Goal: Task Accomplishment & Management: Use online tool/utility

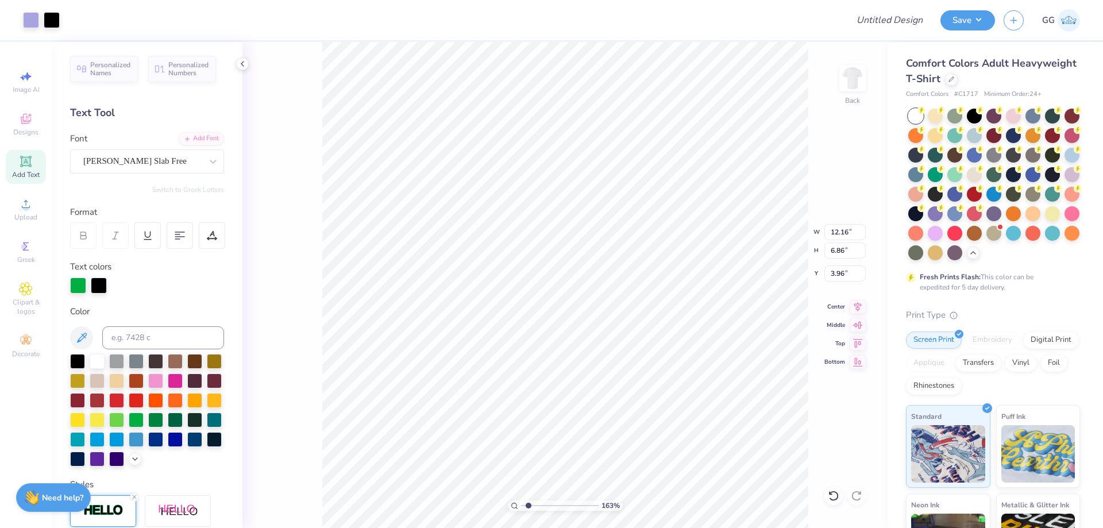
scroll to position [115, 0]
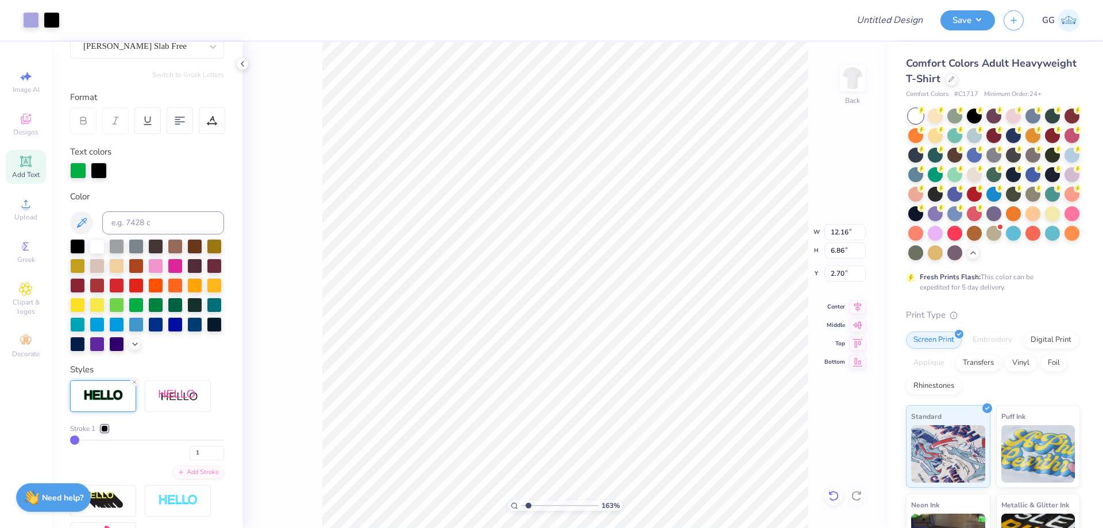
click at [834, 498] on icon at bounding box center [833, 495] width 11 height 11
type input "3.96"
click at [27, 170] on div "Add Text" at bounding box center [26, 167] width 40 height 34
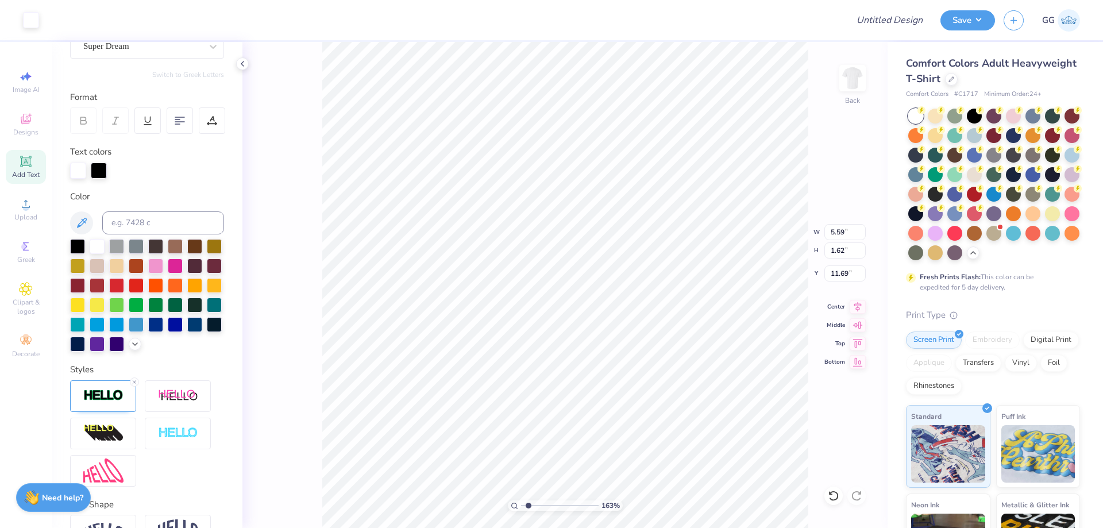
type input "5.62"
type input "1.65"
type input "11.67"
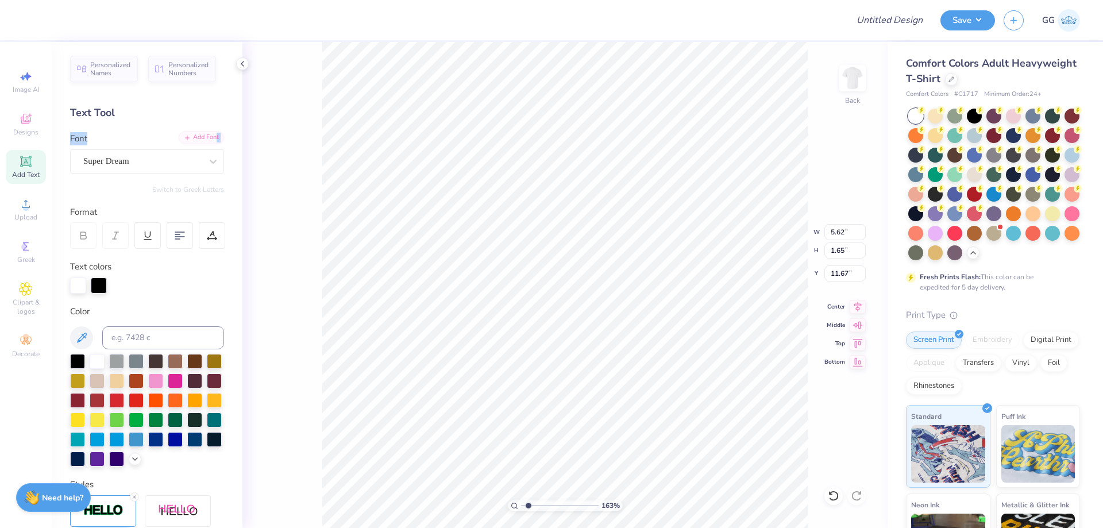
click at [204, 145] on div "Add Font Font Super Dream" at bounding box center [147, 152] width 154 height 41
click at [201, 137] on div "Add Font" at bounding box center [201, 137] width 45 height 13
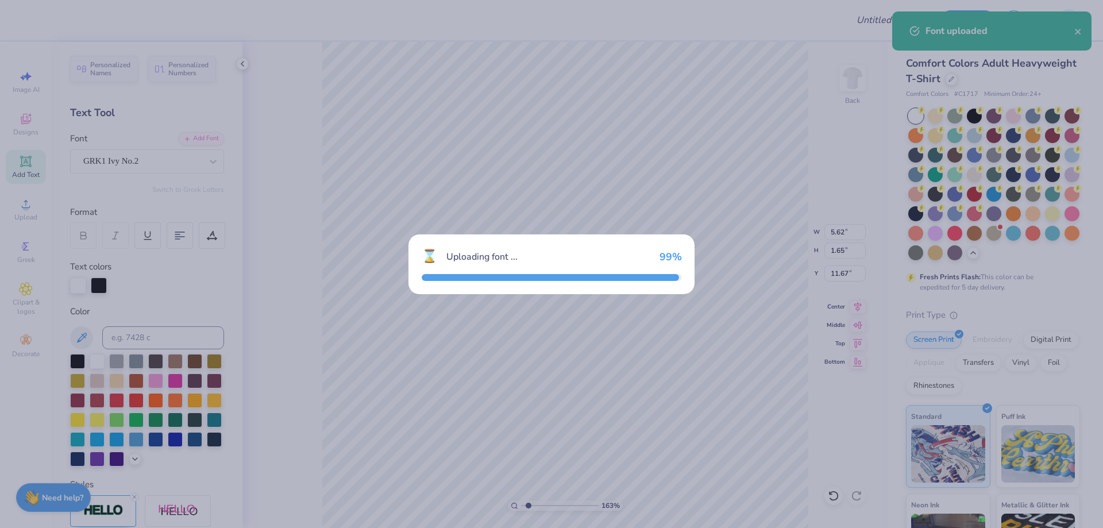
type input "6.12"
type input "1.71"
type input "11.64"
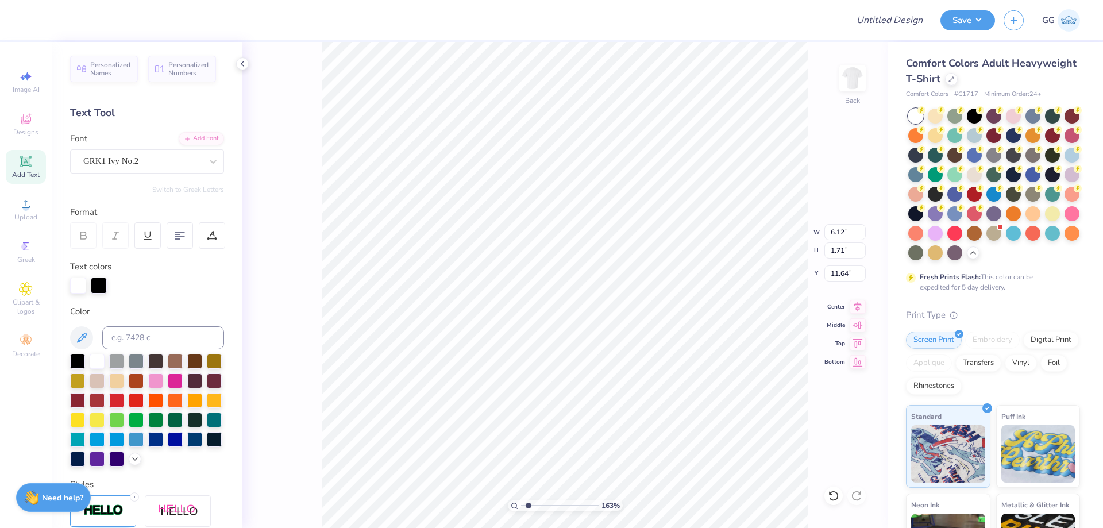
scroll to position [10, 1]
type textarea "ADP"
type input "5.10"
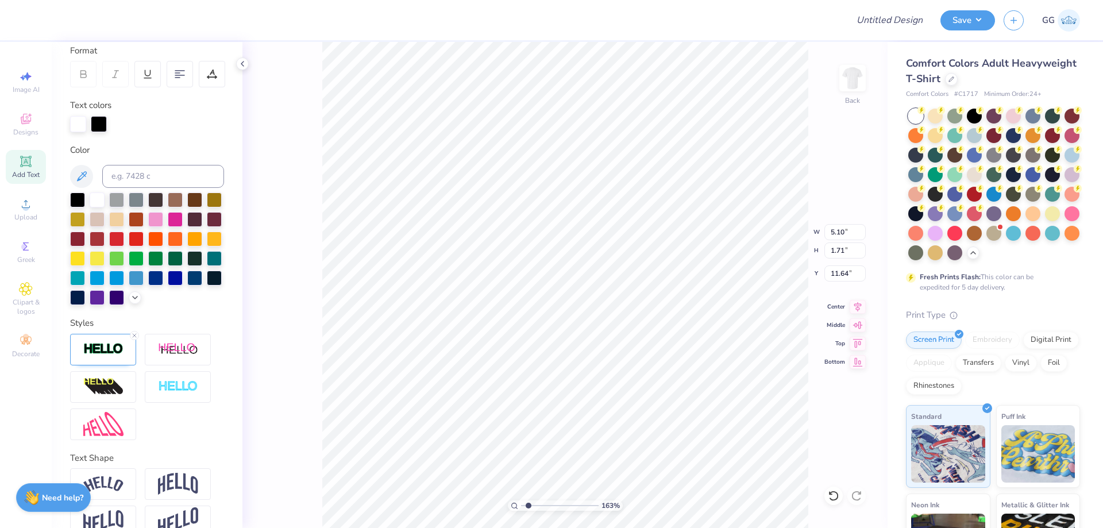
scroll to position [172, 0]
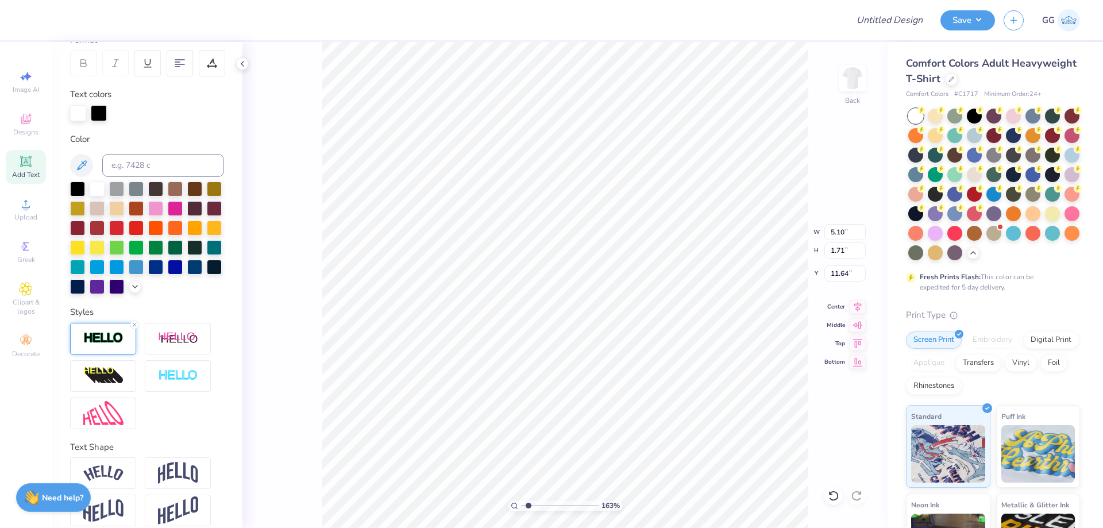
click at [176, 383] on img at bounding box center [178, 376] width 40 height 13
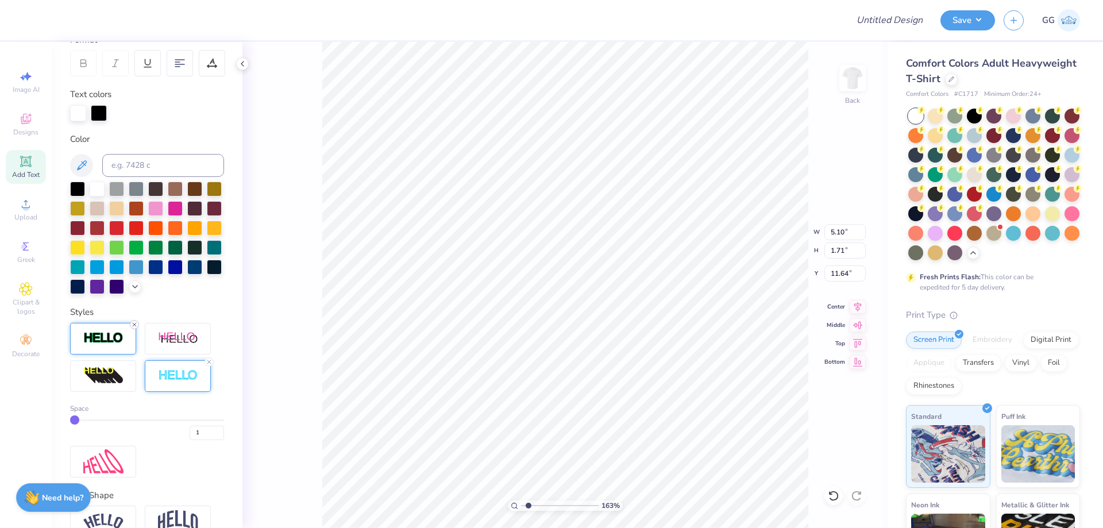
click at [132, 328] on icon at bounding box center [134, 324] width 7 height 7
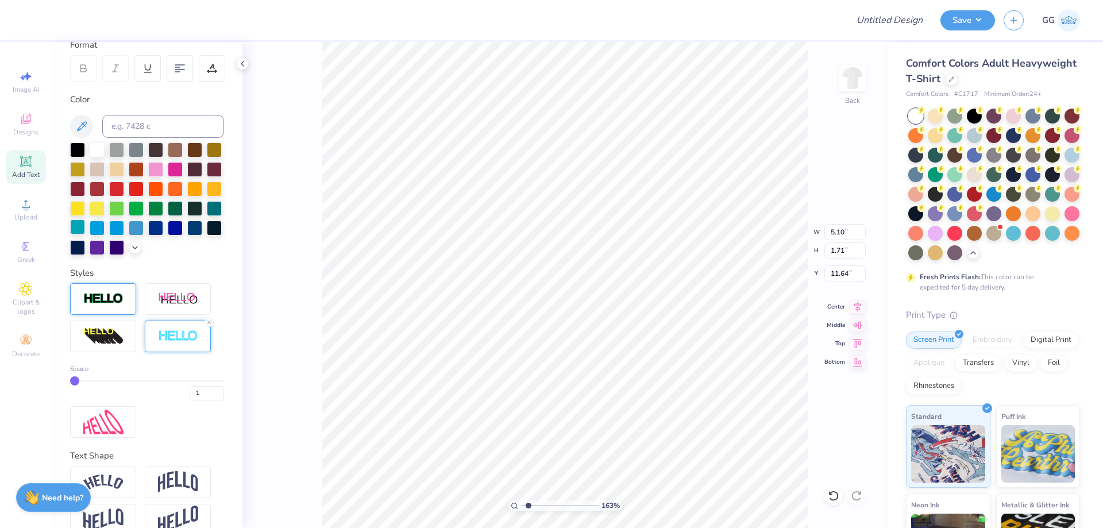
scroll to position [93, 0]
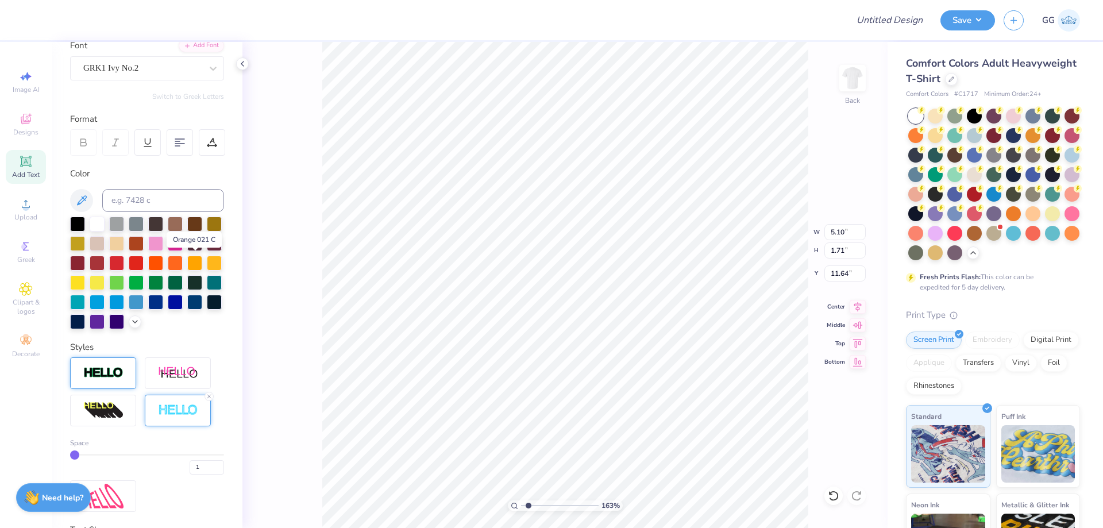
click at [163, 265] on div at bounding box center [155, 263] width 15 height 15
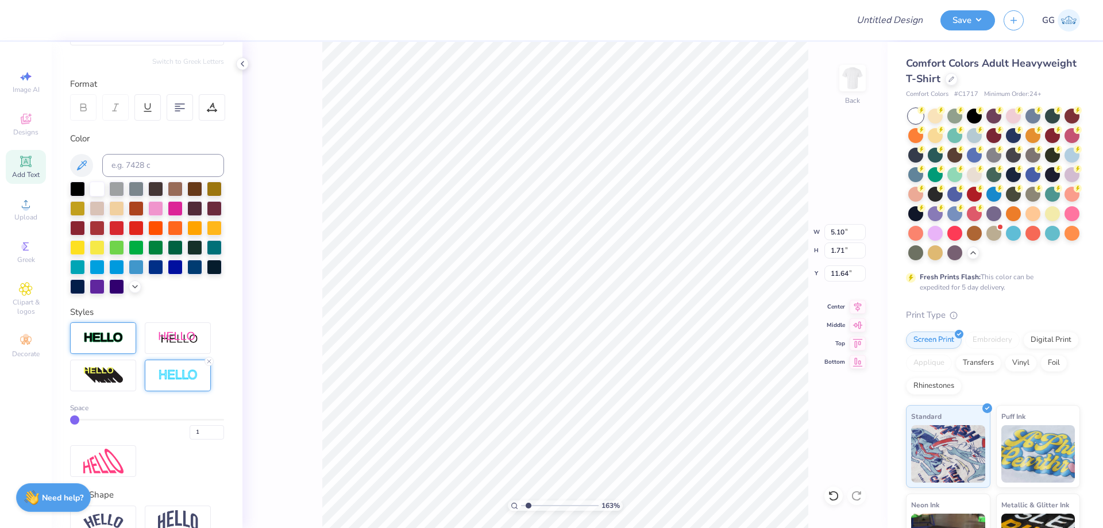
scroll to position [151, 0]
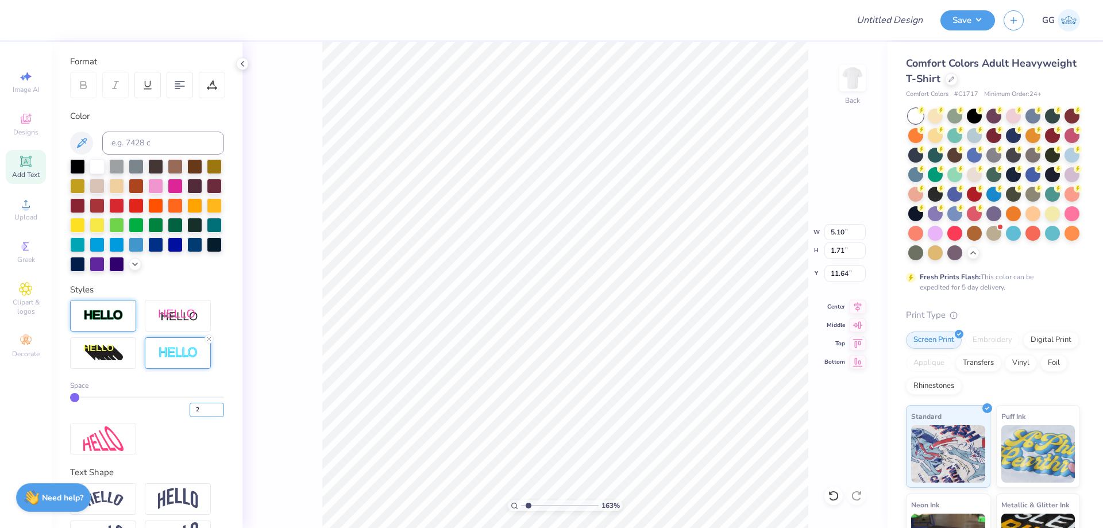
type input "2"
click at [211, 417] on input "2" at bounding box center [207, 410] width 34 height 14
type input "2"
type input "5.13"
type input "1.74"
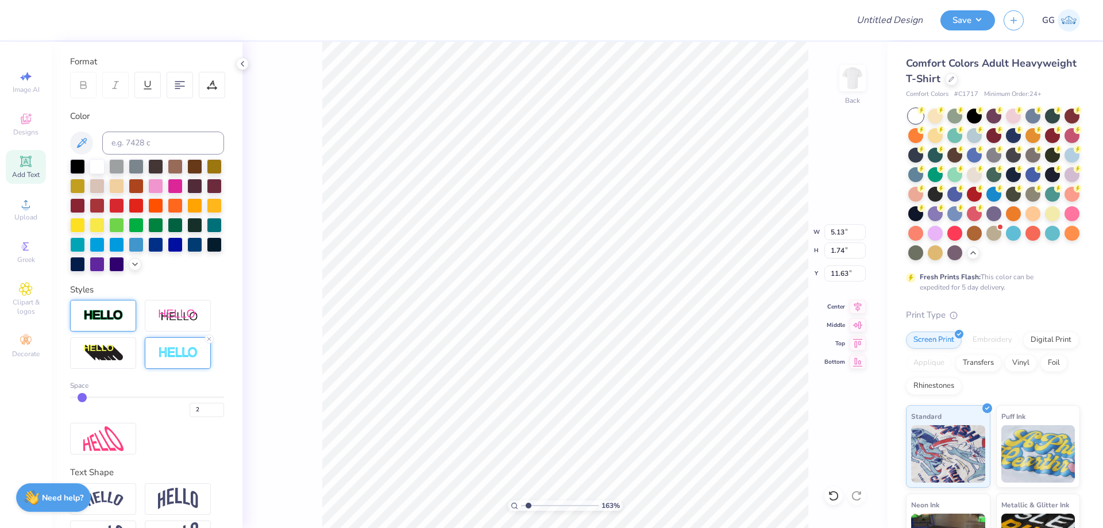
type input "3.96"
type input "11.35"
type input "3.85"
type input "12.00"
type input "4.07"
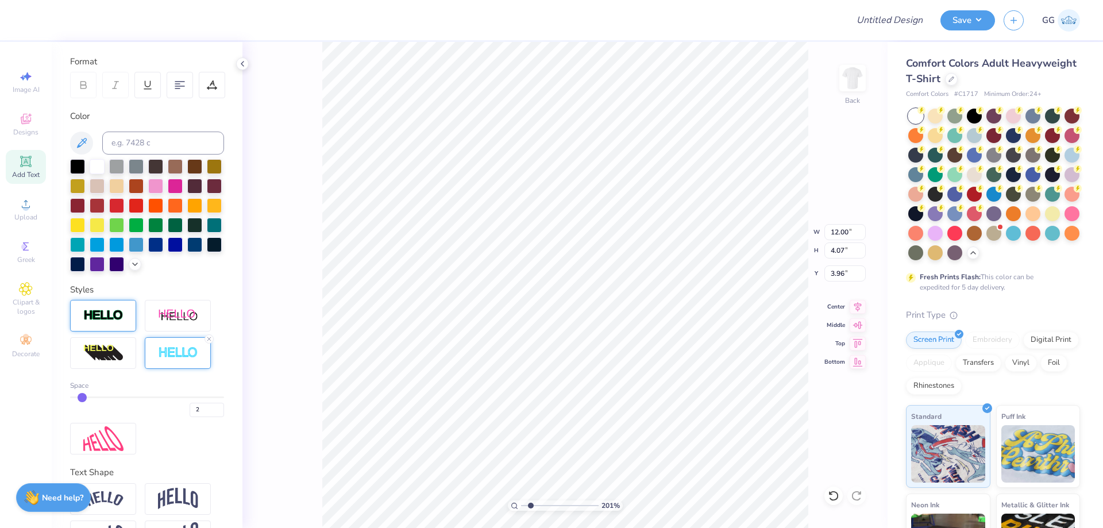
type input "1.93"
click at [531, 503] on input "range" at bounding box center [560, 506] width 78 height 10
type input "12.02"
type input "4.08"
type input "3.95"
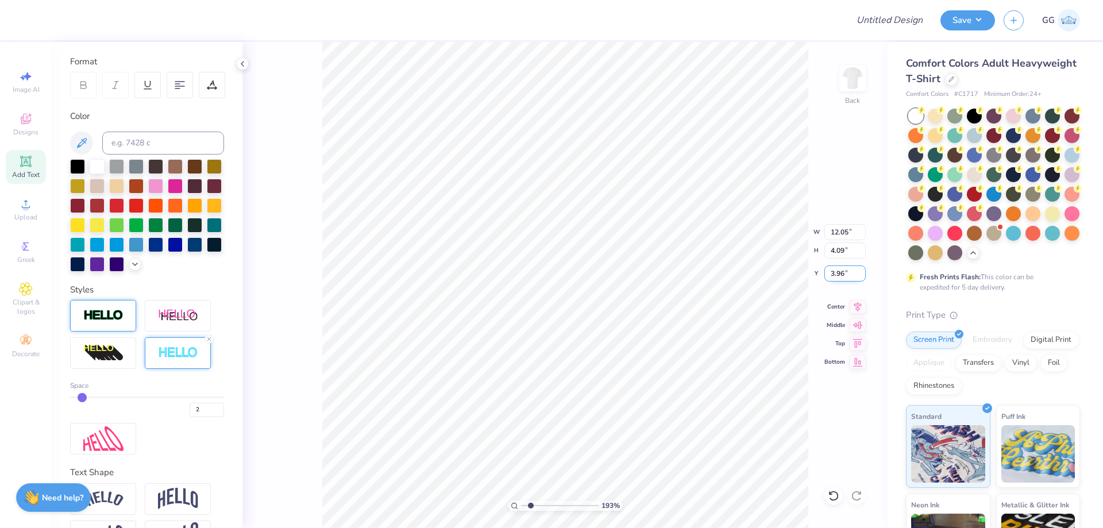
type input "3.96"
click at [861, 271] on input "3.96" at bounding box center [845, 274] width 41 height 16
drag, startPoint x: 524, startPoint y: 504, endPoint x: 501, endPoint y: 500, distance: 23.3
type input "1"
click at [521, 501] on input "range" at bounding box center [560, 506] width 78 height 10
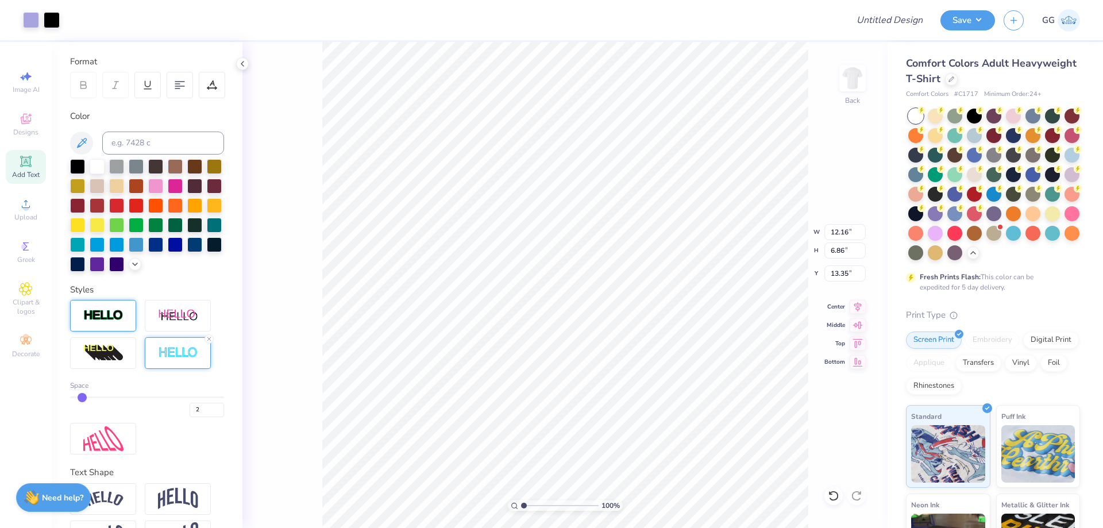
type input "13.35"
click at [76, 17] on div at bounding box center [72, 19] width 16 height 16
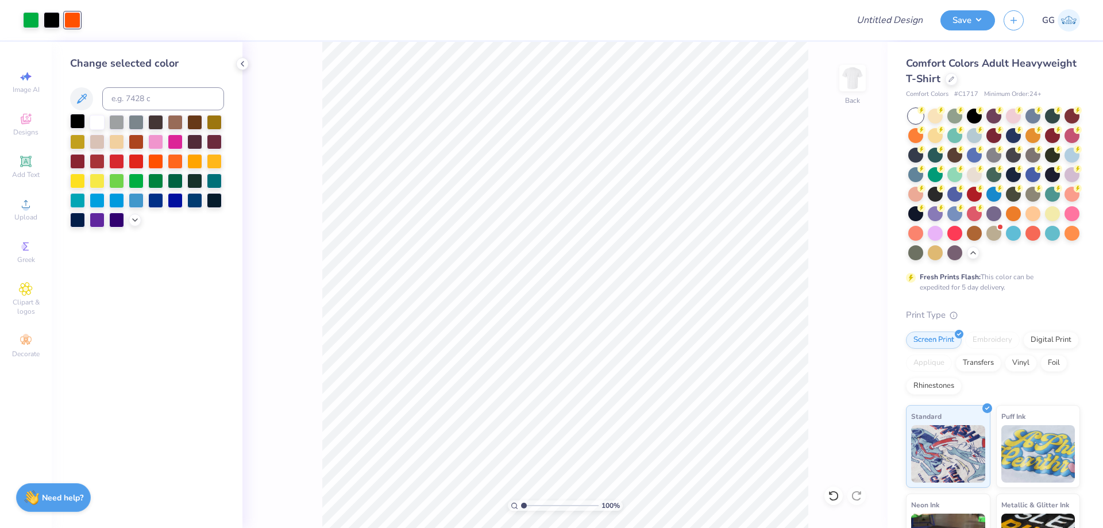
click at [80, 125] on div at bounding box center [77, 121] width 15 height 15
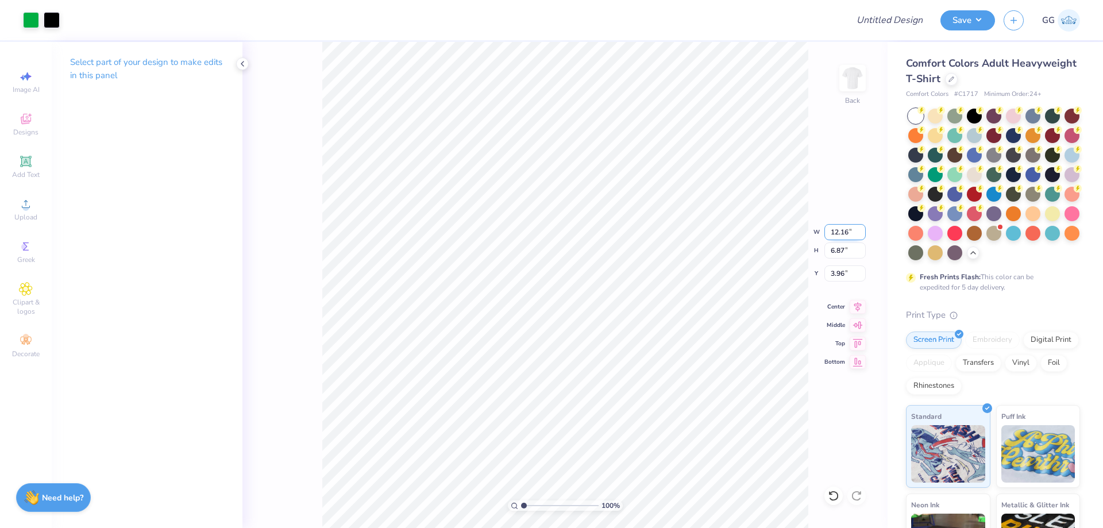
click at [843, 234] on input "12.16" at bounding box center [845, 232] width 41 height 16
type input "3.50"
type input "1.98"
type input "3.00"
click at [875, 20] on input "Design Title" at bounding box center [876, 20] width 113 height 23
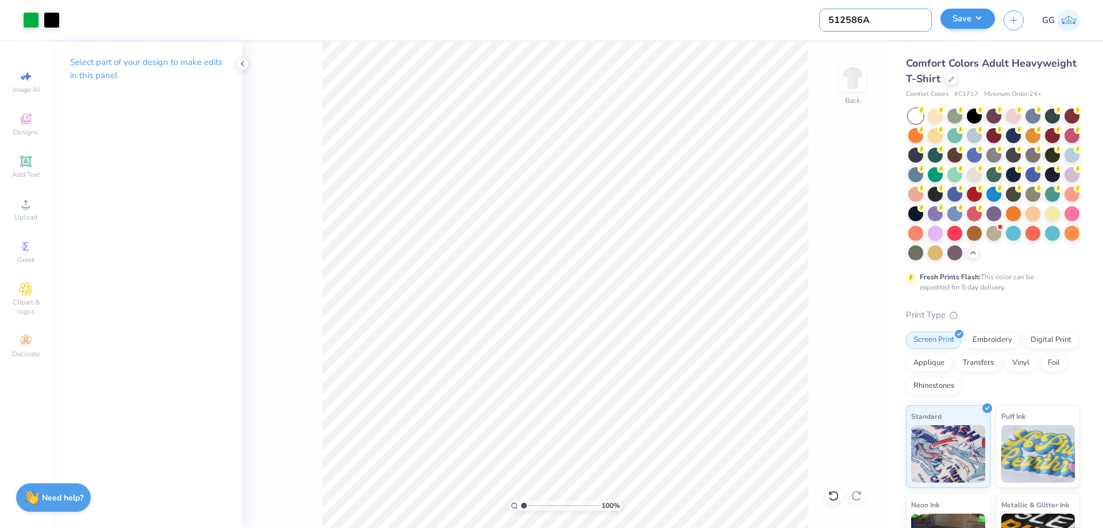
type input "512586A"
click at [957, 16] on button "Save" at bounding box center [968, 19] width 55 height 20
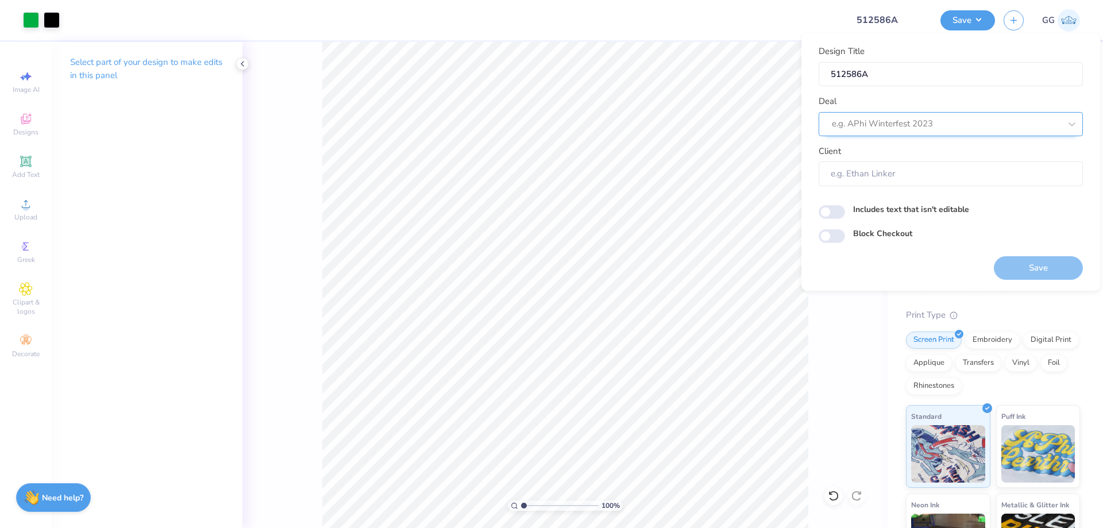
click at [901, 118] on div at bounding box center [946, 124] width 229 height 16
click at [911, 151] on div "Design Tool Gallery" at bounding box center [951, 154] width 255 height 19
type input "design tool gal"
type input "Design Tool Gallery User"
click at [836, 237] on input "Block Checkout" at bounding box center [832, 236] width 26 height 14
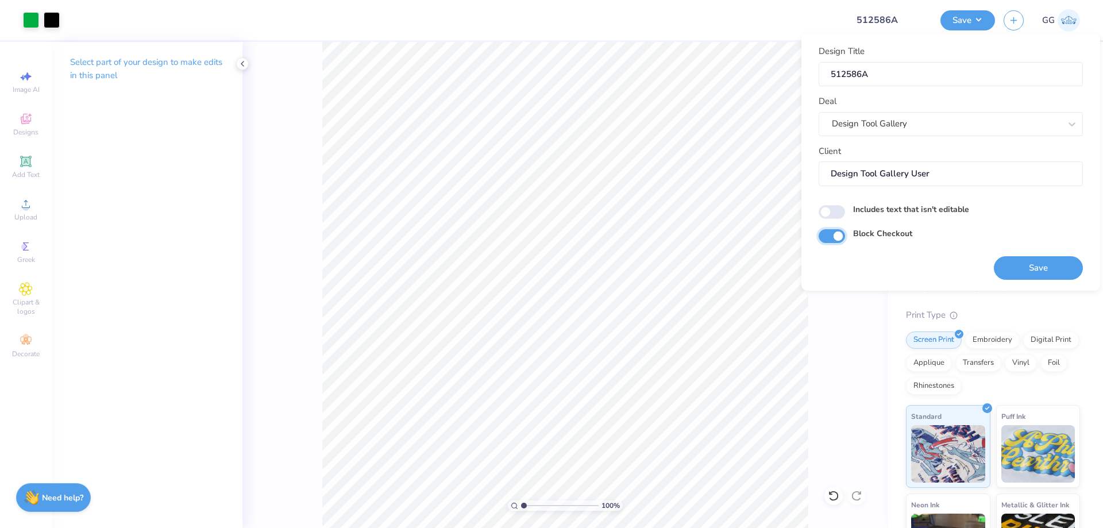
checkbox input "true"
click at [1024, 272] on button "Save" at bounding box center [1038, 268] width 89 height 24
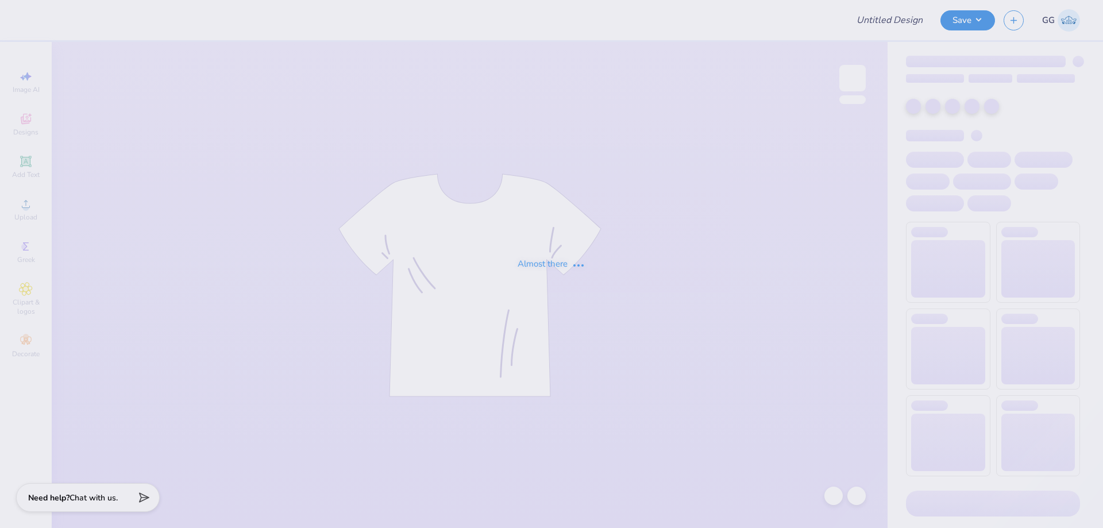
type input "pw 3"
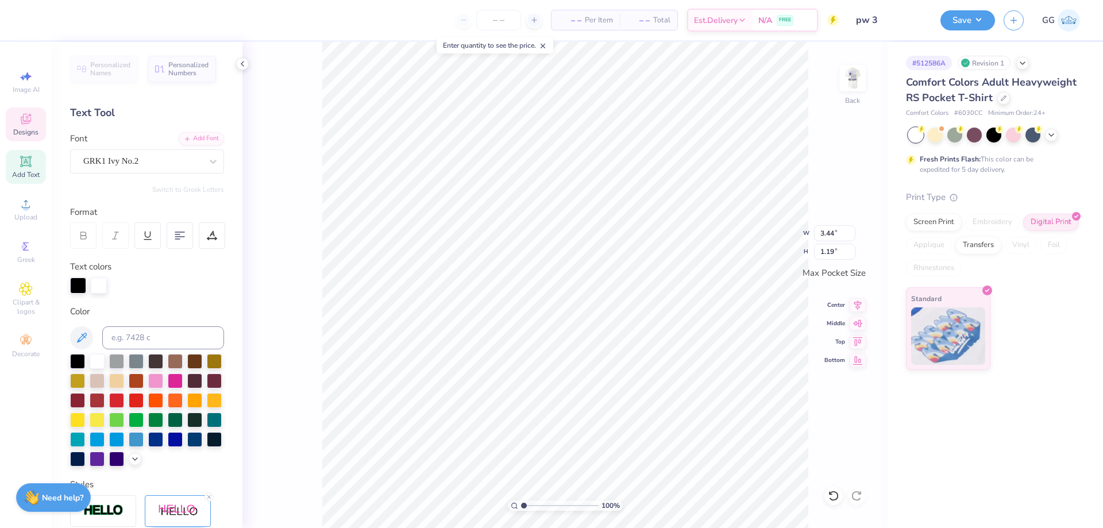
scroll to position [10, 2]
click at [848, 79] on img at bounding box center [853, 78] width 46 height 46
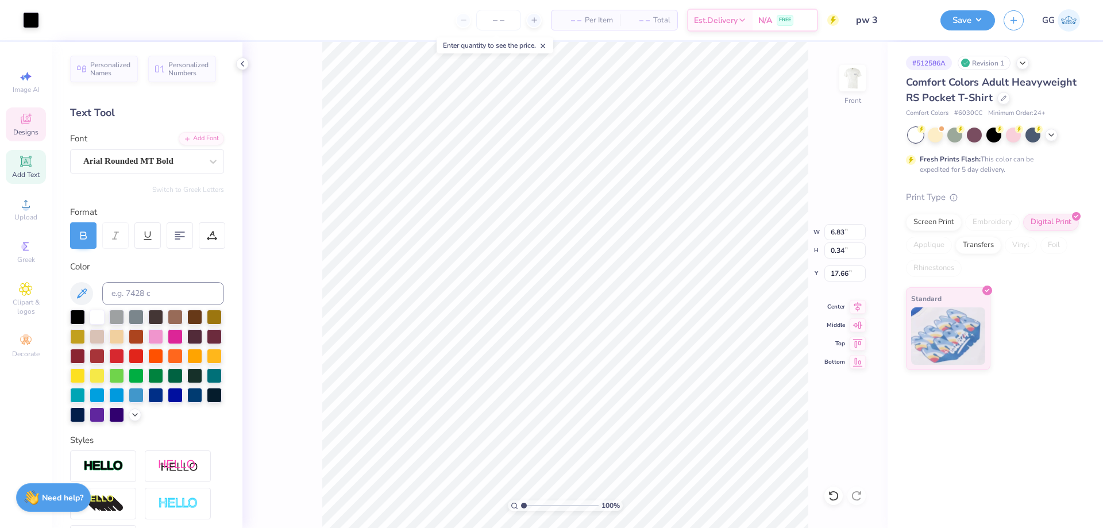
type input "6.83"
type input "0.34"
type input "17.66"
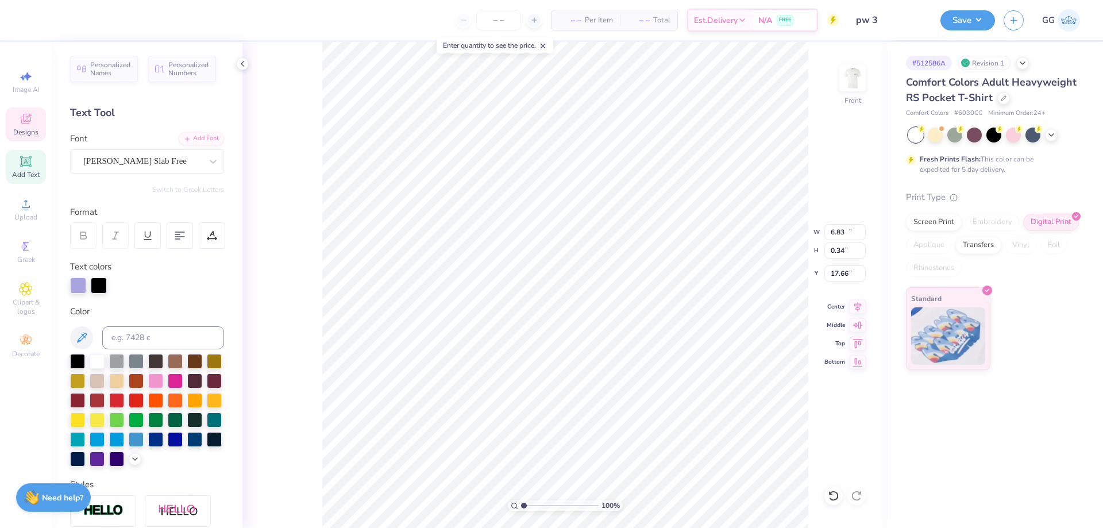
type input "11.33"
type input "1.99"
type input "15.30"
type input "3.15"
type input "1.82"
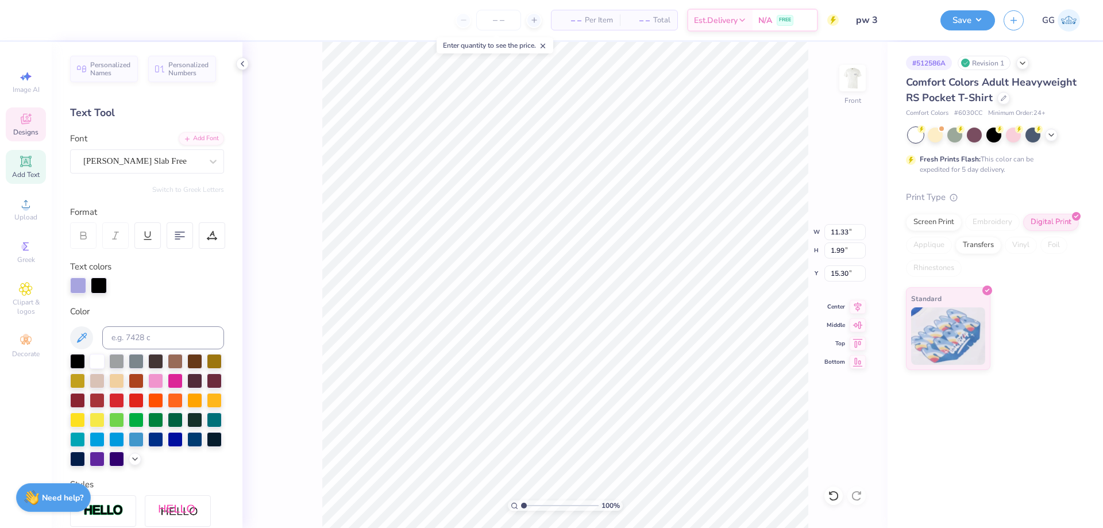
type input "11.18"
type input "1.15"
type input "1.22"
type input "6.01"
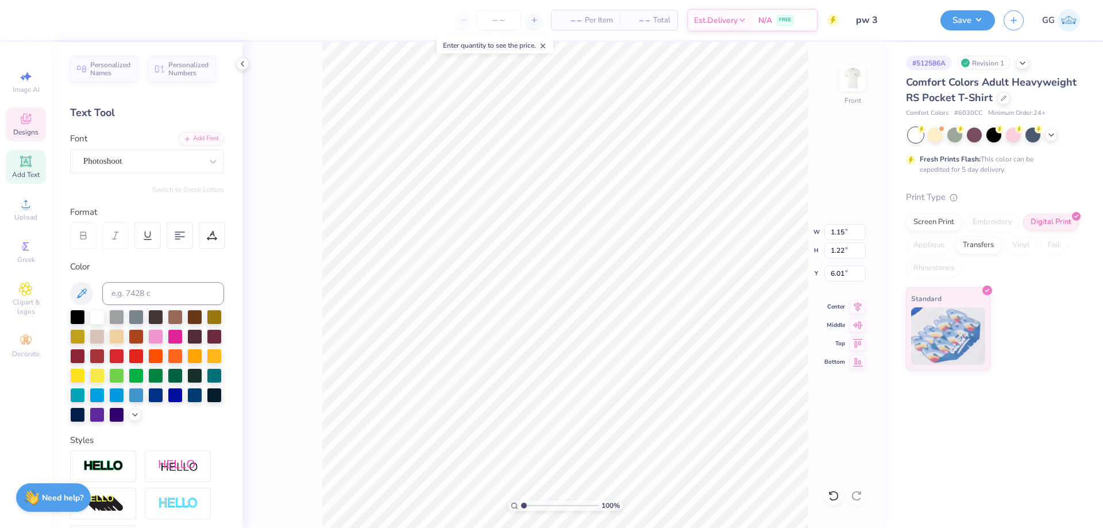
type input "3.43"
type input "0.77"
type input "8.31"
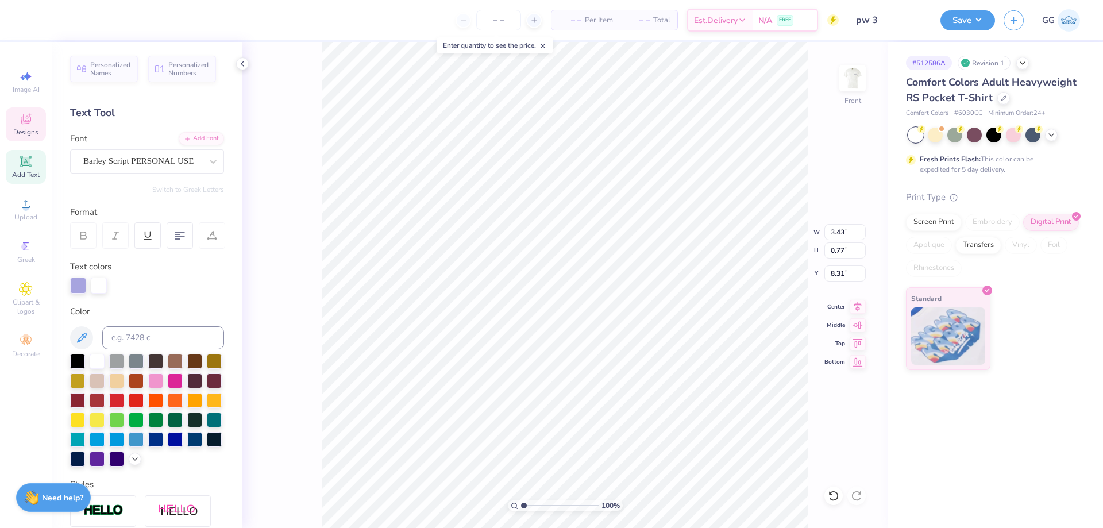
type input "7.57"
type input "2.81"
type input "3.06"
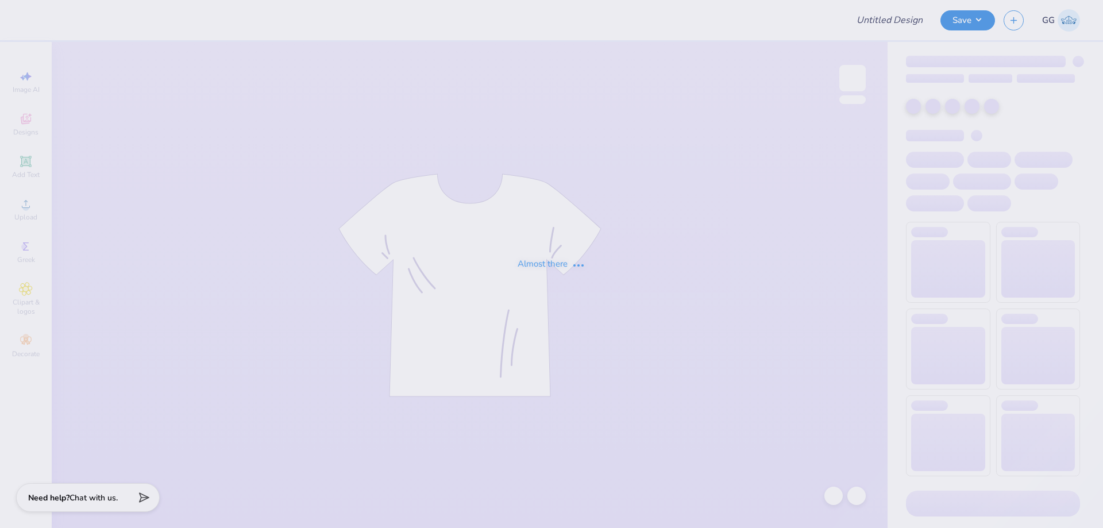
type input "512586A"
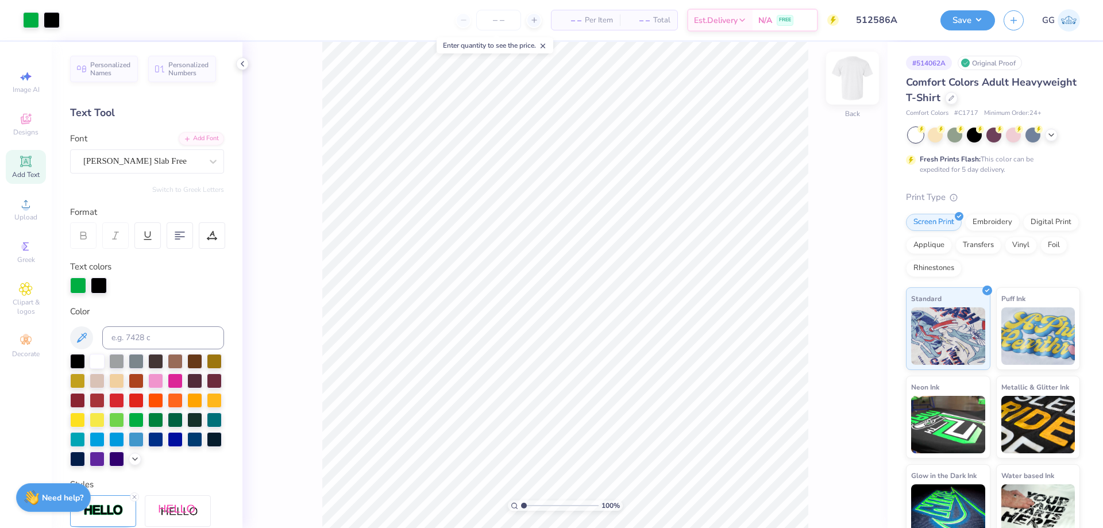
click at [841, 95] on div "Back" at bounding box center [853, 85] width 26 height 41
click at [855, 84] on img at bounding box center [853, 78] width 46 height 46
click at [34, 21] on div at bounding box center [31, 19] width 16 height 16
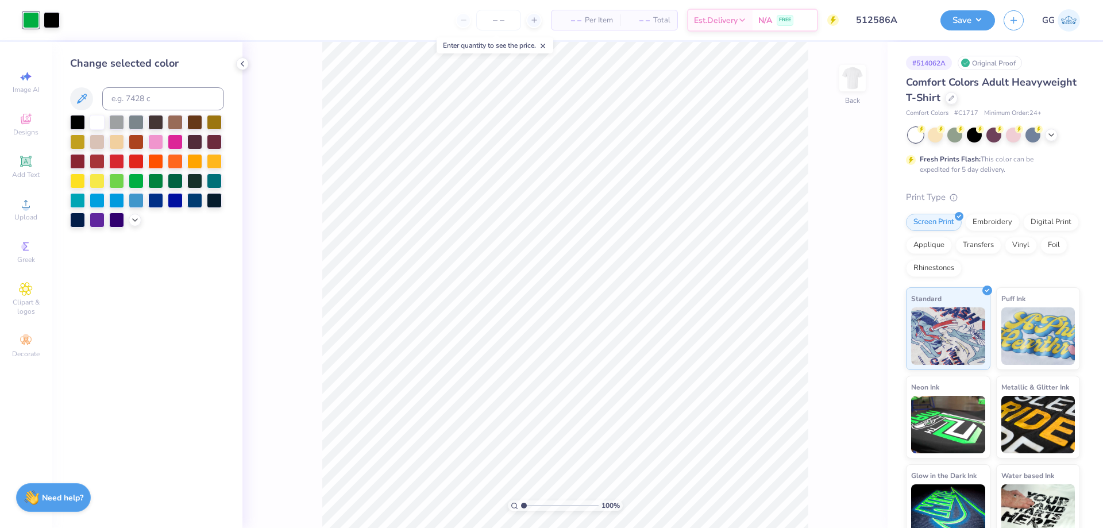
click at [26, 17] on div at bounding box center [31, 20] width 16 height 16
click at [133, 98] on input at bounding box center [163, 98] width 122 height 23
type input "2705"
click at [853, 85] on img at bounding box center [853, 78] width 46 height 46
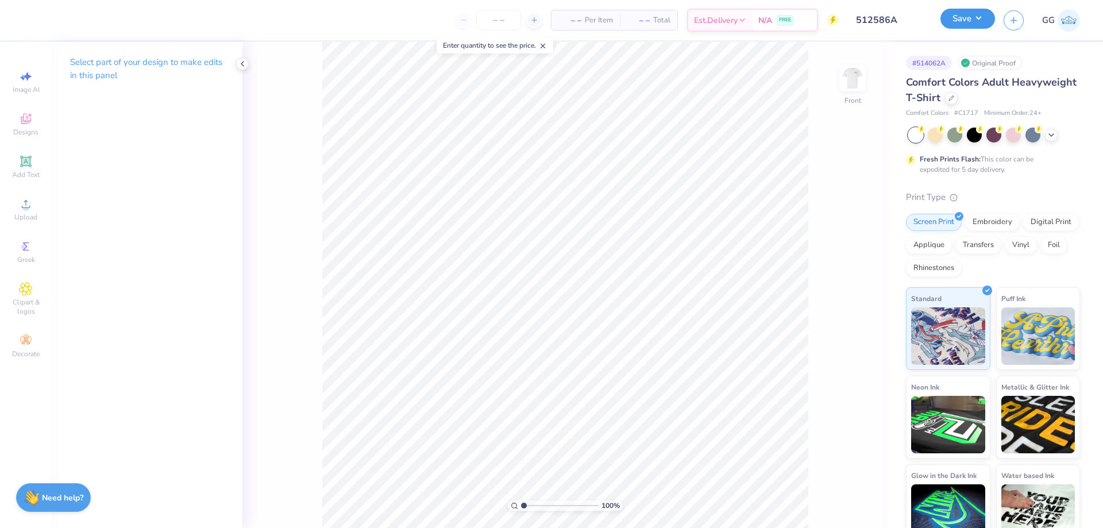
click at [956, 24] on button "Save" at bounding box center [968, 19] width 55 height 20
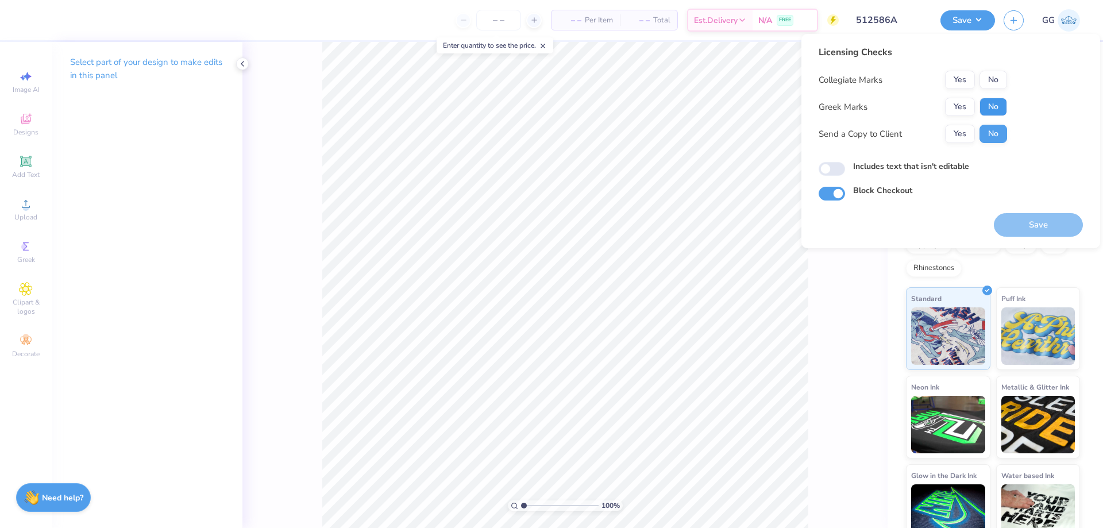
click at [999, 110] on button "No" at bounding box center [994, 107] width 28 height 18
click at [1024, 234] on button "Save" at bounding box center [1038, 225] width 89 height 24
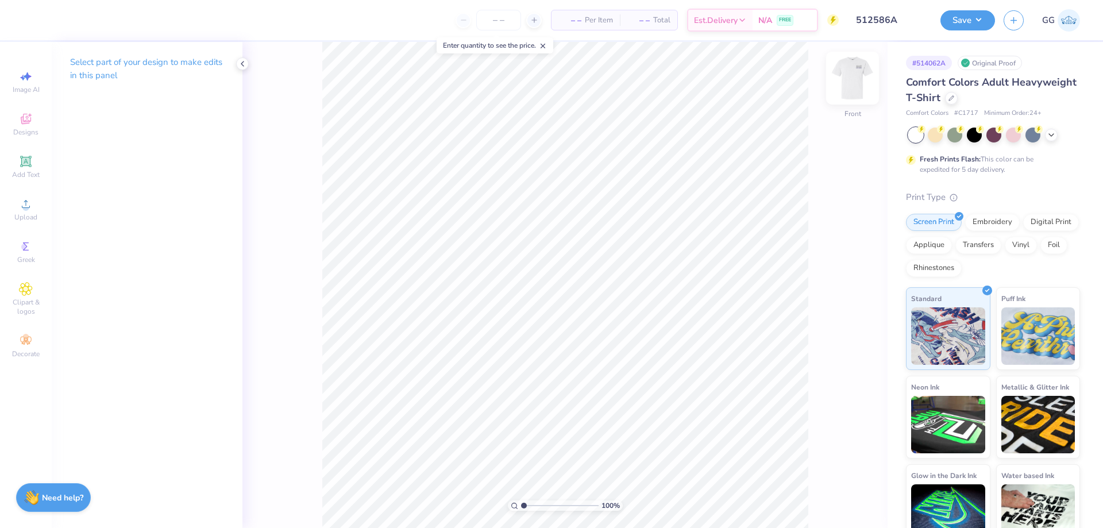
click at [847, 77] on img at bounding box center [853, 78] width 46 height 46
click at [856, 82] on img at bounding box center [853, 78] width 46 height 46
click at [35, 206] on div "Upload" at bounding box center [26, 210] width 40 height 34
type input "7.44"
type input "8.81"
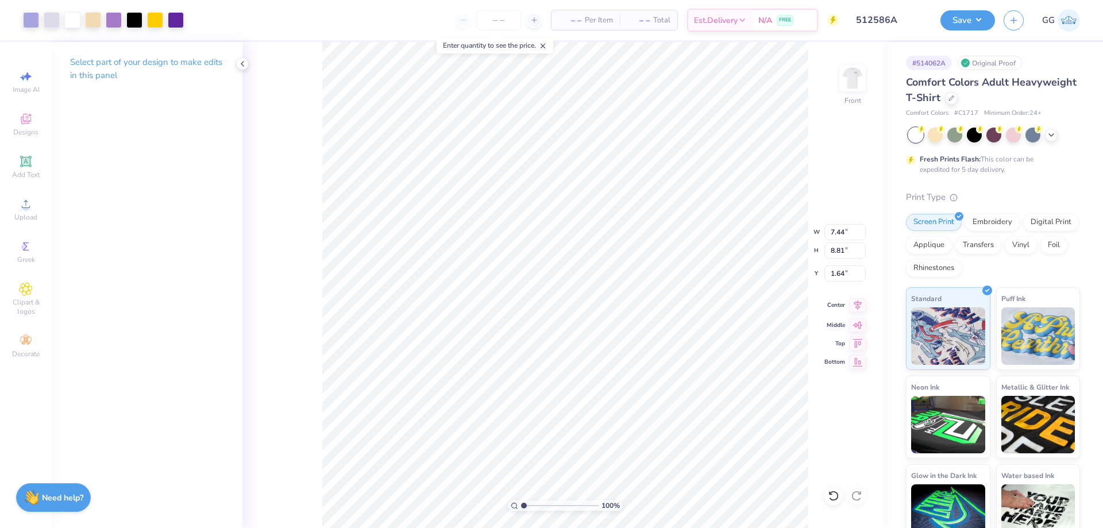
type input "1.64"
click at [852, 305] on icon at bounding box center [858, 305] width 16 height 14
click at [537, 506] on input "range" at bounding box center [560, 506] width 78 height 10
type input "3.5"
click at [543, 503] on input "range" at bounding box center [560, 506] width 78 height 10
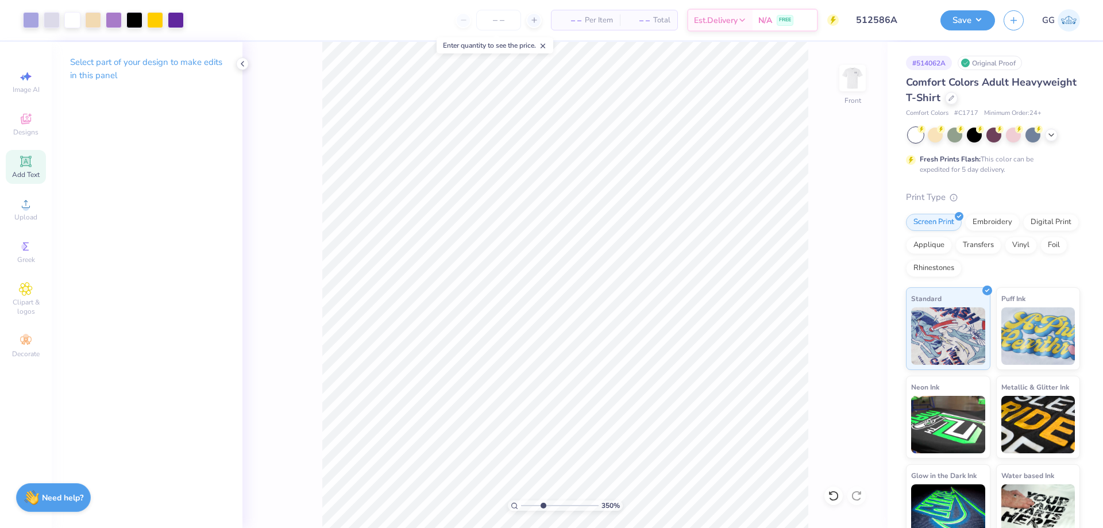
click at [32, 167] on icon at bounding box center [26, 162] width 14 height 14
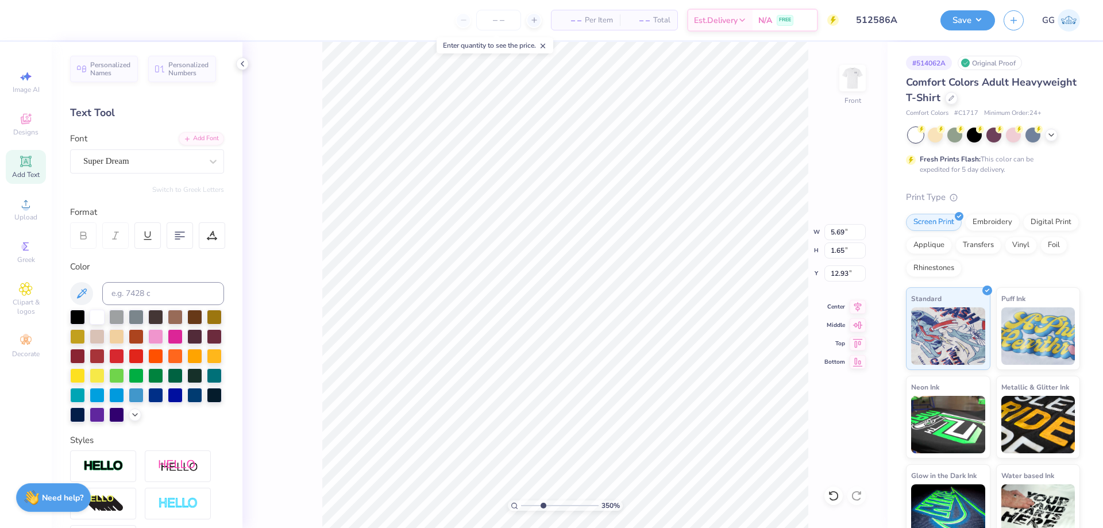
click at [208, 163] on icon at bounding box center [212, 161] width 11 height 11
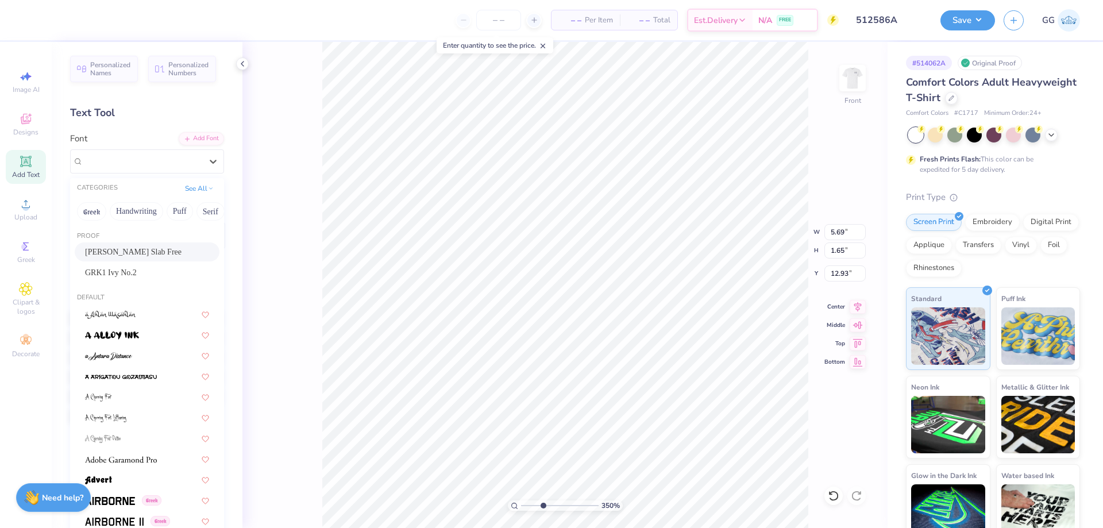
click at [156, 253] on div "Bondie Slab Free" at bounding box center [147, 252] width 124 height 12
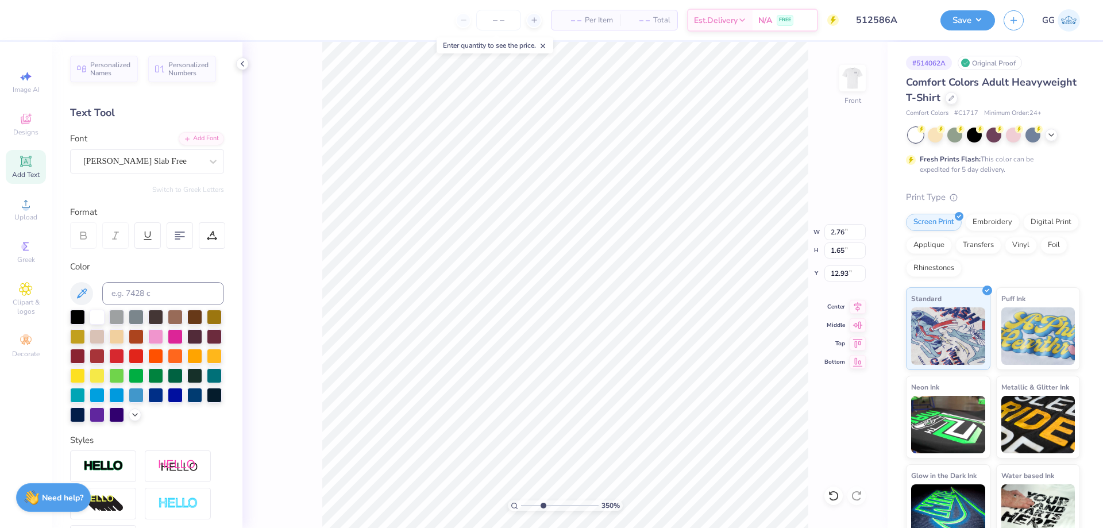
type input "2.76"
type input "11.39"
type textarea "FAMILY WEEKEND"
click at [144, 378] on div at bounding box center [136, 374] width 15 height 15
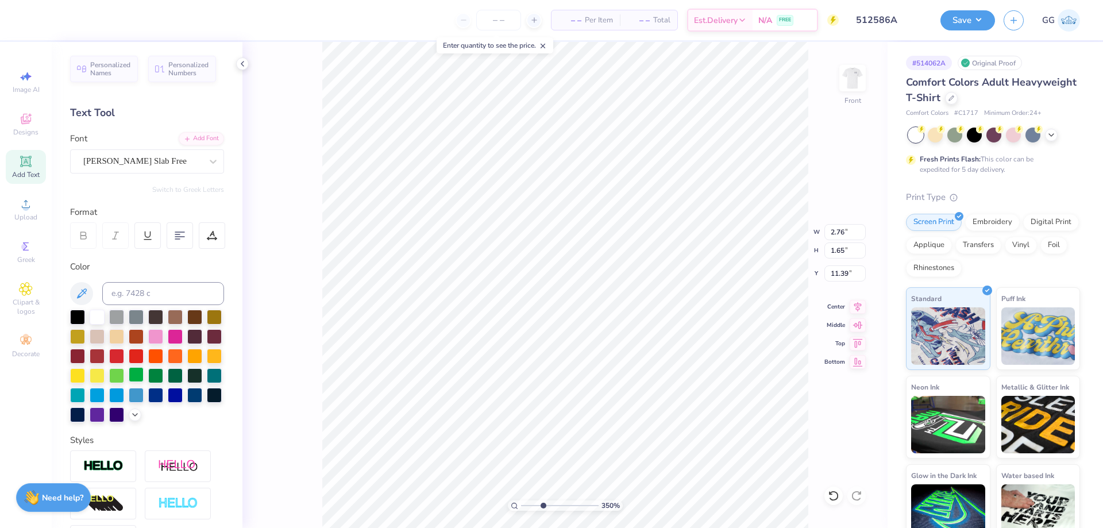
scroll to position [10, 5]
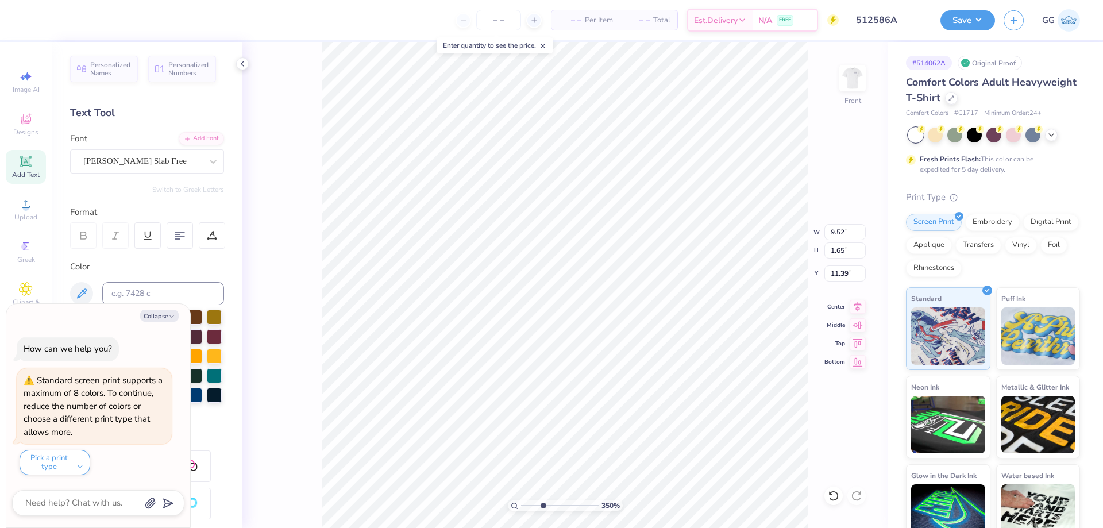
type textarea "x"
type input "6.37"
type input "1.10"
type textarea "x"
type input "8.87"
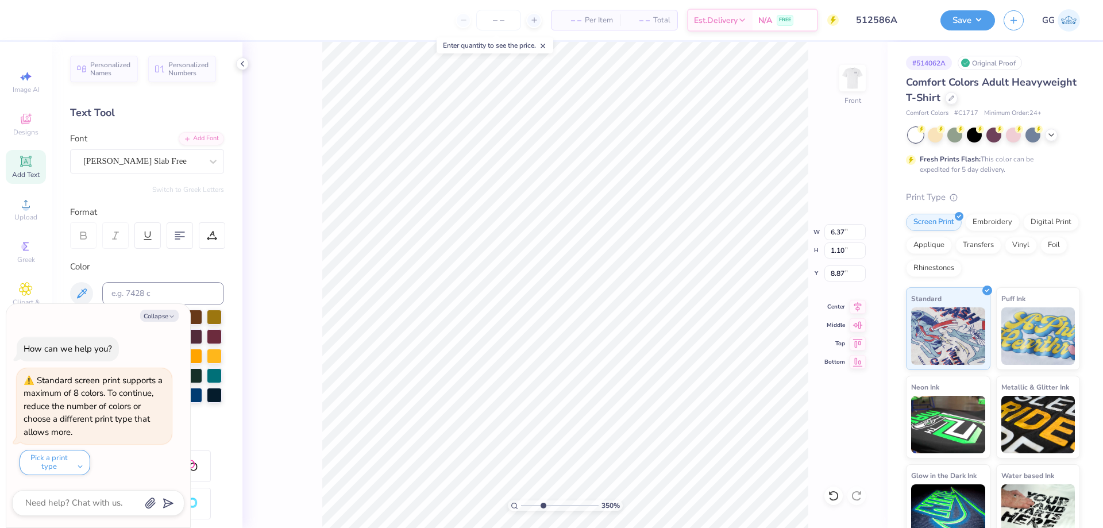
type textarea "x"
type input "6.70"
type input "1.16"
drag, startPoint x: 547, startPoint y: 505, endPoint x: 572, endPoint y: 502, distance: 25.4
type input "7.22"
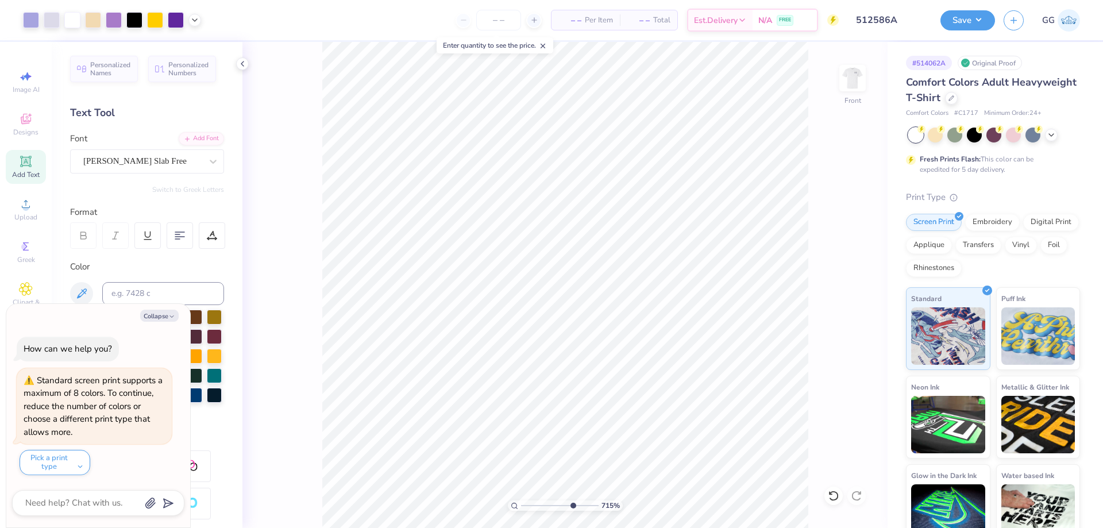
click at [572, 502] on input "range" at bounding box center [560, 506] width 78 height 10
type textarea "x"
click at [862, 278] on input "8.86" at bounding box center [845, 274] width 41 height 16
type input "8.85"
click at [862, 278] on input "8.85" at bounding box center [845, 274] width 41 height 16
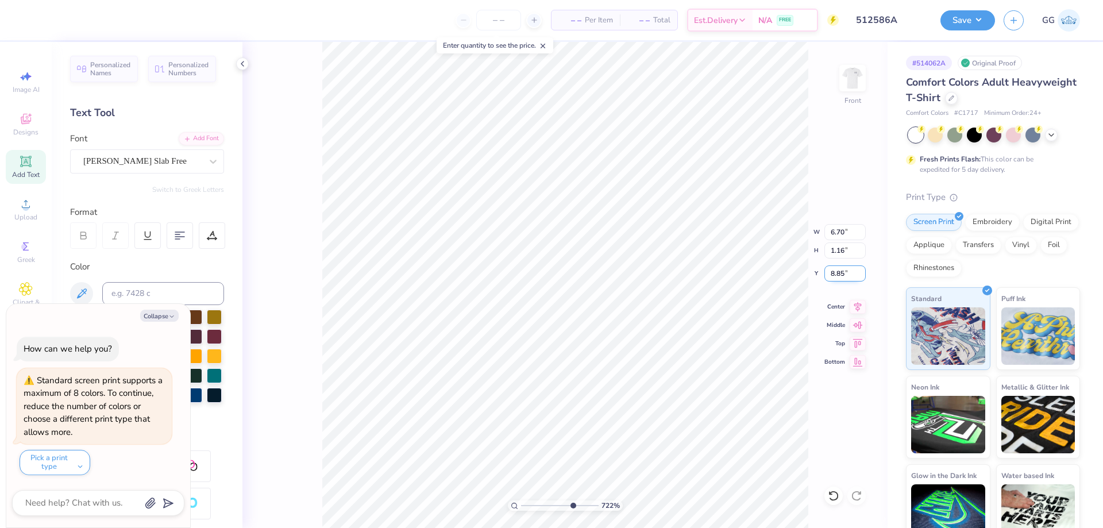
type textarea "x"
type input "8.86"
click at [860, 270] on input "8.86" at bounding box center [845, 274] width 41 height 16
click at [156, 316] on button "Collapse" at bounding box center [159, 316] width 39 height 12
type textarea "x"
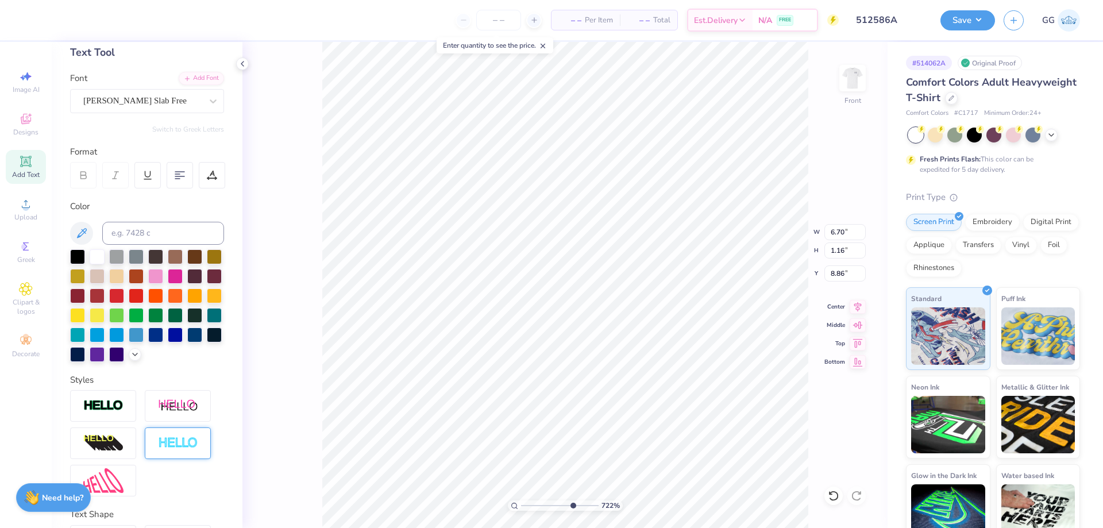
scroll to position [160, 0]
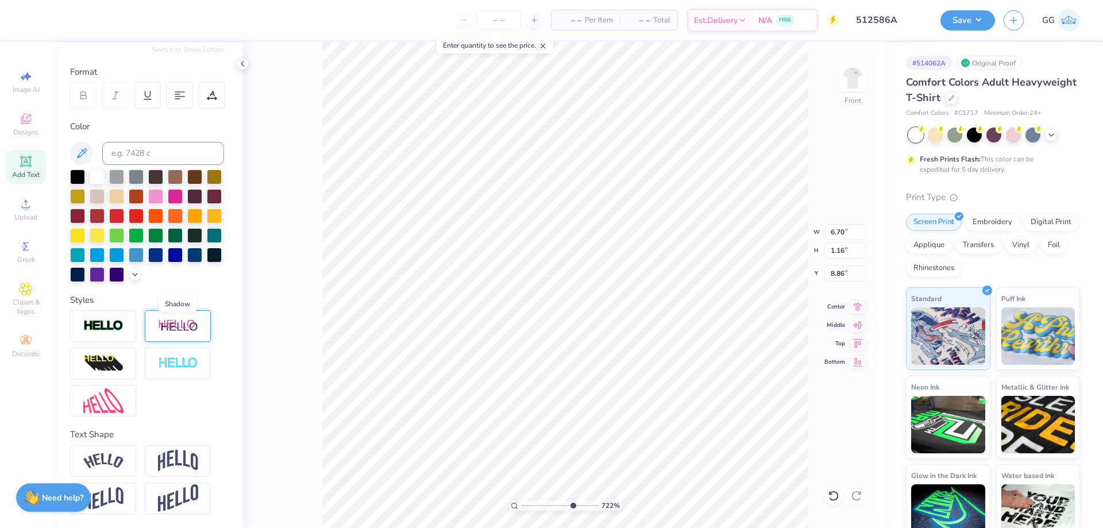
click at [173, 330] on img at bounding box center [178, 326] width 40 height 14
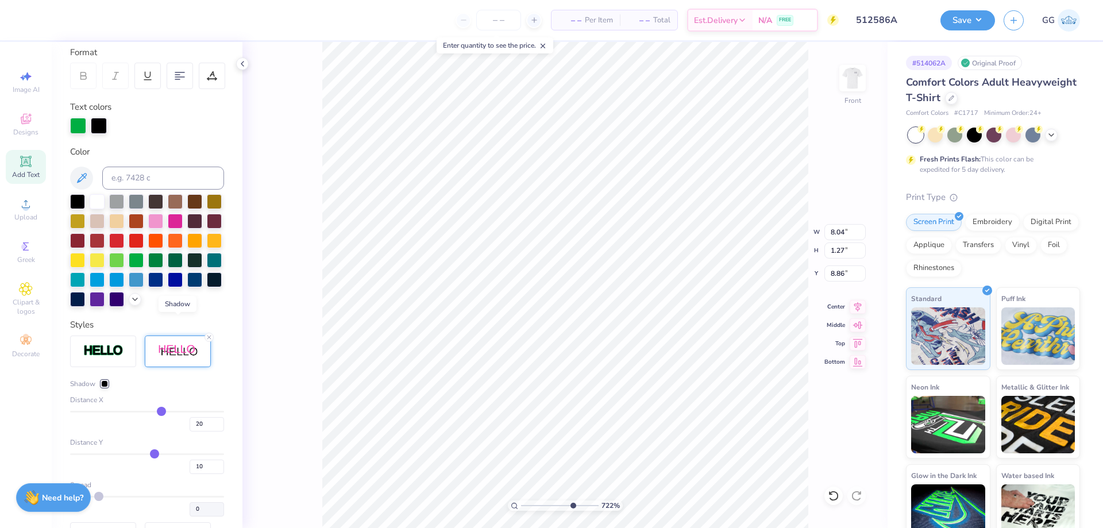
type input "8.04"
type input "1.27"
click at [190, 432] on input "20" at bounding box center [207, 424] width 34 height 14
click at [192, 432] on input "20" at bounding box center [207, 424] width 34 height 14
type input "0"
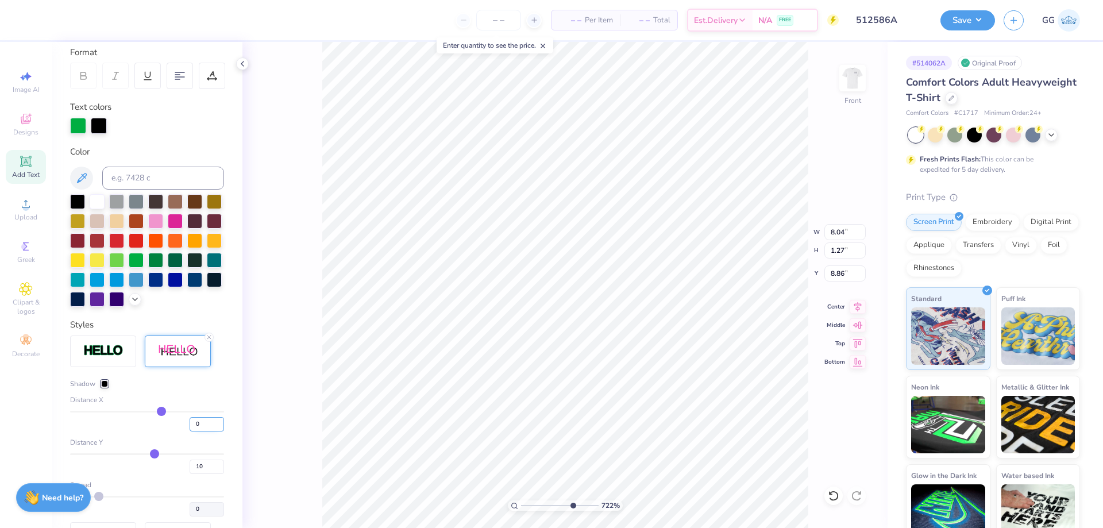
type input "0"
type input "6.70"
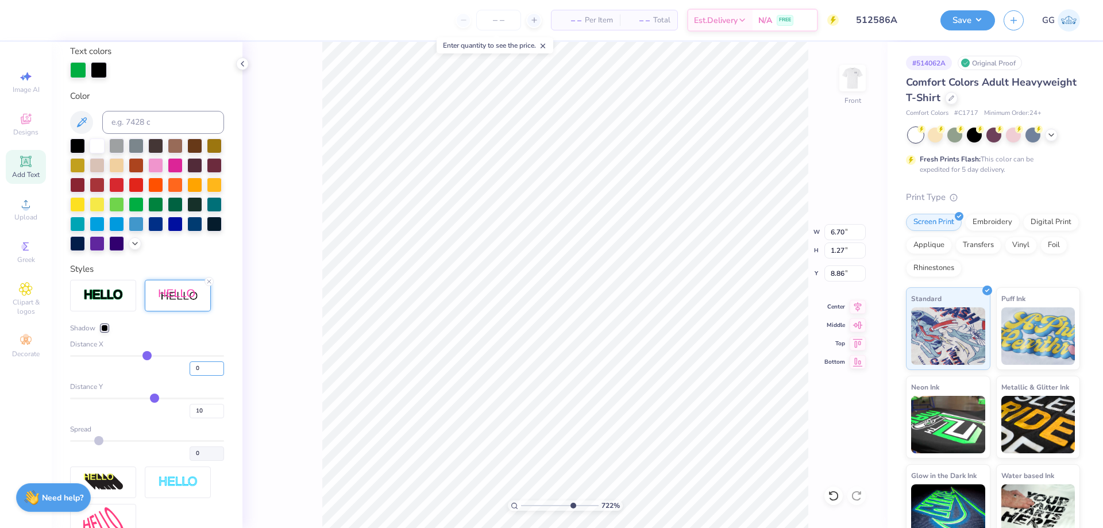
scroll to position [217, 0]
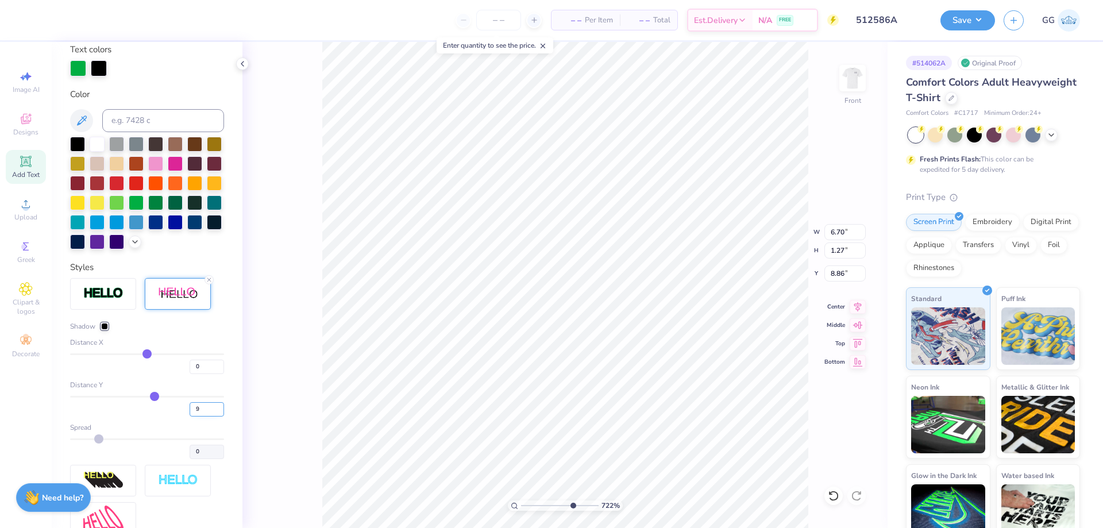
click at [210, 417] on input "9" at bounding box center [207, 409] width 34 height 14
click at [210, 417] on input "8" at bounding box center [207, 409] width 34 height 14
click at [210, 417] on input "7" at bounding box center [207, 409] width 34 height 14
click at [210, 417] on input "6" at bounding box center [207, 409] width 34 height 14
click at [210, 417] on input "5" at bounding box center [207, 409] width 34 height 14
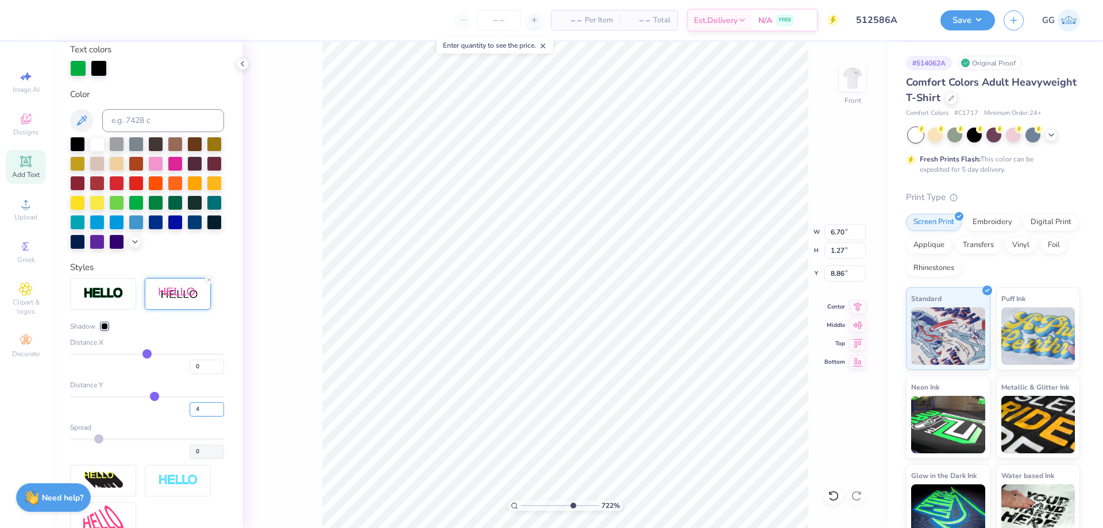
click at [210, 417] on input "4" at bounding box center [207, 409] width 34 height 14
type input "3"
click at [210, 417] on input "3" at bounding box center [207, 409] width 34 height 14
type input "3"
type input "1.19"
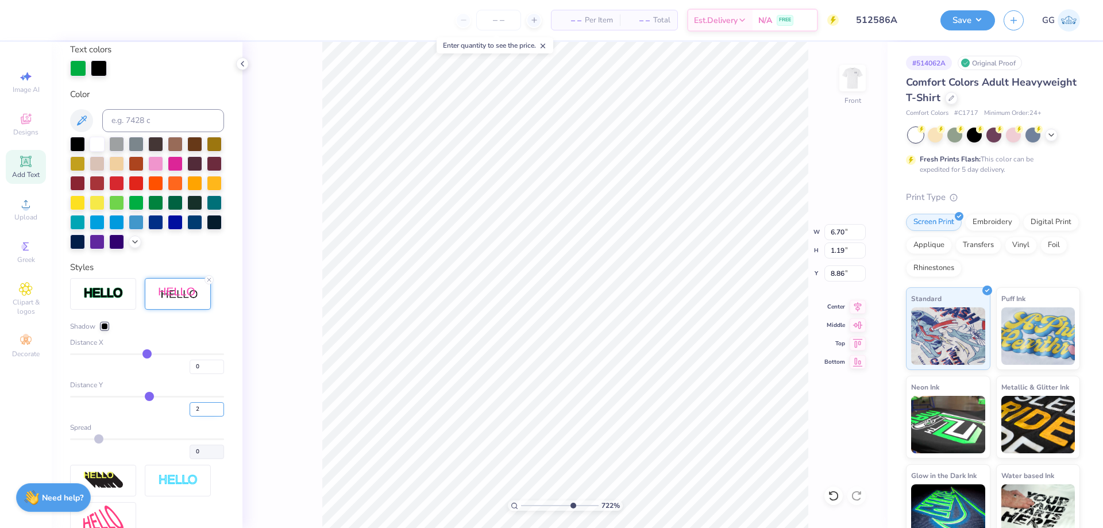
type input "2"
click at [211, 417] on input "2" at bounding box center [207, 409] width 34 height 14
type input "2"
type input "1.18"
click at [99, 332] on div "Shadow" at bounding box center [89, 326] width 38 height 10
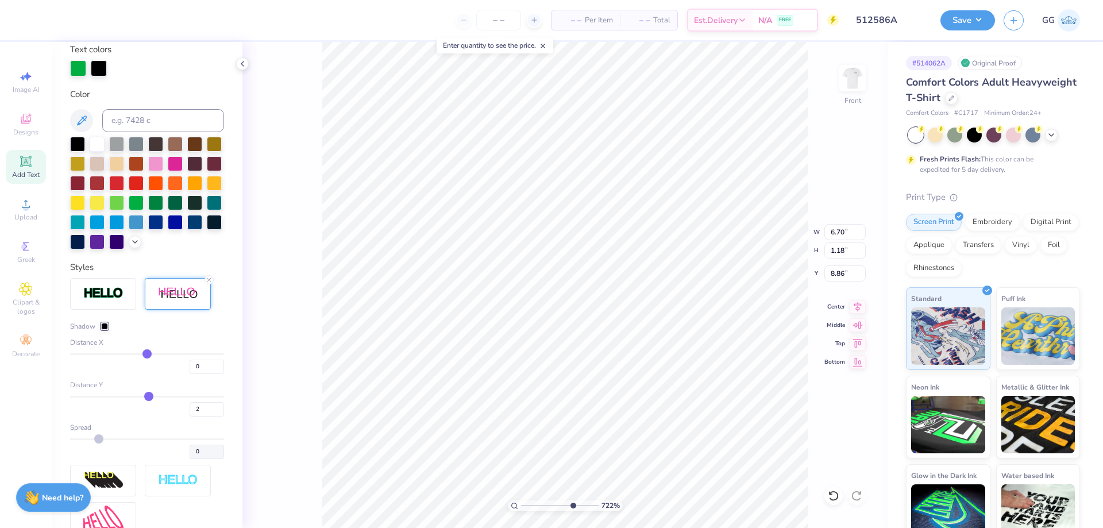
click at [105, 330] on div at bounding box center [104, 326] width 7 height 7
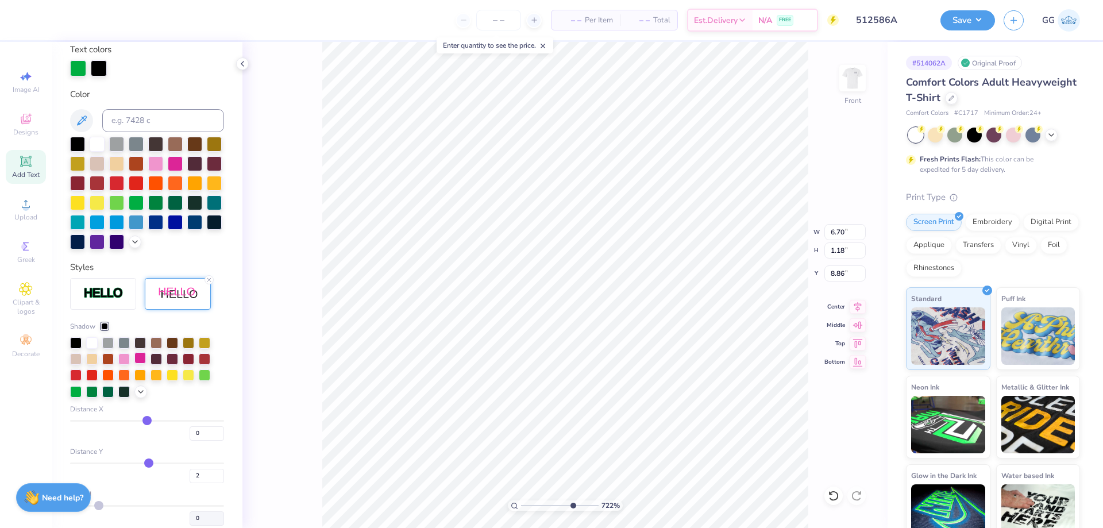
click at [141, 364] on div at bounding box center [139, 357] width 11 height 11
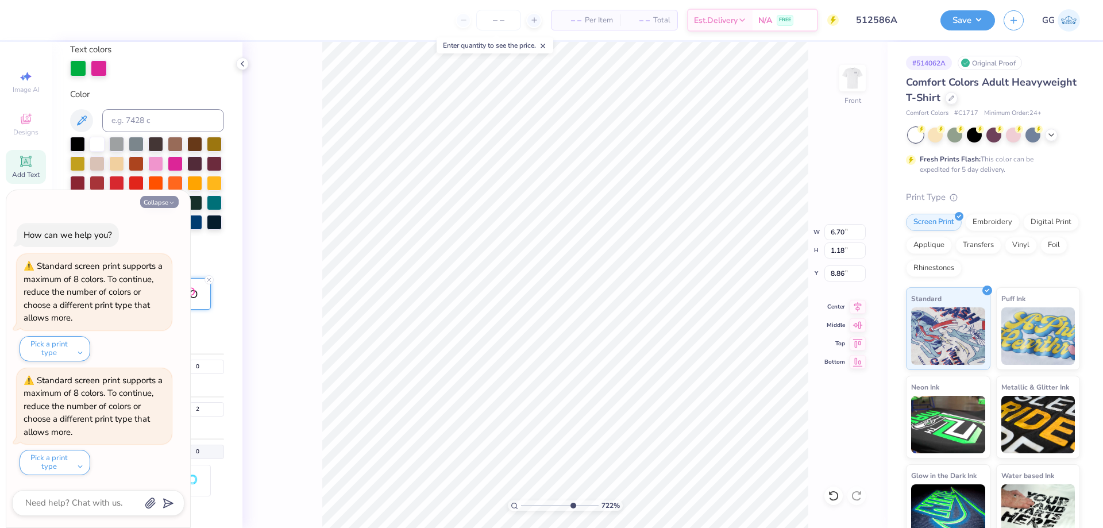
click at [167, 202] on button "Collapse" at bounding box center [159, 202] width 39 height 12
type textarea "x"
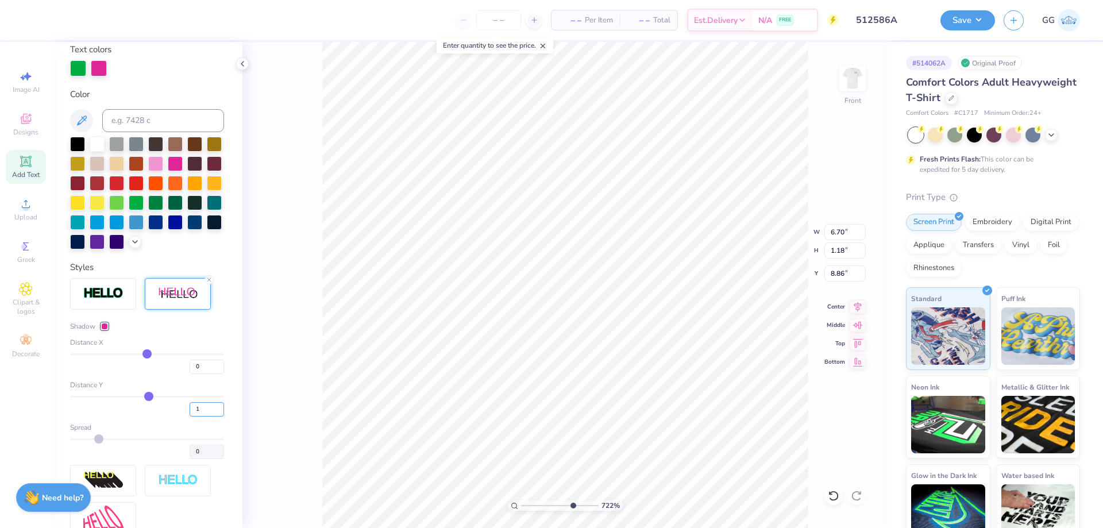
type input "1"
click at [211, 417] on input "1" at bounding box center [207, 409] width 34 height 14
type input "1"
type input "1.17"
click at [209, 282] on line at bounding box center [208, 279] width 3 height 3
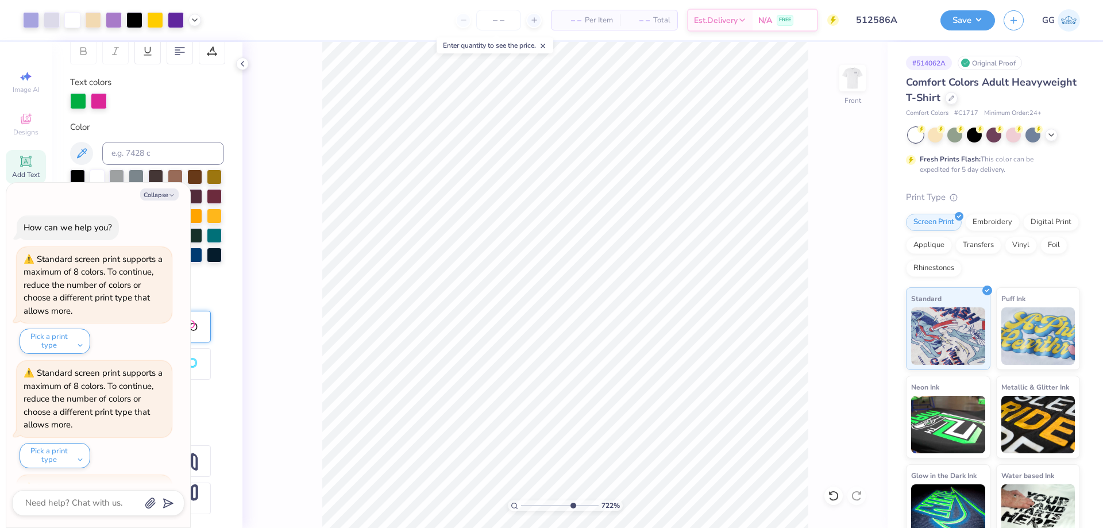
scroll to position [107, 0]
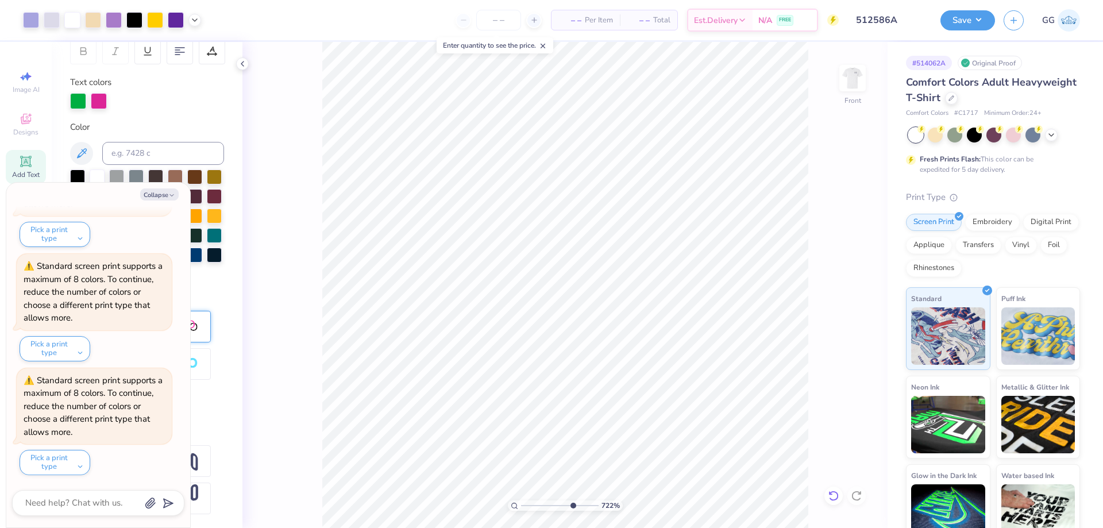
click at [837, 494] on icon at bounding box center [834, 496] width 10 height 10
type textarea "x"
type input "3.64"
click at [544, 505] on input "range" at bounding box center [560, 506] width 78 height 10
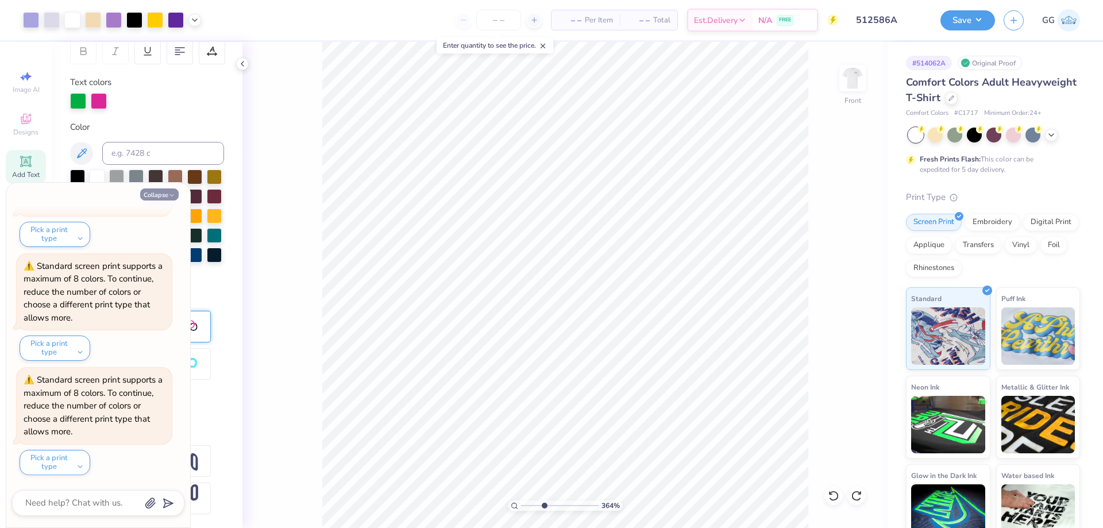
click at [171, 197] on icon "button" at bounding box center [171, 195] width 7 height 7
type textarea "x"
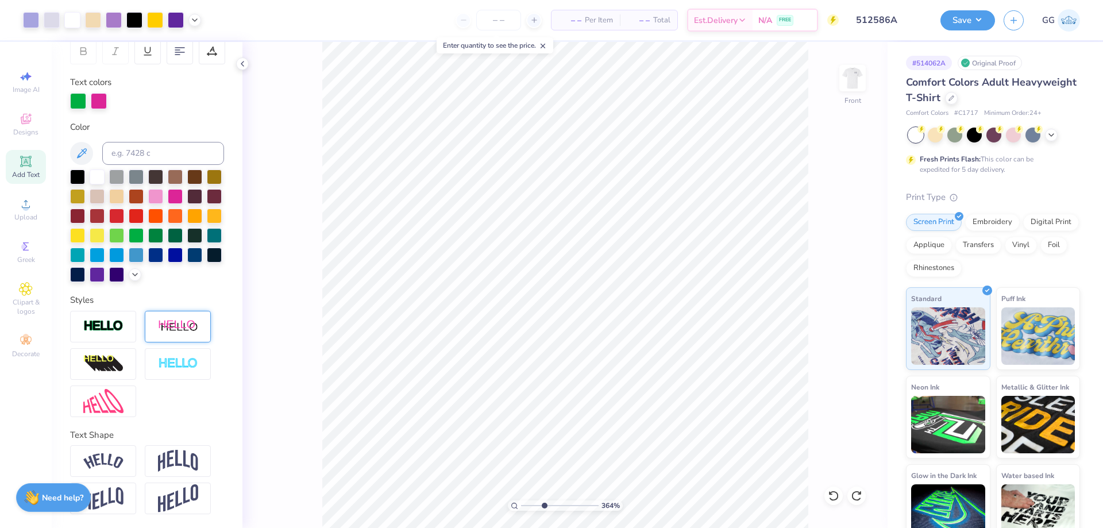
click at [27, 166] on icon at bounding box center [25, 161] width 11 height 11
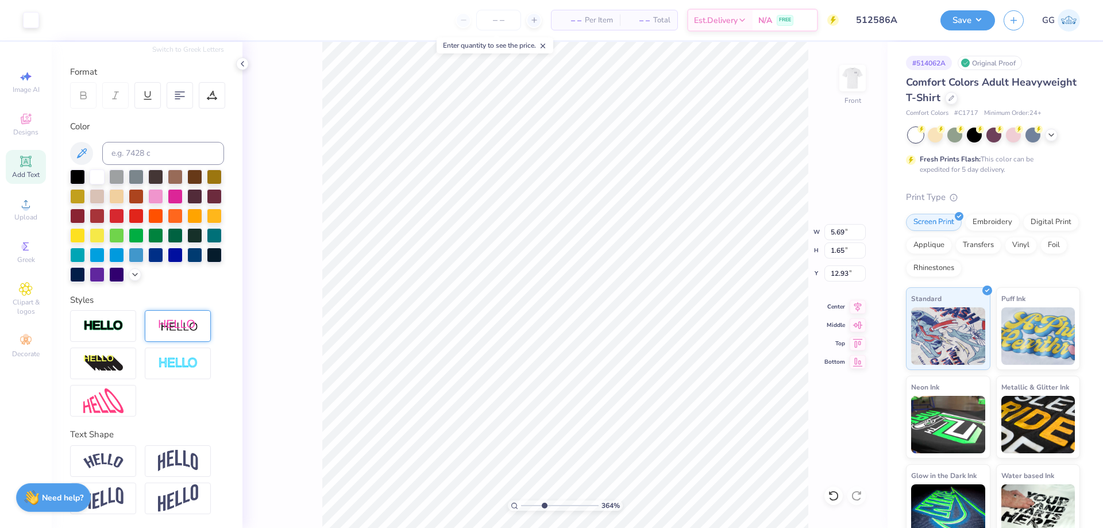
scroll to position [160, 0]
type input "2.23"
click at [533, 505] on input "range" at bounding box center [560, 506] width 78 height 10
click at [183, 188] on div at bounding box center [175, 195] width 15 height 15
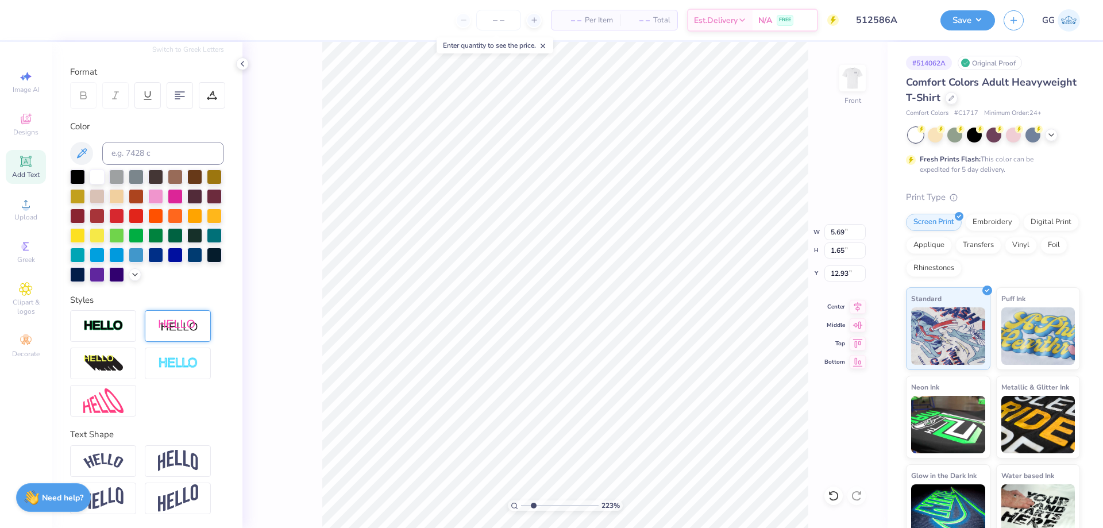
scroll to position [10, 1]
type textarea "j"
type textarea "JAMES MADISON UNIVERSITY"
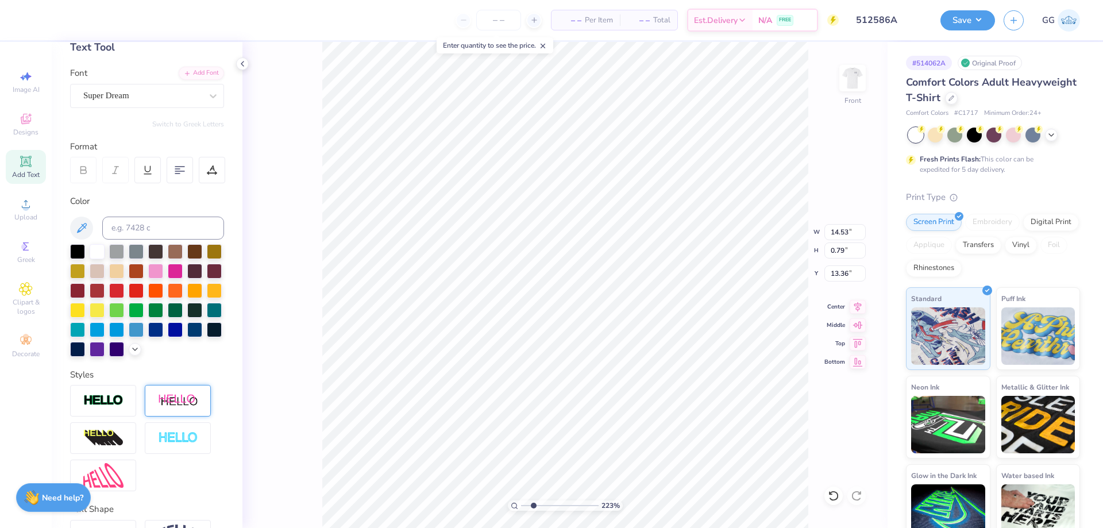
scroll to position [0, 0]
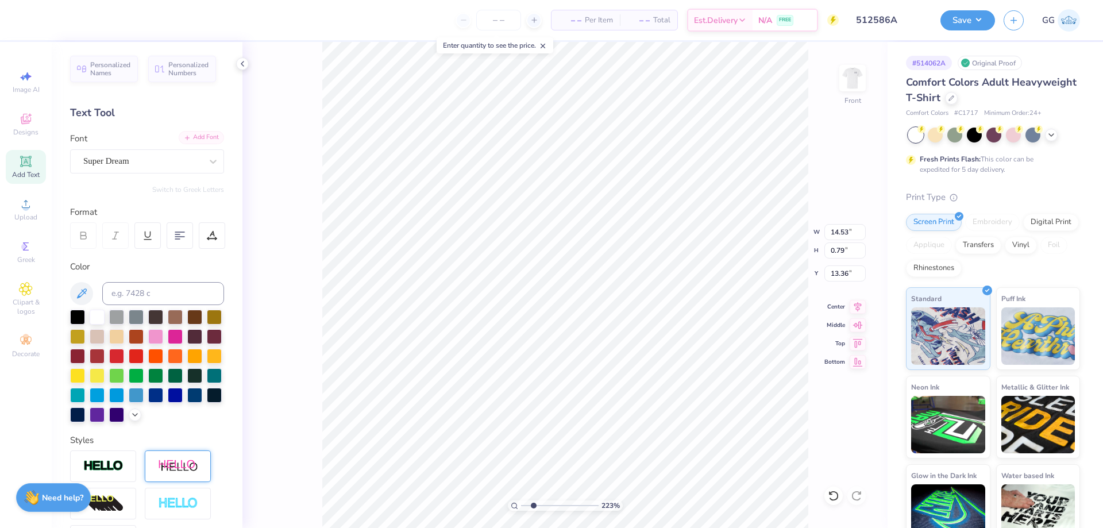
click at [194, 139] on div "Add Font" at bounding box center [201, 137] width 45 height 13
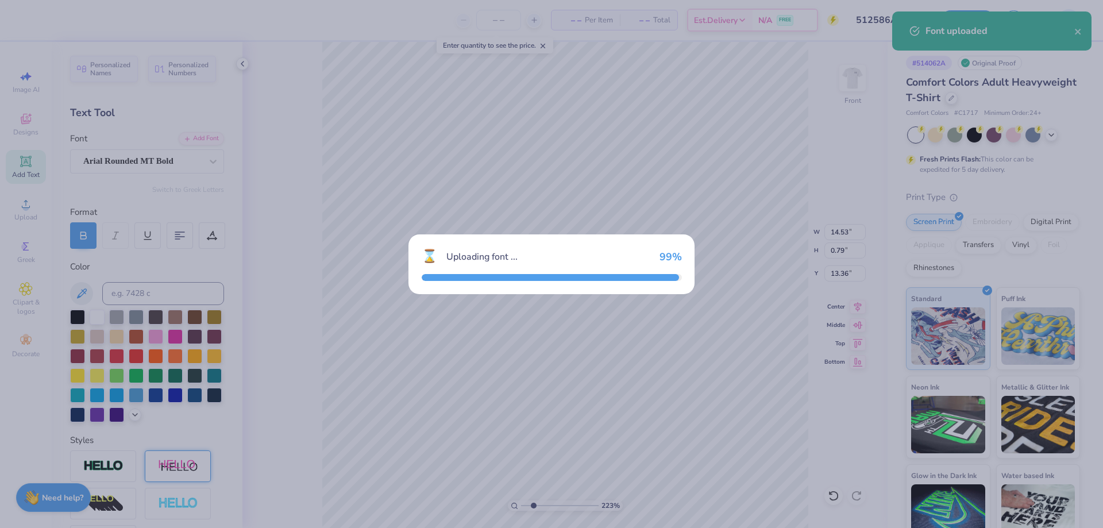
type input "14.52"
type input "0.72"
type input "13.39"
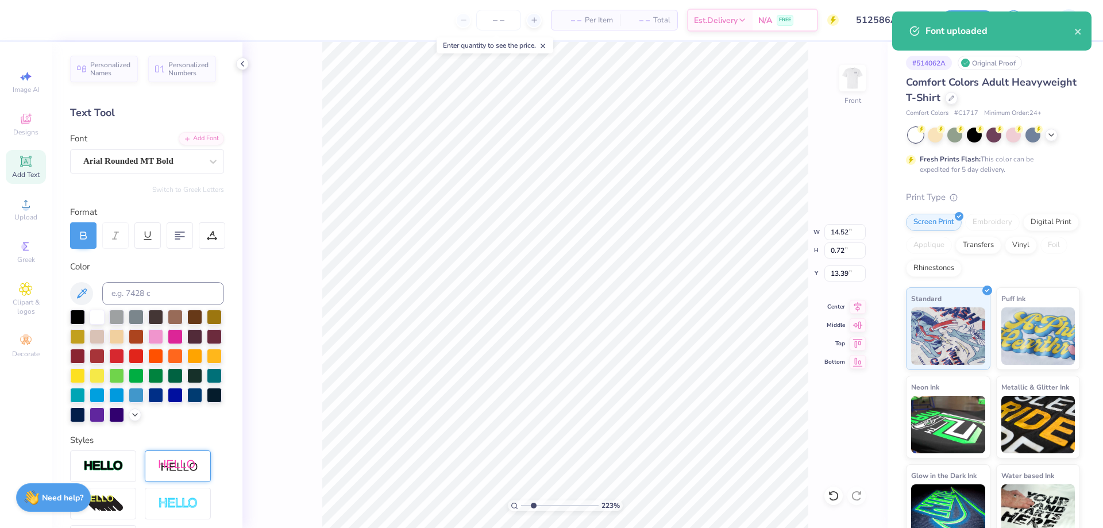
type input "1.41"
click at [527, 507] on input "range" at bounding box center [560, 506] width 78 height 10
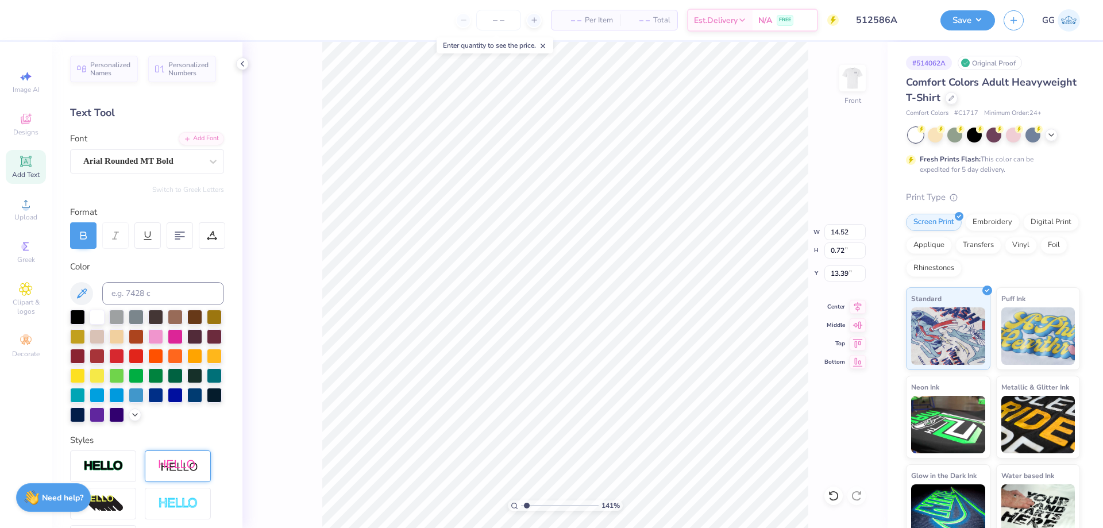
type input "8.67"
type input "0.43"
type input "11.03"
type input "5.02"
type input "0.25"
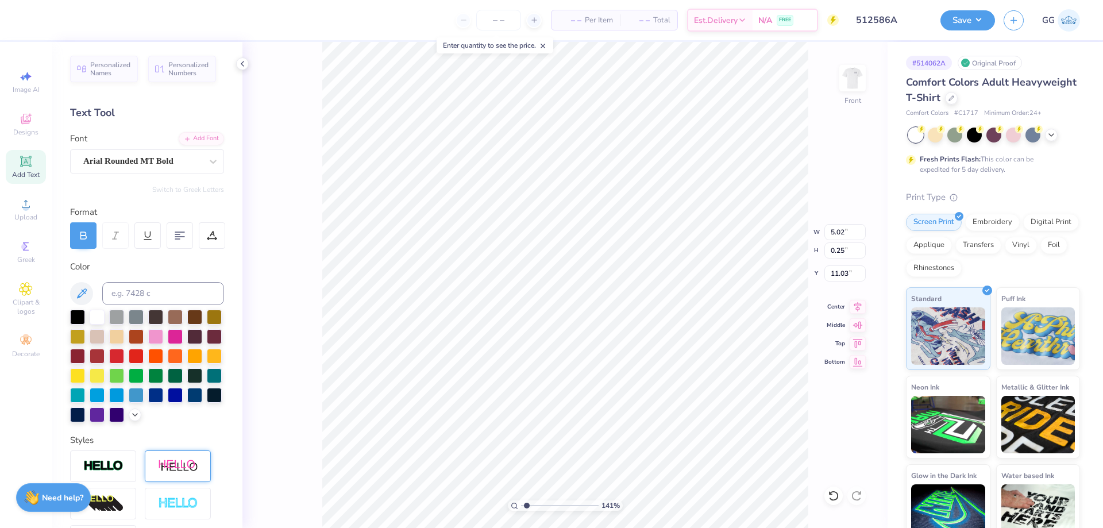
type input "6.48"
click at [566, 506] on input "range" at bounding box center [560, 506] width 78 height 10
type input "3.88"
type input "0.19"
type input "10.25"
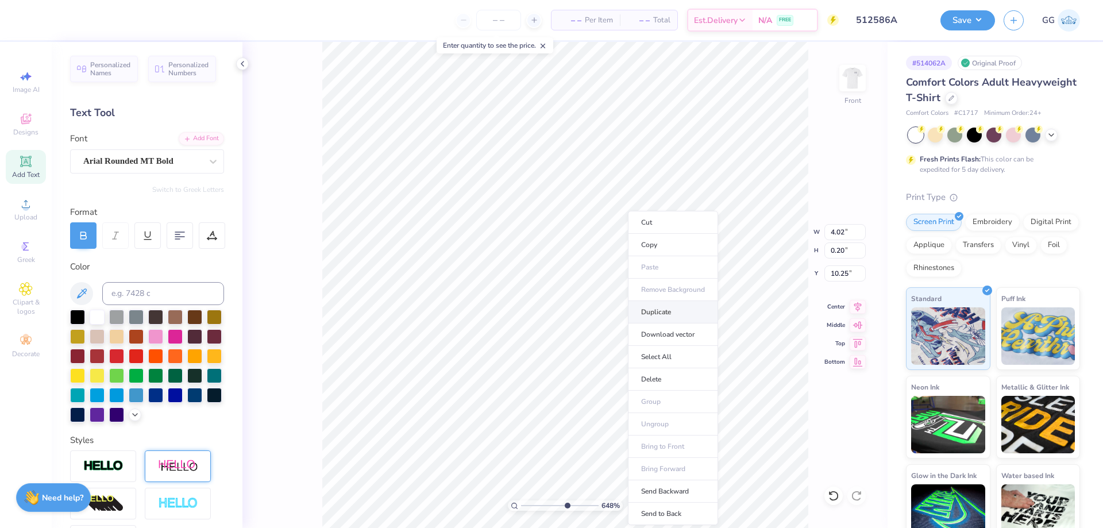
click at [658, 313] on li "Duplicate" at bounding box center [673, 312] width 90 height 22
type input "10.82"
paste textarea "®"
type textarea "®"
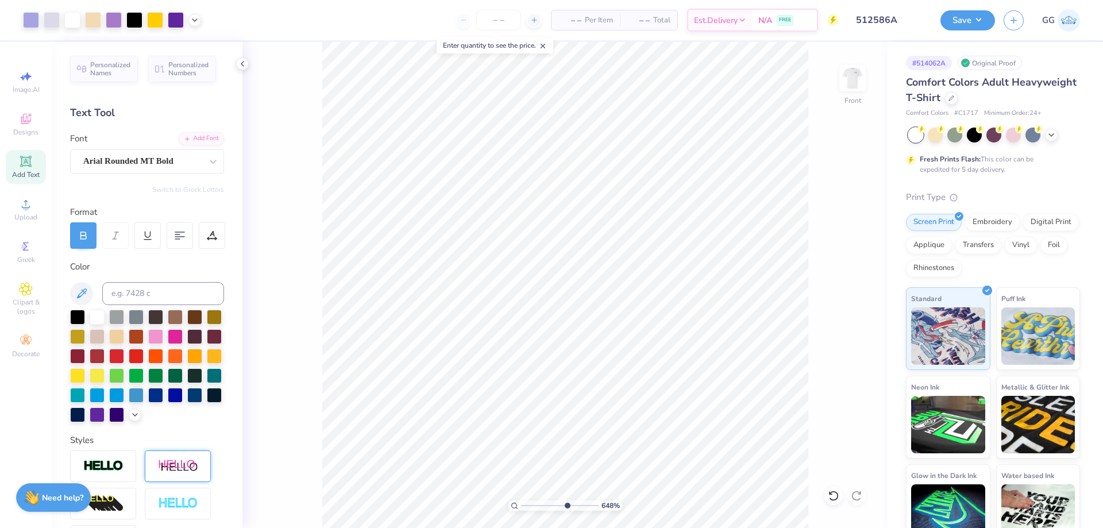
type input "4.09"
click at [548, 506] on input "range" at bounding box center [560, 506] width 78 height 10
type input "10.25"
drag, startPoint x: 567, startPoint y: 506, endPoint x: 598, endPoint y: 502, distance: 31.2
type input "10"
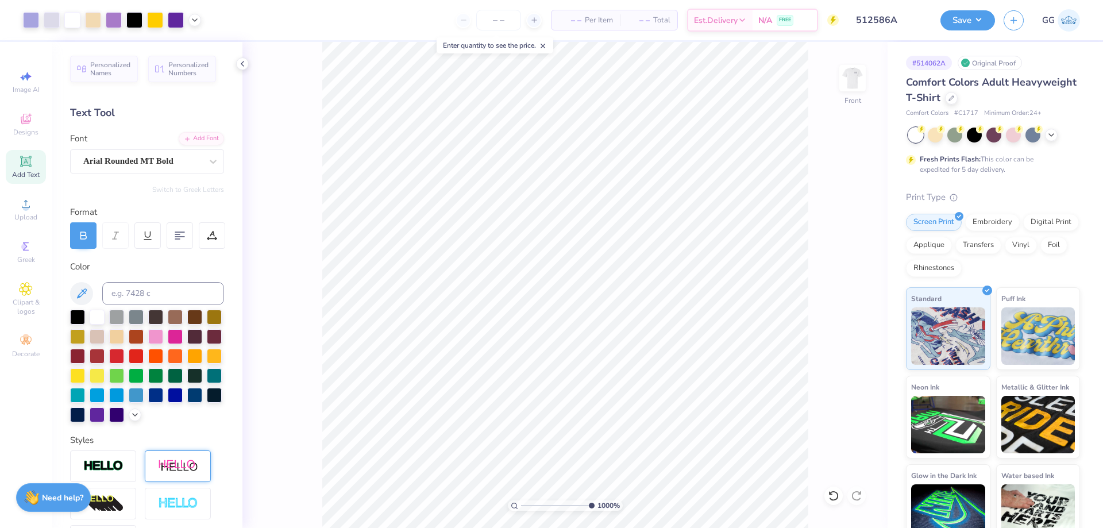
click at [595, 502] on input "range" at bounding box center [558, 506] width 74 height 10
type input "10.12"
type input "0.19"
type input "10.13"
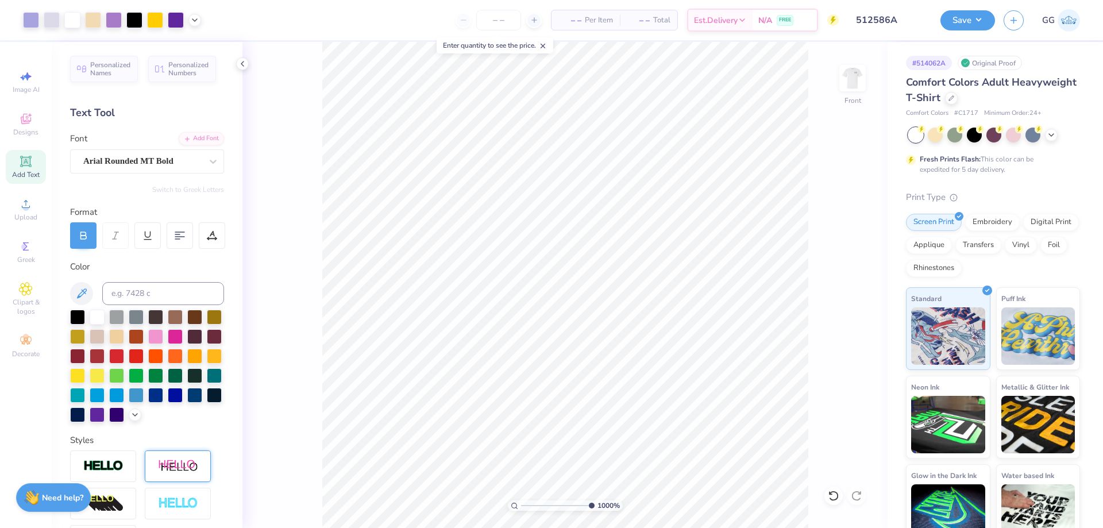
type input "2.54"
click at [535, 506] on input "range" at bounding box center [558, 506] width 74 height 10
click at [854, 74] on img at bounding box center [853, 78] width 46 height 46
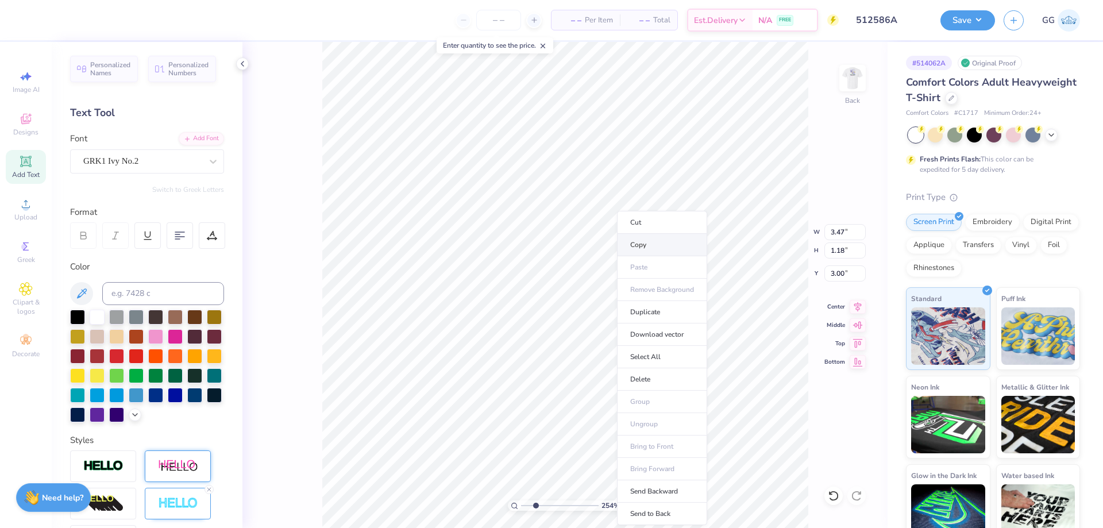
click at [652, 245] on li "Copy" at bounding box center [662, 245] width 90 height 22
click at [851, 81] on img at bounding box center [853, 78] width 46 height 46
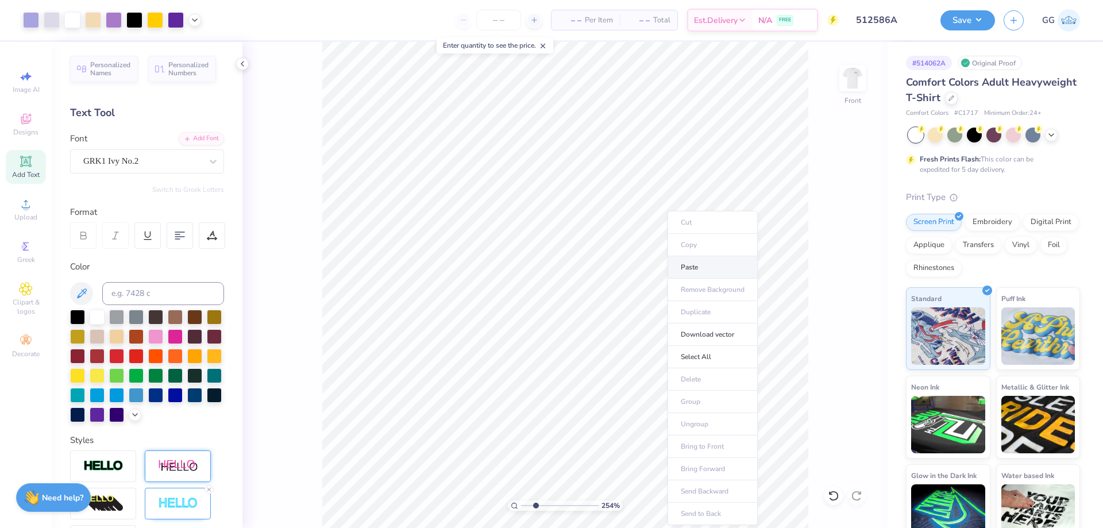
click at [705, 271] on li "Paste" at bounding box center [713, 267] width 90 height 22
type input "5.30"
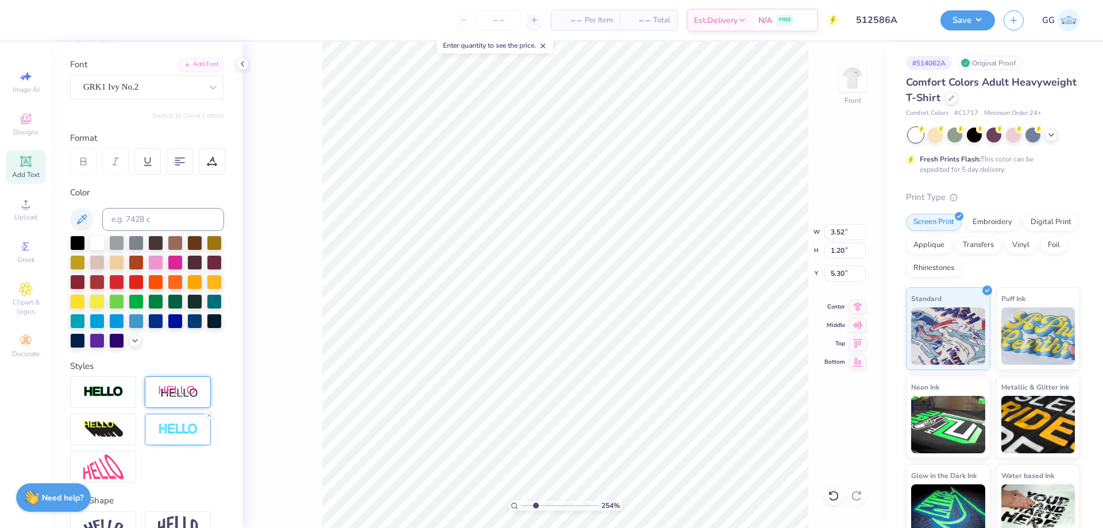
scroll to position [160, 0]
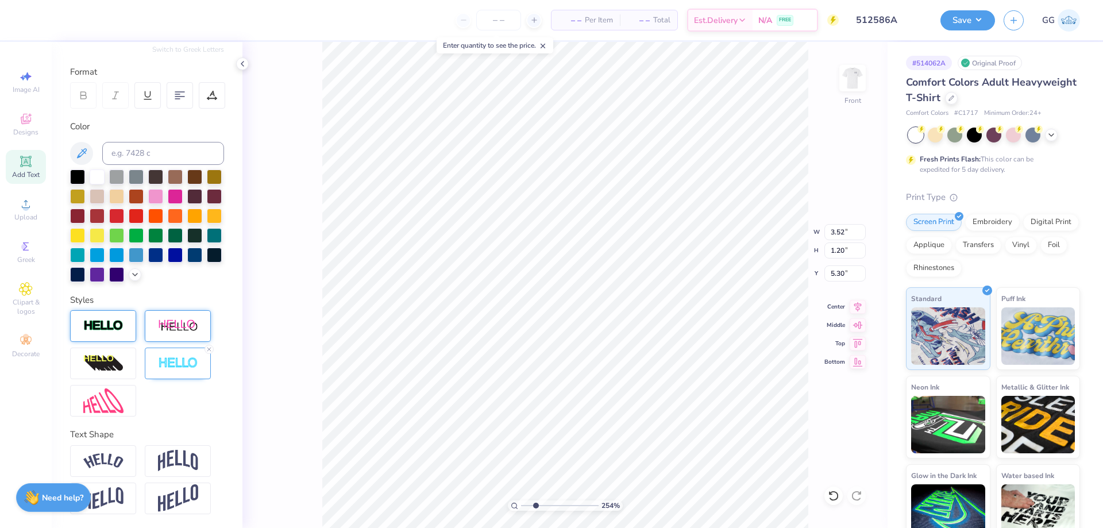
click at [101, 338] on div at bounding box center [103, 326] width 66 height 32
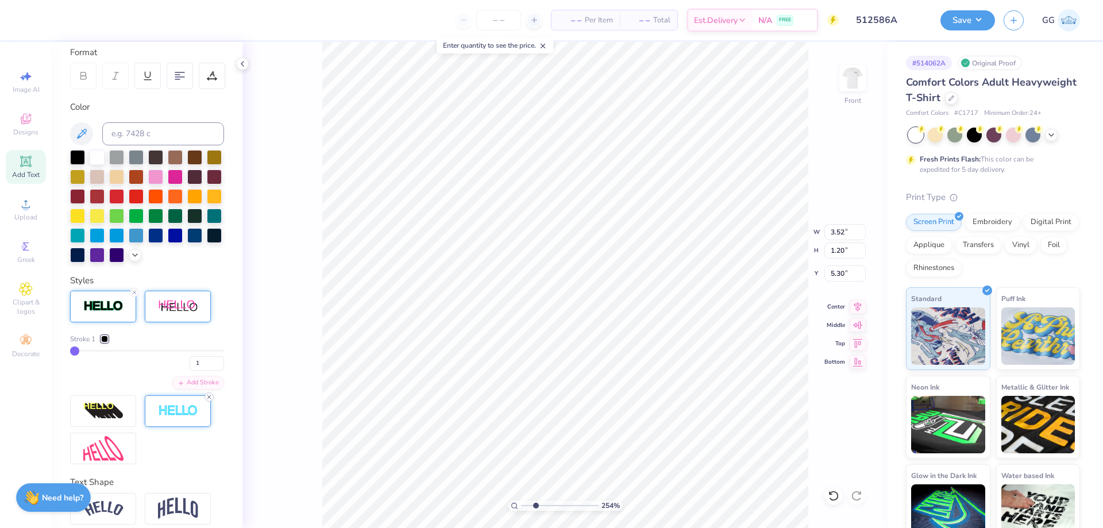
click at [210, 401] on icon at bounding box center [209, 397] width 7 height 7
type input "3.50"
type input "1.17"
type input "5.31"
click at [105, 343] on div at bounding box center [104, 339] width 7 height 7
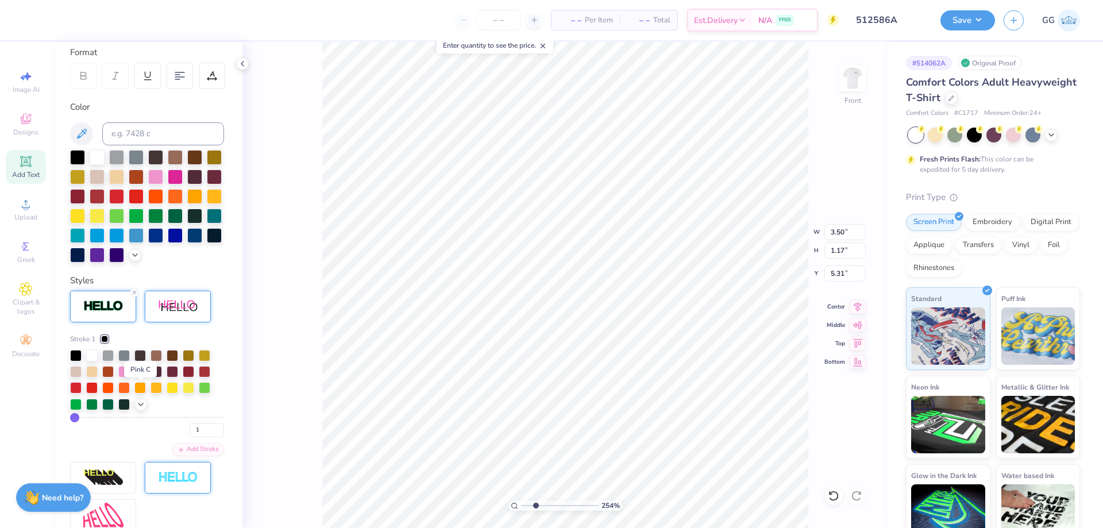
click at [142, 376] on div at bounding box center [139, 370] width 11 height 11
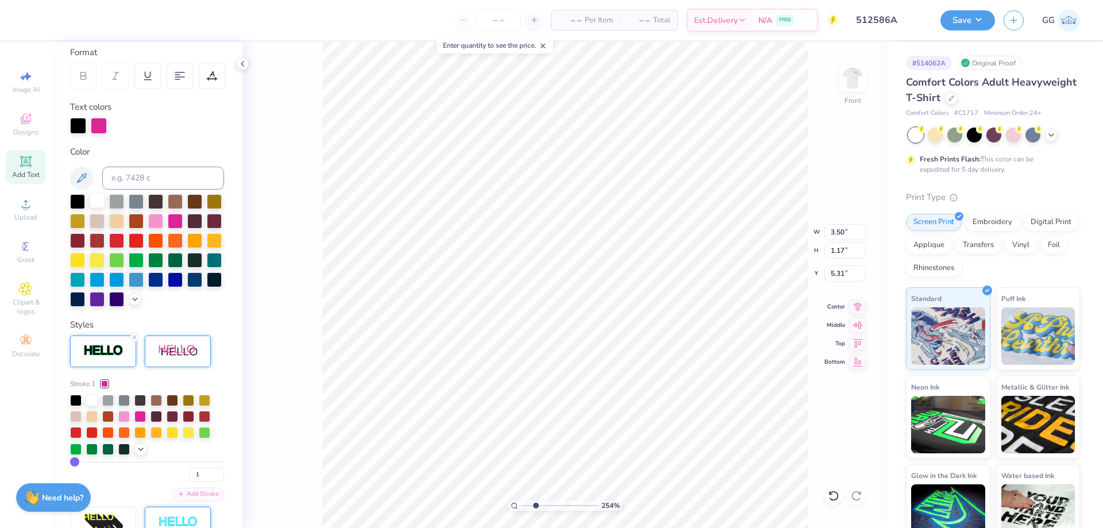
click at [95, 198] on div at bounding box center [97, 200] width 15 height 15
type input "2"
click at [211, 482] on input "2" at bounding box center [207, 475] width 34 height 14
type input "2"
type input "3.52"
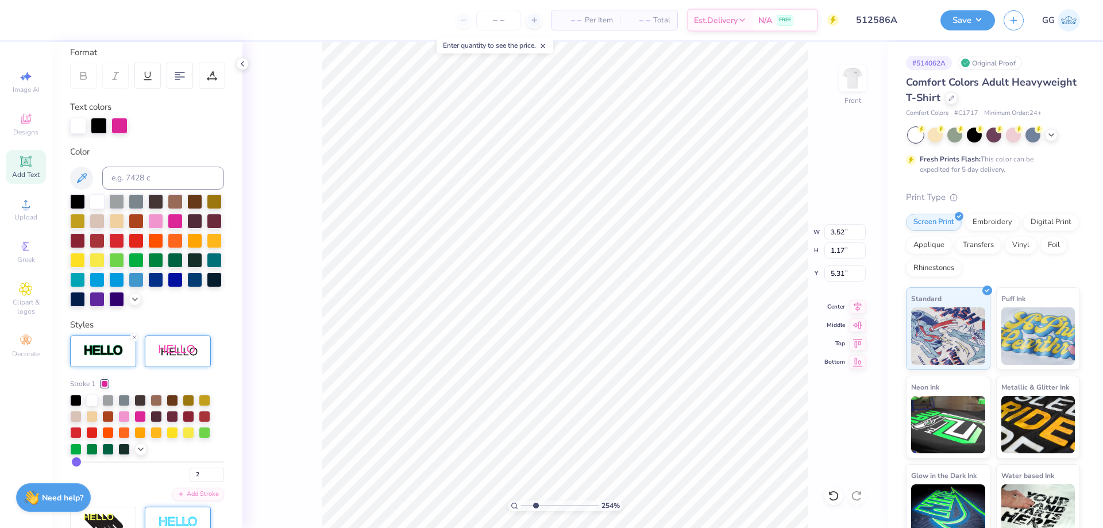
type input "1.20"
type input "5.30"
click at [590, 247] on li "Duplicate" at bounding box center [586, 248] width 90 height 22
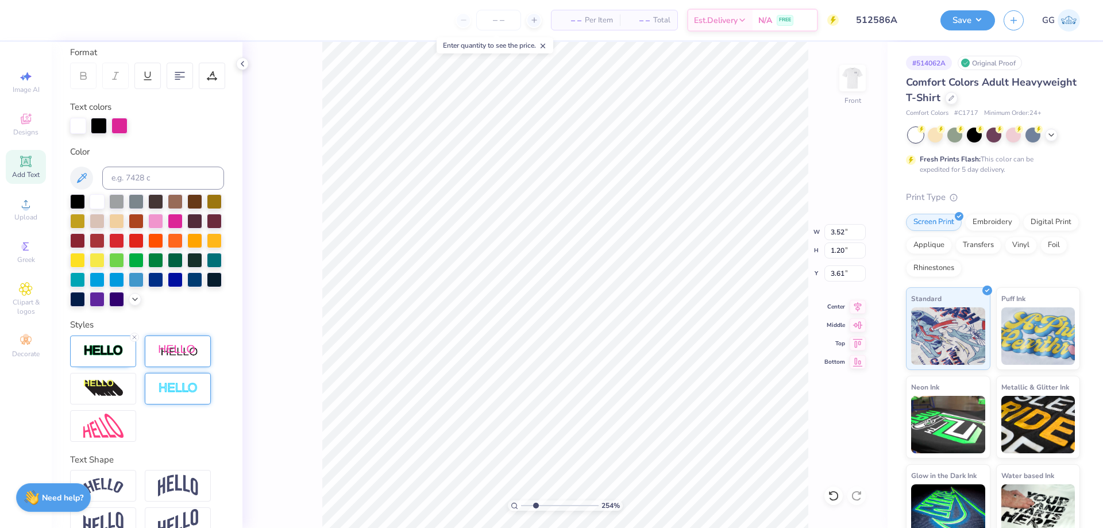
type input "2.61"
click at [552, 508] on input "range" at bounding box center [560, 506] width 78 height 10
type input "6.03"
click at [563, 504] on input "range" at bounding box center [560, 506] width 78 height 10
click at [879, 380] on div "603 % Front" at bounding box center [565, 285] width 645 height 486
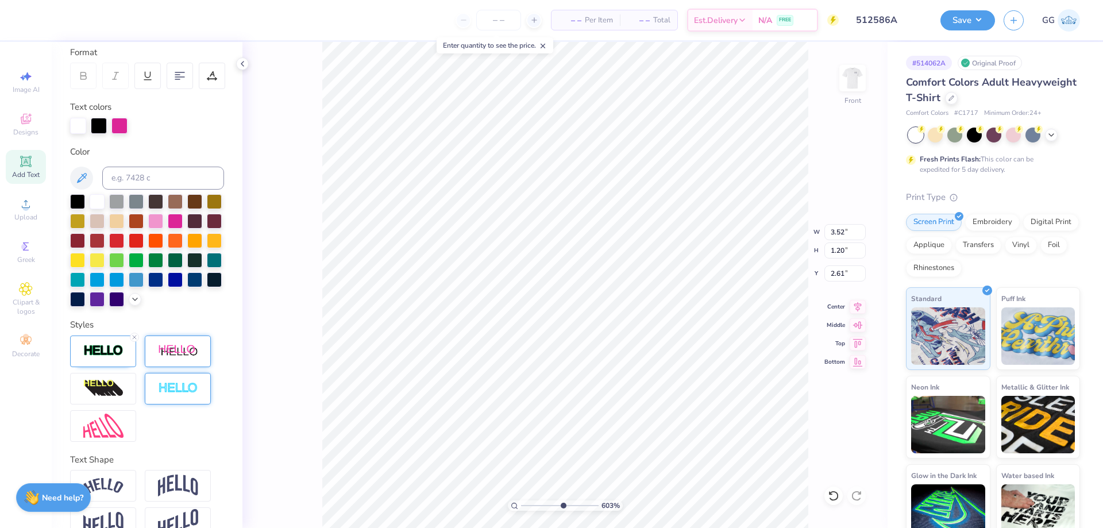
type input "2.53"
type textarea "A"
type input "7.44"
type input "8.81"
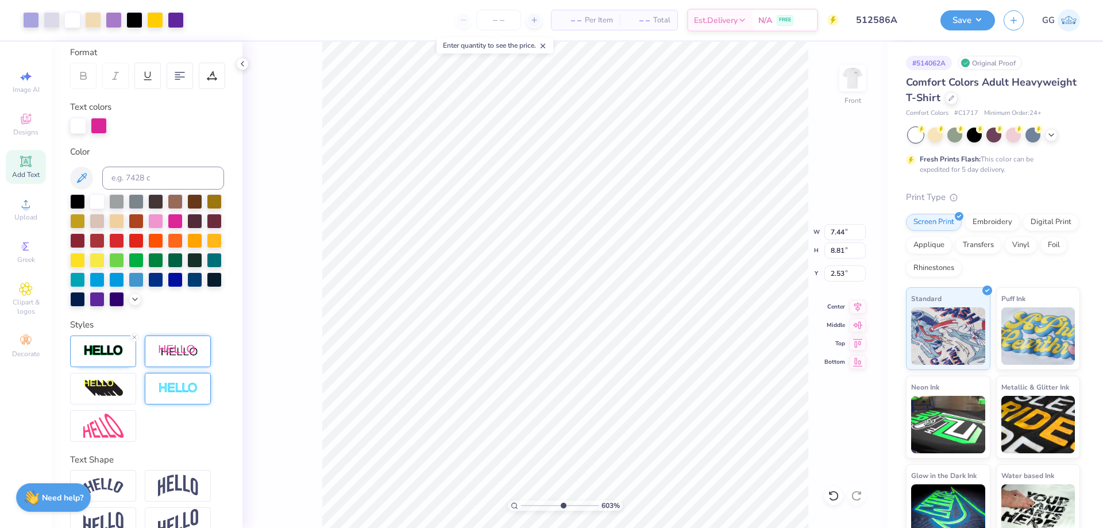
type input "1.64"
type input "1.15"
type input "1.20"
type input "2.53"
type input "0.72"
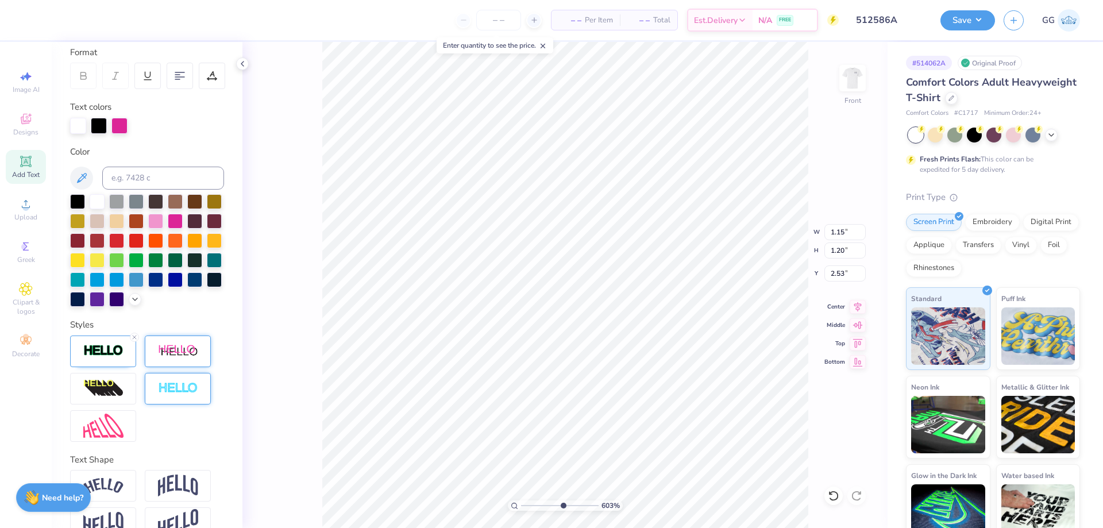
type input "0.74"
type input "2.58"
type input "0.64"
type input "0.67"
type input "2.66"
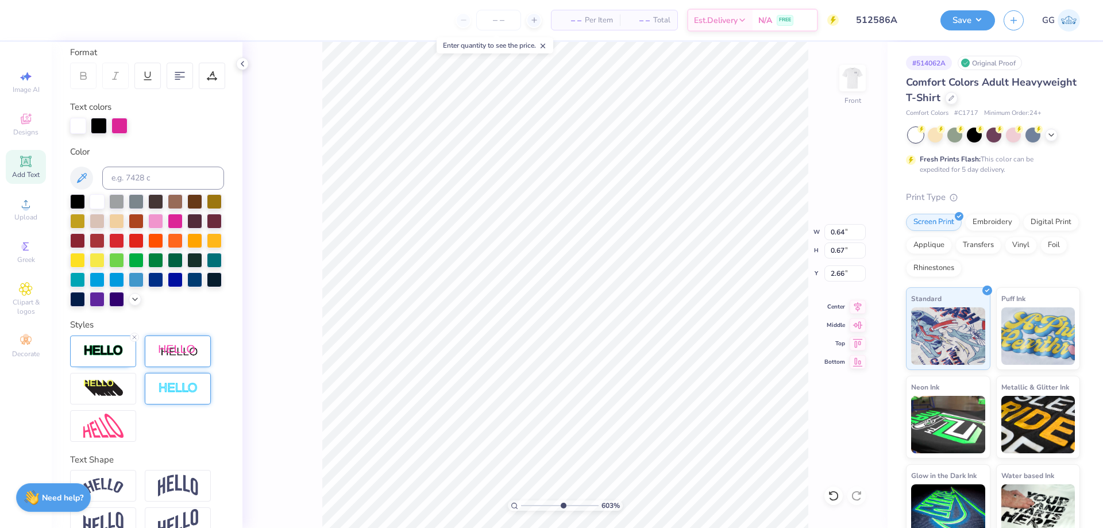
type input "7.37"
click at [573, 504] on input "range" at bounding box center [560, 506] width 78 height 10
type input "0.65"
type input "0.69"
click at [861, 271] on input "2.66" at bounding box center [845, 274] width 41 height 16
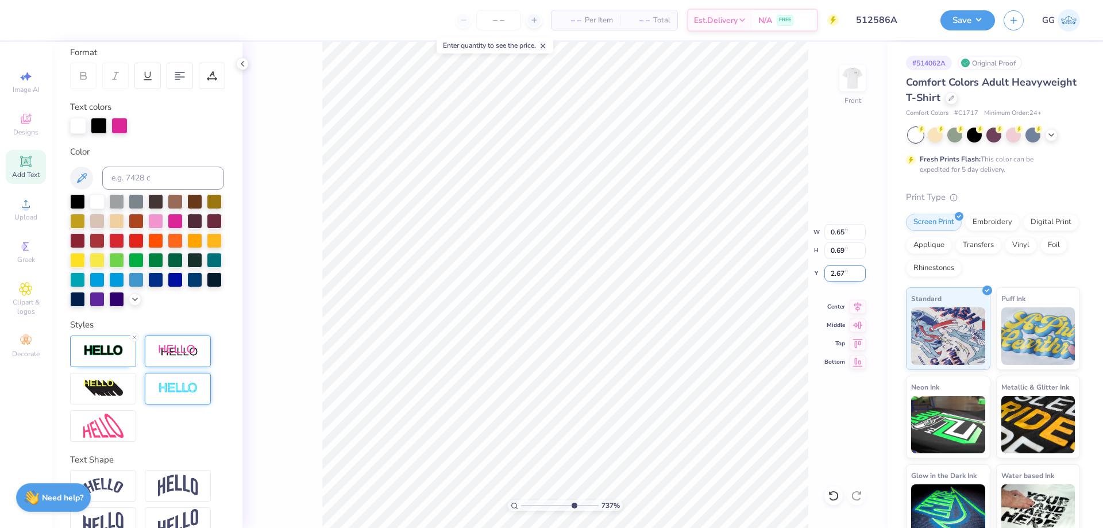
click at [861, 271] on input "2.67" at bounding box center [845, 274] width 41 height 16
click at [861, 271] on input "2.68" at bounding box center [845, 274] width 41 height 16
click at [863, 279] on input "2.68" at bounding box center [845, 274] width 41 height 16
type input "2.67"
click at [861, 276] on input "2.67" at bounding box center [845, 274] width 41 height 16
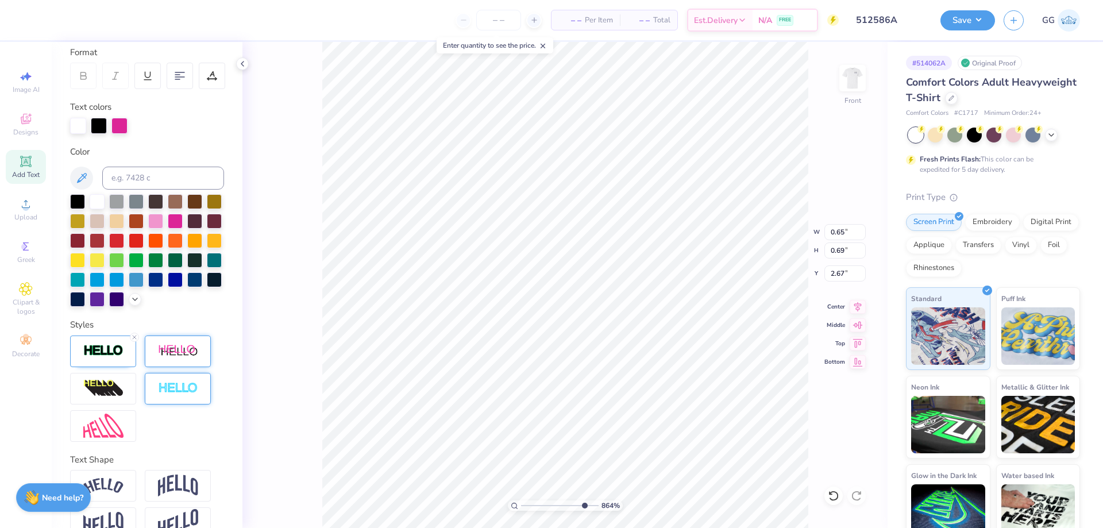
type input "8.64"
click at [583, 506] on input "range" at bounding box center [560, 506] width 78 height 10
click at [862, 275] on input "2.66" at bounding box center [845, 274] width 41 height 16
type input "2.68"
type input "0.66"
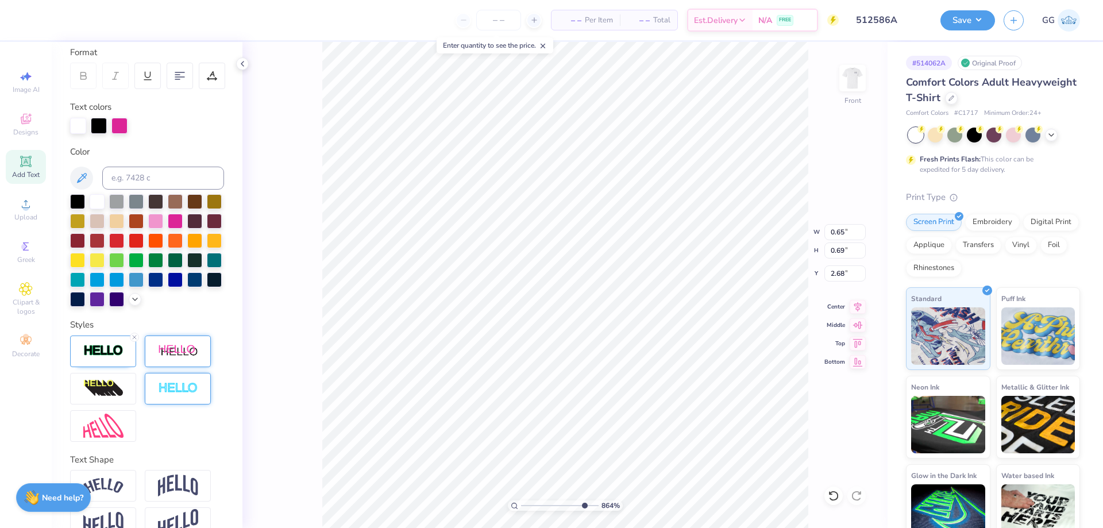
type input "0.70"
type input "2.67"
type input "0.71"
click at [863, 277] on input "2.65" at bounding box center [845, 274] width 41 height 16
click at [862, 270] on input "2.66" at bounding box center [845, 274] width 41 height 16
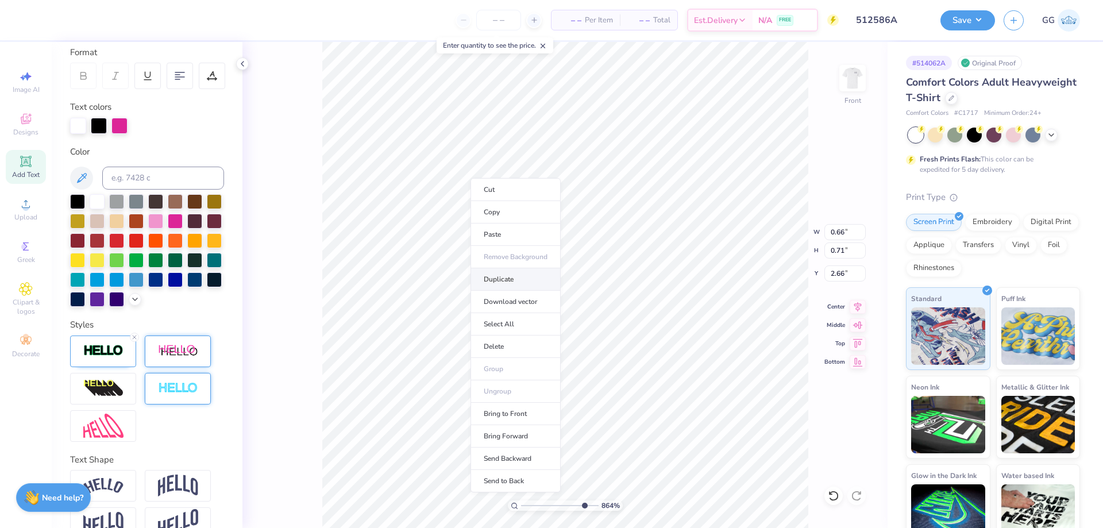
click at [516, 281] on li "Duplicate" at bounding box center [516, 279] width 90 height 22
type input "3.66"
type input "3.52"
type input "1.20"
type input "3.61"
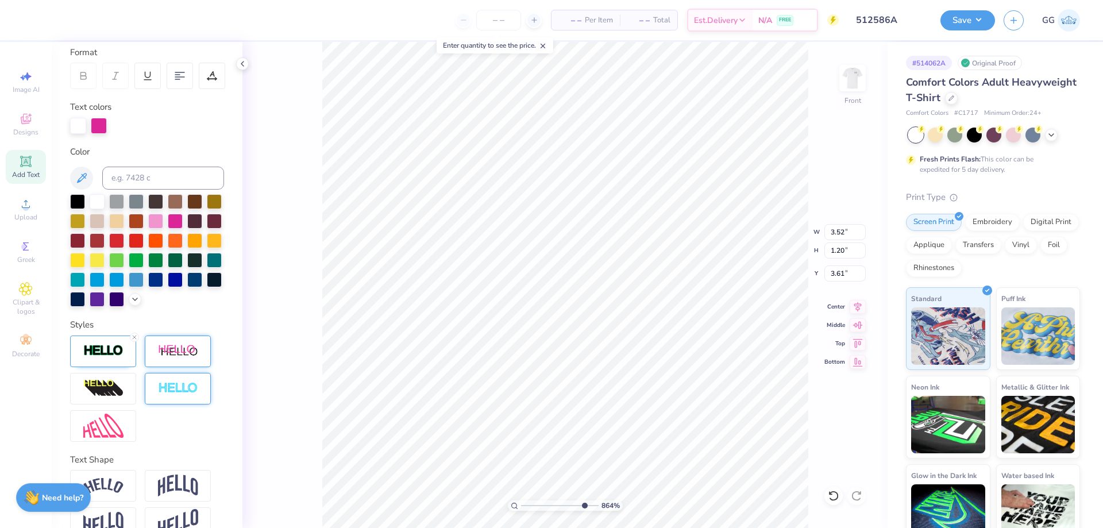
scroll to position [10, 2]
type input "0.66"
type input "0.71"
type input "3.66"
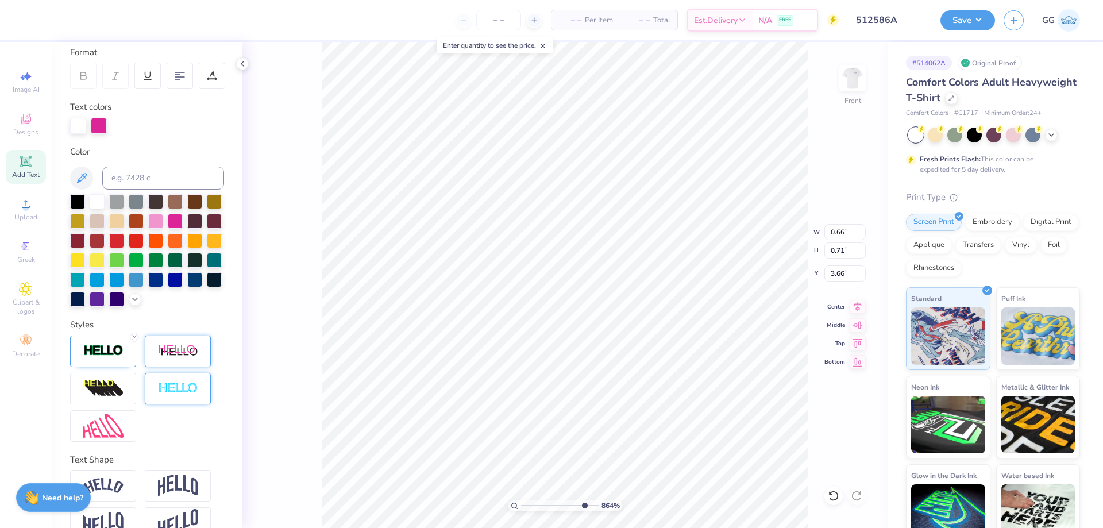
type textarea "D"
type input "7.44"
type input "8.81"
type input "1.64"
type input "0.67"
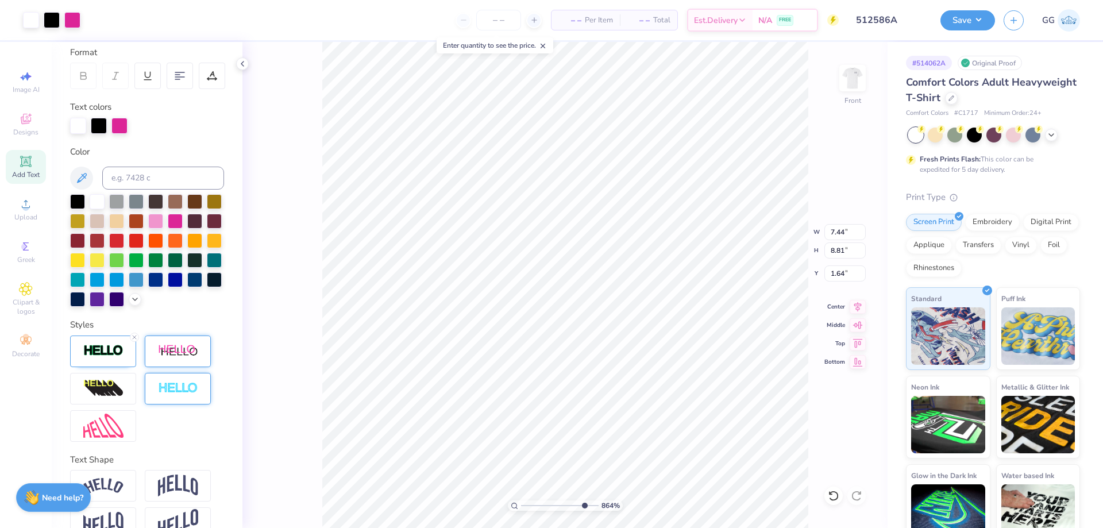
type input "0.70"
type input "3.37"
type input "9.16"
click at [587, 507] on input "range" at bounding box center [560, 506] width 78 height 10
type input "3.39"
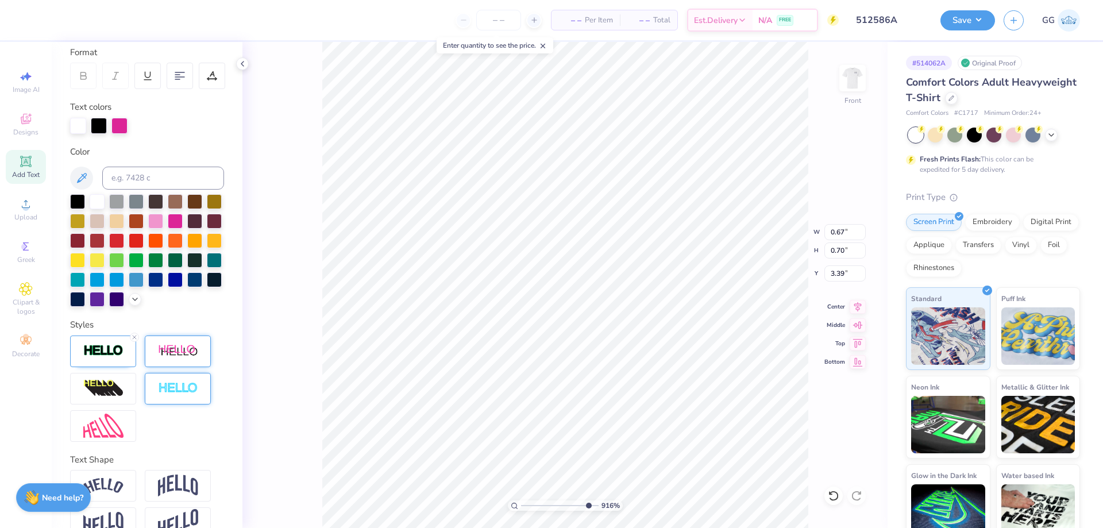
type input "0.68"
type input "3.38"
click at [861, 270] on input "3.38" at bounding box center [845, 274] width 41 height 16
type input "0.67"
type input "0.69"
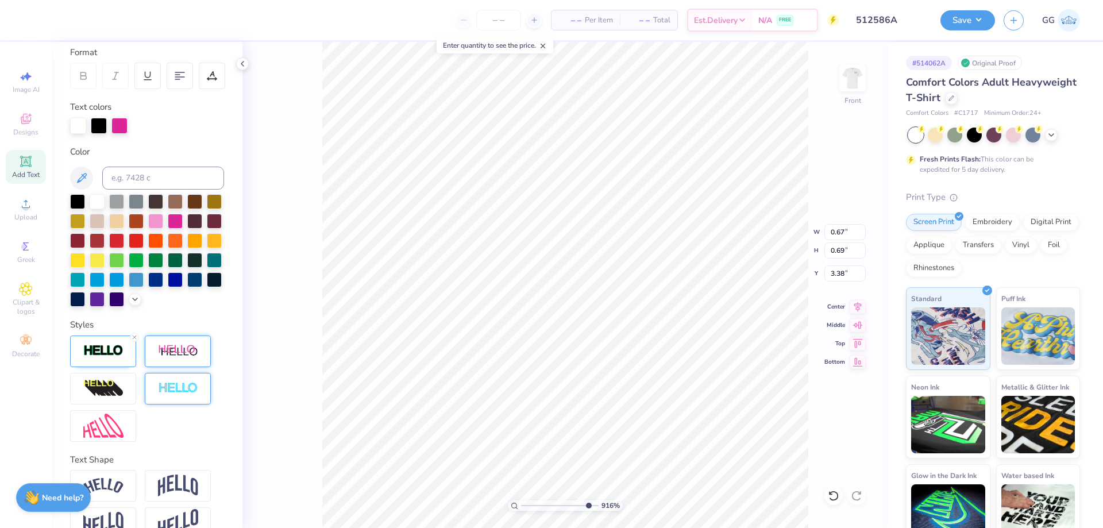
type input "7.44"
type input "8.81"
type input "1.64"
type input "0.67"
type input "0.69"
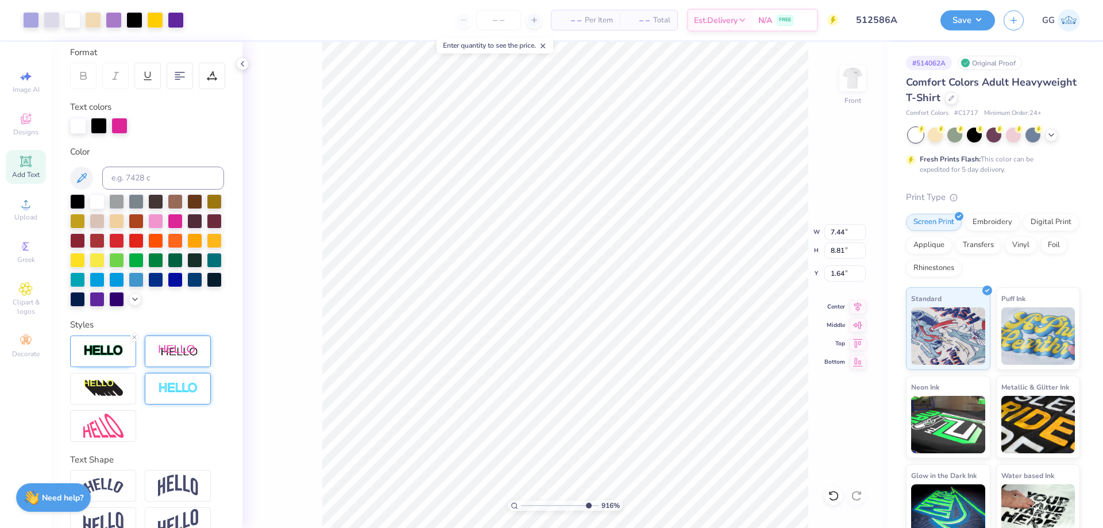
type input "3.38"
type input "0.70"
click at [498, 315] on li "Duplicate" at bounding box center [502, 312] width 90 height 22
type input "2.98"
type textarea "a"
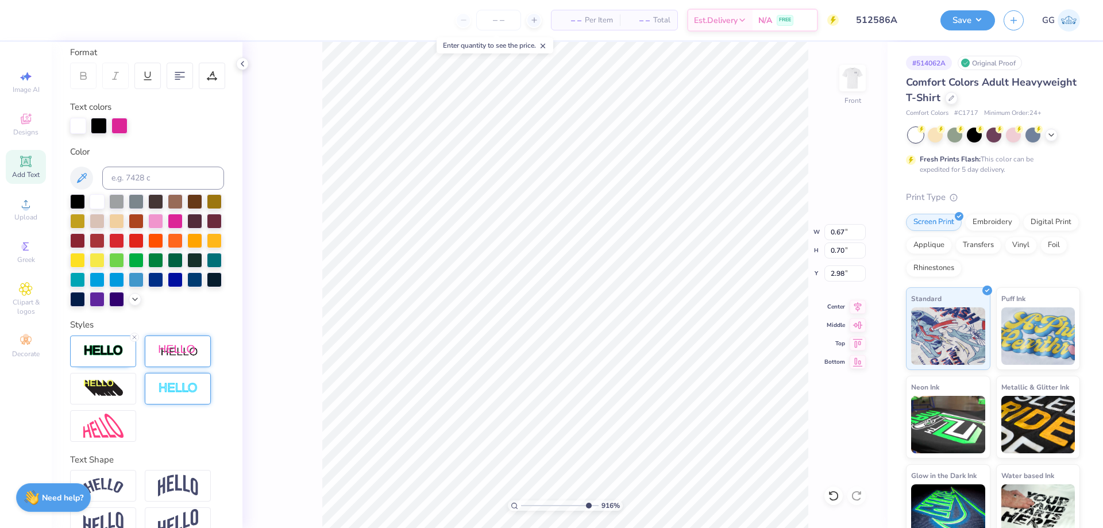
type input "0.66"
type input "0.71"
type input "2.66"
click at [860, 271] on input "2.66" at bounding box center [845, 274] width 41 height 16
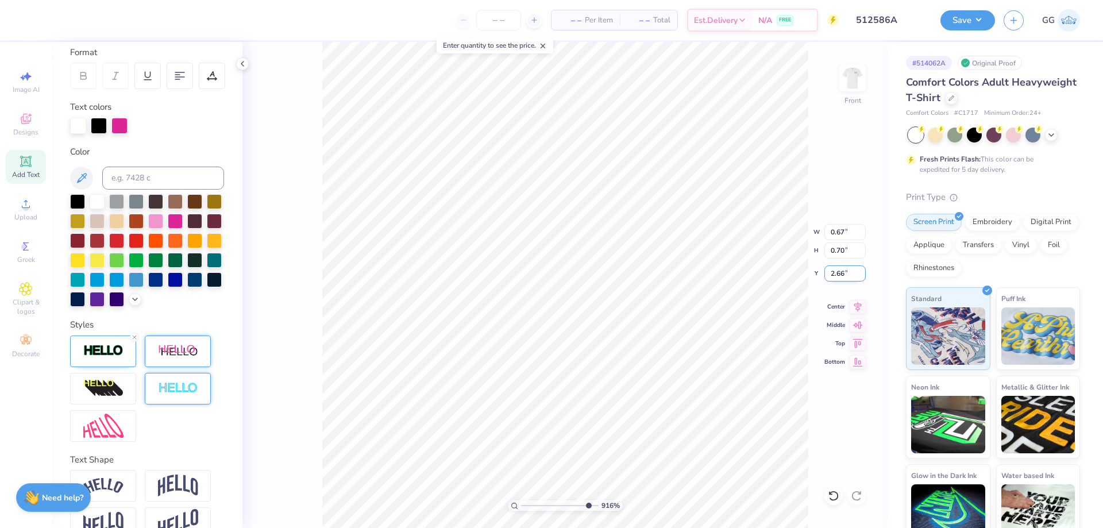
type input "0.67"
click at [516, 313] on li "Duplicate" at bounding box center [517, 312] width 90 height 22
type input "4.38"
type input "3.52"
type input "1.20"
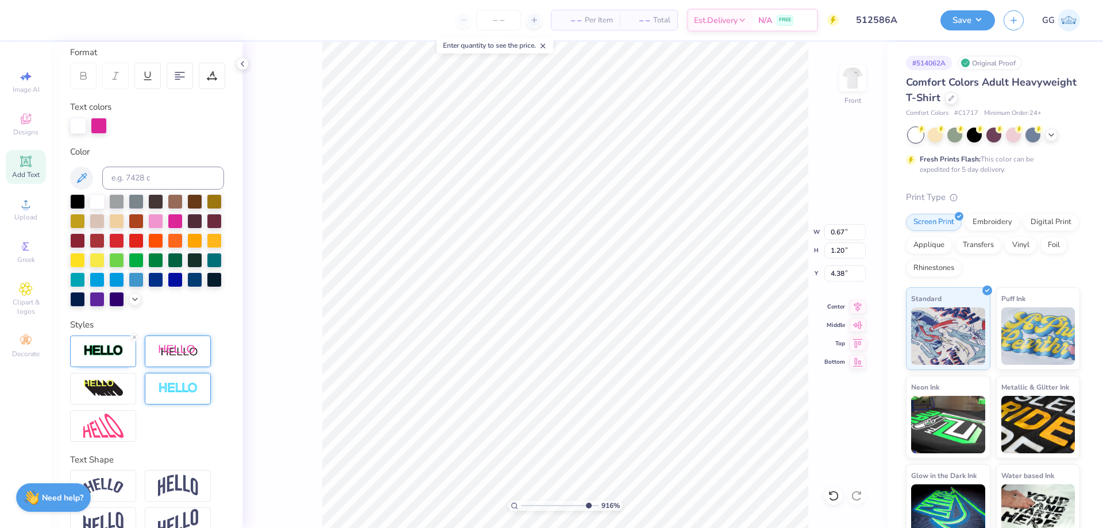
type input "3.61"
type input "0.67"
type input "0.70"
type input "4.38"
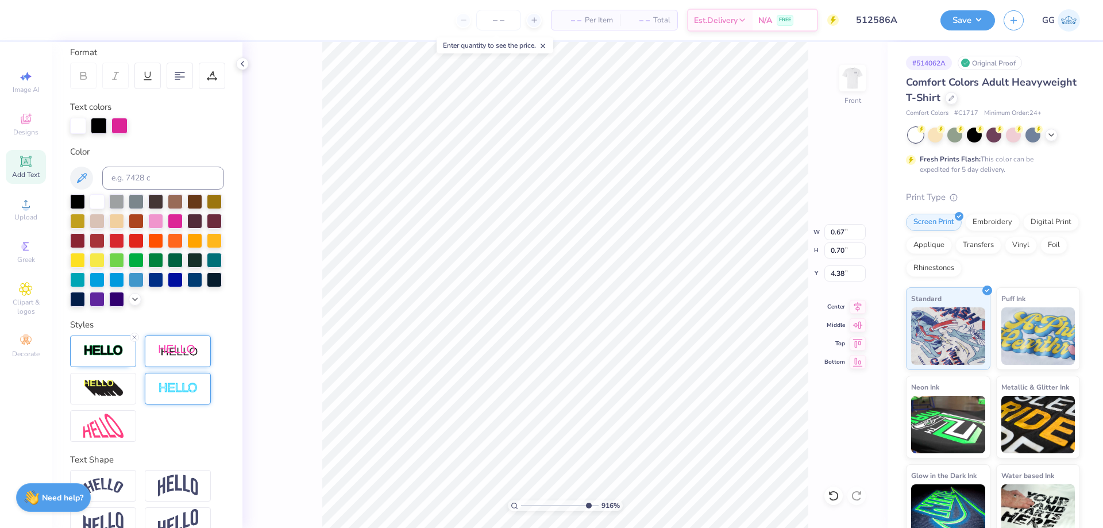
scroll to position [10, 1]
type textarea "P"
type input "7.44"
type input "8.81"
type input "1.64"
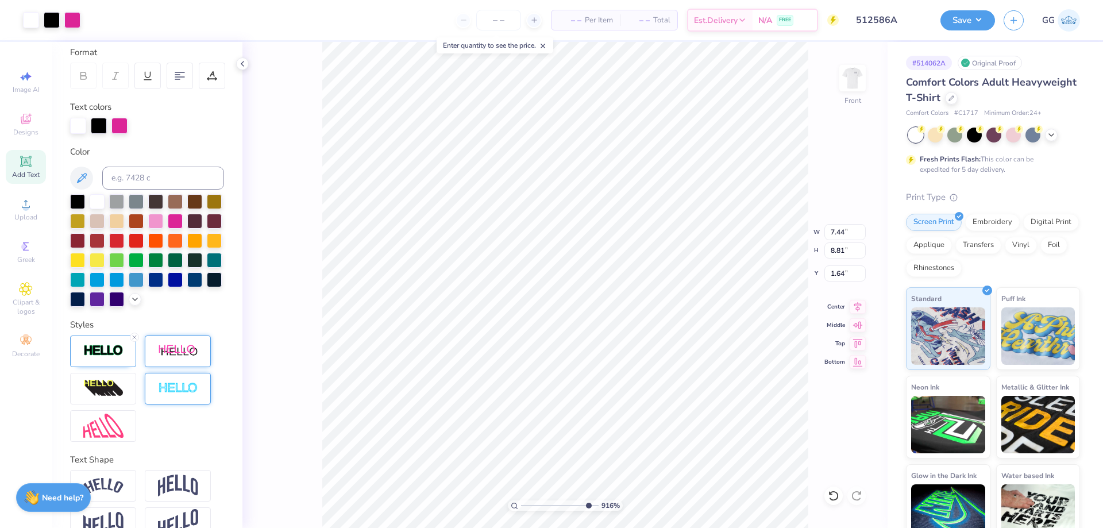
type input "0.62"
type input "0.71"
type input "4.17"
click at [860, 271] on input "4.17" at bounding box center [845, 274] width 41 height 16
type input "0.66"
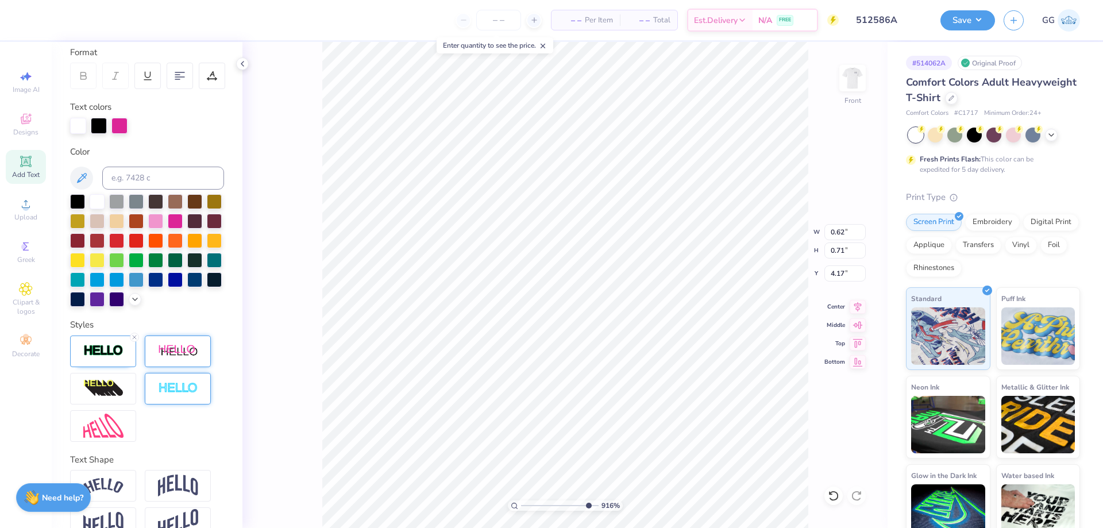
type input "0.70"
type input "2.66"
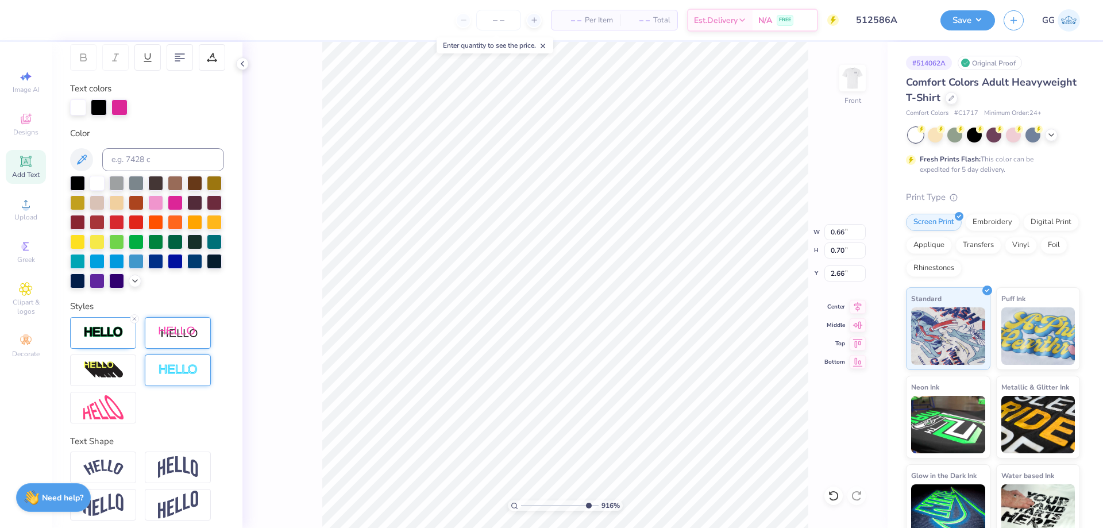
scroll to position [204, 0]
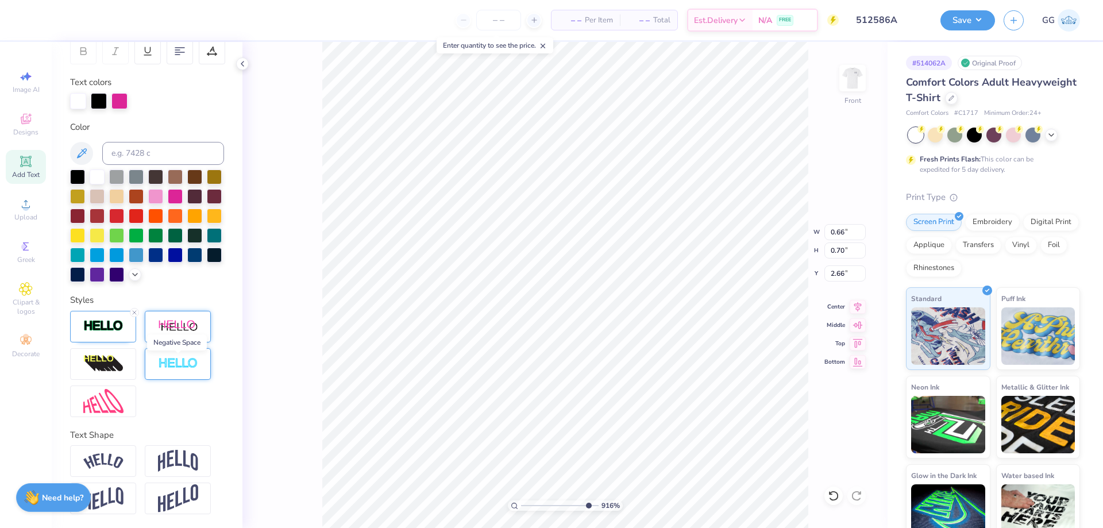
click at [179, 365] on img at bounding box center [178, 363] width 40 height 13
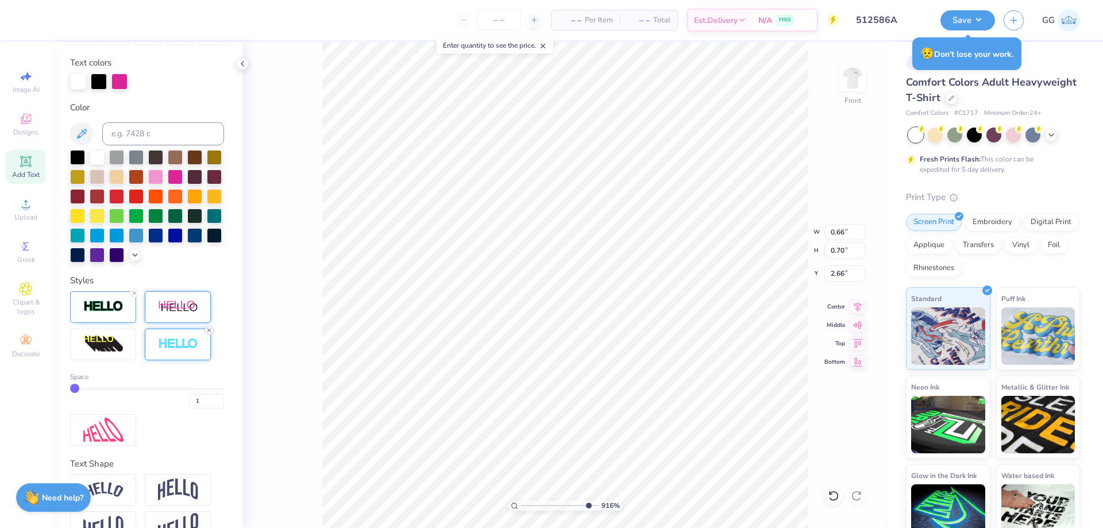
click at [209, 332] on line at bounding box center [208, 330] width 3 height 3
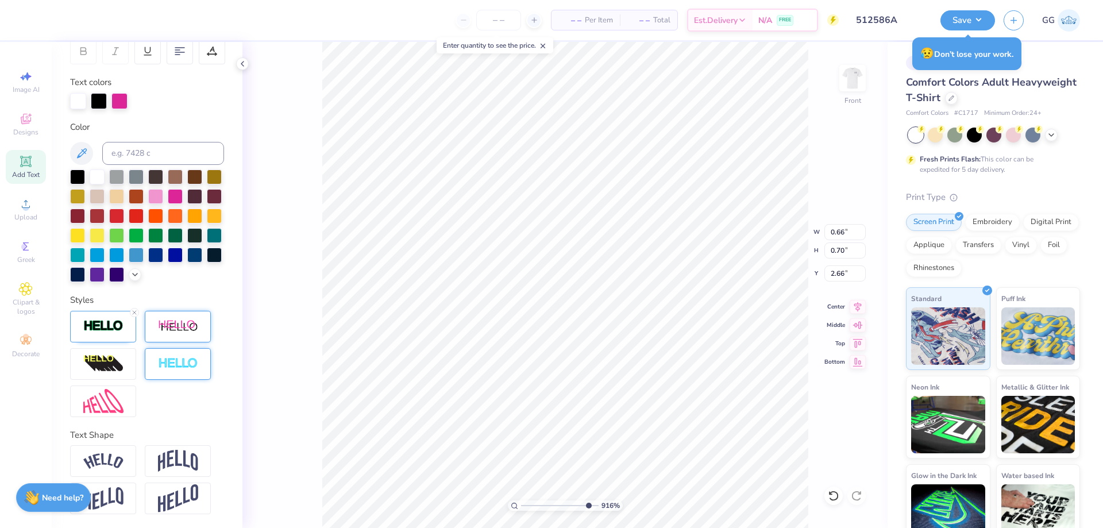
click at [191, 328] on img at bounding box center [178, 327] width 40 height 14
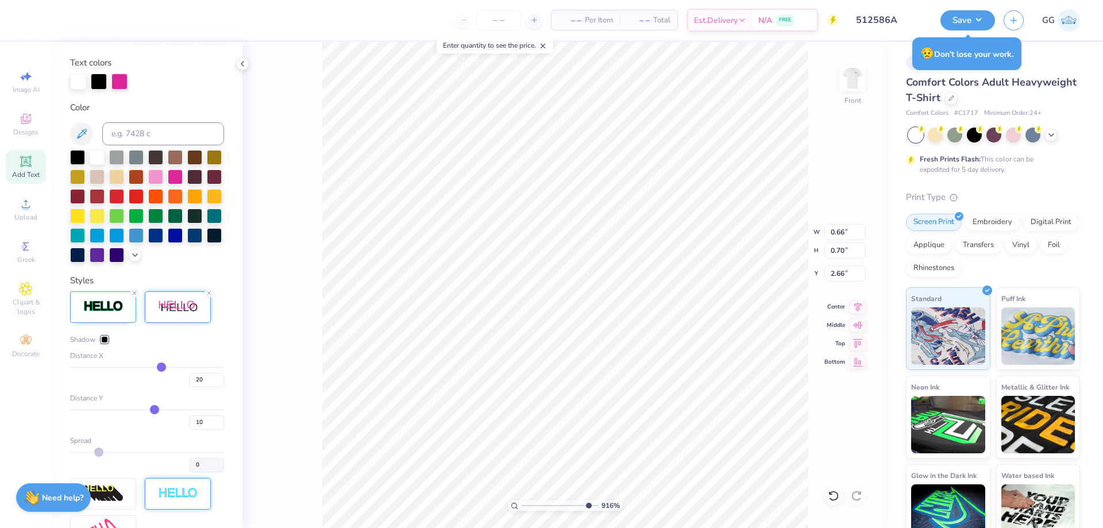
type input "0.77"
type input "0.76"
click at [190, 387] on input "20" at bounding box center [207, 380] width 34 height 14
type input "0"
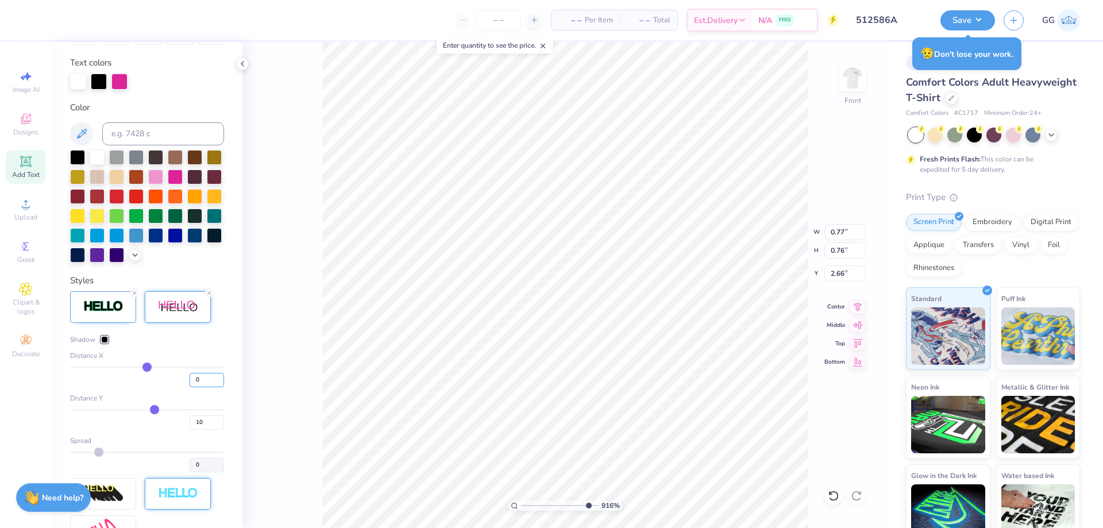
type input "0.66"
drag, startPoint x: 194, startPoint y: 438, endPoint x: 179, endPoint y: 440, distance: 15.7
click at [179, 430] on div "10" at bounding box center [147, 419] width 154 height 21
type input "5"
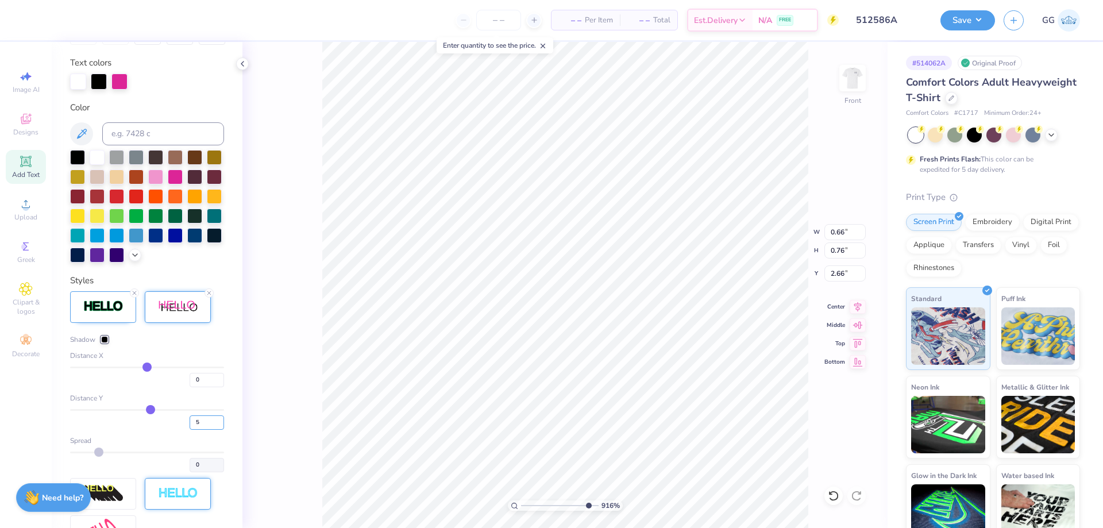
type input "0.72"
click at [105, 343] on div at bounding box center [104, 339] width 7 height 7
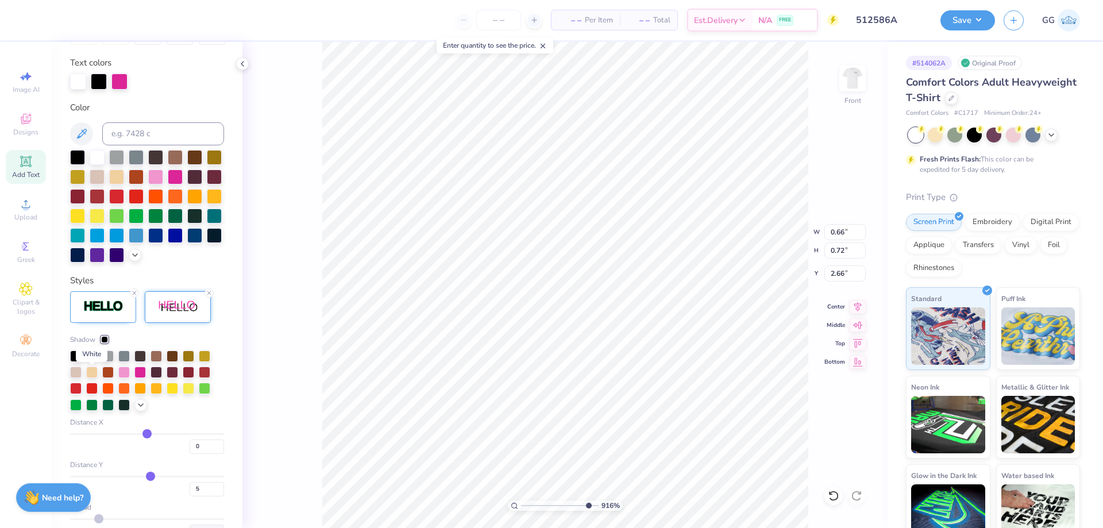
click at [89, 361] on div at bounding box center [91, 354] width 11 height 11
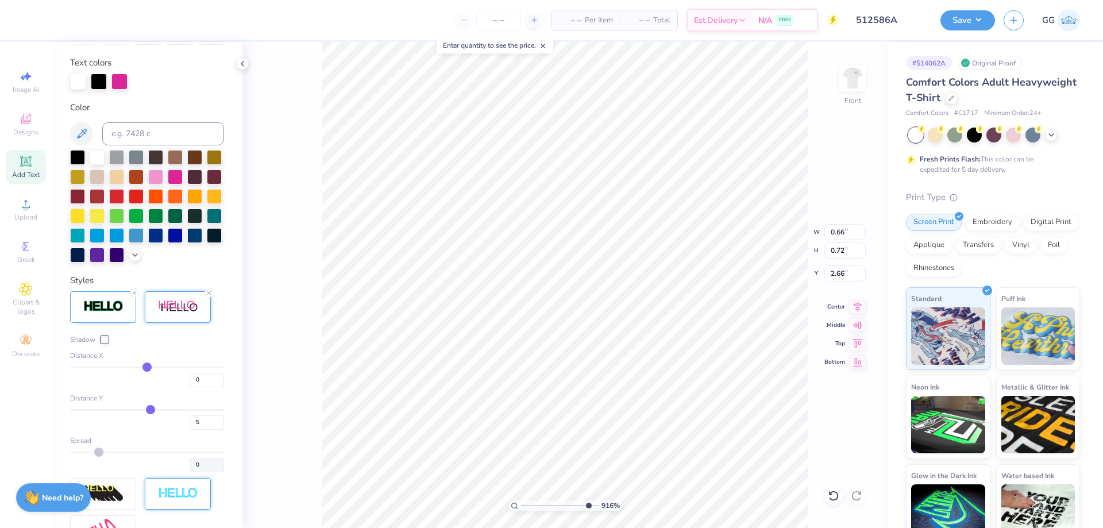
click at [188, 345] on div "Shadow" at bounding box center [147, 339] width 154 height 10
type input "6"
click at [211, 430] on input "6" at bounding box center [207, 423] width 34 height 14
type input "6"
type input "0.73"
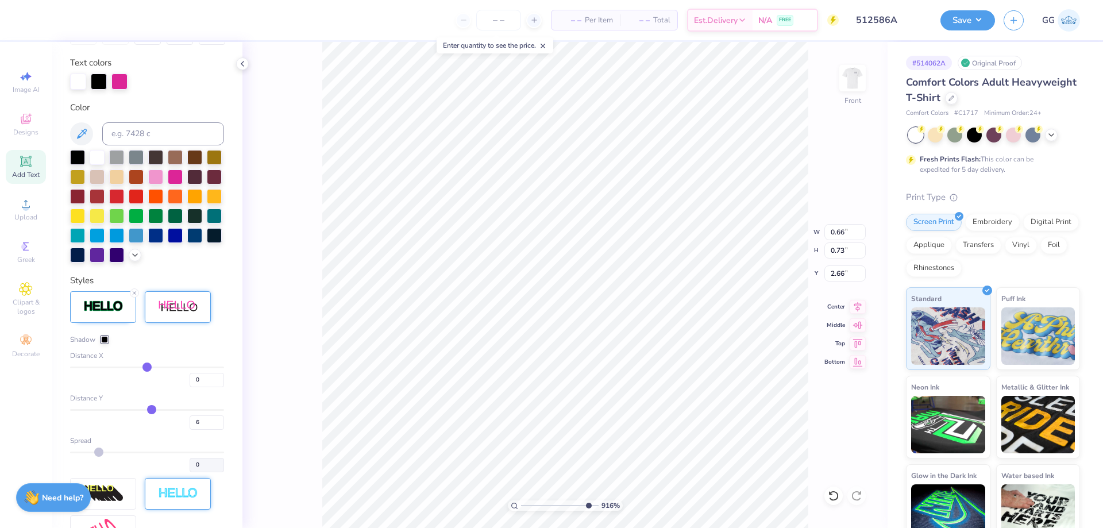
type input "0.67"
type input "0.70"
type input "3.38"
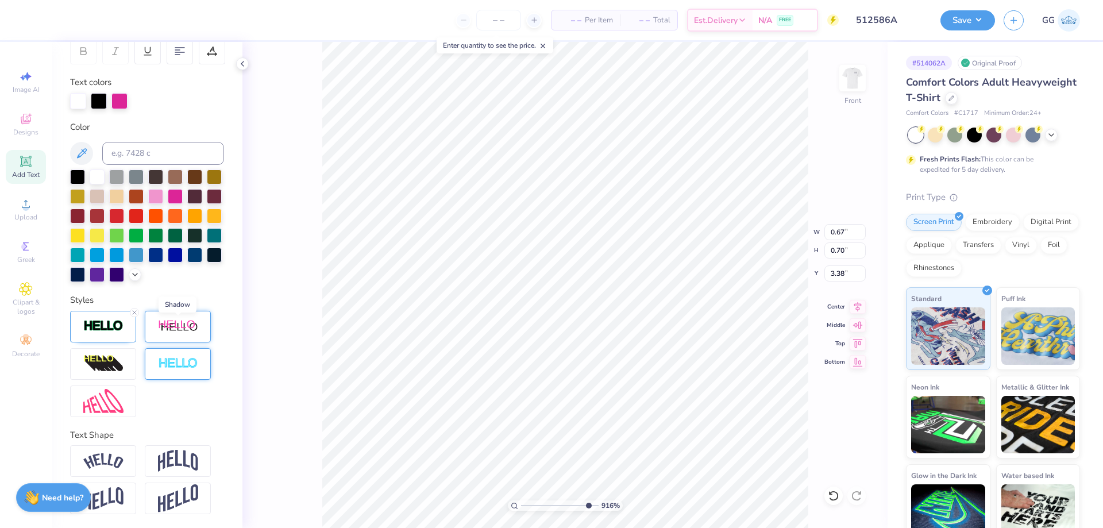
click at [172, 329] on img at bounding box center [178, 327] width 40 height 14
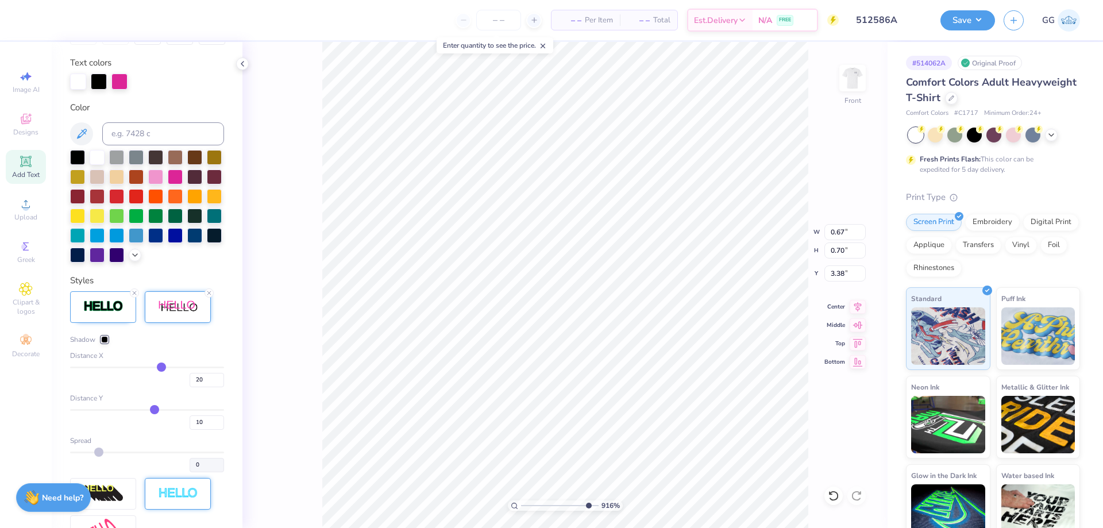
type input "0.79"
type input "0.76"
click at [190, 387] on input "20" at bounding box center [207, 380] width 34 height 14
click at [192, 387] on input "20" at bounding box center [207, 380] width 34 height 14
type input "0"
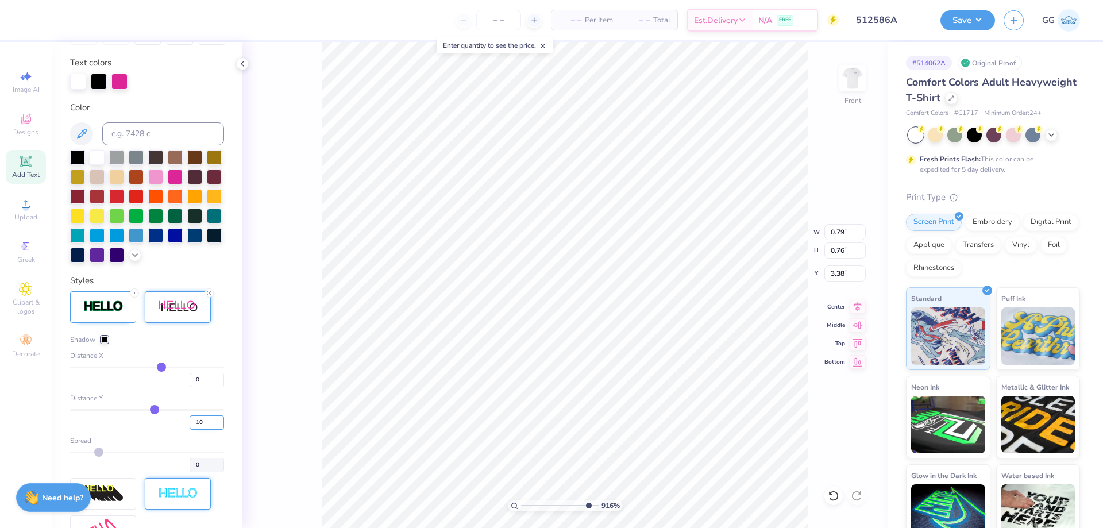
type input "0"
drag, startPoint x: 198, startPoint y: 441, endPoint x: 164, endPoint y: 434, distance: 34.0
click at [164, 430] on div "10" at bounding box center [147, 419] width 154 height 21
type input "6"
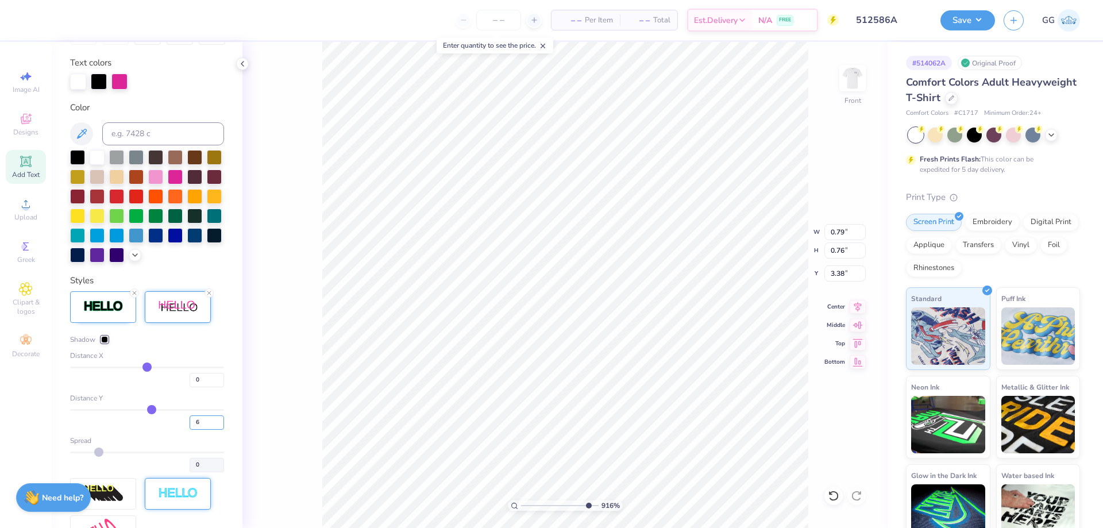
type input "0.67"
click at [103, 343] on div at bounding box center [104, 339] width 7 height 7
type input "0.73"
type input "0.62"
type input "0.71"
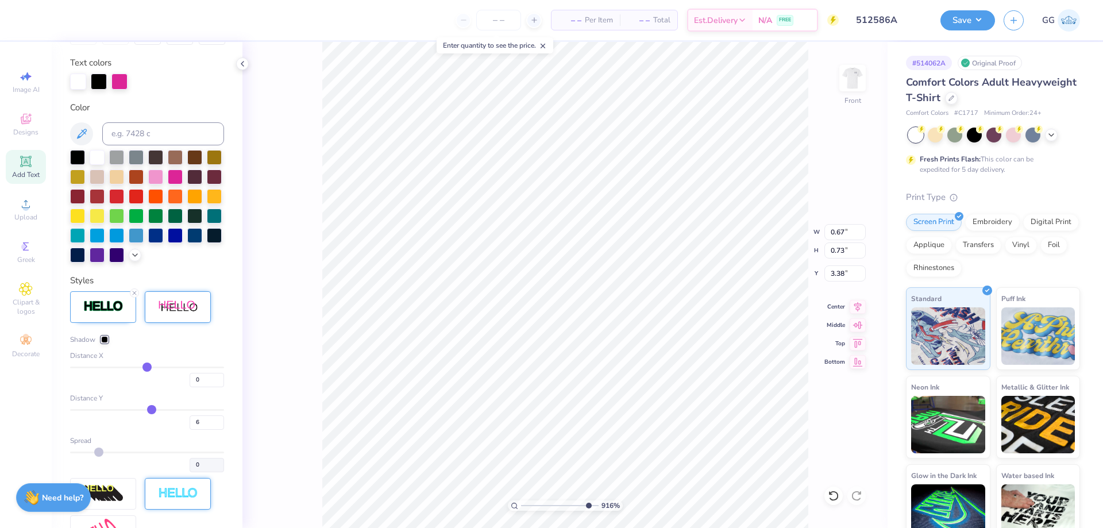
type input "4.17"
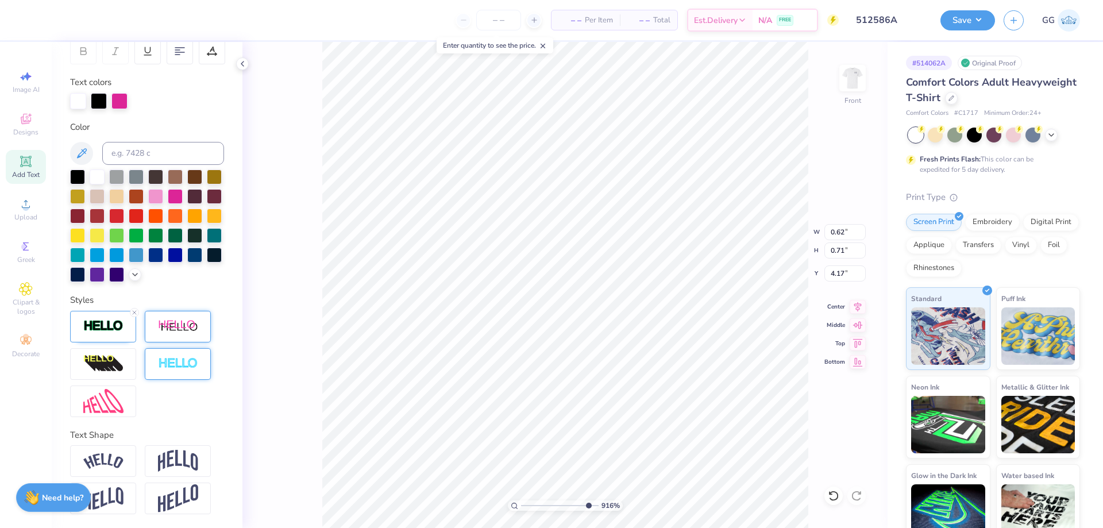
click at [186, 332] on img at bounding box center [178, 327] width 40 height 14
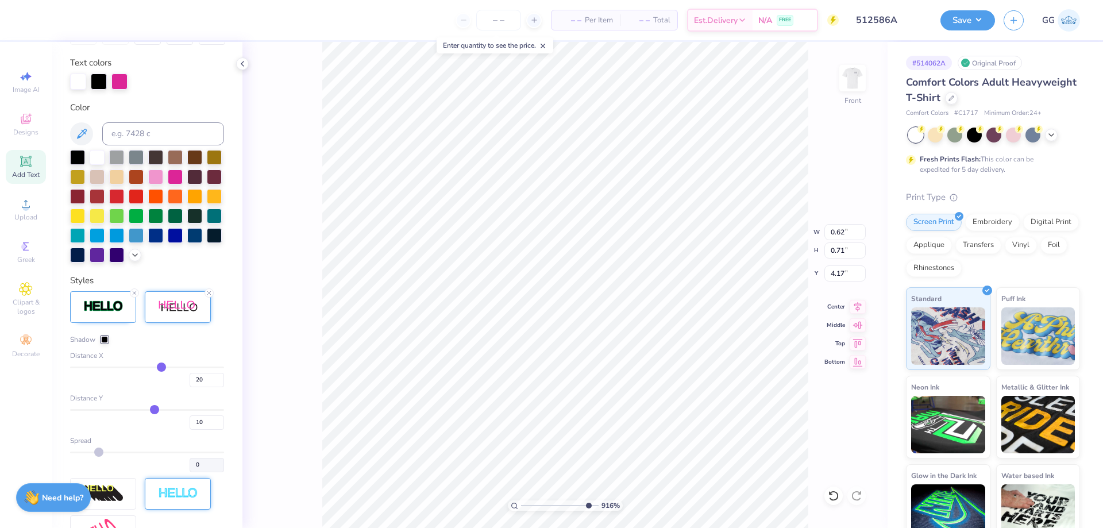
type input "0.71"
type input "0.77"
click at [191, 387] on input "20" at bounding box center [207, 380] width 34 height 14
type input "0"
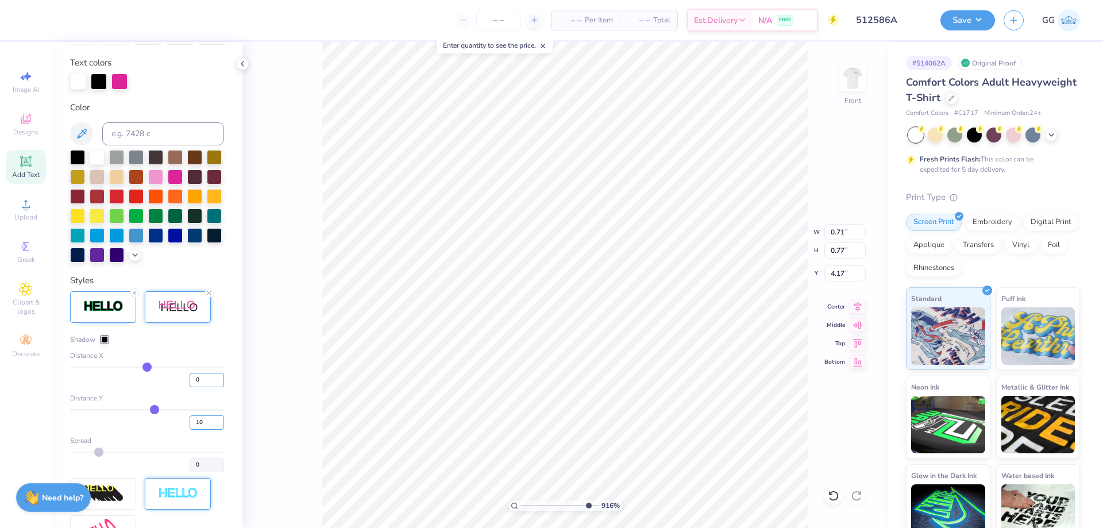
type input "0.62"
type input "0.76"
click at [195, 430] on input "10" at bounding box center [207, 423] width 34 height 14
type input "1"
type input "6"
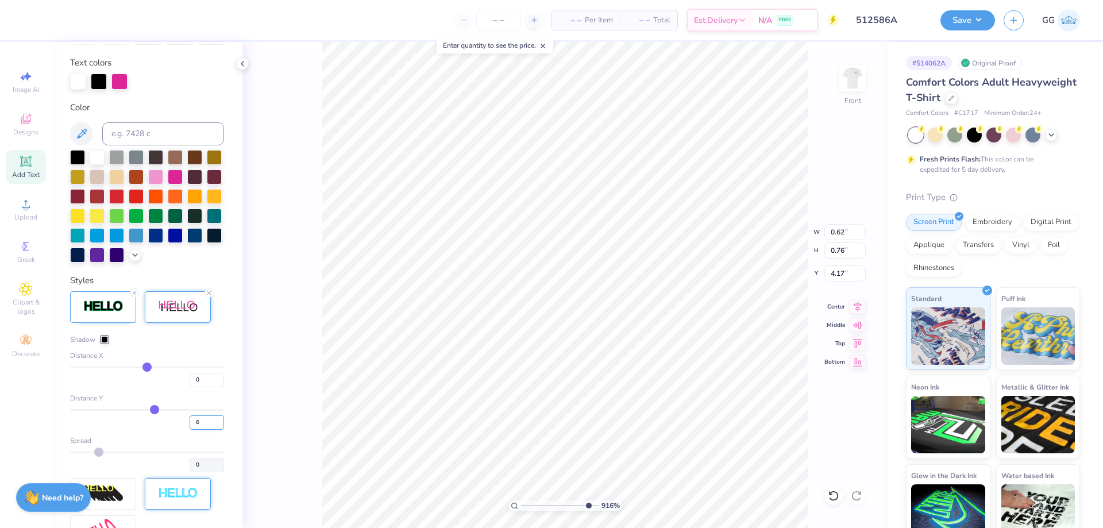
type input "6"
type input "0.74"
click at [103, 343] on div at bounding box center [104, 339] width 7 height 7
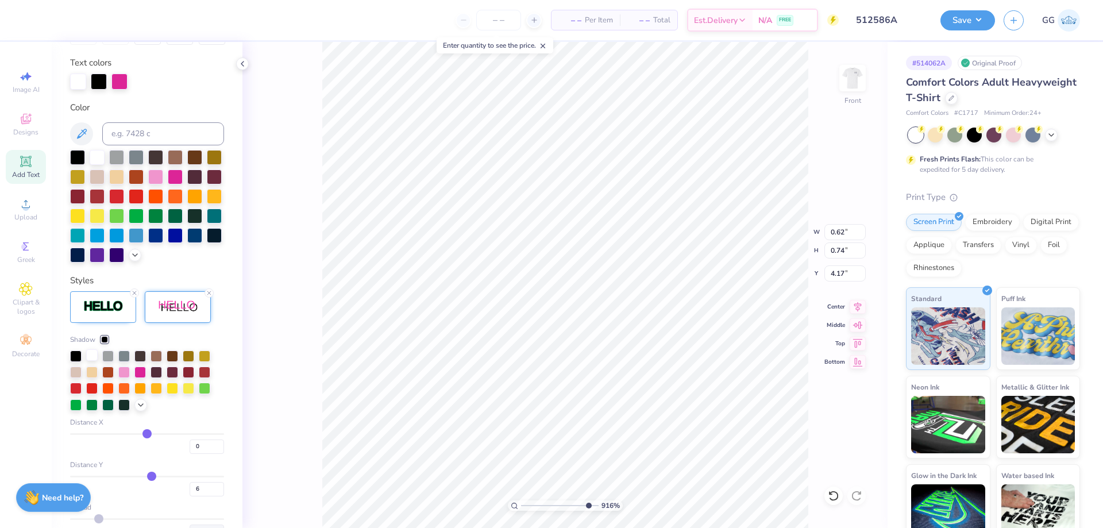
click at [91, 361] on div at bounding box center [91, 354] width 11 height 11
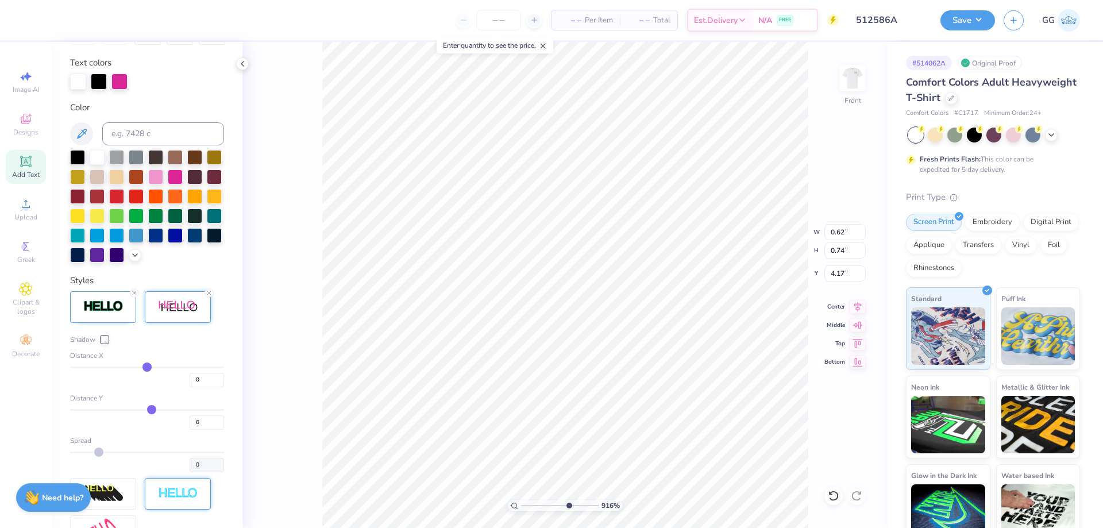
click at [568, 508] on input "range" at bounding box center [560, 506] width 78 height 10
type input "4.17"
click at [548, 505] on input "range" at bounding box center [560, 506] width 78 height 10
type input "3.52"
type input "1.20"
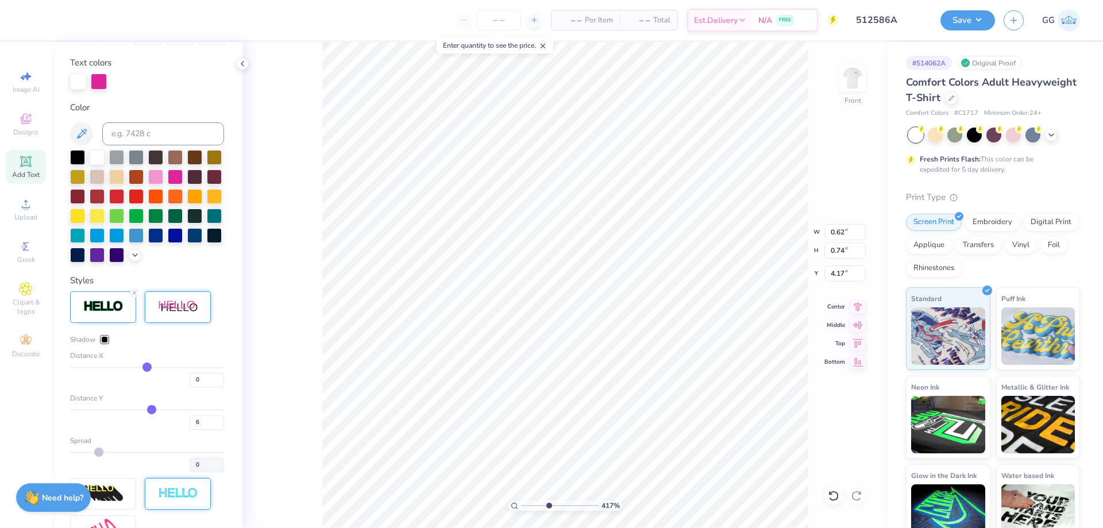
type input "3.61"
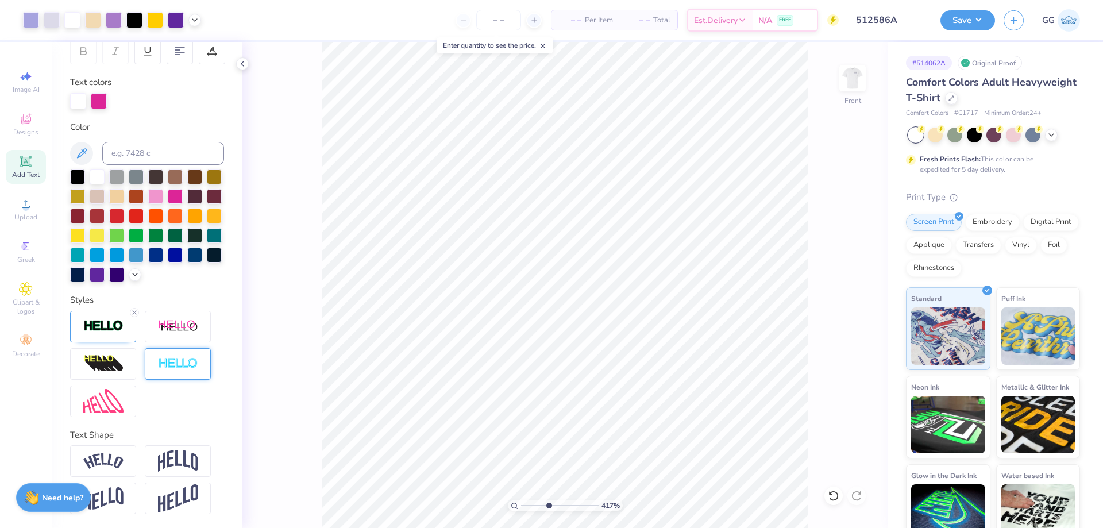
click at [536, 507] on input "range" at bounding box center [560, 506] width 78 height 10
click at [522, 502] on input "range" at bounding box center [560, 506] width 78 height 10
click at [197, 16] on icon at bounding box center [194, 18] width 9 height 9
type input "3.42"
click at [543, 503] on input "range" at bounding box center [560, 506] width 78 height 10
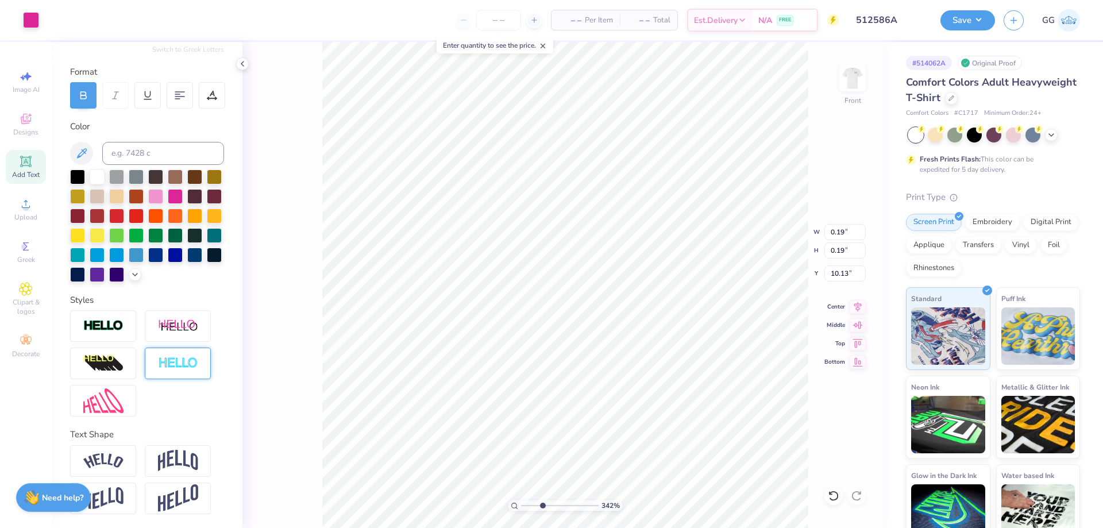
scroll to position [160, 0]
click at [721, 316] on li "Duplicate" at bounding box center [720, 312] width 90 height 22
type input "11.13"
type input "6.18"
click at [564, 507] on input "range" at bounding box center [560, 506] width 78 height 10
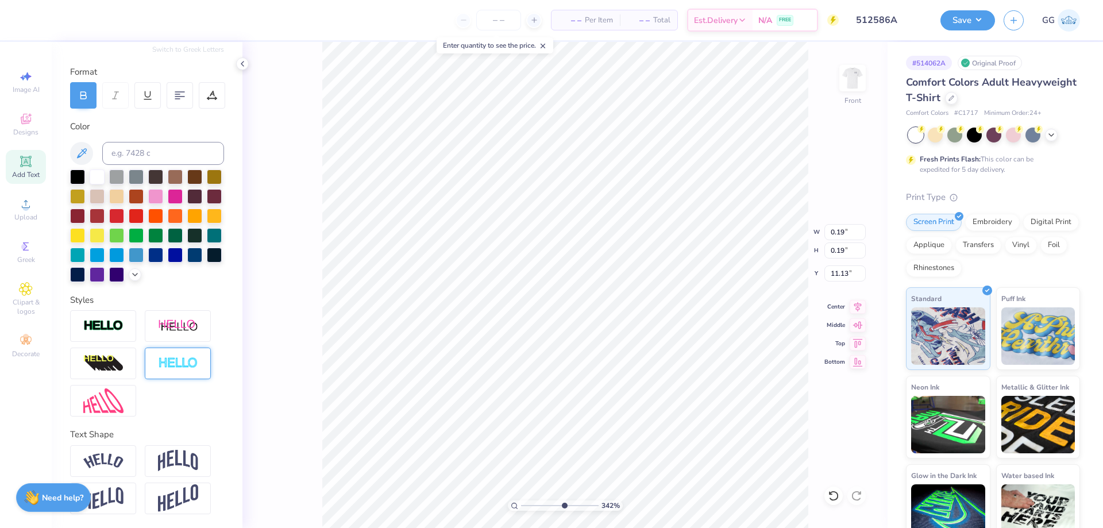
type input "7.42"
click at [525, 528] on html "Art colors – – Per Item – – Total Est. Delivery N/A FREE Design Title 512586A S…" at bounding box center [551, 264] width 1103 height 528
click at [575, 504] on input "range" at bounding box center [560, 506] width 78 height 10
drag, startPoint x: 575, startPoint y: 504, endPoint x: 583, endPoint y: 504, distance: 8.0
click at [583, 504] on input "range" at bounding box center [560, 506] width 78 height 10
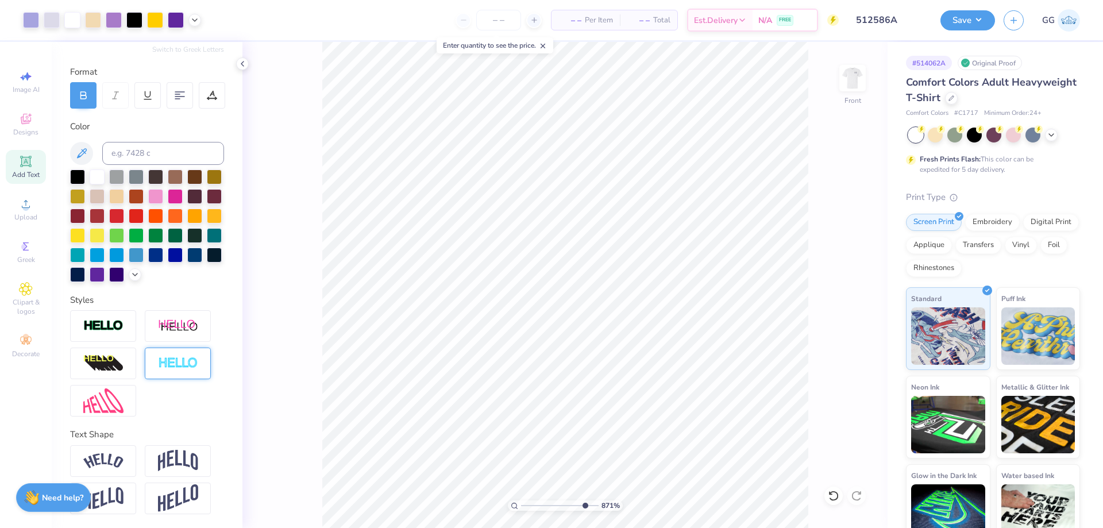
drag, startPoint x: 584, startPoint y: 505, endPoint x: 601, endPoint y: 505, distance: 16.7
type input "10"
click at [599, 505] on input "range" at bounding box center [560, 506] width 78 height 10
type input "7.40"
type input "0.20"
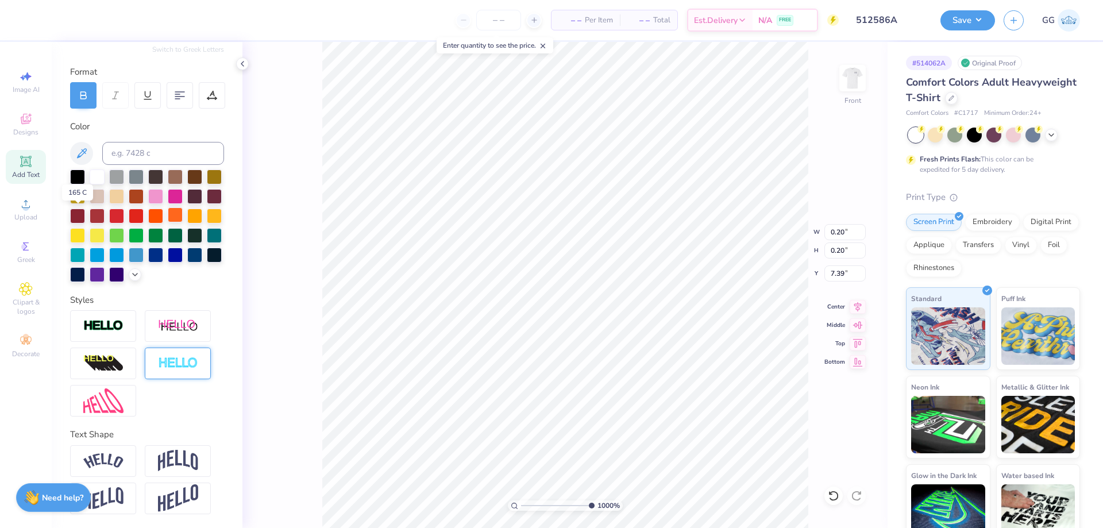
click at [168, 216] on div at bounding box center [175, 214] width 15 height 15
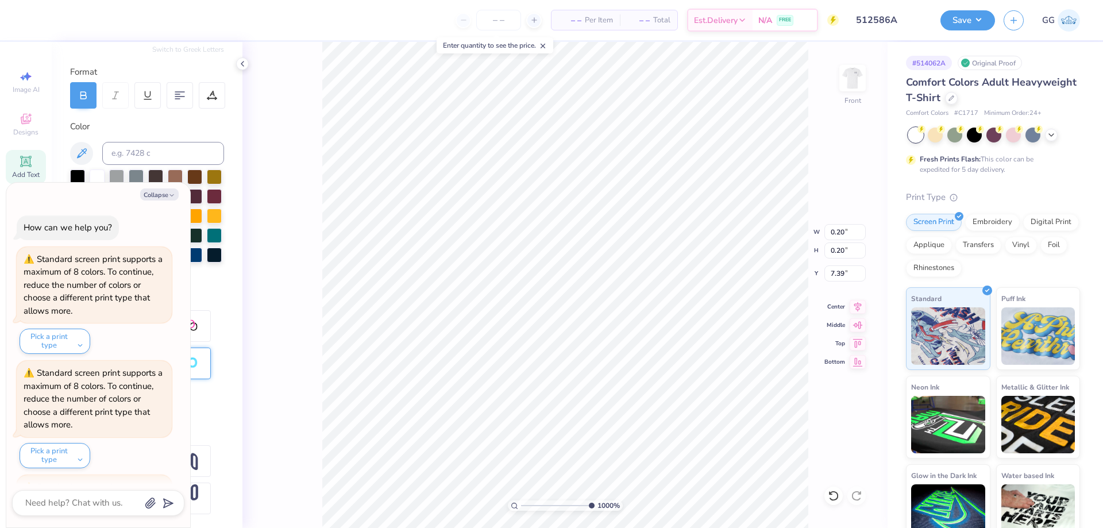
scroll to position [335, 0]
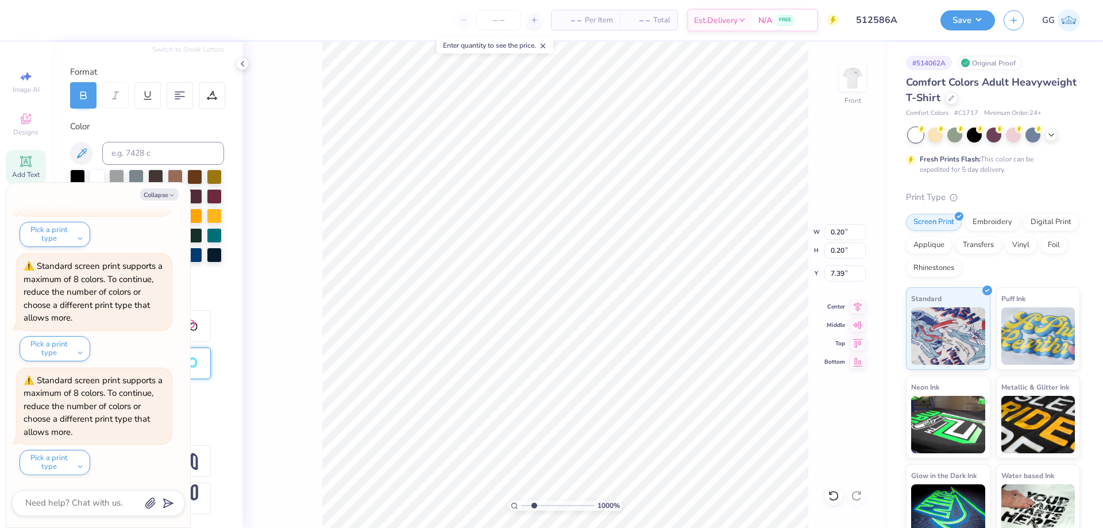
click at [534, 506] on input "range" at bounding box center [558, 506] width 74 height 10
click at [171, 195] on icon "button" at bounding box center [171, 195] width 7 height 7
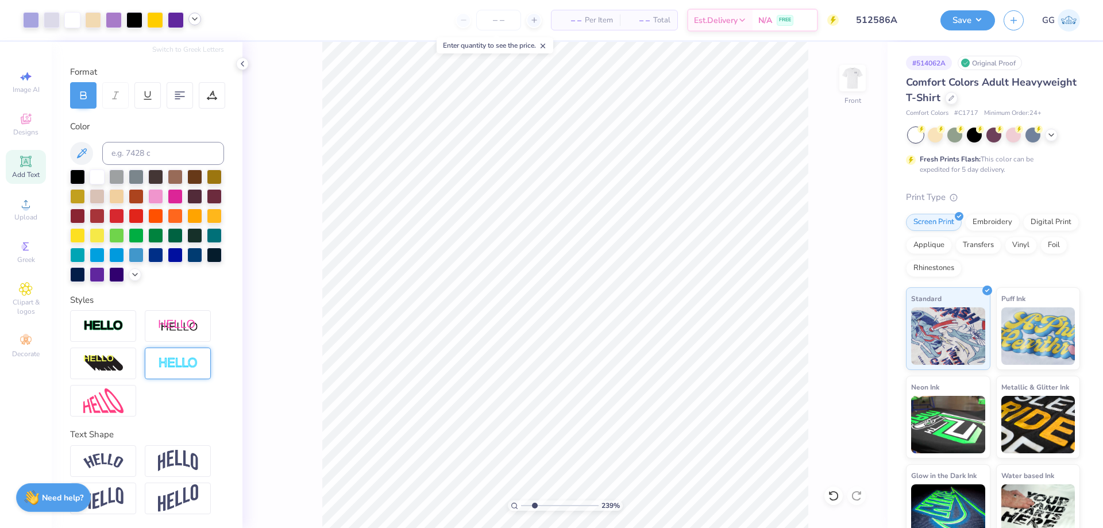
click at [195, 21] on icon at bounding box center [194, 18] width 9 height 9
click at [27, 171] on span "Add Text" at bounding box center [26, 174] width 28 height 9
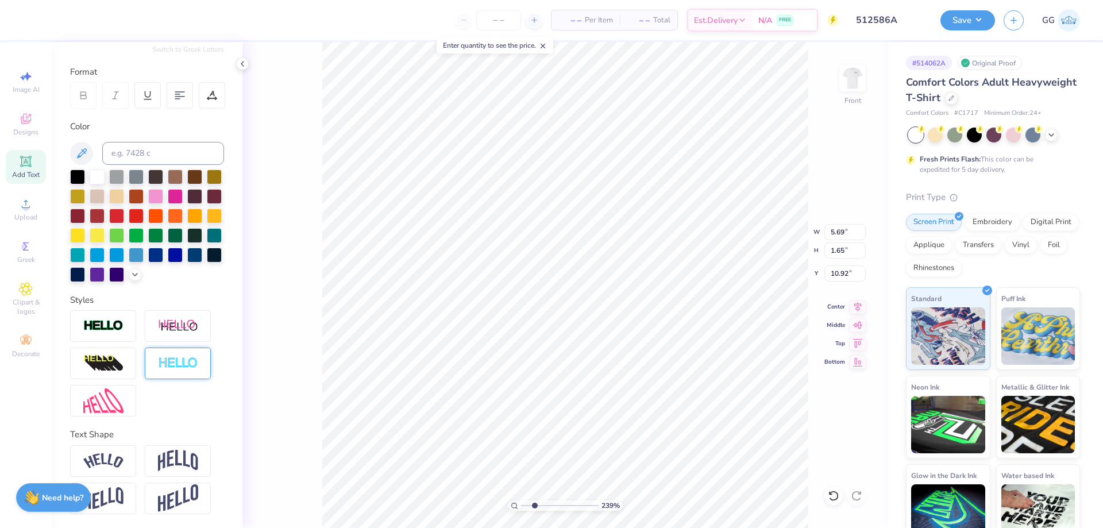
scroll to position [10, 4]
click at [532, 507] on input "range" at bounding box center [560, 506] width 78 height 10
click at [528, 508] on input "range" at bounding box center [560, 506] width 78 height 10
click at [183, 188] on div at bounding box center [175, 195] width 15 height 15
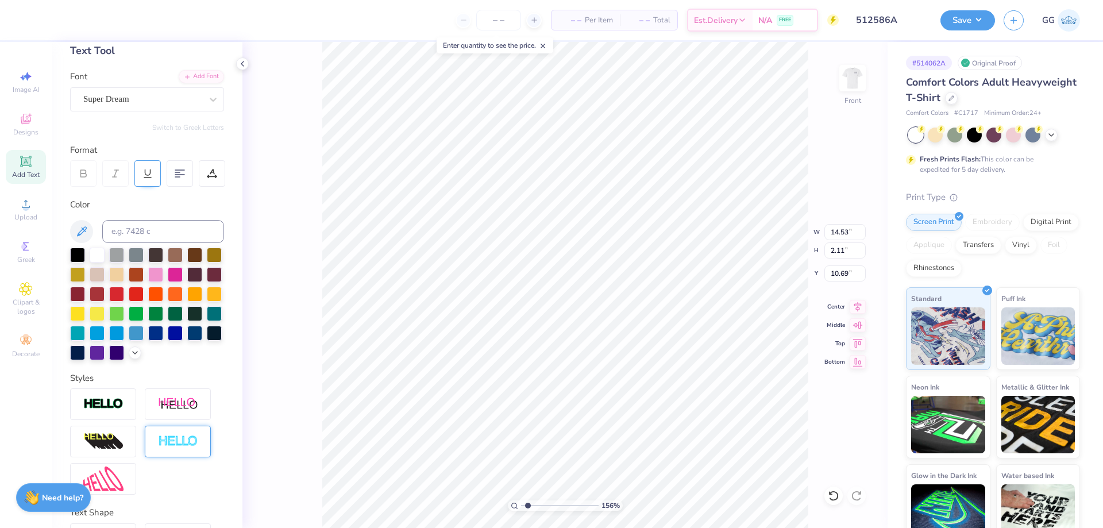
scroll to position [45, 0]
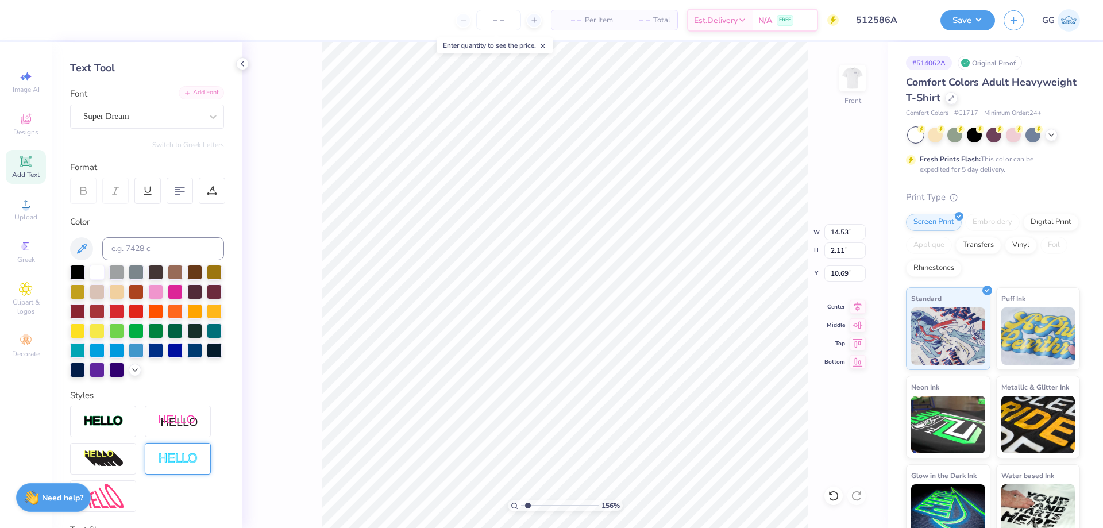
click at [191, 96] on div "Add Font" at bounding box center [201, 92] width 45 height 13
click at [568, 505] on input "range" at bounding box center [560, 506] width 78 height 10
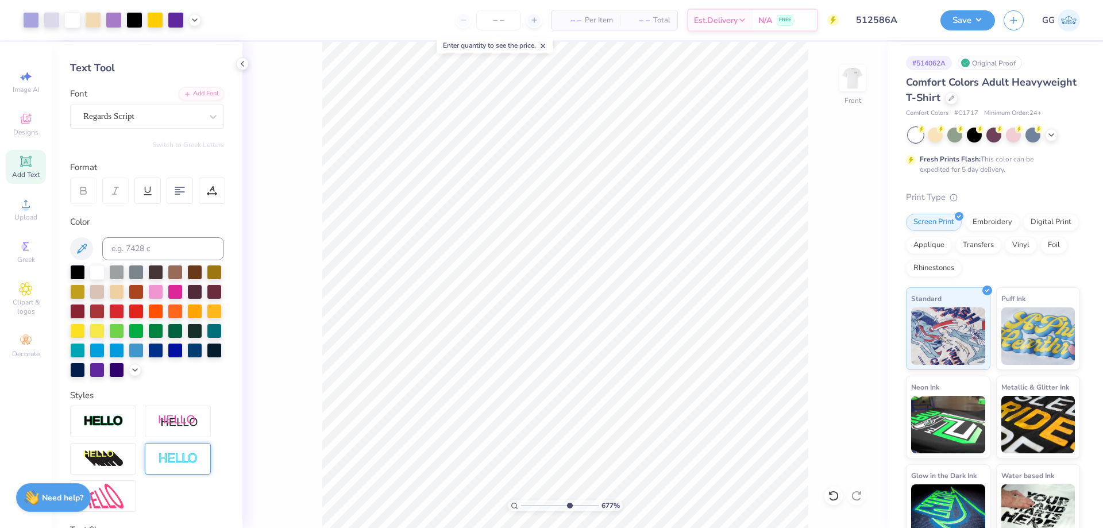
click at [837, 401] on div "677 % Front" at bounding box center [565, 285] width 645 height 486
click at [550, 506] on input "range" at bounding box center [560, 506] width 78 height 10
click at [569, 505] on input "range" at bounding box center [560, 506] width 78 height 10
drag, startPoint x: 571, startPoint y: 505, endPoint x: 578, endPoint y: 505, distance: 7.5
click at [578, 505] on input "range" at bounding box center [560, 506] width 78 height 10
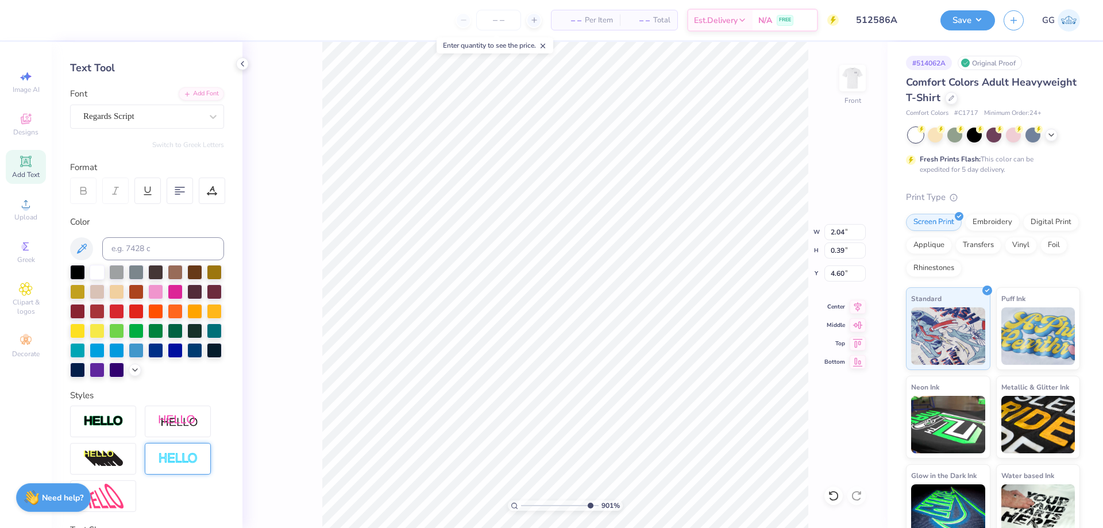
click at [588, 505] on input "range" at bounding box center [560, 506] width 78 height 10
click at [833, 495] on icon at bounding box center [833, 495] width 11 height 11
click at [860, 278] on input "4.61" at bounding box center [845, 274] width 41 height 16
click at [863, 271] on input "4.62" at bounding box center [845, 274] width 41 height 16
click at [583, 506] on input "range" at bounding box center [560, 506] width 78 height 10
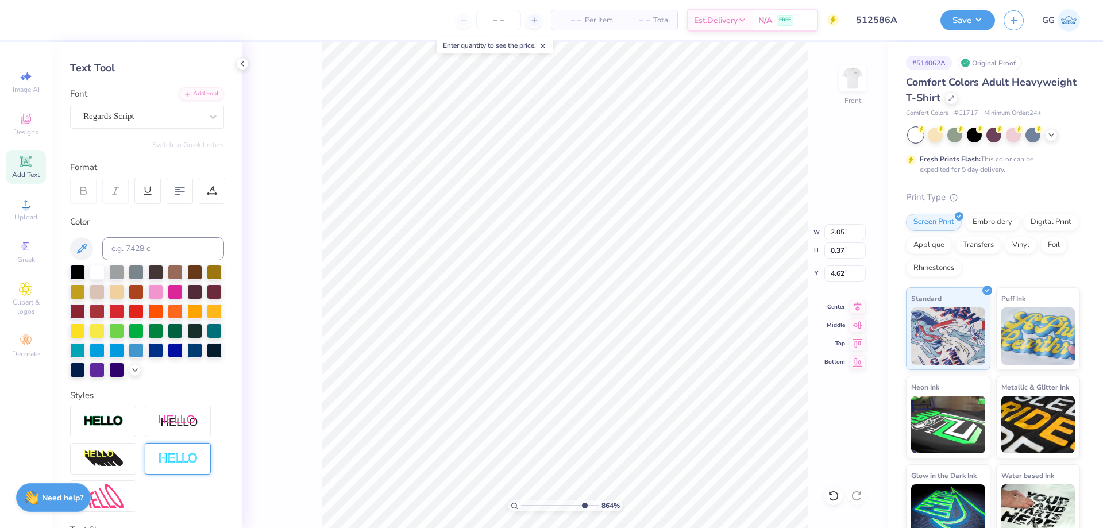
drag, startPoint x: 525, startPoint y: 505, endPoint x: 519, endPoint y: 506, distance: 6.4
click at [521, 506] on input "range" at bounding box center [560, 506] width 78 height 10
click at [548, 506] on input "range" at bounding box center [560, 506] width 78 height 10
click at [540, 508] on input "range" at bounding box center [560, 506] width 78 height 10
click at [29, 160] on icon at bounding box center [25, 161] width 9 height 9
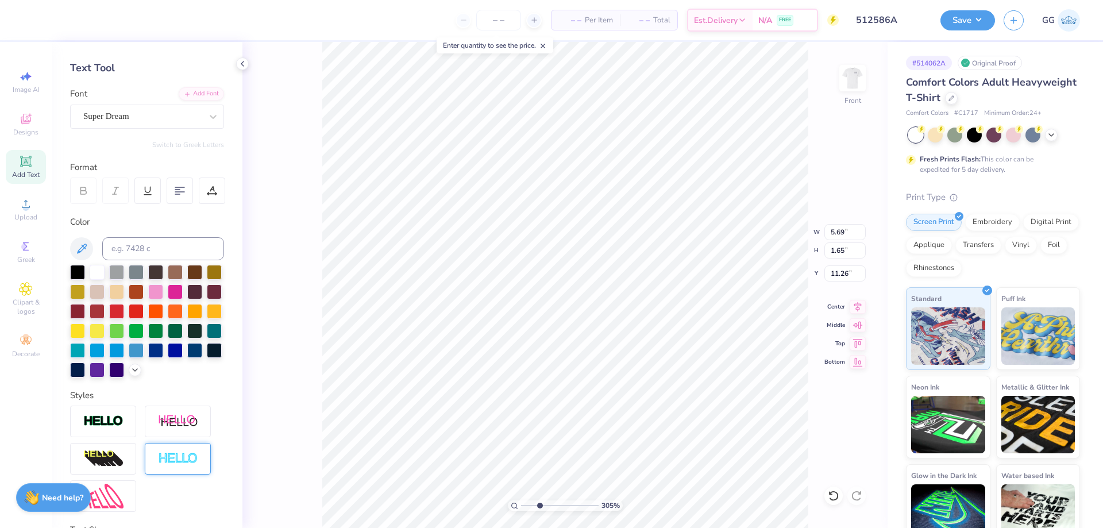
scroll to position [10, 2]
click at [199, 95] on div "Add Font" at bounding box center [201, 92] width 45 height 13
click at [197, 94] on div "Add Font" at bounding box center [201, 93] width 45 height 13
click at [205, 97] on div "Add Font" at bounding box center [201, 92] width 45 height 13
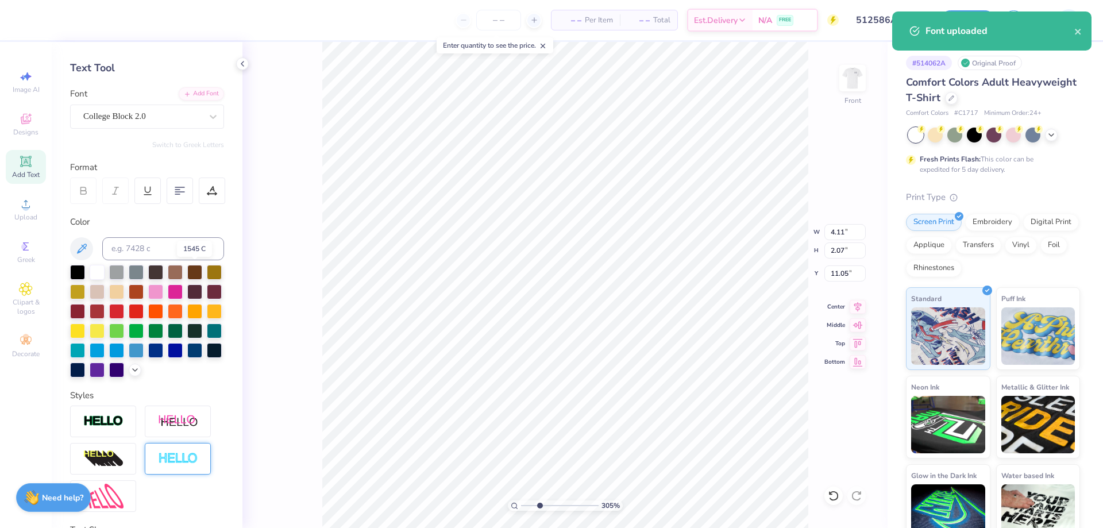
click at [196, 274] on div at bounding box center [194, 272] width 15 height 15
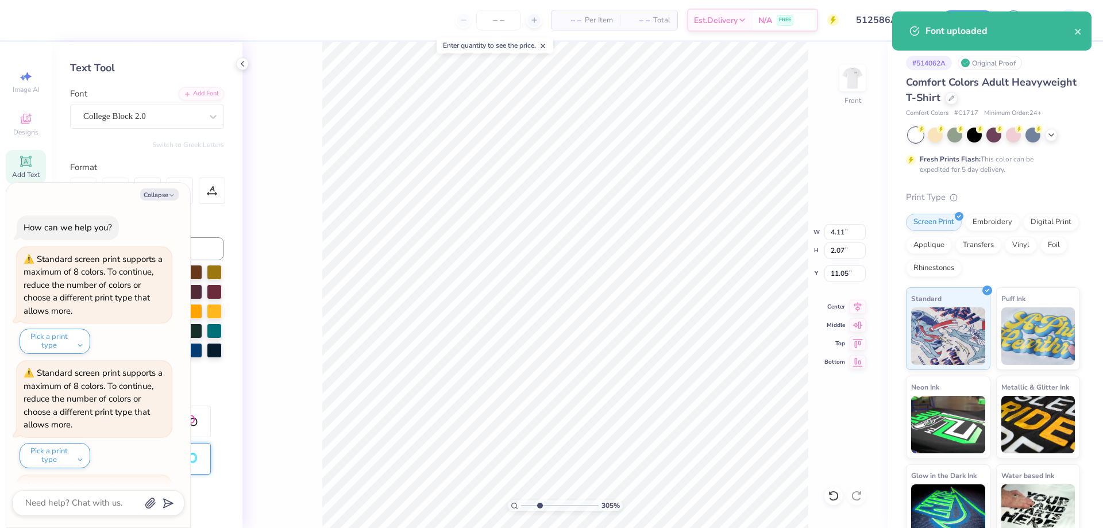
scroll to position [449, 0]
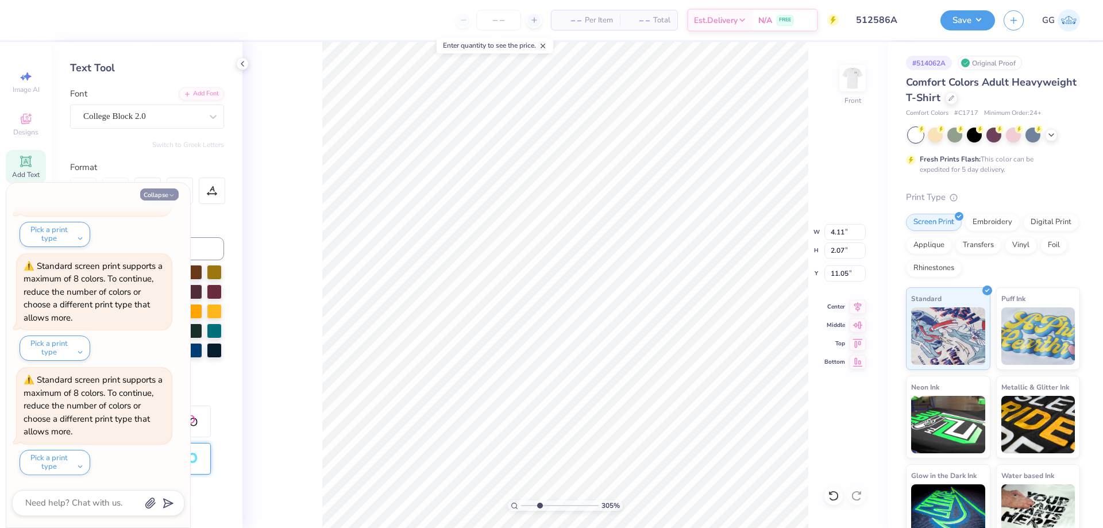
click at [159, 197] on button "Collapse" at bounding box center [159, 195] width 39 height 12
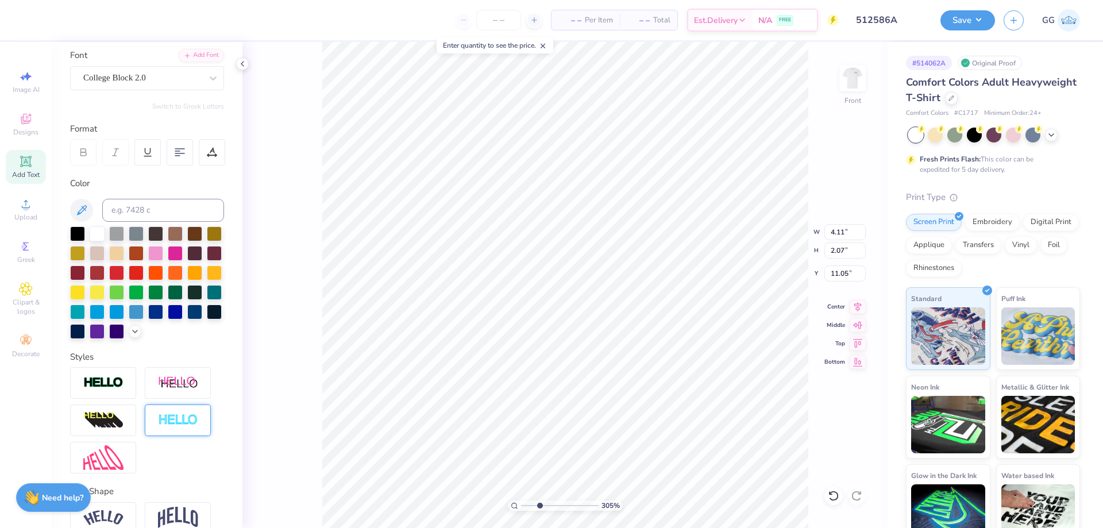
scroll to position [86, 0]
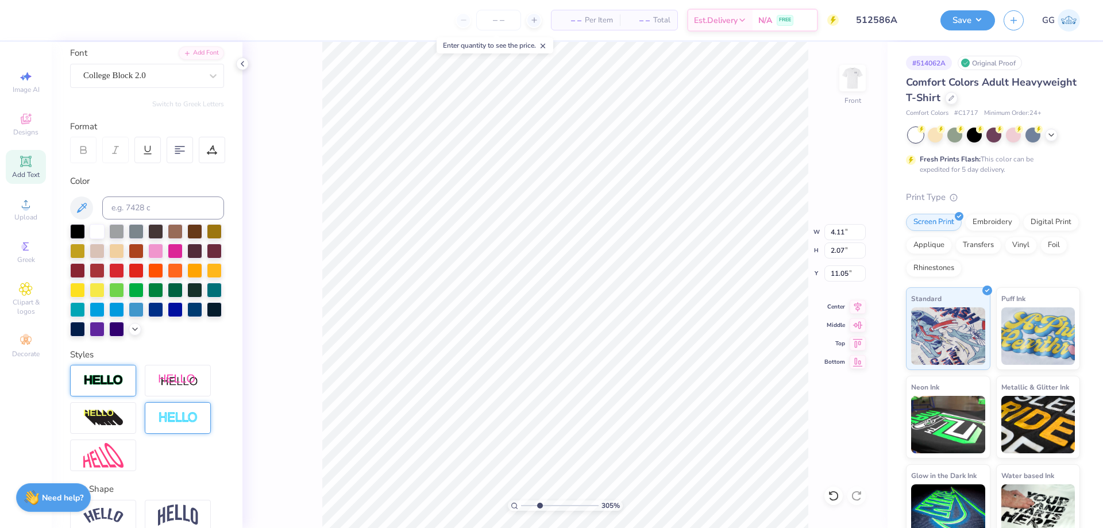
click at [125, 397] on div at bounding box center [103, 381] width 66 height 32
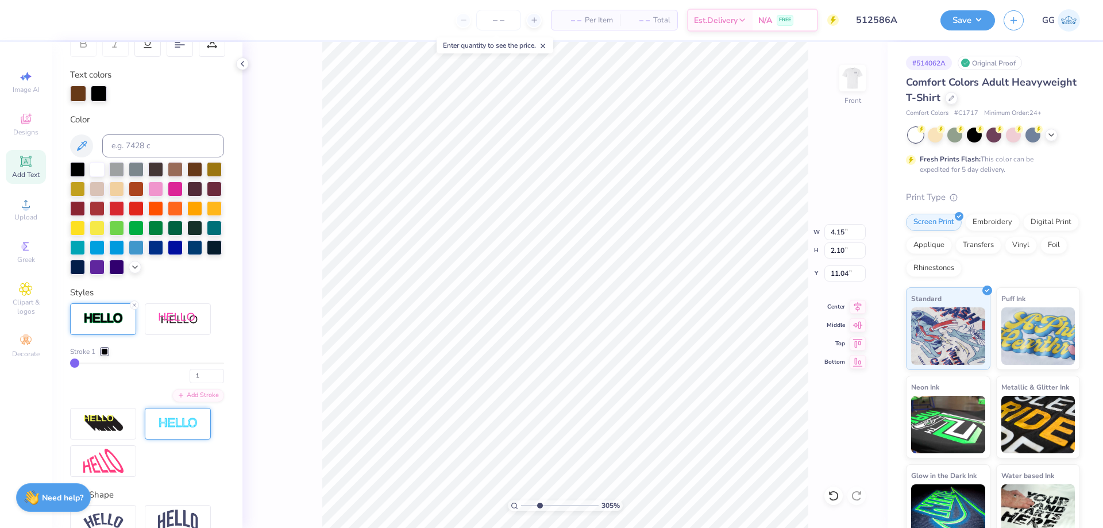
scroll to position [201, 0]
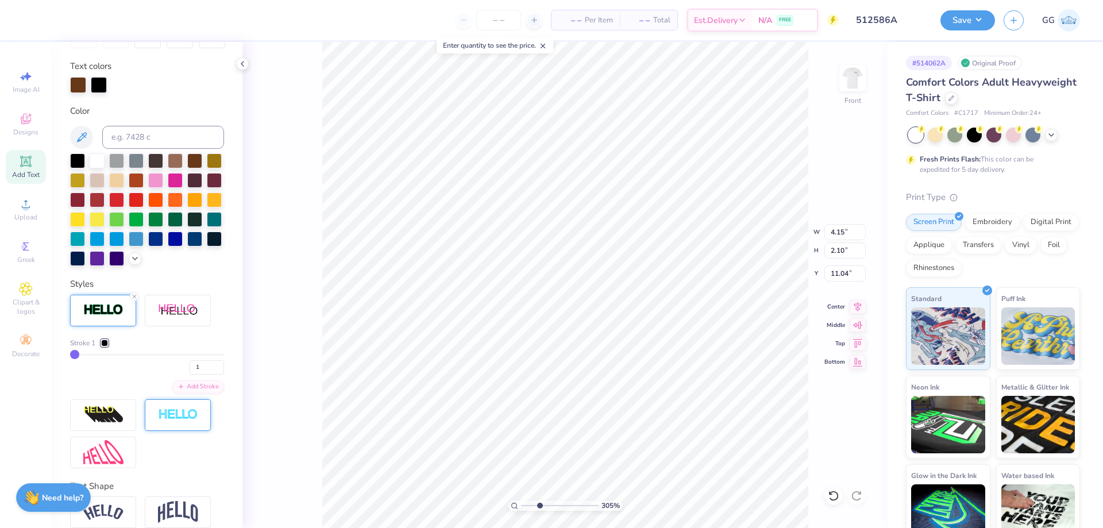
click at [107, 347] on div at bounding box center [104, 343] width 7 height 7
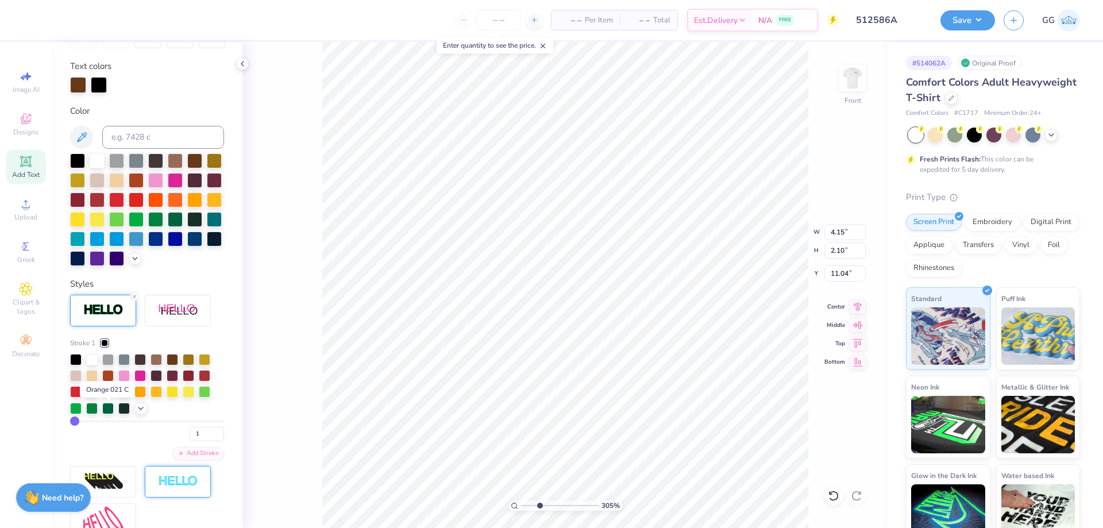
click at [107, 397] on div at bounding box center [107, 390] width 11 height 11
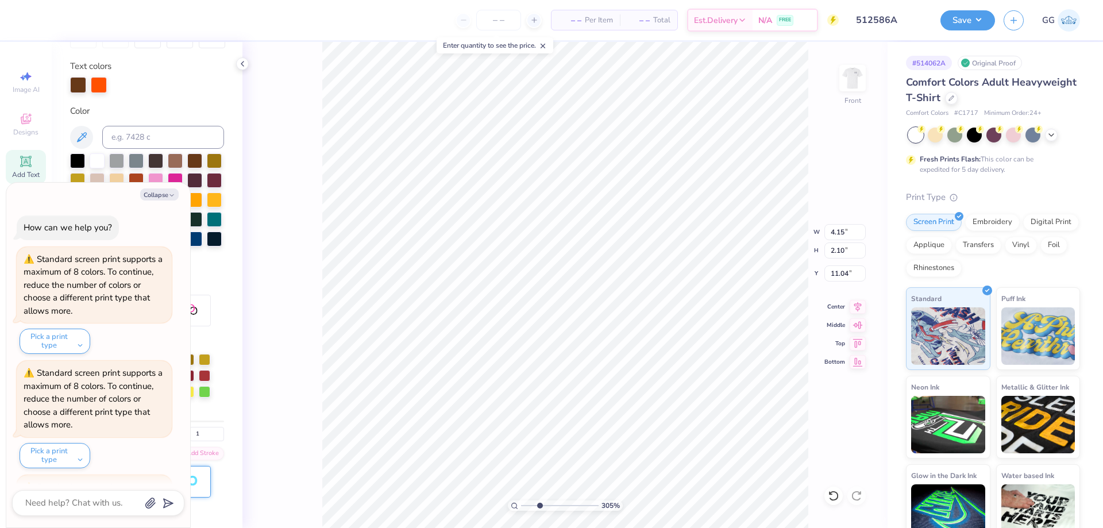
scroll to position [563, 0]
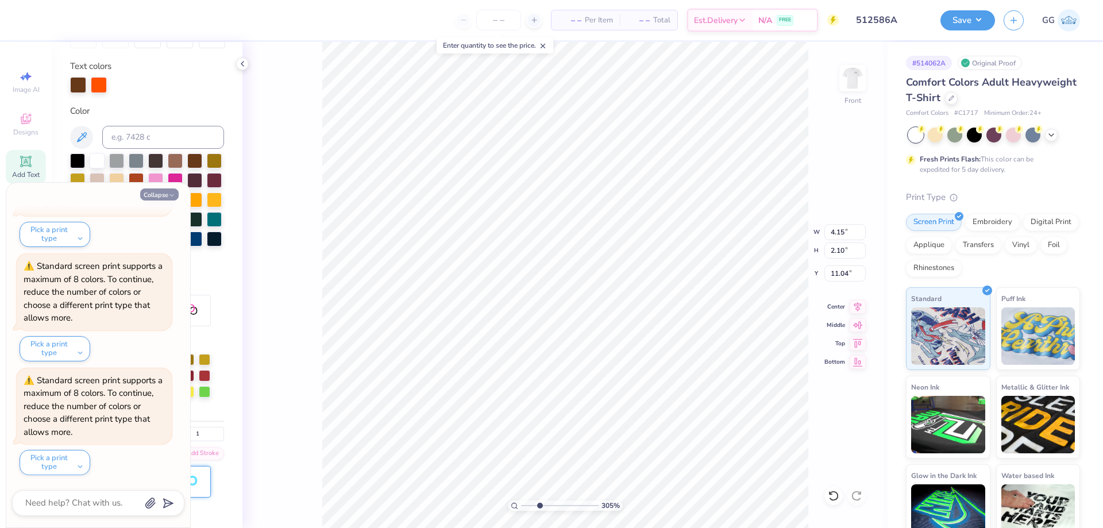
click at [168, 196] on icon "button" at bounding box center [171, 195] width 7 height 7
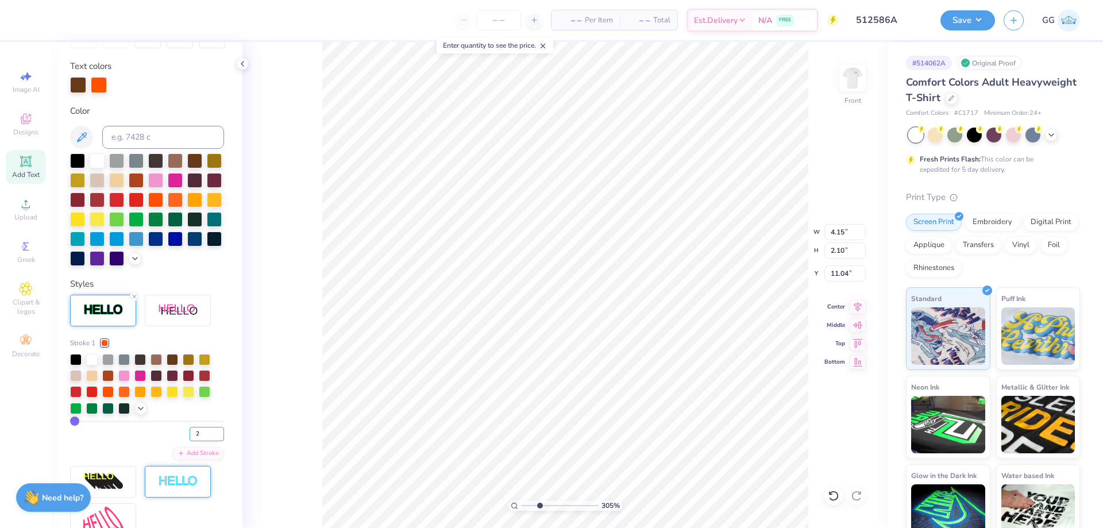
click at [208, 441] on input "2" at bounding box center [207, 434] width 34 height 14
click at [559, 504] on input "range" at bounding box center [560, 506] width 78 height 10
click at [564, 504] on input "range" at bounding box center [560, 506] width 78 height 10
click at [574, 507] on input "range" at bounding box center [560, 506] width 78 height 10
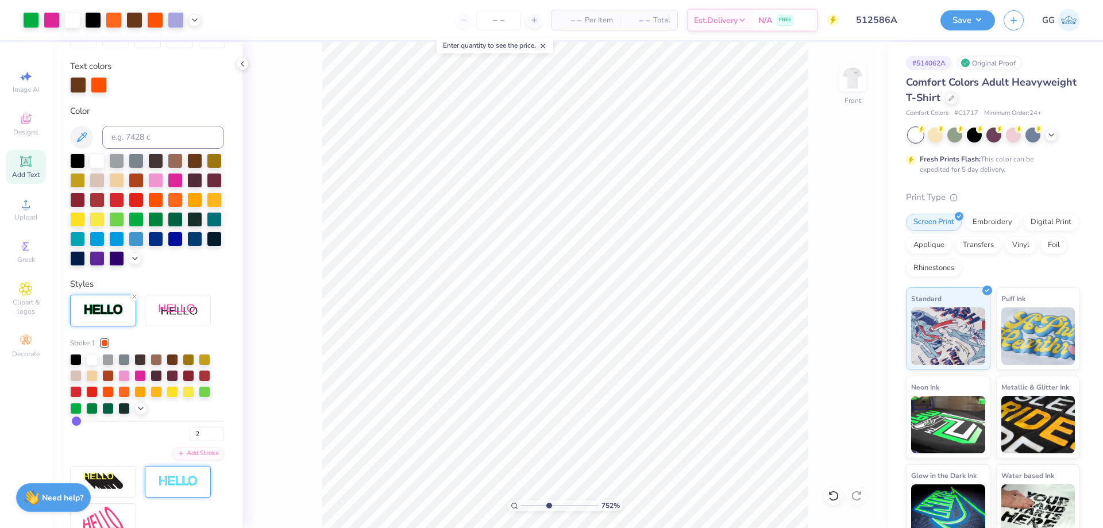
click at [548, 507] on input "range" at bounding box center [560, 506] width 78 height 10
click at [535, 505] on input "range" at bounding box center [560, 506] width 78 height 10
click at [836, 493] on icon at bounding box center [834, 496] width 10 height 10
click at [554, 506] on input "range" at bounding box center [560, 506] width 78 height 10
click at [563, 505] on input "range" at bounding box center [560, 506] width 78 height 10
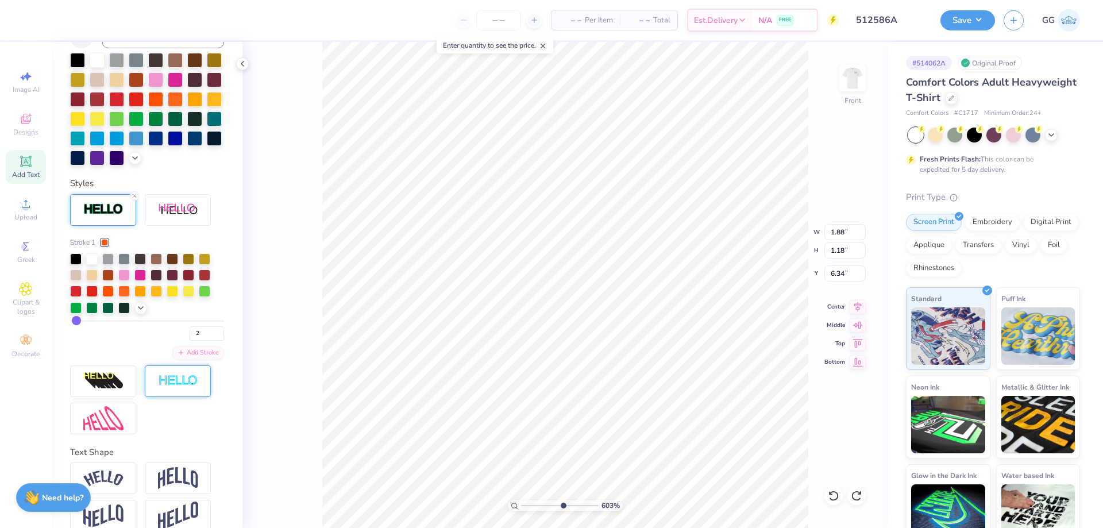
scroll to position [338, 0]
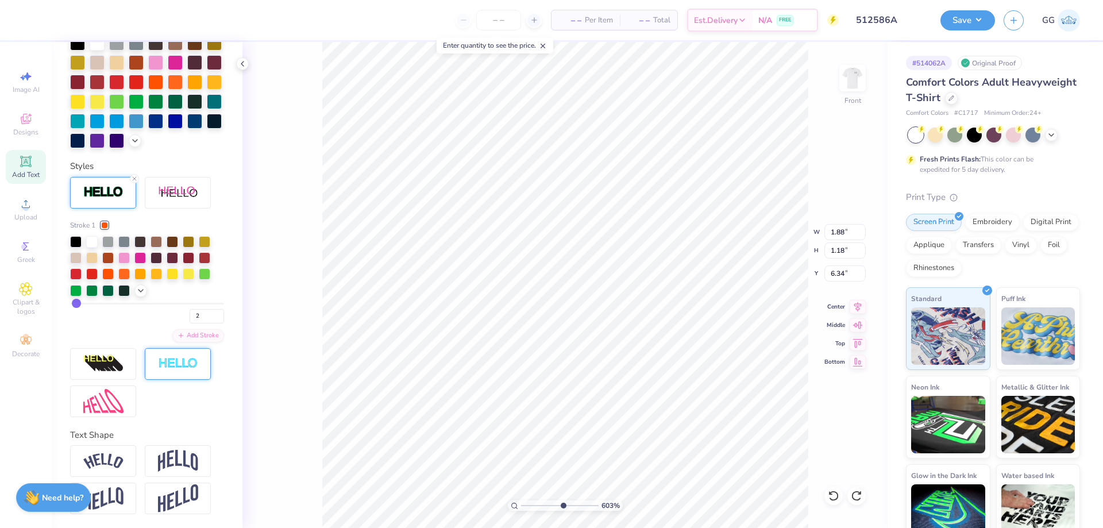
click at [573, 505] on input "range" at bounding box center [560, 506] width 78 height 10
click at [209, 315] on input "3" at bounding box center [207, 316] width 34 height 14
click at [108, 398] on img at bounding box center [103, 401] width 40 height 25
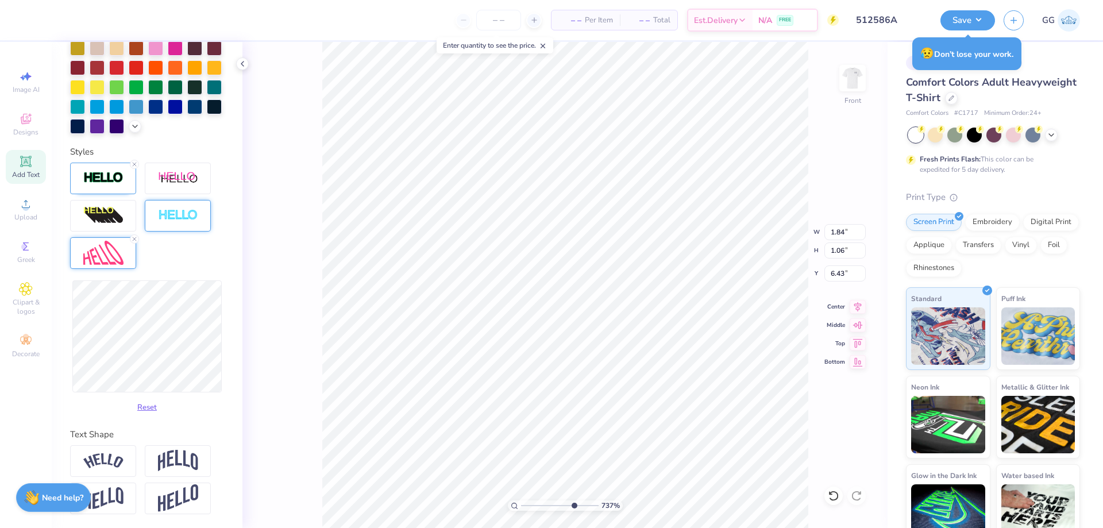
scroll to position [10, 1]
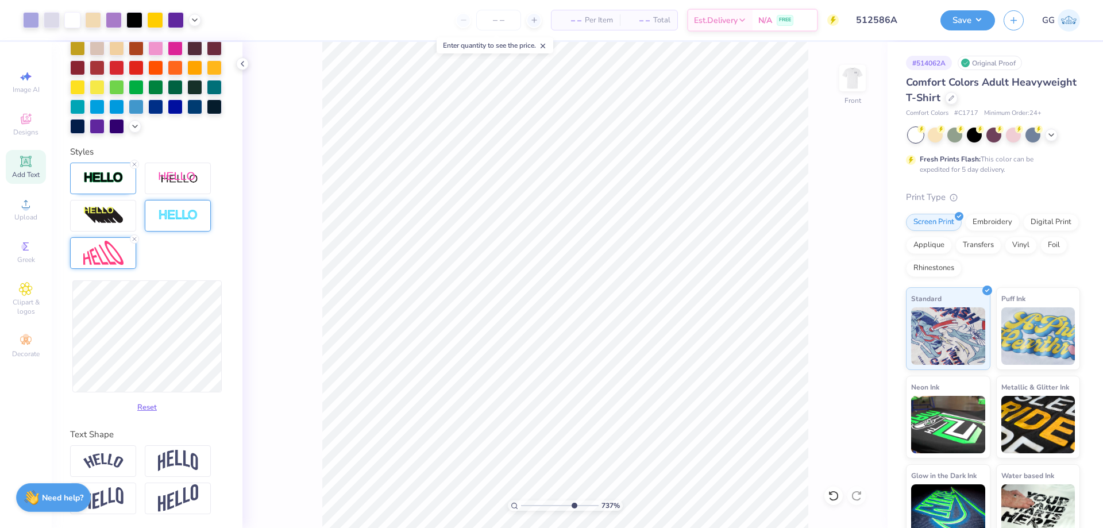
click at [1014, 316] on img at bounding box center [1039, 335] width 74 height 57
click at [903, 273] on div "# 514062A Original Proof Comfort Colors Adult Heavyweight T-Shirt Comfort Color…" at bounding box center [996, 294] width 216 height 505
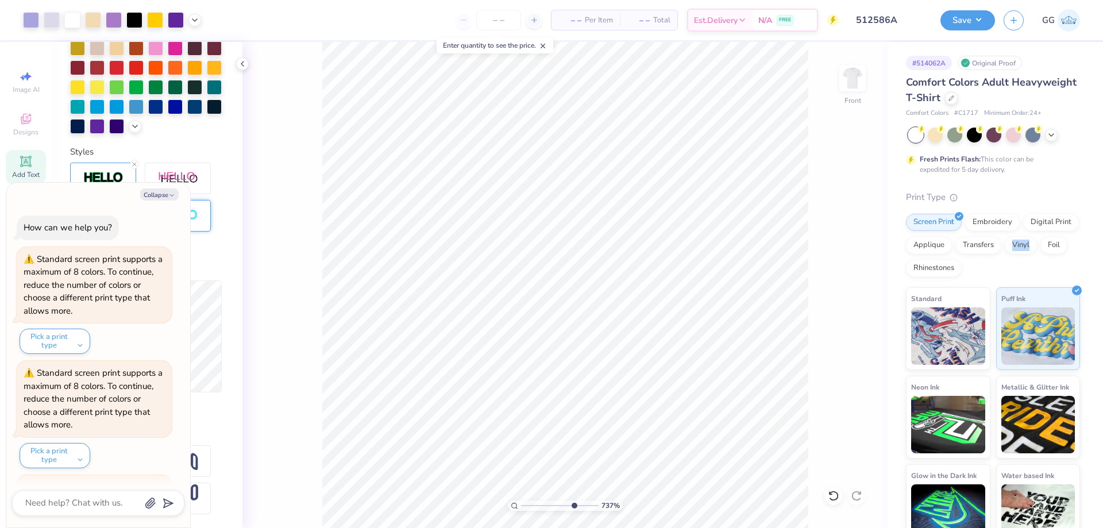
scroll to position [678, 0]
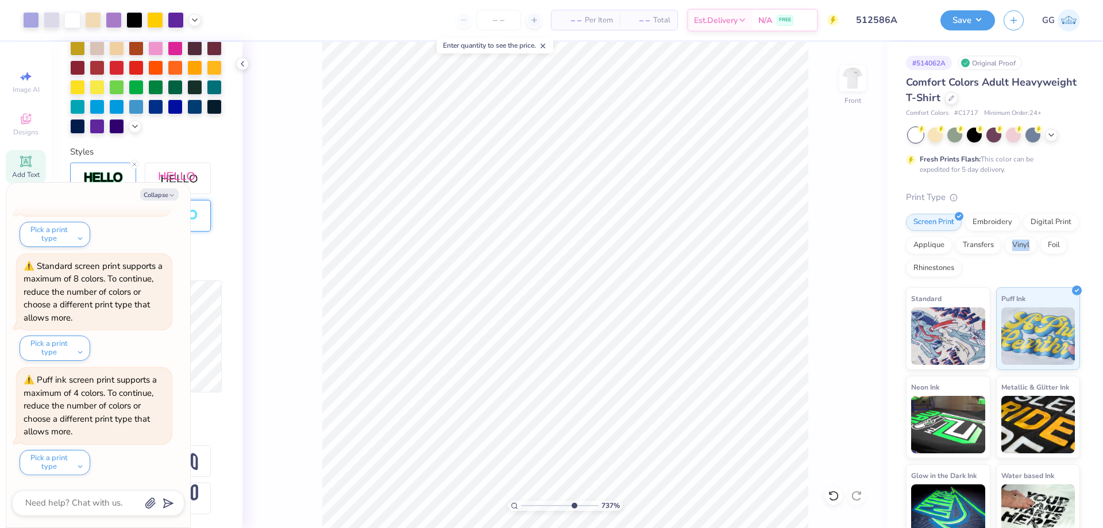
click at [897, 260] on div "# 514062A Original Proof Comfort Colors Adult Heavyweight T-Shirt Comfort Color…" at bounding box center [996, 294] width 216 height 505
click at [171, 194] on icon "button" at bounding box center [171, 195] width 7 height 7
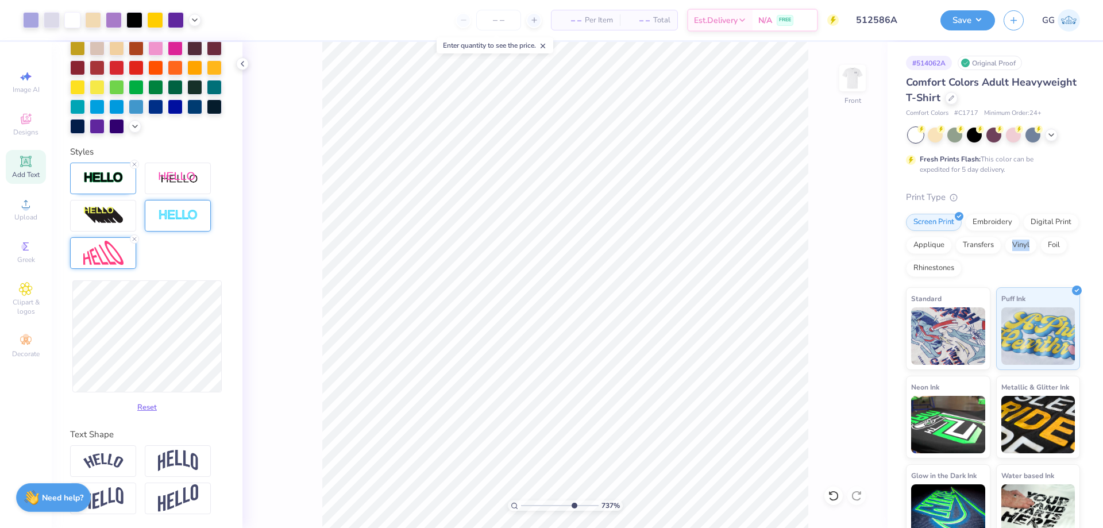
click at [936, 317] on img at bounding box center [948, 335] width 74 height 57
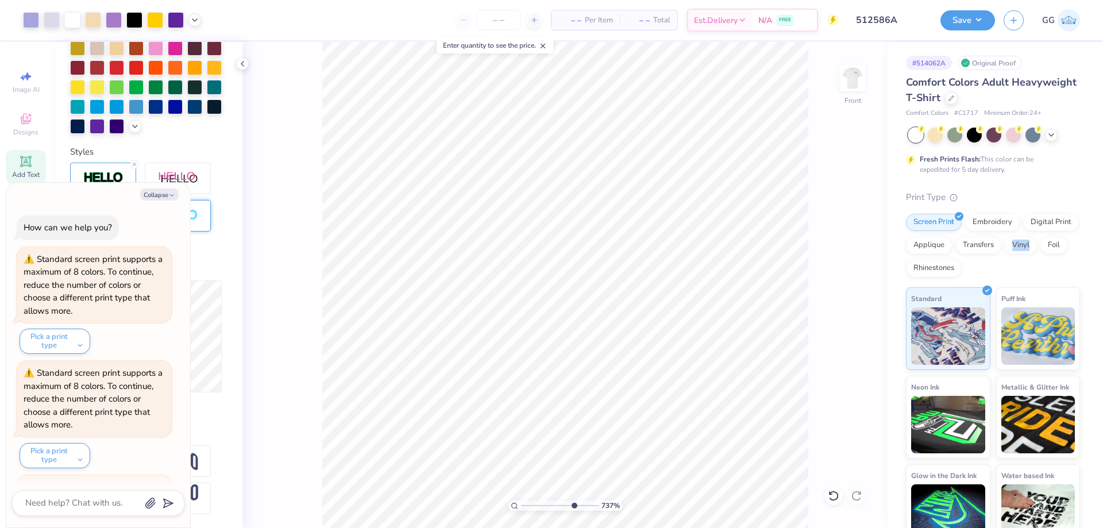
scroll to position [791, 0]
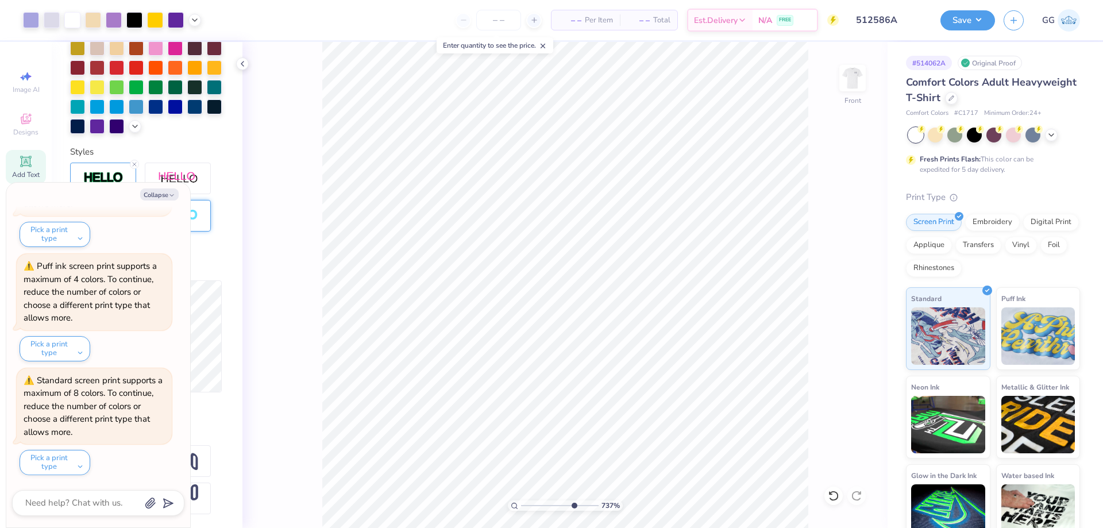
click at [894, 294] on div "# 514062A Original Proof Comfort Colors Adult Heavyweight T-Shirt Comfort Color…" at bounding box center [996, 294] width 216 height 505
click at [167, 195] on button "Collapse" at bounding box center [159, 195] width 39 height 12
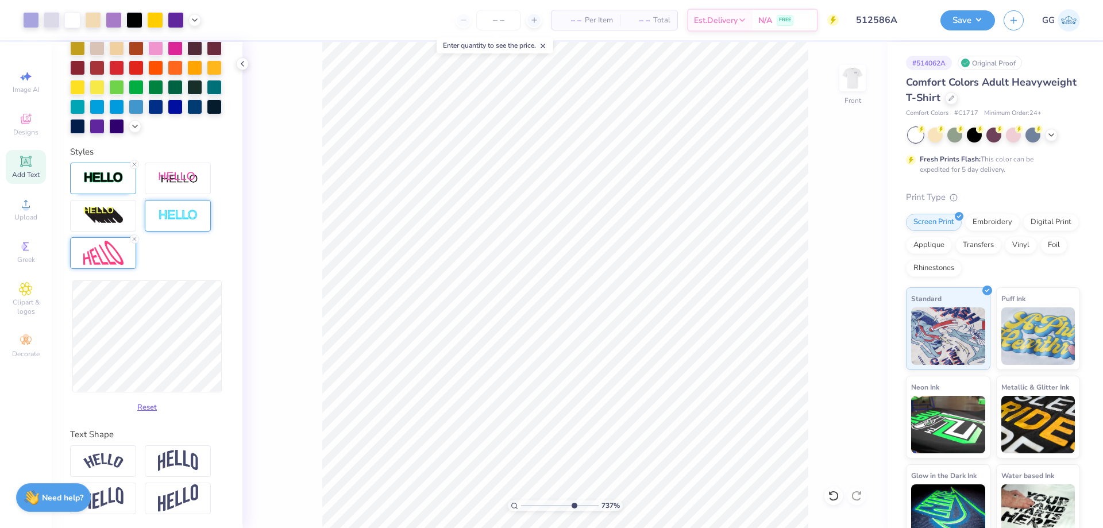
click at [532, 503] on input "range" at bounding box center [560, 506] width 78 height 10
click at [557, 506] on input "range" at bounding box center [560, 506] width 78 height 10
click at [540, 506] on input "range" at bounding box center [560, 506] width 78 height 10
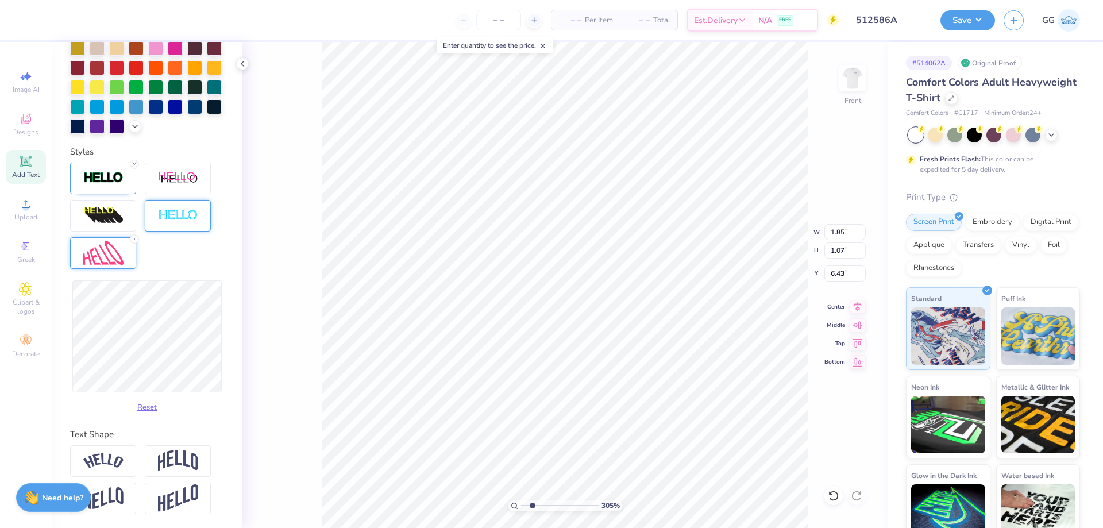
click at [532, 507] on input "range" at bounding box center [560, 506] width 78 height 10
click at [197, 20] on icon at bounding box center [194, 18] width 9 height 9
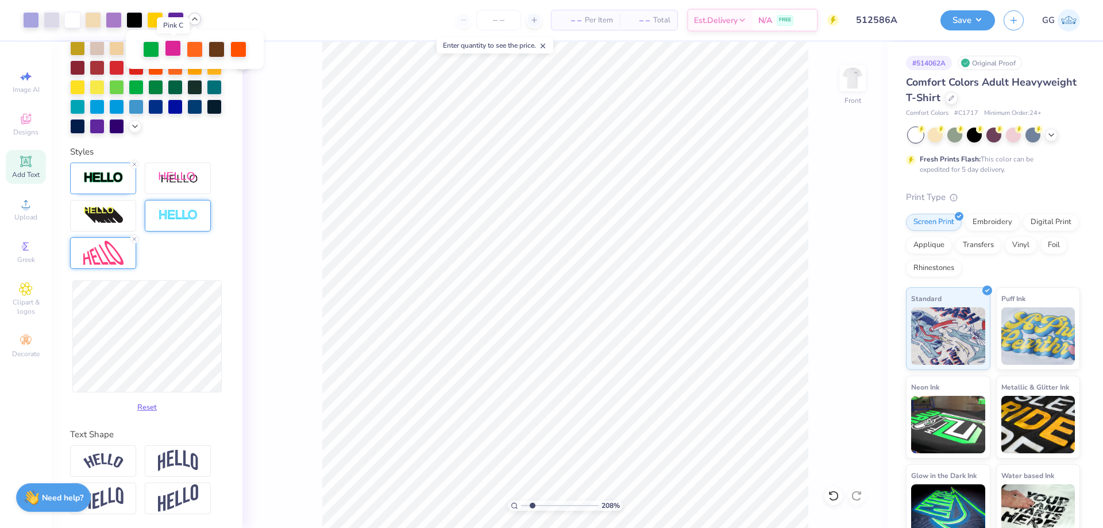
click at [170, 51] on div at bounding box center [173, 48] width 16 height 16
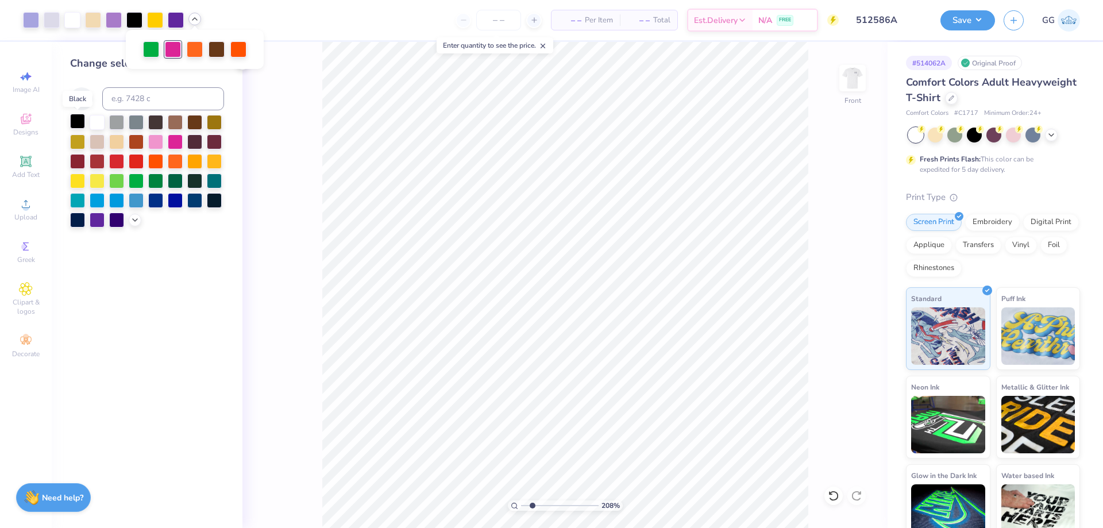
click at [79, 120] on div at bounding box center [77, 121] width 15 height 15
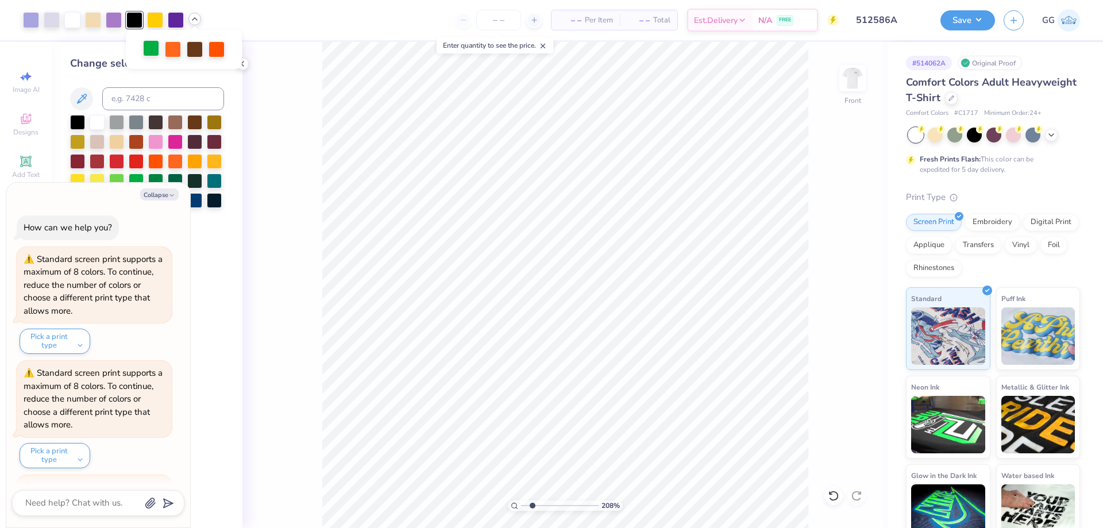
scroll to position [906, 0]
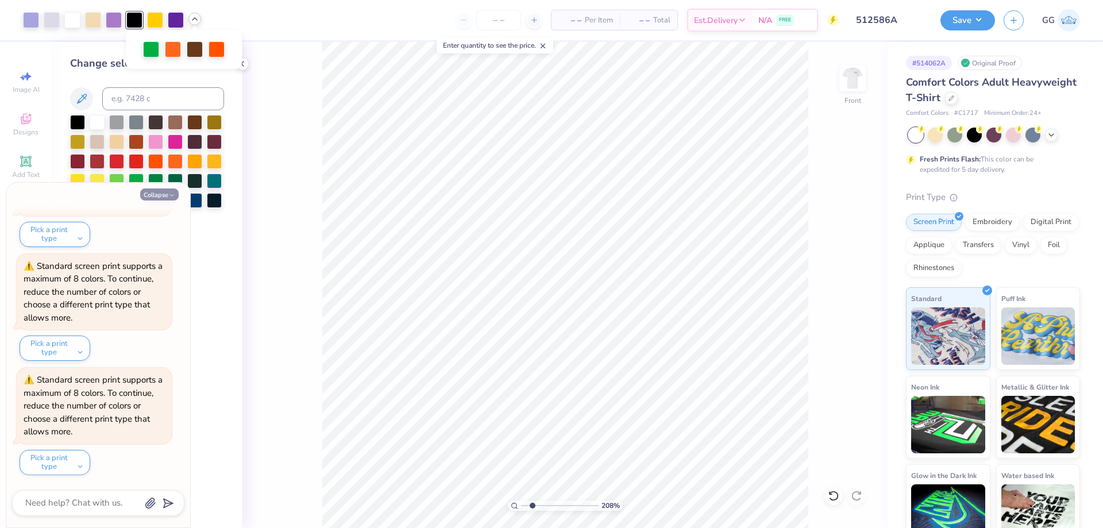
click at [165, 192] on button "Collapse" at bounding box center [159, 195] width 39 height 12
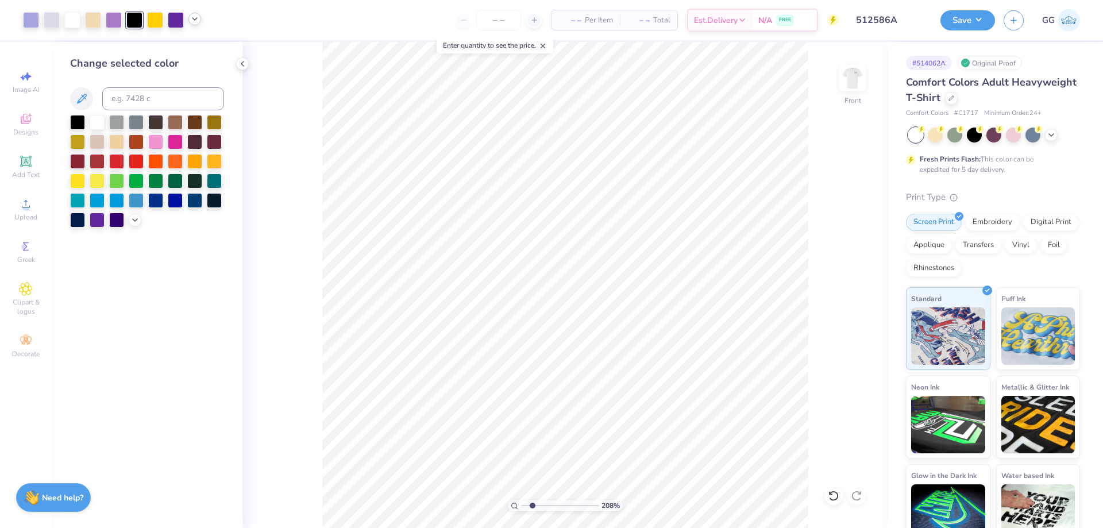
click at [194, 20] on icon at bounding box center [194, 18] width 9 height 9
click at [167, 53] on div at bounding box center [162, 48] width 16 height 16
click at [170, 100] on input at bounding box center [163, 98] width 122 height 23
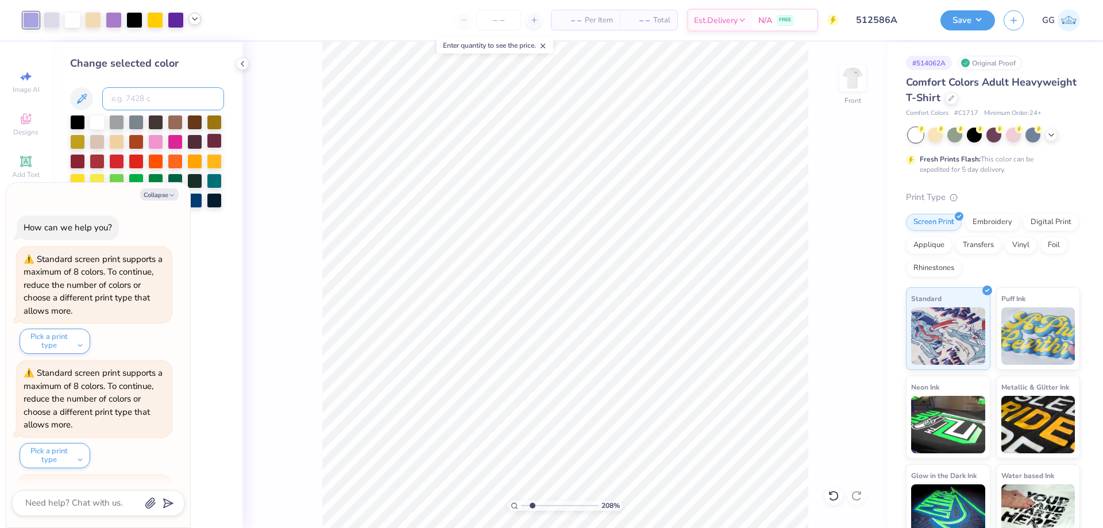
scroll to position [1020, 0]
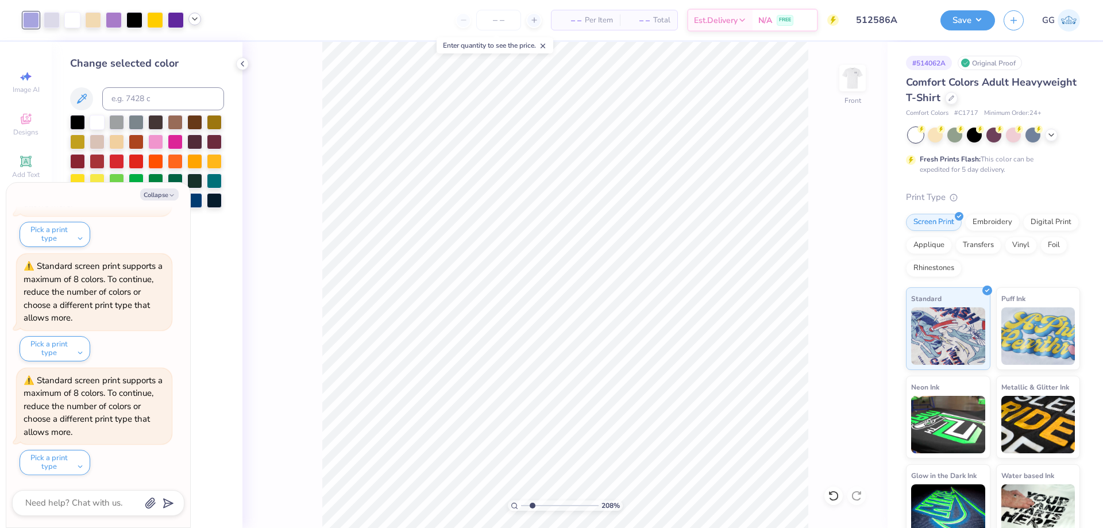
click at [198, 21] on icon at bounding box center [194, 18] width 9 height 9
click at [176, 53] on div at bounding box center [173, 48] width 16 height 16
click at [95, 124] on div at bounding box center [97, 121] width 15 height 15
click at [202, 53] on div at bounding box center [195, 48] width 16 height 16
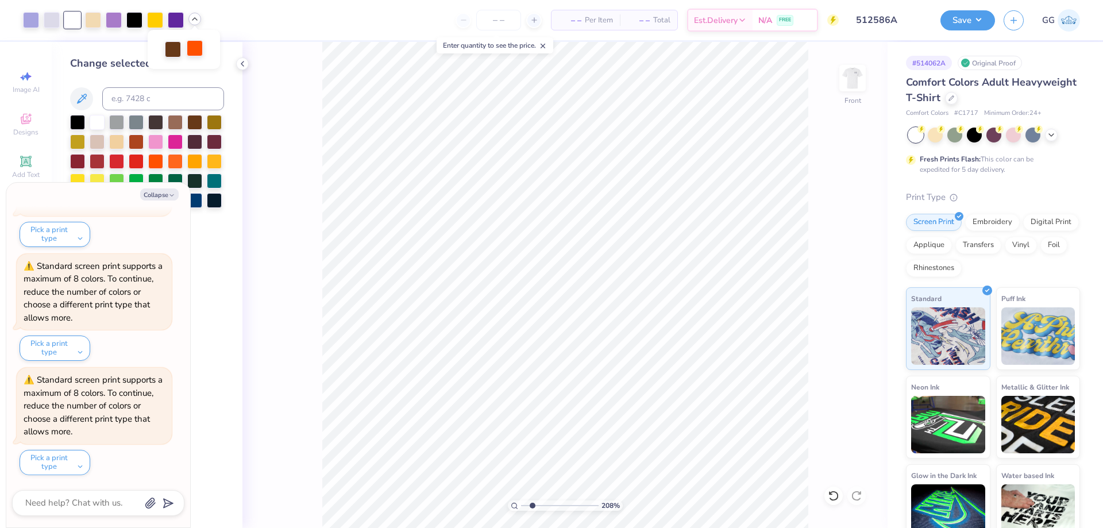
click at [202, 53] on div at bounding box center [195, 48] width 16 height 16
click at [102, 119] on div at bounding box center [97, 121] width 15 height 15
click at [174, 49] on div at bounding box center [173, 48] width 16 height 16
click at [138, 101] on input at bounding box center [163, 98] width 122 height 23
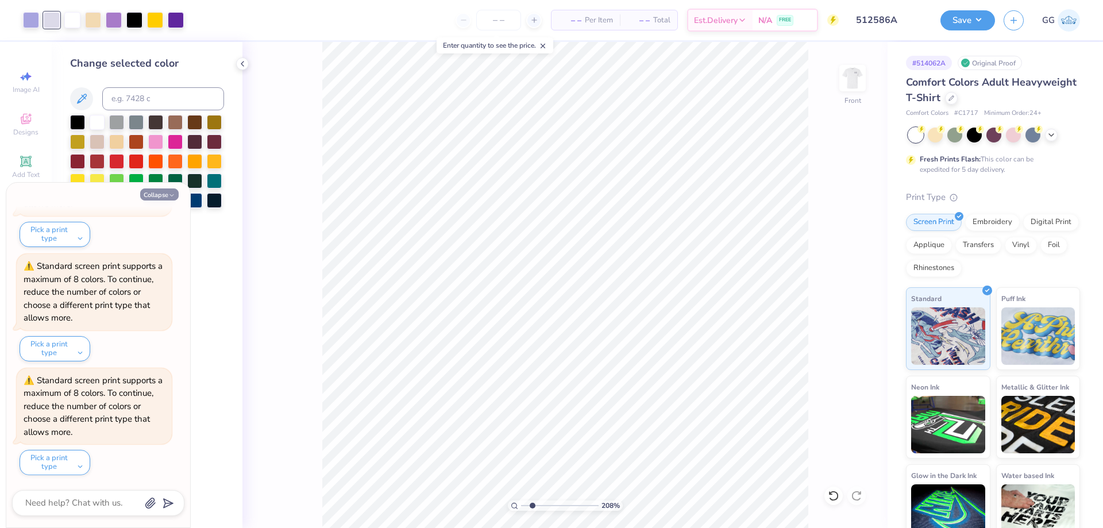
click at [168, 198] on icon "button" at bounding box center [171, 195] width 7 height 7
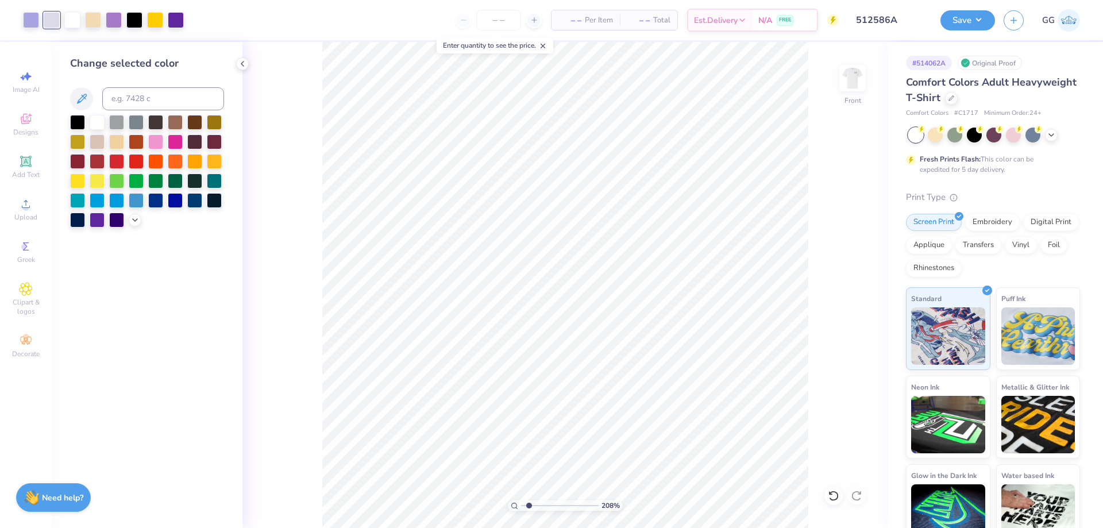
drag, startPoint x: 532, startPoint y: 505, endPoint x: 524, endPoint y: 505, distance: 8.1
click at [524, 505] on input "range" at bounding box center [560, 506] width 78 height 10
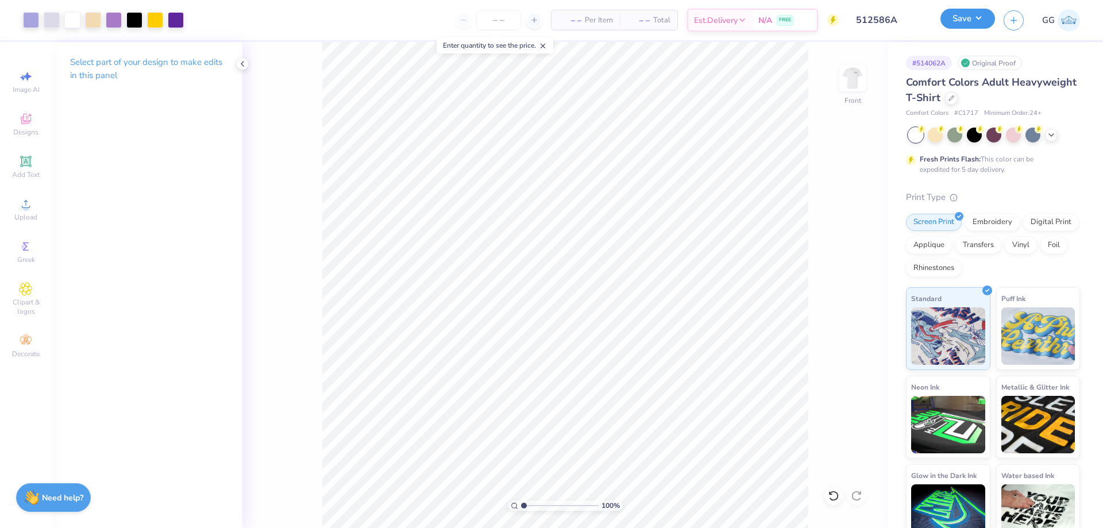
click at [962, 20] on button "Save" at bounding box center [968, 19] width 55 height 20
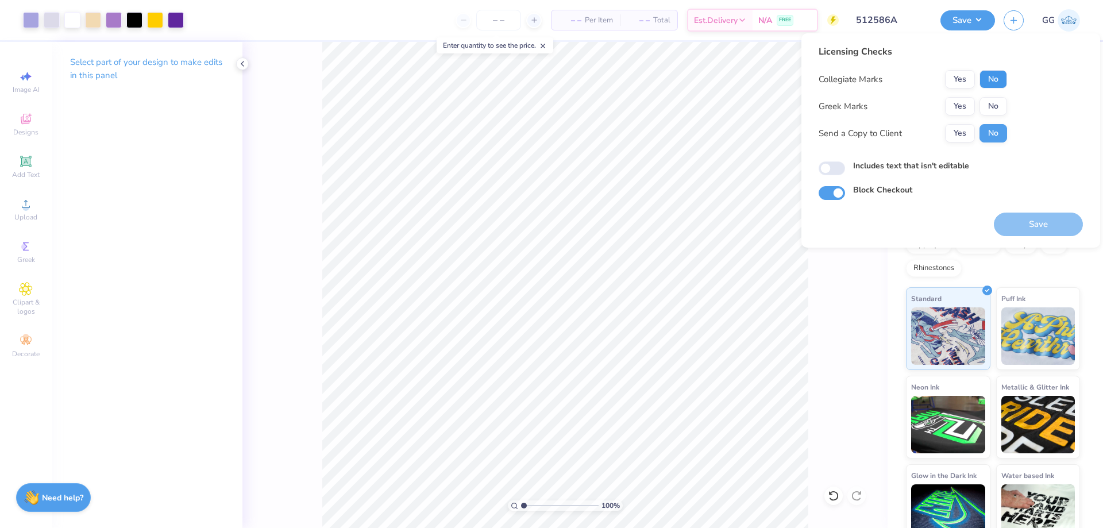
click at [999, 78] on button "No" at bounding box center [994, 79] width 28 height 18
click at [992, 108] on button "No" at bounding box center [994, 106] width 28 height 18
click at [1041, 218] on button "Save" at bounding box center [1038, 225] width 89 height 24
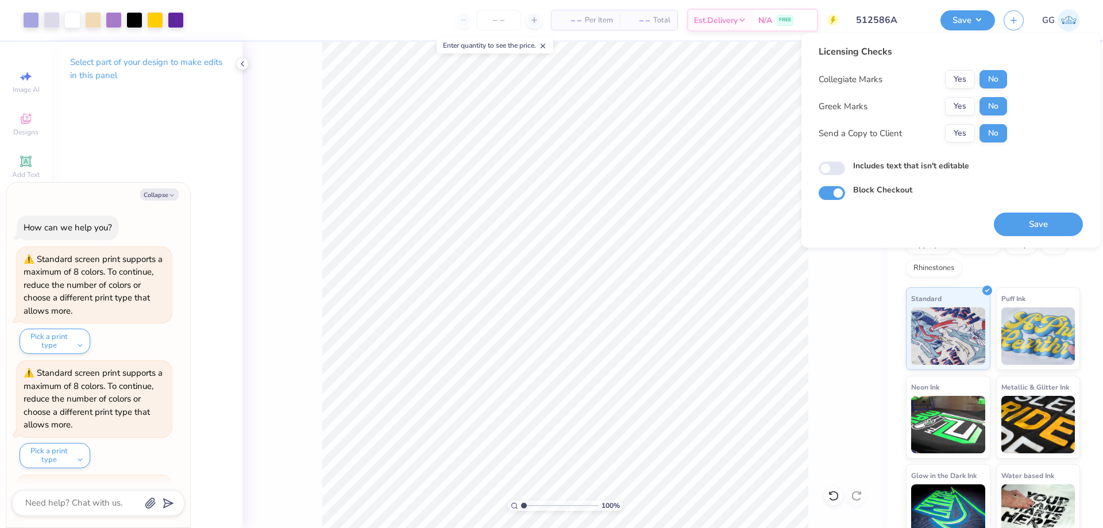
scroll to position [1292, 0]
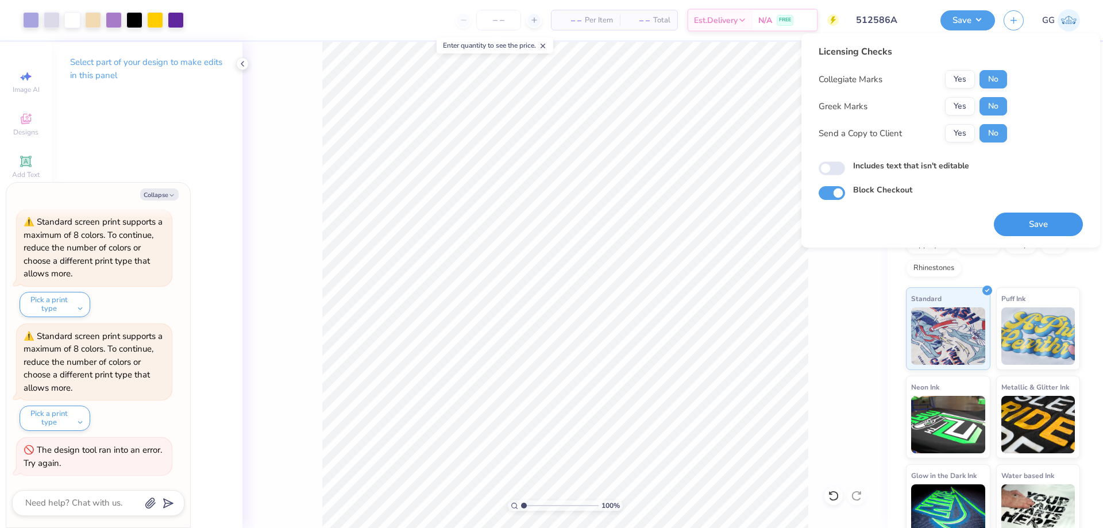
click at [1042, 230] on button "Save" at bounding box center [1038, 225] width 89 height 24
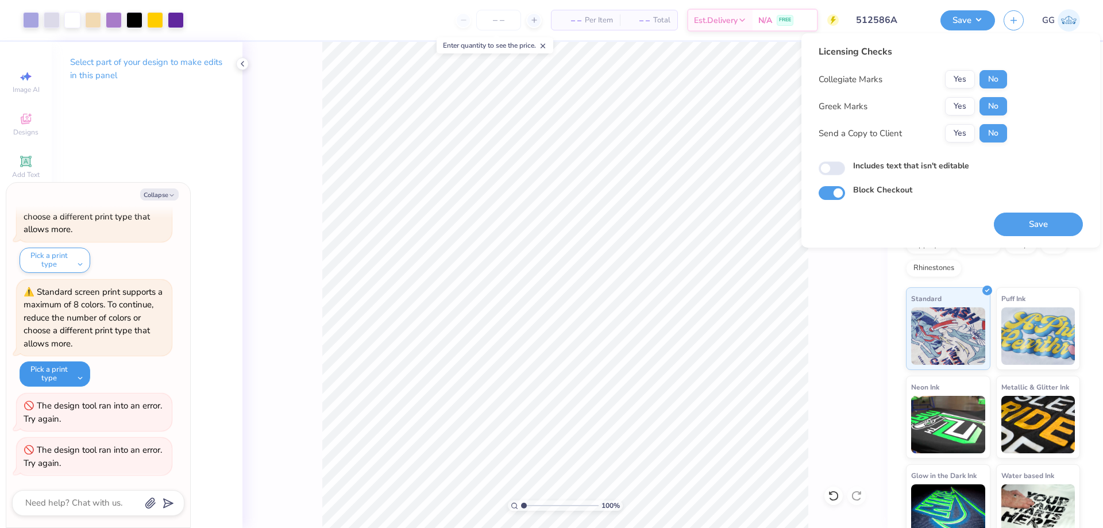
click at [73, 379] on button "Pick a print type" at bounding box center [55, 373] width 71 height 25
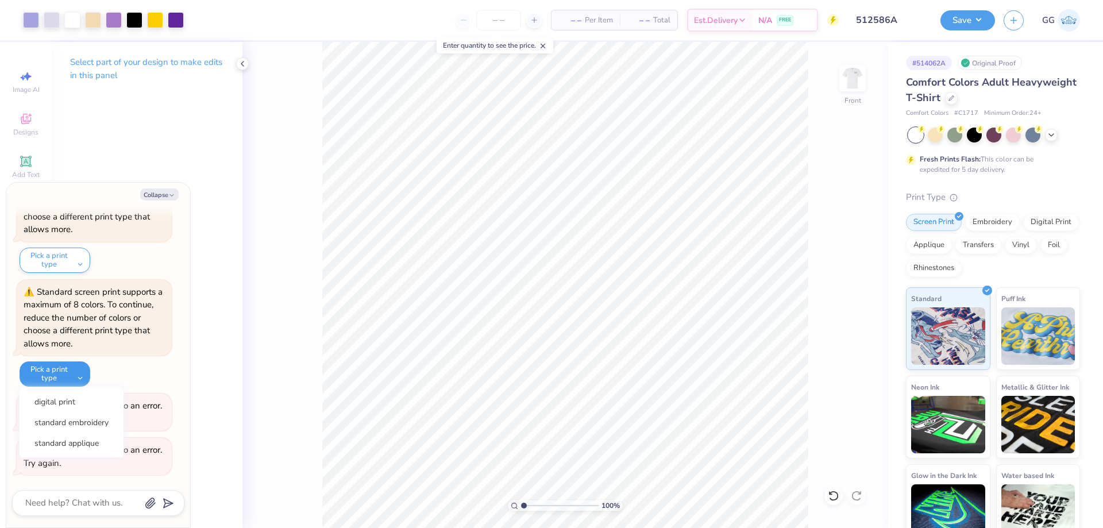
click at [84, 375] on button "Pick a print type" at bounding box center [55, 373] width 71 height 25
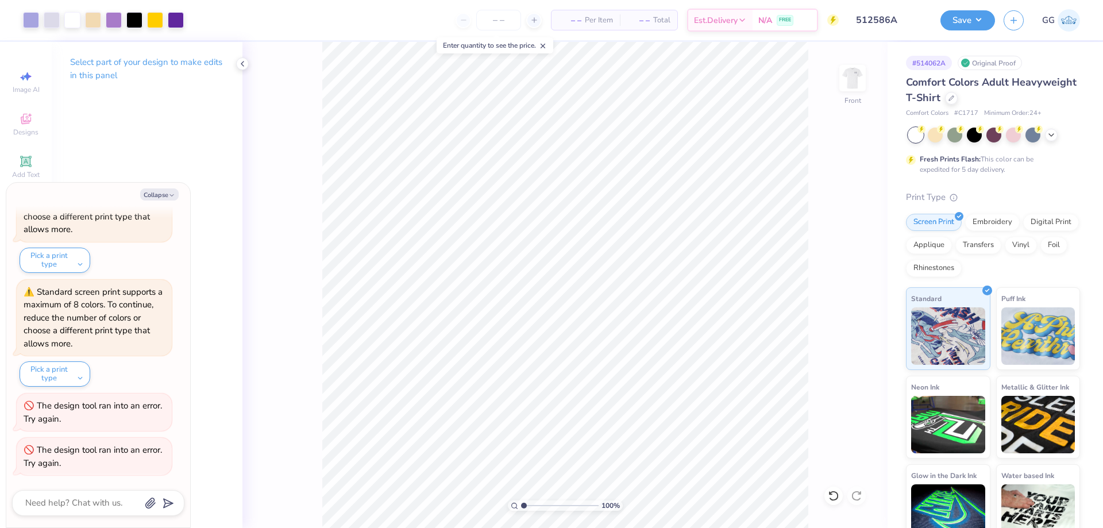
click at [545, 47] on line at bounding box center [543, 46] width 4 height 4
click at [544, 503] on input "range" at bounding box center [560, 506] width 78 height 10
click at [172, 198] on icon "button" at bounding box center [171, 195] width 7 height 7
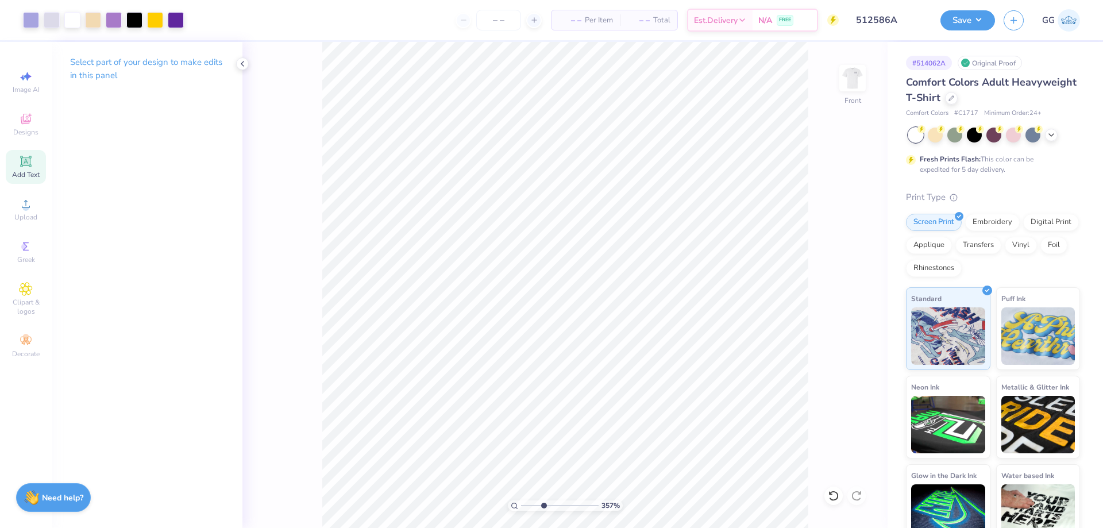
click at [34, 167] on div "Add Text" at bounding box center [26, 167] width 40 height 34
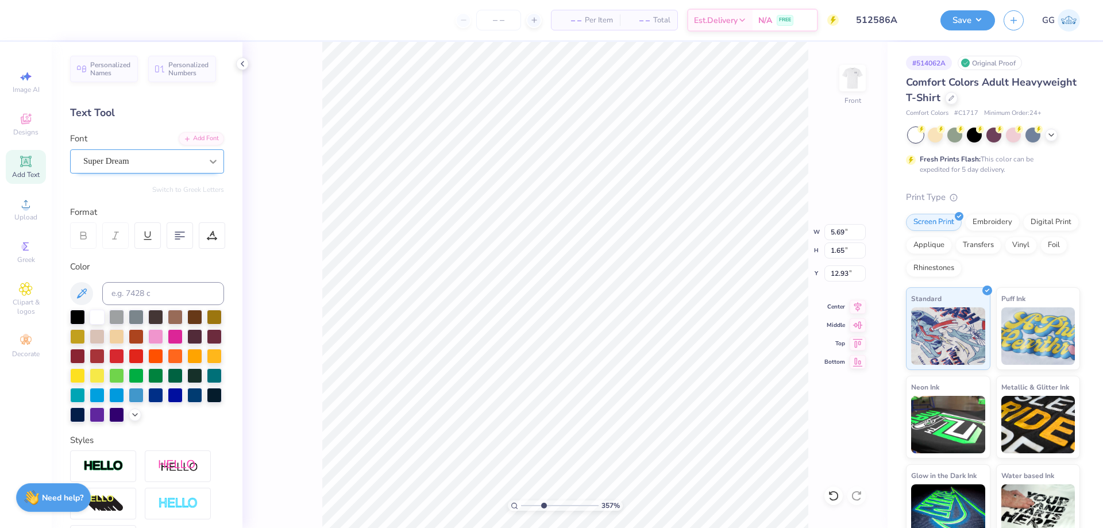
click at [208, 160] on icon at bounding box center [212, 161] width 11 height 11
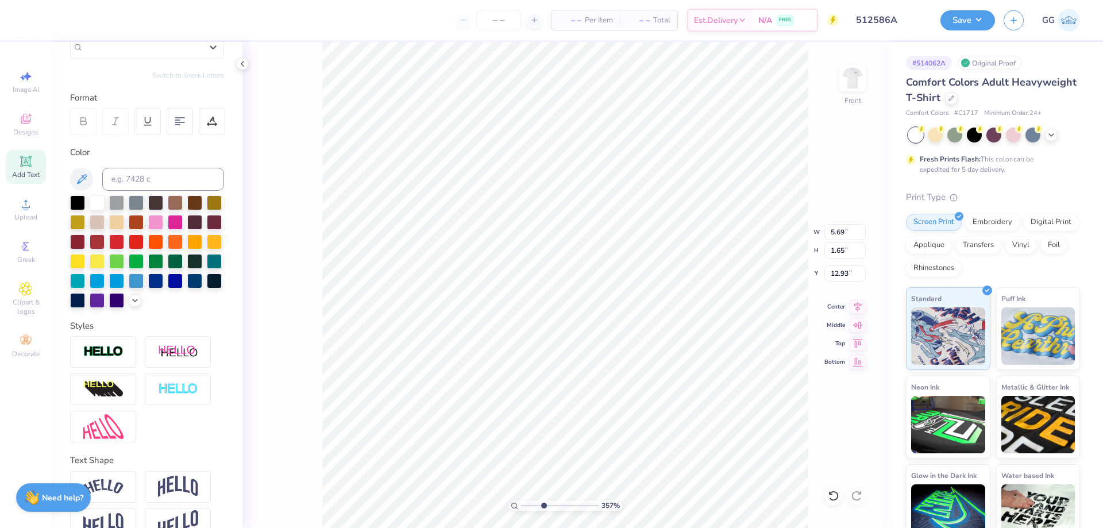
scroll to position [115, 0]
click at [527, 505] on input "range" at bounding box center [560, 506] width 78 height 10
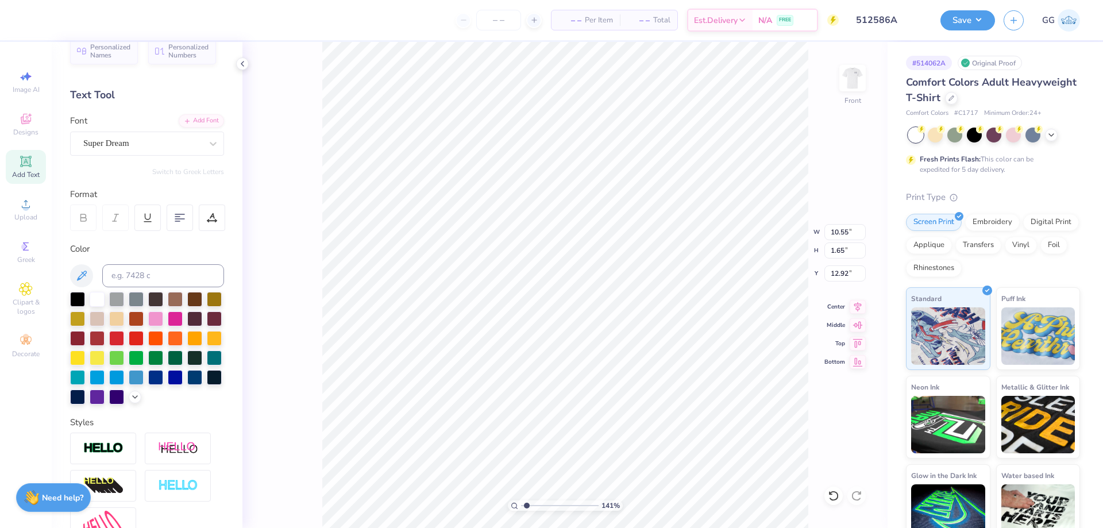
scroll to position [0, 0]
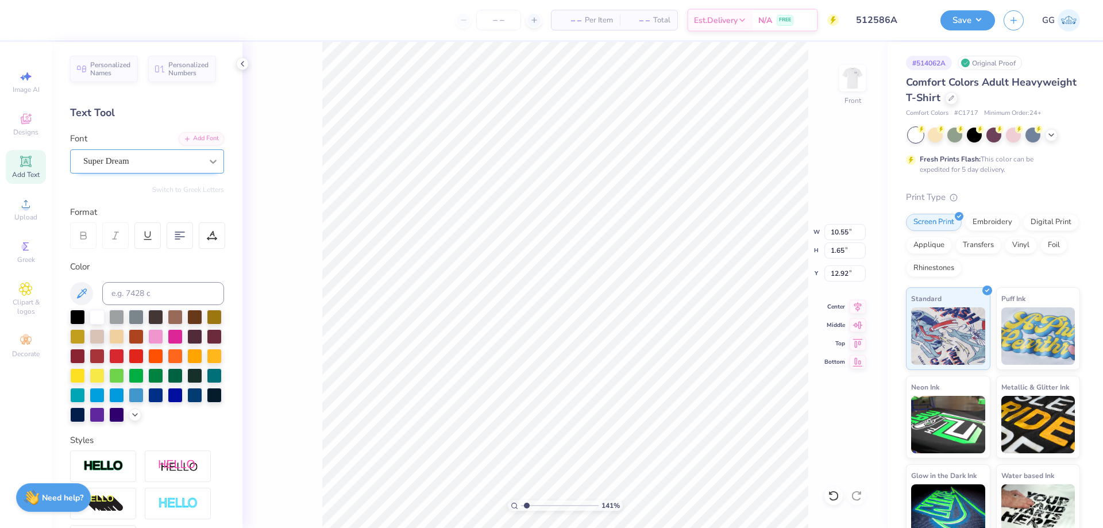
click at [210, 163] on icon at bounding box center [213, 162] width 7 height 4
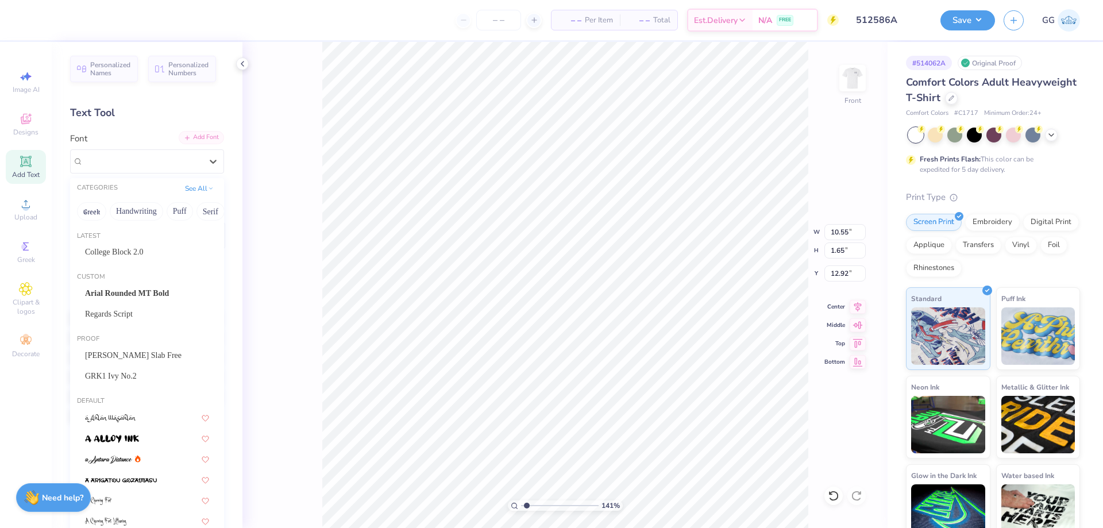
click at [202, 139] on div "Add Font" at bounding box center [201, 137] width 45 height 13
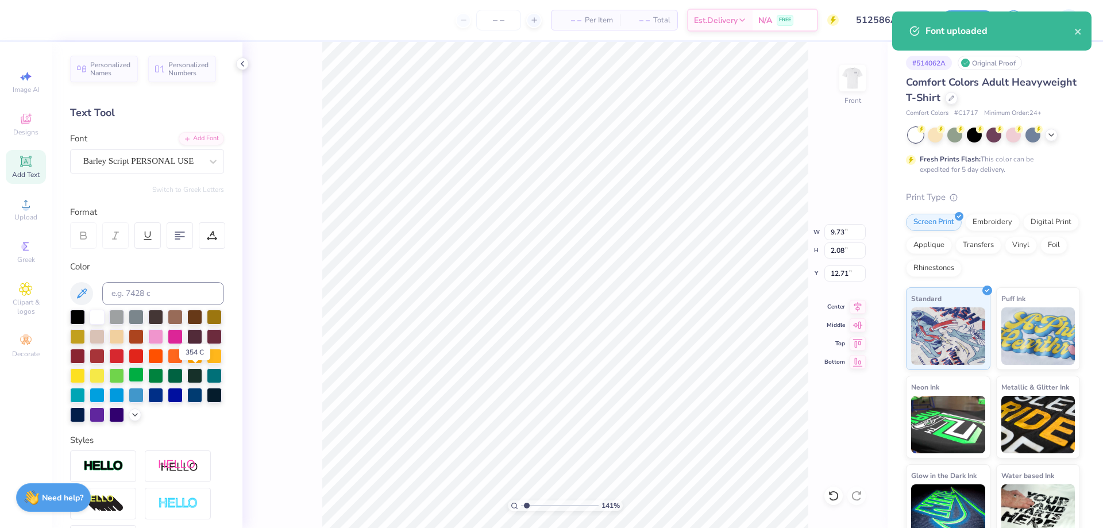
click at [144, 375] on div at bounding box center [136, 374] width 15 height 15
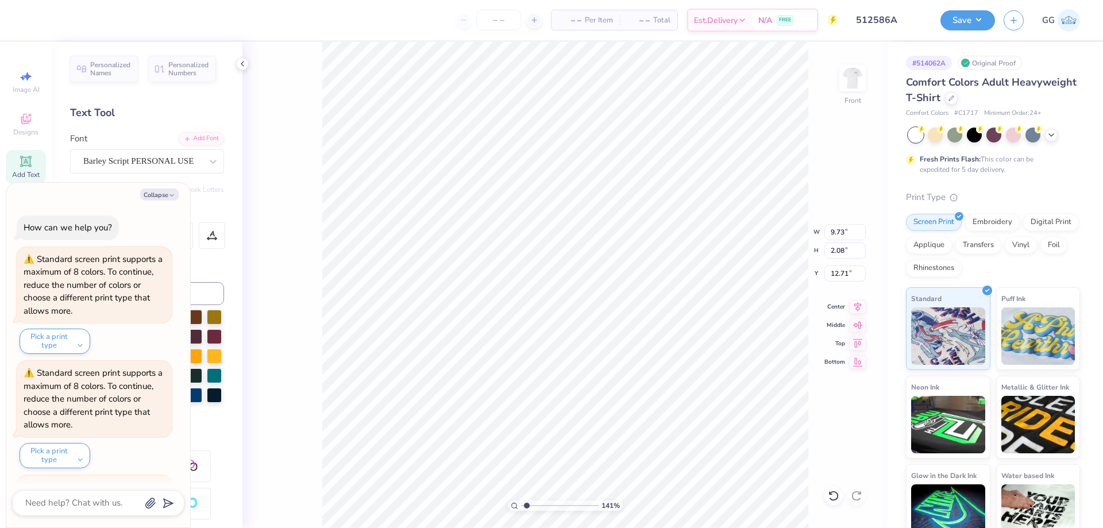
scroll to position [1451, 0]
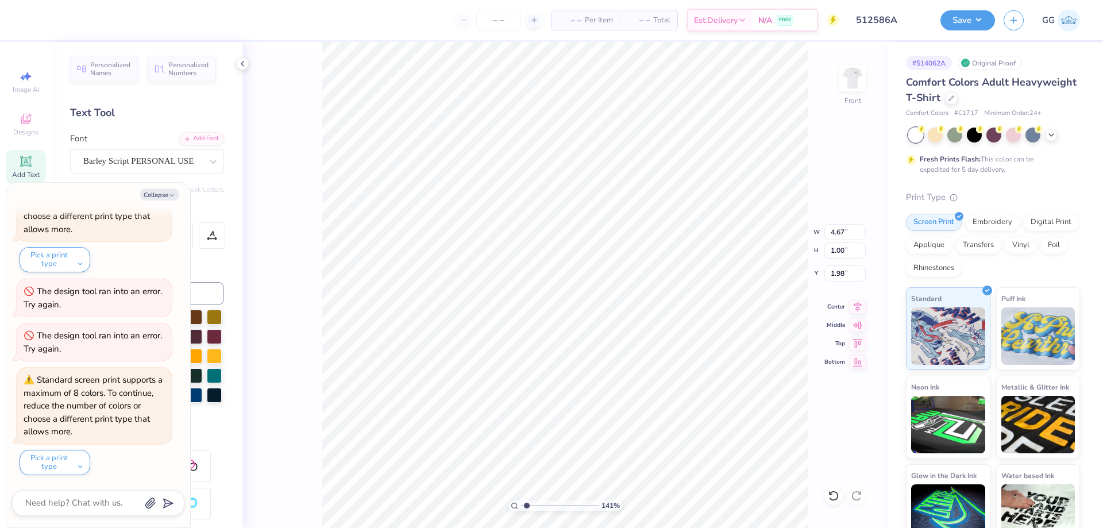
click at [543, 506] on input "range" at bounding box center [560, 506] width 78 height 10
click at [166, 194] on button "Collapse" at bounding box center [159, 195] width 39 height 12
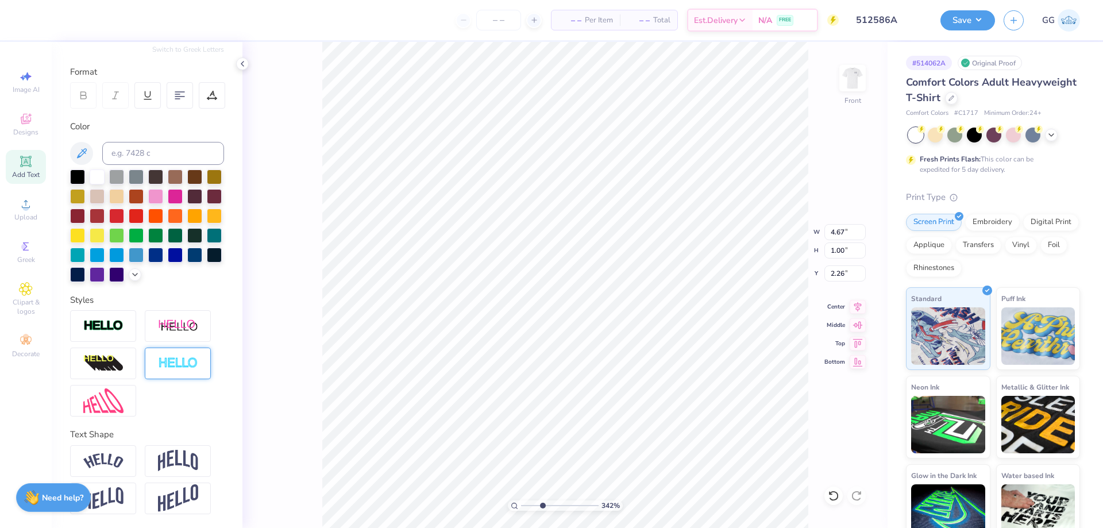
scroll to position [160, 0]
click at [105, 393] on img at bounding box center [103, 400] width 40 height 25
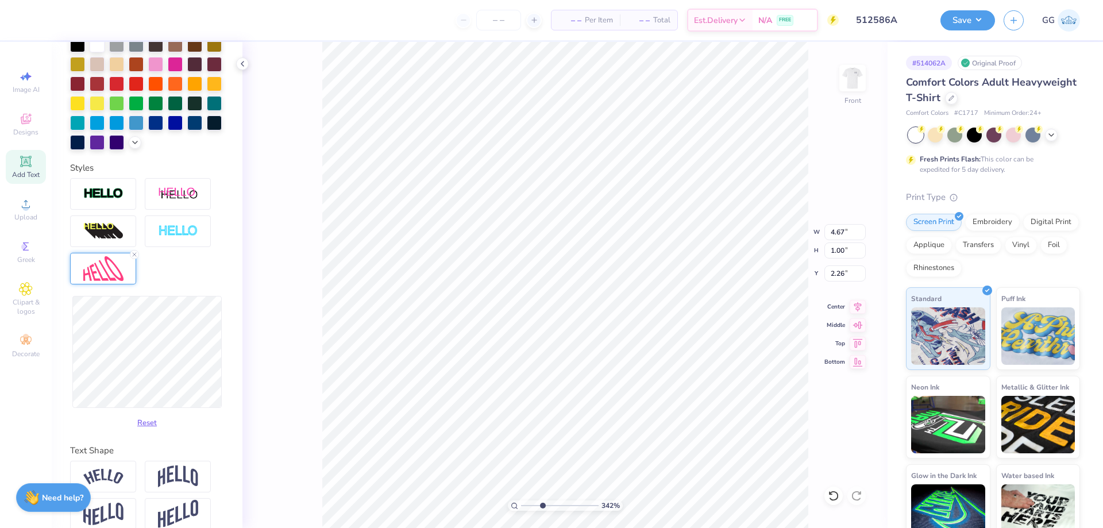
scroll to position [307, 0]
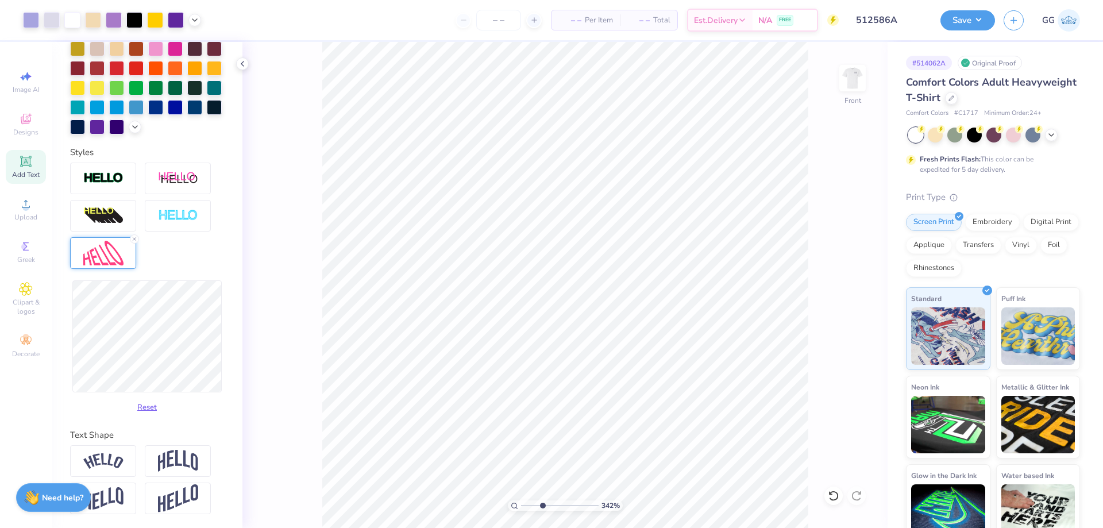
click at [534, 503] on input "range" at bounding box center [560, 506] width 78 height 10
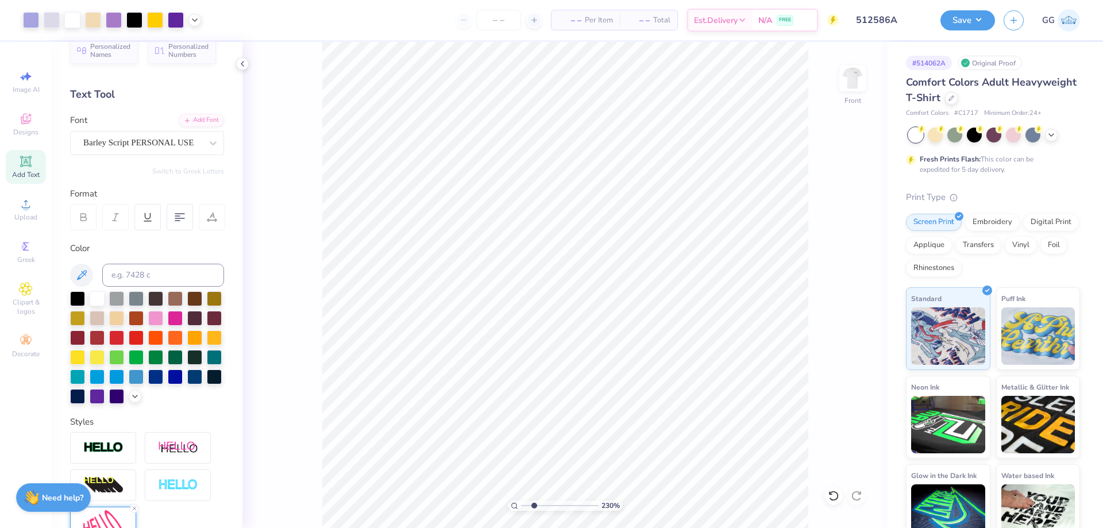
scroll to position [0, 0]
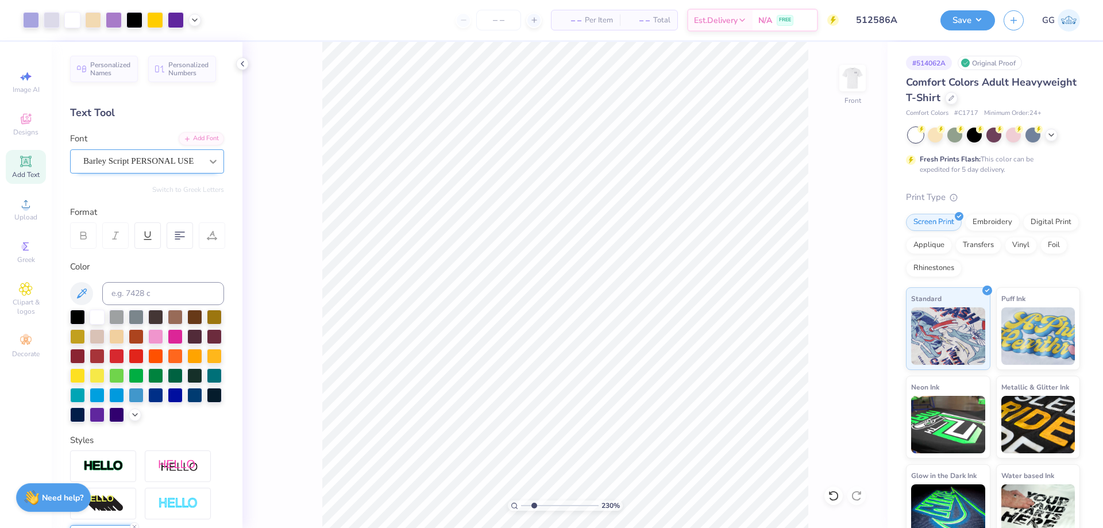
click at [207, 159] on icon at bounding box center [212, 161] width 11 height 11
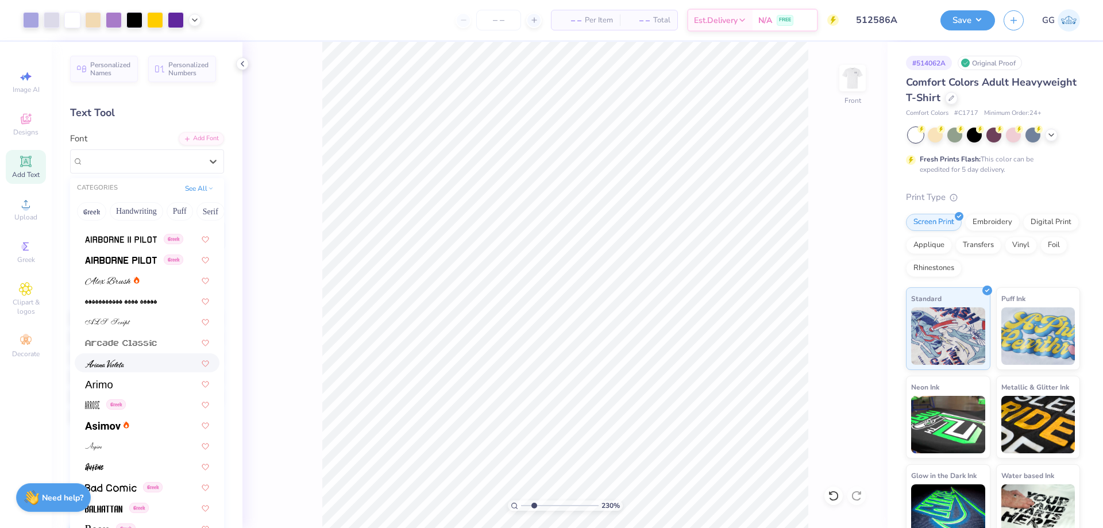
scroll to position [460, 0]
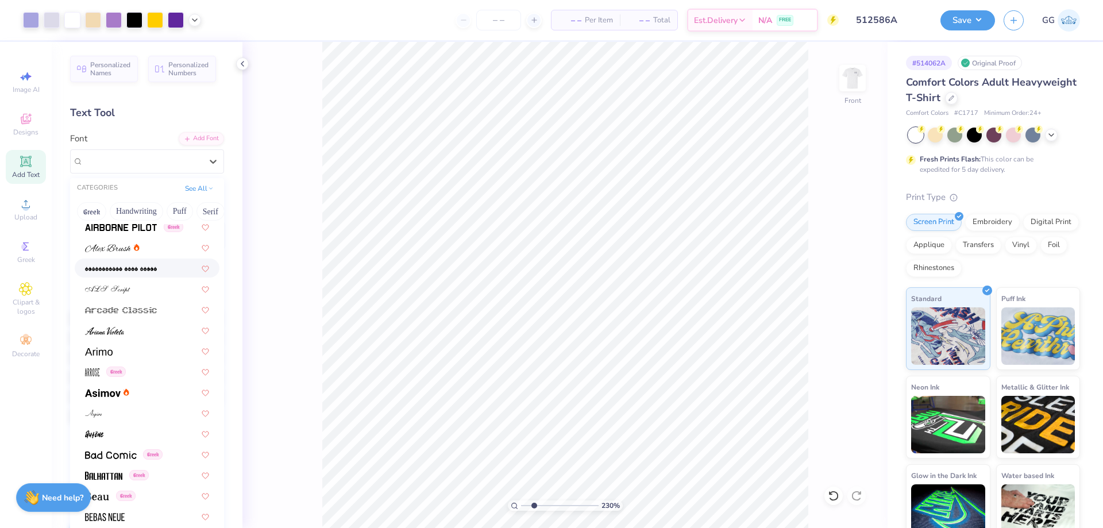
click at [28, 164] on icon at bounding box center [25, 161] width 9 height 9
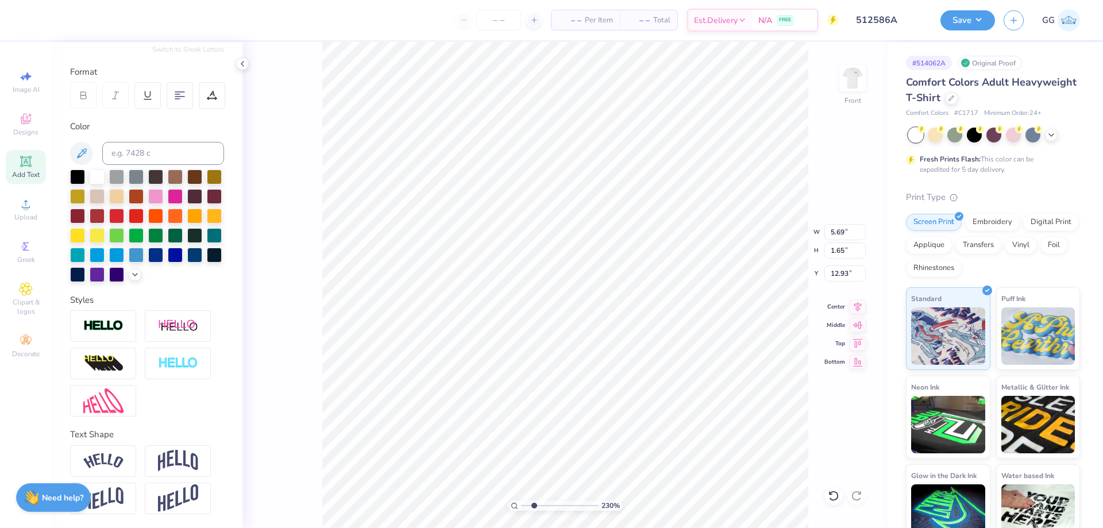
scroll to position [10, 1]
click at [144, 227] on div at bounding box center [136, 234] width 15 height 15
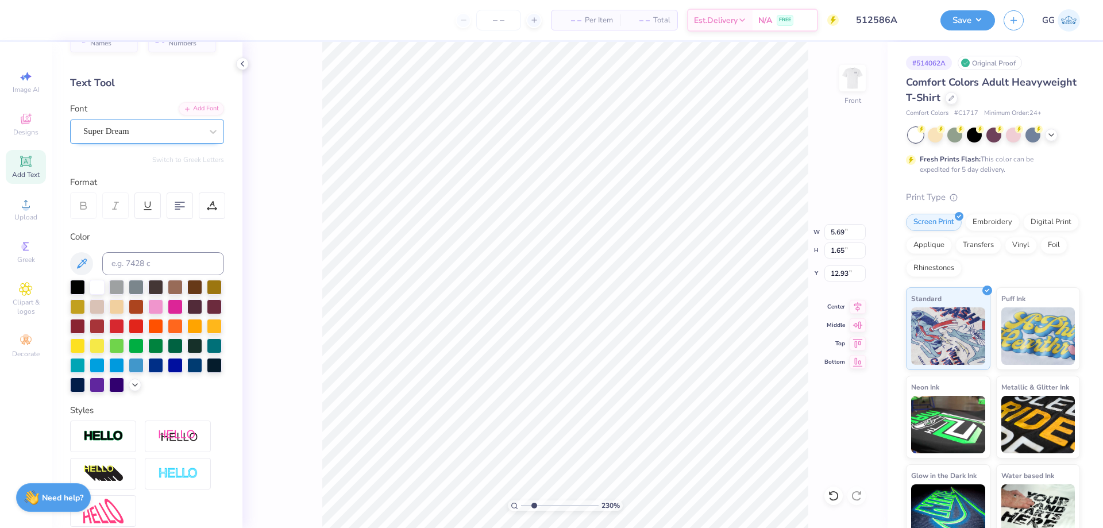
scroll to position [0, 0]
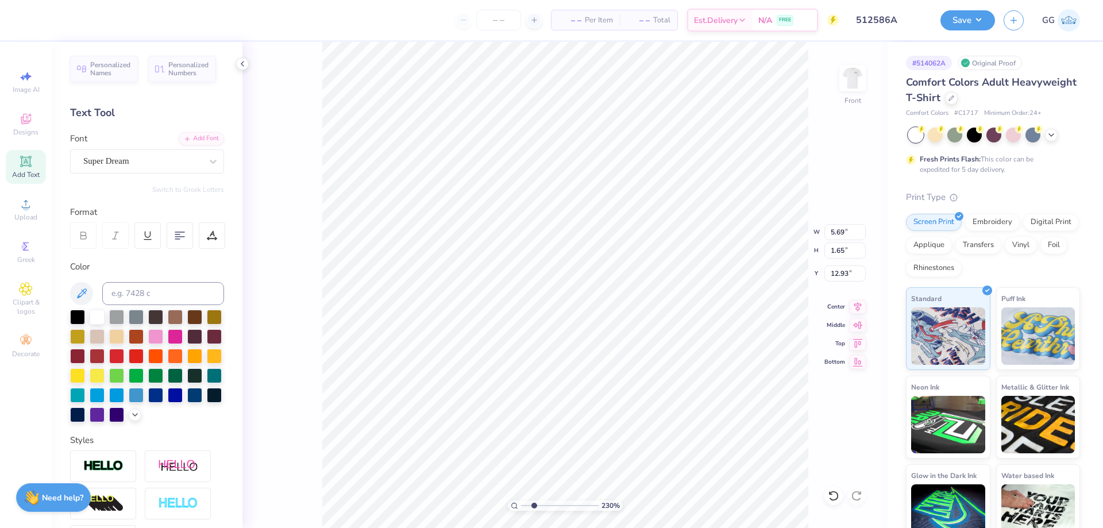
click at [210, 161] on icon at bounding box center [213, 162] width 7 height 4
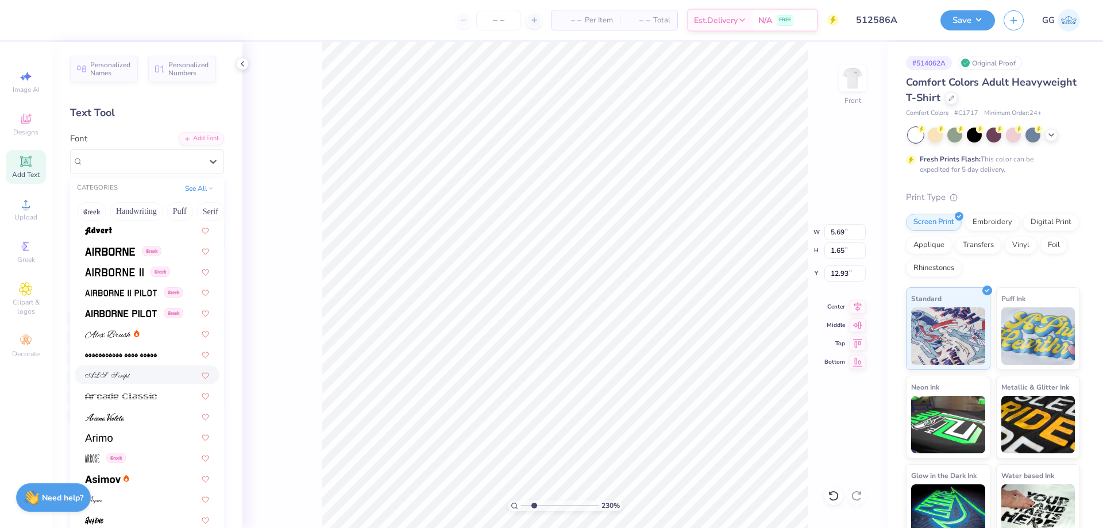
scroll to position [402, 0]
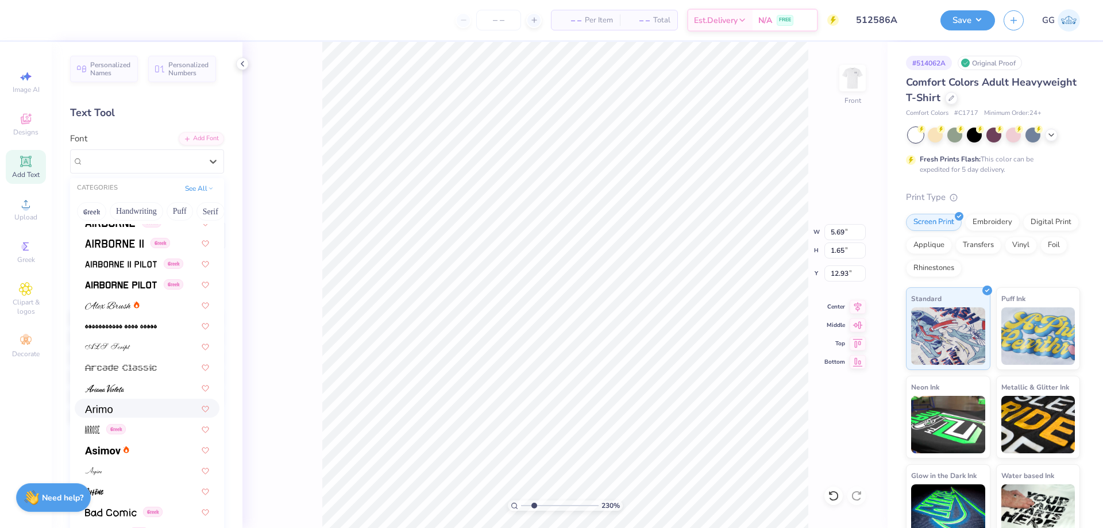
click at [126, 405] on div at bounding box center [147, 408] width 124 height 12
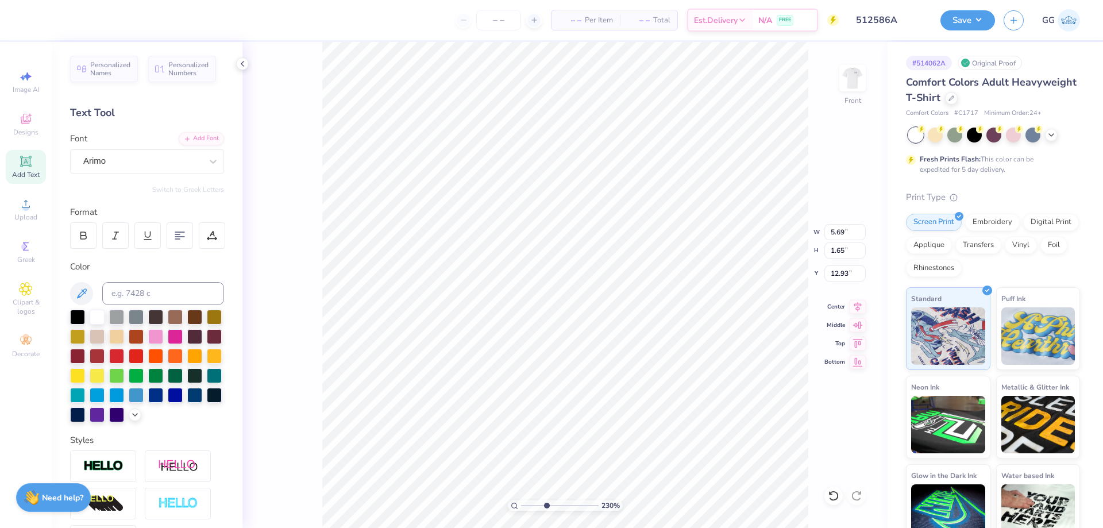
click at [547, 506] on input "range" at bounding box center [560, 506] width 78 height 10
click at [527, 507] on input "range" at bounding box center [560, 506] width 78 height 10
click at [555, 507] on input "range" at bounding box center [560, 506] width 78 height 10
click at [576, 507] on input "range" at bounding box center [560, 506] width 78 height 10
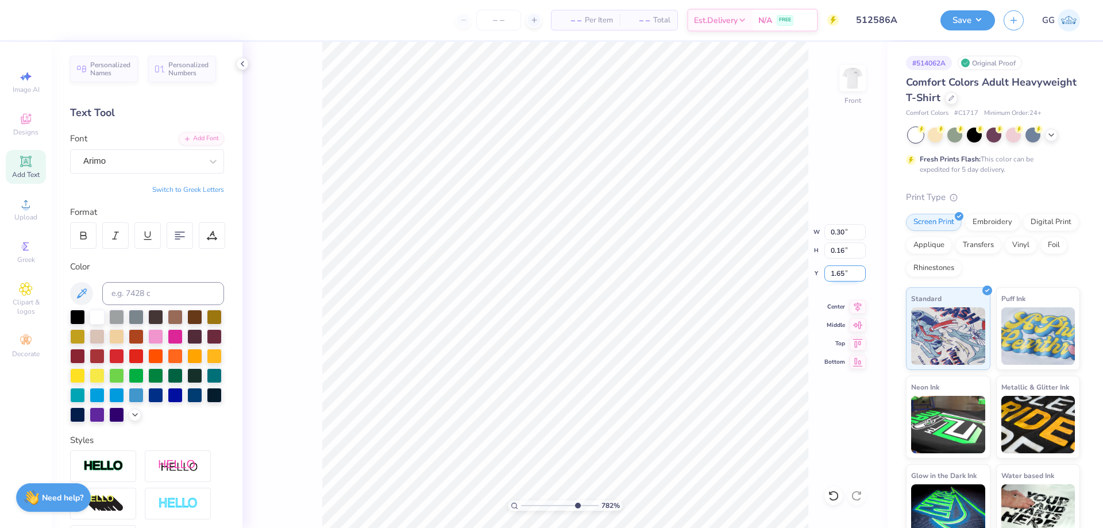
click at [859, 272] on input "1.65" at bounding box center [845, 274] width 41 height 16
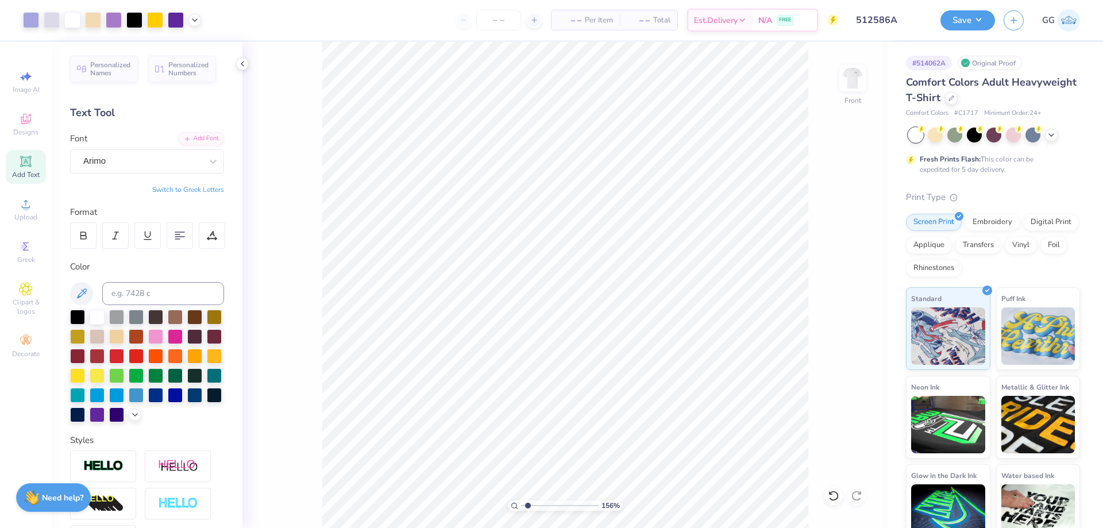
drag, startPoint x: 548, startPoint y: 503, endPoint x: 527, endPoint y: 501, distance: 21.3
click at [526, 502] on input "range" at bounding box center [560, 506] width 78 height 10
click at [194, 20] on polyline at bounding box center [195, 19] width 5 height 2
click at [195, 51] on div at bounding box center [195, 48] width 16 height 16
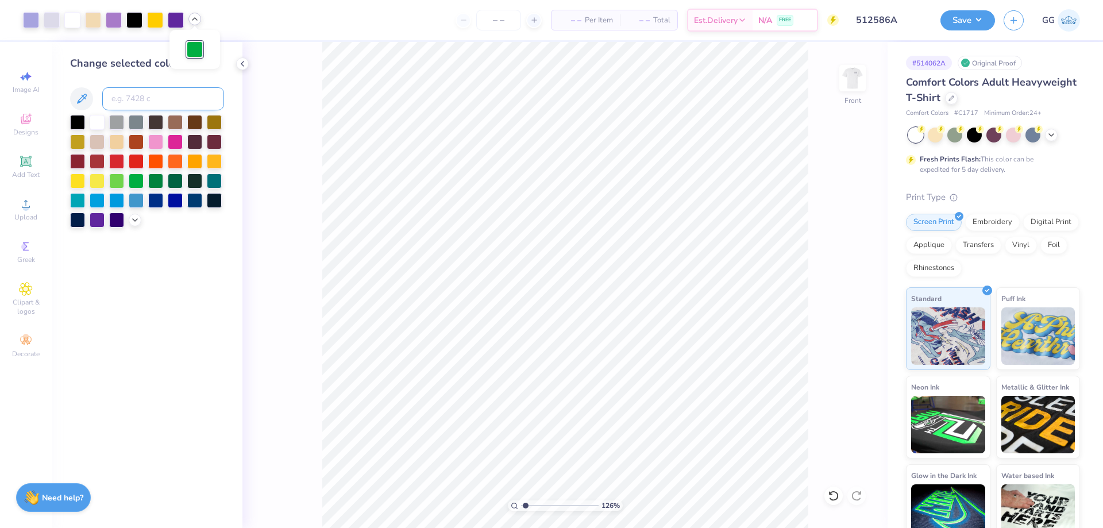
click at [163, 101] on input at bounding box center [163, 98] width 122 height 23
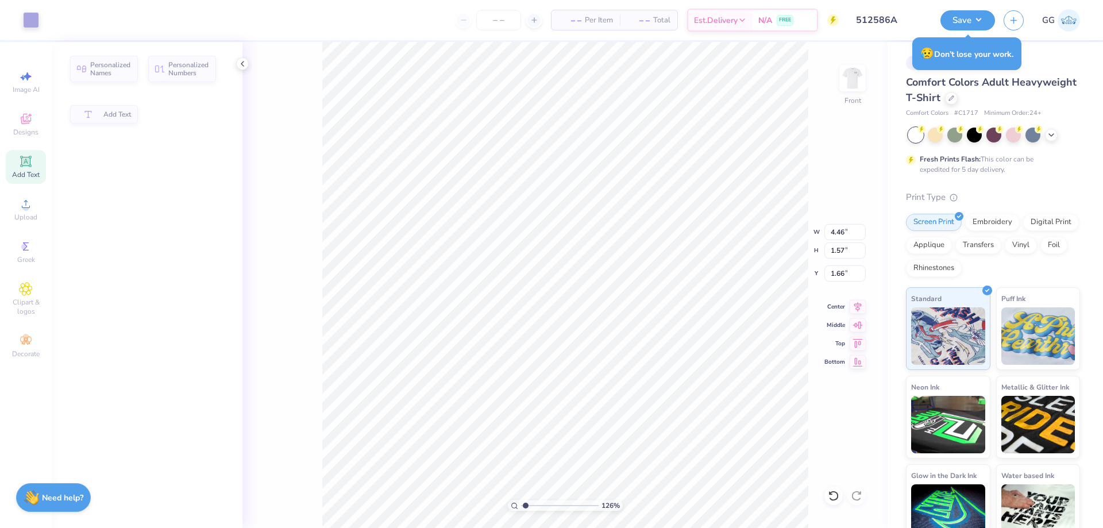
scroll to position [10, 2]
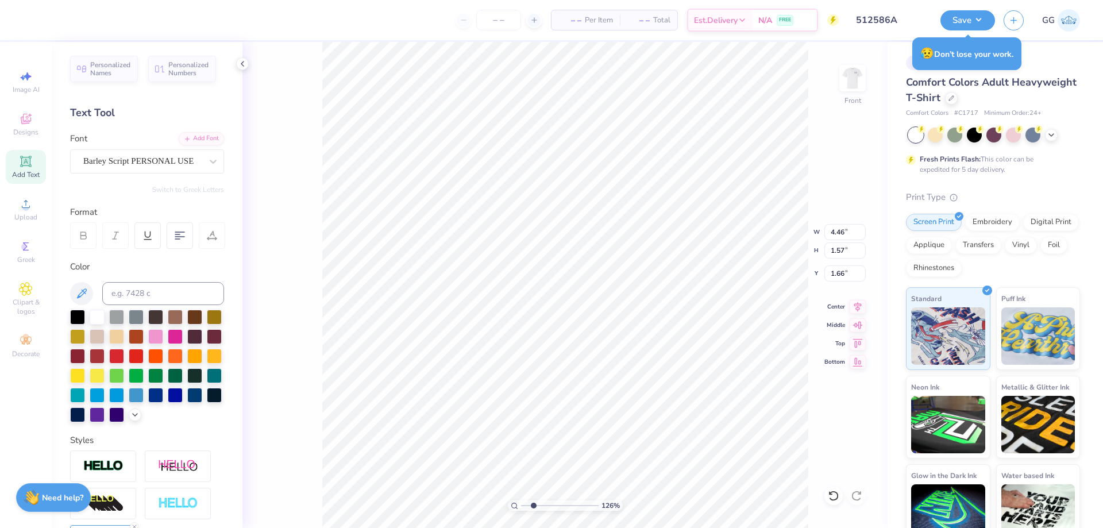
click at [533, 506] on input "range" at bounding box center [560, 506] width 78 height 10
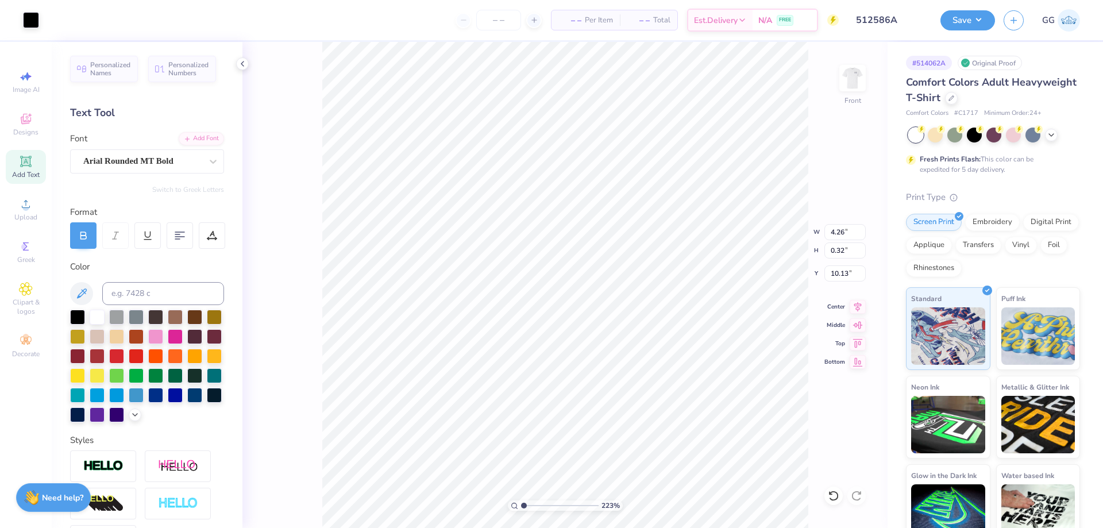
click at [524, 505] on input "range" at bounding box center [560, 506] width 78 height 10
click at [560, 501] on input "range" at bounding box center [560, 506] width 78 height 10
click at [530, 506] on input "range" at bounding box center [560, 506] width 78 height 10
click at [521, 503] on input "range" at bounding box center [560, 506] width 78 height 10
click at [847, 275] on input "1.65" at bounding box center [845, 274] width 41 height 16
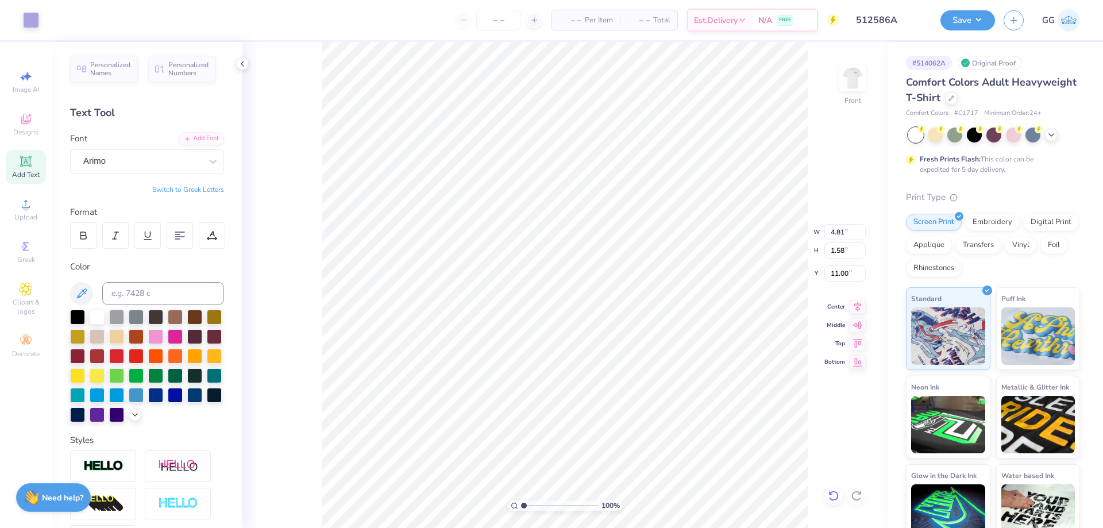
click at [834, 495] on icon at bounding box center [833, 495] width 11 height 11
click at [533, 506] on input "range" at bounding box center [560, 506] width 78 height 10
drag, startPoint x: 533, startPoint y: 505, endPoint x: 513, endPoint y: 505, distance: 20.1
click at [521, 505] on input "range" at bounding box center [560, 506] width 78 height 10
drag, startPoint x: 850, startPoint y: 276, endPoint x: 829, endPoint y: 273, distance: 20.9
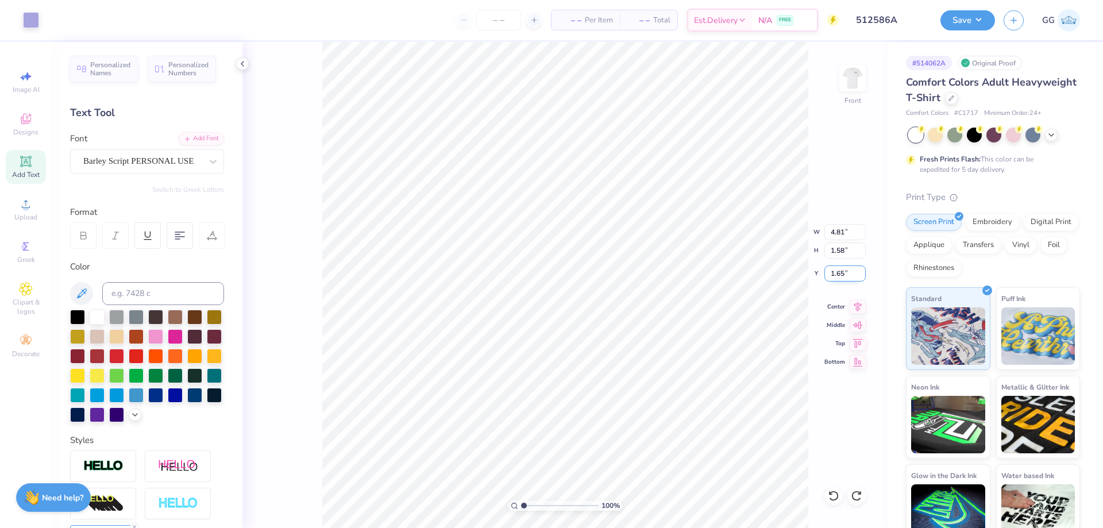
click at [829, 273] on input "1.65" at bounding box center [845, 274] width 41 height 16
click at [840, 498] on div at bounding box center [834, 496] width 18 height 18
click at [537, 506] on input "range" at bounding box center [560, 506] width 78 height 10
click at [636, 401] on li "Group" at bounding box center [652, 402] width 90 height 22
drag, startPoint x: 533, startPoint y: 506, endPoint x: 524, endPoint y: 503, distance: 10.0
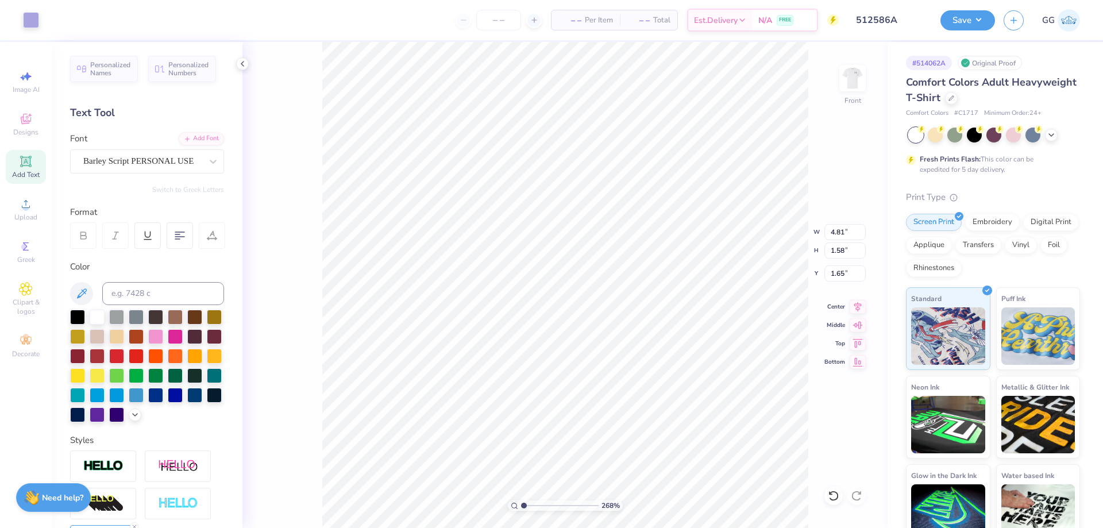
click at [524, 503] on input "range" at bounding box center [560, 506] width 78 height 10
click at [841, 274] on input "1.65" at bounding box center [845, 274] width 41 height 16
click at [549, 506] on input "range" at bounding box center [560, 506] width 78 height 10
click at [527, 505] on input "range" at bounding box center [560, 506] width 78 height 10
click at [632, 478] on li "Send to Back" at bounding box center [630, 480] width 90 height 22
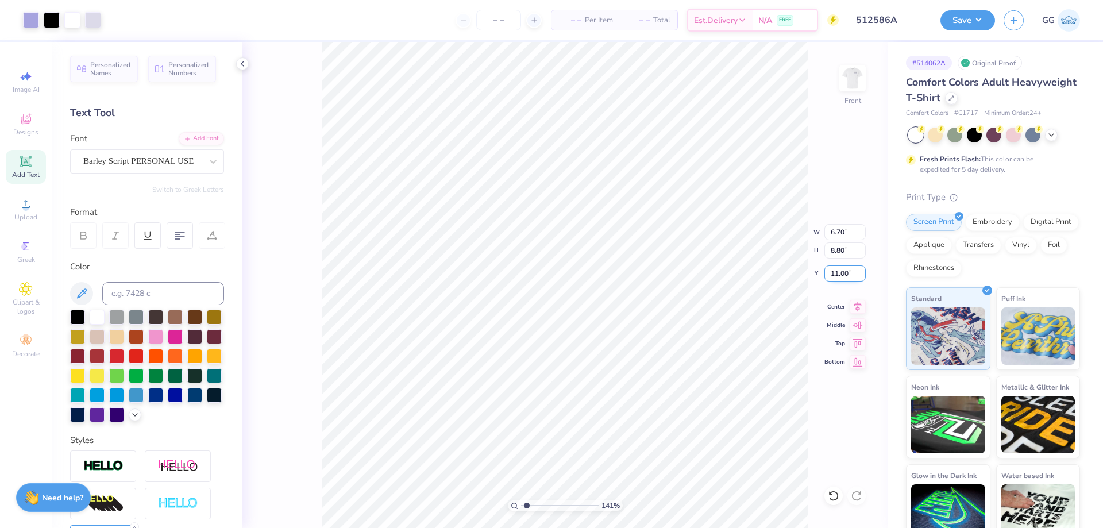
click at [840, 276] on input "11.00" at bounding box center [845, 274] width 41 height 16
click at [640, 426] on li "Ungroup" at bounding box center [658, 424] width 90 height 22
click at [616, 376] on li "Group" at bounding box center [636, 378] width 90 height 22
click at [521, 501] on input "range" at bounding box center [560, 506] width 78 height 10
click at [843, 233] on input "7.44" at bounding box center [845, 232] width 41 height 16
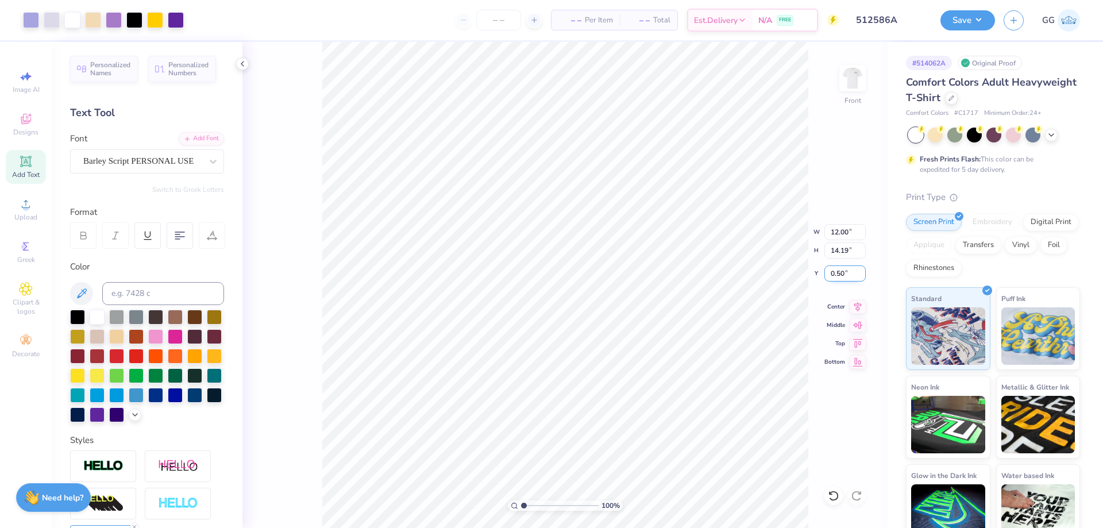
click at [841, 276] on input "0.50" at bounding box center [845, 274] width 41 height 16
click at [957, 19] on button "Save" at bounding box center [968, 19] width 55 height 20
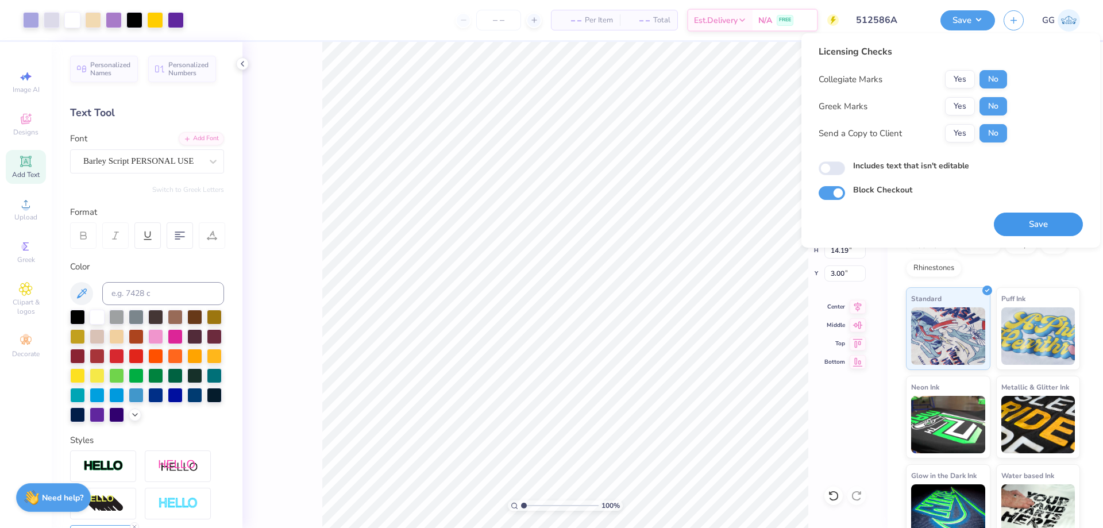
click at [1035, 217] on button "Save" at bounding box center [1038, 225] width 89 height 24
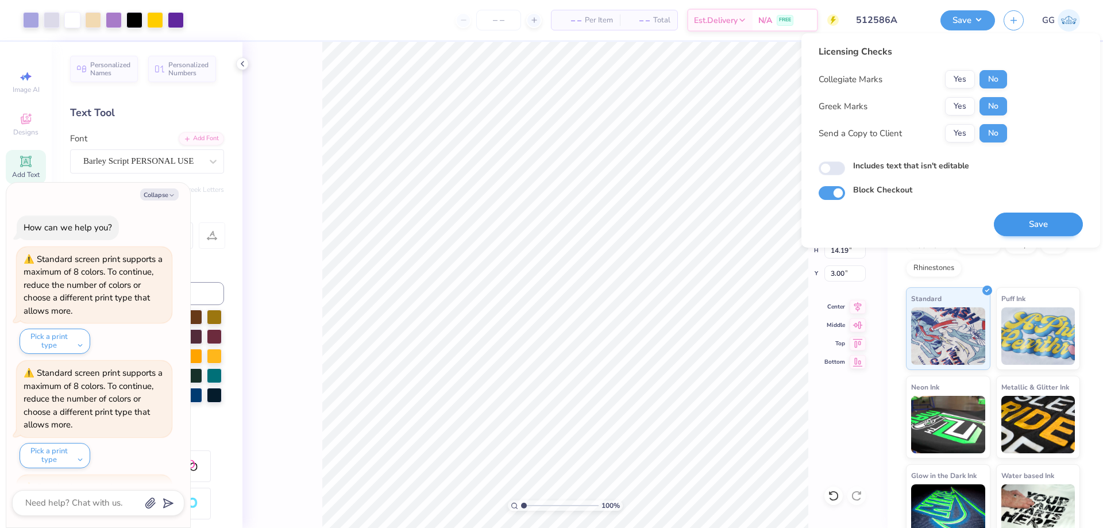
scroll to position [1495, 0]
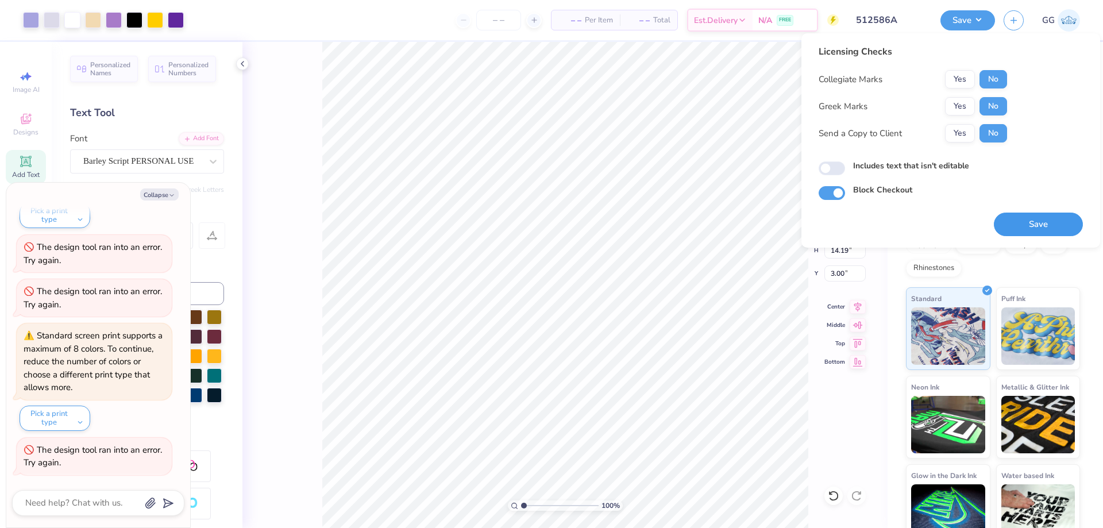
click at [1079, 233] on button "Save" at bounding box center [1038, 225] width 89 height 24
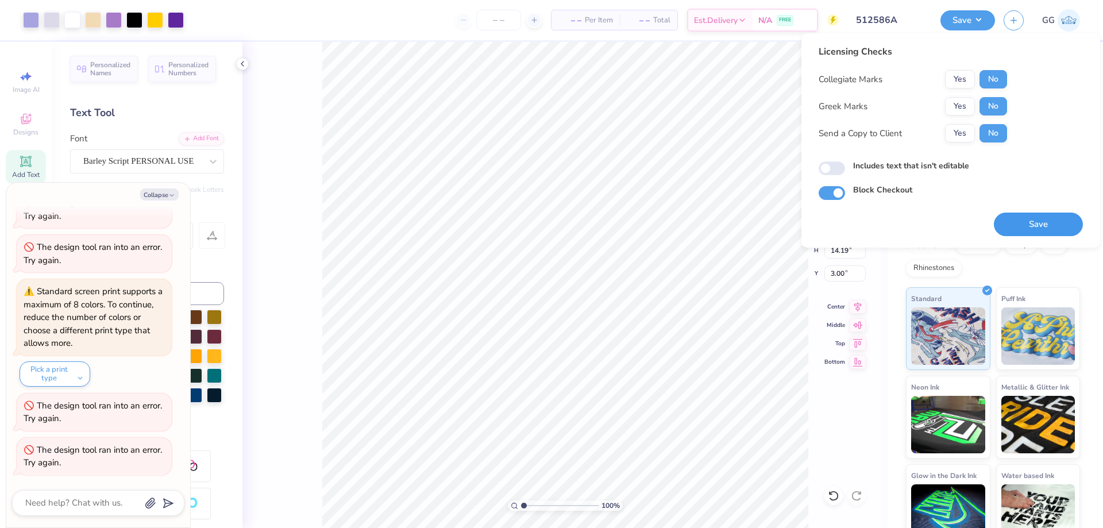
click at [1009, 234] on button "Save" at bounding box center [1038, 225] width 89 height 24
click at [1050, 221] on div "Save" at bounding box center [1038, 225] width 89 height 24
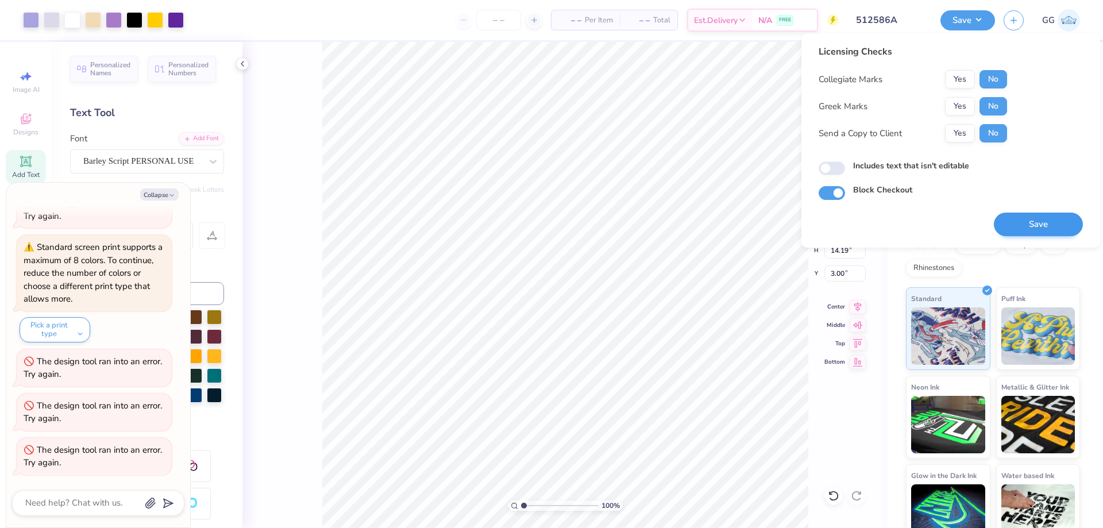
click at [1056, 213] on div "Save" at bounding box center [1038, 218] width 89 height 36
click at [1052, 220] on button "Save" at bounding box center [1038, 225] width 89 height 24
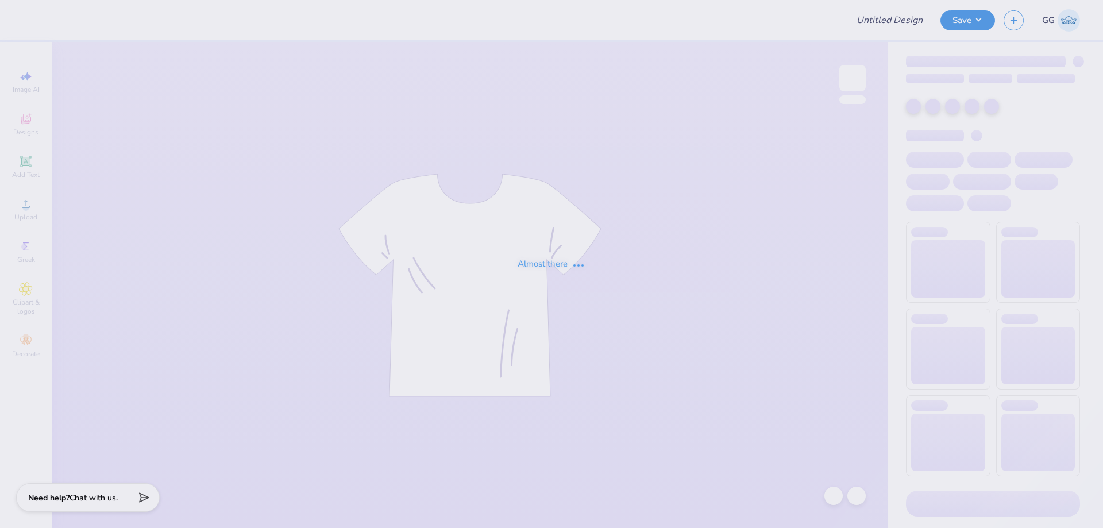
type input "512586A"
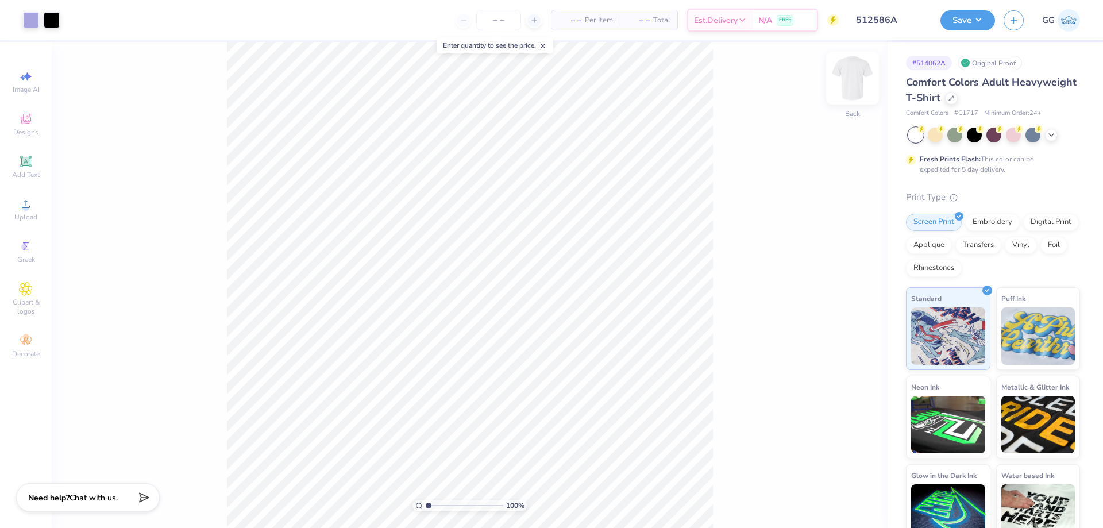
click at [847, 83] on img at bounding box center [853, 78] width 46 height 46
click at [33, 216] on span "Upload" at bounding box center [25, 217] width 23 height 9
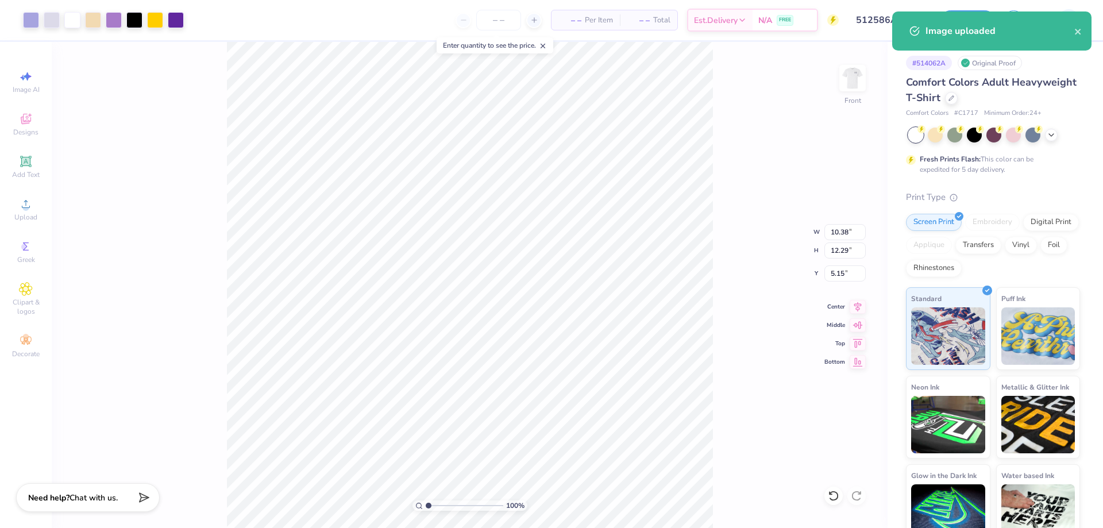
type input "10.38"
type input "12.29"
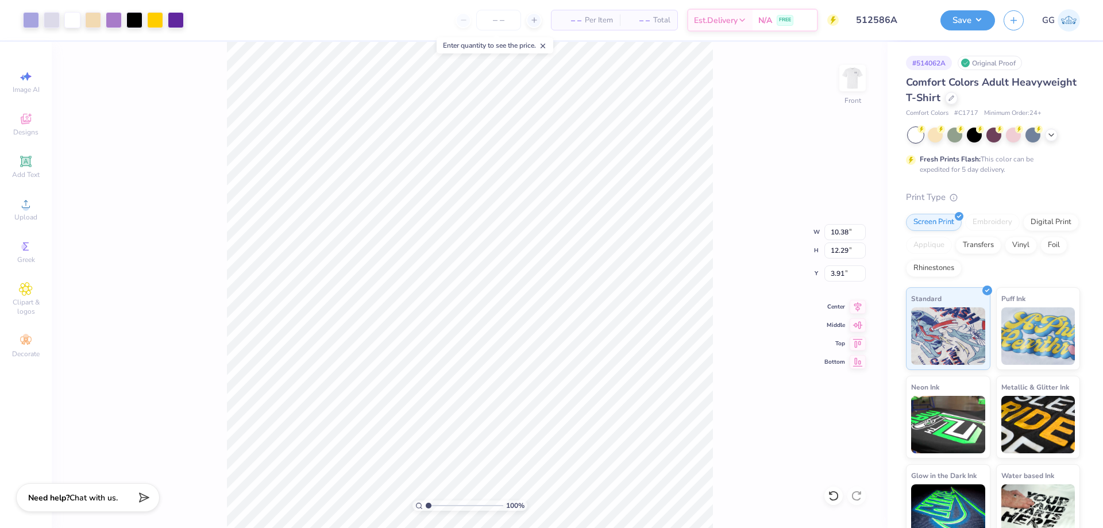
type input "3.91"
click at [841, 230] on input "10.38" at bounding box center [845, 232] width 41 height 16
type input "7.44"
type input "8.76"
type input "5.67"
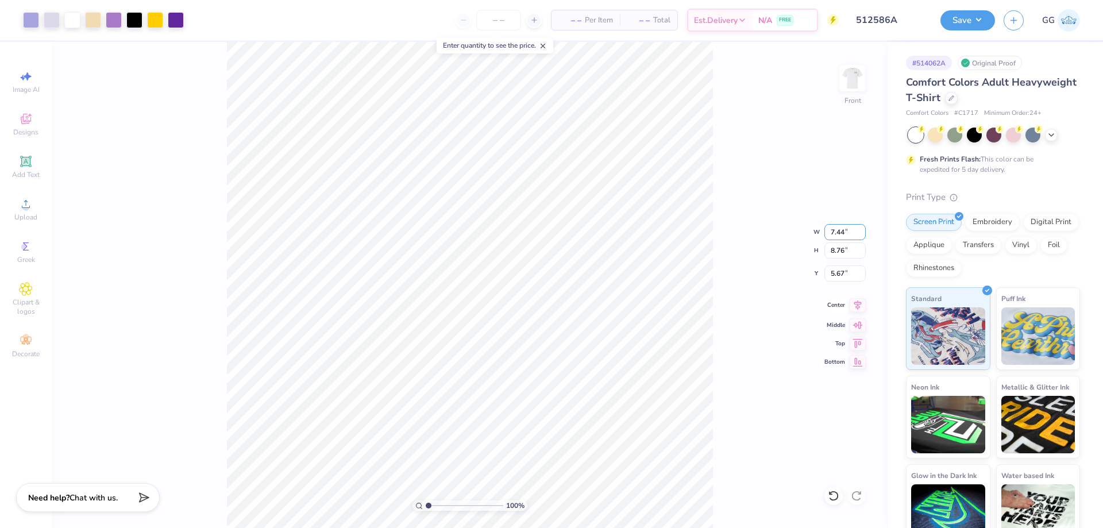
type input "7.44"
click at [864, 309] on icon at bounding box center [858, 305] width 16 height 14
type input "8.81"
type input "1.63"
click at [859, 306] on icon at bounding box center [858, 305] width 16 height 14
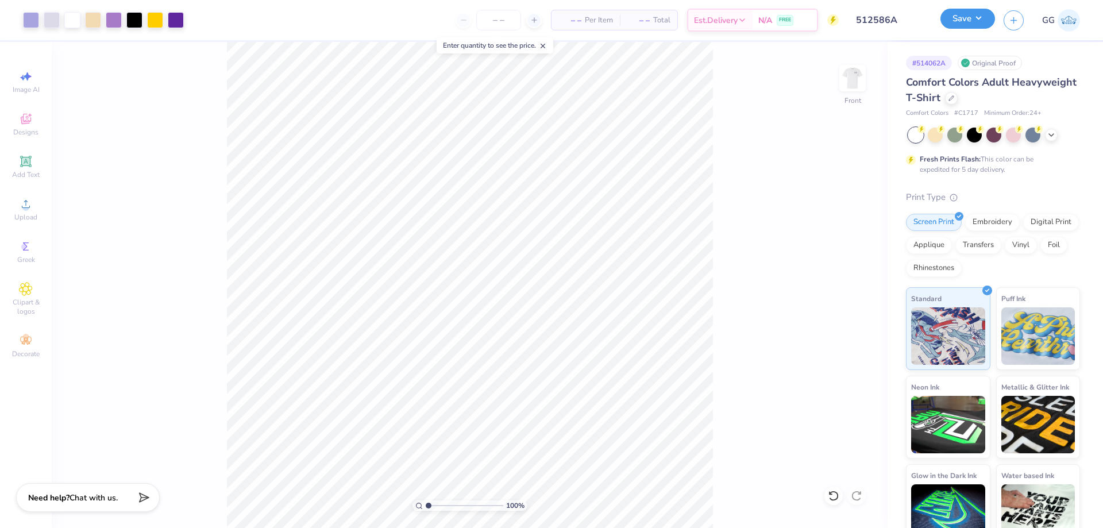
click at [959, 20] on button "Save" at bounding box center [968, 19] width 55 height 20
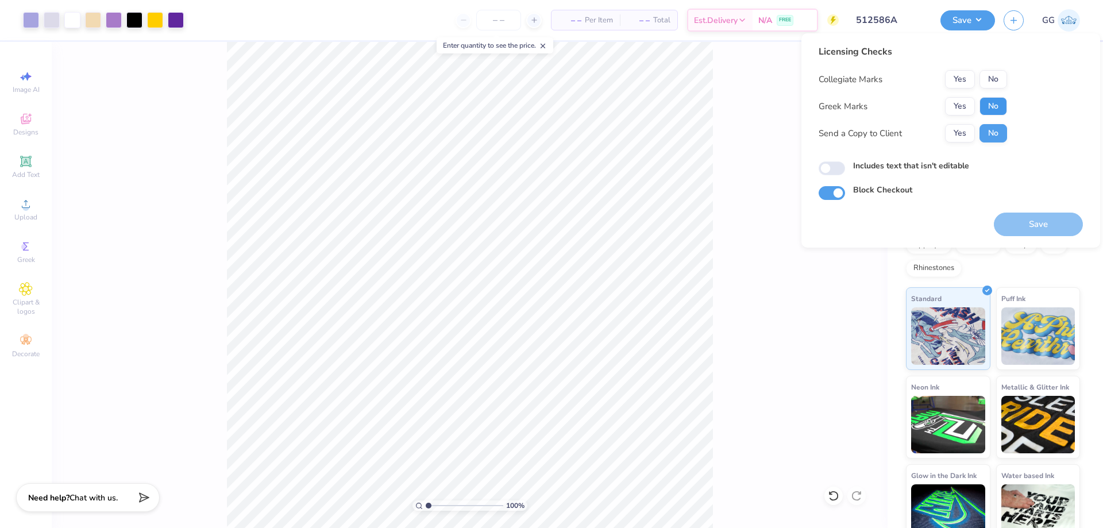
click at [993, 106] on button "No" at bounding box center [994, 106] width 28 height 18
click at [998, 92] on div "Collegiate Marks Yes No Greek Marks Yes No Send a Copy to Client Yes No" at bounding box center [913, 106] width 189 height 72
click at [997, 85] on button "No" at bounding box center [994, 79] width 28 height 18
click at [1022, 222] on button "Save" at bounding box center [1038, 225] width 89 height 24
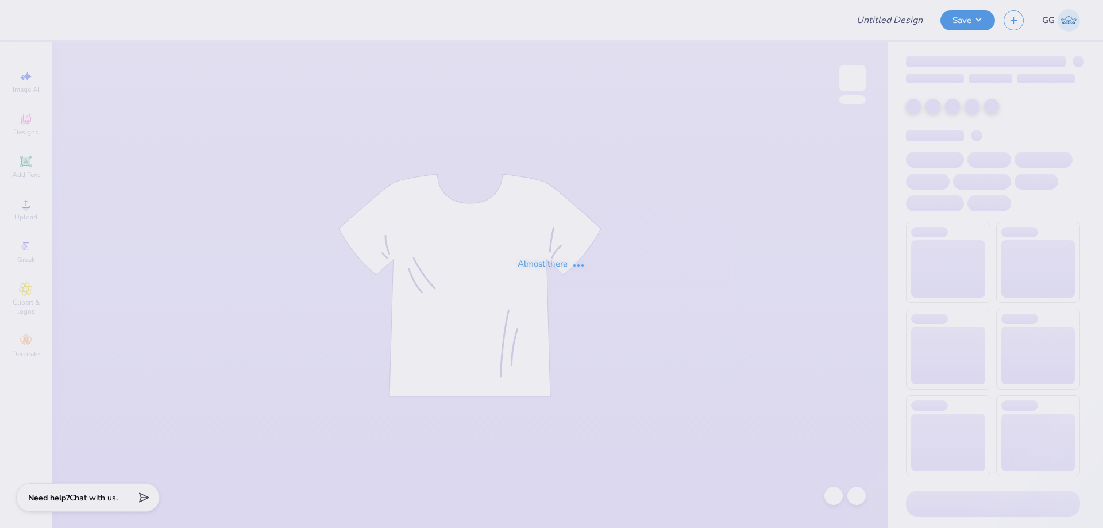
type input "512586A"
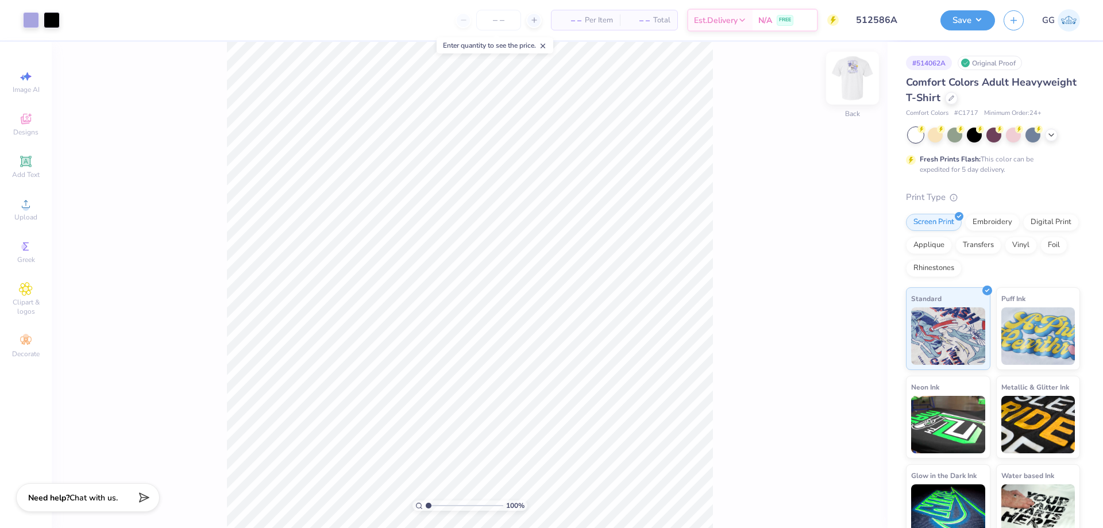
click at [853, 83] on img at bounding box center [853, 78] width 46 height 46
click at [453, 502] on input "range" at bounding box center [465, 506] width 78 height 10
click at [35, 170] on div "Add Text" at bounding box center [26, 167] width 40 height 34
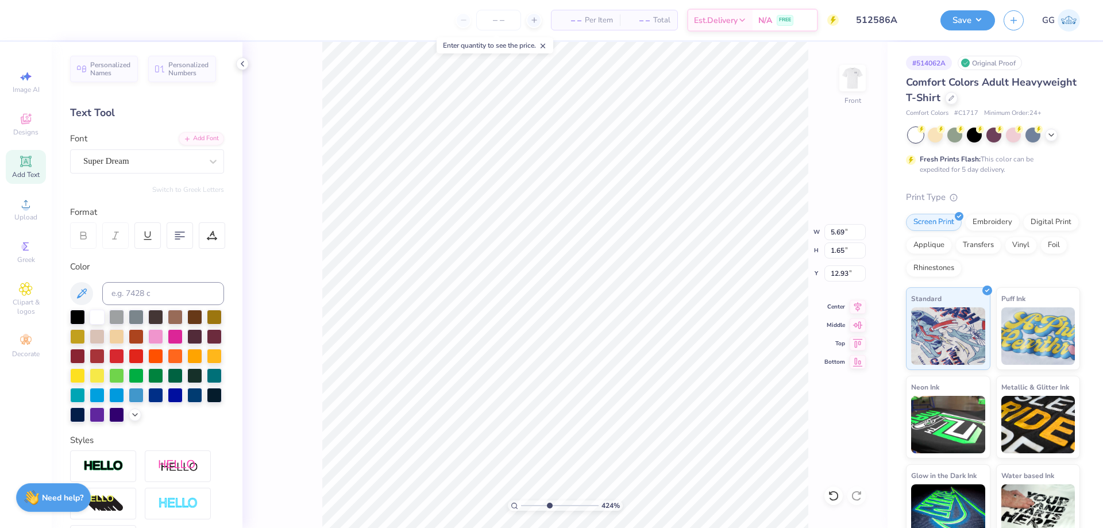
type input "1.56"
click at [528, 506] on input "range" at bounding box center [560, 506] width 78 height 10
click at [183, 333] on div at bounding box center [175, 335] width 15 height 15
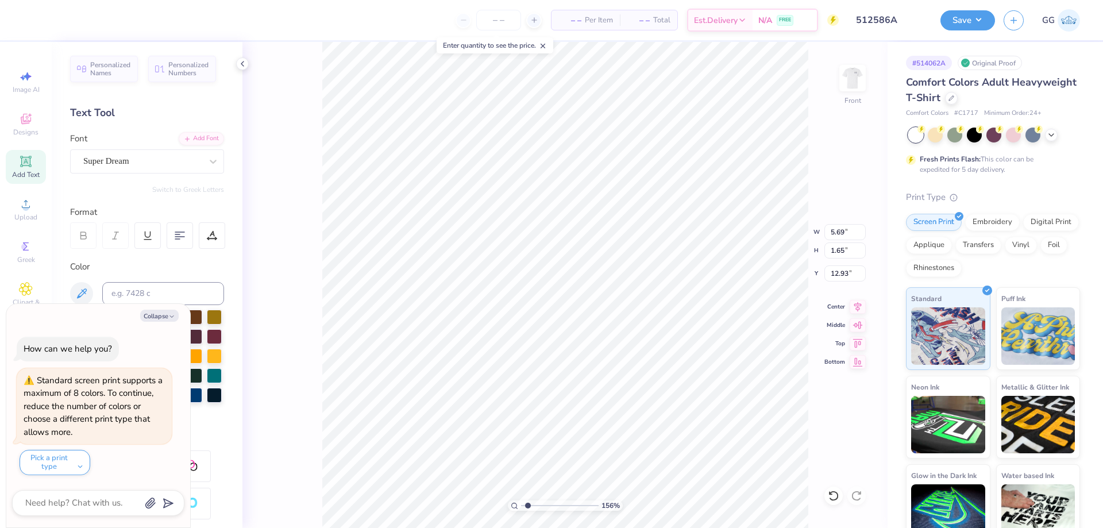
scroll to position [10, 2]
type textarea "x"
type textarea "J"
type textarea "x"
type textarea "[PERSON_NAME]"
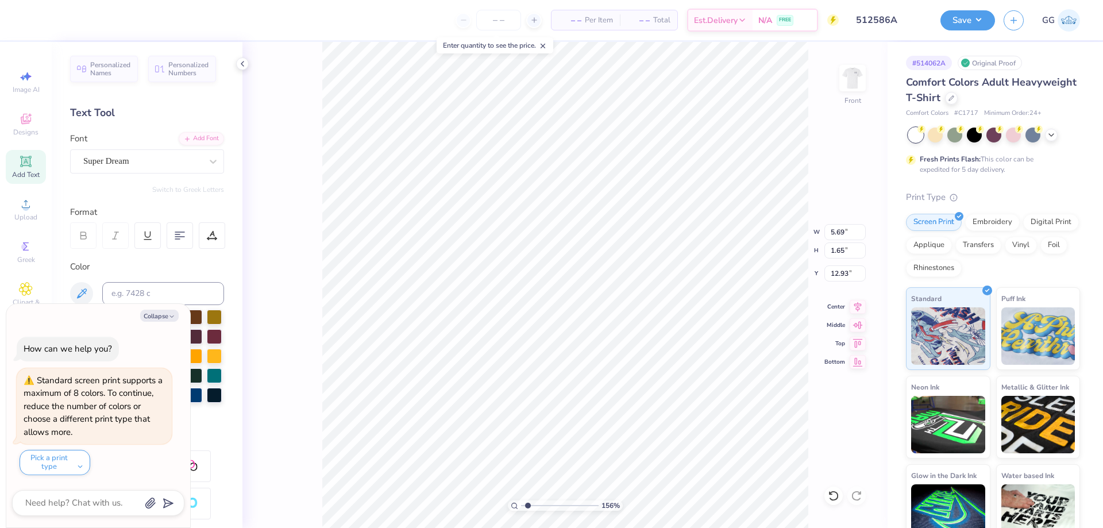
type textarea "x"
type textarea "JAM"
type textarea "x"
type textarea "JAMES"
type textarea "x"
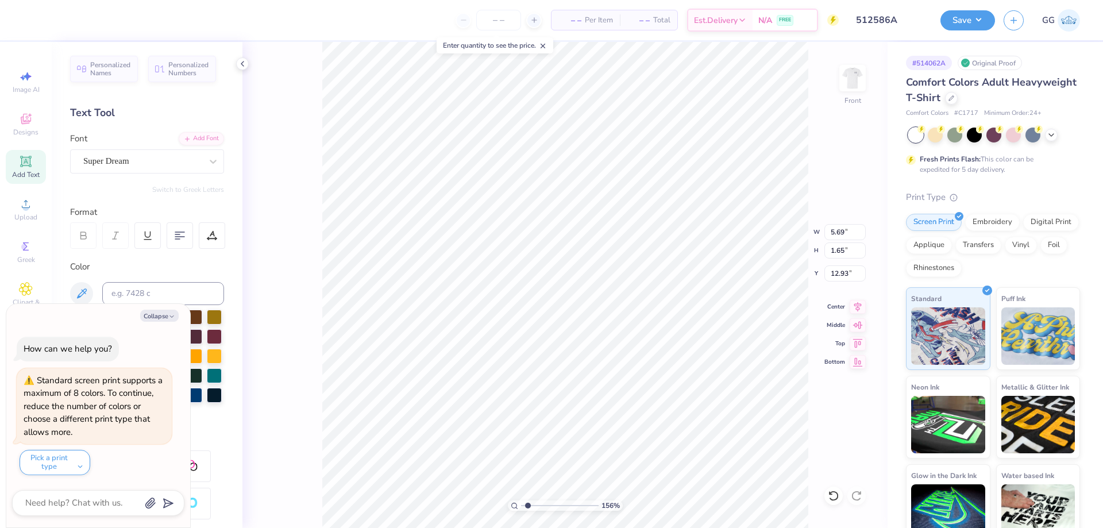
type textarea "JAMES"
type textarea "x"
type textarea "JAMES M"
type textarea "x"
type textarea "JAMES MA"
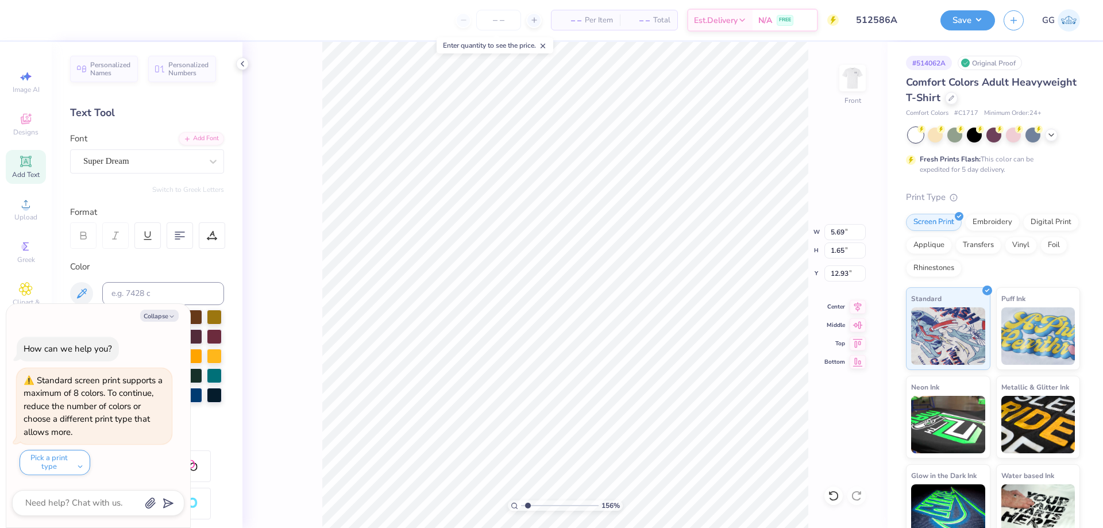
type textarea "x"
type textarea "JAMES MAD"
type textarea "x"
type textarea "JAMES MADI"
type textarea "x"
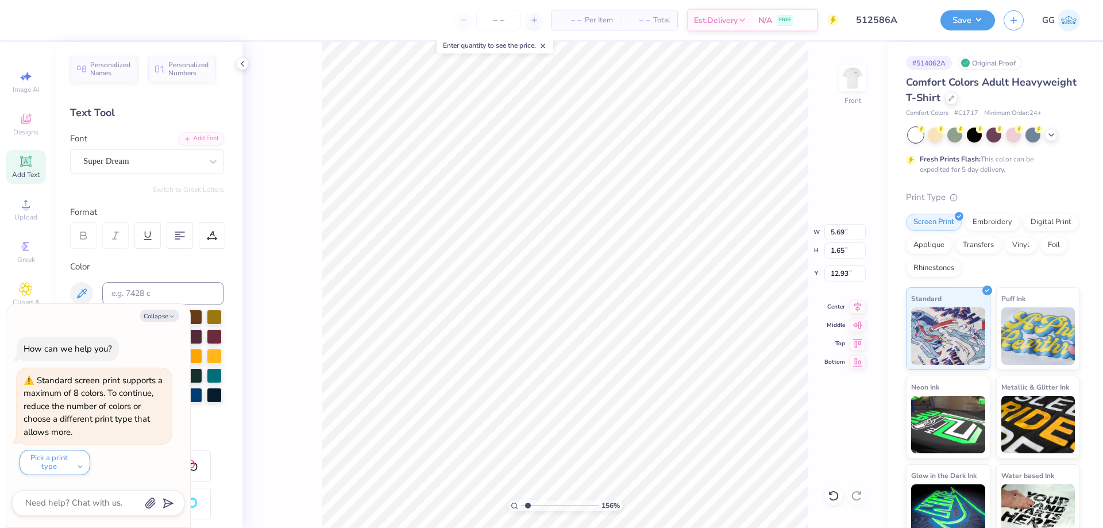
type textarea "JAMES MADISO"
type textarea "x"
type textarea "JAMES MADISOPN"
type textarea "x"
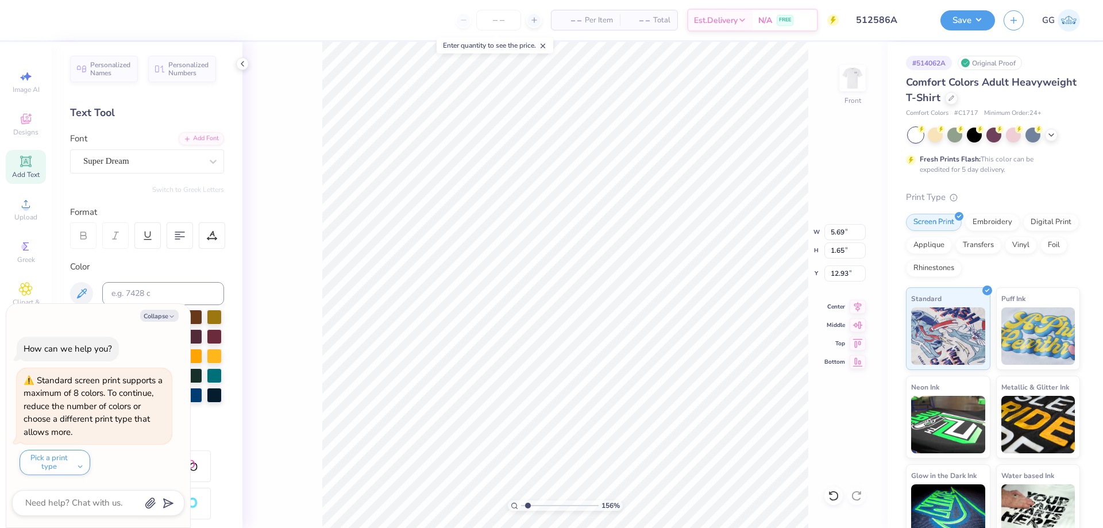
type textarea "JAMES MADISOP"
type textarea "x"
type textarea "JAMES MADISO"
type textarea "x"
type textarea "JAMES MADISON"
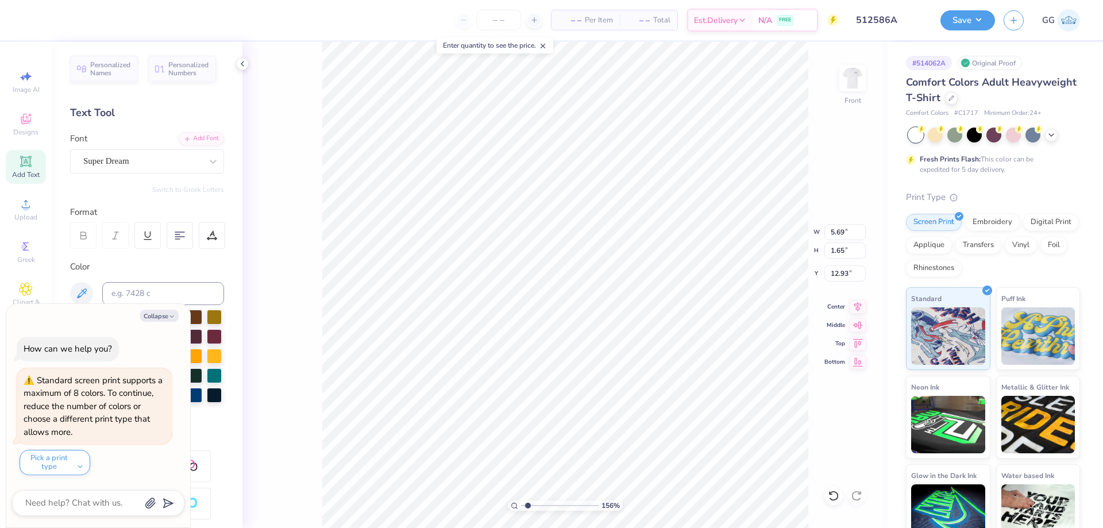
type textarea "x"
type textarea "JAMES MADISON"
type textarea "x"
type textarea "JAMES MADISON U"
type textarea "x"
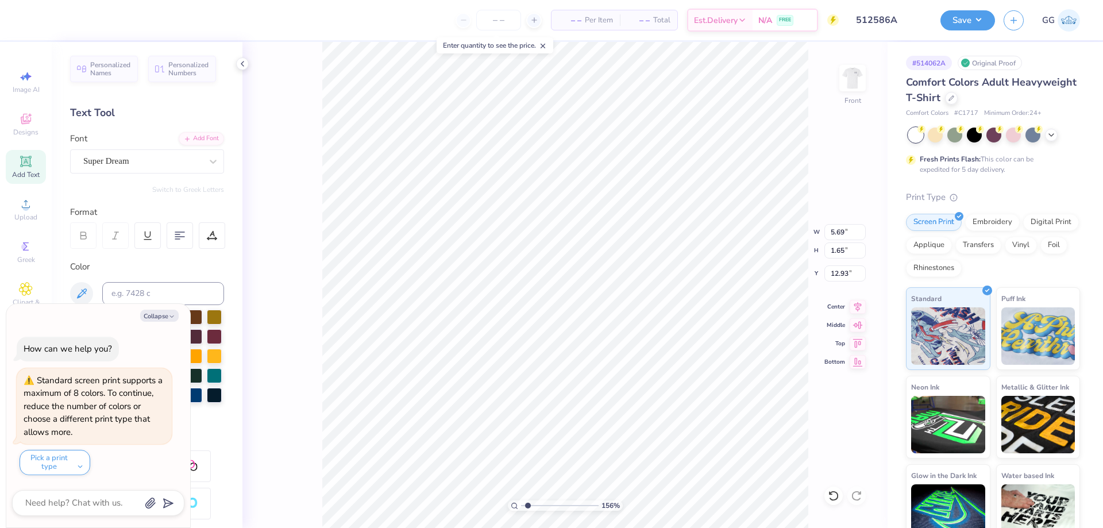
type textarea "JAMES MADISON UNIV"
type textarea "x"
type textarea "JAMES MADISON UNIVE"
type textarea "x"
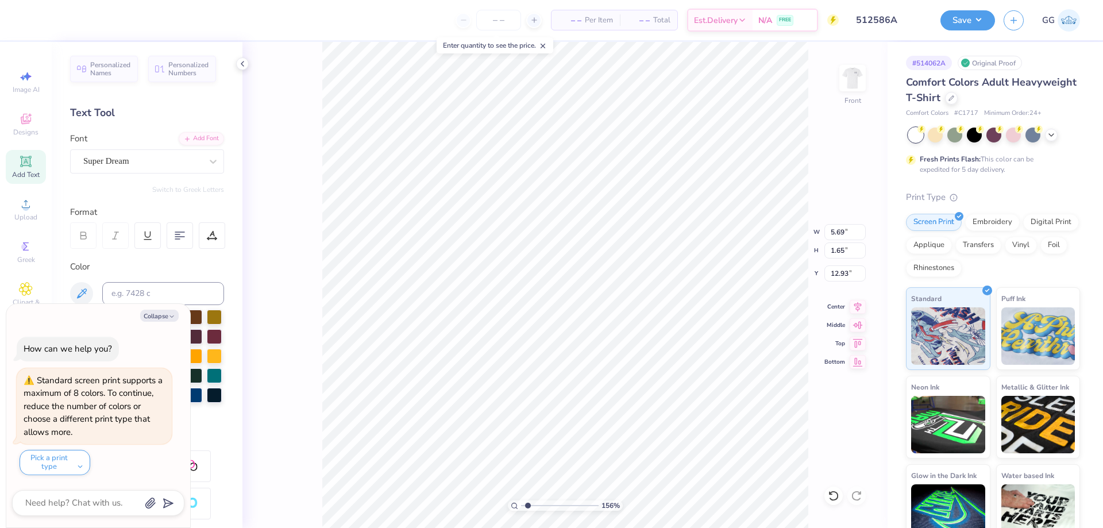
type textarea "JAMES MADISON UNIVER"
type textarea "x"
type textarea "JAMES MADISON UNIVERSI"
type textarea "x"
type textarea "JAMES MADISON UNIVERSITTY"
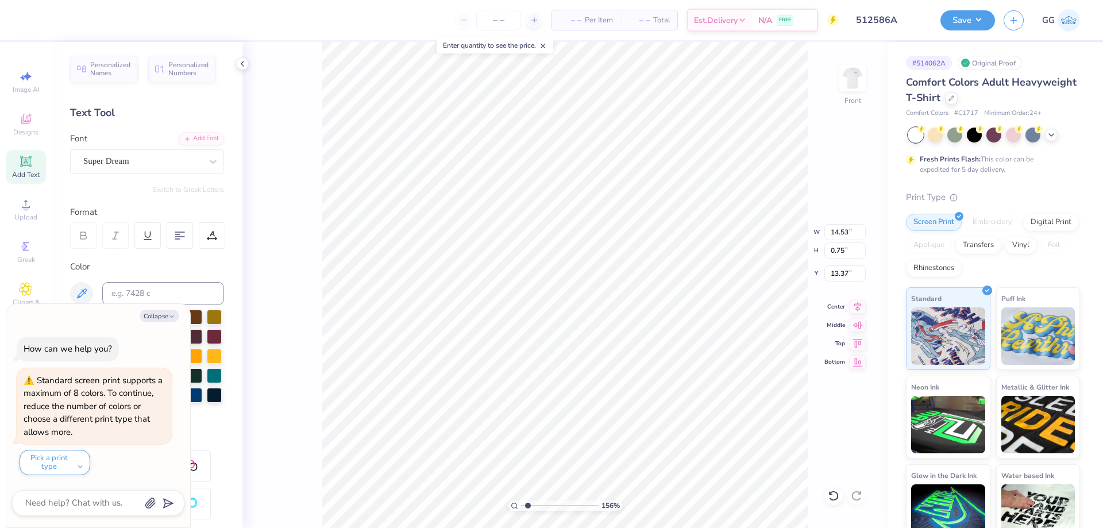
scroll to position [10, 9]
type textarea "x"
type textarea "JAMES MADISON UNIVERSITY"
type textarea "x"
type input "13.86"
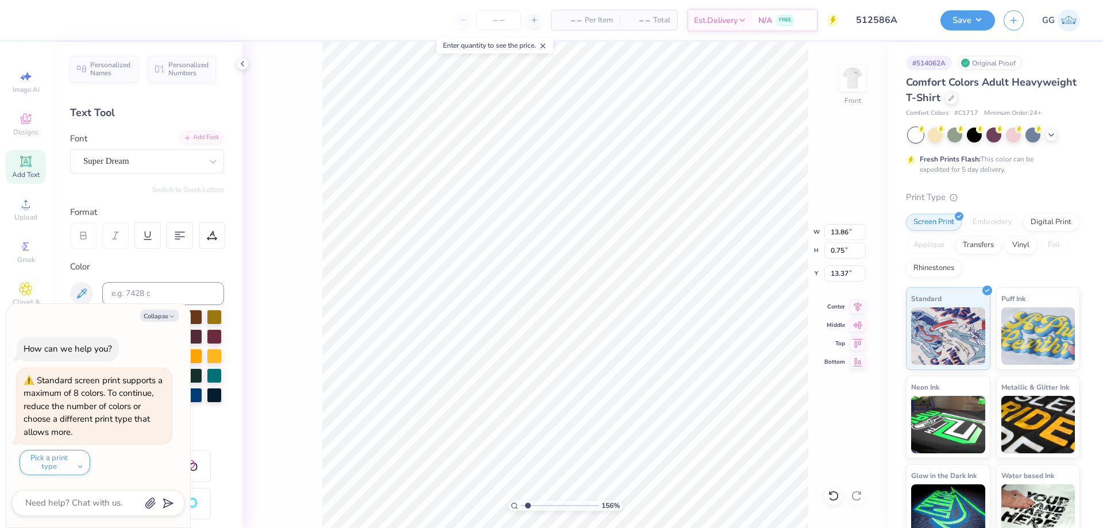
click at [187, 139] on line at bounding box center [187, 138] width 0 height 4
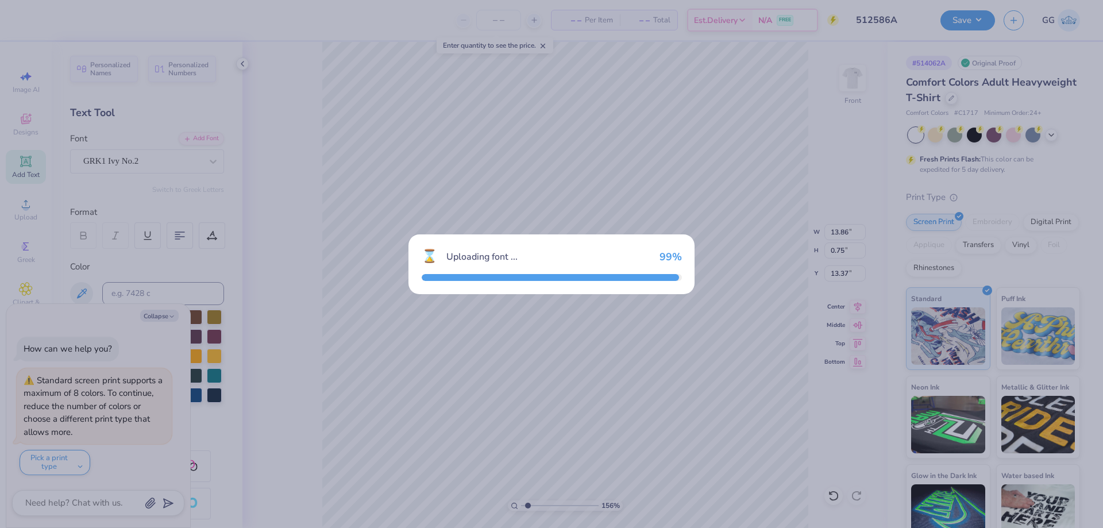
type textarea "x"
type input "14.51"
type input "0.69"
type input "13.41"
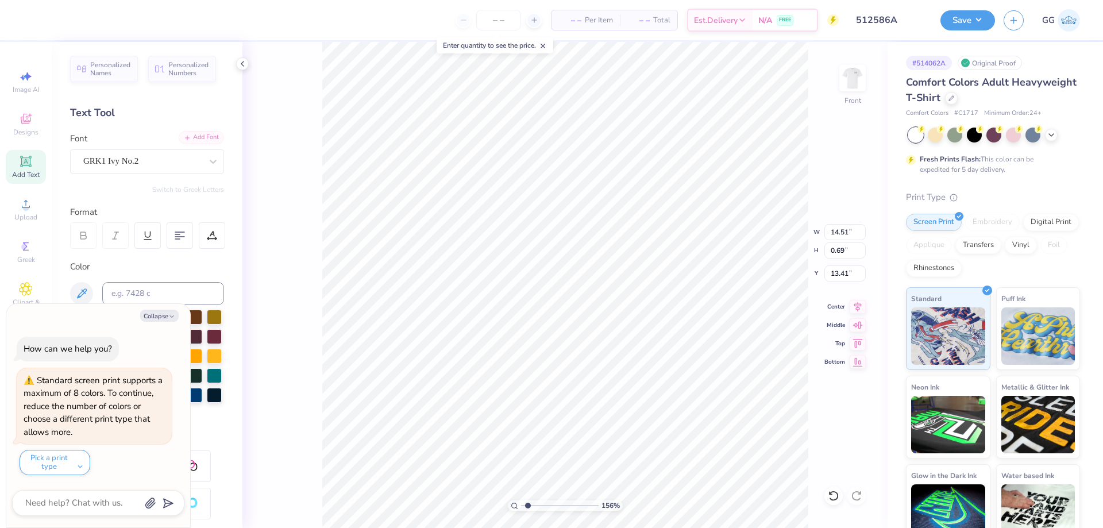
click at [192, 141] on div "Add Font" at bounding box center [201, 137] width 45 height 13
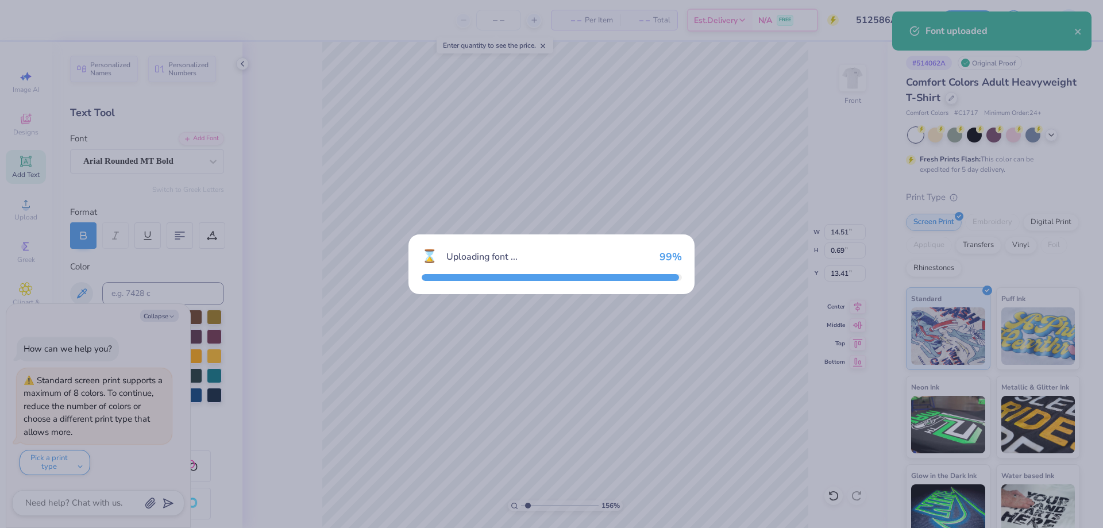
type textarea "x"
type input "14.07"
type input "0.70"
type input "13.40"
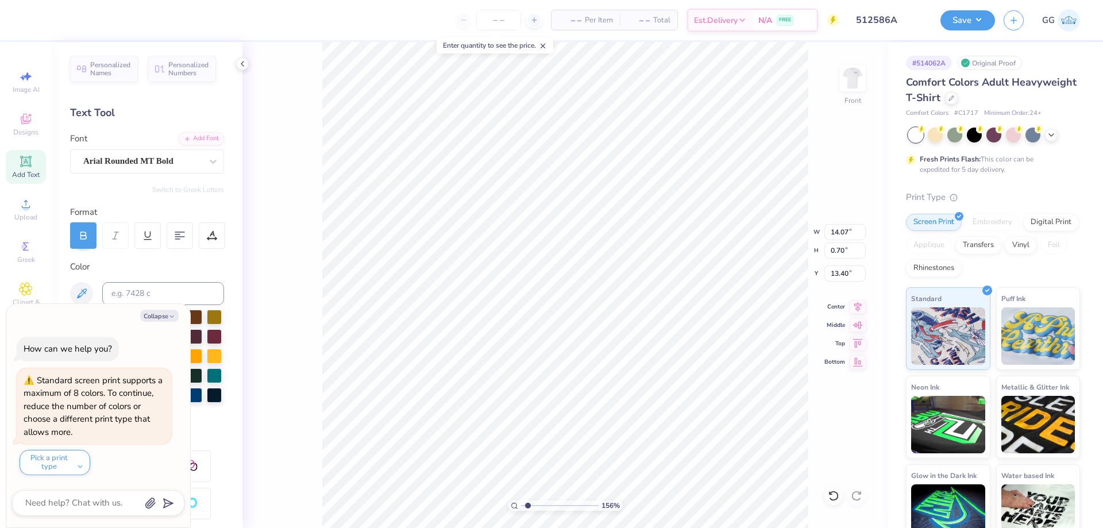
type textarea "x"
type input "7.02"
type input "0.35"
type input "4.69"
click at [552, 505] on input "range" at bounding box center [560, 506] width 78 height 10
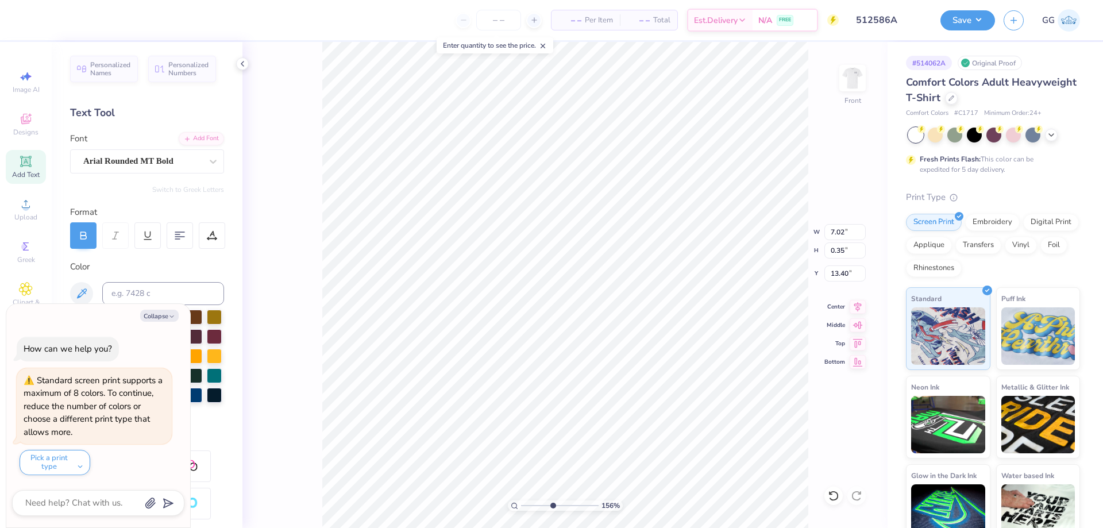
type textarea "x"
type input "10.85"
type textarea "x"
type input "10.82"
type textarea "x"
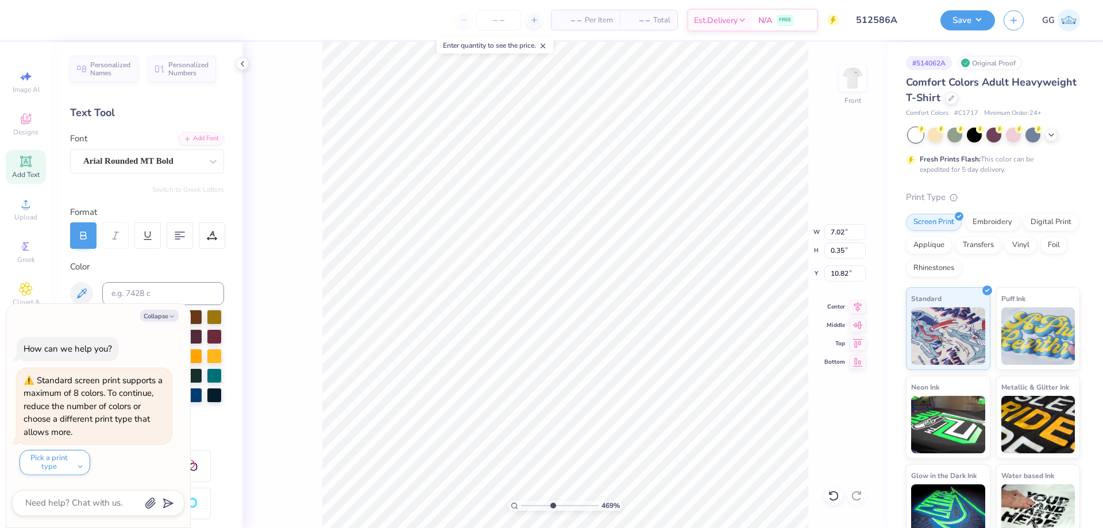
type input "4.67"
type input "0.23"
type textarea "x"
type input "10.20"
type textarea "x"
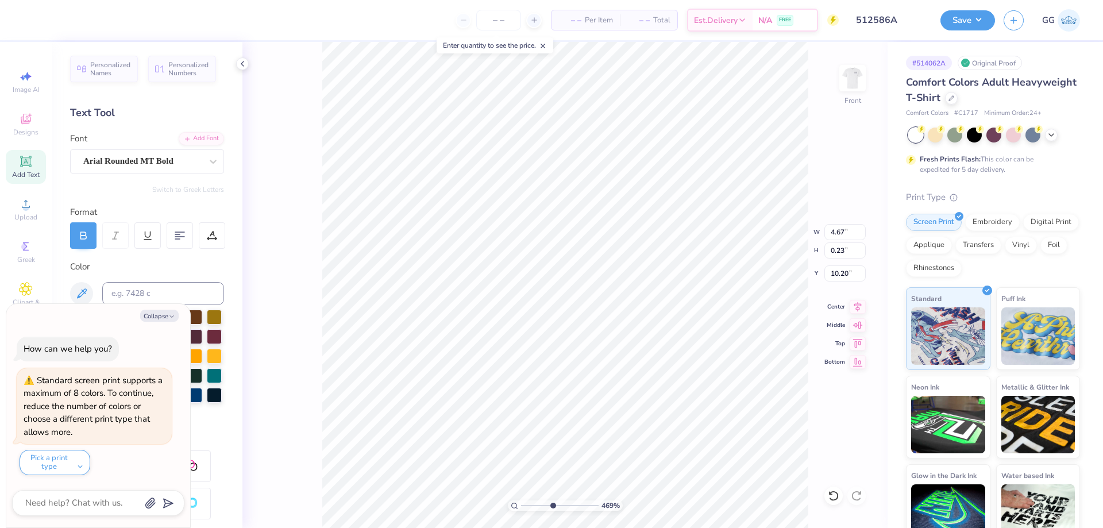
type input "4.05"
type input "0.20"
type input "10.23"
type textarea "x"
type input "5.73"
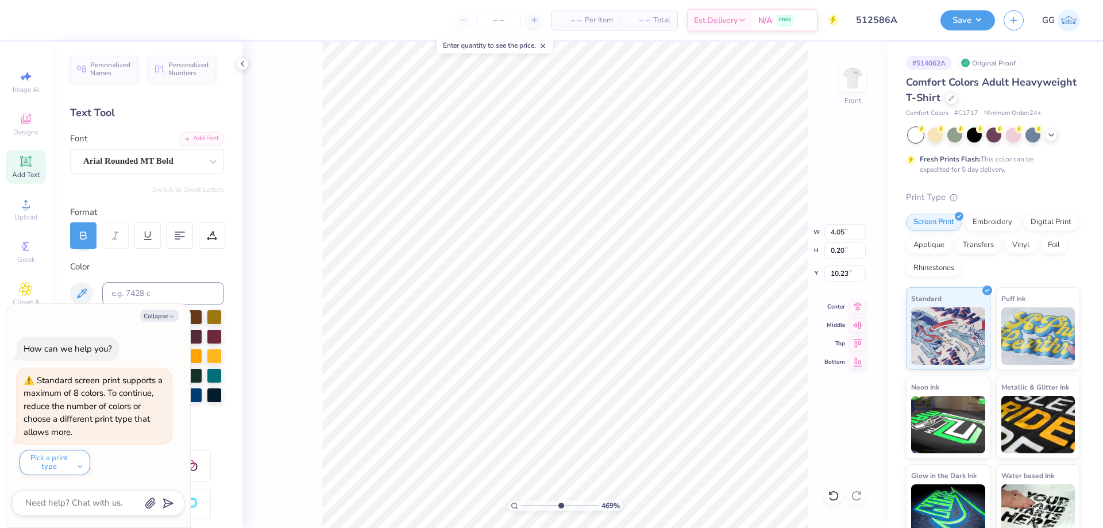
click at [560, 502] on input "range" at bounding box center [560, 506] width 78 height 10
type textarea "x"
type input "4.02"
type input "10.24"
click at [568, 506] on input "range" at bounding box center [560, 506] width 78 height 10
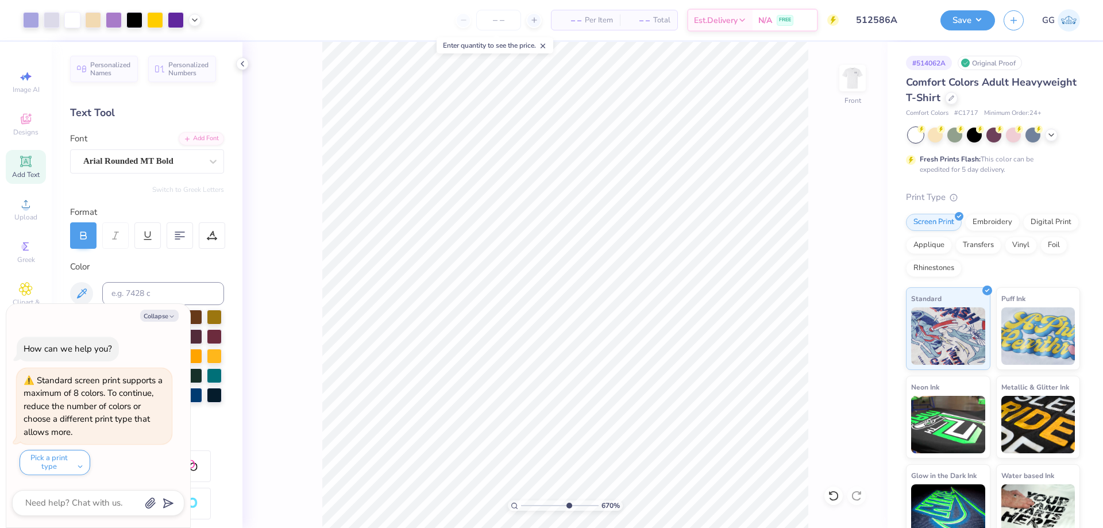
type input "3.35"
click at [542, 502] on input "range" at bounding box center [560, 506] width 78 height 10
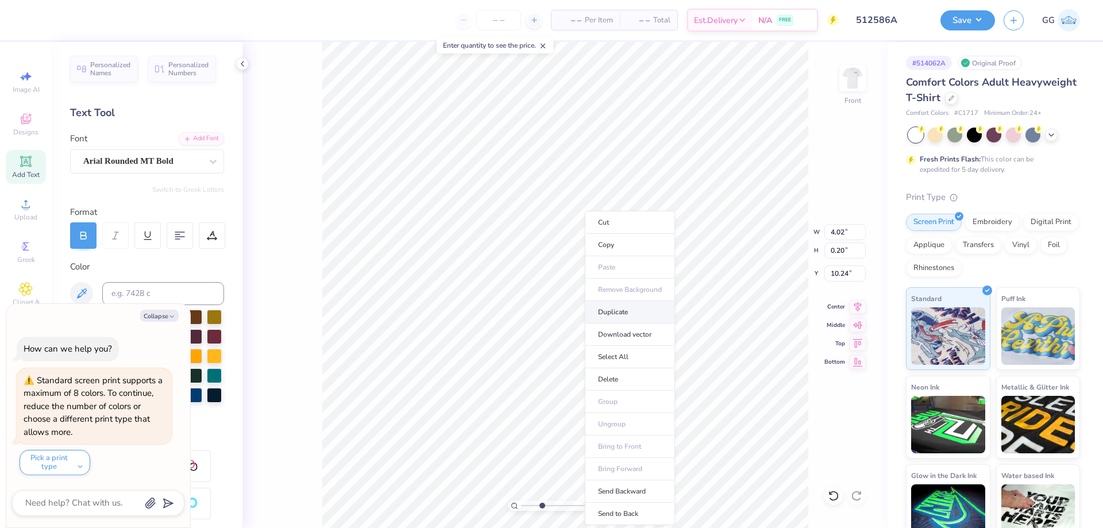
click at [621, 313] on li "Duplicate" at bounding box center [630, 312] width 90 height 22
type textarea "x"
type input "11.24"
type textarea "x"
type textarea "®"
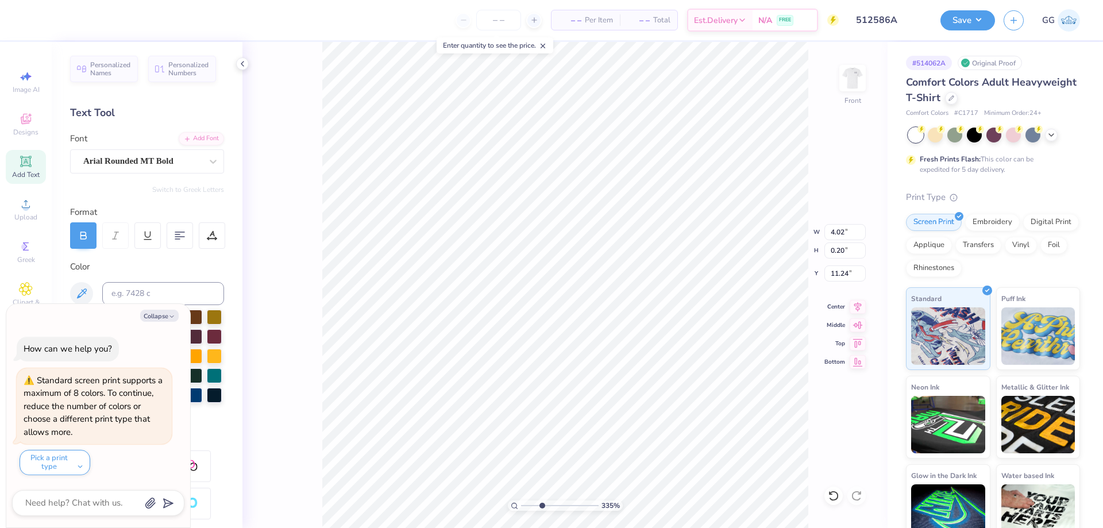
scroll to position [10, 1]
type textarea "x"
type input "10.56"
click at [27, 168] on div "Add Text" at bounding box center [26, 167] width 40 height 34
type textarea "x"
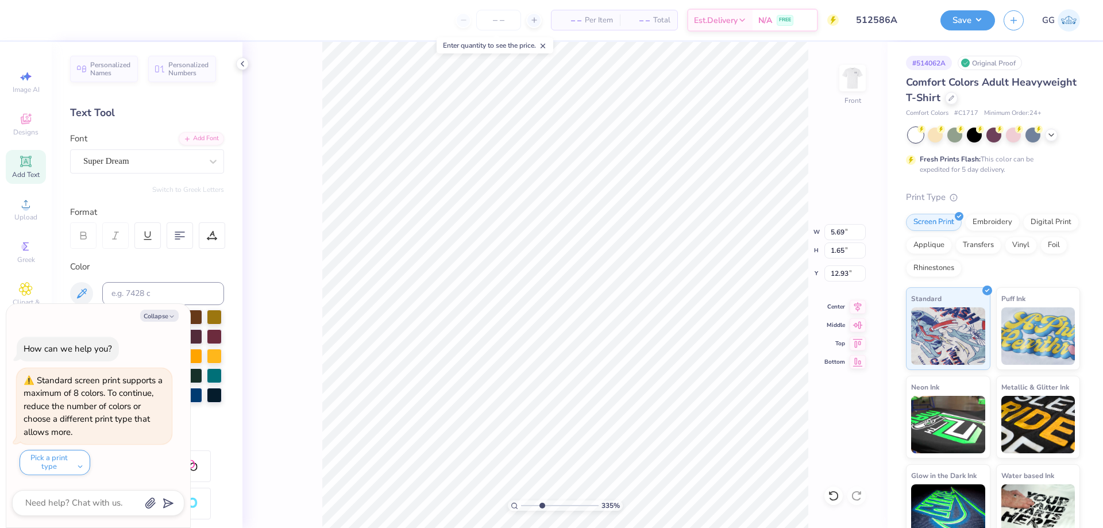
type input "11.53"
type textarea "x"
type textarea "a"
type textarea "x"
type textarea "aL"
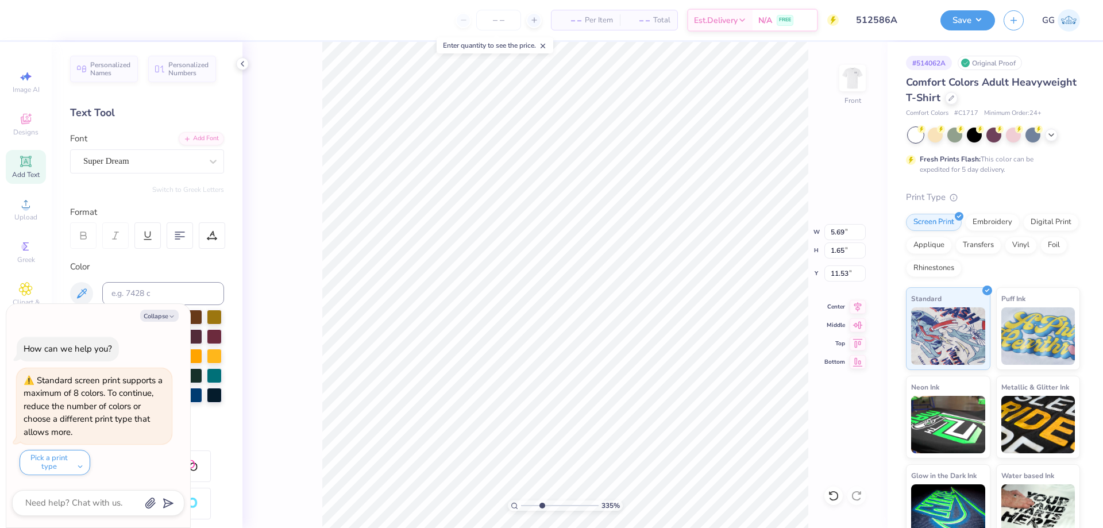
type textarea "x"
type textarea "aLP"
type textarea "x"
type textarea "a"
type textarea "x"
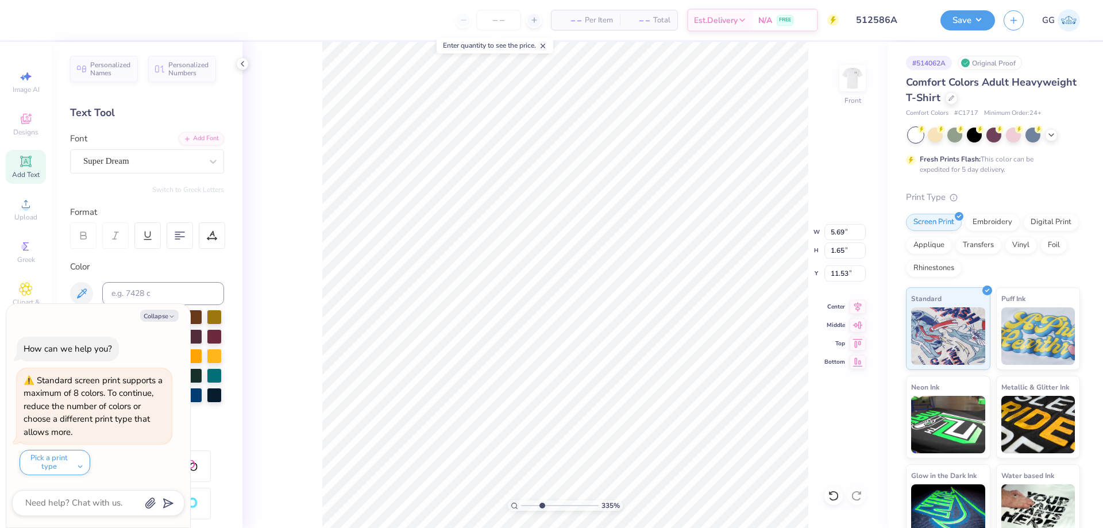
type textarea "x"
type textarea "A"
type textarea "x"
type textarea "Alp"
type textarea "x"
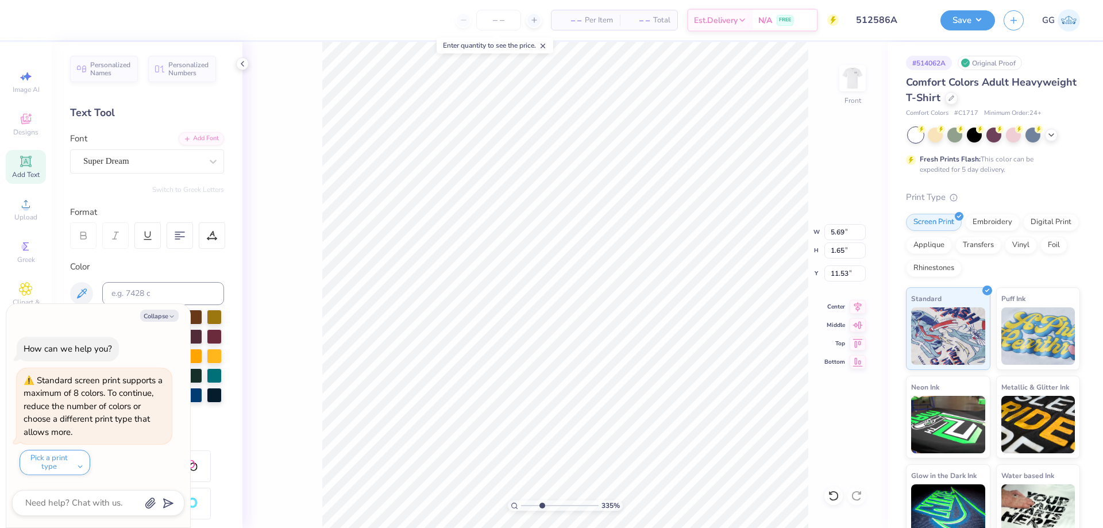
scroll to position [10, 2]
type textarea "Alpoh"
type textarea "x"
type textarea "Alpo"
type textarea "x"
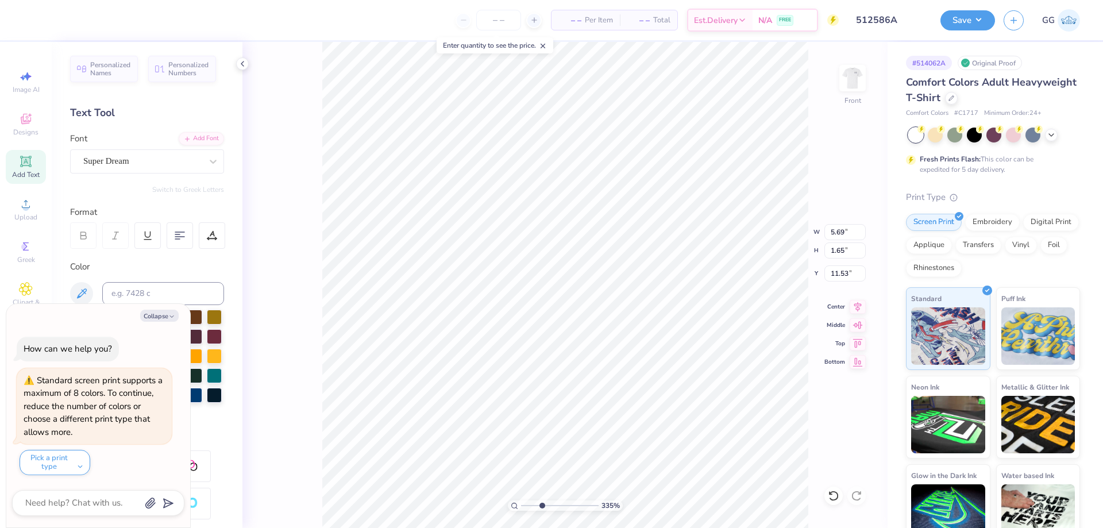
type textarea "Alph"
type textarea "x"
type textarea "Alpha"
type textarea "x"
type textarea "Alpha D"
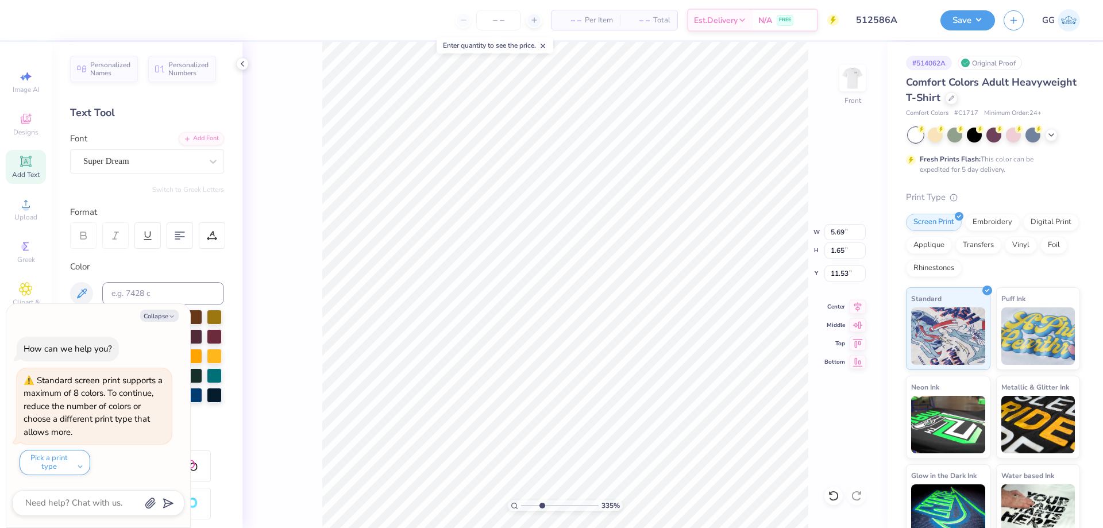
type textarea "x"
type textarea "Alpha De"
type textarea "x"
type textarea "Alpha Del"
type textarea "x"
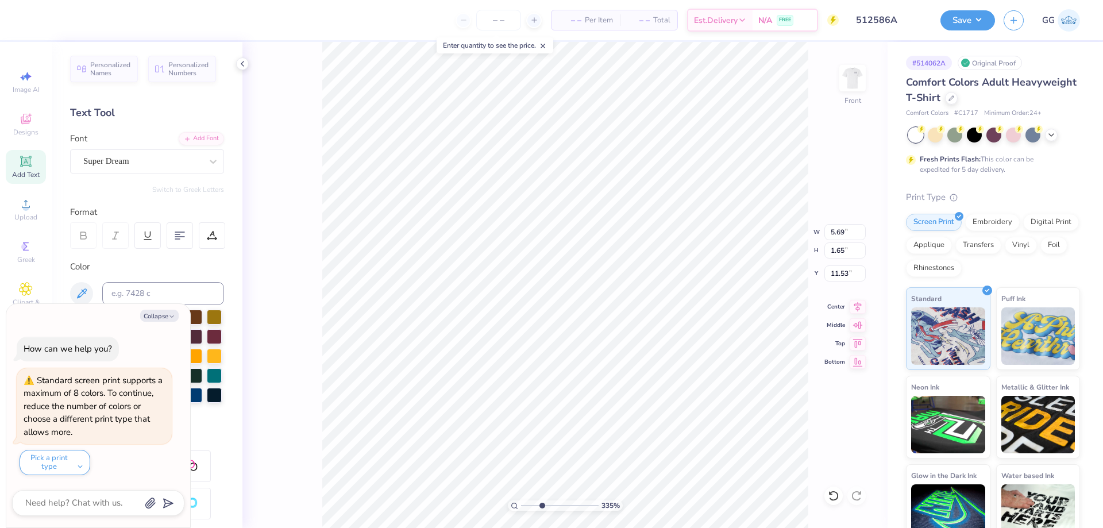
type textarea "Alpha Delta"
type textarea "x"
type textarea "Alpha Delta"
type textarea "x"
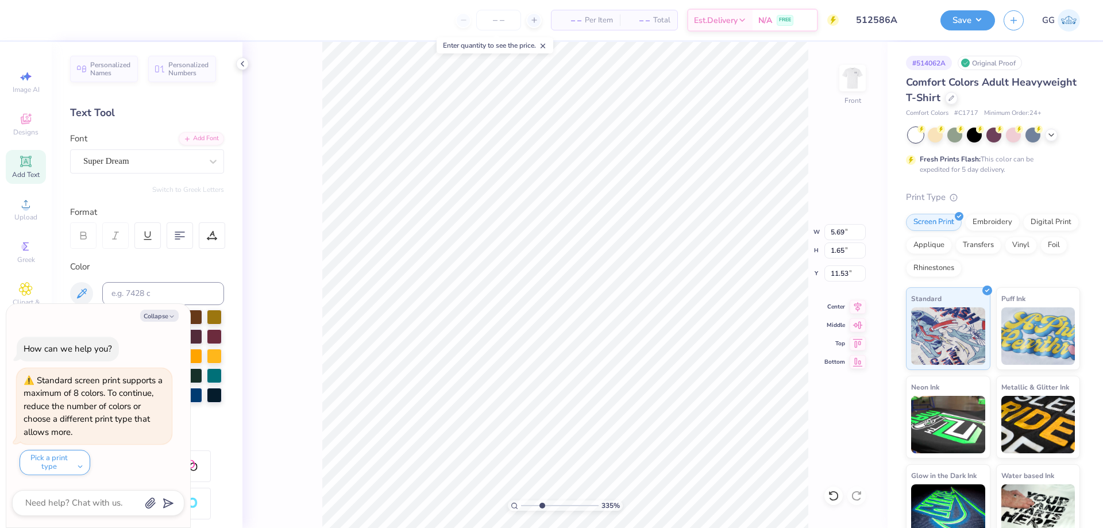
type textarea "Alpha Delta Pi"
click at [168, 313] on icon "button" at bounding box center [171, 316] width 7 height 7
type textarea "x"
type input "14.53"
type input "2.11"
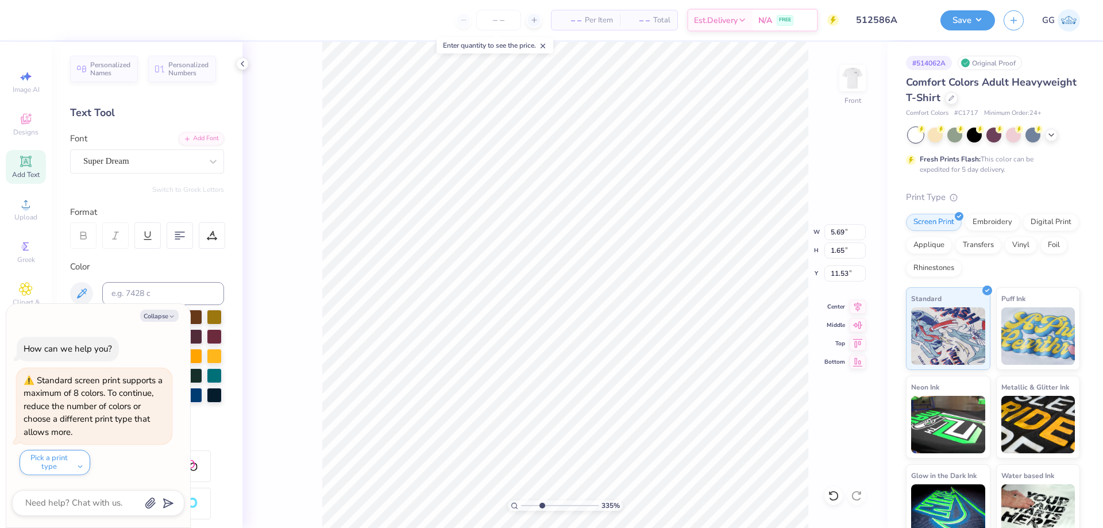
type input "11.30"
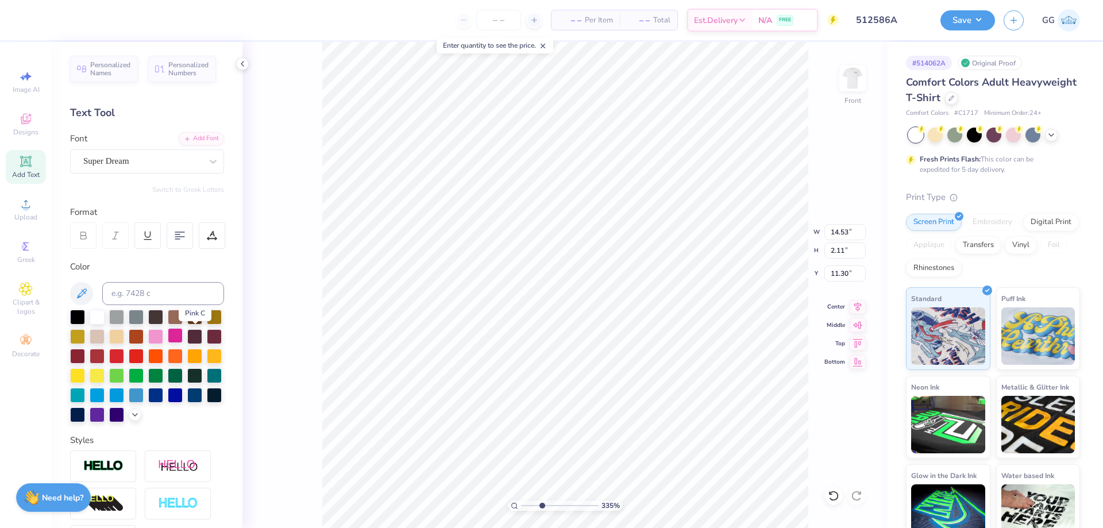
click at [183, 335] on div at bounding box center [175, 335] width 15 height 15
click at [206, 138] on div "Add Font" at bounding box center [201, 137] width 45 height 13
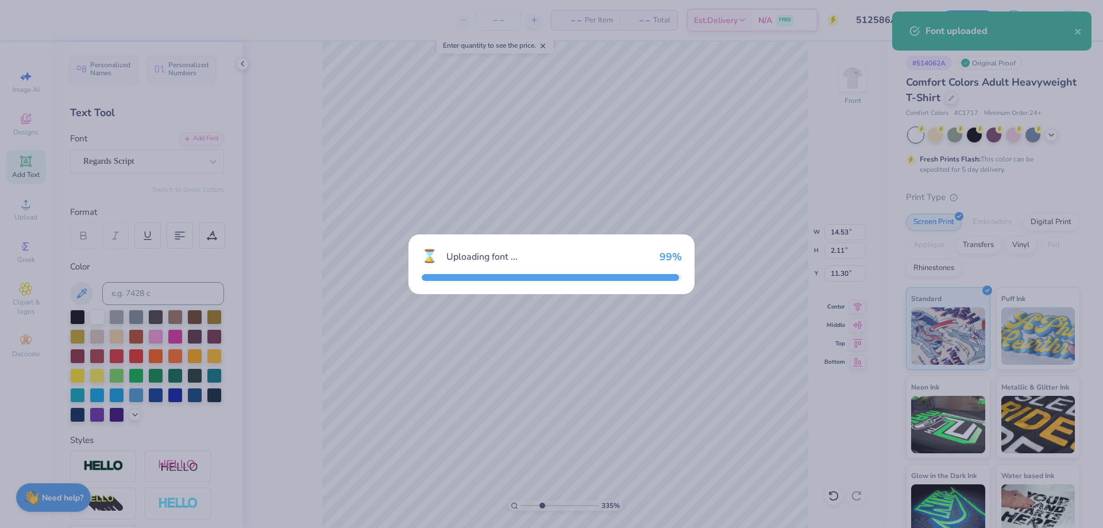
type input "2.51"
type input "11.10"
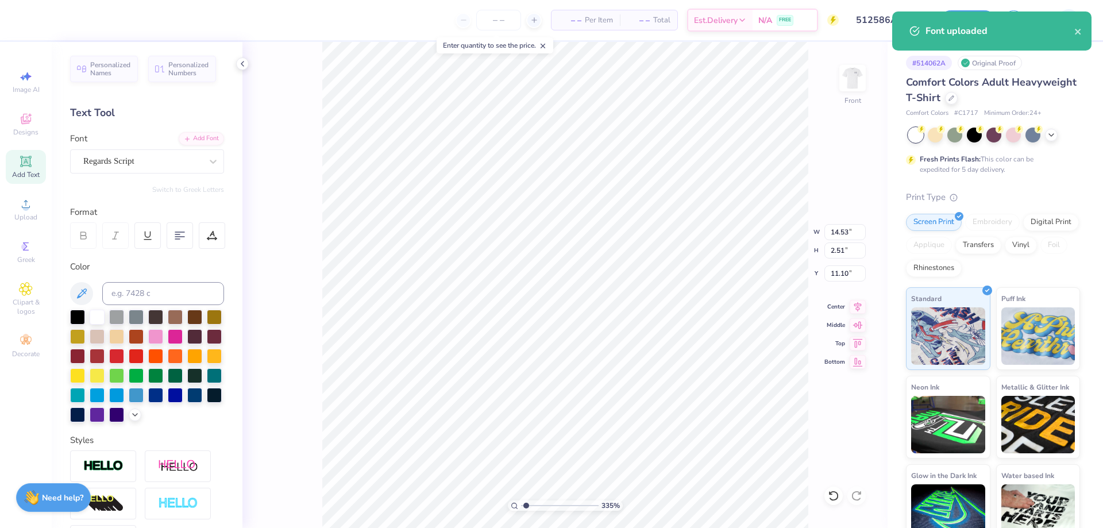
click at [526, 504] on input "range" at bounding box center [560, 506] width 78 height 10
type input "1.34"
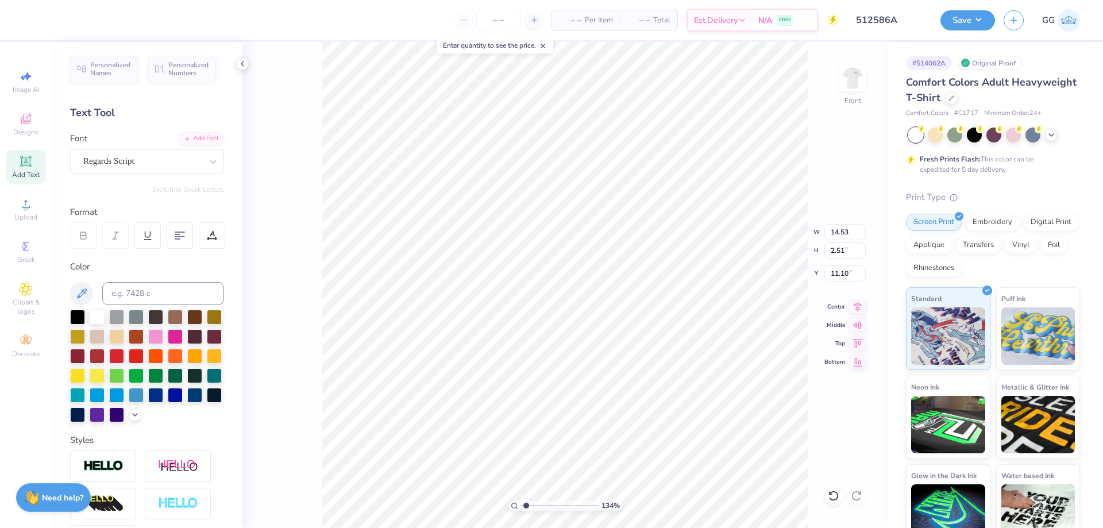
type input "7.49"
type input "1.29"
type input "11.26"
type input "2.38"
click at [534, 503] on input "range" at bounding box center [560, 506] width 78 height 10
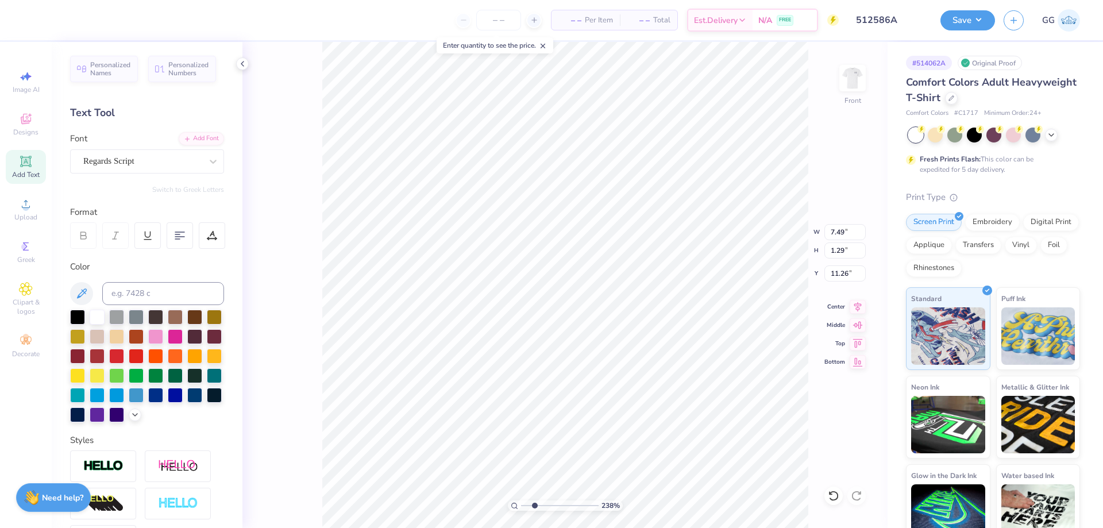
type input "5.57"
type input "0.96"
type input "4.49"
type input "3.96"
type input "0.68"
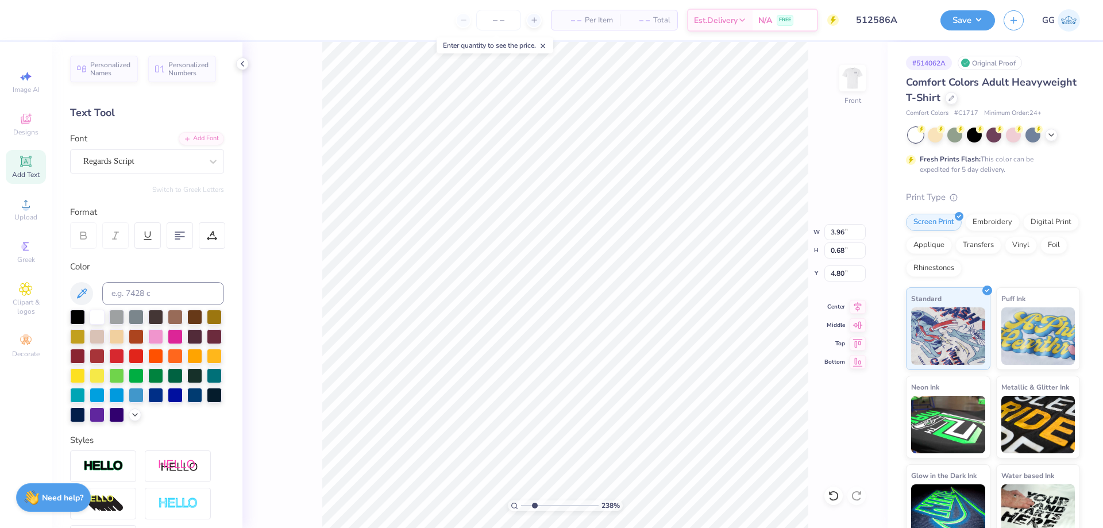
type input "2.16"
type input "0.37"
type input "4.80"
click at [556, 507] on input "range" at bounding box center [560, 506] width 78 height 10
click at [576, 505] on input "range" at bounding box center [560, 506] width 78 height 10
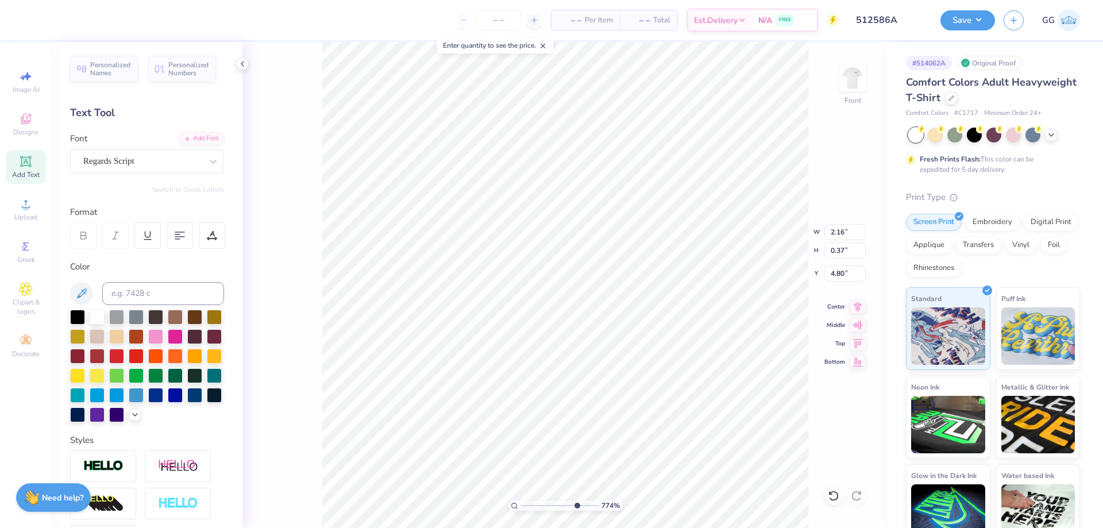
type input "8.93"
click at [585, 507] on input "range" at bounding box center [560, 506] width 78 height 10
type input "4.59"
type input "2.06"
type input "0.36"
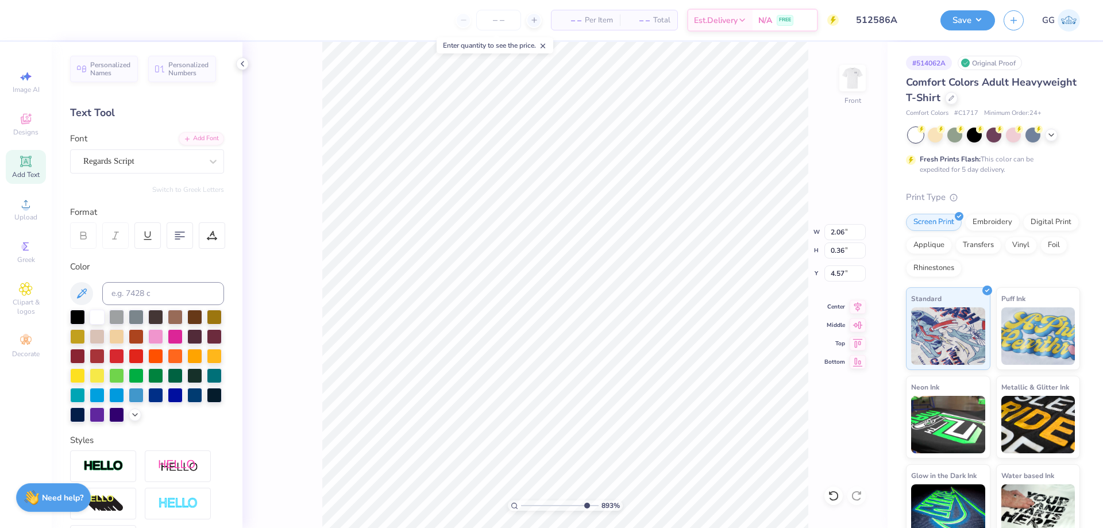
type input "4.61"
type input "0.37"
type input "4.61"
type input "2.05"
click at [553, 506] on input "range" at bounding box center [560, 506] width 78 height 10
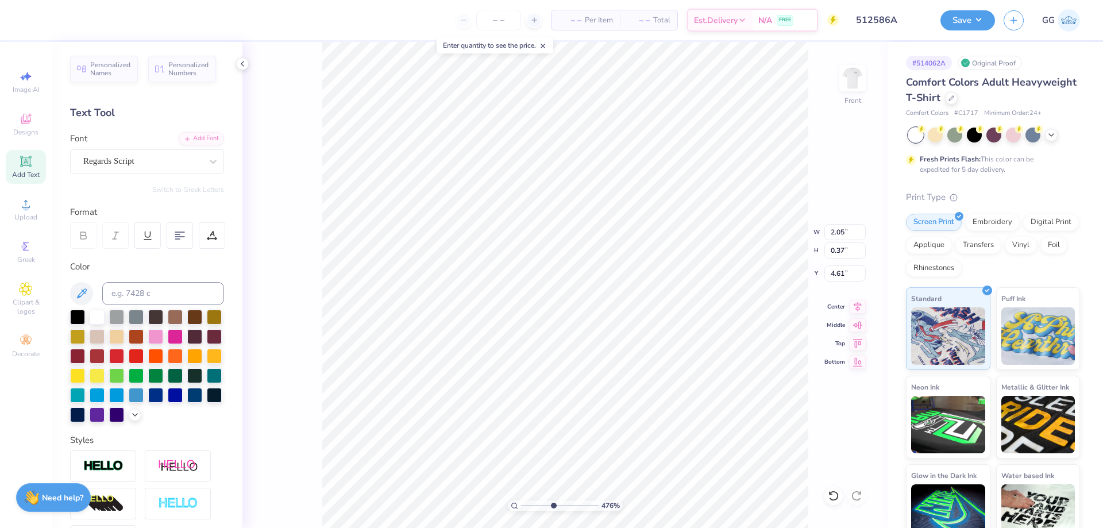
drag, startPoint x: 552, startPoint y: 505, endPoint x: 537, endPoint y: 505, distance: 14.9
click at [537, 505] on input "range" at bounding box center [560, 506] width 78 height 10
click at [533, 506] on input "range" at bounding box center [560, 506] width 78 height 10
click at [567, 506] on input "range" at bounding box center [560, 506] width 78 height 10
click at [578, 502] on input "range" at bounding box center [560, 506] width 78 height 10
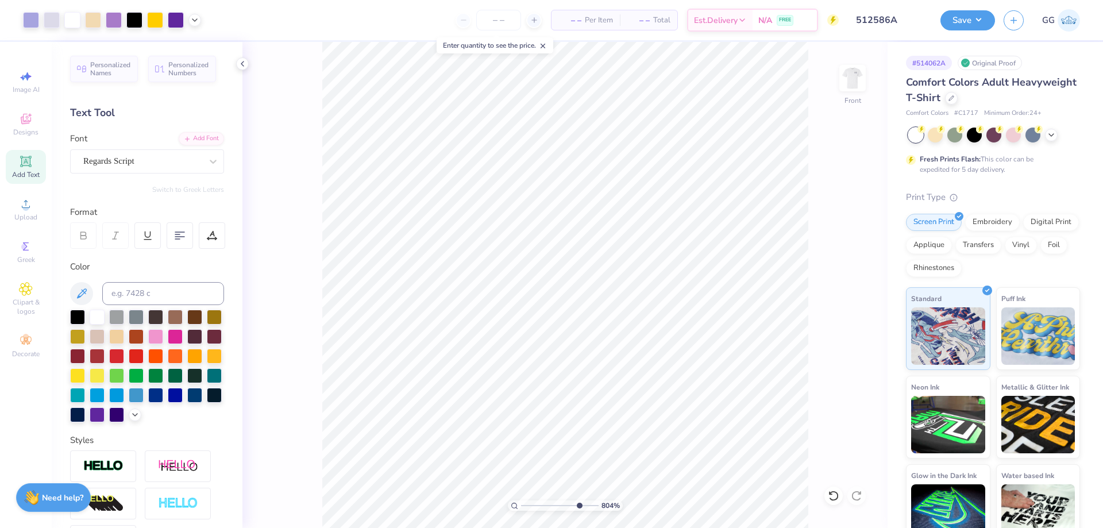
type input "9.75"
click at [591, 504] on input "range" at bounding box center [560, 506] width 78 height 10
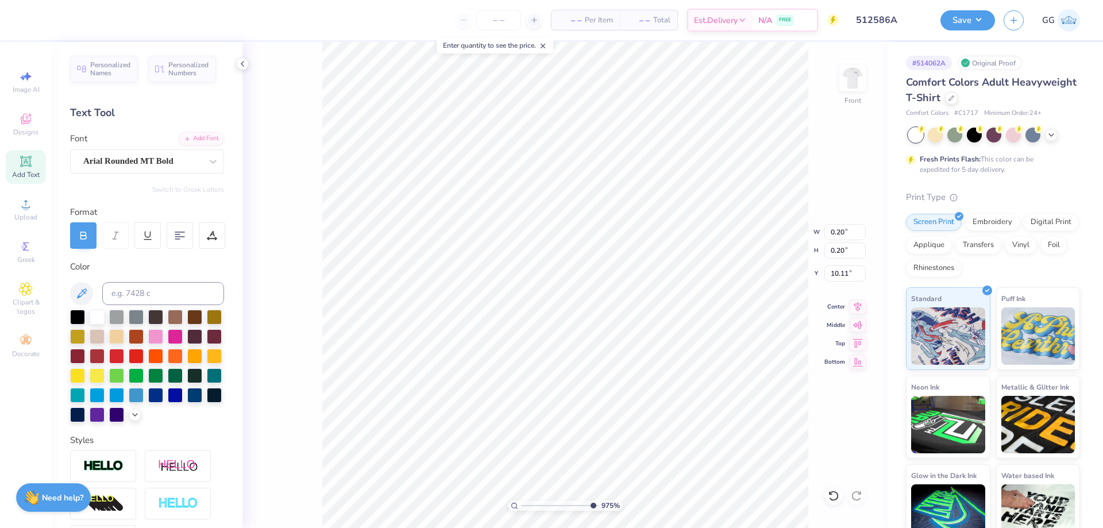
type input "10.11"
type input "0.19"
type input "10.12"
drag, startPoint x: 555, startPoint y: 506, endPoint x: 516, endPoint y: 496, distance: 40.3
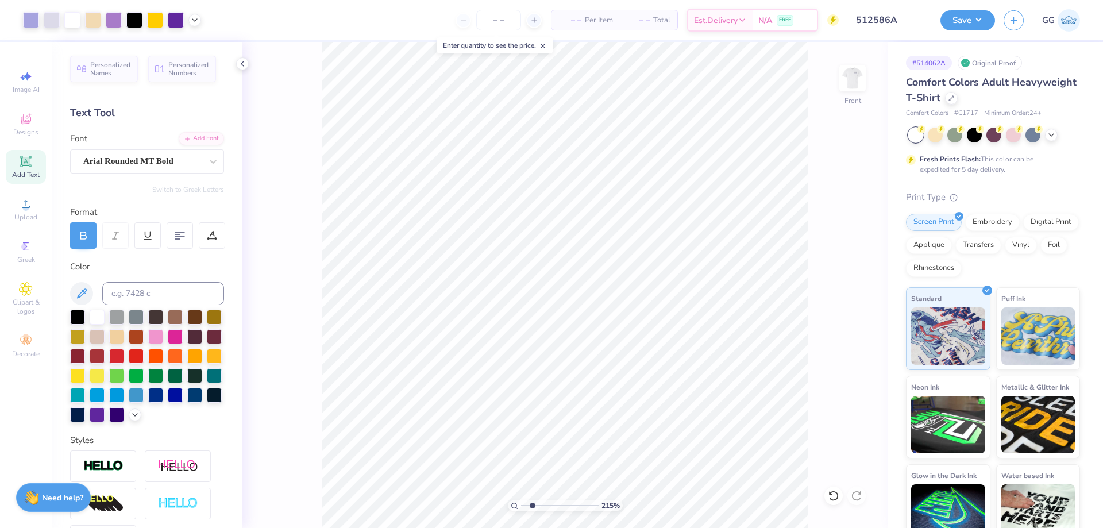
click at [521, 501] on input "range" at bounding box center [560, 506] width 78 height 10
click at [195, 22] on icon at bounding box center [194, 18] width 9 height 9
click at [194, 48] on div at bounding box center [195, 48] width 16 height 16
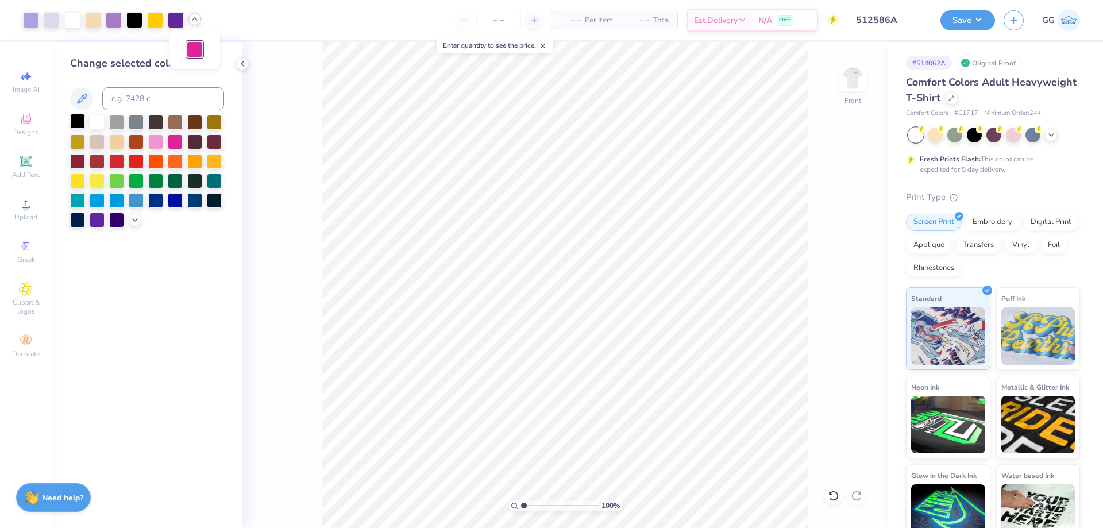
click at [75, 121] on div at bounding box center [77, 121] width 15 height 15
click at [944, 10] on div "Save" at bounding box center [968, 20] width 55 height 20
click at [952, 17] on button "Save" at bounding box center [968, 19] width 55 height 20
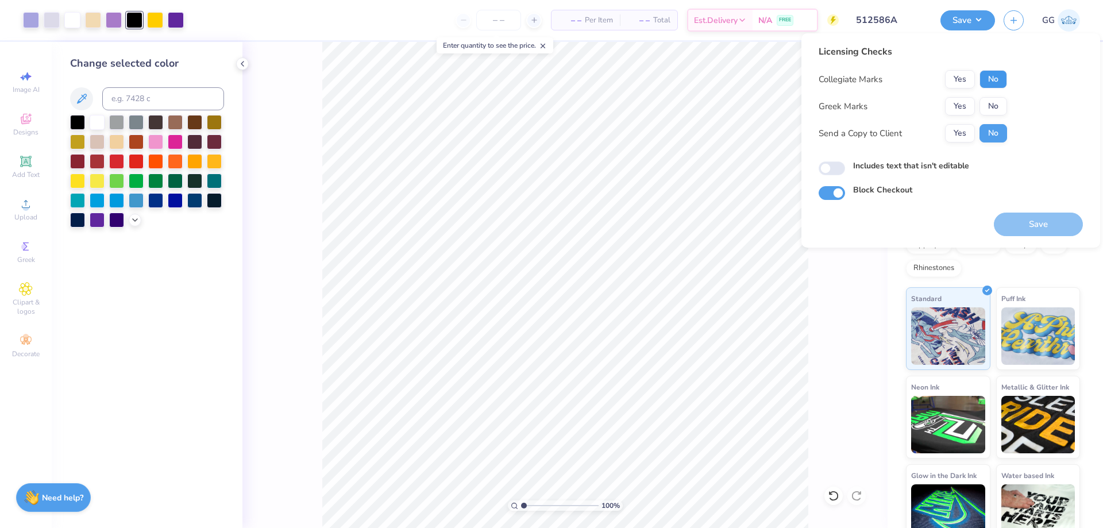
drag, startPoint x: 1000, startPoint y: 81, endPoint x: 995, endPoint y: 96, distance: 15.6
click at [1000, 82] on button "No" at bounding box center [994, 79] width 28 height 18
click at [994, 101] on button "No" at bounding box center [994, 106] width 28 height 18
click at [1028, 220] on button "Save" at bounding box center [1038, 225] width 89 height 24
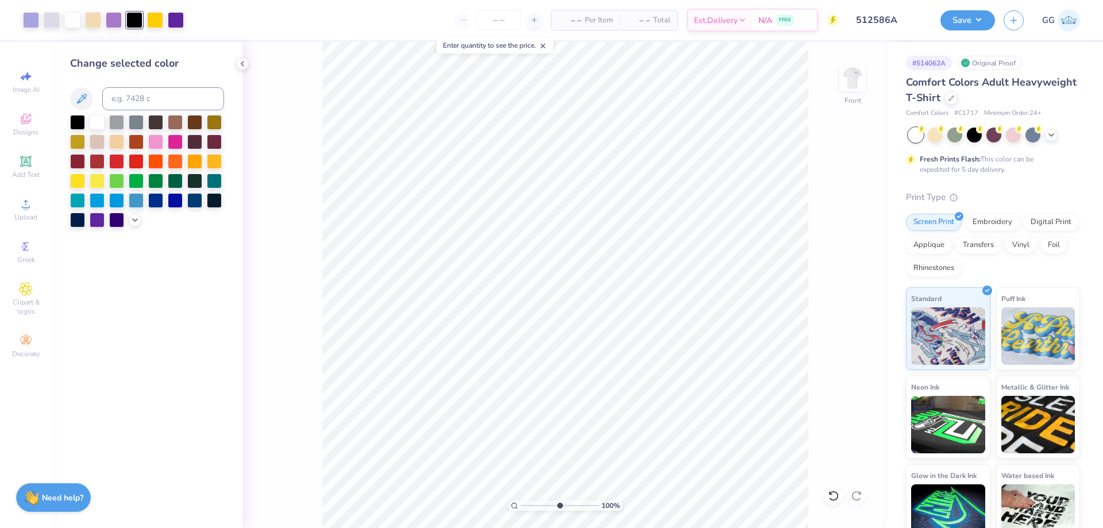
click at [559, 507] on input "range" at bounding box center [560, 506] width 78 height 10
click at [541, 507] on input "range" at bounding box center [560, 506] width 78 height 10
click at [30, 172] on span "Add Text" at bounding box center [26, 174] width 28 height 9
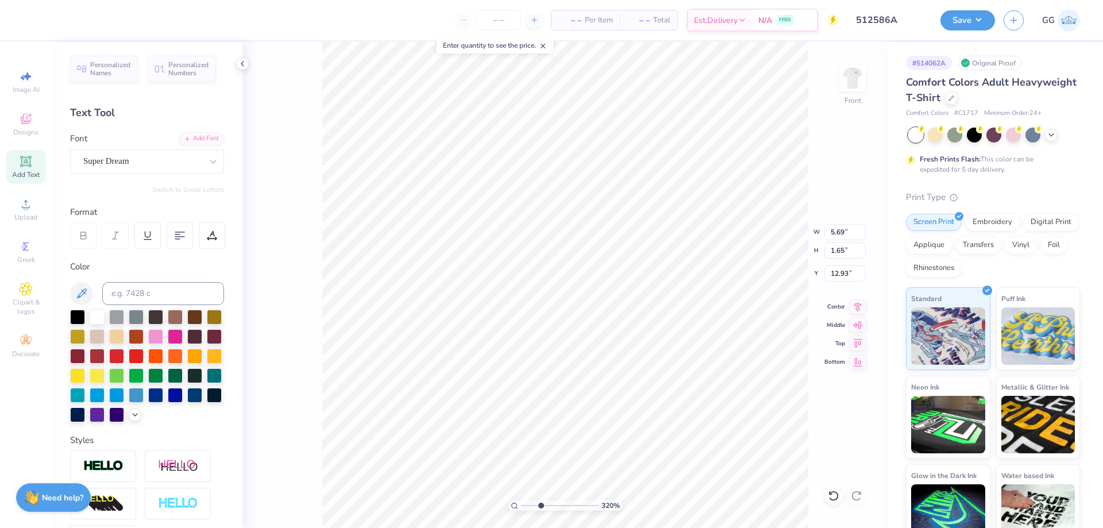
type input "1.86"
click at [530, 505] on input "range" at bounding box center [560, 506] width 78 height 10
click at [144, 376] on div at bounding box center [136, 374] width 15 height 15
click at [207, 159] on icon at bounding box center [212, 161] width 11 height 11
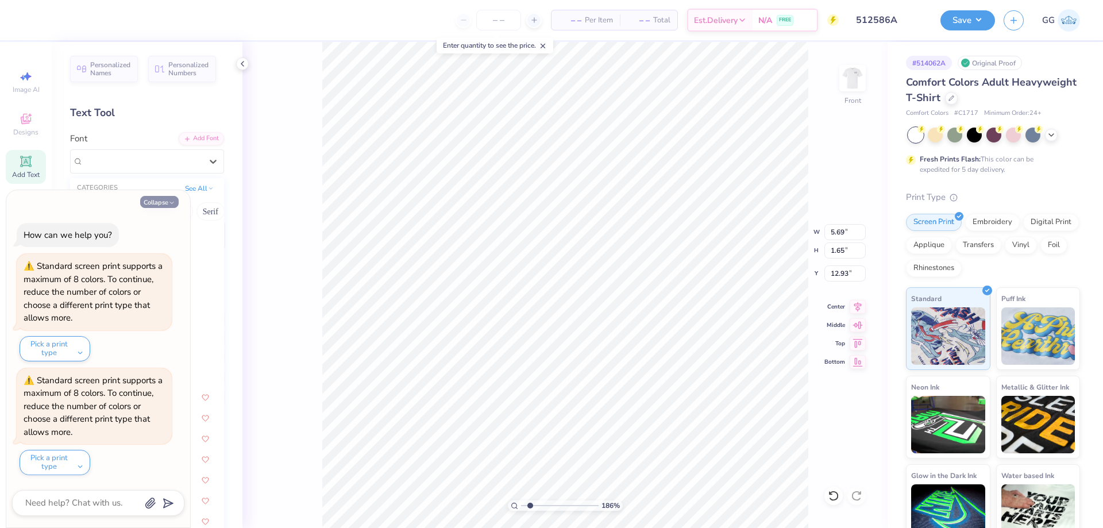
click at [167, 203] on button "Collapse" at bounding box center [159, 202] width 39 height 12
type textarea "x"
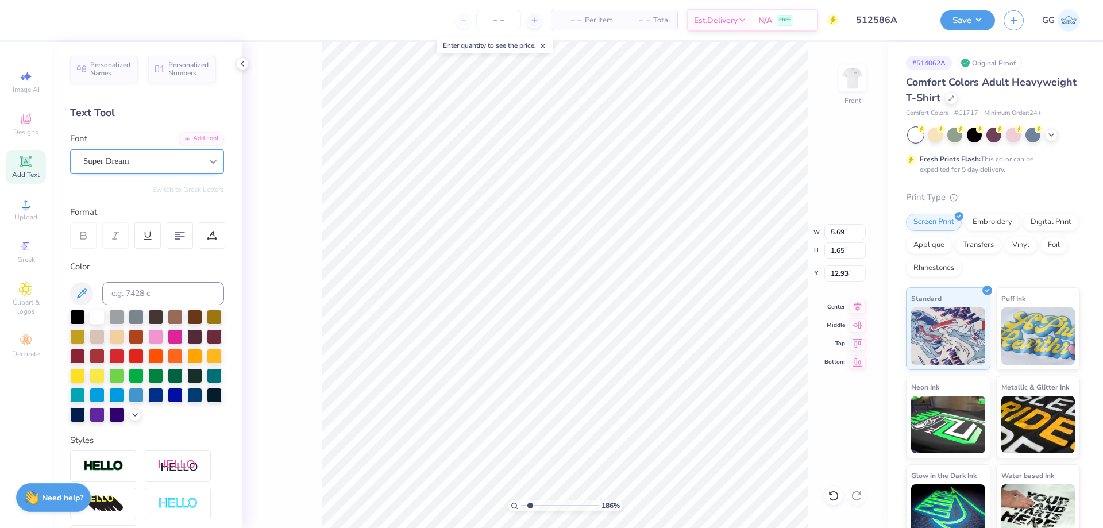
click at [207, 164] on icon at bounding box center [212, 161] width 11 height 11
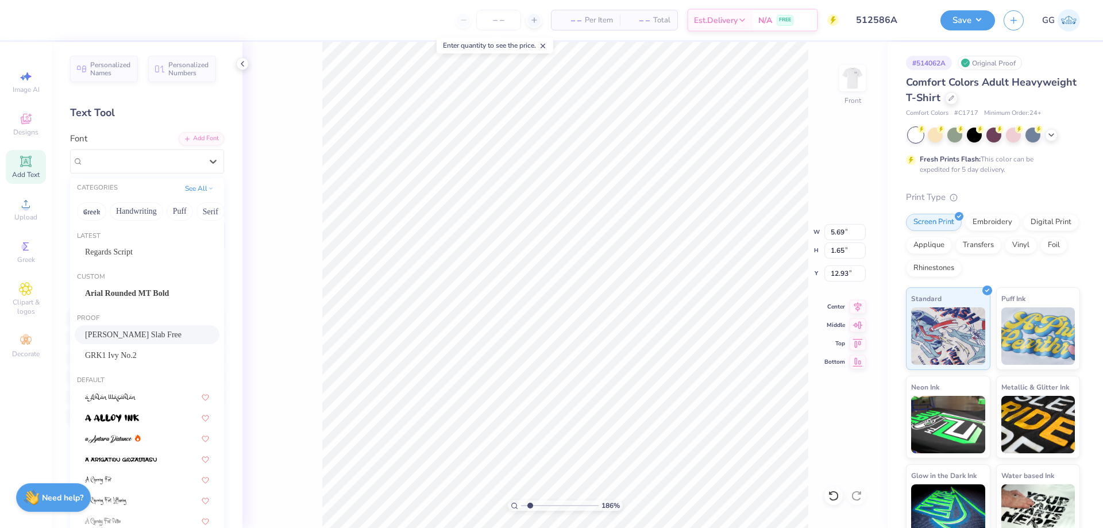
click at [140, 333] on div "[PERSON_NAME] Slab Free" at bounding box center [147, 335] width 124 height 12
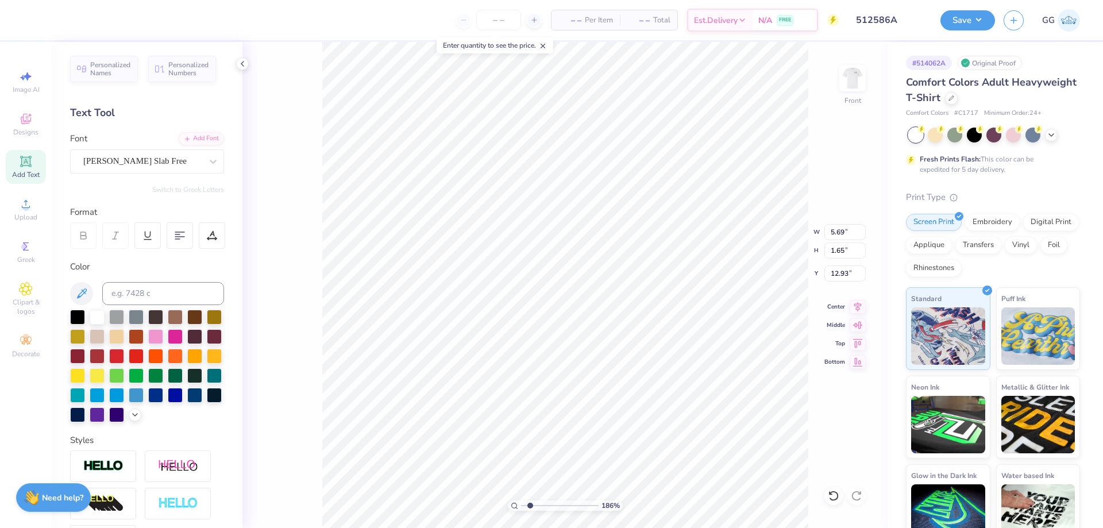
type input "2.76"
type textarea "FAMILY WEEKEND"
type input "10.12"
type input "3.72"
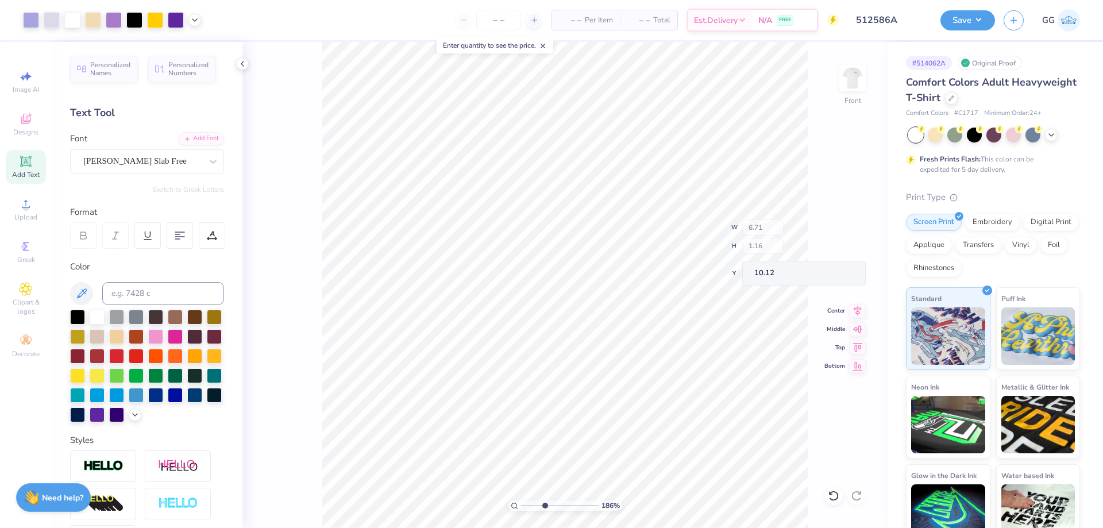
click at [545, 507] on input "range" at bounding box center [560, 506] width 78 height 10
type input "8.86"
click at [553, 504] on input "range" at bounding box center [560, 506] width 78 height 10
type input "3.72"
click at [545, 507] on input "range" at bounding box center [560, 506] width 78 height 10
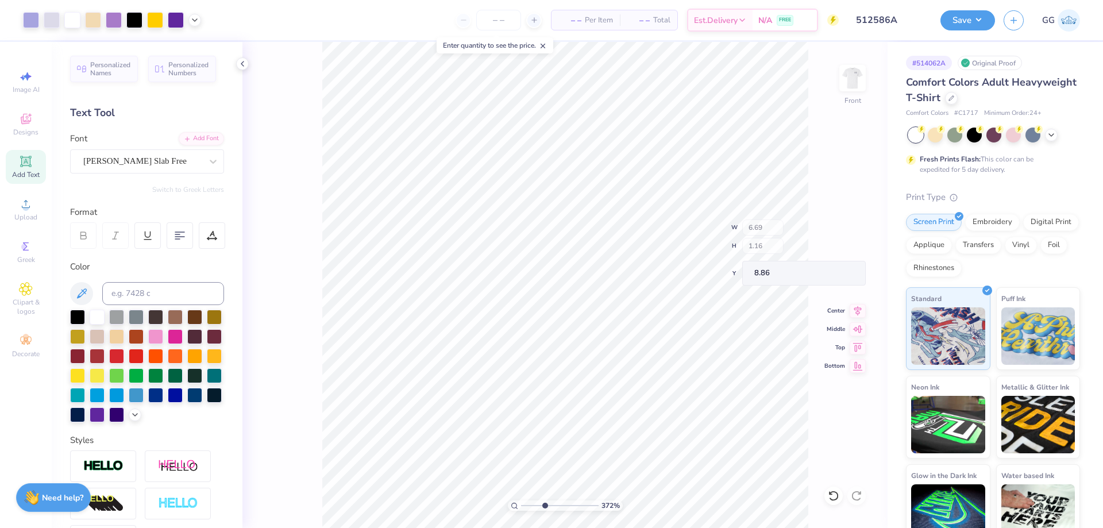
type input "6.69"
type input "8.85"
drag, startPoint x: 564, startPoint y: 508, endPoint x: 547, endPoint y: 502, distance: 18.4
click at [547, 502] on input "range" at bounding box center [560, 506] width 78 height 10
type input "7.74"
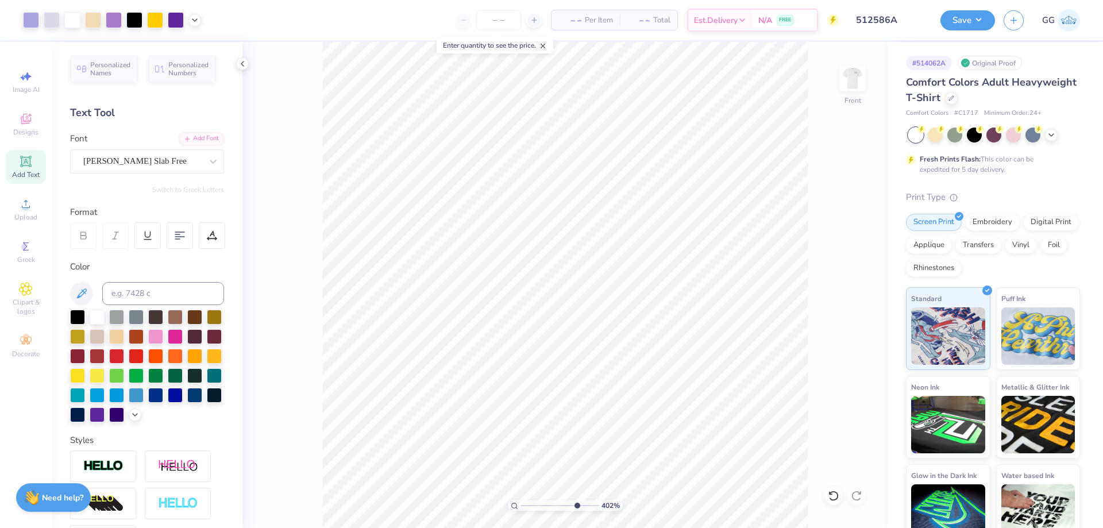
click at [576, 503] on input "range" at bounding box center [560, 506] width 78 height 10
type input "6.68"
type input "1.15"
click at [595, 503] on input "range" at bounding box center [558, 506] width 74 height 10
click at [549, 504] on input "range" at bounding box center [558, 506] width 74 height 10
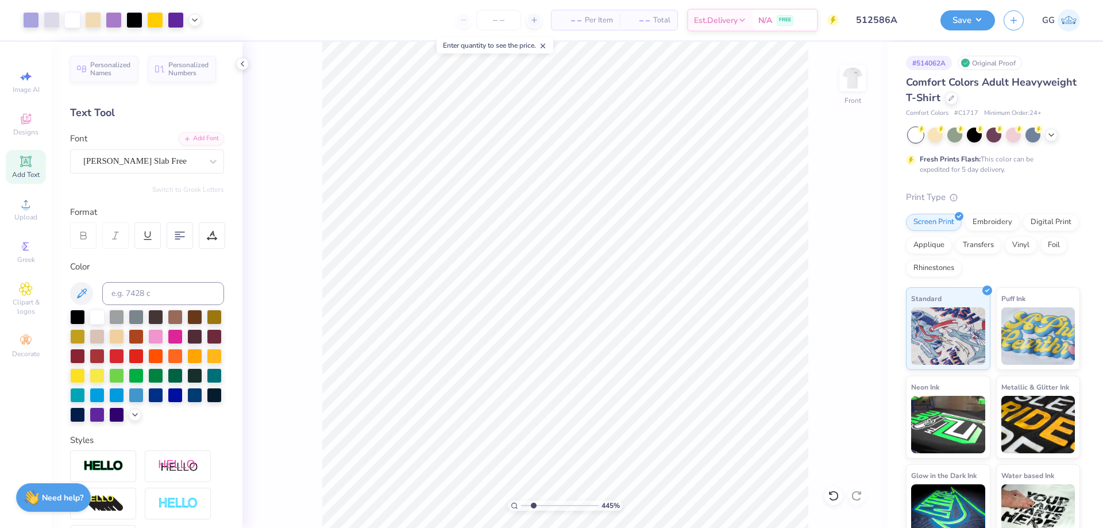
type input "2.23"
click at [533, 505] on input "range" at bounding box center [560, 506] width 78 height 10
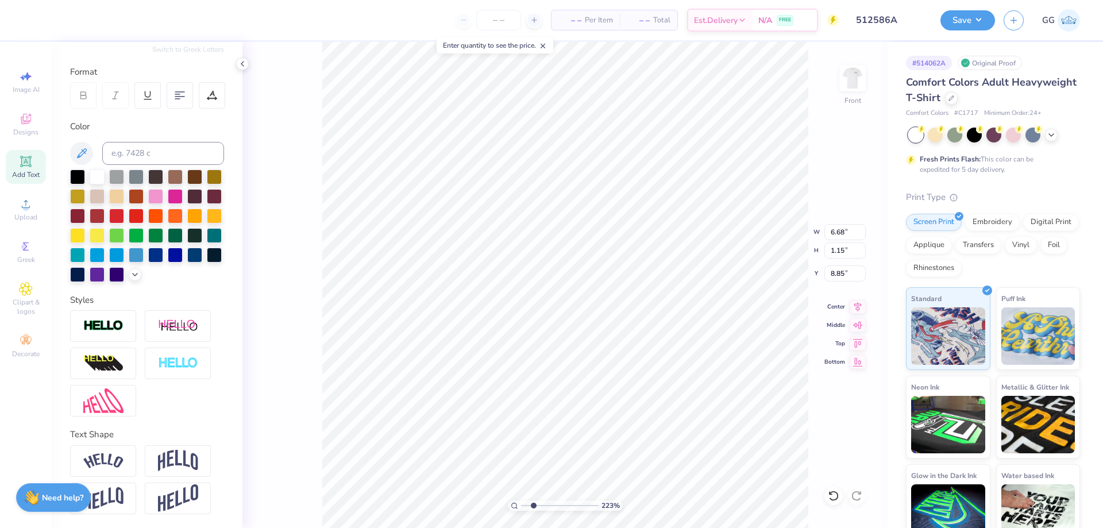
scroll to position [160, 0]
click at [178, 328] on img at bounding box center [178, 326] width 40 height 14
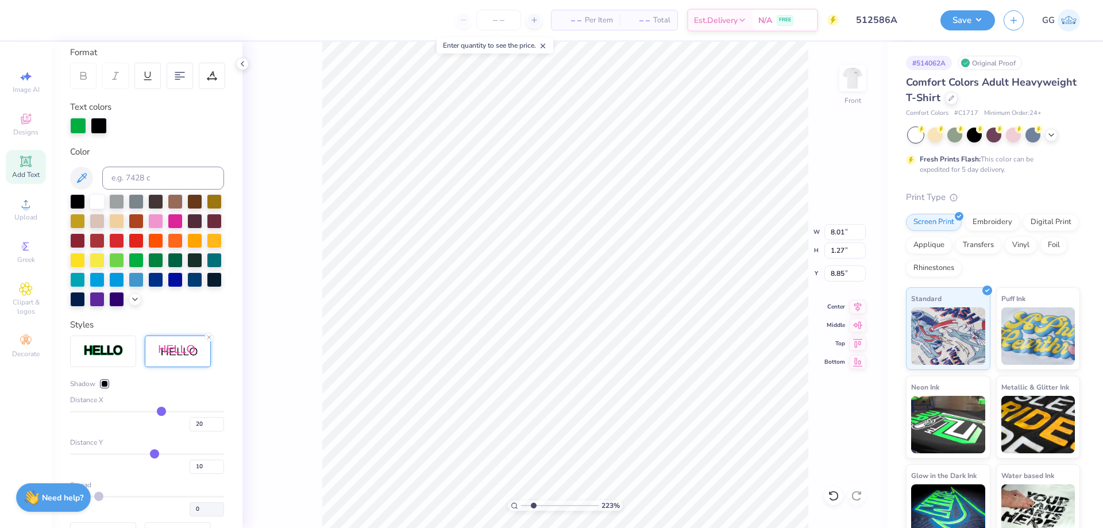
type input "8.01"
type input "1.27"
click at [202, 432] on input "20" at bounding box center [207, 424] width 34 height 14
type input "0"
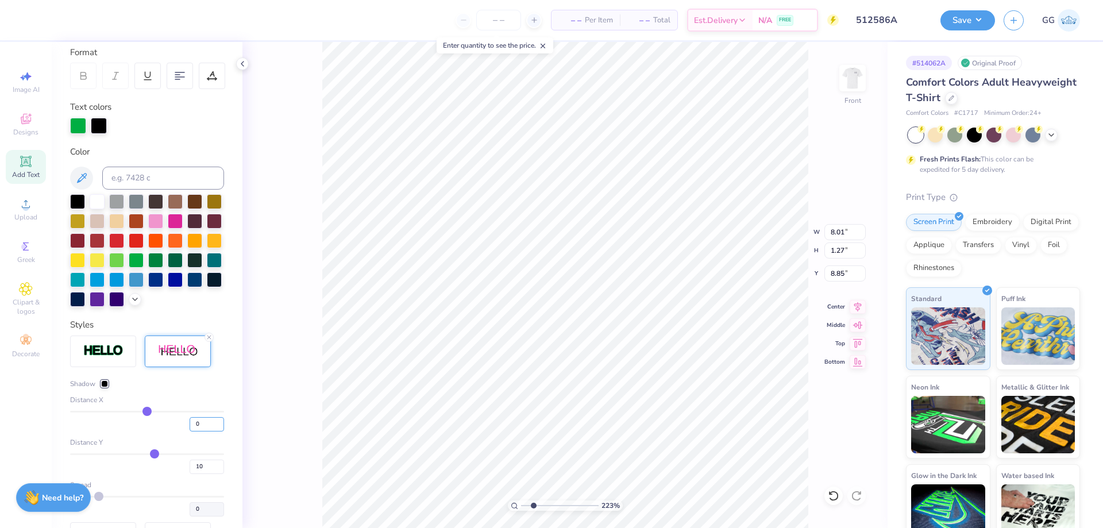
type input "6.68"
click at [197, 474] on input "10" at bounding box center [207, 467] width 34 height 14
type input "1"
type input "1.17"
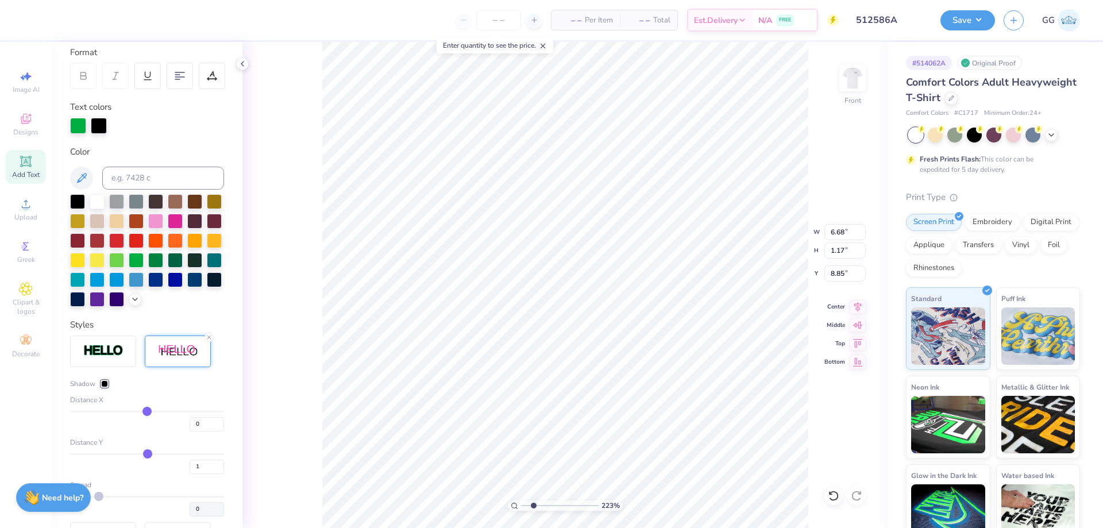
click at [103, 387] on div at bounding box center [104, 383] width 7 height 7
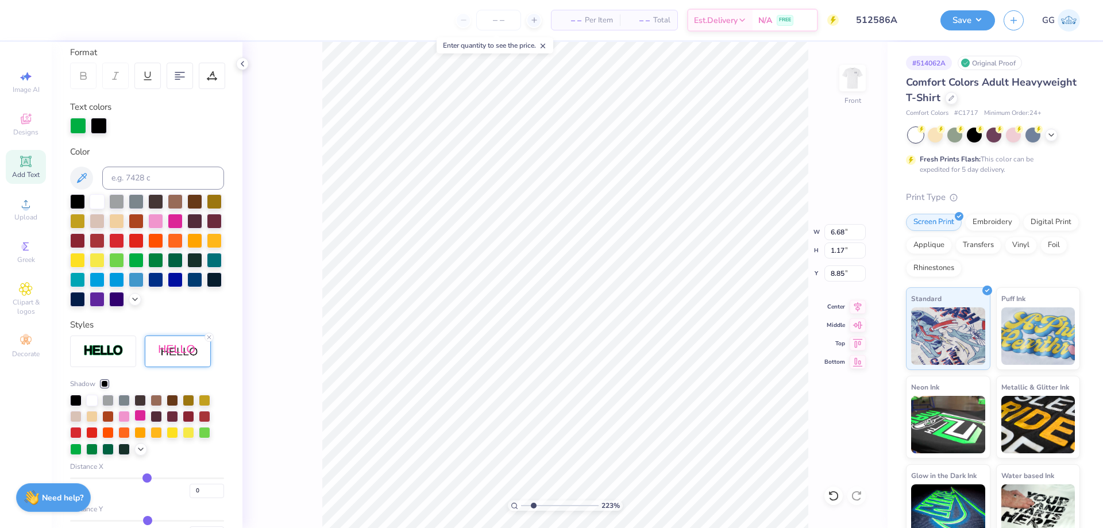
click at [143, 421] on div at bounding box center [139, 415] width 11 height 11
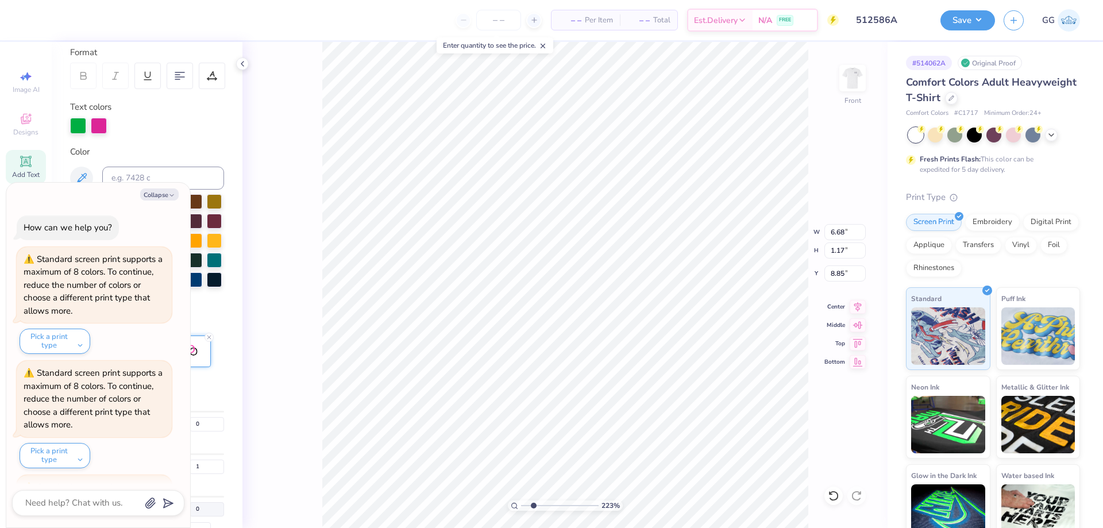
type textarea "x"
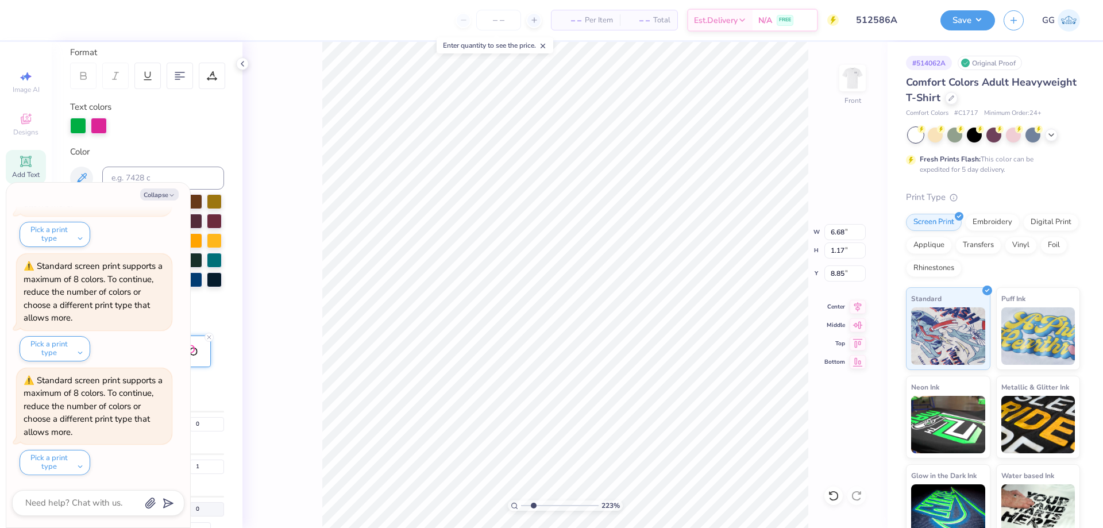
click at [543, 507] on input "range" at bounding box center [560, 506] width 78 height 10
type input "6.63"
click at [567, 510] on input "range" at bounding box center [560, 506] width 78 height 10
type textarea "x"
type input "7.97"
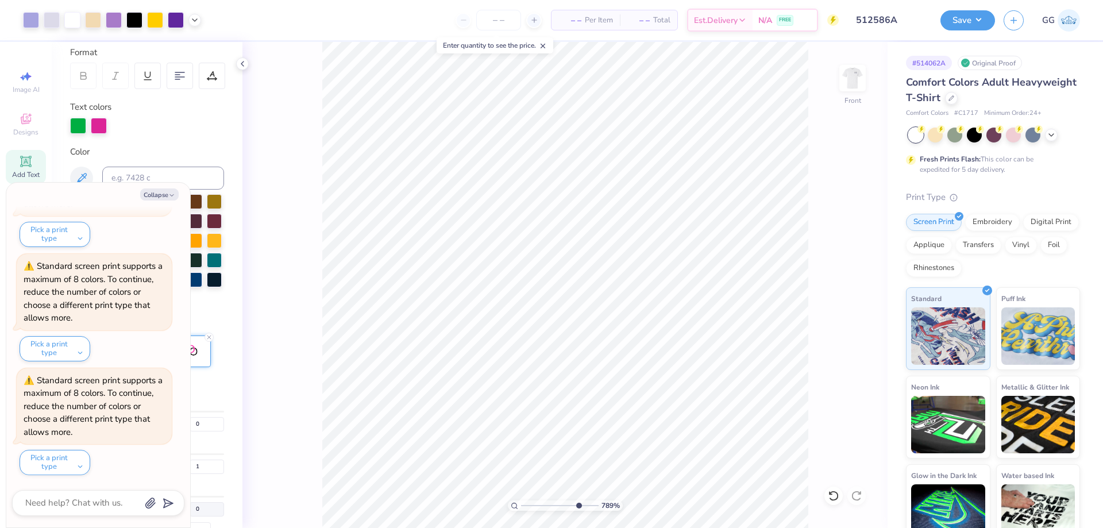
click at [578, 506] on input "range" at bounding box center [560, 506] width 78 height 10
type textarea "x"
type input "9.21"
click at [832, 494] on icon at bounding box center [831, 493] width 2 height 2
type textarea "x"
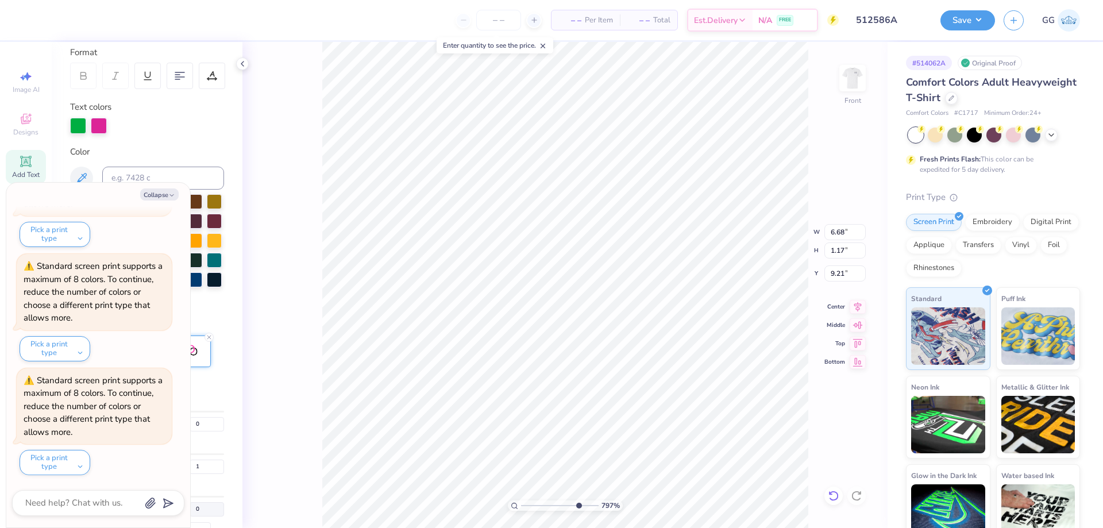
type input "8.85"
click at [163, 193] on button "Collapse" at bounding box center [159, 195] width 39 height 12
type textarea "x"
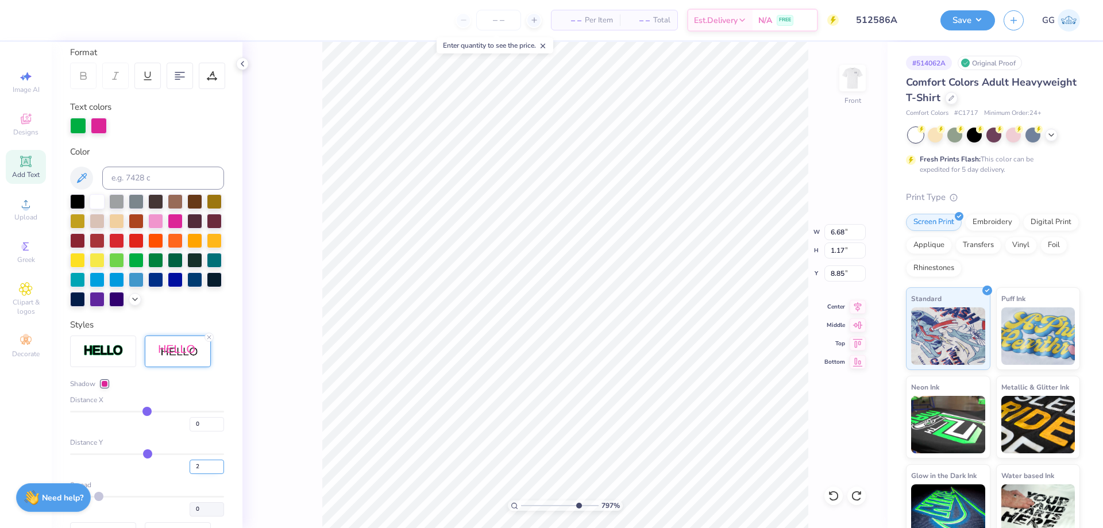
type input "2"
click at [212, 474] on input "2" at bounding box center [207, 467] width 34 height 14
type input "2"
type input "1.18"
click at [551, 507] on input "range" at bounding box center [560, 506] width 78 height 10
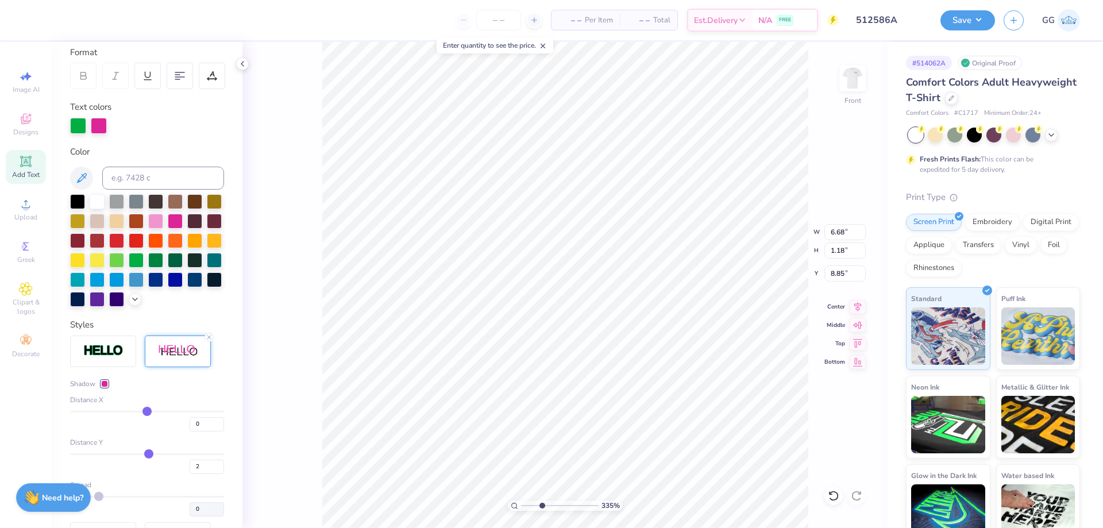
type input "3.35"
click at [542, 503] on input "range" at bounding box center [560, 506] width 78 height 10
type input "1"
click at [210, 474] on input "1" at bounding box center [207, 467] width 34 height 14
type input "1"
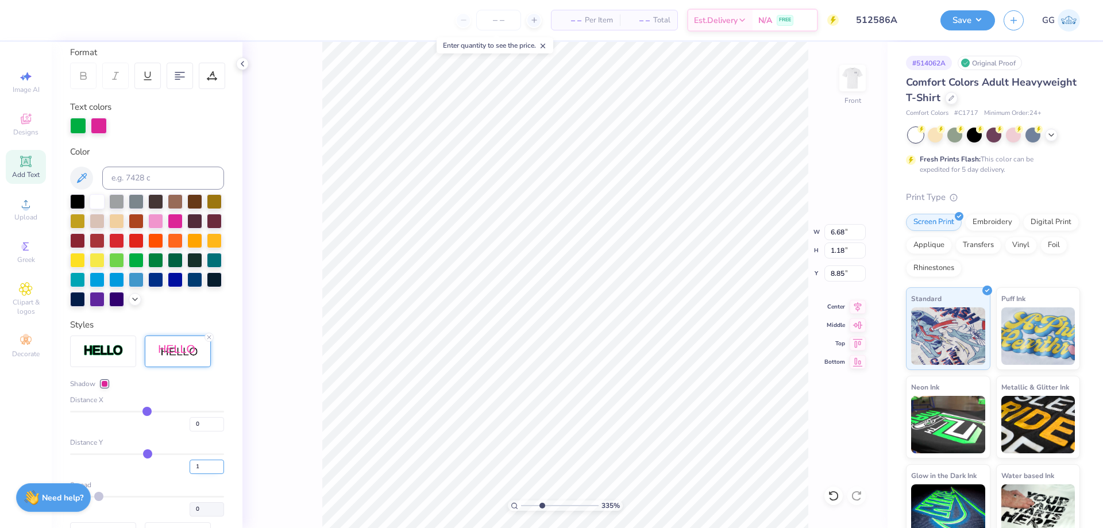
type input "1.17"
type input "2.15"
click at [533, 506] on input "range" at bounding box center [560, 506] width 78 height 10
click at [194, 17] on icon at bounding box center [194, 18] width 9 height 9
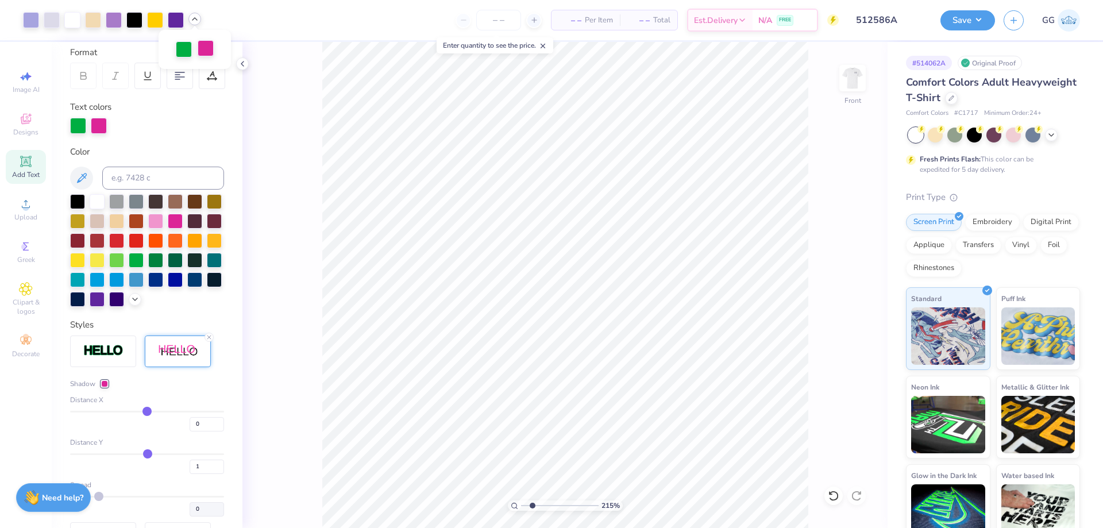
click at [199, 49] on div at bounding box center [206, 48] width 16 height 16
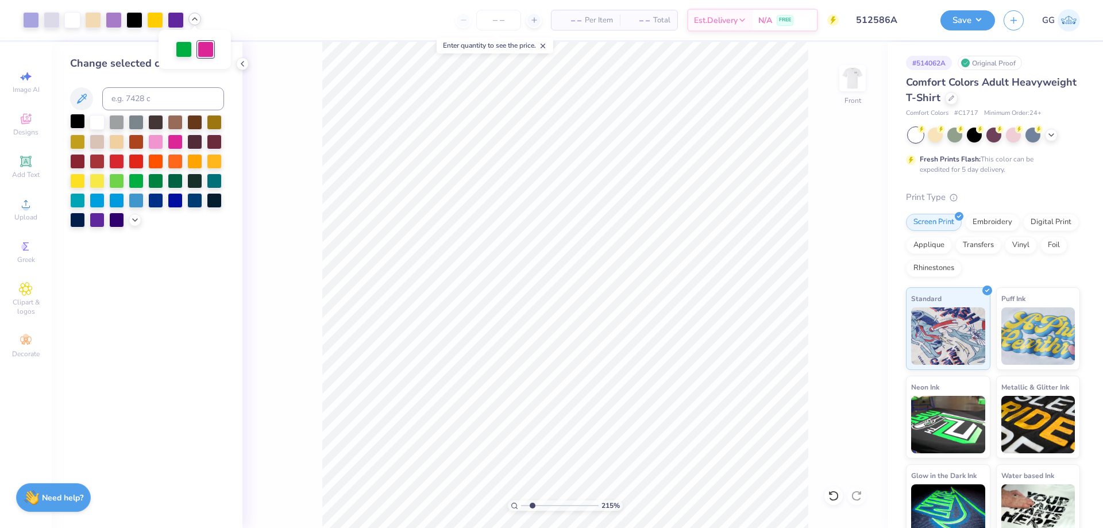
click at [80, 122] on div at bounding box center [77, 121] width 15 height 15
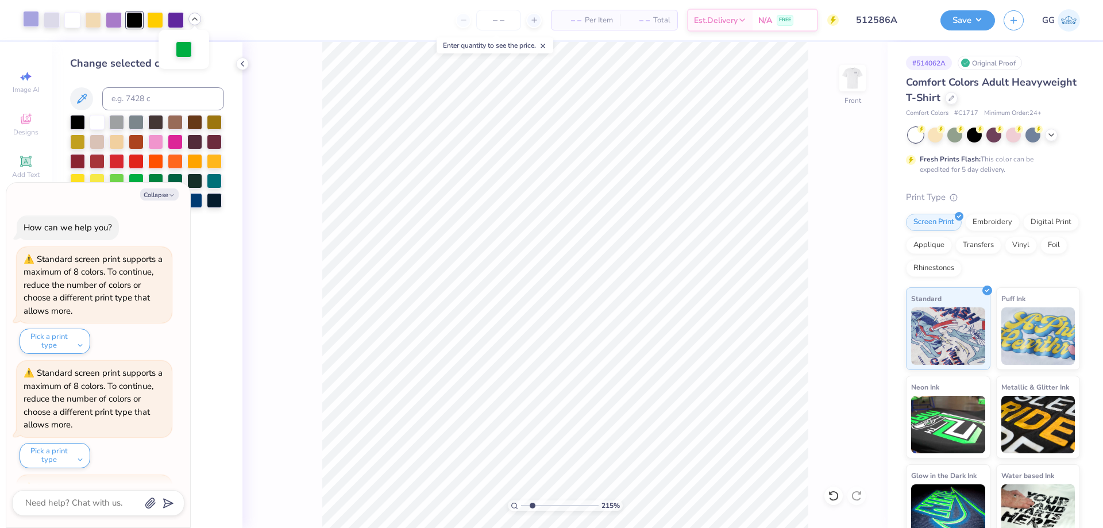
scroll to position [221, 0]
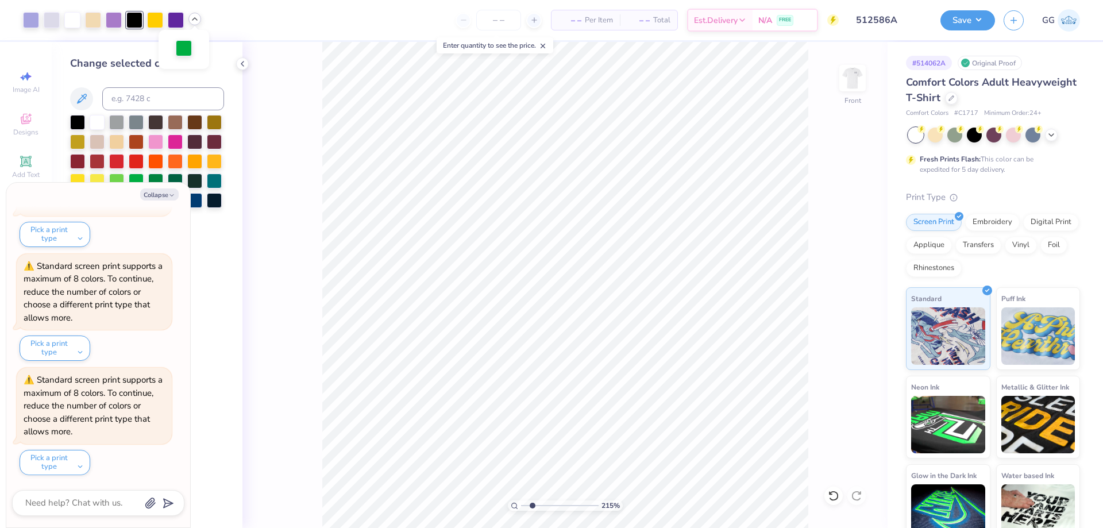
click at [176, 47] on div at bounding box center [184, 48] width 16 height 16
type textarea "x"
click at [134, 99] on input at bounding box center [163, 98] width 122 height 23
type input "2705"
type textarea "x"
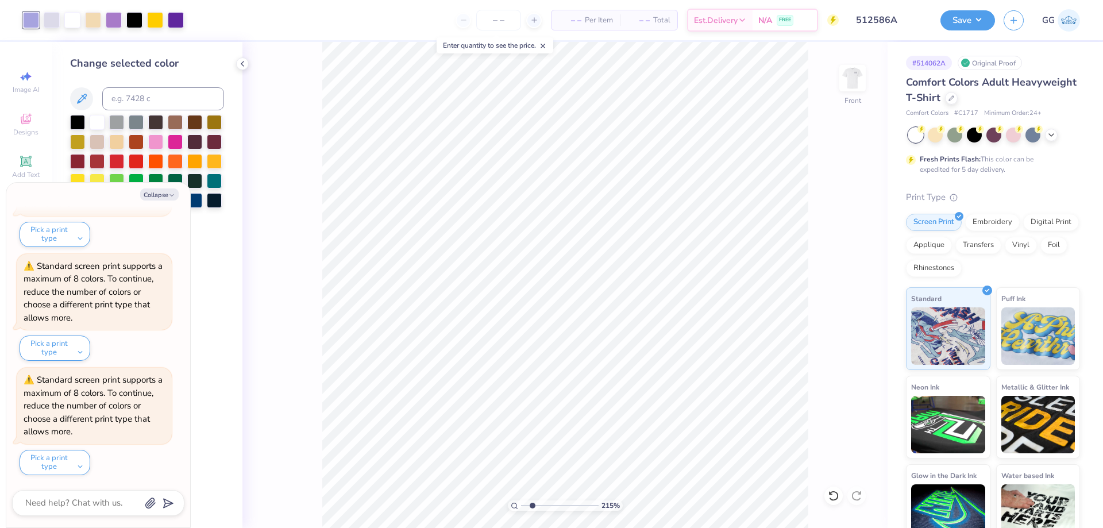
type input "5.81"
click at [561, 507] on input "range" at bounding box center [560, 506] width 78 height 10
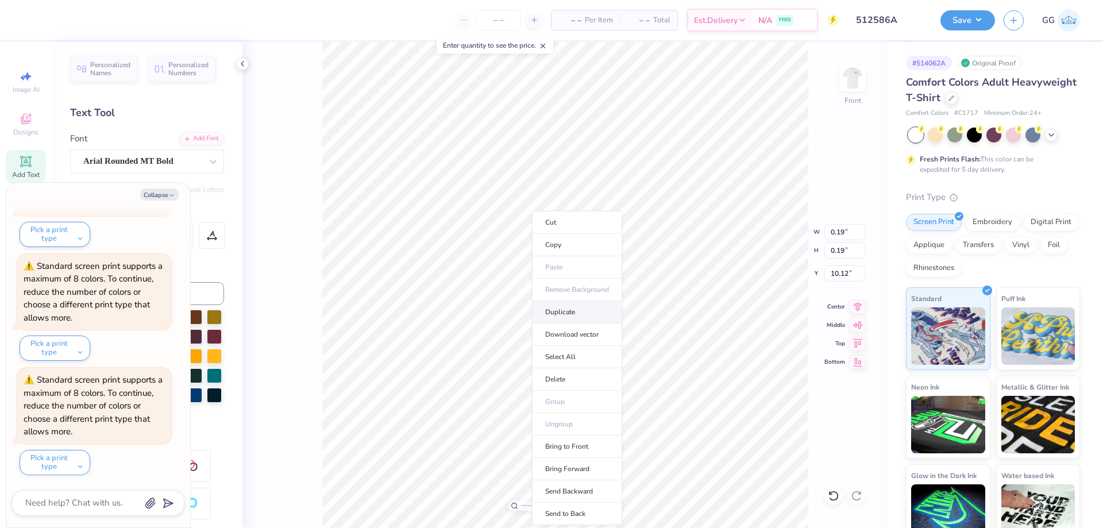
click at [564, 309] on li "Duplicate" at bounding box center [577, 312] width 90 height 22
type textarea "x"
type input "11.12"
type textarea "x"
click at [168, 196] on icon "button" at bounding box center [171, 195] width 7 height 7
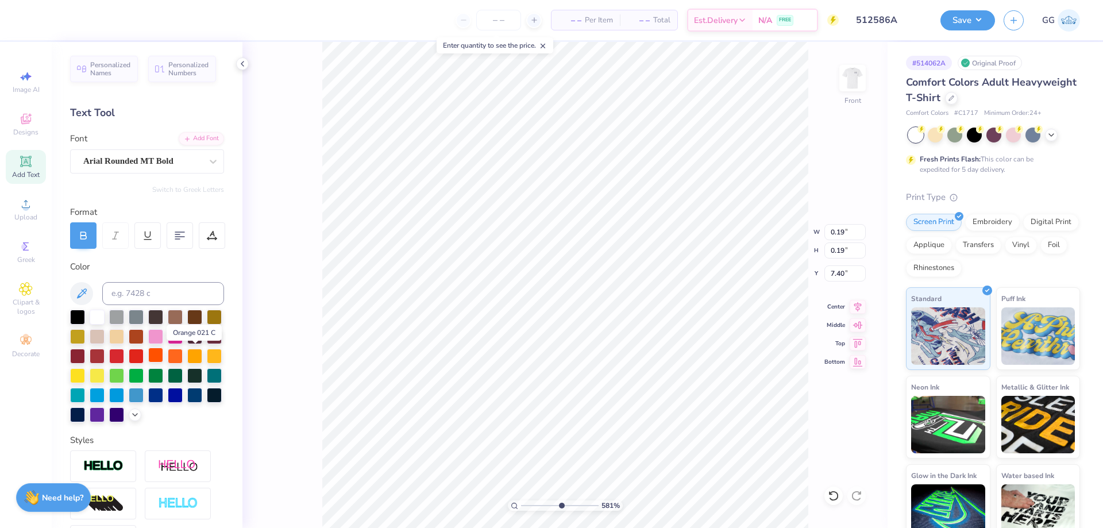
click at [163, 352] on div at bounding box center [155, 355] width 15 height 15
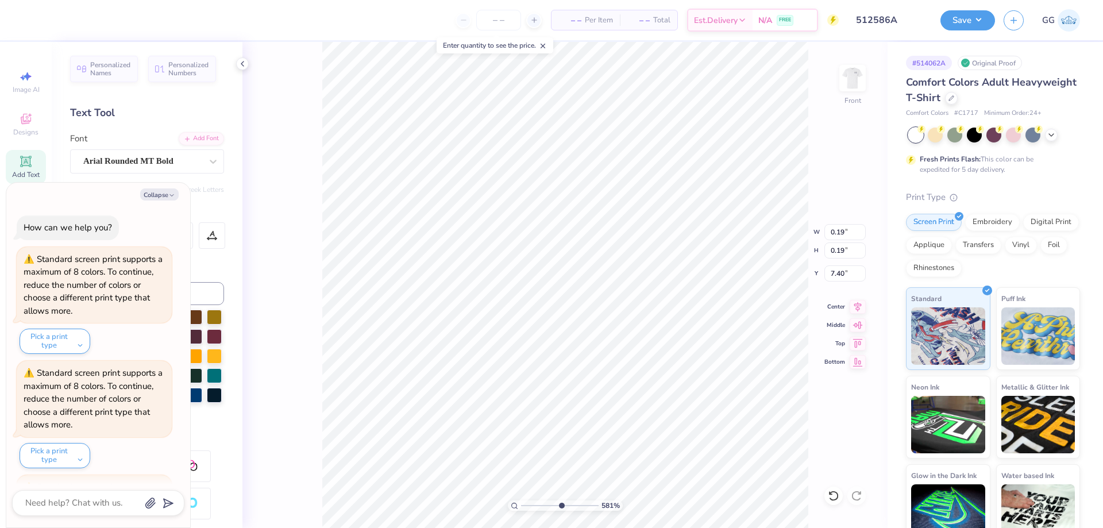
scroll to position [335, 0]
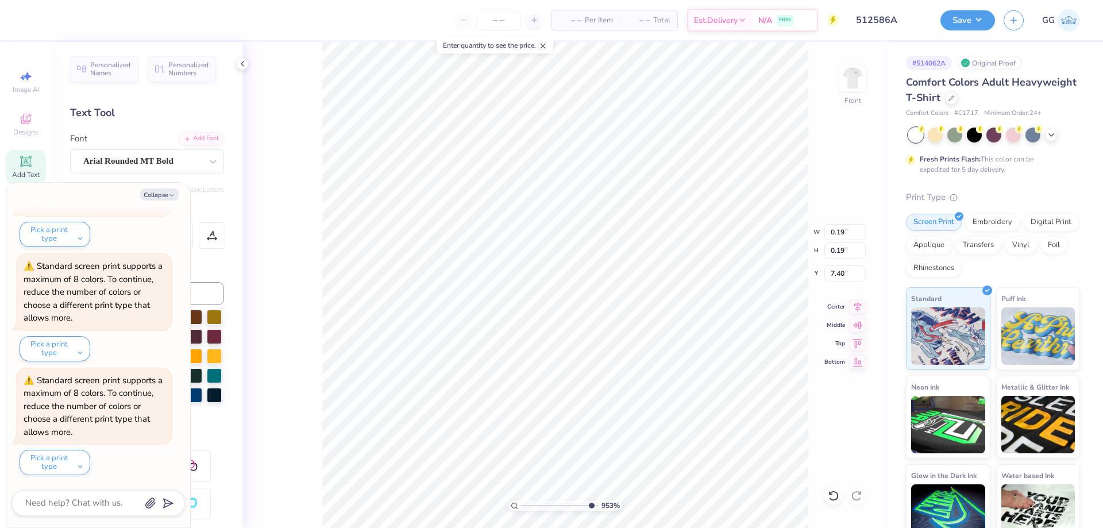
drag, startPoint x: 583, startPoint y: 505, endPoint x: 593, endPoint y: 502, distance: 10.0
click at [593, 504] on input "range" at bounding box center [560, 506] width 78 height 10
click at [585, 505] on input "range" at bounding box center [560, 506] width 78 height 10
click at [567, 506] on input "range" at bounding box center [560, 506] width 78 height 10
drag, startPoint x: 545, startPoint y: 505, endPoint x: 522, endPoint y: 506, distance: 23.0
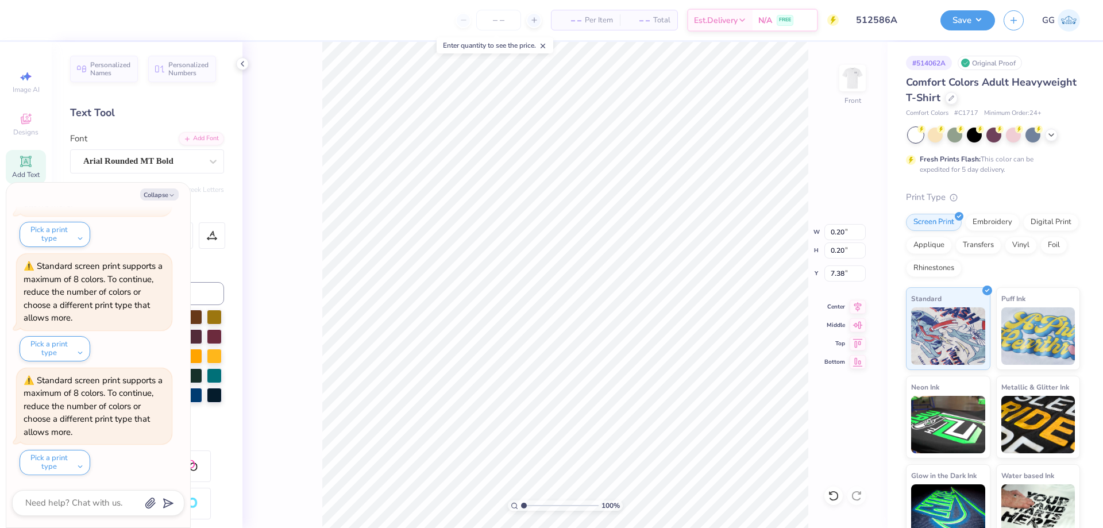
click at [522, 506] on input "range" at bounding box center [560, 506] width 78 height 10
click at [203, 15] on div "Art colors – – Per Item – – Total Est. Delivery N/A FREE Design Title 512586A S…" at bounding box center [551, 20] width 1103 height 40
click at [196, 19] on polyline at bounding box center [195, 19] width 5 height 2
click at [203, 55] on div at bounding box center [195, 48] width 16 height 16
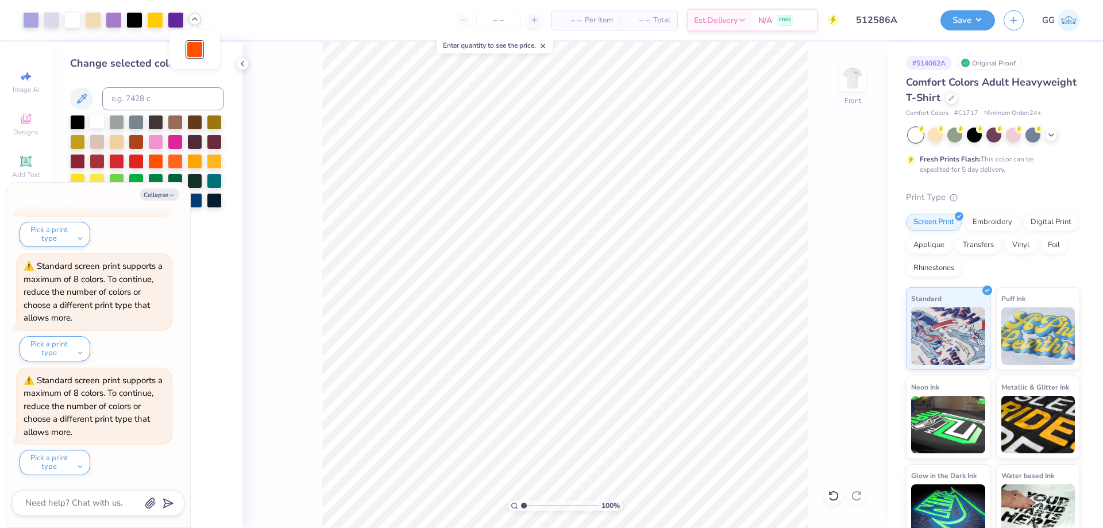
click at [95, 118] on div at bounding box center [97, 121] width 15 height 15
click at [548, 505] on input "range" at bounding box center [560, 506] width 78 height 10
click at [537, 507] on input "range" at bounding box center [560, 506] width 78 height 10
click at [530, 505] on input "range" at bounding box center [560, 506] width 78 height 10
click at [171, 198] on icon "button" at bounding box center [171, 195] width 7 height 7
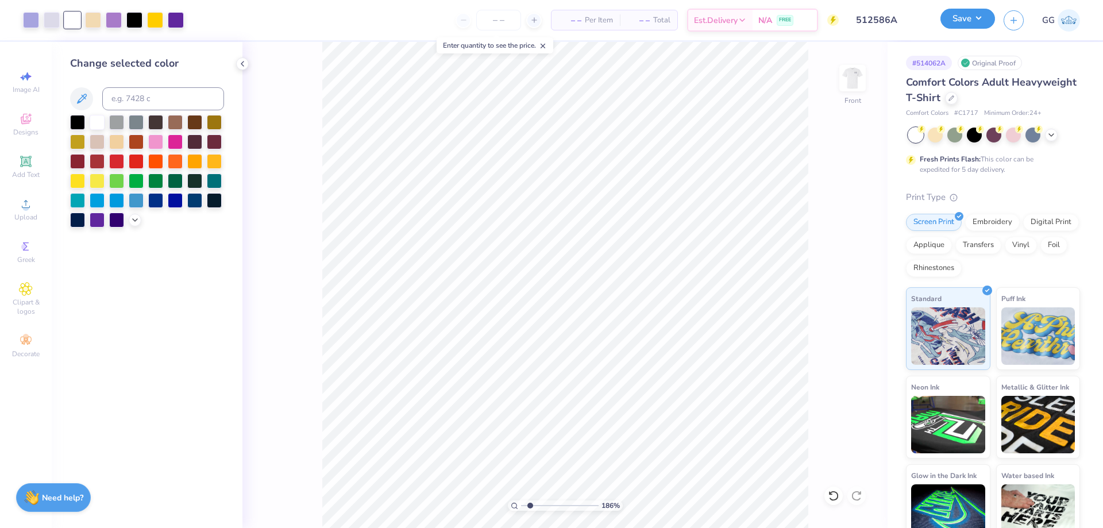
click at [959, 25] on button "Save" at bounding box center [968, 19] width 55 height 20
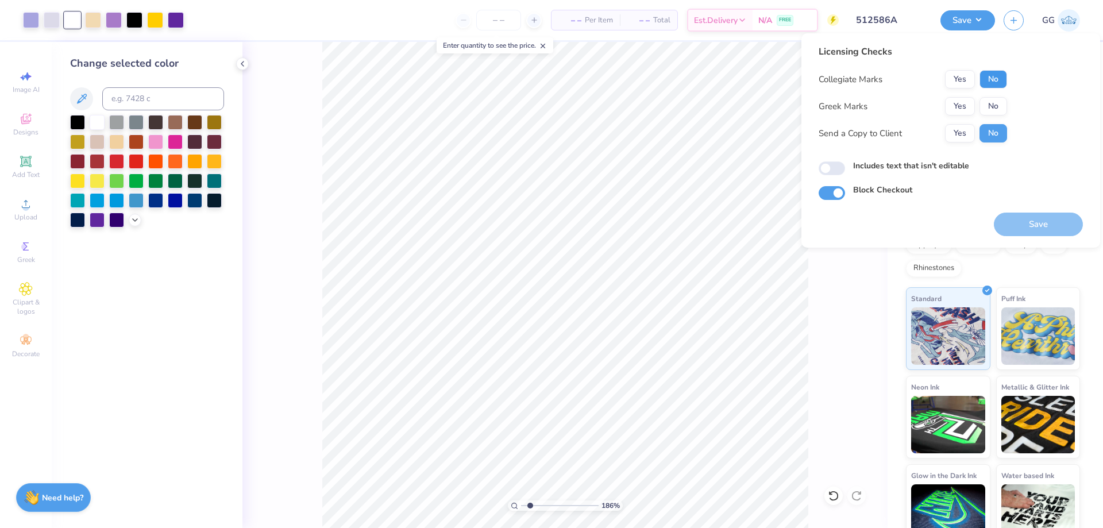
click at [997, 80] on button "No" at bounding box center [994, 79] width 28 height 18
click at [995, 103] on button "No" at bounding box center [994, 106] width 28 height 18
click at [1034, 222] on button "Save" at bounding box center [1038, 225] width 89 height 24
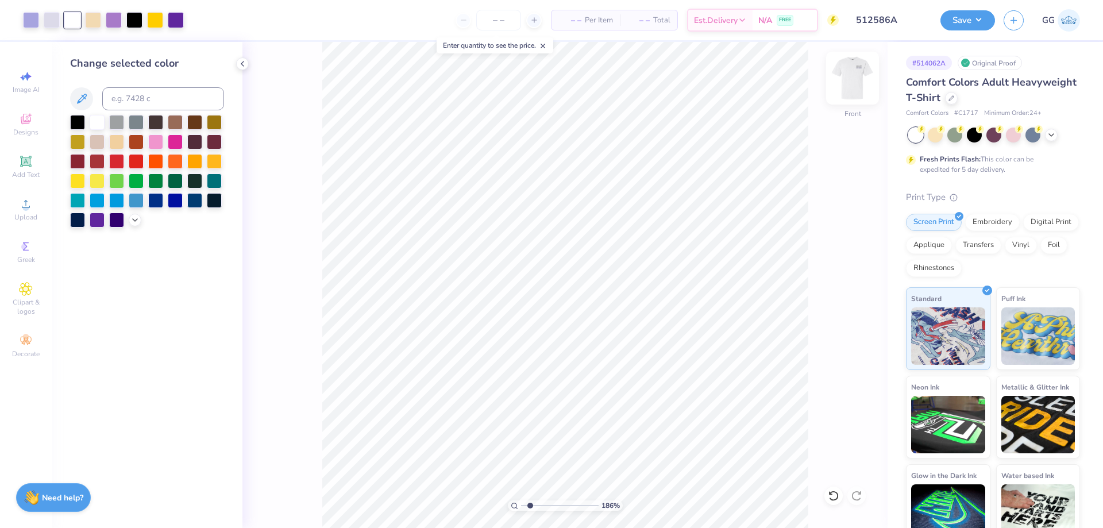
click at [855, 83] on img at bounding box center [853, 78] width 46 height 46
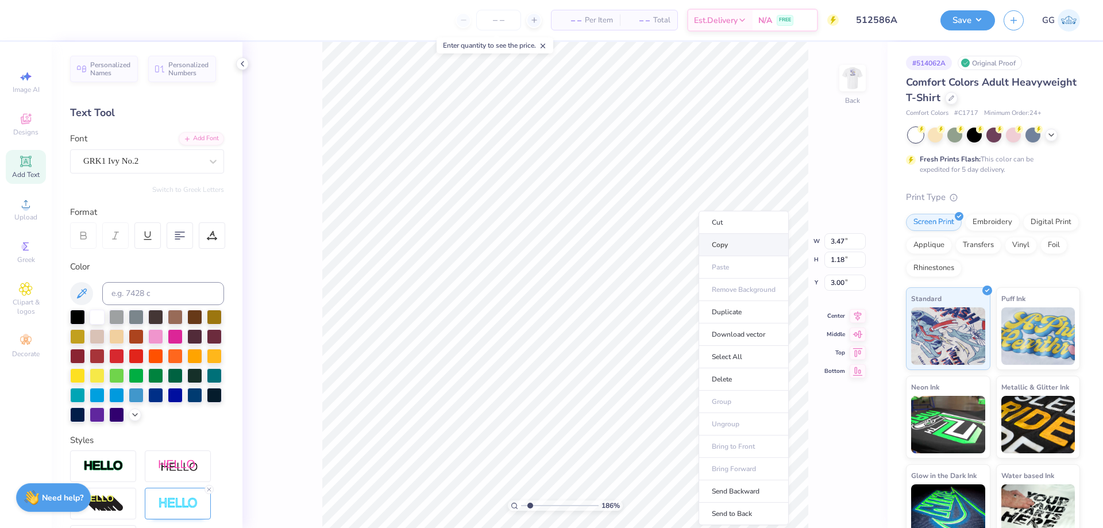
click at [734, 247] on li "Copy" at bounding box center [744, 245] width 90 height 22
click at [853, 83] on img at bounding box center [853, 78] width 46 height 46
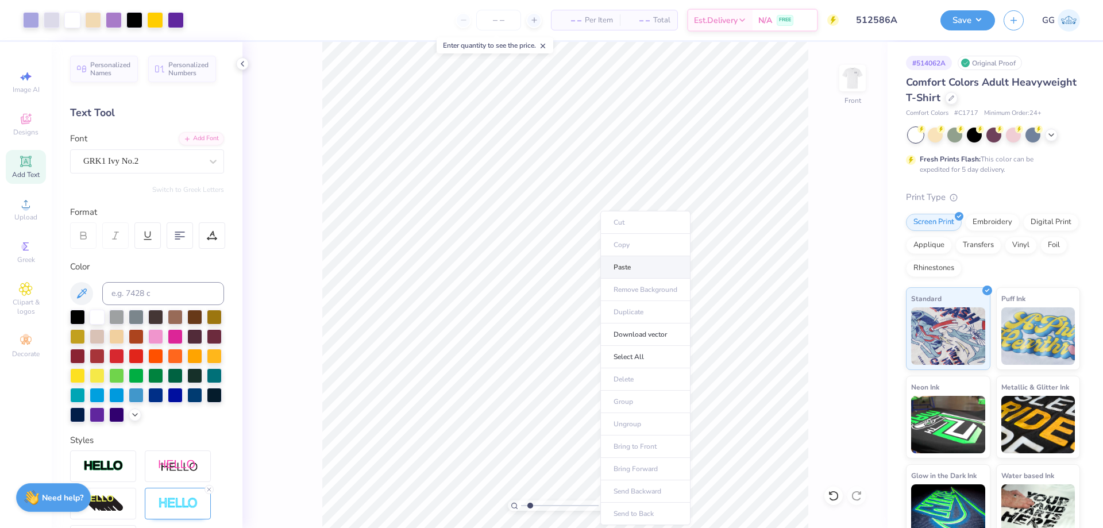
click at [622, 268] on li "Paste" at bounding box center [646, 267] width 90 height 22
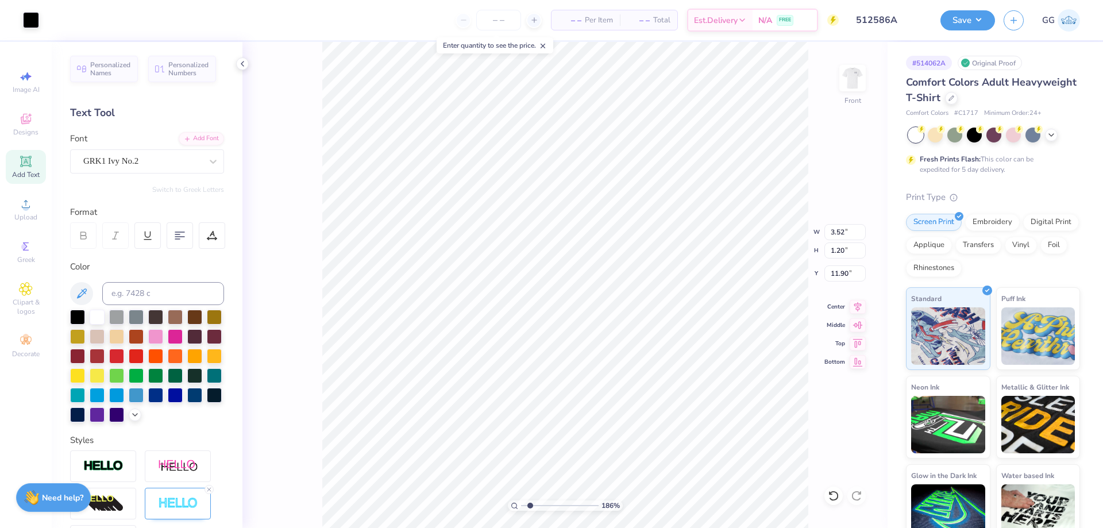
scroll to position [160, 0]
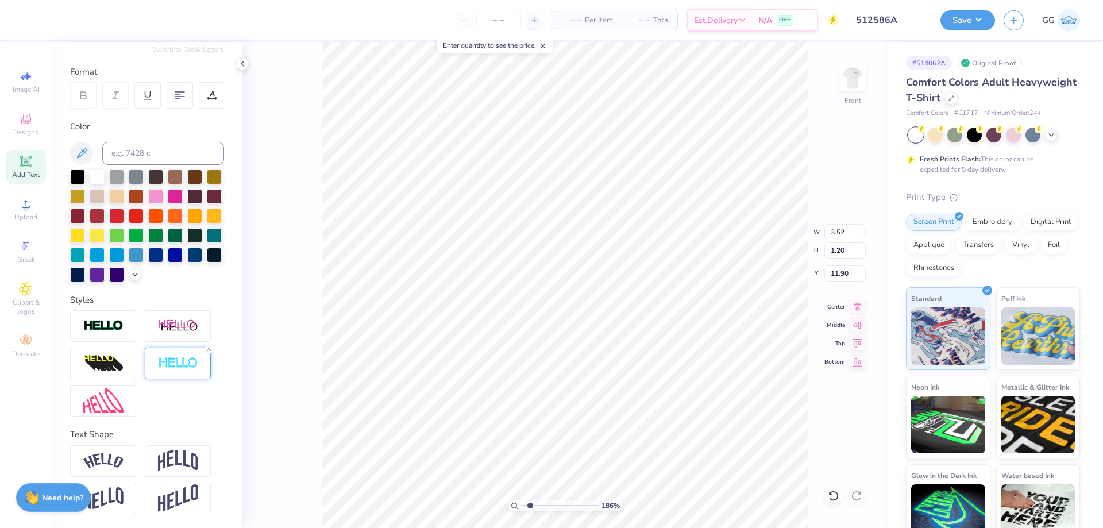
click at [196, 357] on img at bounding box center [178, 363] width 40 height 13
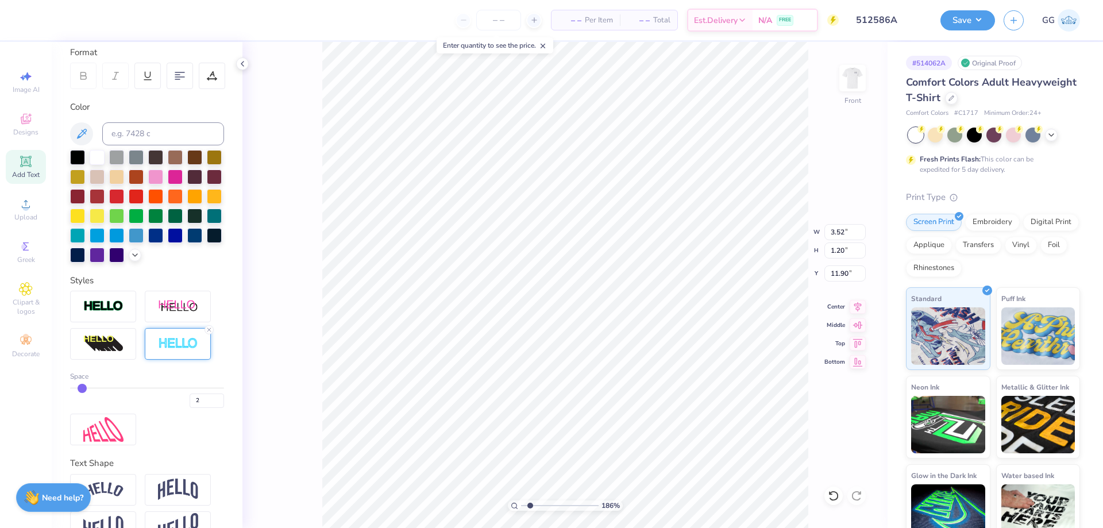
click at [95, 310] on div "Styles Space 2" at bounding box center [147, 360] width 154 height 172
click at [109, 313] on img at bounding box center [103, 306] width 40 height 13
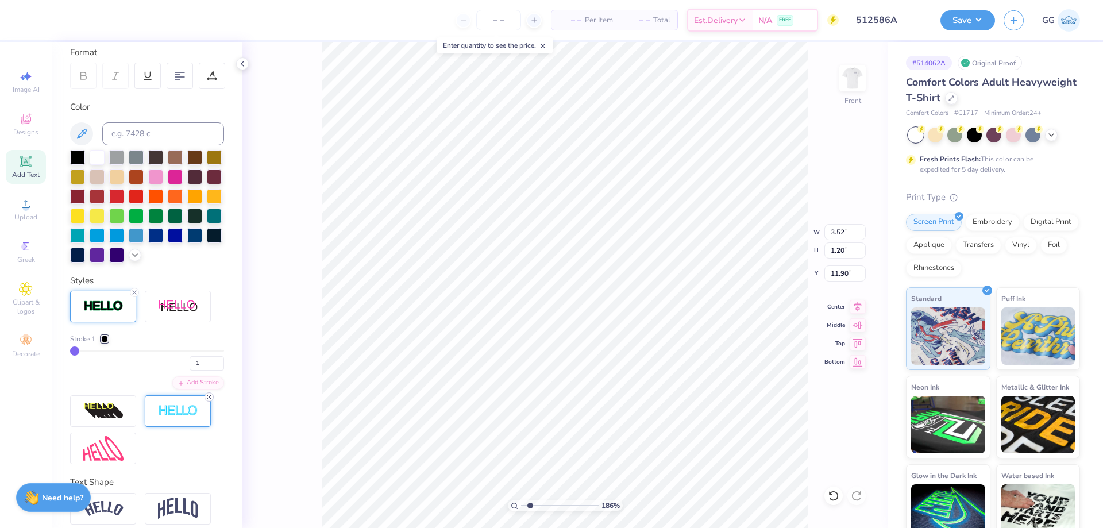
click at [207, 401] on icon at bounding box center [209, 397] width 7 height 7
click at [108, 343] on div at bounding box center [104, 339] width 7 height 7
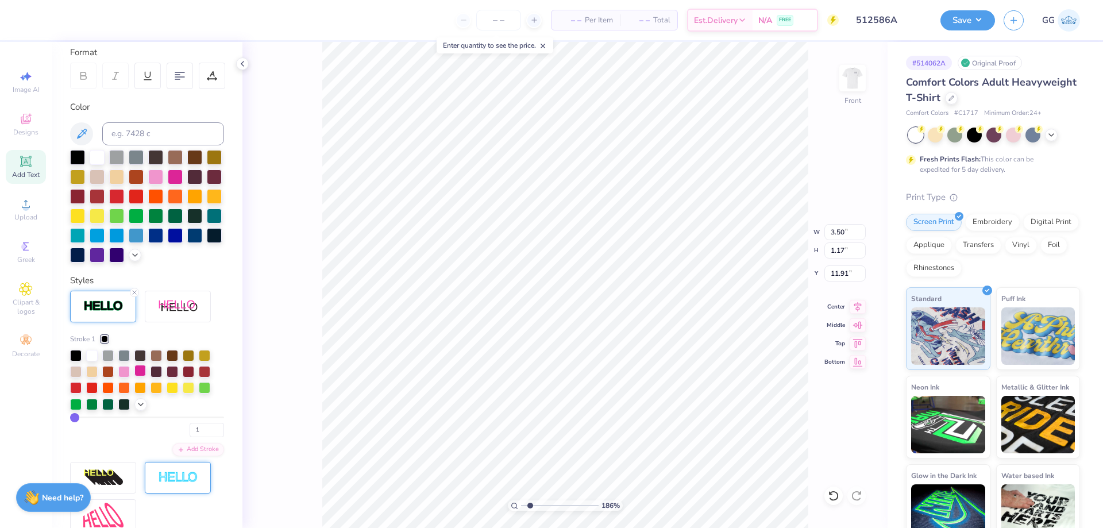
click at [139, 376] on div at bounding box center [139, 370] width 11 height 11
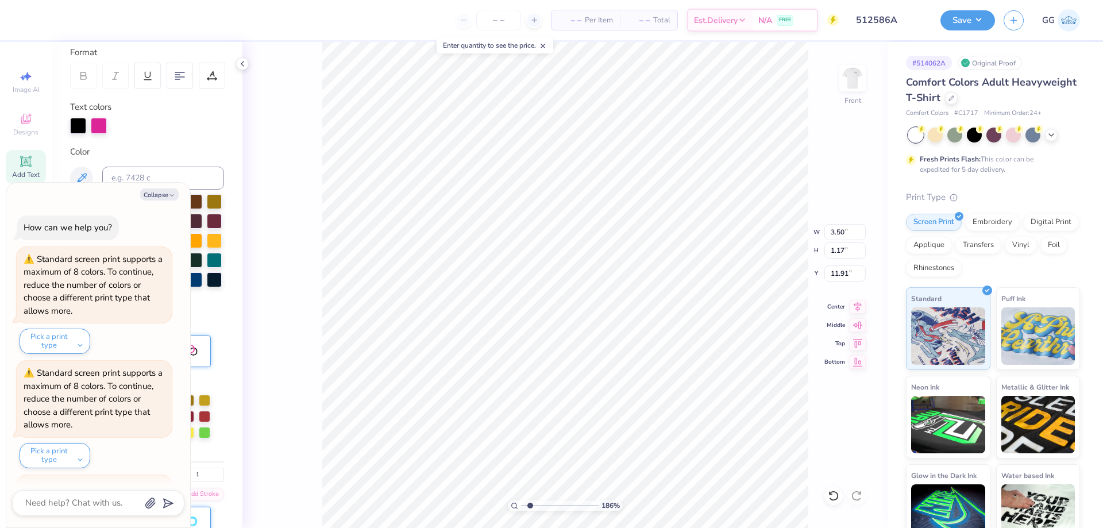
scroll to position [449, 0]
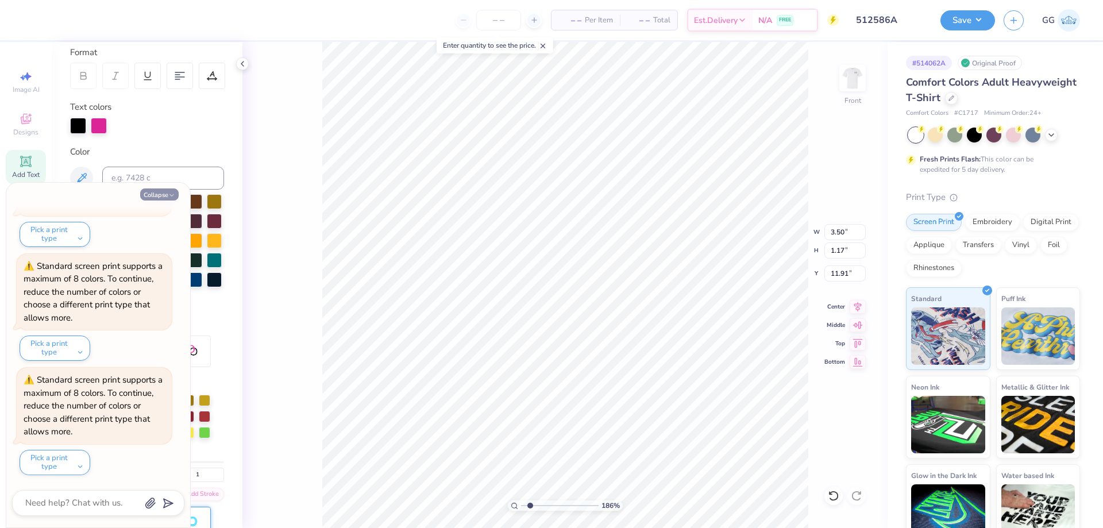
click at [161, 193] on button "Collapse" at bounding box center [159, 195] width 39 height 12
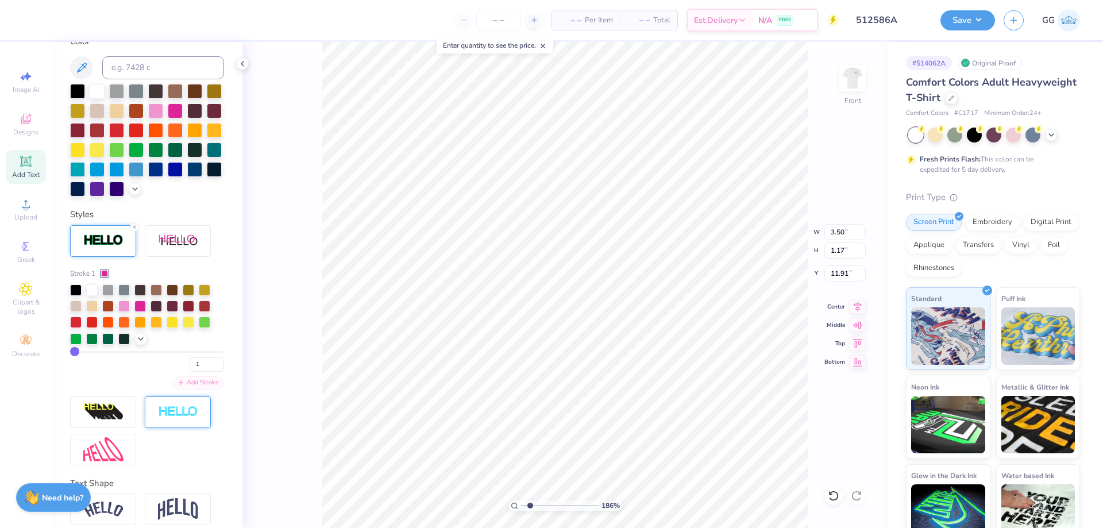
scroll to position [275, 0]
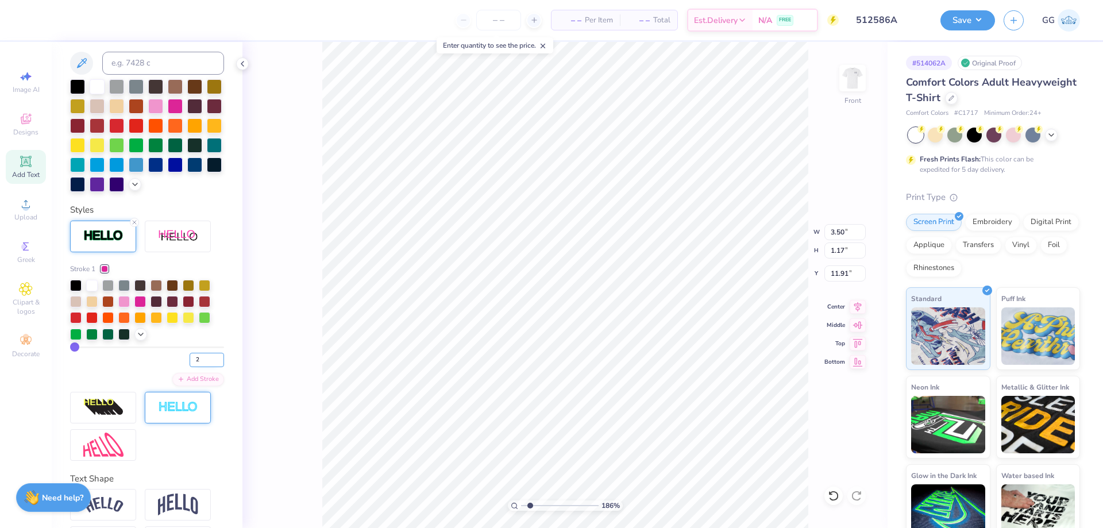
click at [210, 367] on input "2" at bounding box center [207, 360] width 34 height 14
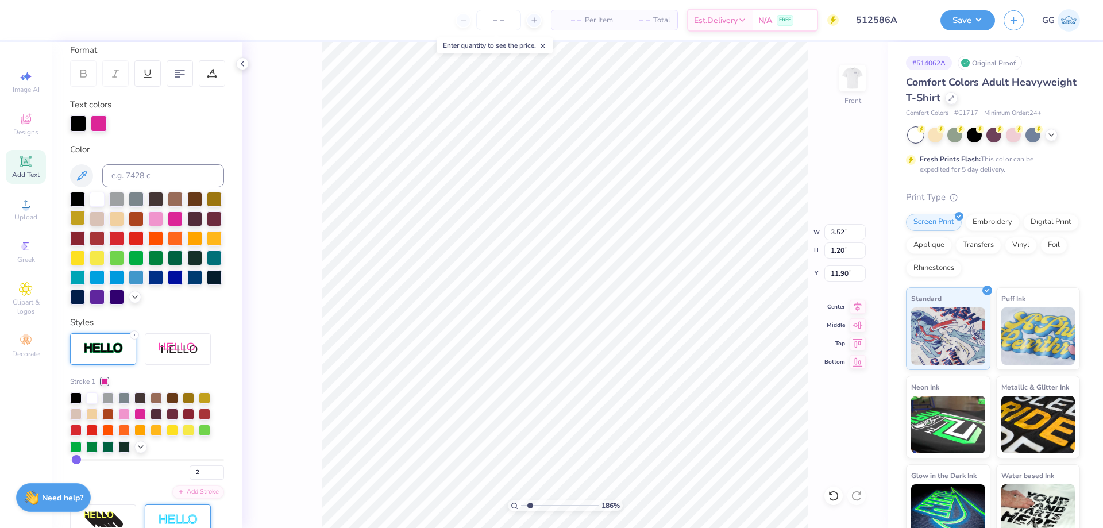
scroll to position [160, 0]
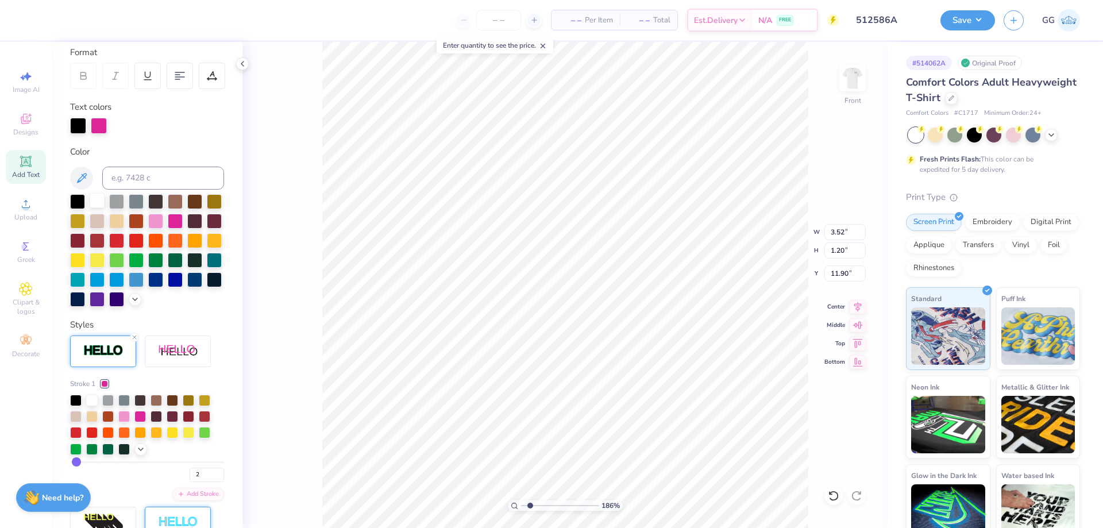
click at [93, 200] on div at bounding box center [97, 200] width 15 height 15
click at [628, 312] on li "Duplicate" at bounding box center [650, 312] width 90 height 22
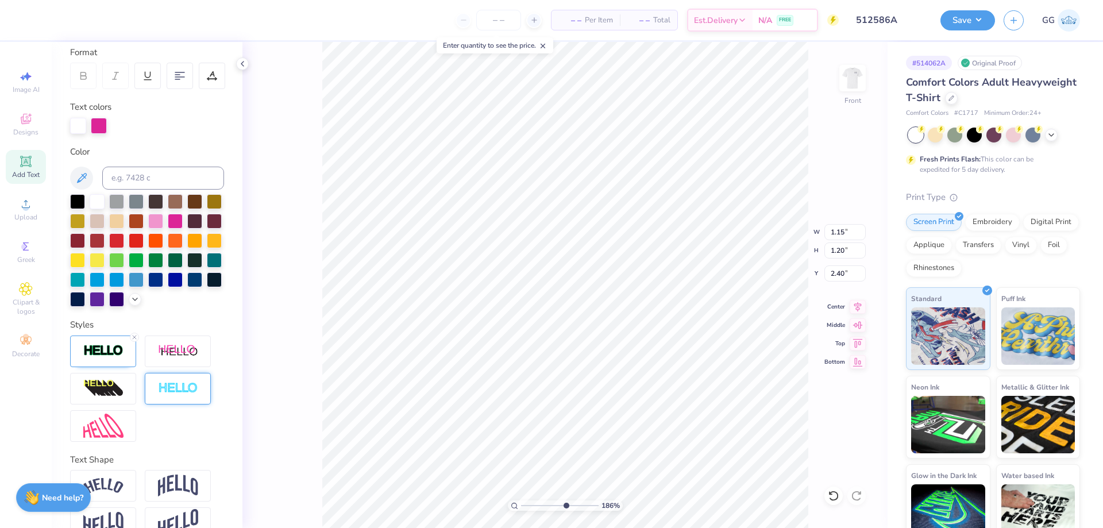
click at [565, 506] on input "range" at bounding box center [560, 506] width 78 height 10
click at [593, 506] on input "range" at bounding box center [560, 506] width 78 height 10
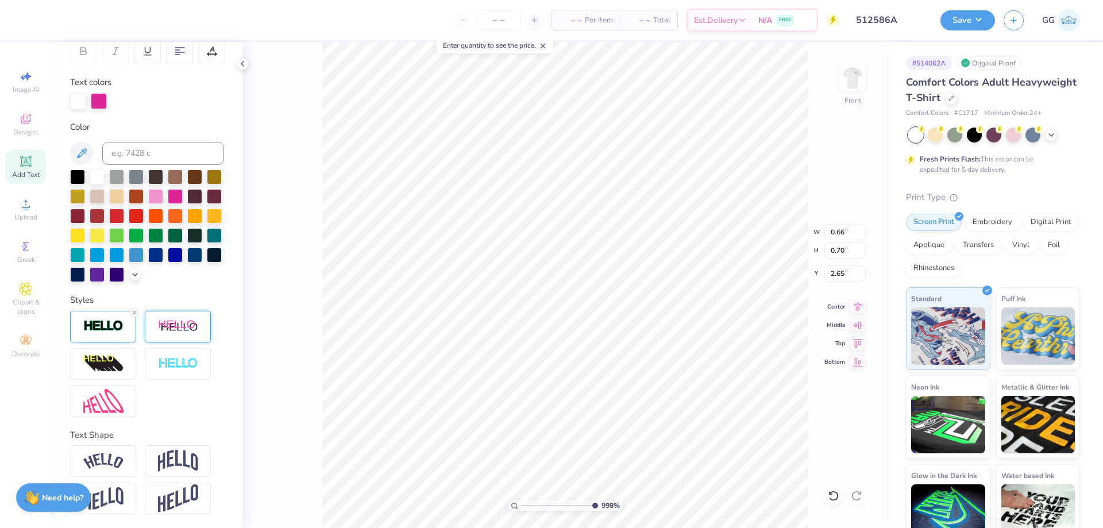
click at [176, 328] on img at bounding box center [178, 327] width 40 height 14
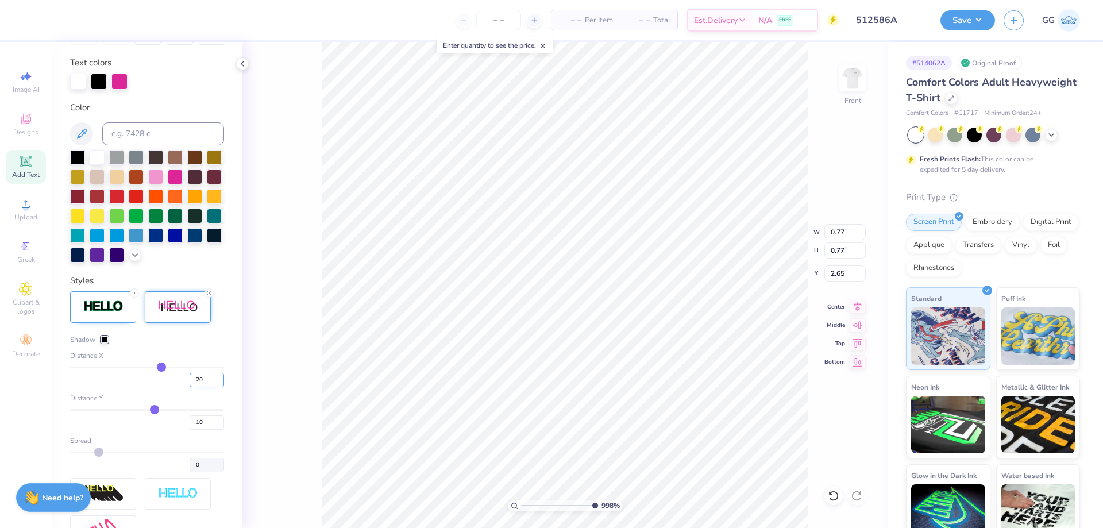
click at [192, 387] on input "20" at bounding box center [207, 380] width 34 height 14
drag, startPoint x: 192, startPoint y: 443, endPoint x: 173, endPoint y: 443, distance: 19.0
click at [173, 430] on div "10" at bounding box center [147, 419] width 154 height 21
click at [105, 343] on div at bounding box center [104, 339] width 7 height 7
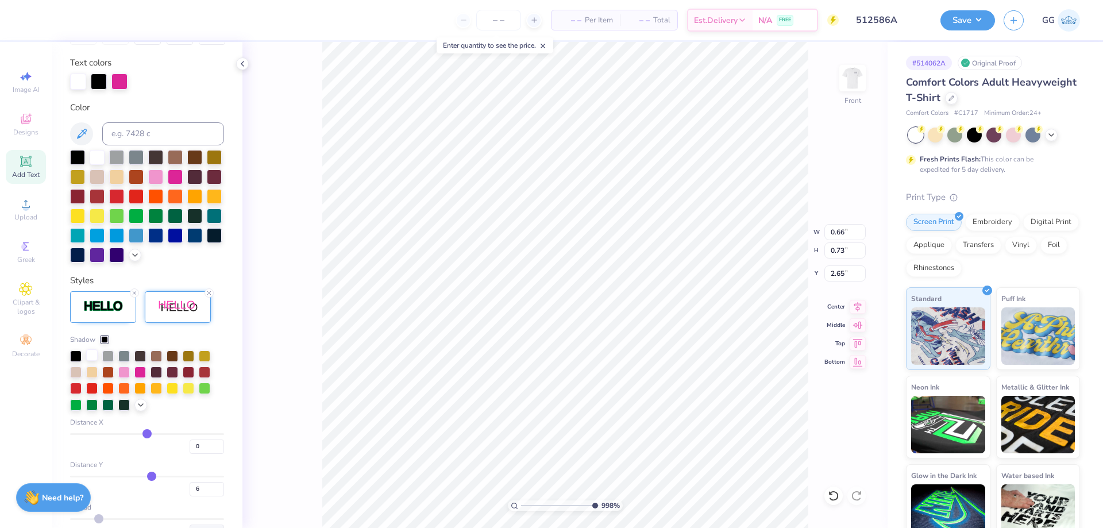
click at [91, 361] on div at bounding box center [91, 354] width 11 height 11
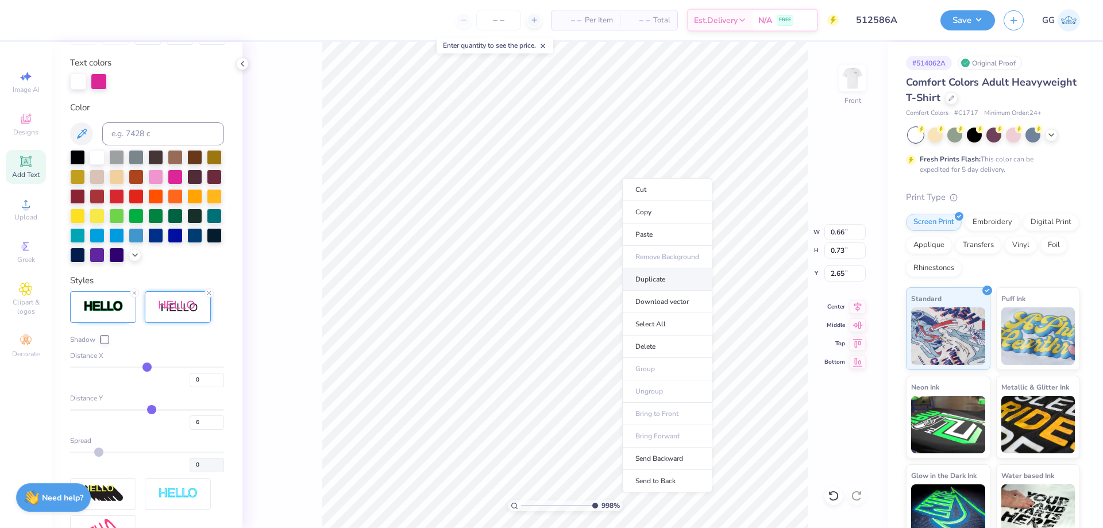
click at [658, 279] on li "Duplicate" at bounding box center [667, 279] width 90 height 22
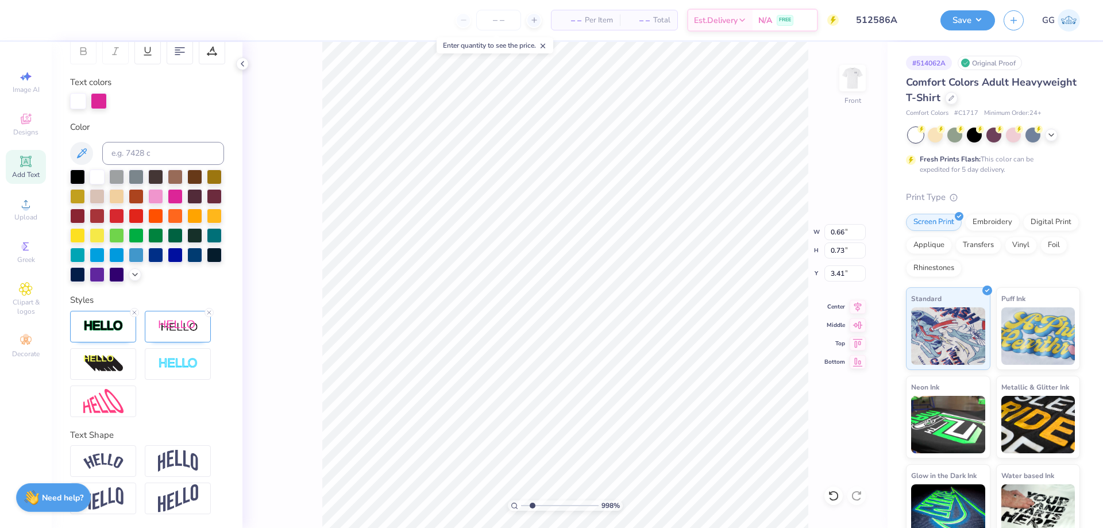
click at [533, 505] on input "range" at bounding box center [560, 506] width 78 height 10
click at [545, 504] on input "range" at bounding box center [560, 506] width 78 height 10
click at [597, 211] on li "Duplicate" at bounding box center [626, 214] width 90 height 22
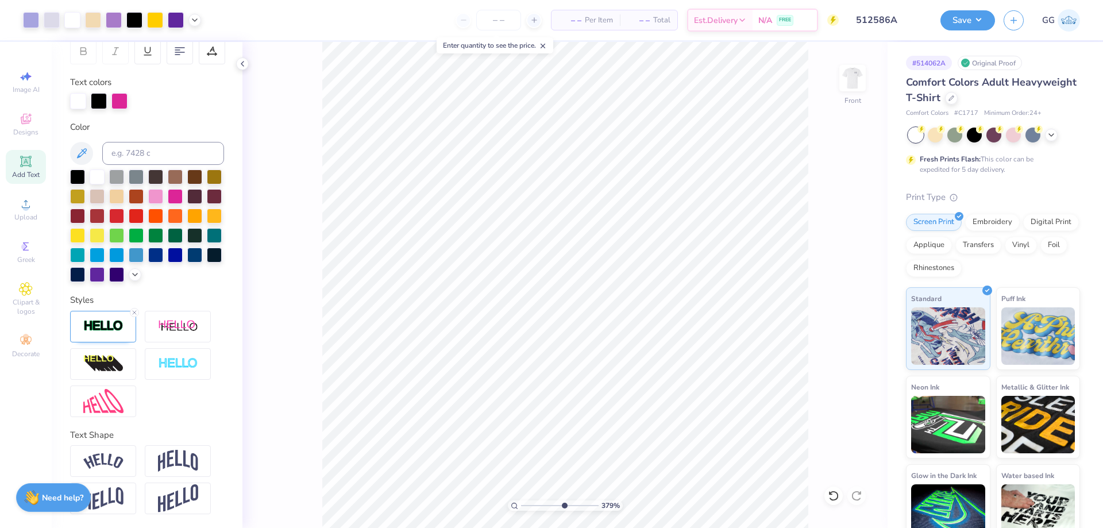
click at [564, 506] on input "range" at bounding box center [560, 506] width 78 height 10
click at [567, 506] on input "range" at bounding box center [560, 506] width 78 height 10
click at [582, 506] on input "range" at bounding box center [560, 506] width 78 height 10
click at [529, 507] on input "range" at bounding box center [560, 506] width 78 height 10
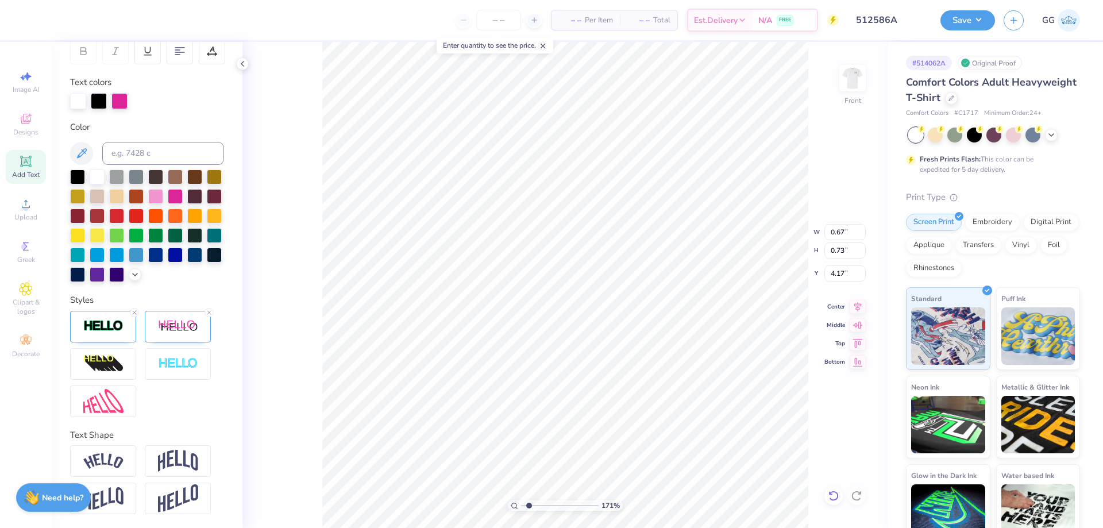
click at [833, 496] on icon at bounding box center [833, 495] width 11 height 11
click at [549, 506] on input "range" at bounding box center [560, 506] width 78 height 10
click at [572, 505] on input "range" at bounding box center [560, 506] width 78 height 10
click at [589, 505] on input "range" at bounding box center [560, 506] width 78 height 10
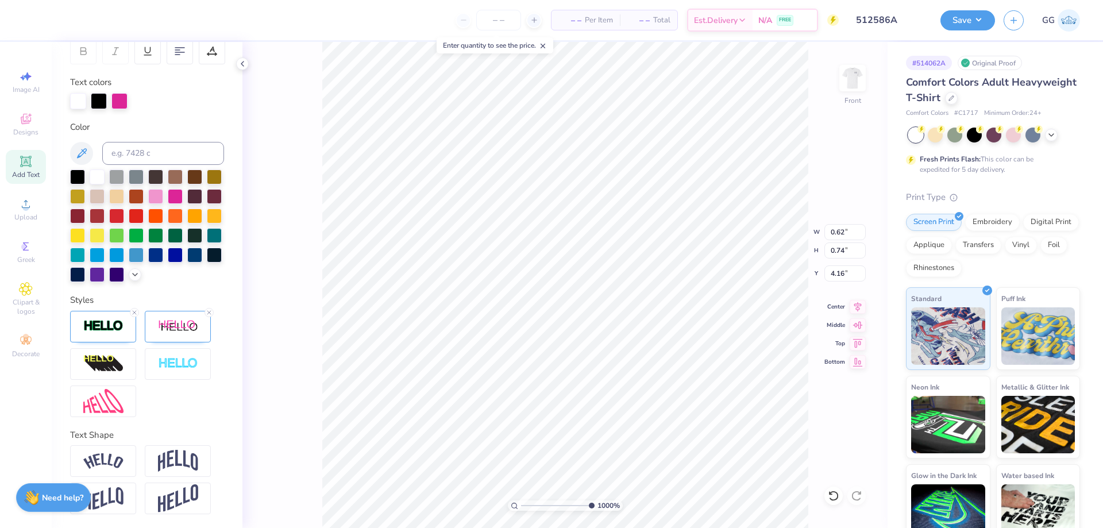
click at [594, 506] on input "range" at bounding box center [558, 506] width 74 height 10
click at [529, 506] on input "range" at bounding box center [558, 506] width 74 height 10
click at [525, 506] on input "range" at bounding box center [560, 506] width 78 height 10
click at [193, 16] on icon at bounding box center [194, 18] width 9 height 9
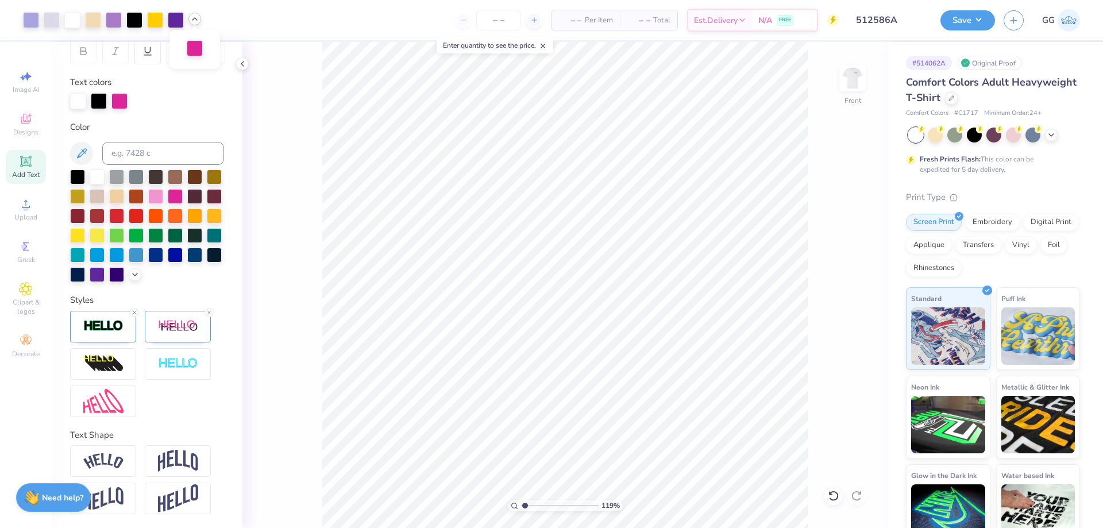
click at [187, 56] on div at bounding box center [195, 48] width 16 height 16
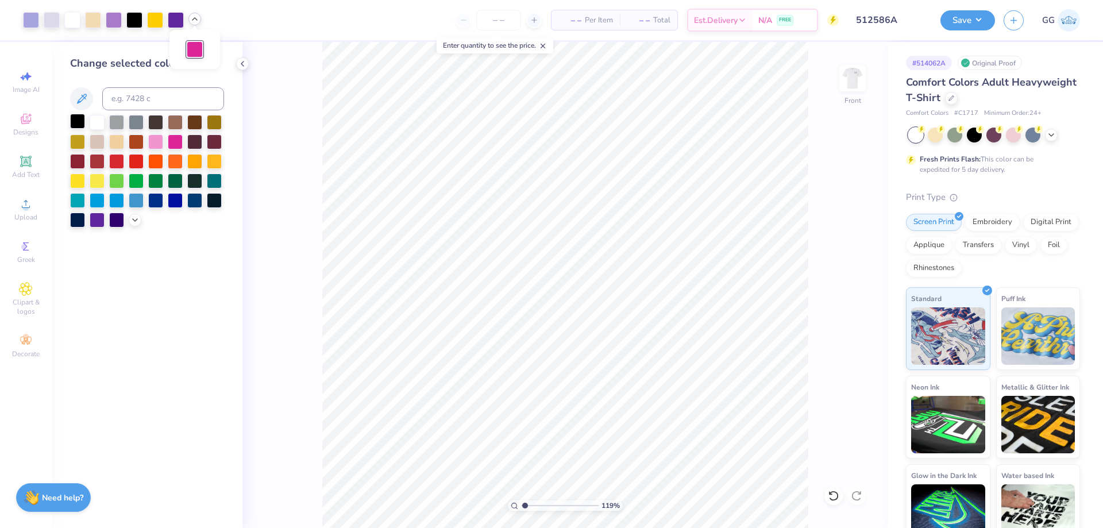
click at [75, 119] on div at bounding box center [77, 121] width 15 height 15
click at [972, 13] on button "Save" at bounding box center [968, 19] width 55 height 20
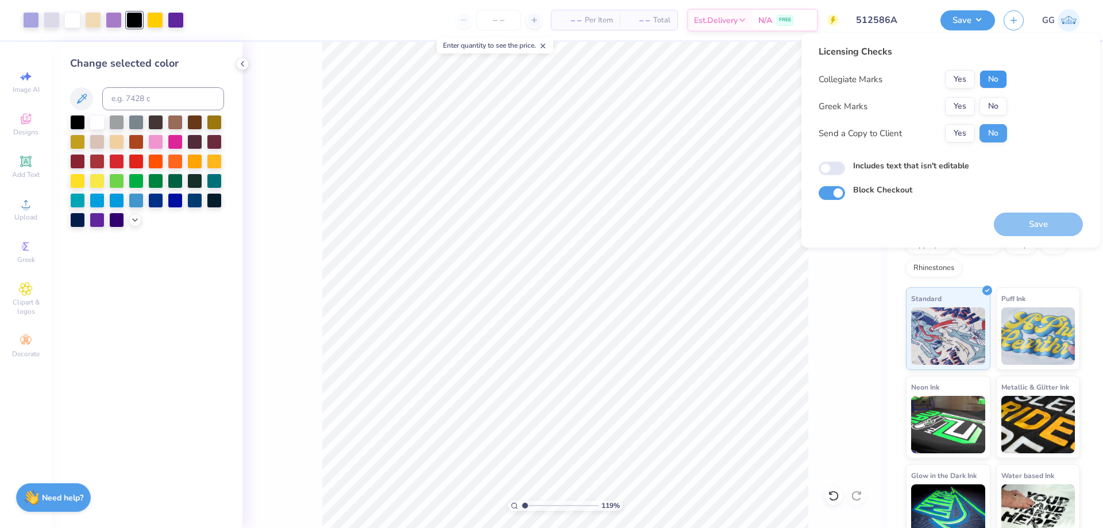
click at [1005, 82] on button "No" at bounding box center [994, 79] width 28 height 18
click at [997, 105] on button "No" at bounding box center [994, 106] width 28 height 18
click at [1037, 223] on button "Save" at bounding box center [1038, 225] width 89 height 24
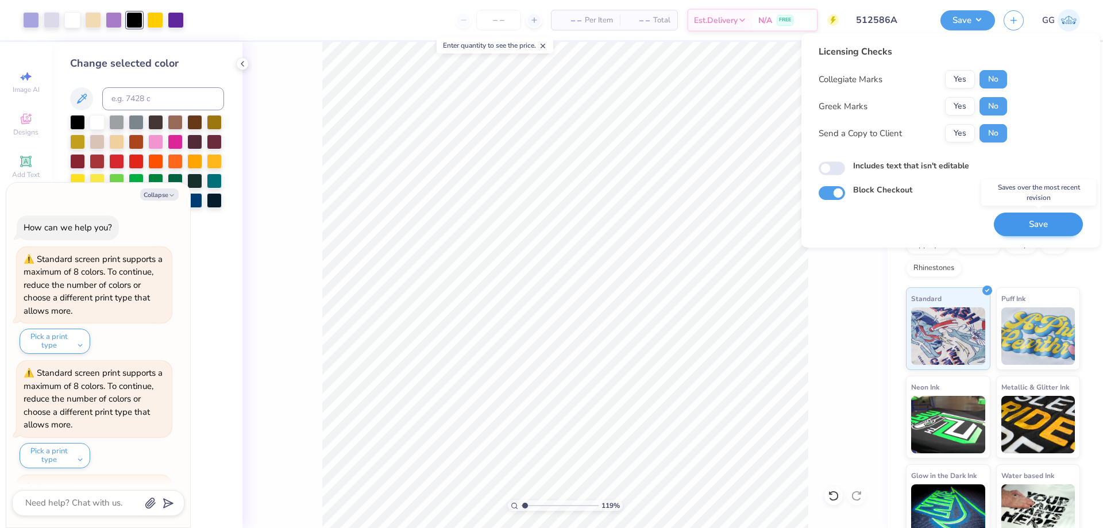
scroll to position [494, 0]
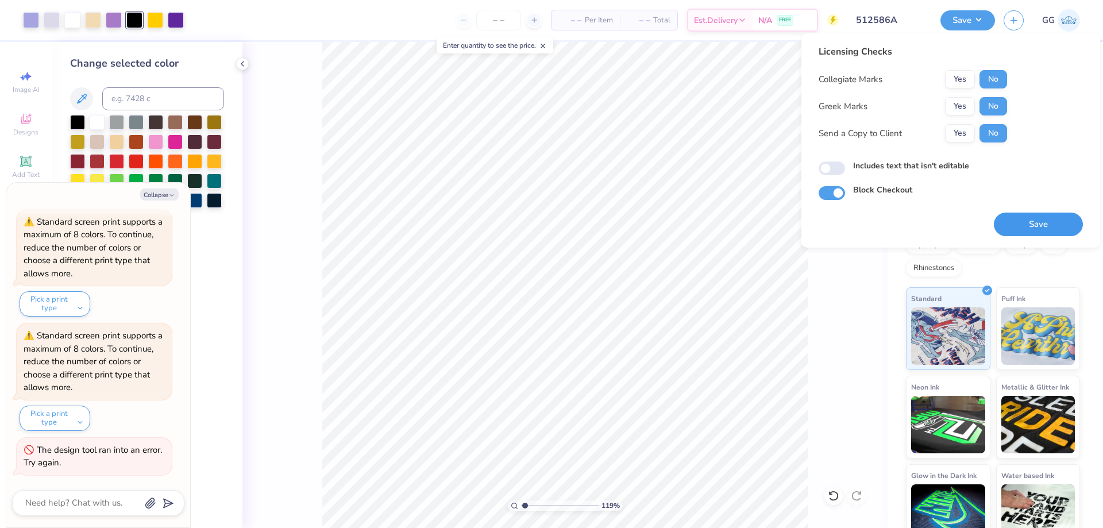
click at [1041, 226] on button "Save" at bounding box center [1038, 225] width 89 height 24
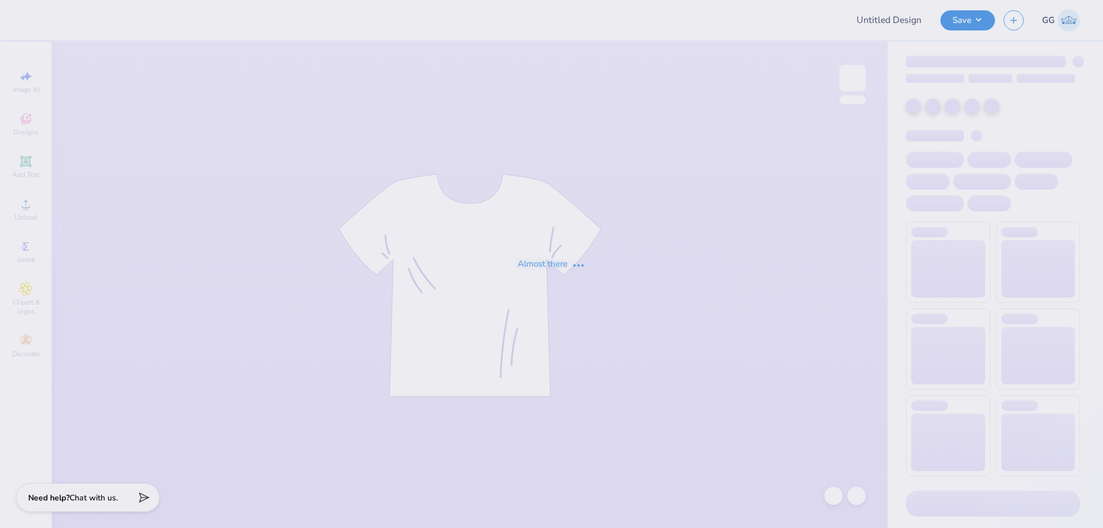
type input "512586A"
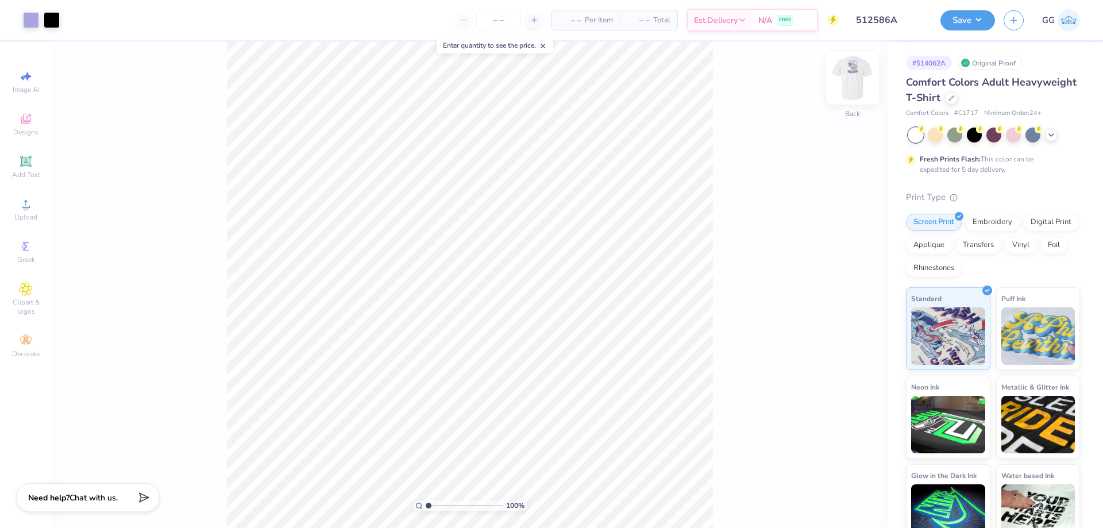
click at [857, 71] on img at bounding box center [853, 78] width 46 height 46
click at [461, 505] on input "range" at bounding box center [465, 506] width 78 height 10
click at [447, 508] on input "range" at bounding box center [465, 506] width 78 height 10
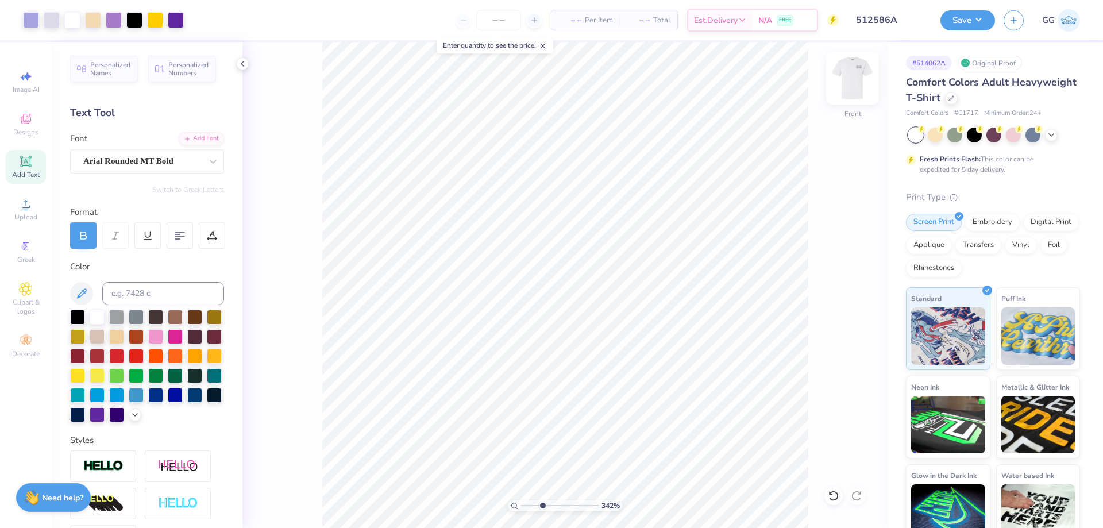
click at [850, 76] on img at bounding box center [853, 78] width 46 height 46
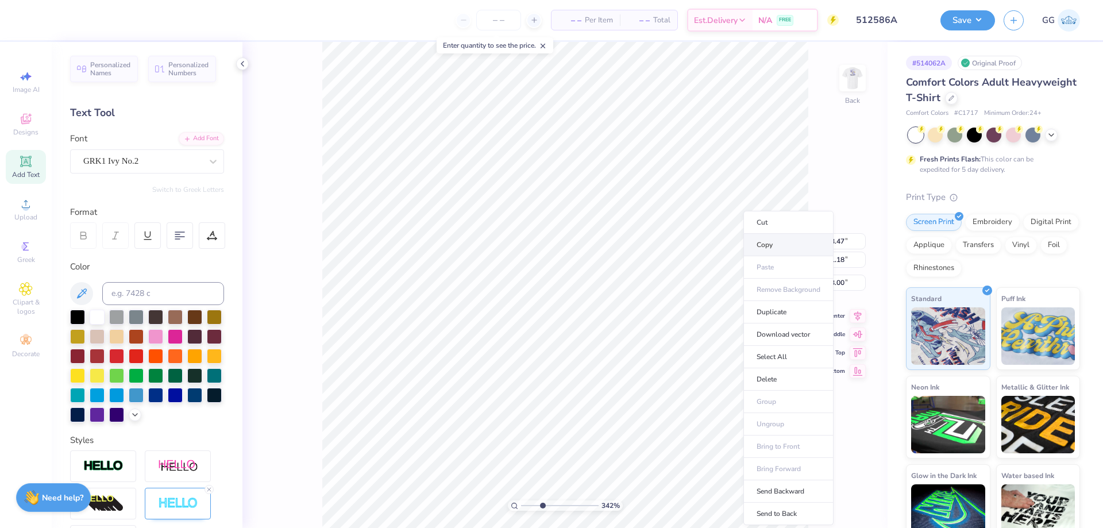
click at [774, 243] on li "Copy" at bounding box center [789, 245] width 90 height 22
click at [852, 89] on img at bounding box center [853, 78] width 46 height 46
type input "1.86"
click at [530, 503] on input "range" at bounding box center [560, 506] width 78 height 10
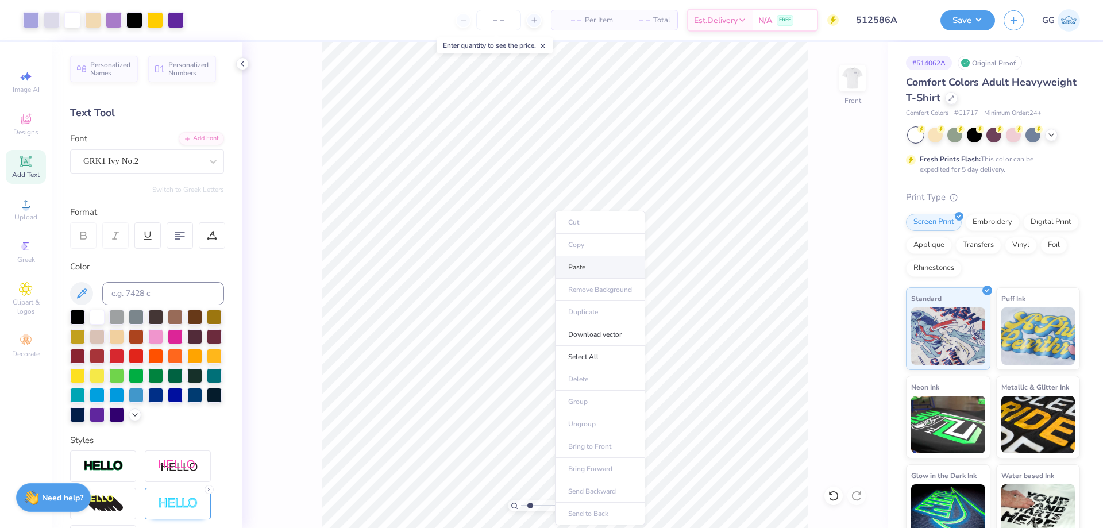
click at [595, 269] on li "Paste" at bounding box center [600, 267] width 90 height 22
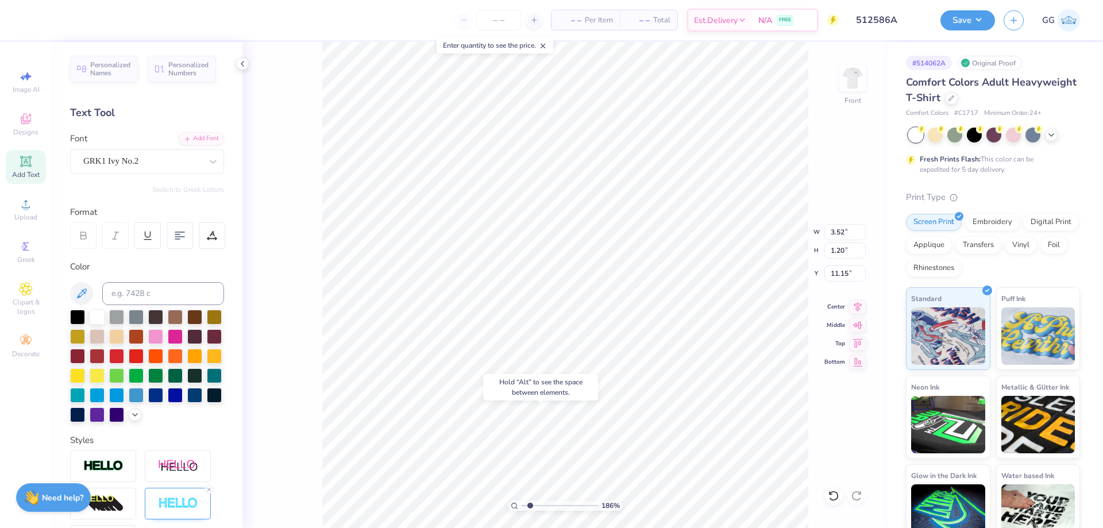
type input "11.15"
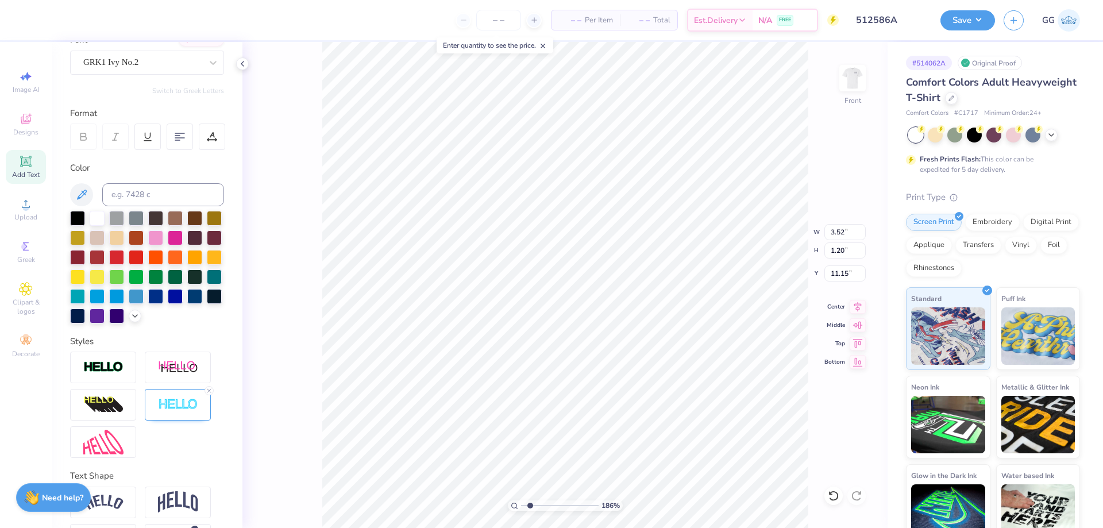
scroll to position [115, 0]
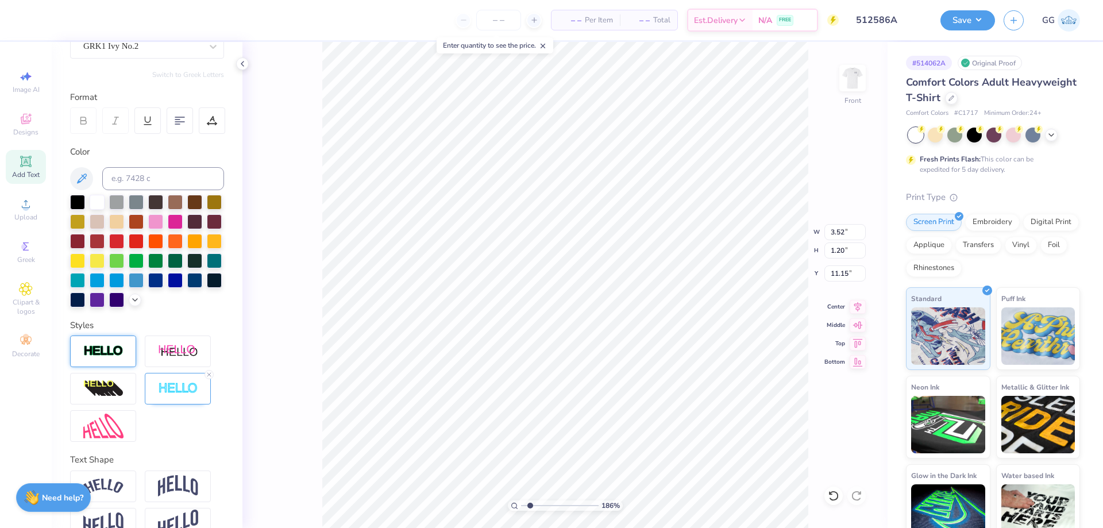
click at [116, 358] on img at bounding box center [103, 351] width 40 height 13
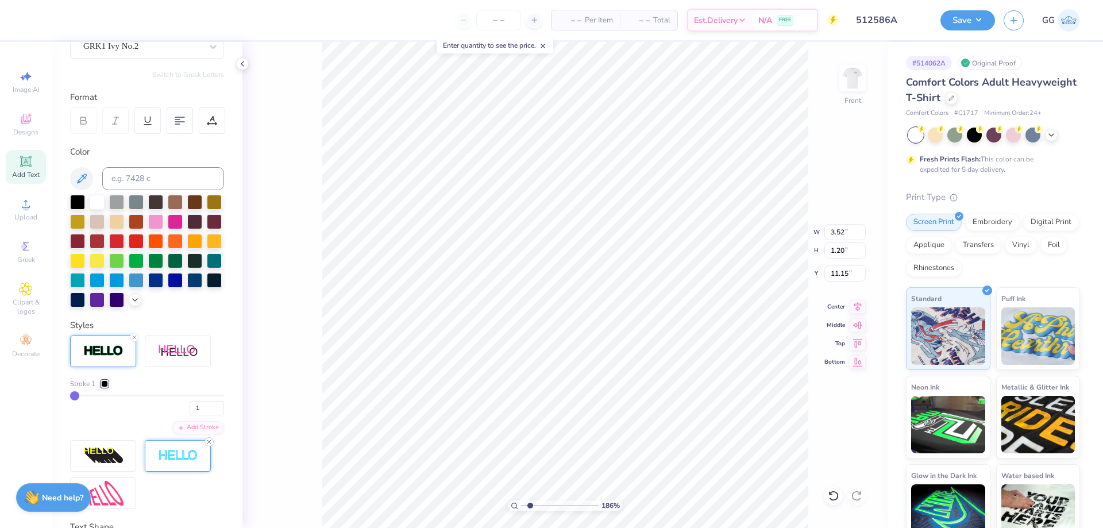
click at [211, 444] on line at bounding box center [208, 441] width 3 height 3
type input "3.50"
type input "1.17"
type input "11.17"
click at [104, 387] on div at bounding box center [104, 383] width 7 height 7
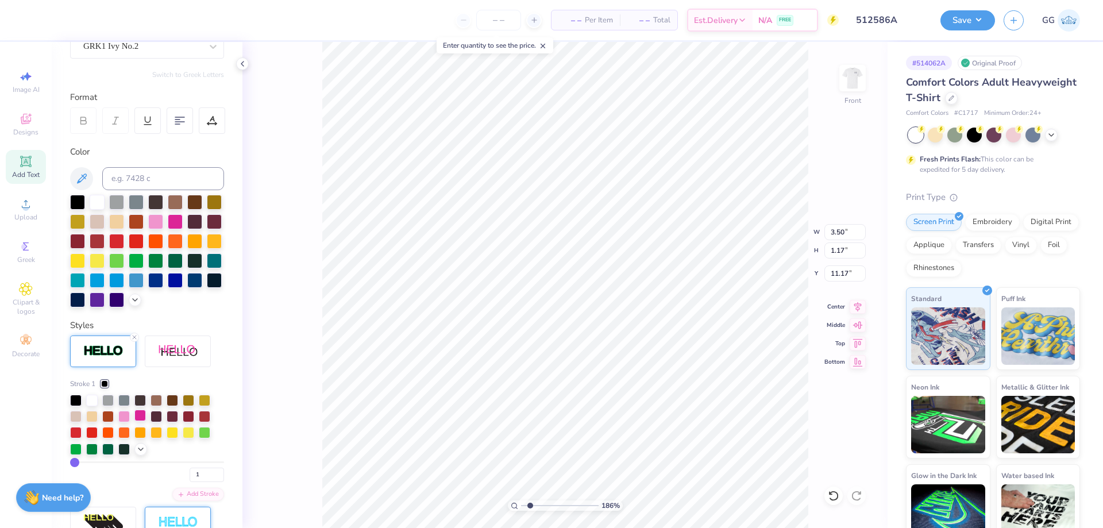
click at [141, 421] on div at bounding box center [139, 415] width 11 height 11
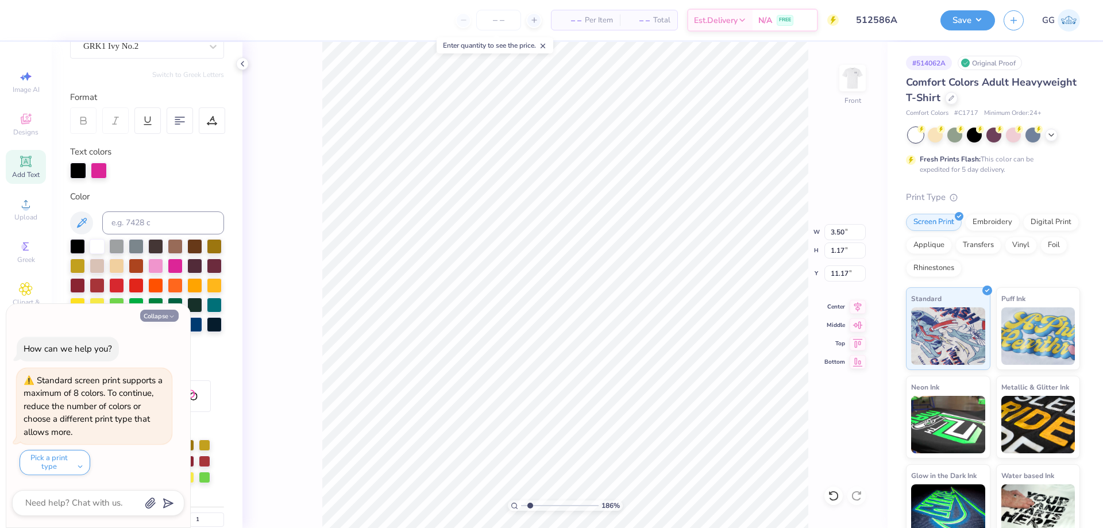
click at [166, 316] on button "Collapse" at bounding box center [159, 316] width 39 height 12
type textarea "x"
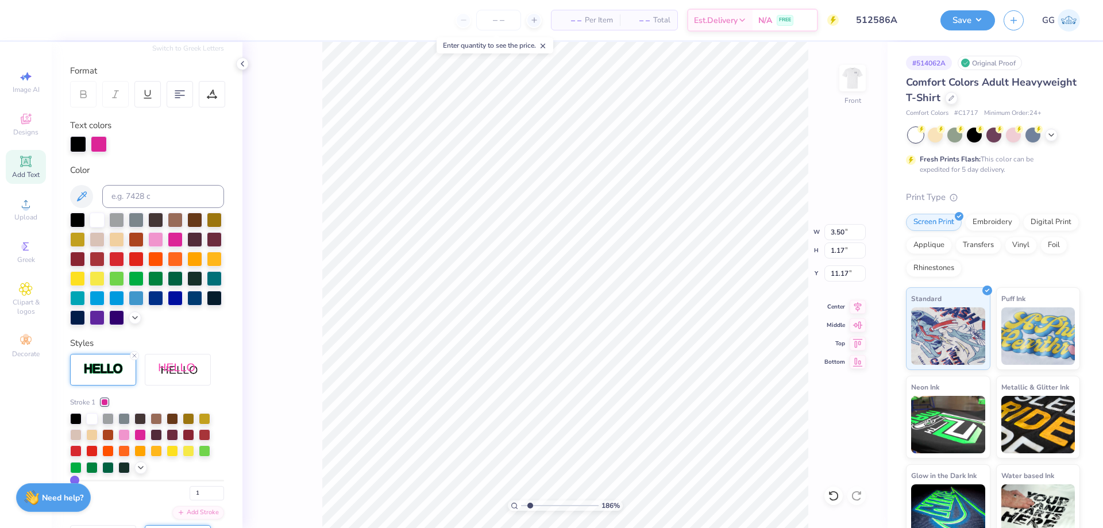
scroll to position [230, 0]
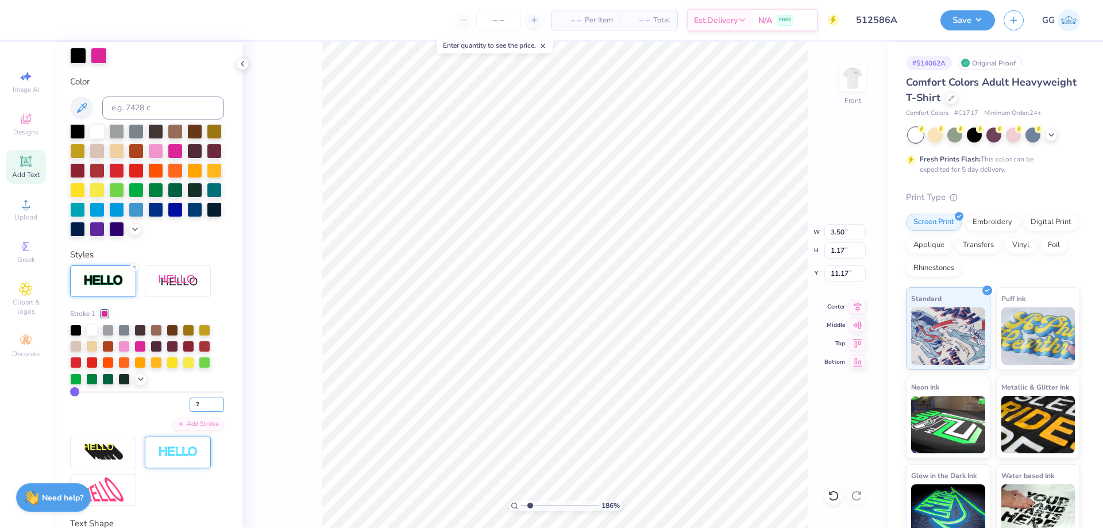
type input "2"
click at [209, 412] on input "2" at bounding box center [207, 405] width 34 height 14
type input "2"
type input "3.52"
type input "1.20"
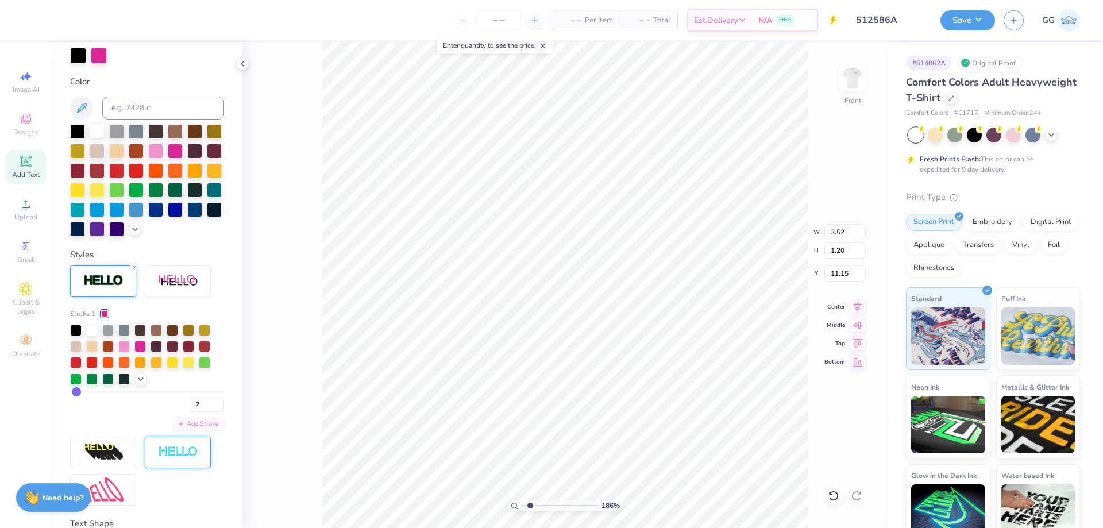
click at [100, 130] on div at bounding box center [97, 130] width 15 height 15
click at [628, 309] on li "Duplicate" at bounding box center [640, 312] width 90 height 22
type input "6.10"
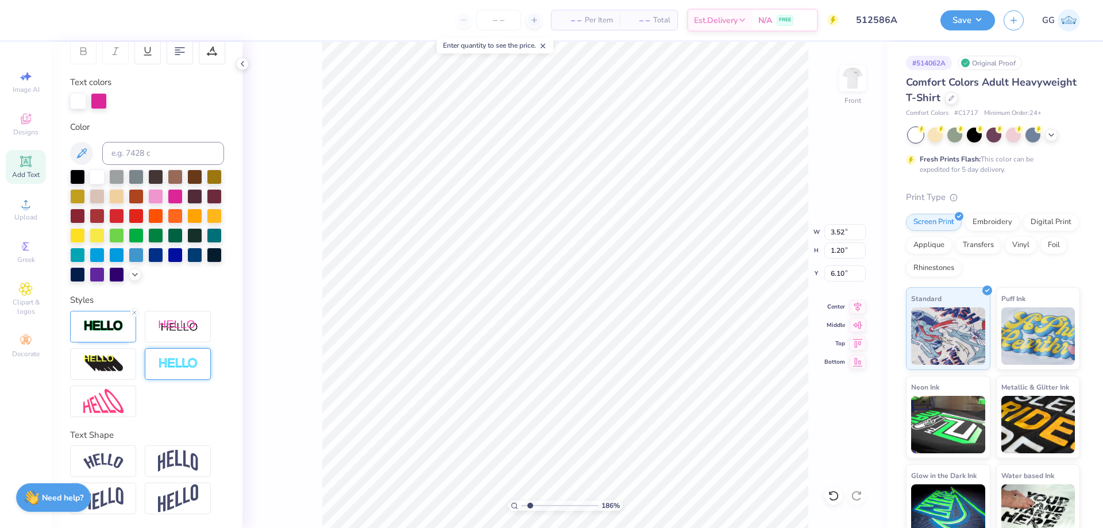
scroll to position [10, 1]
type textarea "A"
click at [559, 509] on input "range" at bounding box center [560, 506] width 78 height 10
type input "6.55"
click at [567, 506] on input "range" at bounding box center [560, 506] width 78 height 10
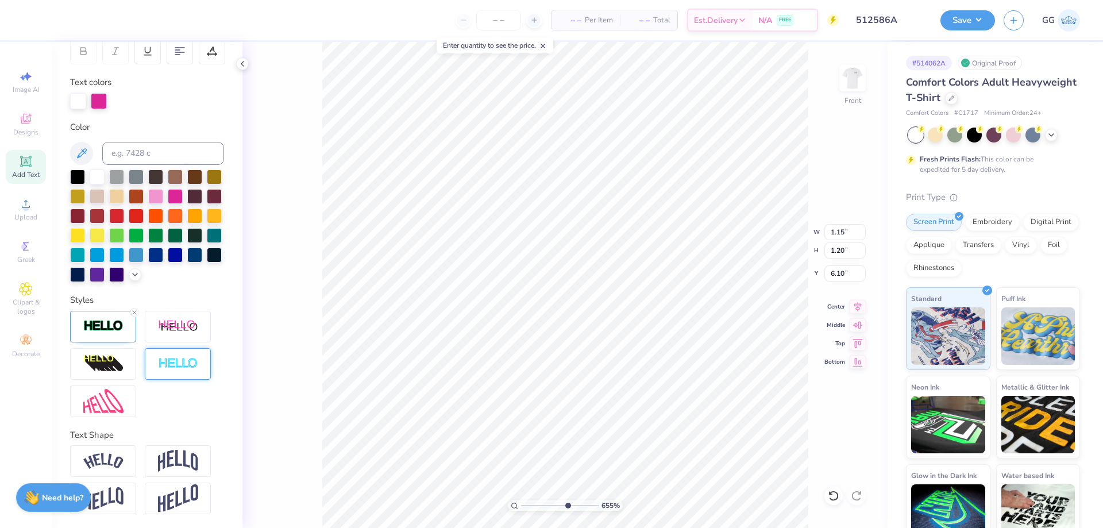
type input "2.62"
click at [582, 506] on input "range" at bounding box center [560, 506] width 78 height 10
type input "9.68"
click at [591, 505] on input "range" at bounding box center [560, 506] width 78 height 10
type input "0.66"
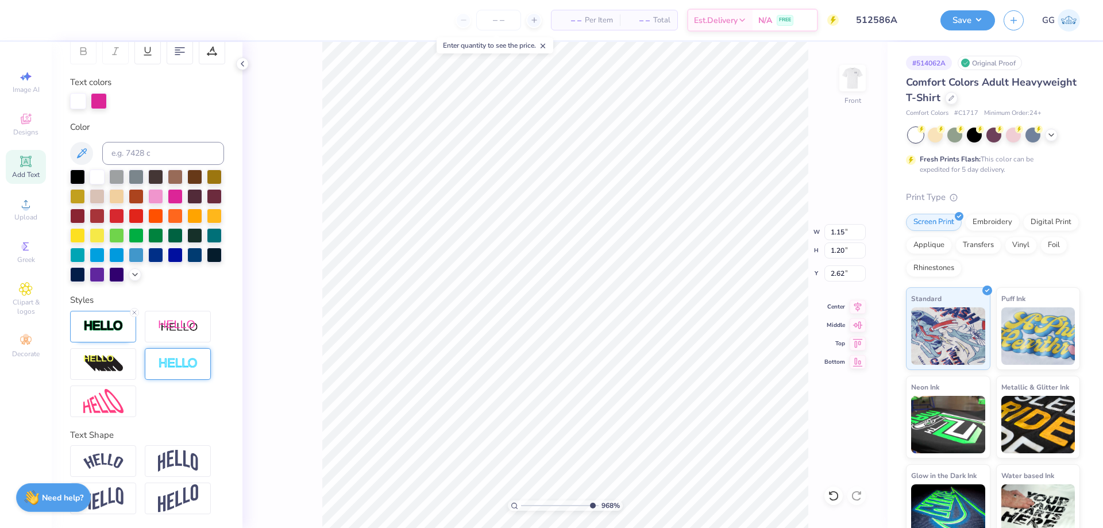
type input "0.69"
type input "2.66"
type input "10"
click at [595, 506] on input "range" at bounding box center [560, 506] width 78 height 10
type input "0.67"
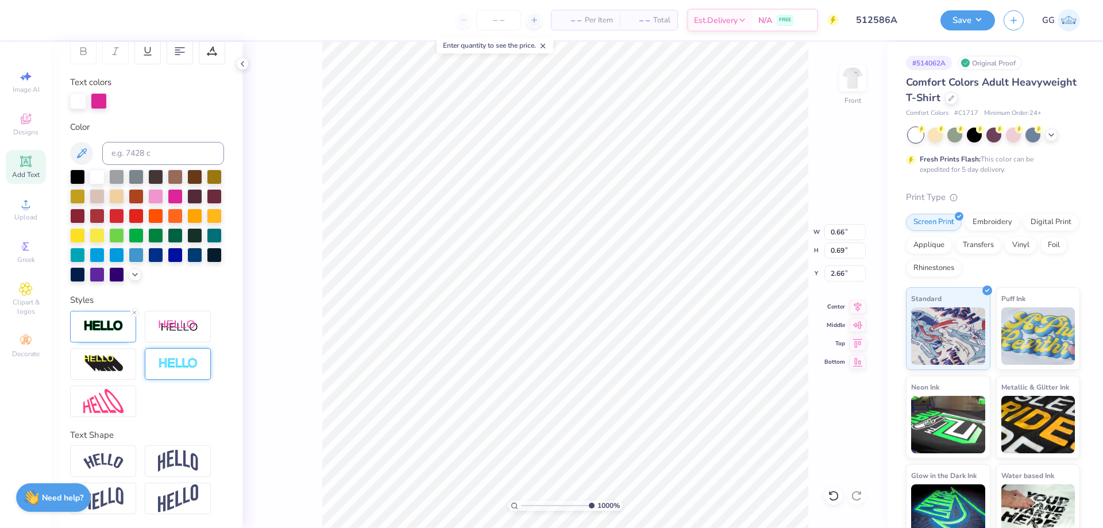
type input "0.71"
type input "2.65"
type input "0.66"
type input "0.70"
click at [654, 302] on li "Duplicate" at bounding box center [656, 302] width 90 height 22
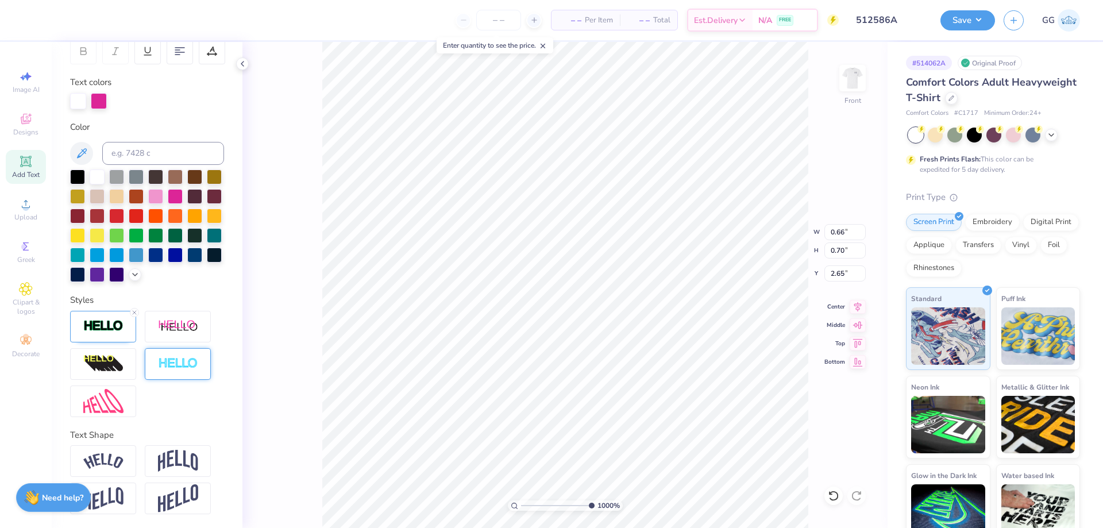
type input "3.65"
type input "3.02"
click at [538, 505] on input "range" at bounding box center [558, 506] width 74 height 10
click at [672, 311] on li "Duplicate" at bounding box center [675, 312] width 90 height 22
type input "4.65"
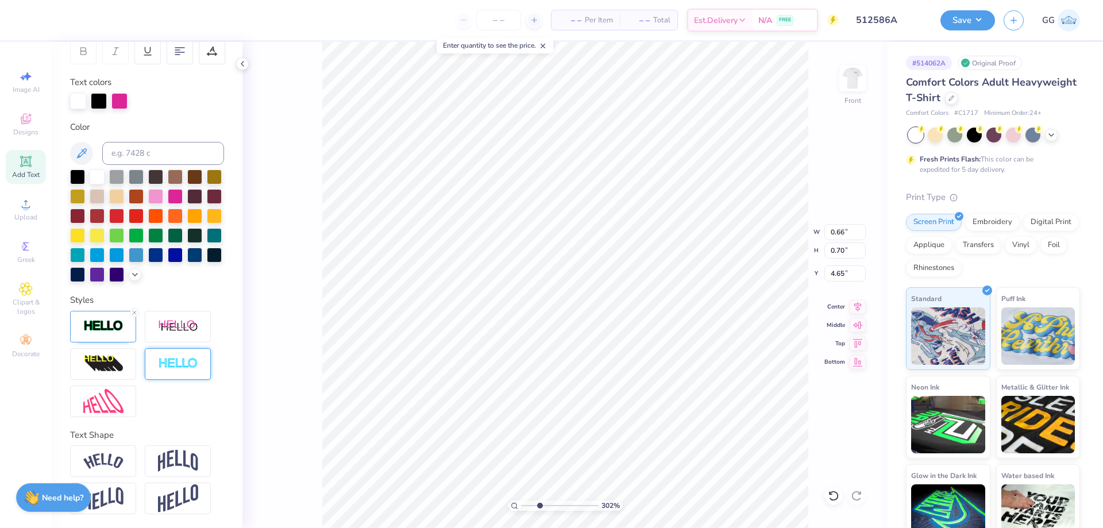
type input "3.52"
type input "1.20"
type input "5.10"
type textarea "DP"
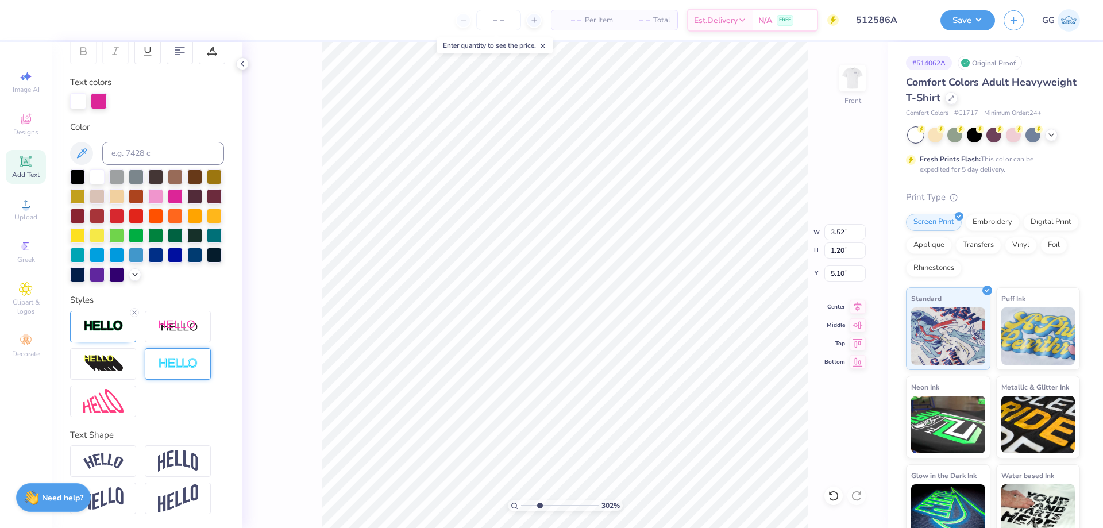
type input "0.66"
type input "0.70"
type input "3.65"
click at [172, 329] on img at bounding box center [178, 327] width 40 height 14
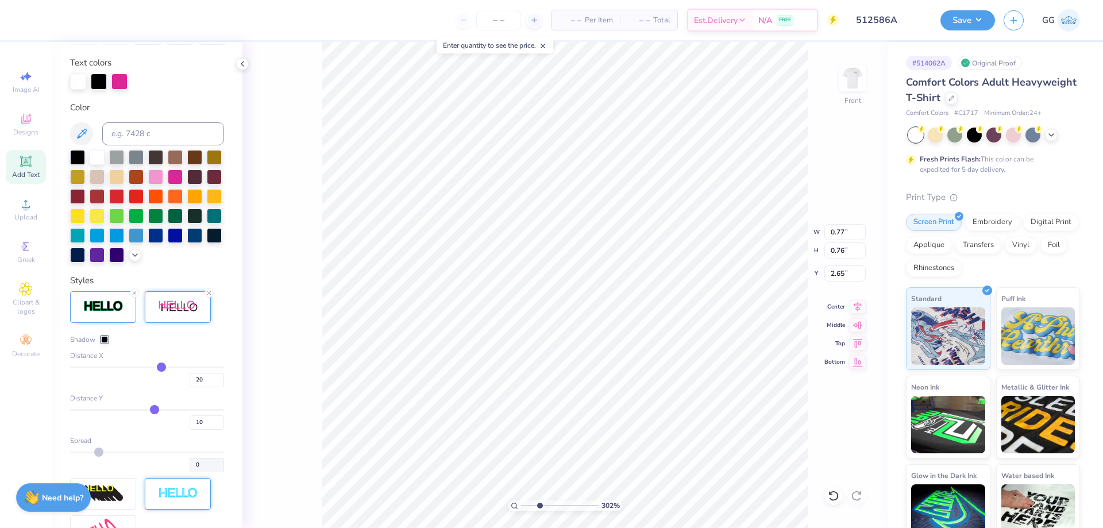
type input "0.77"
type input "0.76"
click at [191, 387] on input "20" at bounding box center [207, 380] width 34 height 14
type input "0"
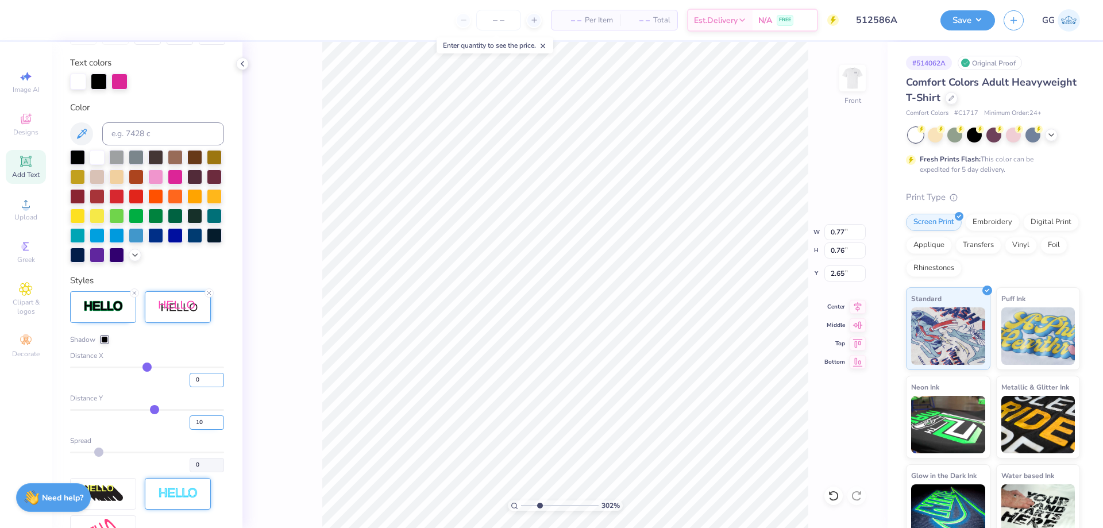
type input "0.66"
drag, startPoint x: 197, startPoint y: 442, endPoint x: 174, endPoint y: 442, distance: 23.0
click at [174, 430] on div "10" at bounding box center [147, 419] width 154 height 21
type input "6"
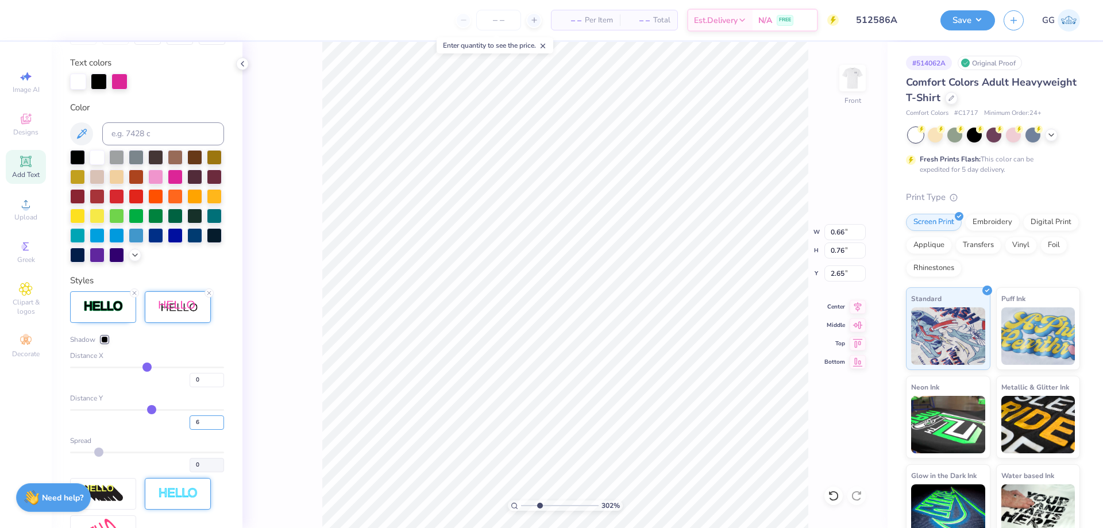
type input "0.73"
click at [101, 343] on div at bounding box center [104, 339] width 7 height 7
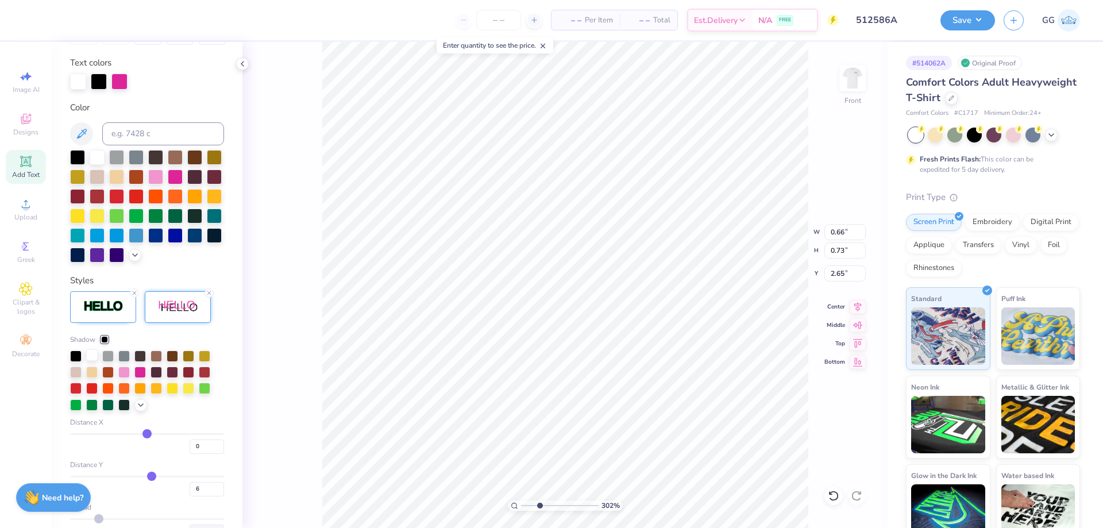
click at [91, 361] on div at bounding box center [91, 354] width 11 height 11
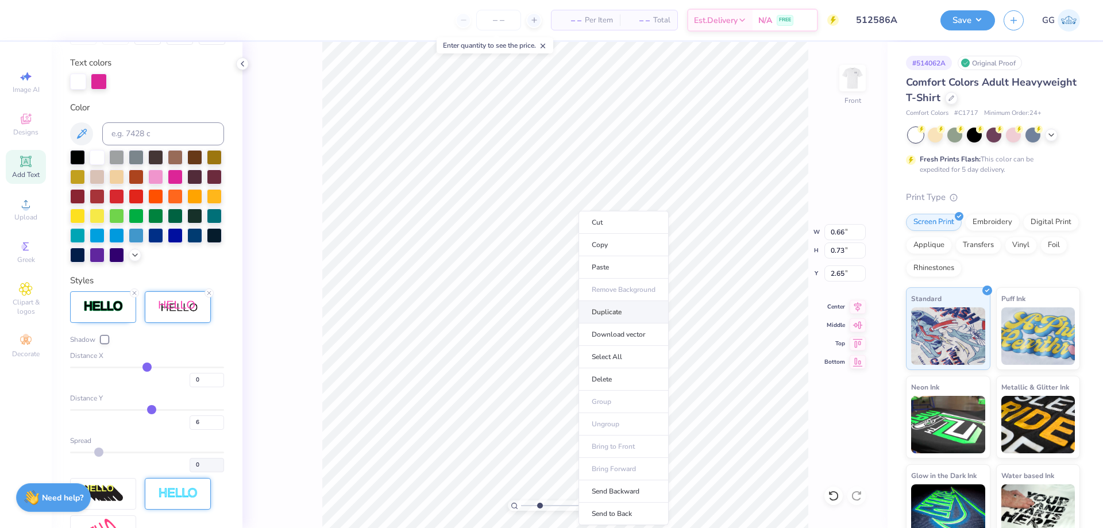
click at [612, 313] on li "Duplicate" at bounding box center [624, 312] width 90 height 22
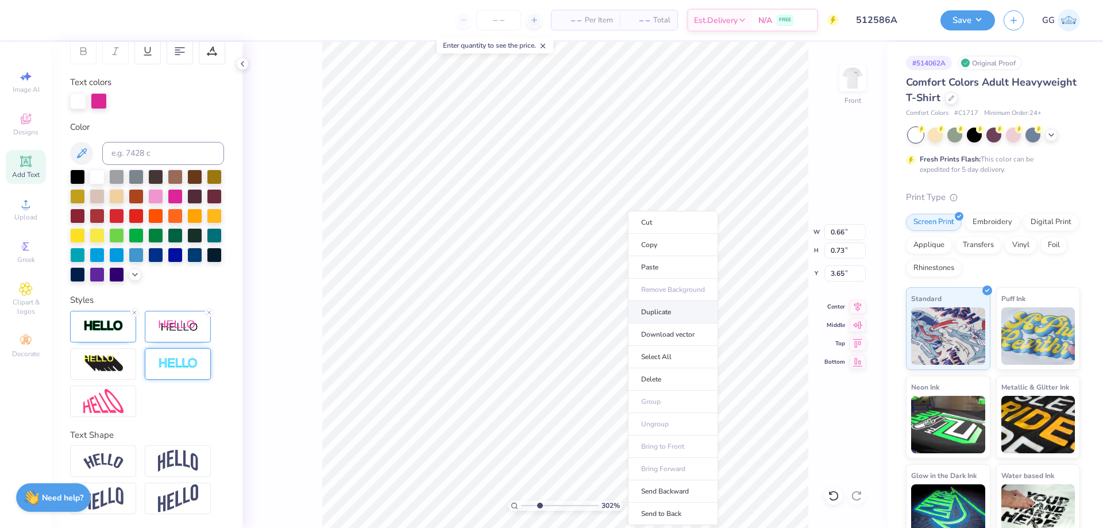
click at [664, 313] on li "Duplicate" at bounding box center [673, 312] width 90 height 22
type input "3.38"
type input "2.29"
type input "1.20"
type input "5.10"
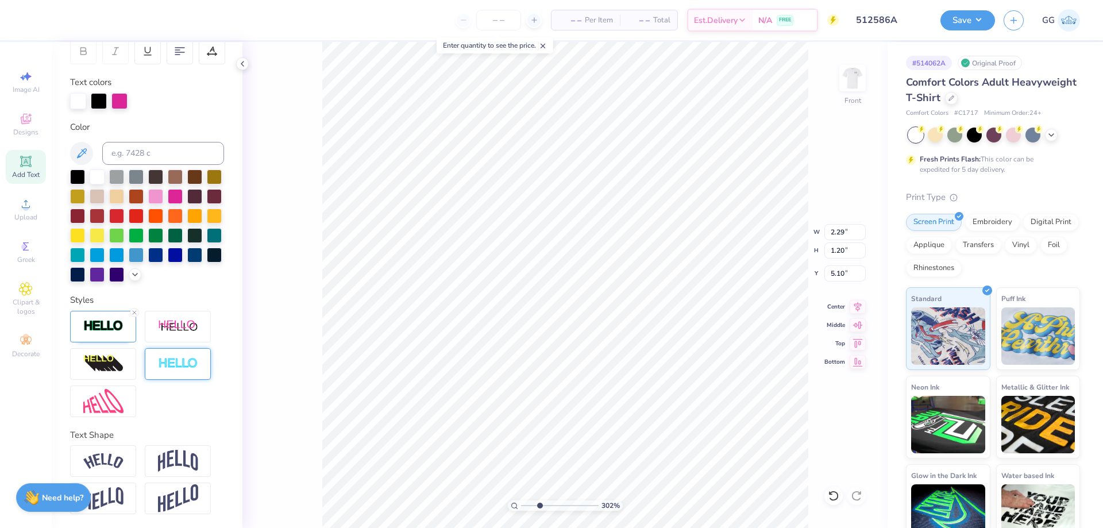
scroll to position [10, 2]
type input "0.66"
type input "0.73"
type input "3.38"
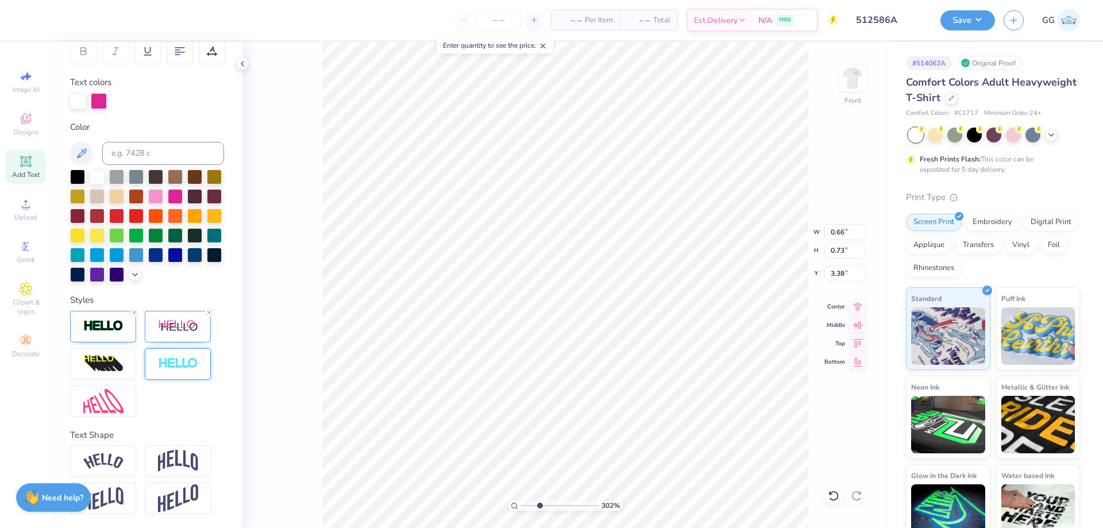
paste textarea "D"
type textarea "D"
type input "2.29"
type input "1.20"
type input "5.10"
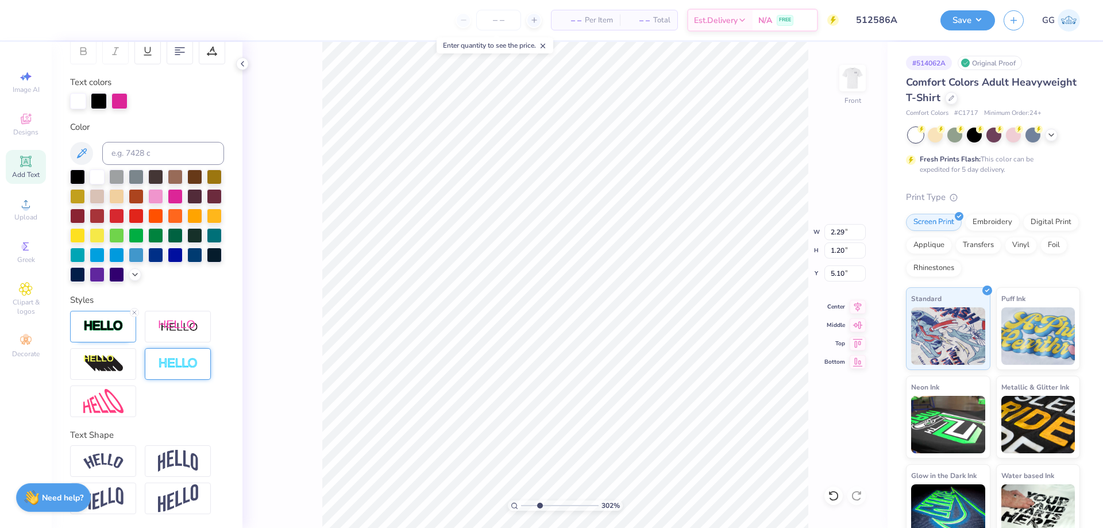
scroll to position [10, 2]
type input "0.66"
type input "0.73"
type input "3.65"
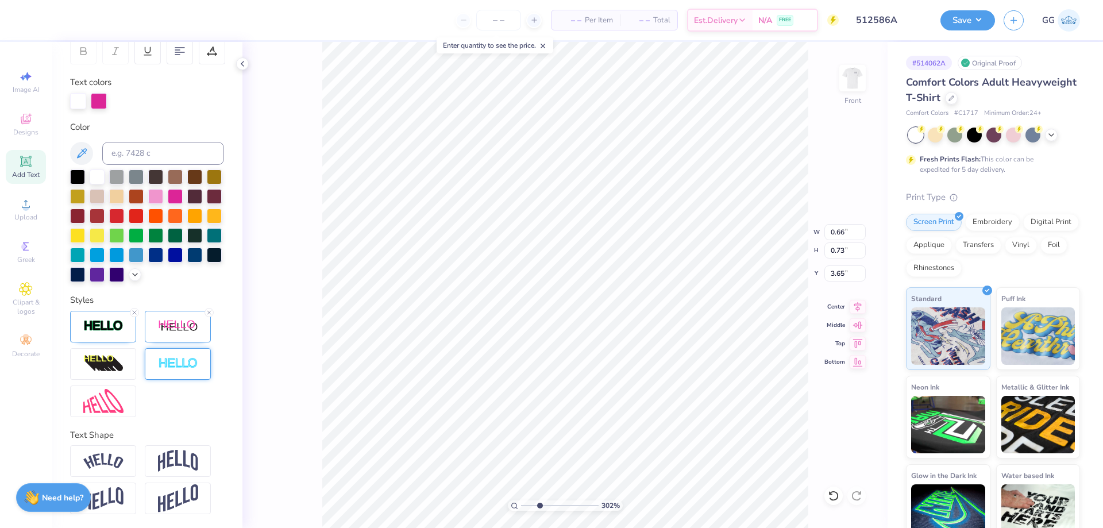
type textarea "P"
type input "0.62"
type input "0.74"
type input "4.18"
click at [585, 505] on input "range" at bounding box center [560, 506] width 78 height 10
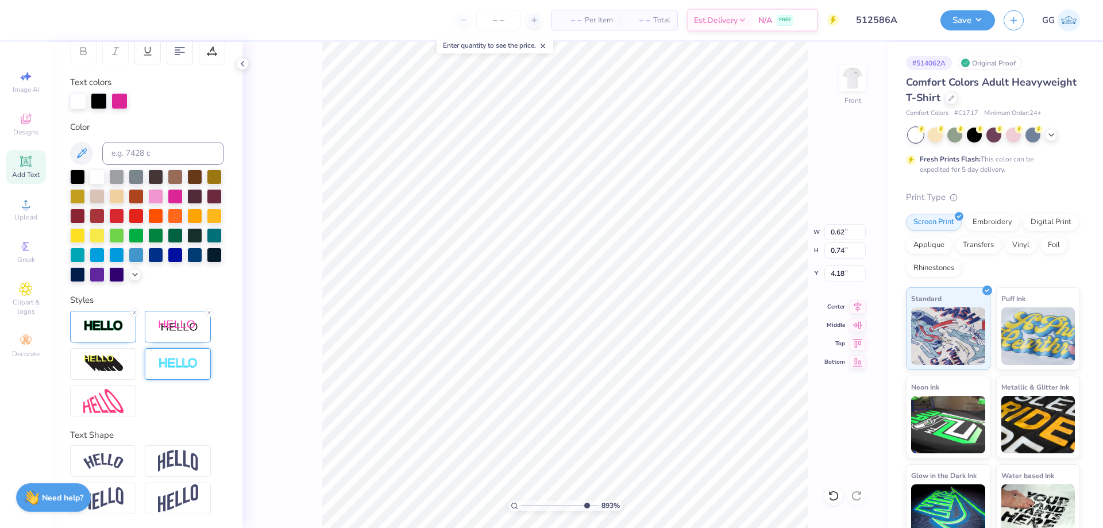
type input "10"
click at [594, 506] on input "range" at bounding box center [560, 506] width 78 height 10
type input "0.67"
type input "0.73"
type input "3.37"
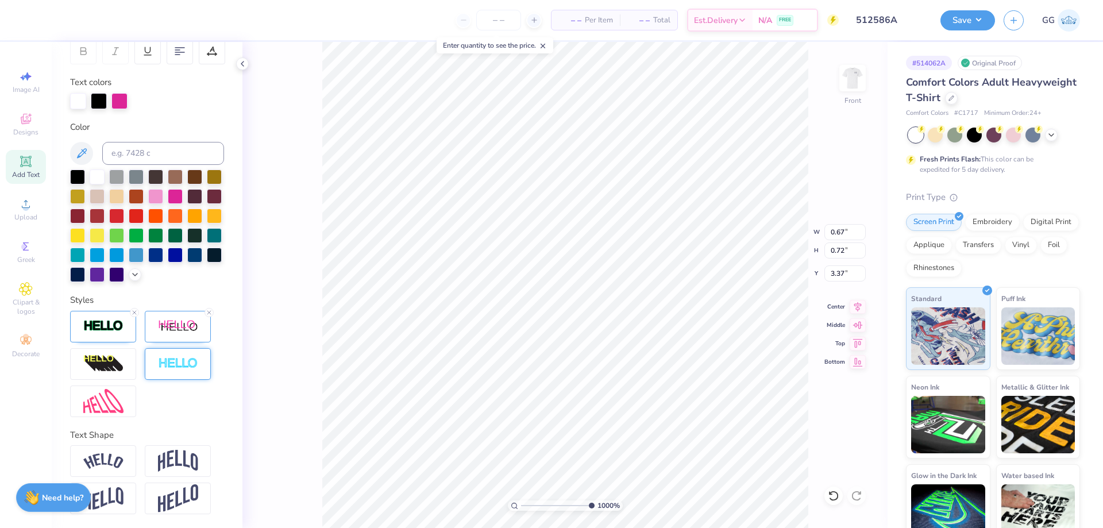
type input "0.73"
type input "0.62"
type input "0.74"
type input "4.15"
type input "1"
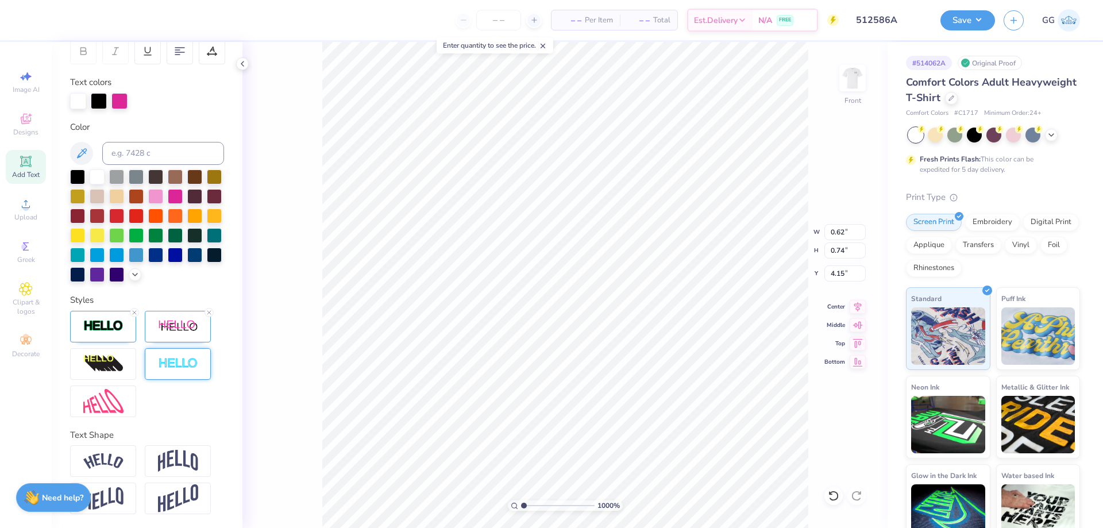
click at [524, 506] on input "range" at bounding box center [558, 506] width 74 height 10
click at [191, 22] on icon at bounding box center [194, 18] width 9 height 9
click at [189, 44] on div at bounding box center [195, 48] width 16 height 16
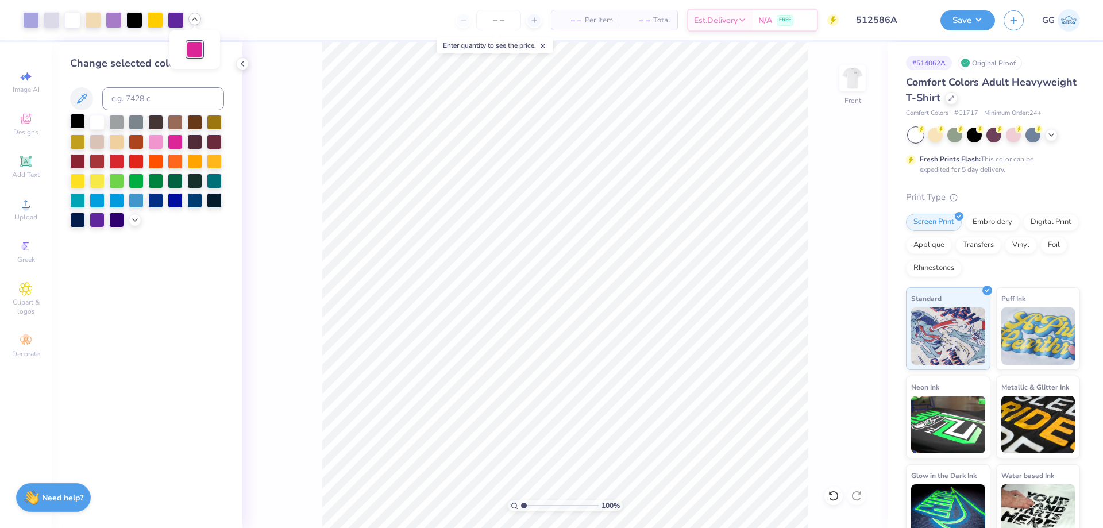
click at [83, 119] on div at bounding box center [77, 121] width 15 height 15
click at [952, 21] on button "Save" at bounding box center [968, 19] width 55 height 20
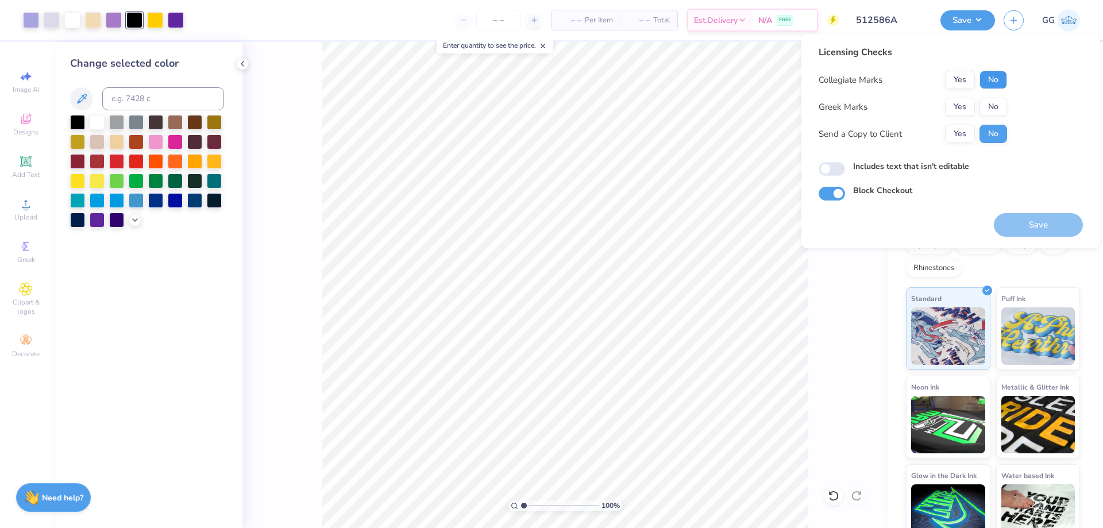
click at [995, 87] on button "No" at bounding box center [994, 80] width 28 height 18
click at [989, 107] on button "No" at bounding box center [994, 107] width 28 height 18
click at [1033, 221] on button "Save" at bounding box center [1038, 225] width 89 height 24
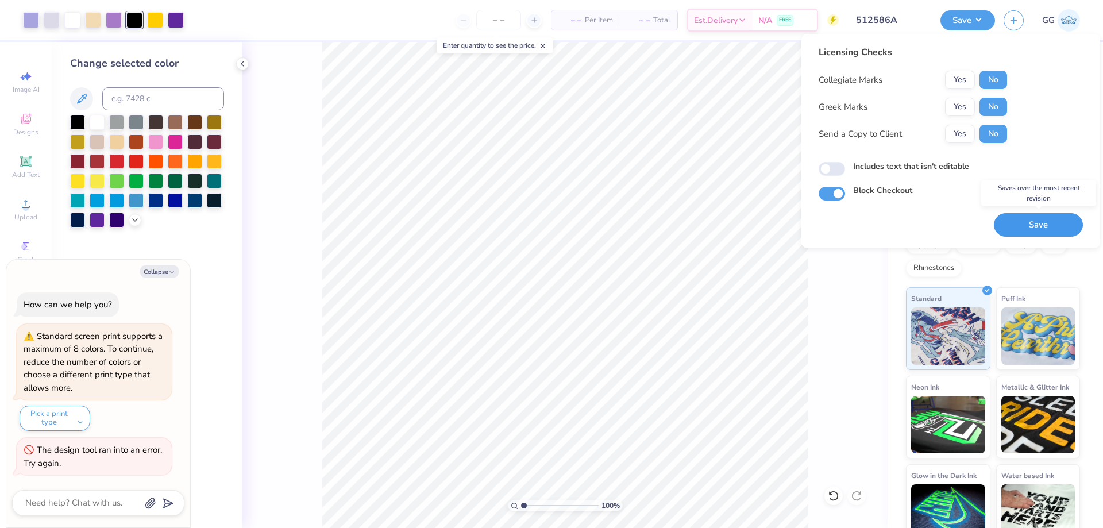
click at [1033, 221] on button "Save" at bounding box center [1038, 225] width 89 height 24
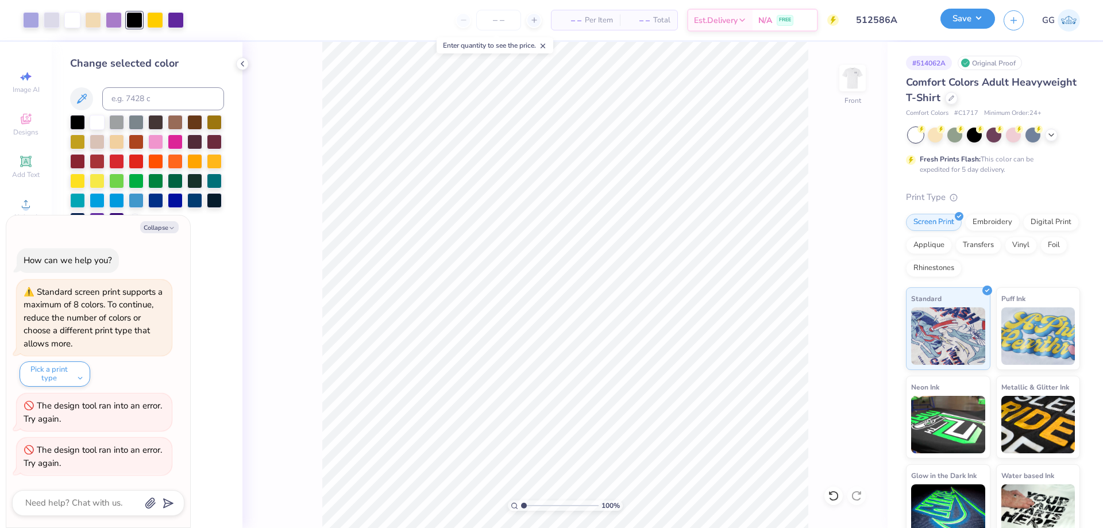
click at [963, 13] on button "Save" at bounding box center [968, 19] width 55 height 20
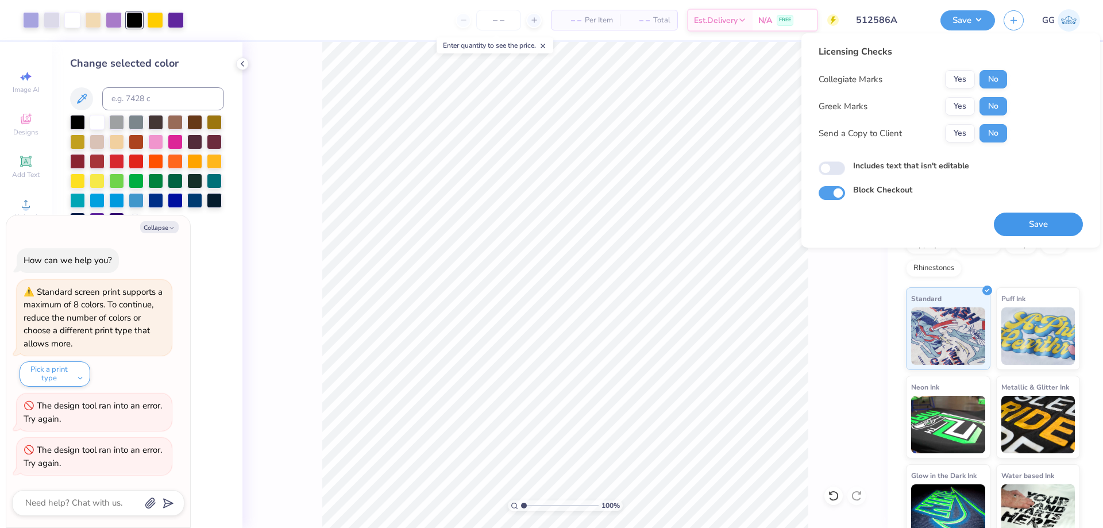
click at [1053, 230] on button "Save" at bounding box center [1038, 225] width 89 height 24
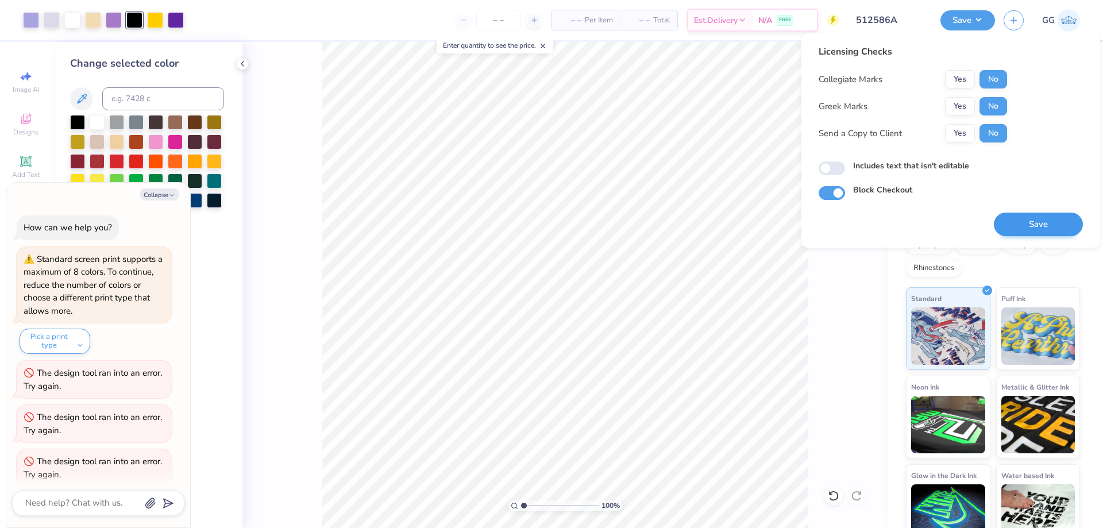
scroll to position [11, 0]
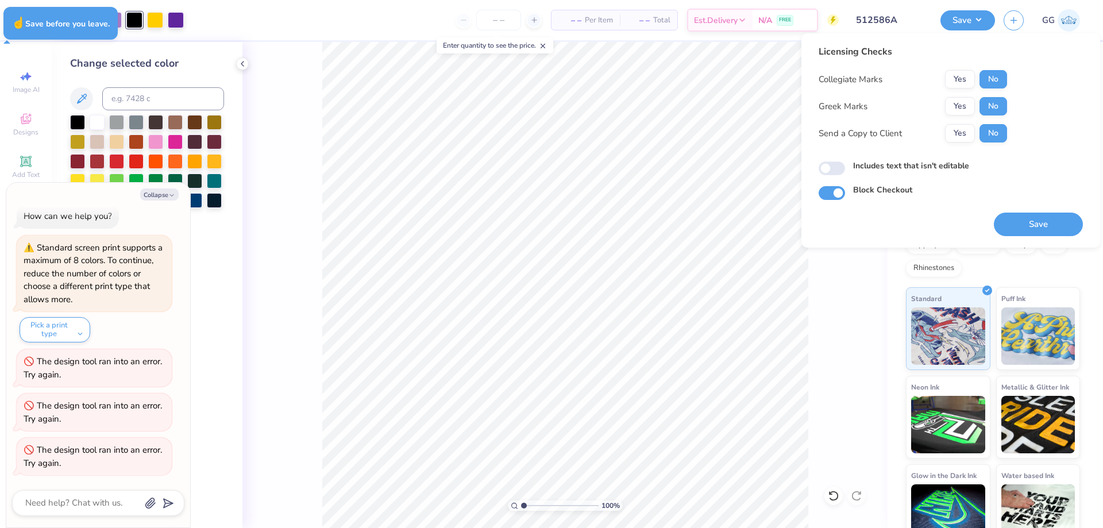
type textarea "x"
click at [585, 32] on div "– – Per Item – – Total Est. Delivery N/A FREE" at bounding box center [516, 20] width 647 height 40
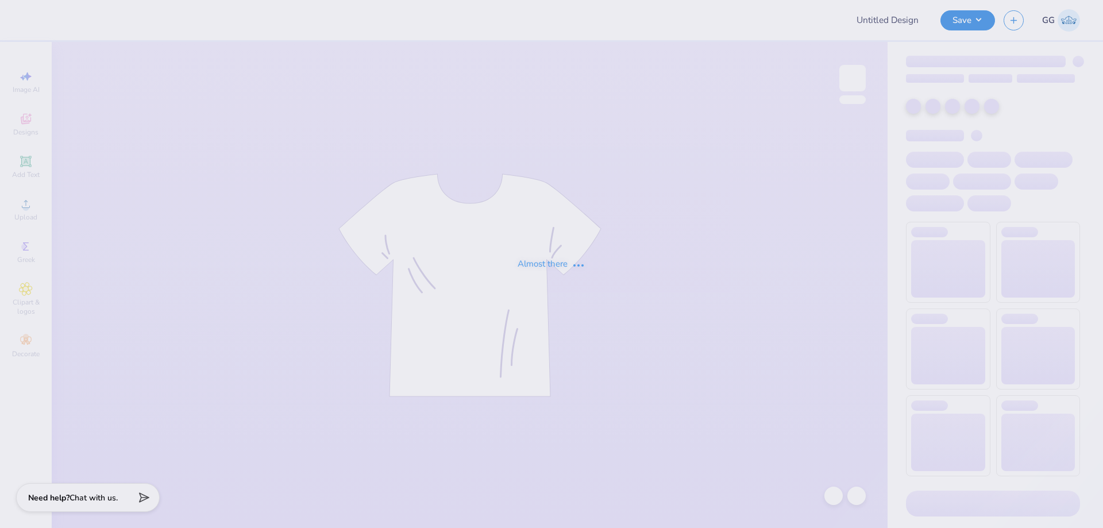
type input "512586A"
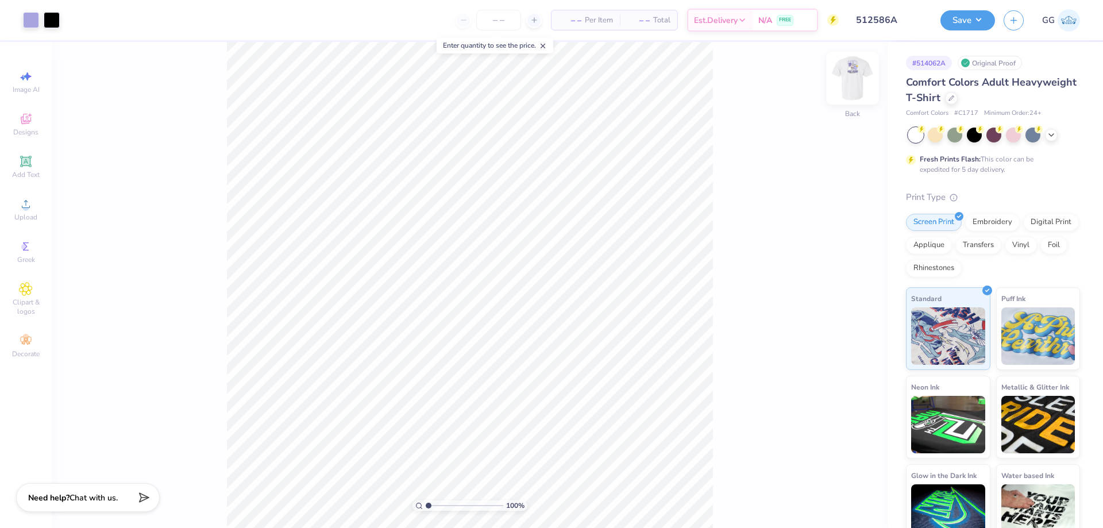
click at [857, 78] on img at bounding box center [853, 78] width 46 height 46
click at [453, 505] on input "range" at bounding box center [465, 506] width 78 height 10
click at [443, 506] on input "range" at bounding box center [465, 506] width 78 height 10
click at [426, 502] on input "range" at bounding box center [465, 506] width 78 height 10
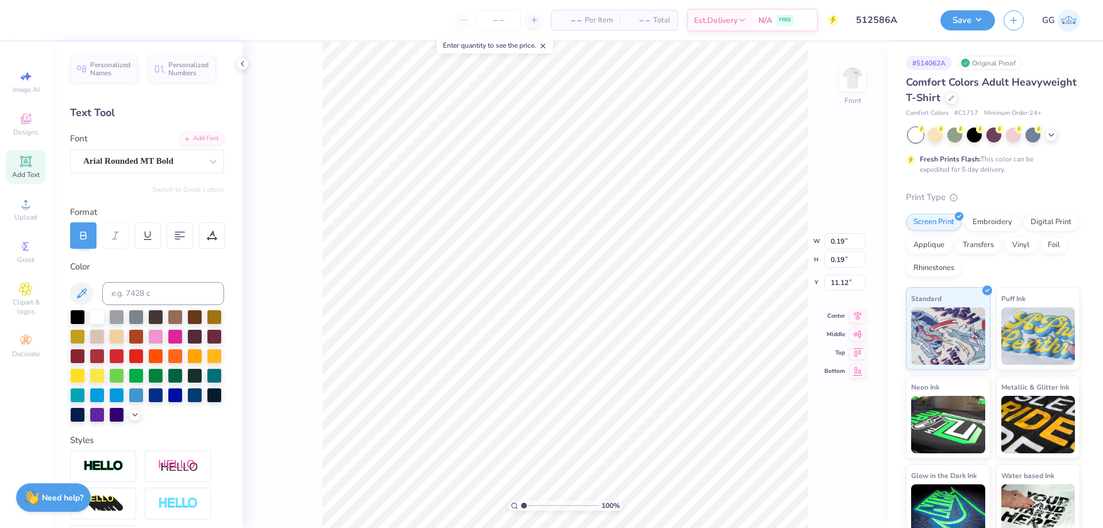
type input "4.84"
click at [553, 509] on input "range" at bounding box center [560, 506] width 78 height 10
type input "7.44"
type input "8.81"
type input "1.63"
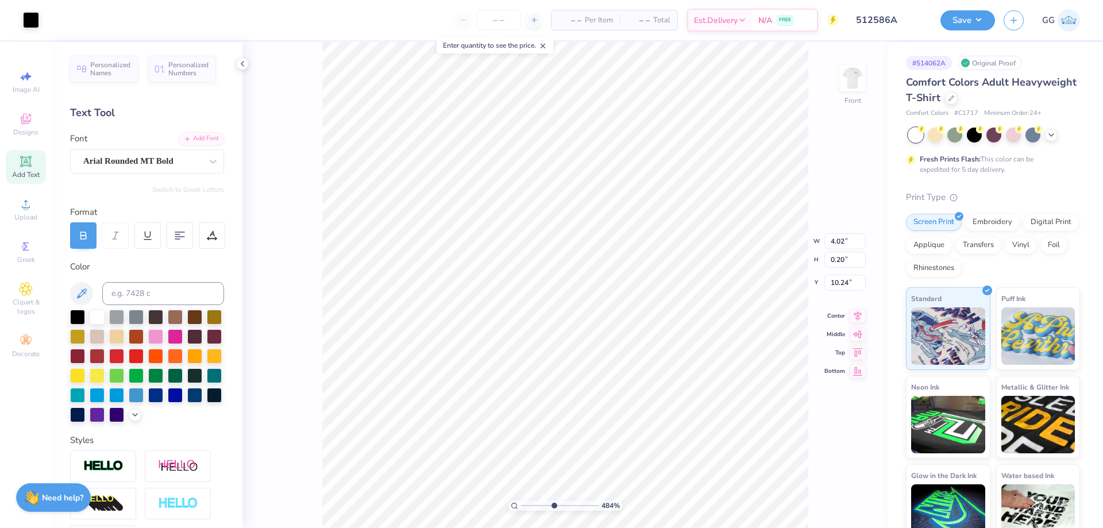
type input "4.02"
type input "0.20"
type input "10.44"
type input "7.44"
type input "8.81"
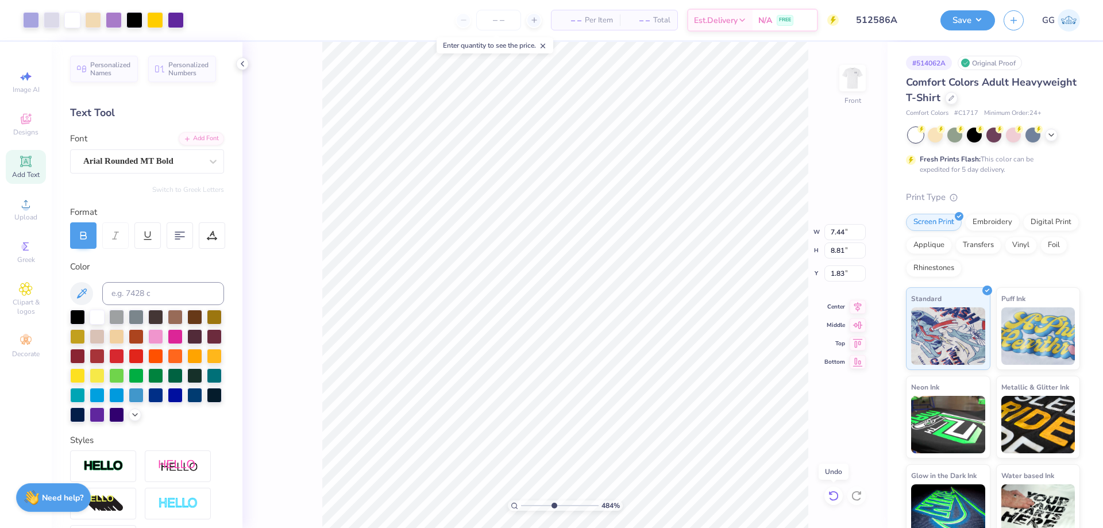
click at [829, 490] on icon at bounding box center [833, 495] width 11 height 11
type input "1.63"
click at [829, 490] on icon at bounding box center [833, 495] width 11 height 11
type input "10.25"
click at [575, 505] on input "range" at bounding box center [560, 506] width 78 height 10
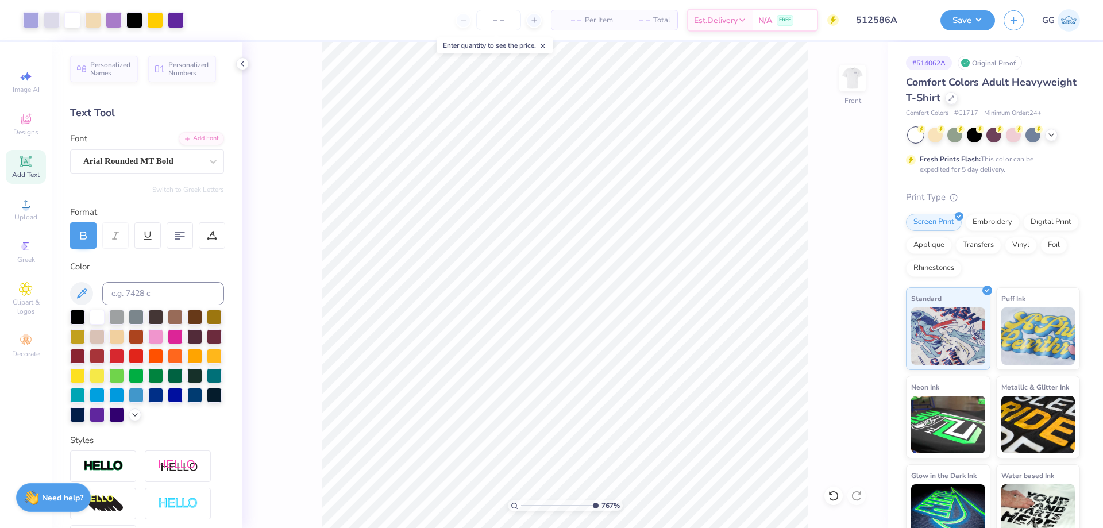
type input "10"
click at [599, 506] on input "range" at bounding box center [560, 506] width 78 height 10
type input "10.12"
click at [526, 510] on input "range" at bounding box center [558, 506] width 74 height 10
drag, startPoint x: 526, startPoint y: 507, endPoint x: 497, endPoint y: 486, distance: 35.4
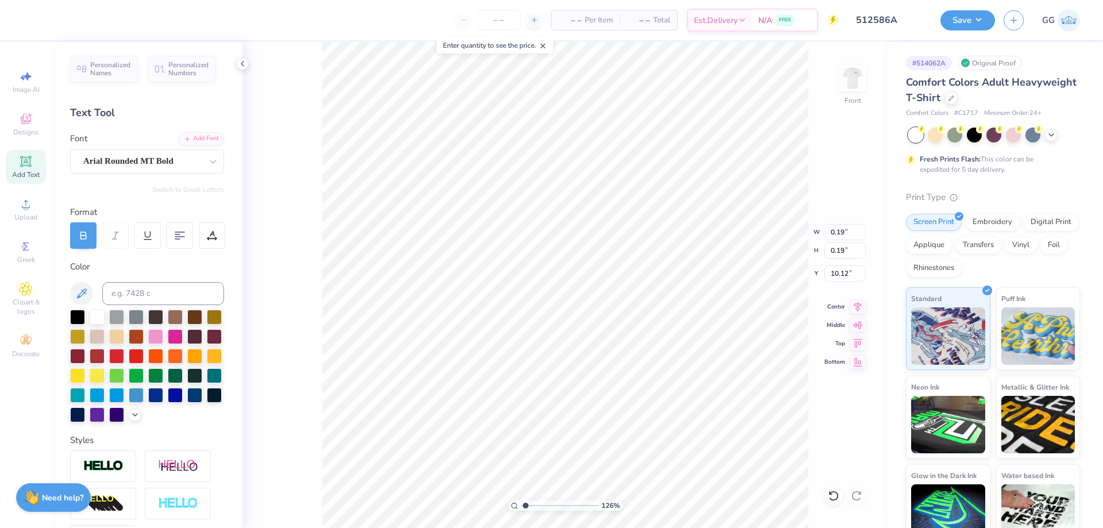
type input "1"
click at [521, 501] on input "range" at bounding box center [560, 506] width 78 height 10
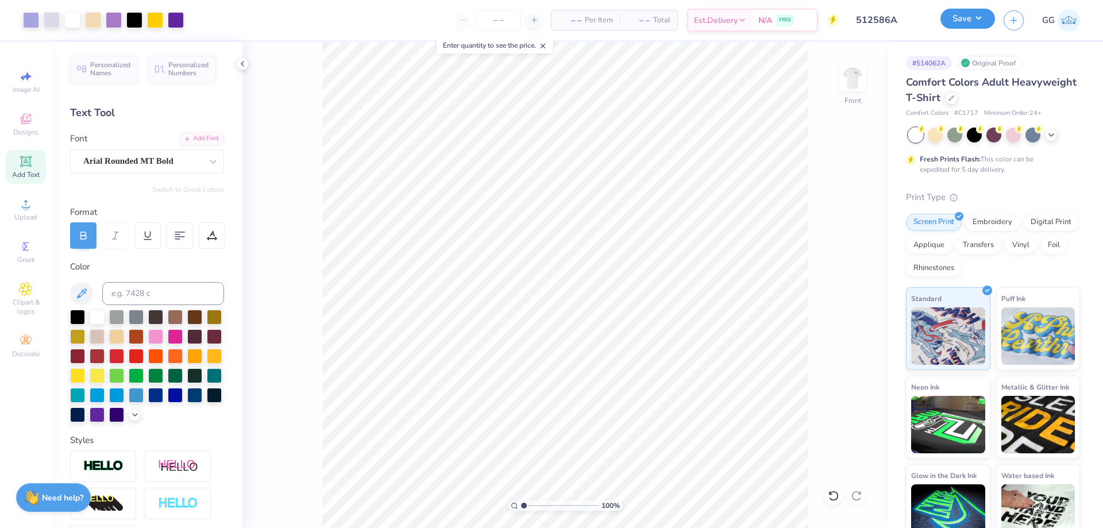
click at [959, 22] on button "Save" at bounding box center [968, 19] width 55 height 20
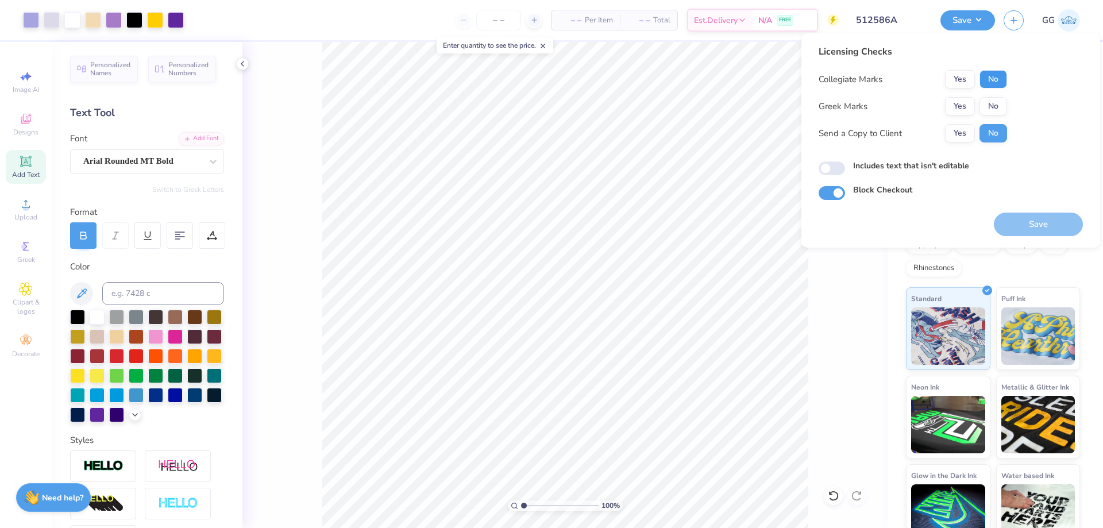
click at [994, 80] on button "No" at bounding box center [994, 79] width 28 height 18
click at [1026, 227] on button "Save" at bounding box center [1038, 225] width 89 height 24
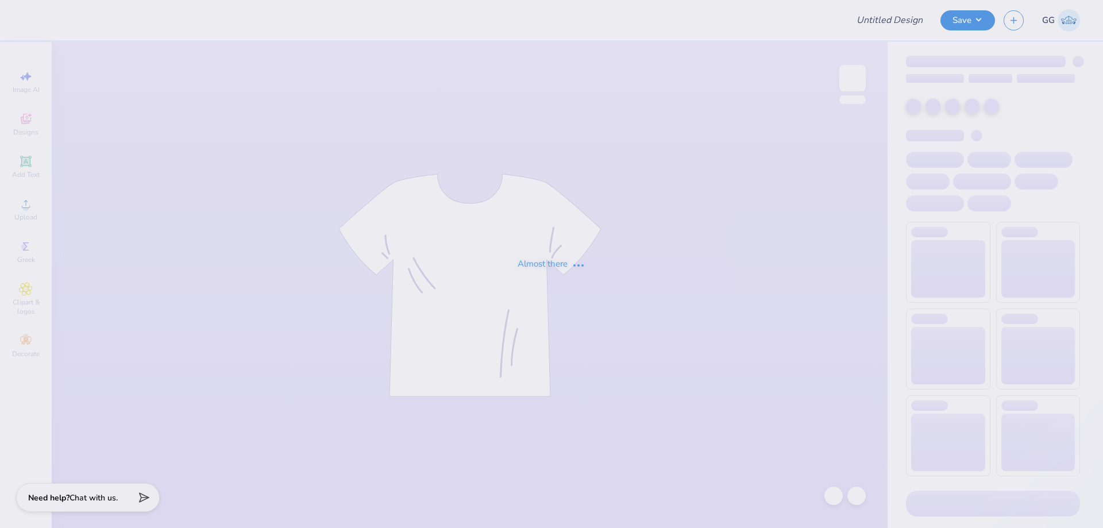
type input "512586A"
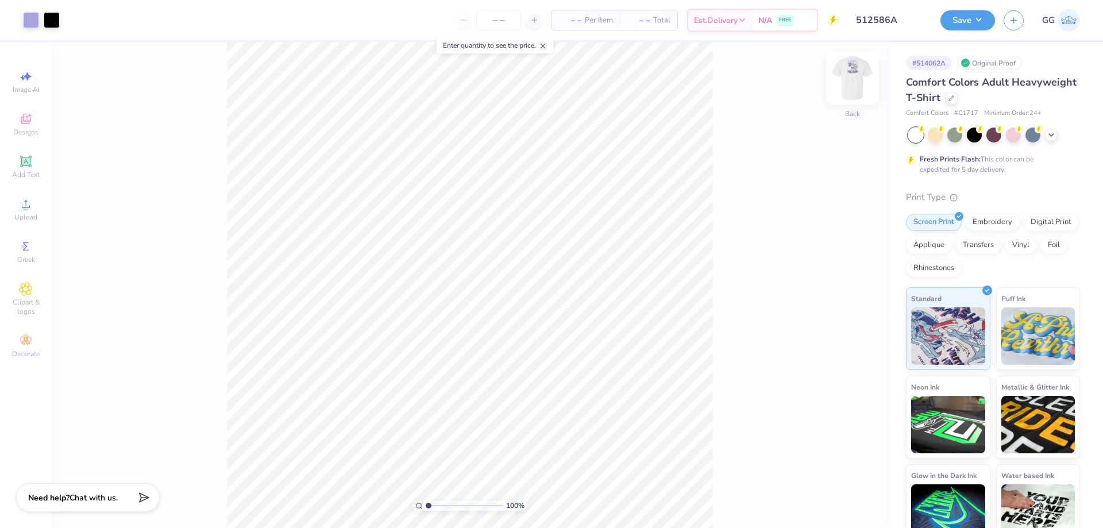
click at [856, 82] on img at bounding box center [853, 78] width 46 height 46
click at [440, 505] on input "range" at bounding box center [465, 506] width 78 height 10
type input "3.42"
click at [447, 506] on input "range" at bounding box center [465, 506] width 78 height 10
click at [856, 90] on img at bounding box center [853, 78] width 46 height 46
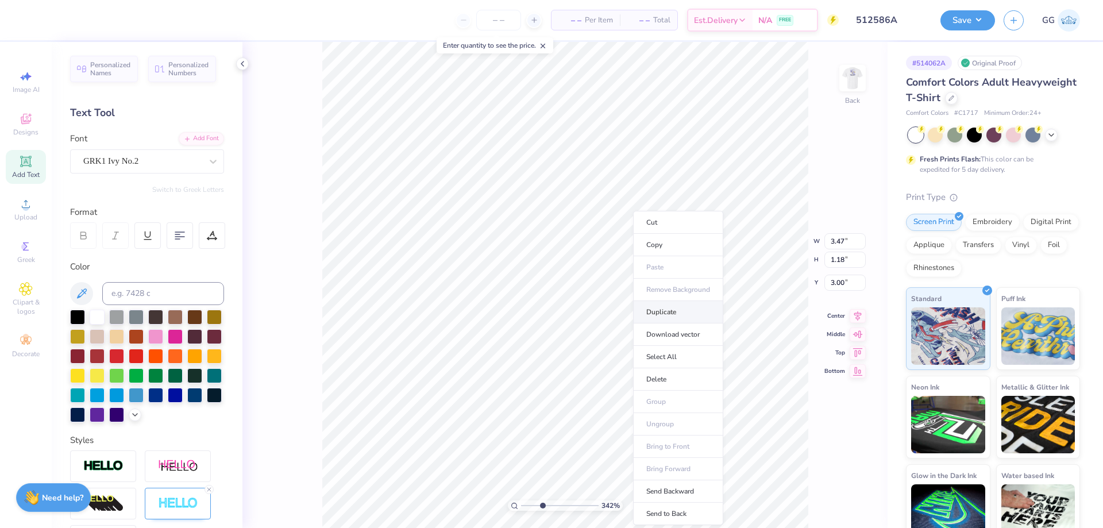
click at [675, 317] on li "Duplicate" at bounding box center [678, 312] width 90 height 22
type input "4.00"
click at [836, 493] on icon at bounding box center [833, 495] width 11 height 11
click at [768, 244] on li "Copy" at bounding box center [778, 245] width 90 height 22
click at [855, 83] on img at bounding box center [853, 78] width 46 height 46
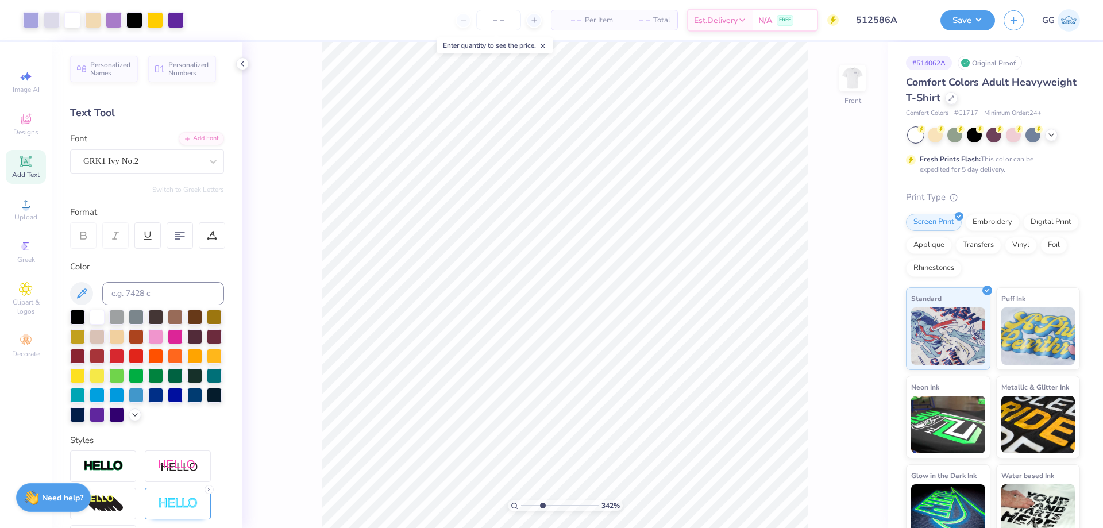
click at [550, 507] on input "range" at bounding box center [560, 506] width 78 height 10
type input "2.23"
click at [533, 502] on input "range" at bounding box center [560, 506] width 78 height 10
click at [593, 268] on li "Paste" at bounding box center [603, 267] width 90 height 22
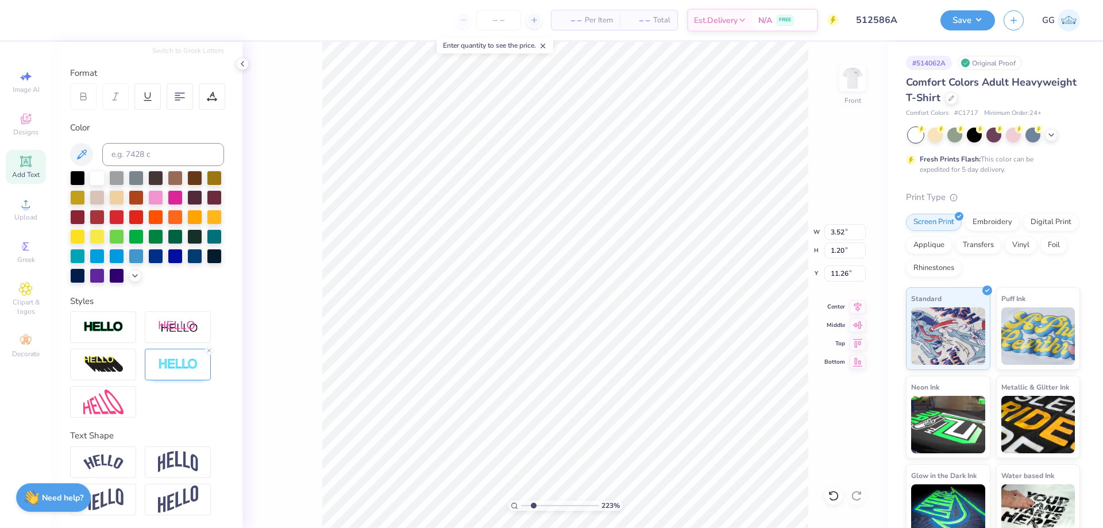
scroll to position [160, 0]
click at [121, 324] on img at bounding box center [103, 326] width 40 height 13
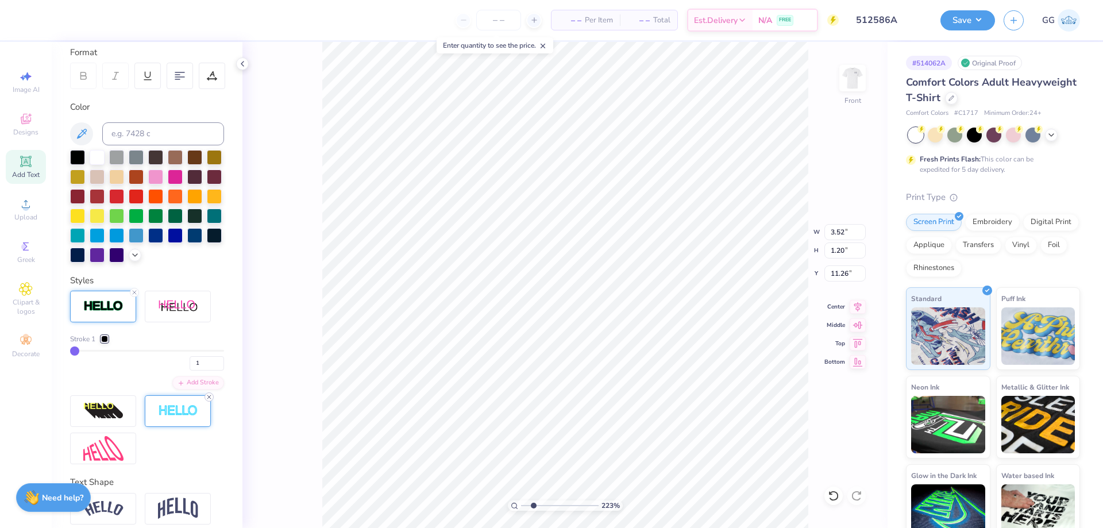
click at [207, 401] on icon at bounding box center [209, 397] width 7 height 7
click at [108, 343] on div at bounding box center [104, 339] width 7 height 7
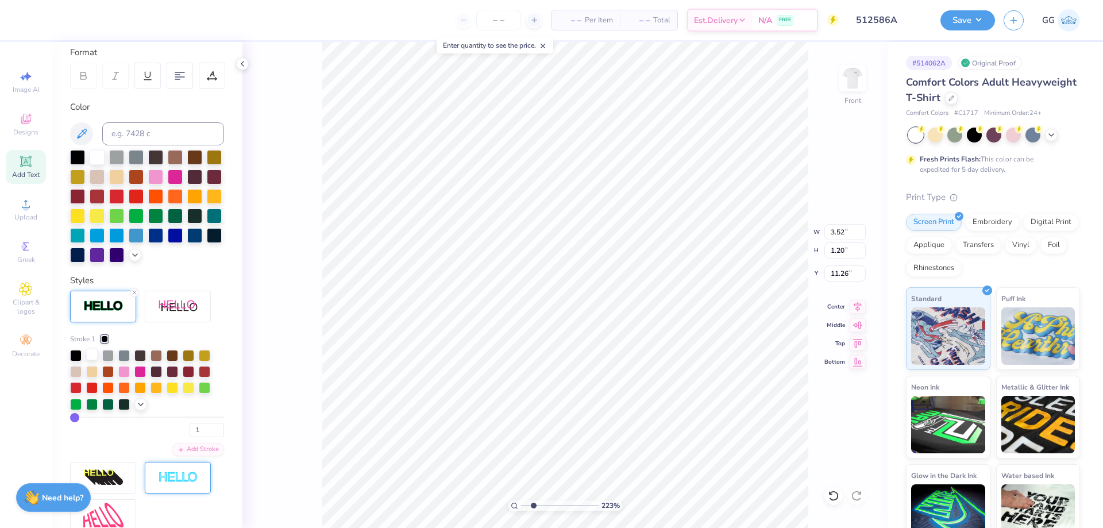
click at [92, 360] on div at bounding box center [91, 354] width 11 height 11
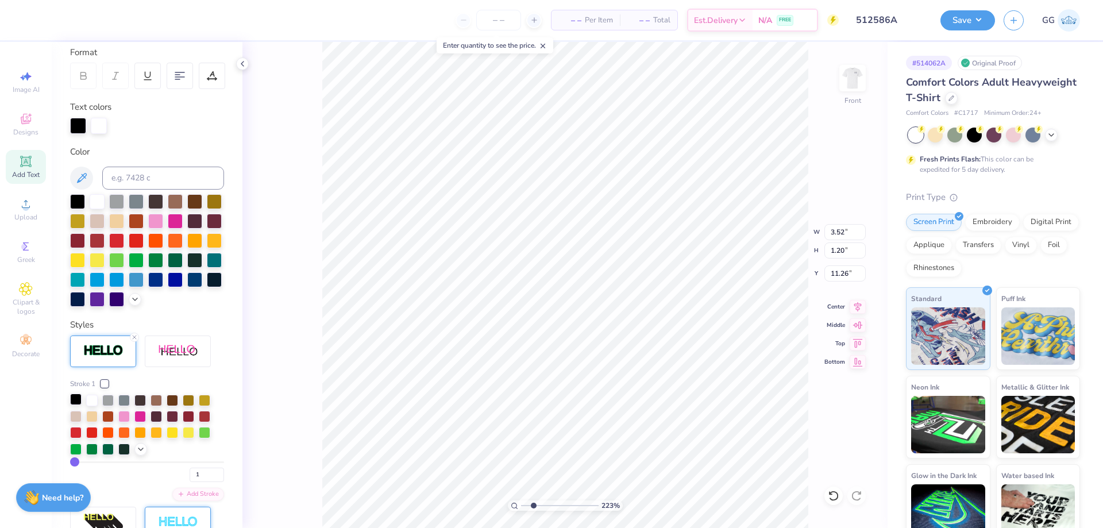
click at [72, 405] on div at bounding box center [75, 399] width 11 height 11
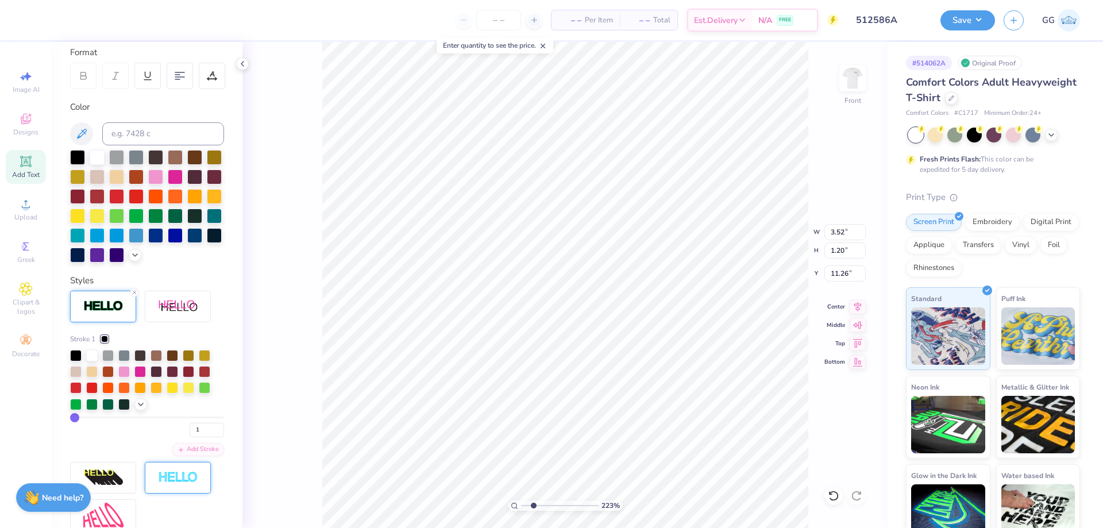
click at [95, 157] on div at bounding box center [97, 157] width 15 height 15
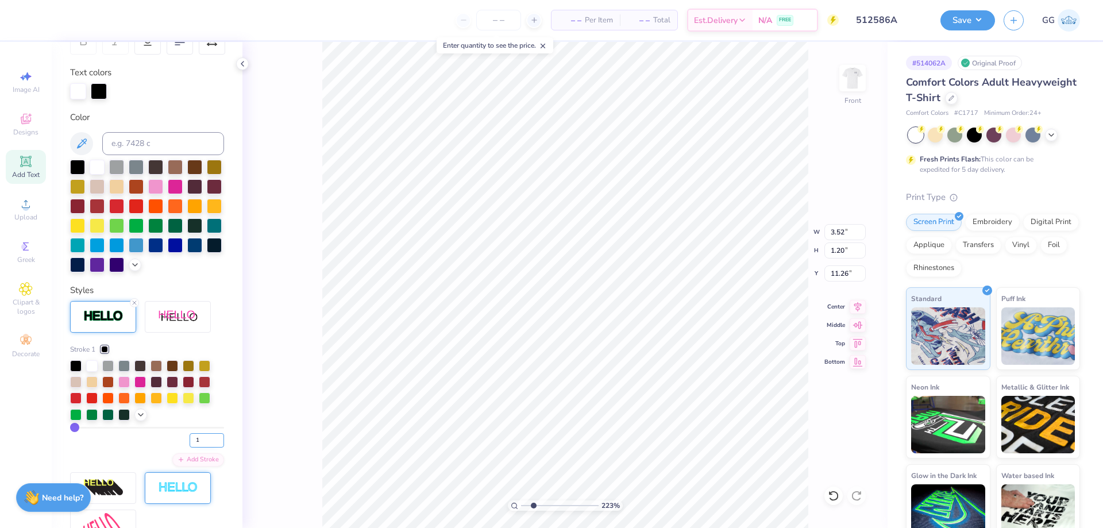
scroll to position [217, 0]
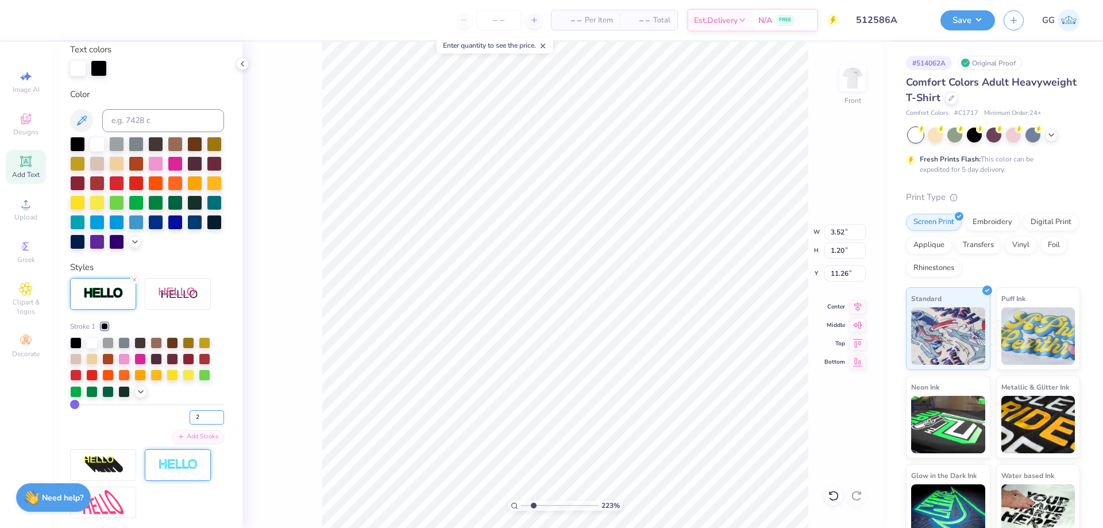
type input "2"
click at [210, 425] on input "2" at bounding box center [207, 417] width 34 height 14
type input "2"
click at [595, 308] on li "Duplicate" at bounding box center [611, 312] width 90 height 22
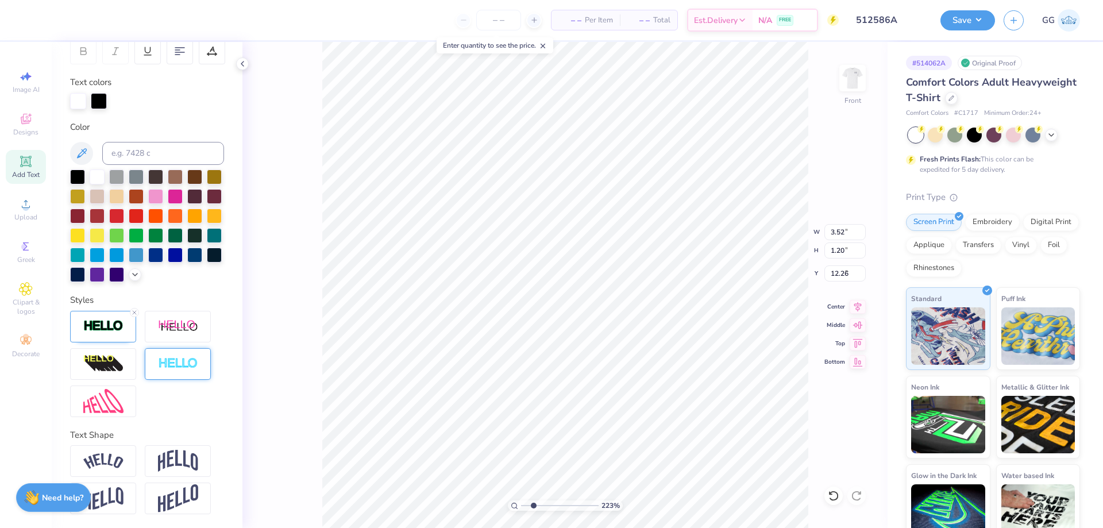
type input "3.32"
type textarea "A"
type input "5.81"
click at [561, 507] on input "range" at bounding box center [560, 506] width 78 height 10
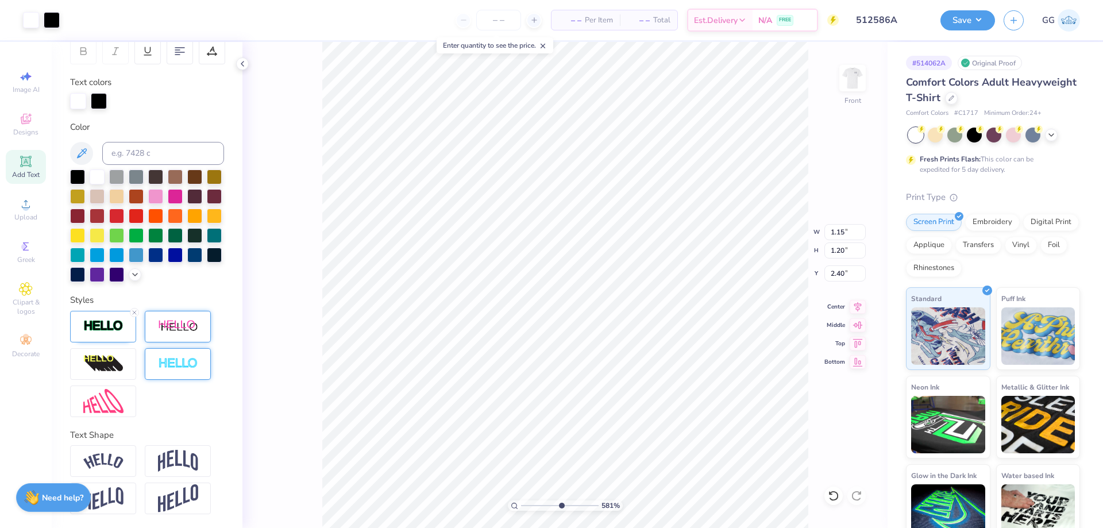
type input "2.40"
click at [181, 329] on img at bounding box center [178, 327] width 40 height 14
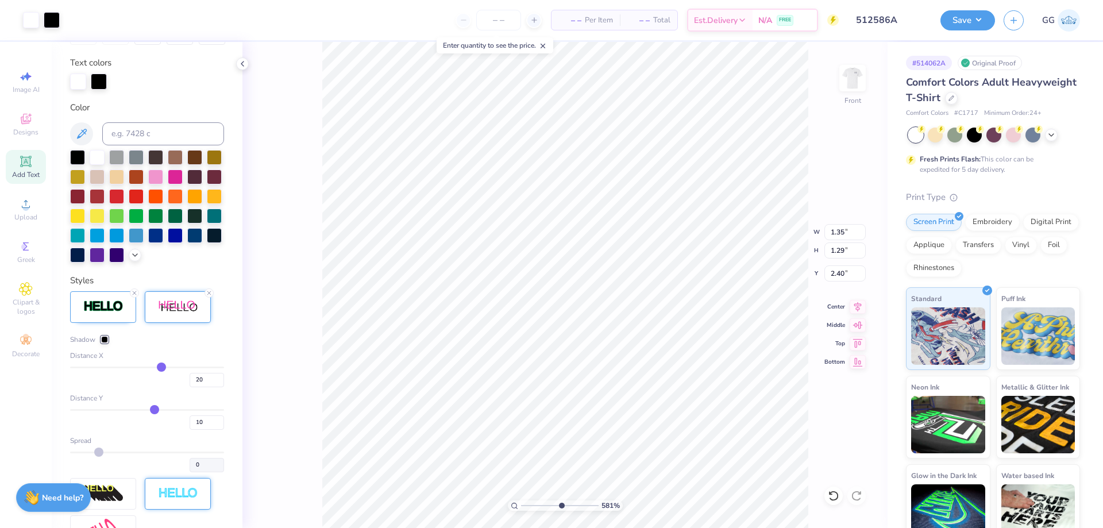
type input "1.35"
type input "1.29"
click at [193, 387] on input "20" at bounding box center [207, 380] width 34 height 14
type input "0"
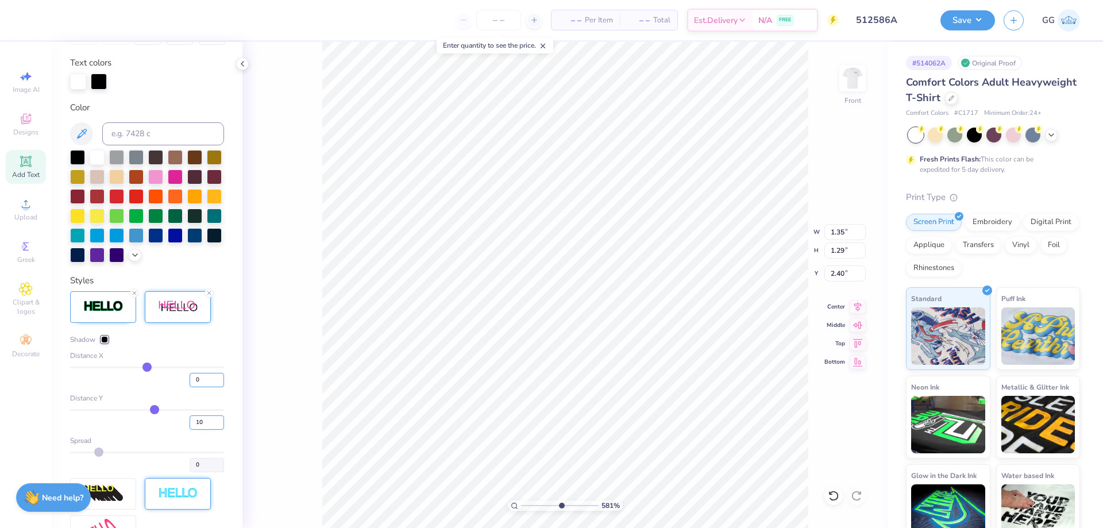
type input "1.15"
drag, startPoint x: 201, startPoint y: 441, endPoint x: 185, endPoint y: 440, distance: 16.1
click at [190, 430] on input "10" at bounding box center [207, 423] width 34 height 14
type input "6"
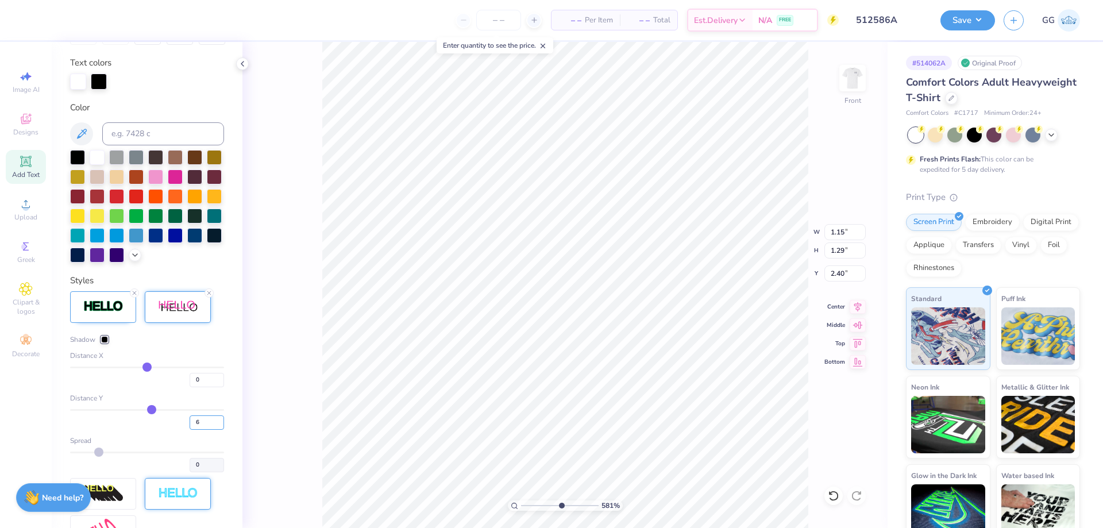
type input "1.24"
click at [105, 343] on div at bounding box center [104, 339] width 7 height 7
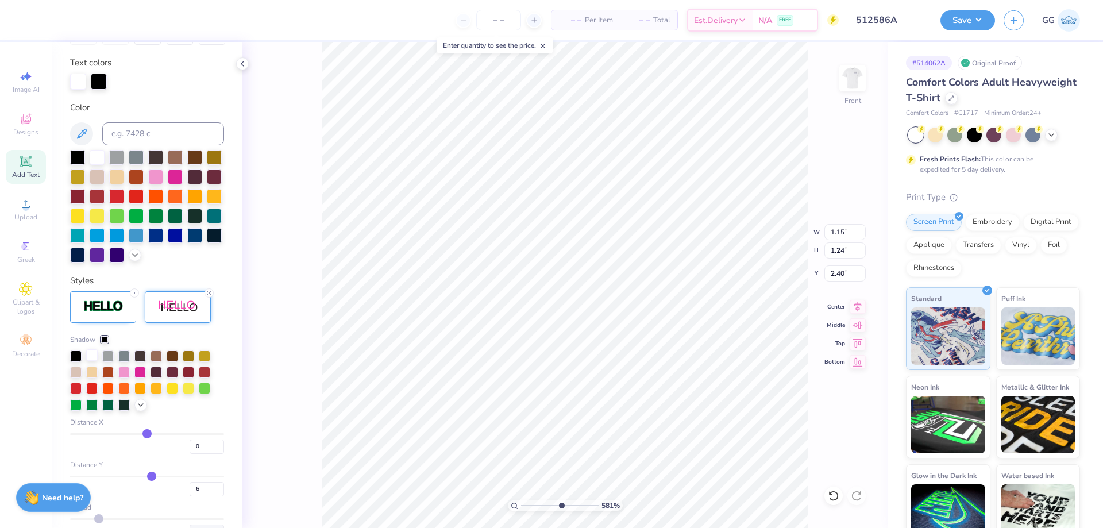
click at [90, 361] on div at bounding box center [91, 354] width 11 height 11
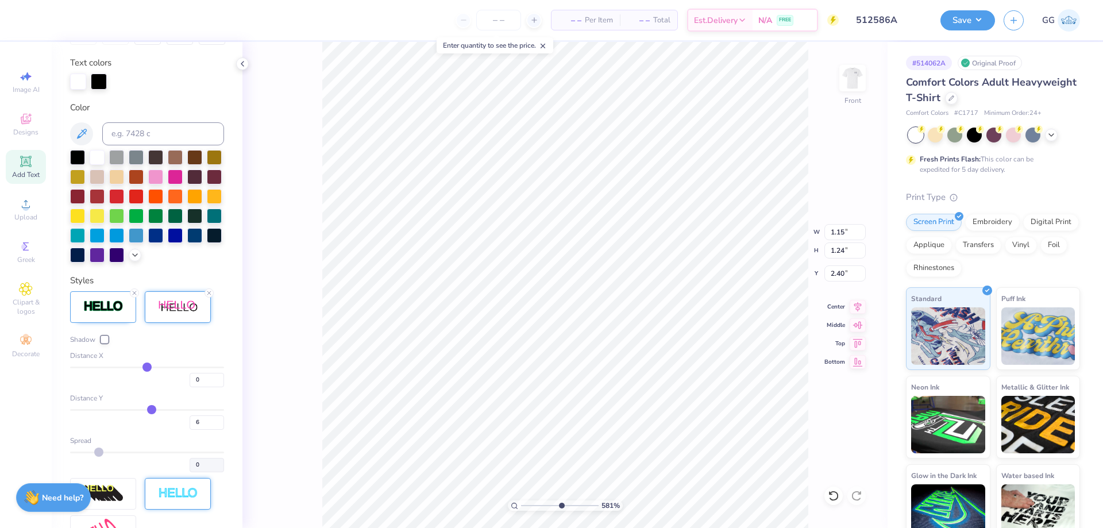
type input "2.71"
type input "0.66"
type input "0.71"
click at [587, 504] on input "range" at bounding box center [560, 506] width 78 height 10
drag, startPoint x: 588, startPoint y: 505, endPoint x: 595, endPoint y: 505, distance: 6.9
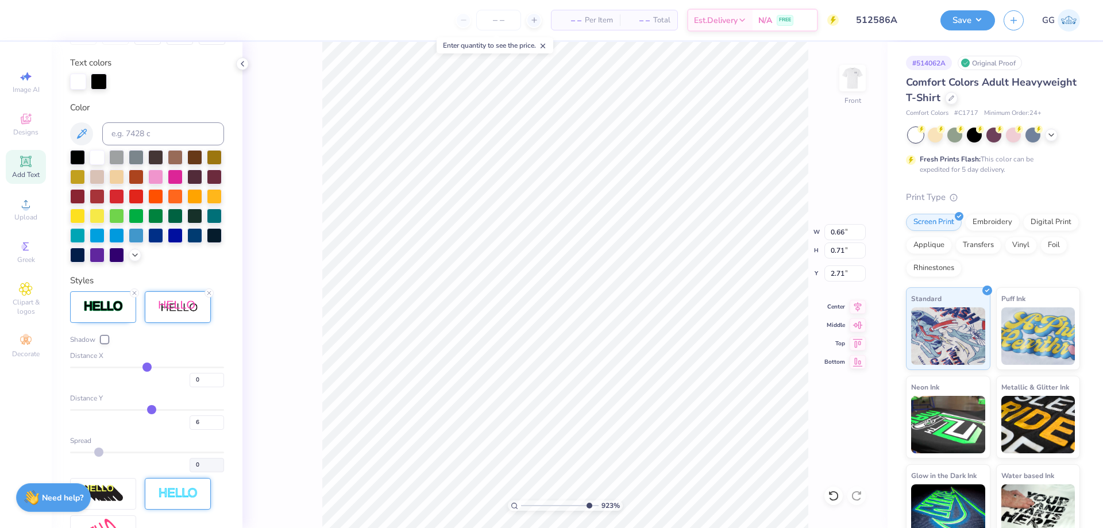
type input "10"
click at [595, 505] on input "range" at bounding box center [560, 506] width 78 height 10
type input "2.64"
type input "0.73"
type input "0.63"
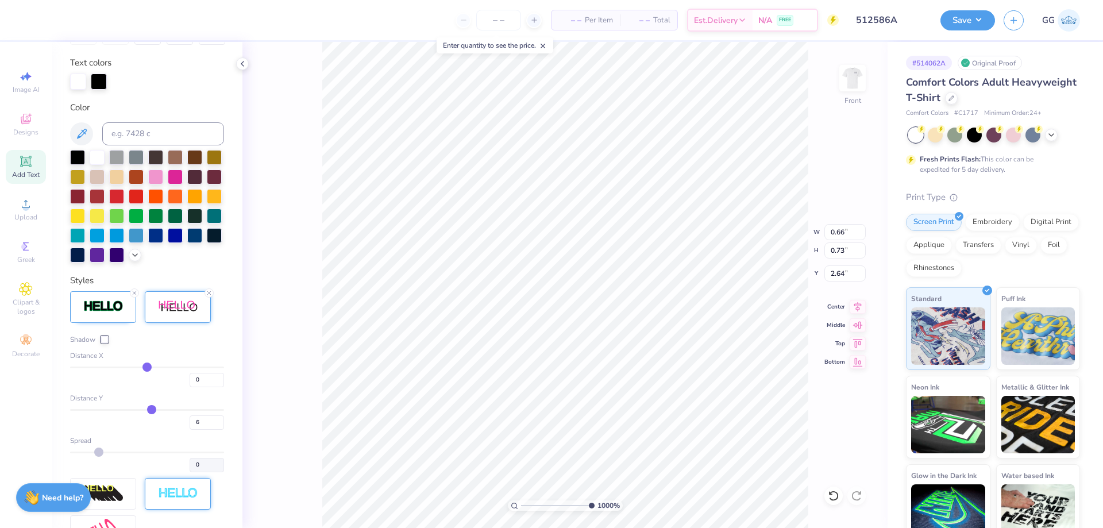
type input "0.70"
type input "0.65"
type input "0.71"
type input "0.66"
type input "0.73"
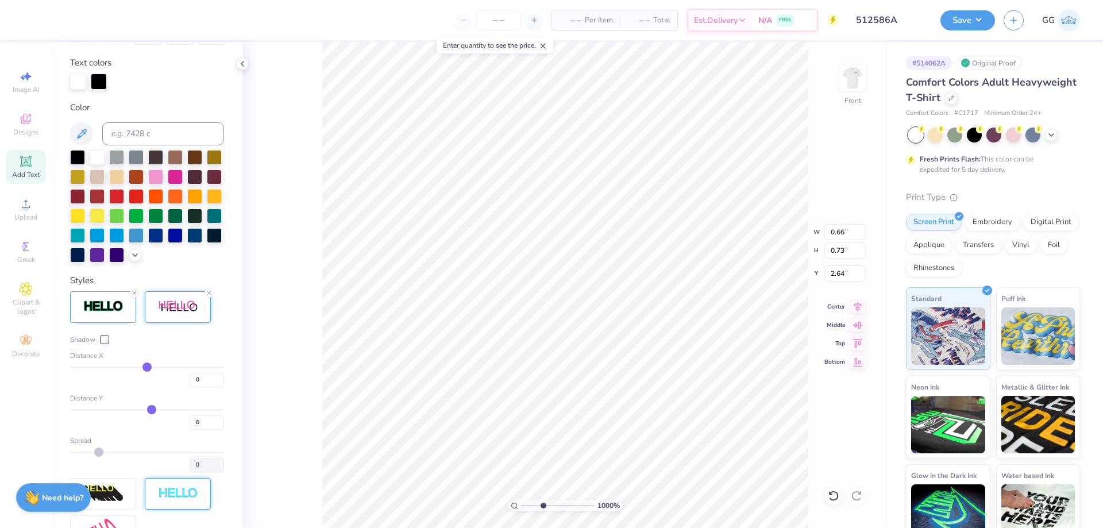
click at [543, 506] on input "range" at bounding box center [558, 506] width 74 height 10
click at [578, 505] on input "range" at bounding box center [560, 506] width 78 height 10
type input "10"
click at [595, 505] on input "range" at bounding box center [558, 506] width 74 height 10
click at [664, 283] on li "Duplicate" at bounding box center [670, 287] width 90 height 22
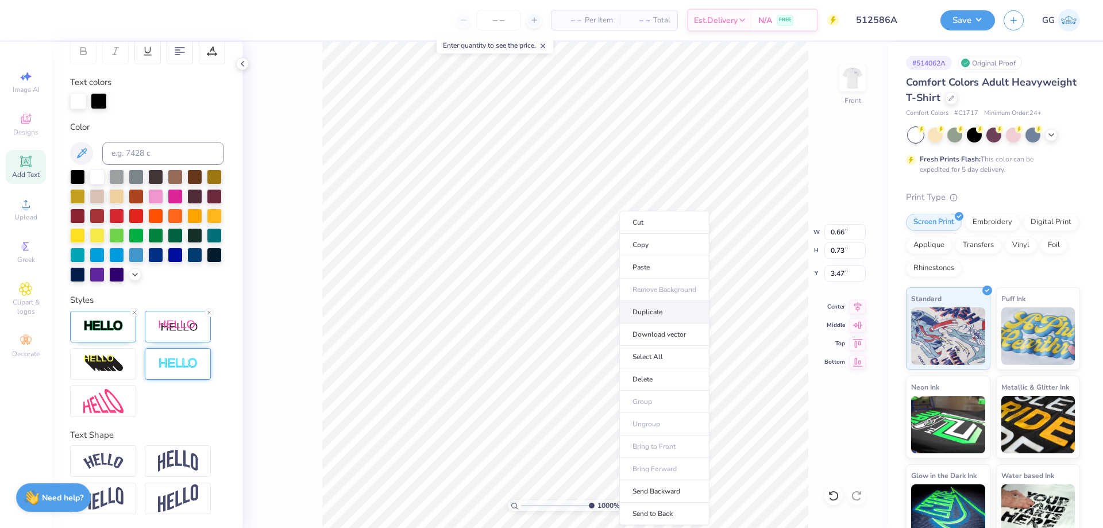
click at [649, 308] on li "Duplicate" at bounding box center [665, 312] width 90 height 22
type input "4.19"
type input "2.15"
click at [532, 506] on input "range" at bounding box center [558, 506] width 74 height 10
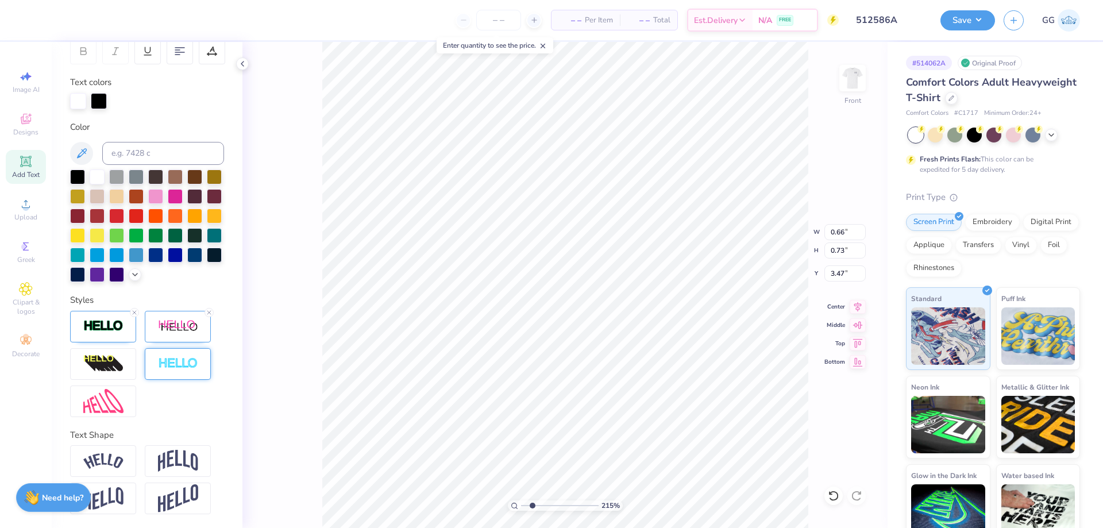
type input "0.66"
type input "0.73"
type input "3.47"
type textarea "D"
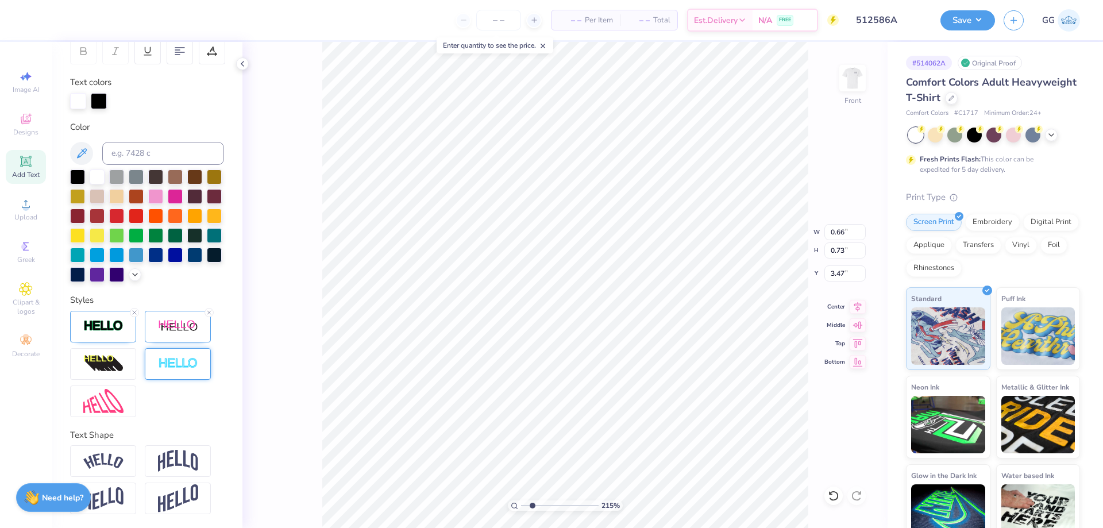
scroll to position [10, 1]
type input "3.52"
type input "1.20"
type input "11.26"
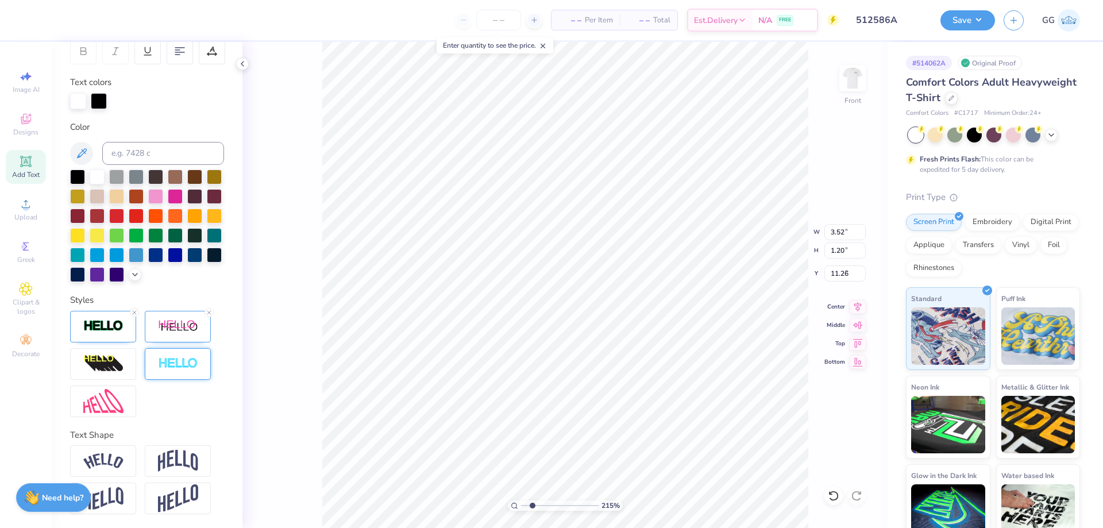
type input "0.66"
type input "0.73"
type input "4.19"
type textarea "P"
click at [563, 507] on input "range" at bounding box center [560, 506] width 78 height 10
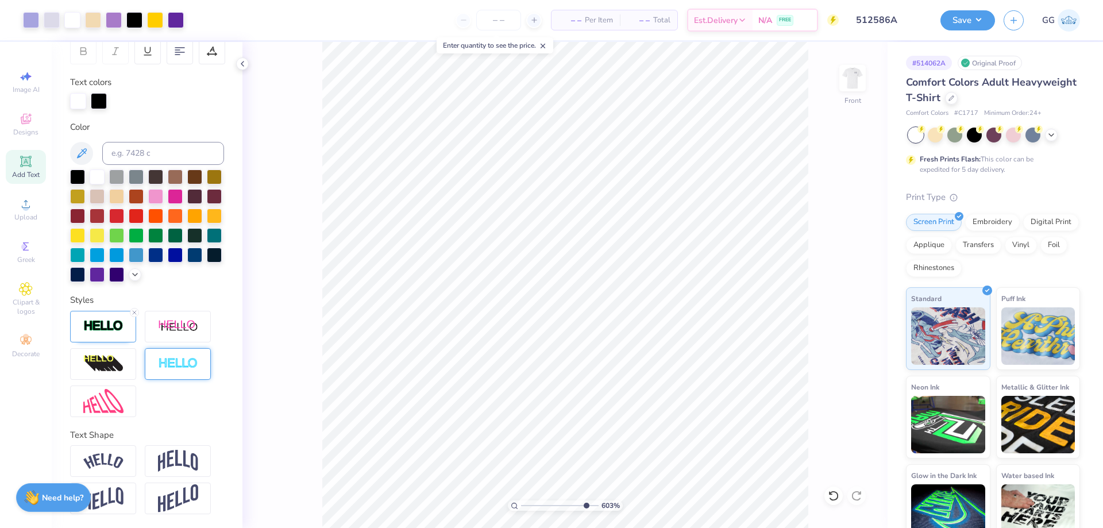
click at [584, 507] on input "range" at bounding box center [560, 506] width 78 height 10
type input "10"
click at [596, 506] on input "range" at bounding box center [560, 506] width 78 height 10
type input "3.37"
type input "0.62"
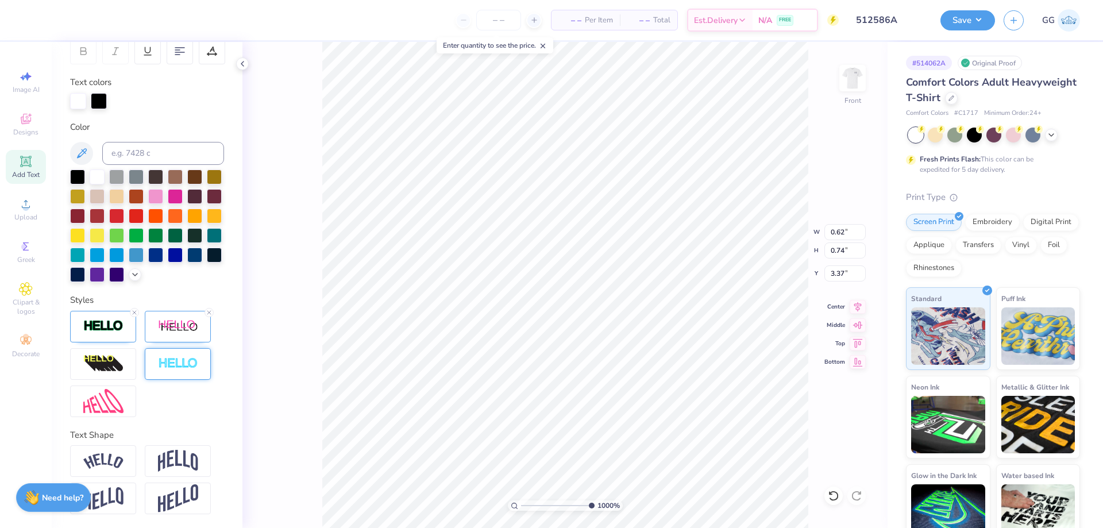
type input "0.74"
type input "4.15"
drag, startPoint x: 529, startPoint y: 505, endPoint x: 510, endPoint y: 505, distance: 19.0
type input "1"
click at [521, 505] on input "range" at bounding box center [558, 506] width 74 height 10
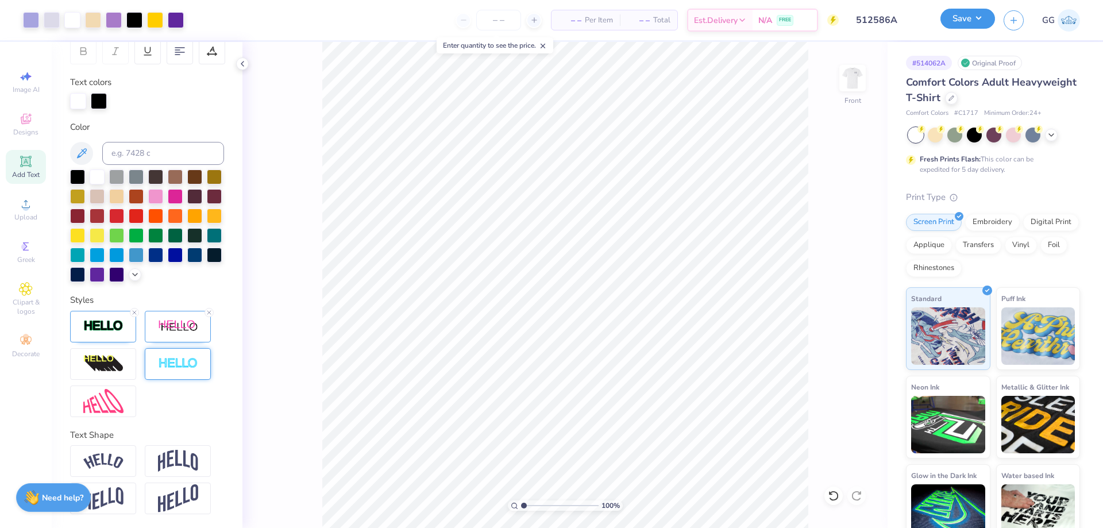
click at [954, 22] on button "Save" at bounding box center [968, 19] width 55 height 20
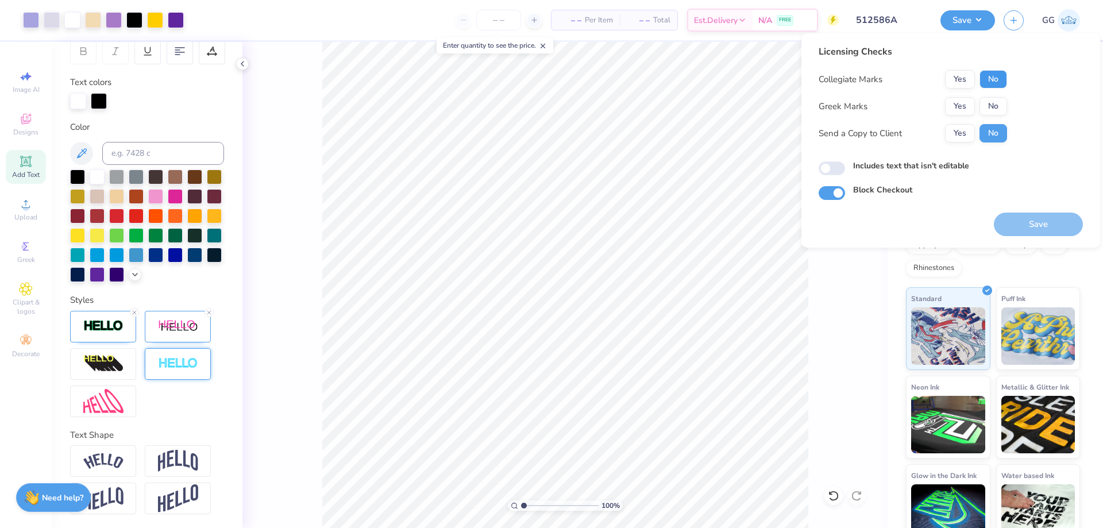
click at [988, 72] on button "No" at bounding box center [994, 79] width 28 height 18
click at [993, 100] on button "No" at bounding box center [994, 106] width 28 height 18
click at [1027, 234] on button "Save" at bounding box center [1038, 225] width 89 height 24
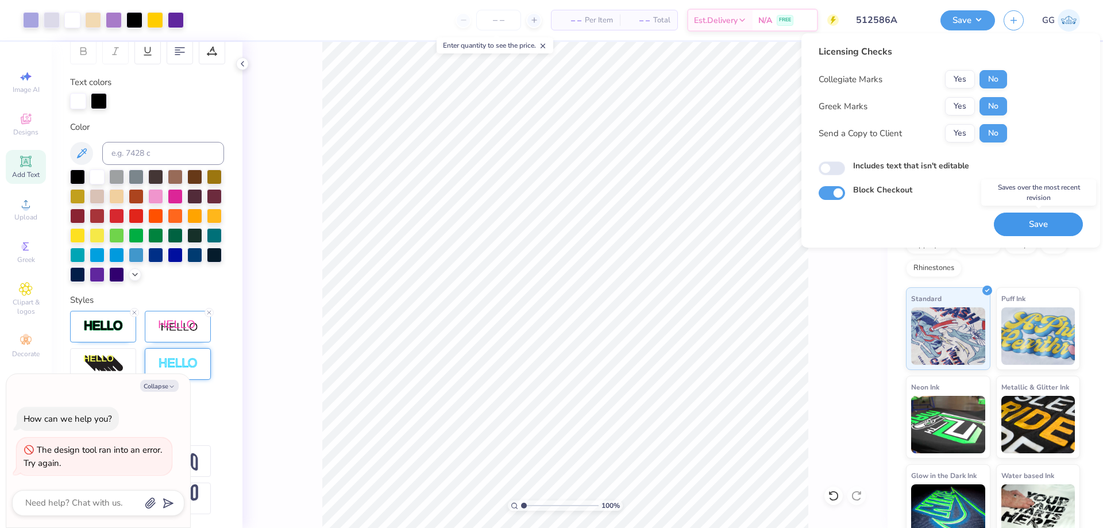
click at [1034, 230] on button "Save" at bounding box center [1038, 225] width 89 height 24
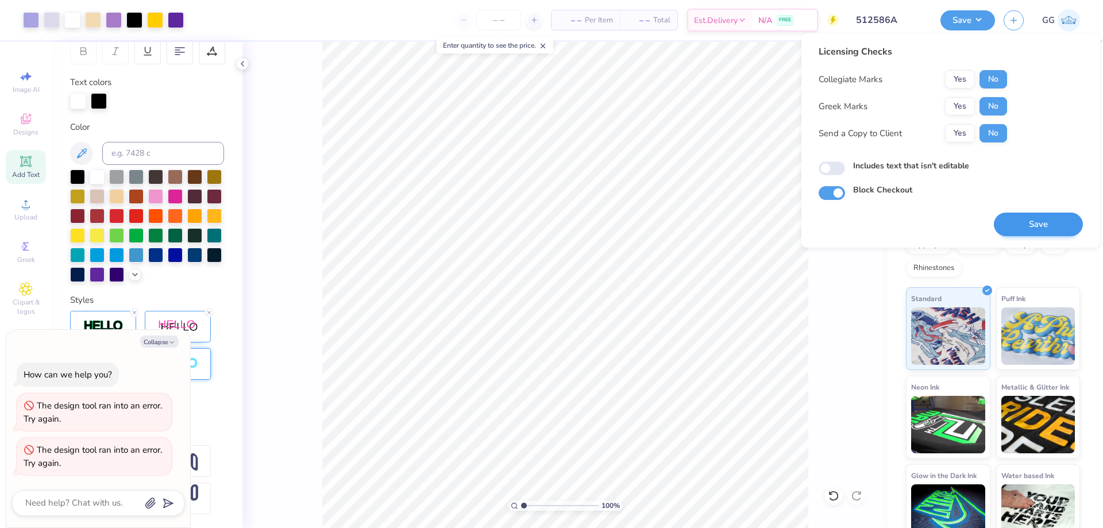
type textarea "x"
type input "3.5"
click at [543, 504] on input "range" at bounding box center [560, 506] width 78 height 10
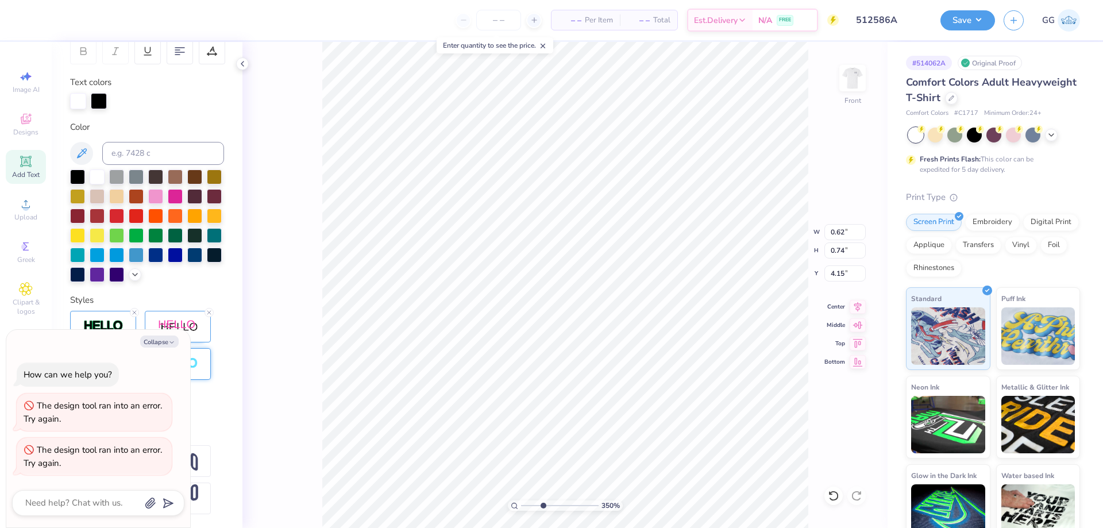
type textarea "x"
type input "0.67"
type input "0.72"
type input "3.37"
type textarea "x"
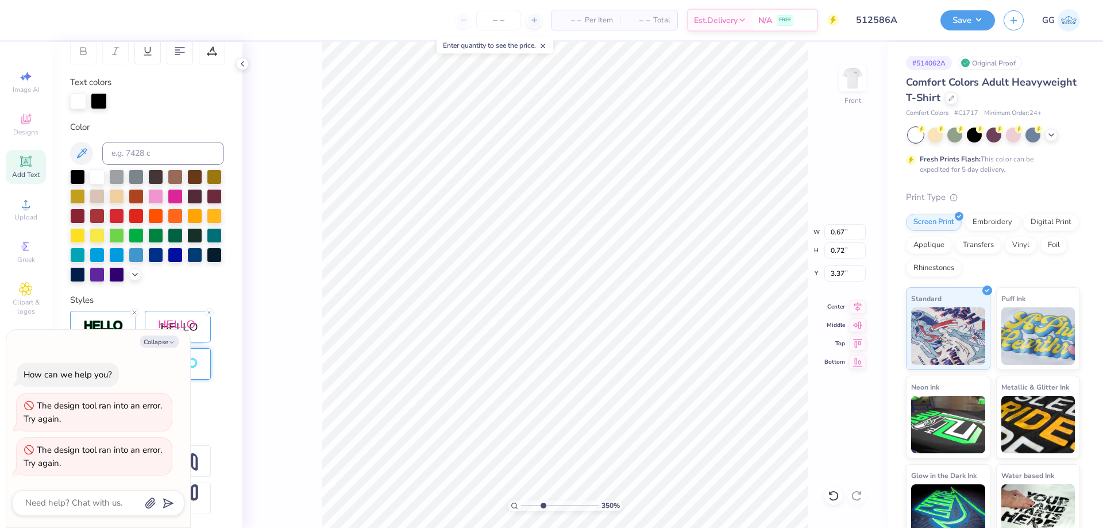
type input "0.66"
type input "0.73"
type input "2.64"
type textarea "x"
type input "2.45"
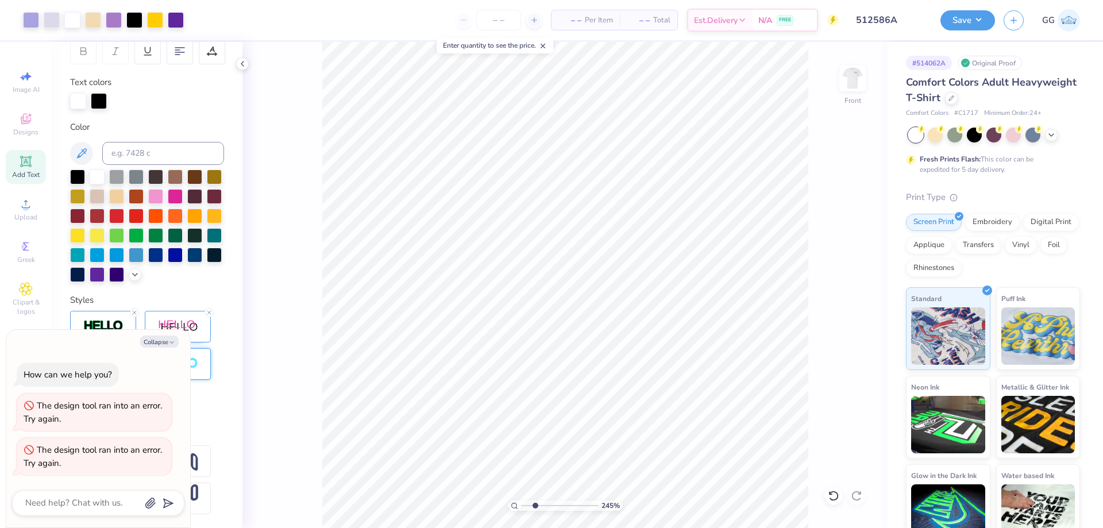
click at [535, 505] on input "range" at bounding box center [560, 506] width 78 height 10
click at [964, 22] on button "Save" at bounding box center [968, 19] width 55 height 20
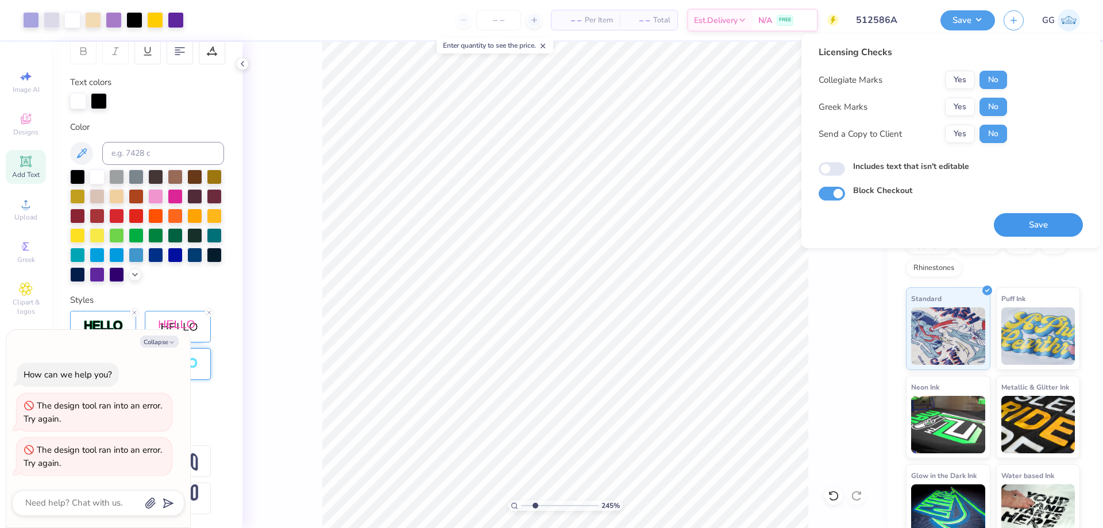
click at [1034, 216] on button "Save" at bounding box center [1038, 225] width 89 height 24
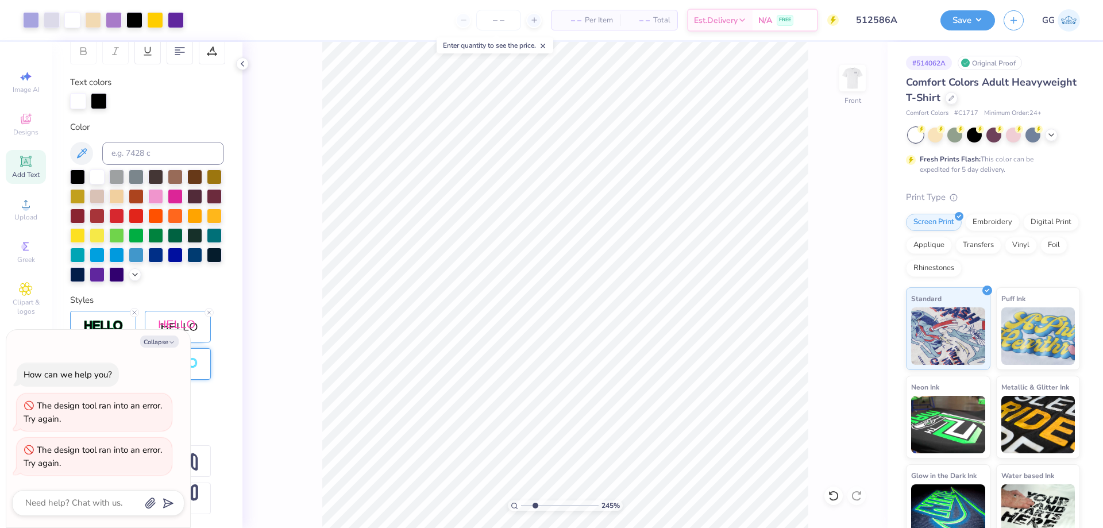
click at [29, 166] on icon at bounding box center [25, 161] width 11 height 11
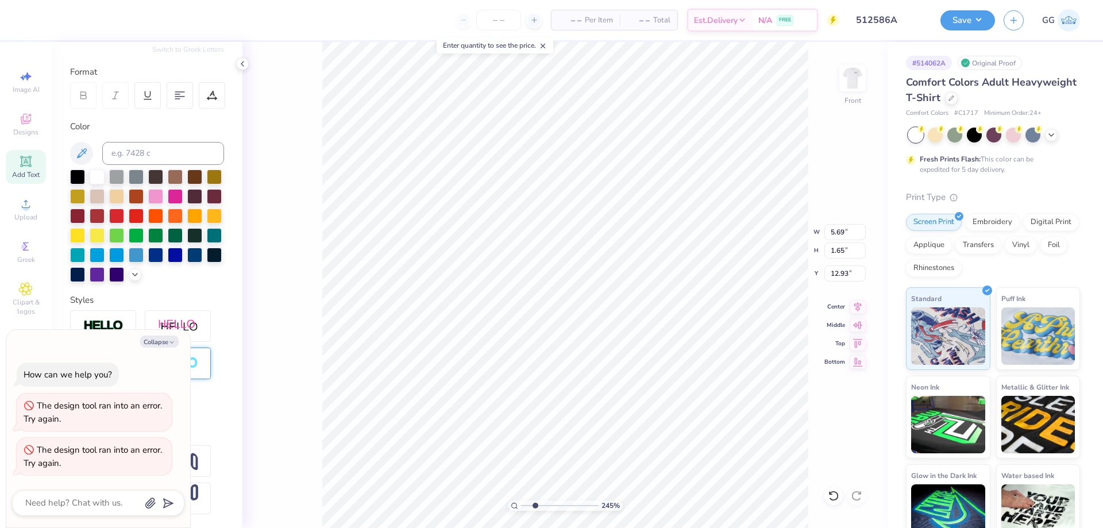
type textarea "x"
type textarea "j"
type textarea "x"
type textarea "jm"
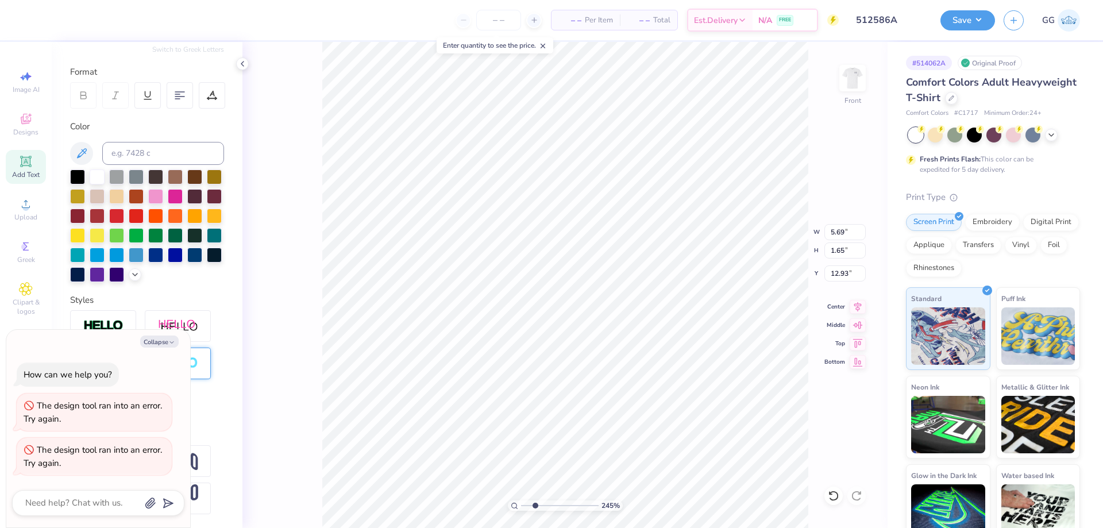
type textarea "x"
type textarea "jmu"
type textarea "x"
type textarea "jm"
type textarea "x"
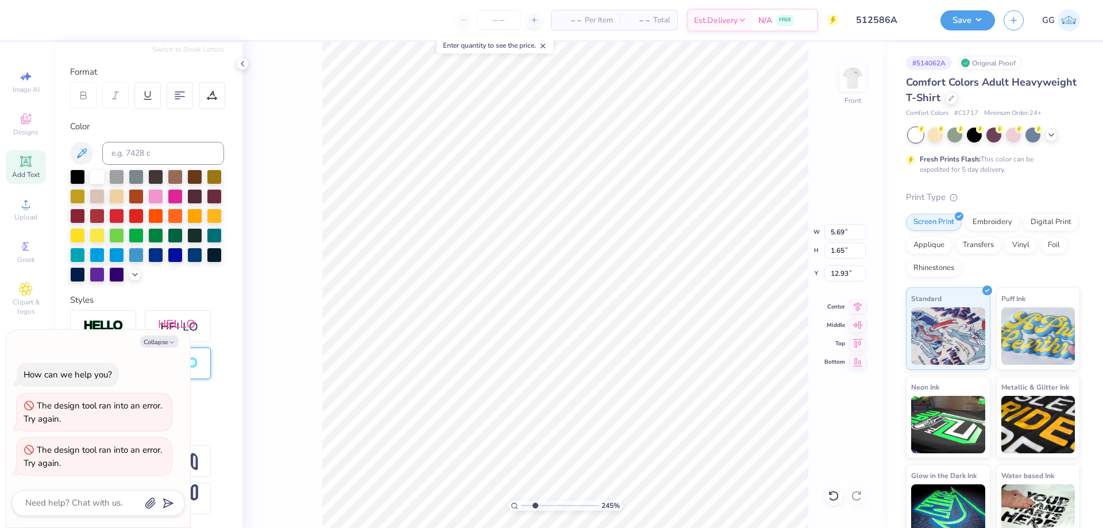
type textarea "j"
type textarea "x"
type textarea "J"
type textarea "x"
type textarea "JM"
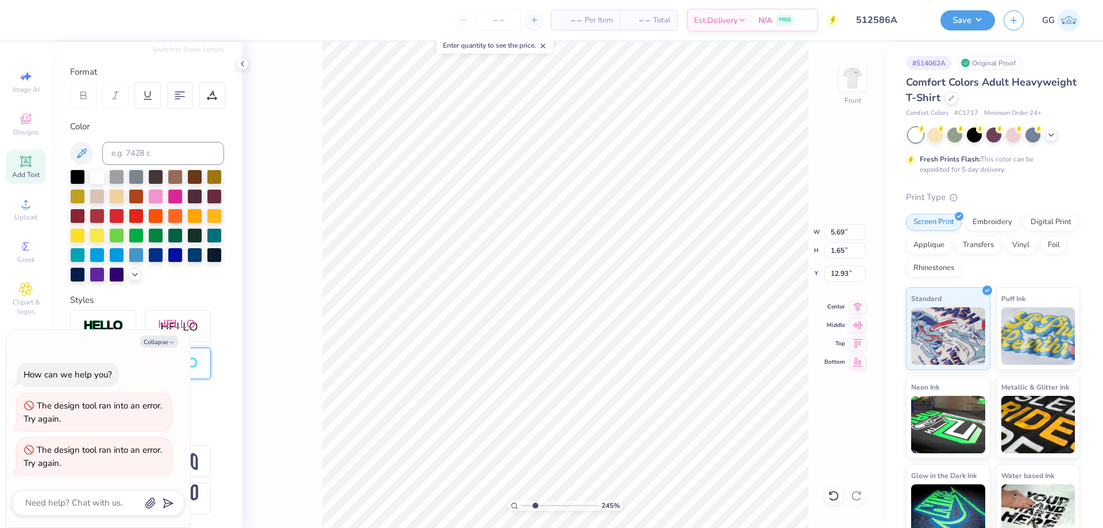
type textarea "x"
type textarea "JMU"
click at [167, 344] on button "Collapse" at bounding box center [159, 342] width 39 height 12
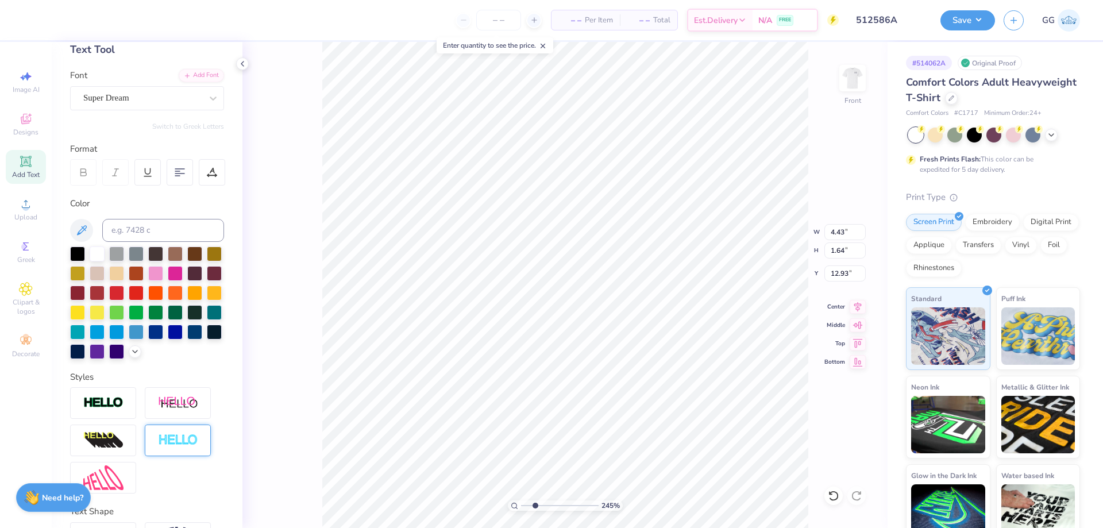
scroll to position [45, 0]
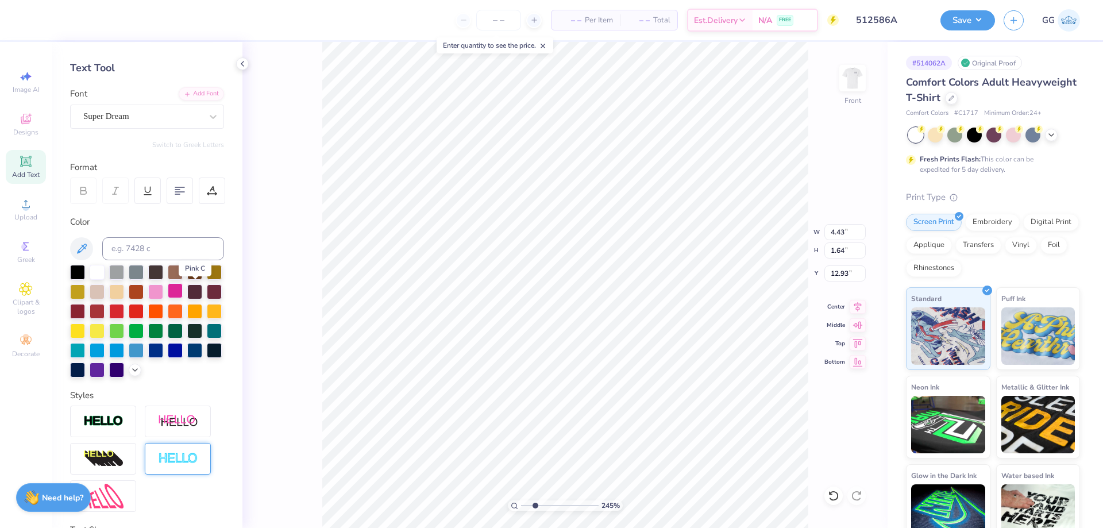
click at [183, 291] on div at bounding box center [175, 290] width 15 height 15
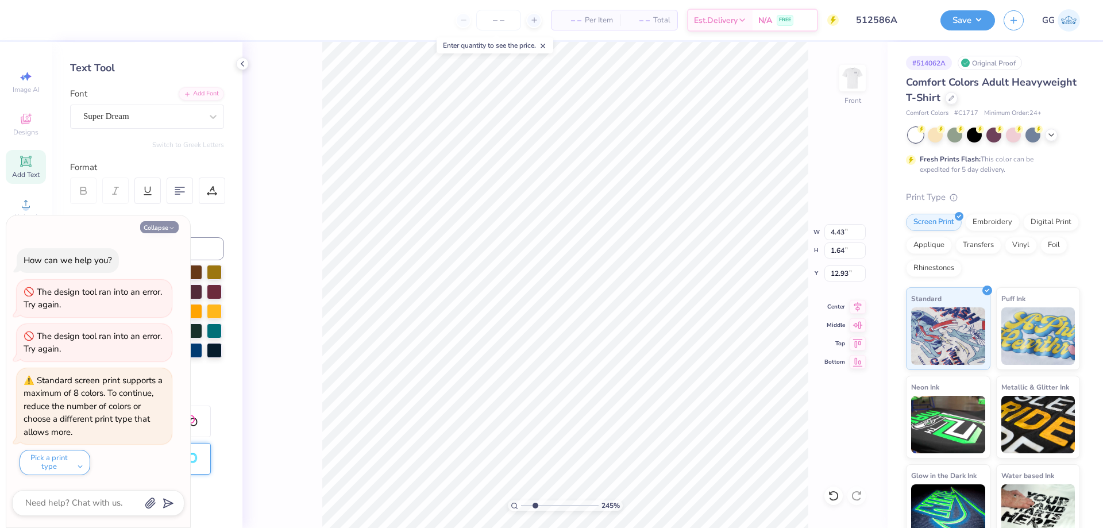
click at [174, 229] on icon "button" at bounding box center [171, 228] width 7 height 7
type textarea "x"
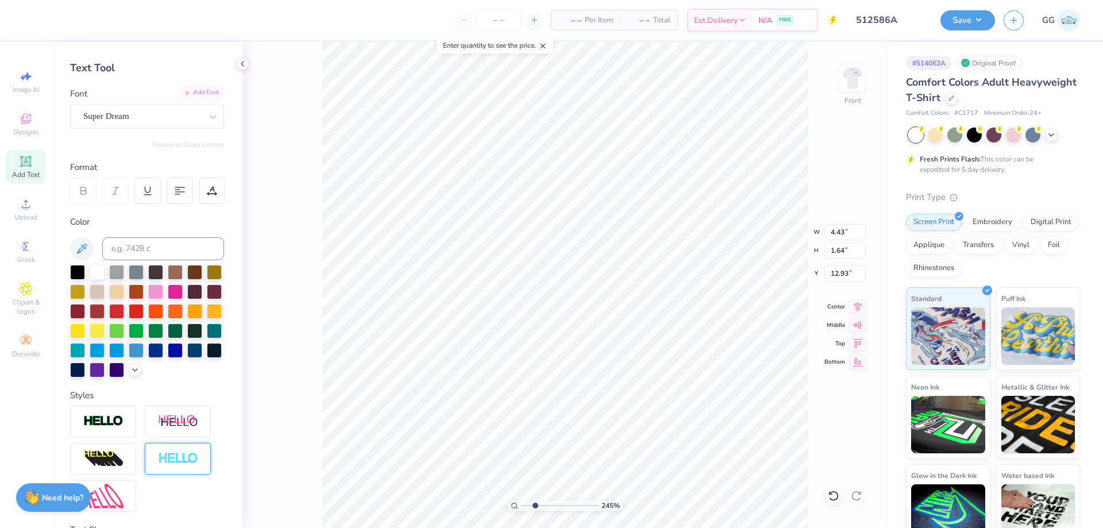
click at [195, 91] on div "Add Font" at bounding box center [201, 92] width 45 height 13
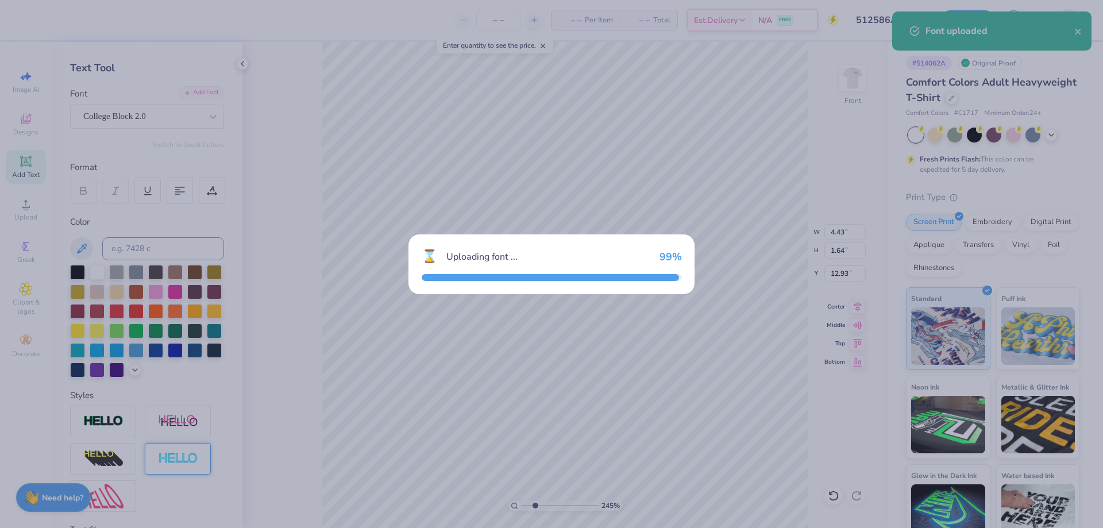
type input "4.11"
type input "2.07"
type input "12.72"
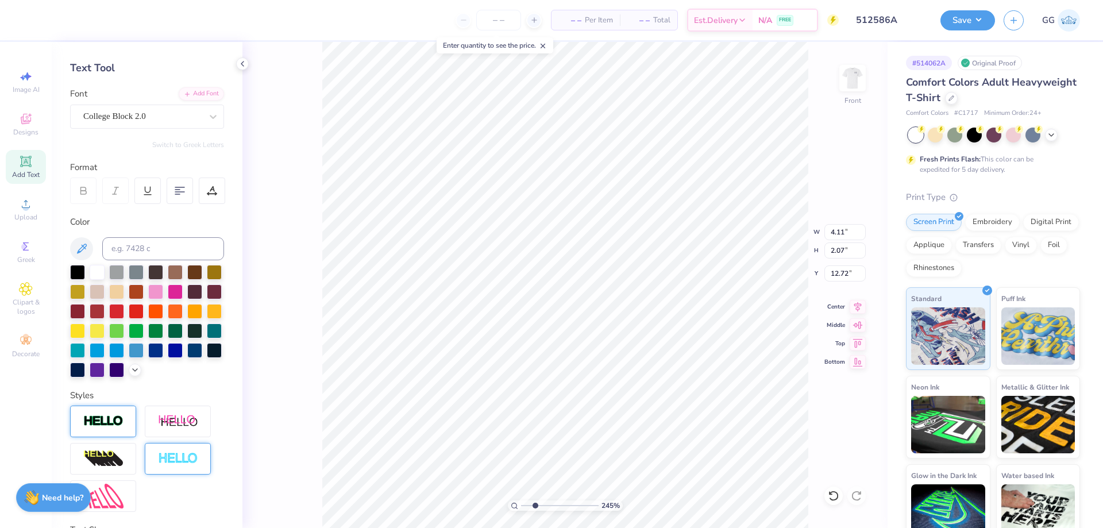
click at [113, 428] on img at bounding box center [103, 421] width 40 height 13
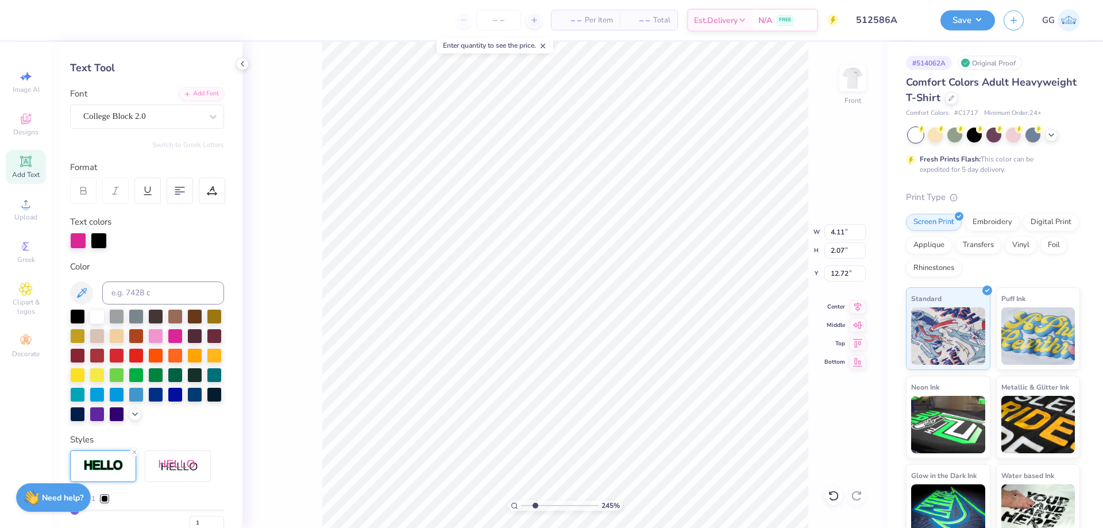
type input "4.15"
type input "2.10"
type input "12.70"
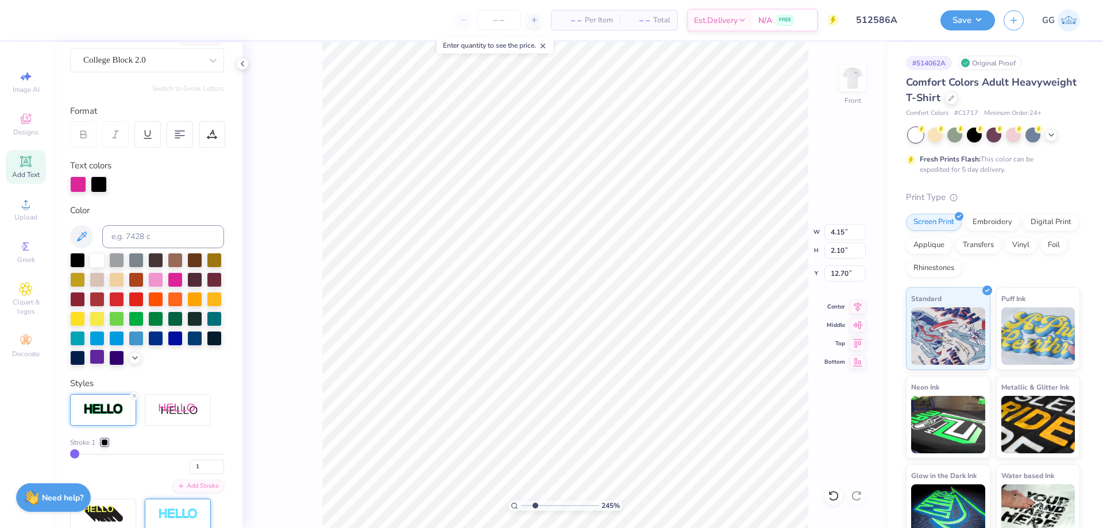
scroll to position [102, 0]
click at [144, 319] on div at bounding box center [136, 316] width 15 height 15
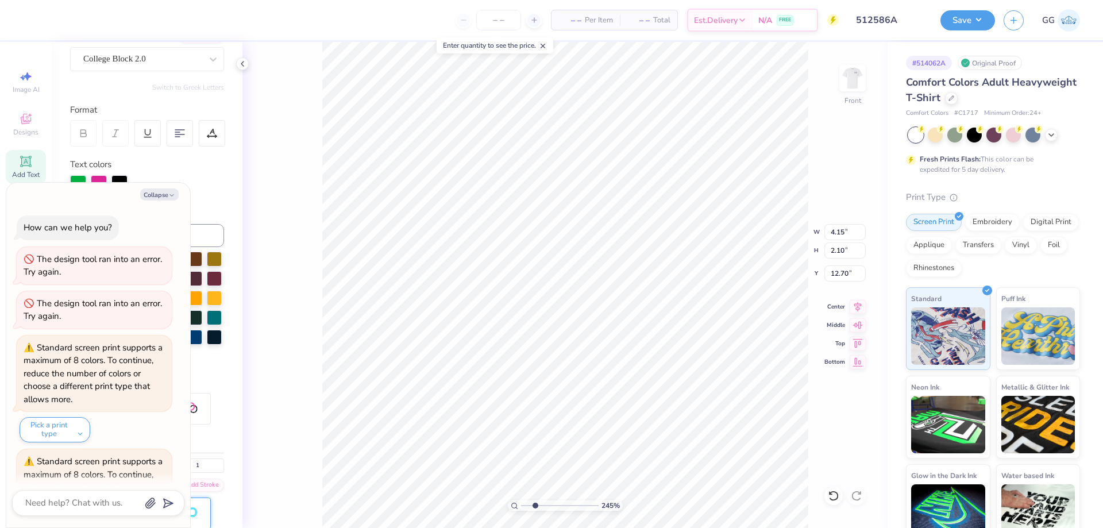
scroll to position [82, 0]
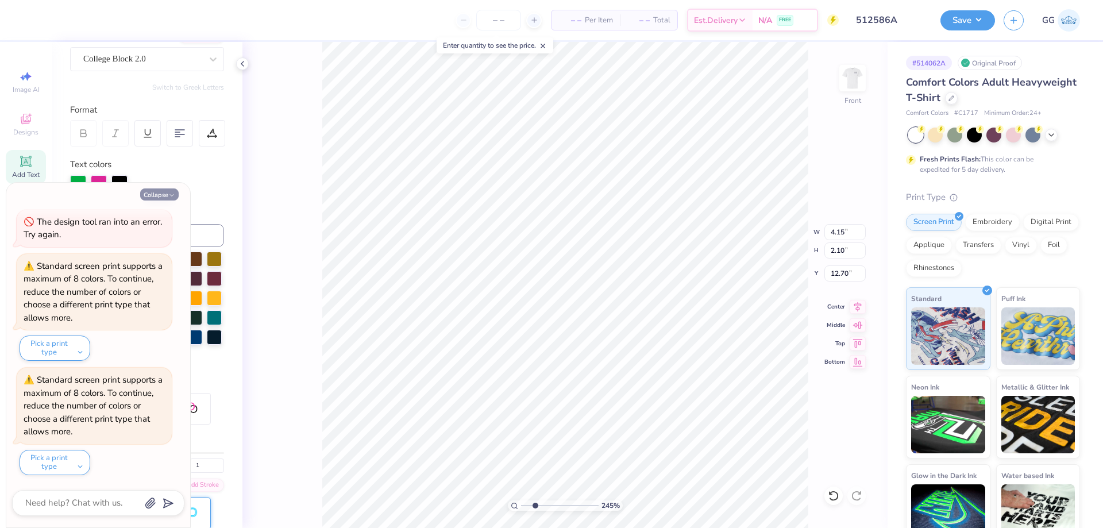
click at [160, 198] on button "Collapse" at bounding box center [159, 195] width 39 height 12
type textarea "x"
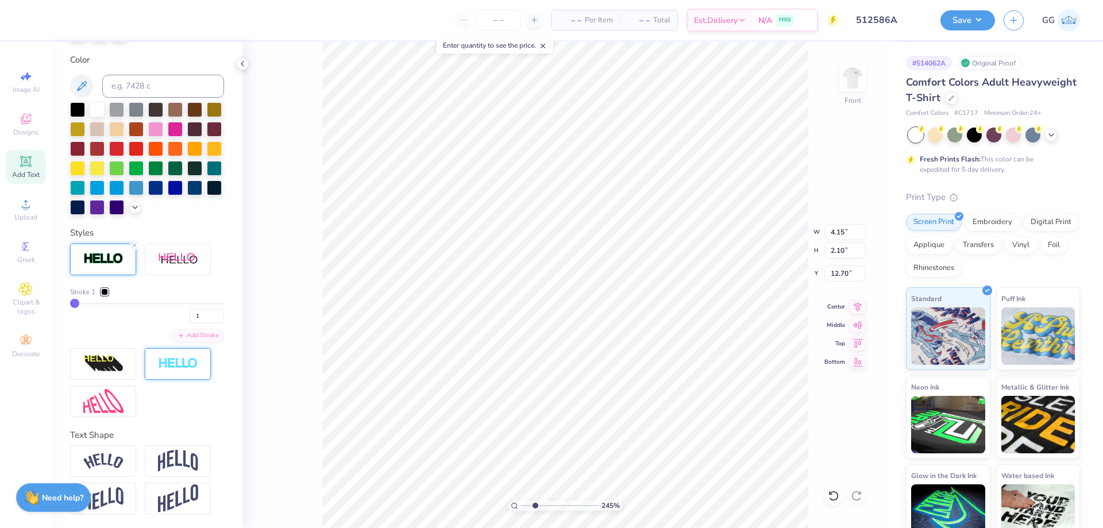
scroll to position [271, 0]
type input "12.08"
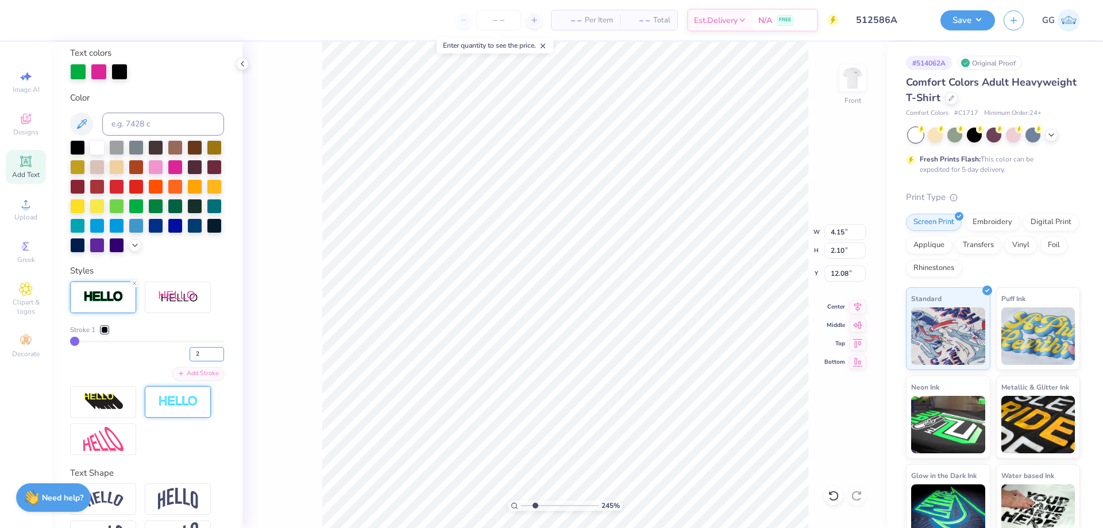
type input "2"
click at [213, 361] on input "2" at bounding box center [207, 354] width 34 height 14
type input "2"
type input "4.18"
type input "2.13"
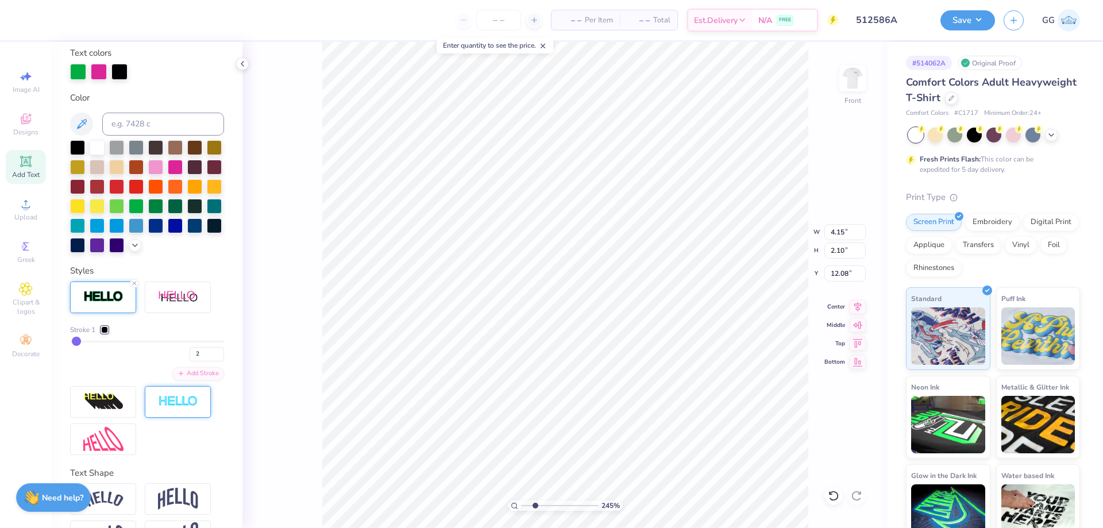
type input "12.06"
click at [189, 17] on div at bounding box center [195, 19] width 13 height 13
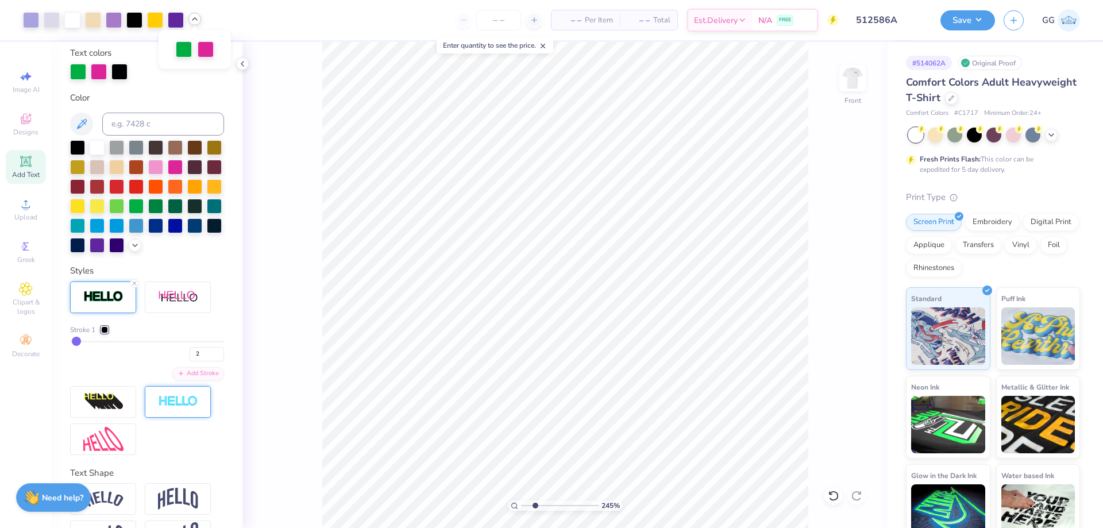
click at [194, 16] on icon at bounding box center [194, 18] width 9 height 9
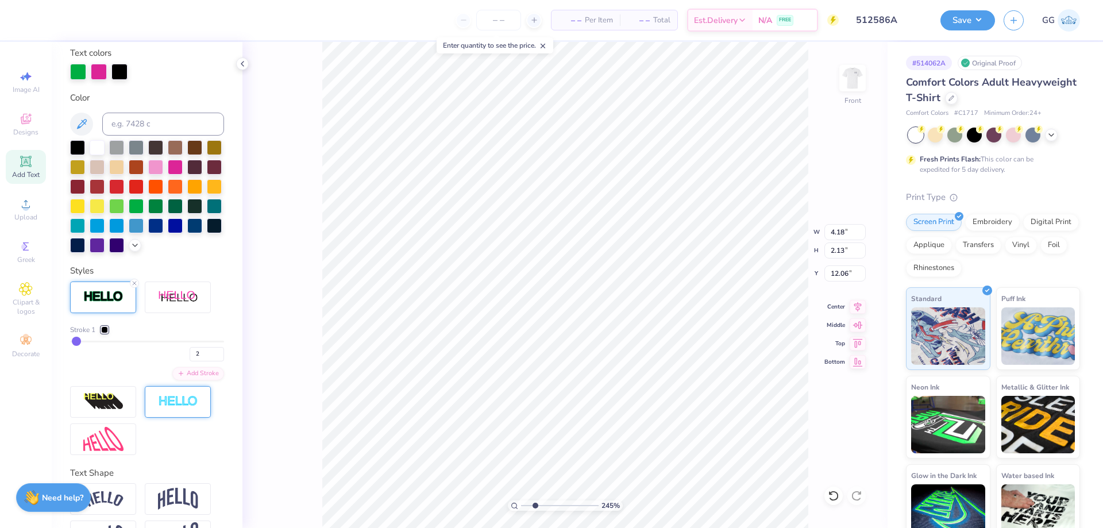
type input "11.51"
click at [133, 285] on line at bounding box center [134, 283] width 3 height 3
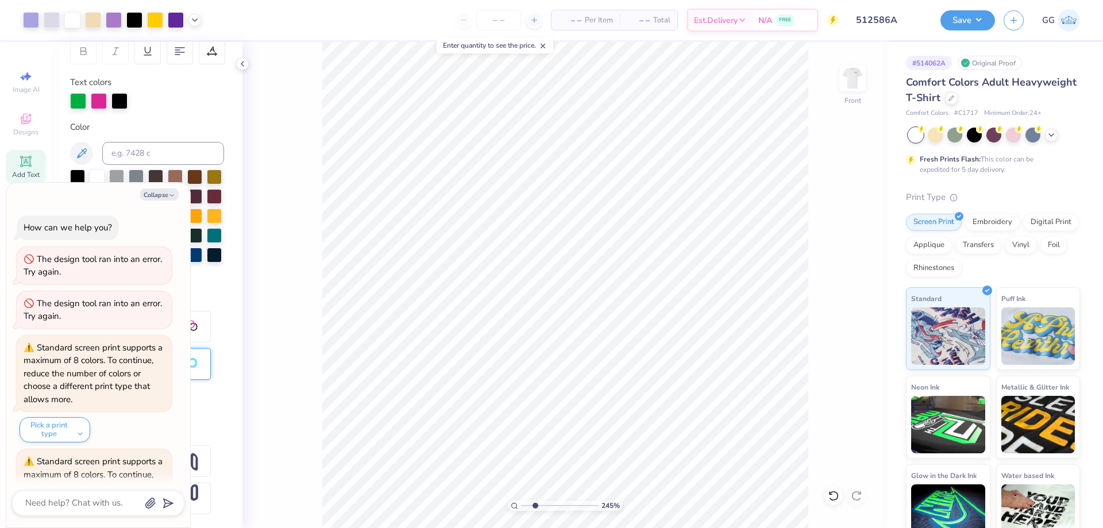
scroll to position [195, 0]
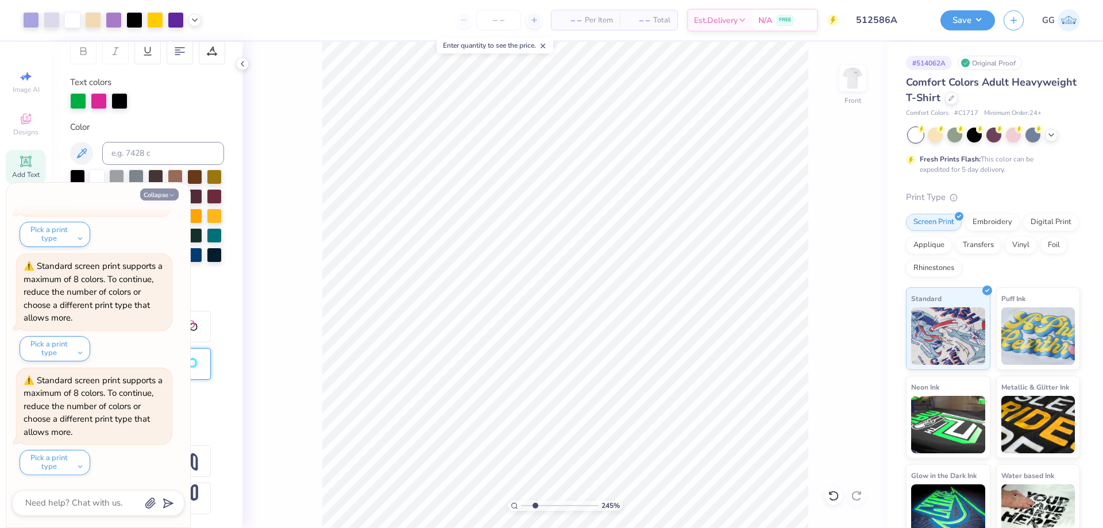
click at [170, 195] on icon "button" at bounding box center [171, 195] width 7 height 7
type textarea "x"
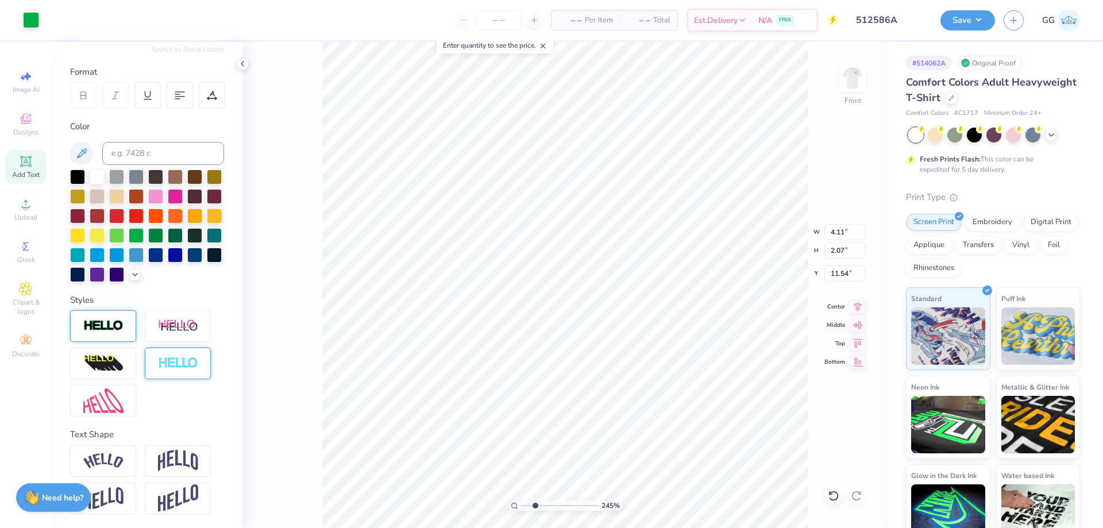
scroll to position [160, 0]
click at [194, 21] on icon at bounding box center [194, 18] width 9 height 9
click at [116, 324] on img at bounding box center [103, 326] width 40 height 13
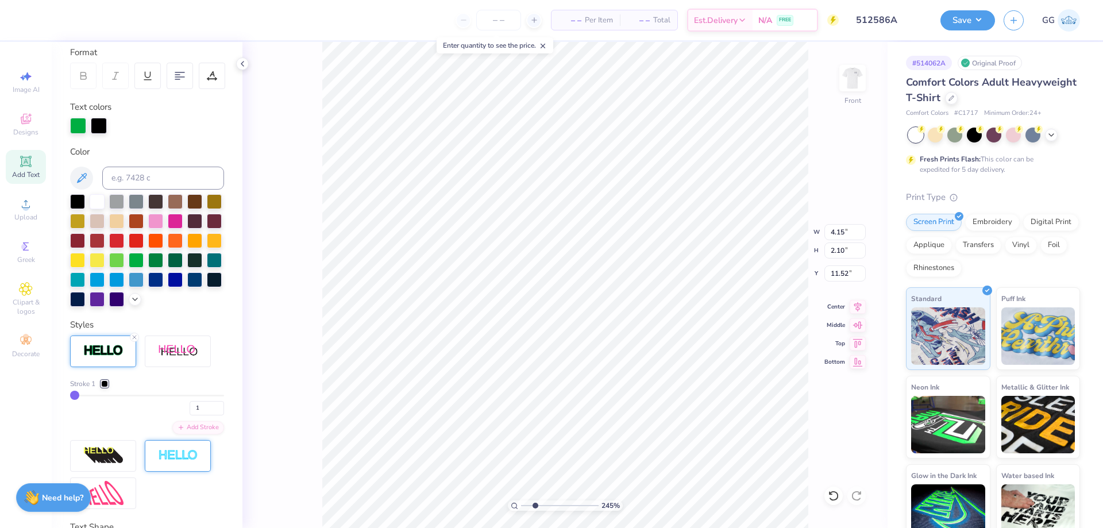
type input "4.15"
type input "2.10"
type input "11.52"
click at [106, 387] on div at bounding box center [104, 383] width 7 height 7
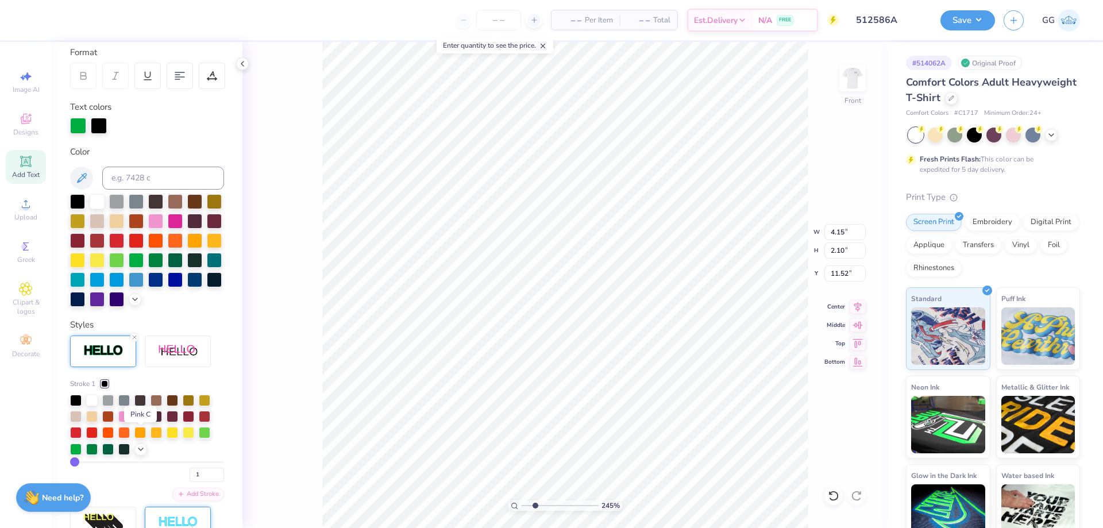
click at [141, 421] on div at bounding box center [139, 415] width 11 height 11
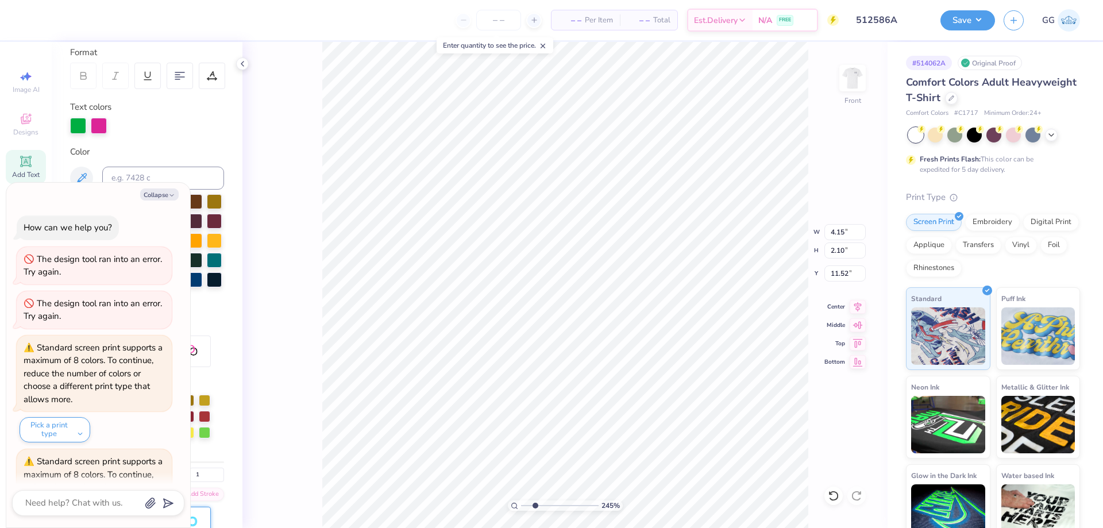
scroll to position [310, 0]
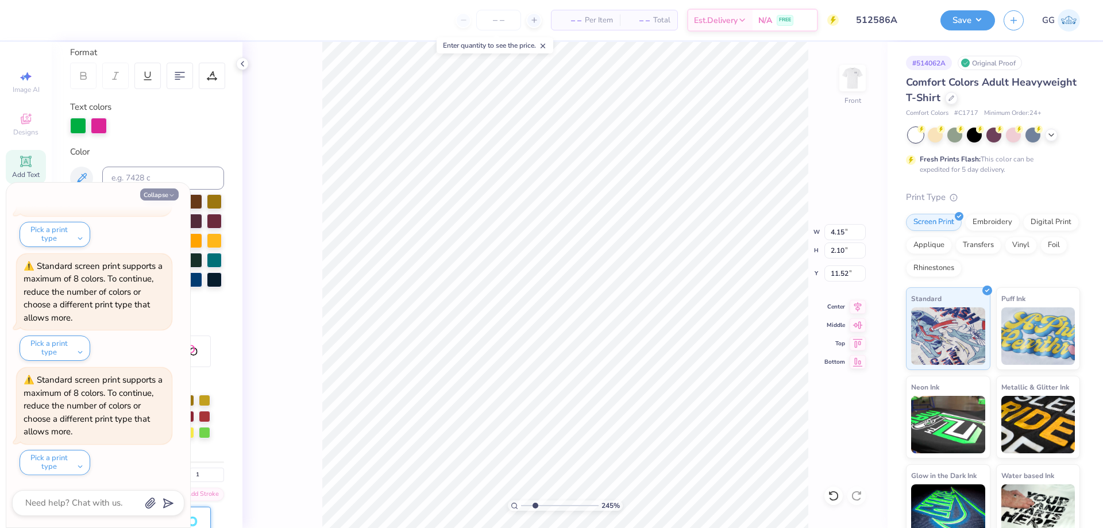
click at [158, 198] on button "Collapse" at bounding box center [159, 195] width 39 height 12
type textarea "x"
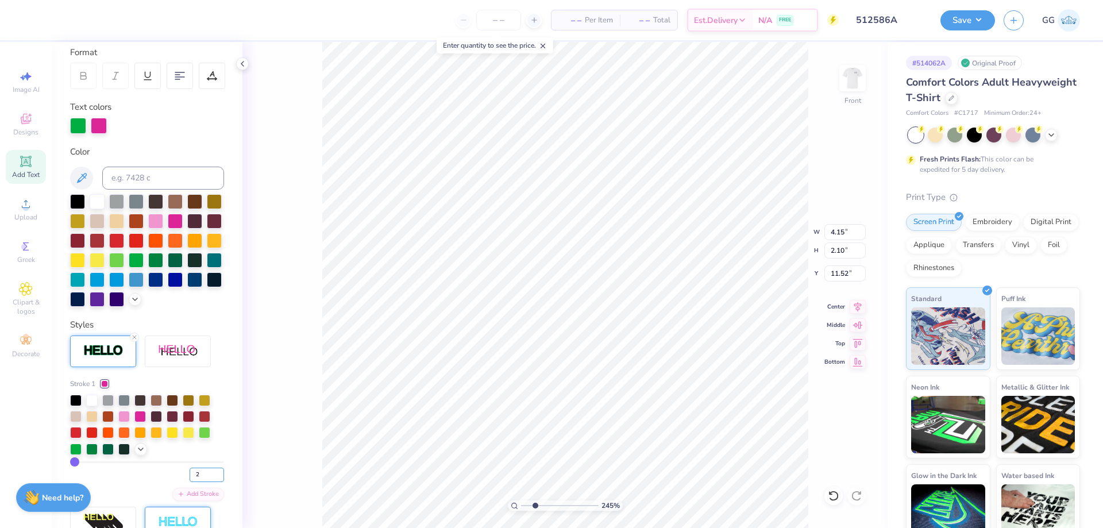
type input "2"
click at [210, 482] on input "2" at bounding box center [207, 475] width 34 height 14
type input "2"
type input "4.18"
type input "2.13"
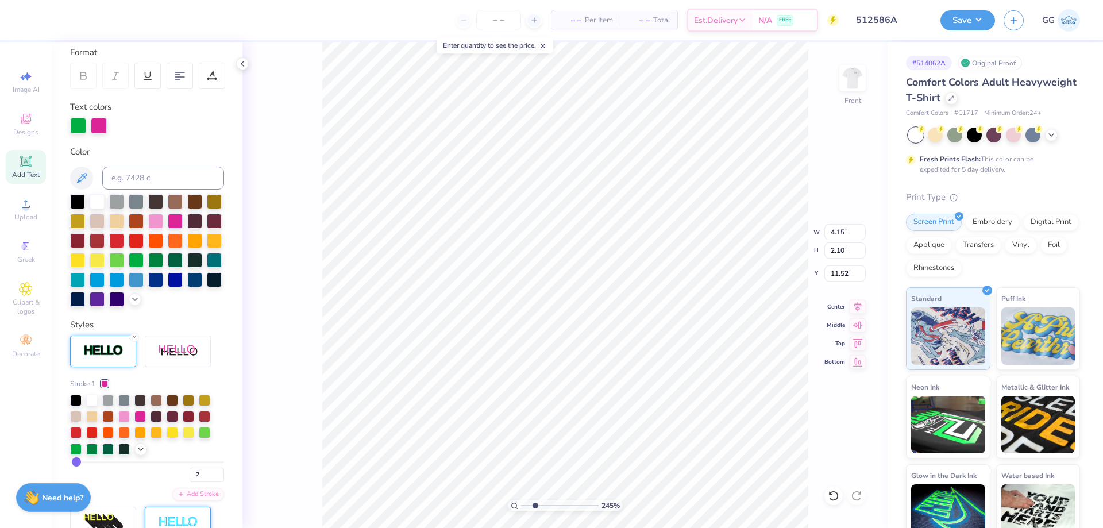
type input "11.51"
type input "5.81"
click at [561, 507] on input "range" at bounding box center [560, 506] width 78 height 10
type input "2.62"
type input "1.34"
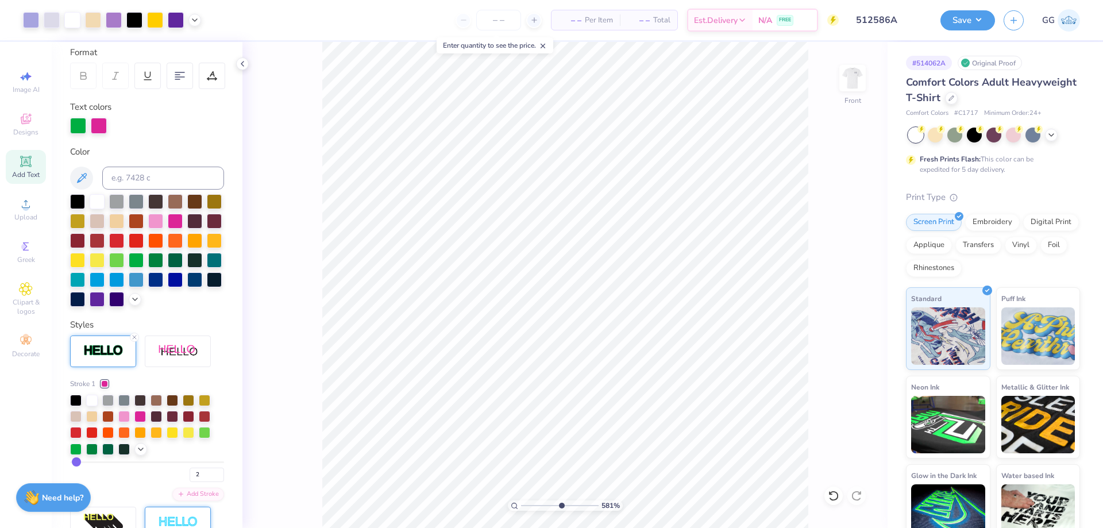
type input "3.87"
click at [546, 503] on input "range" at bounding box center [560, 506] width 78 height 10
type input "6.71"
type input "1.88"
type input "0.96"
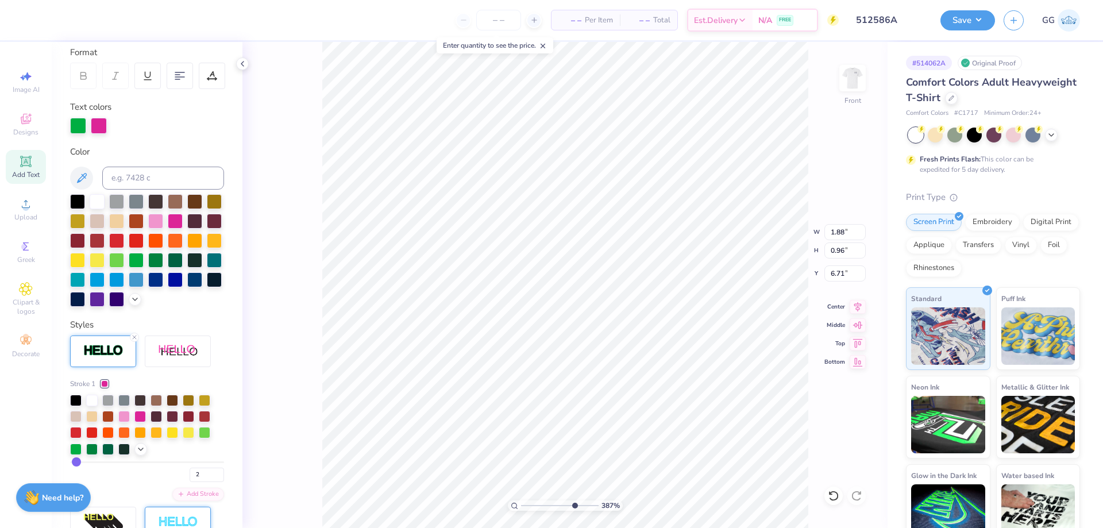
click at [574, 505] on input "range" at bounding box center [560, 506] width 78 height 10
type input "9.01"
click at [586, 505] on input "range" at bounding box center [560, 506] width 78 height 10
type input "6.22"
type input "1.62"
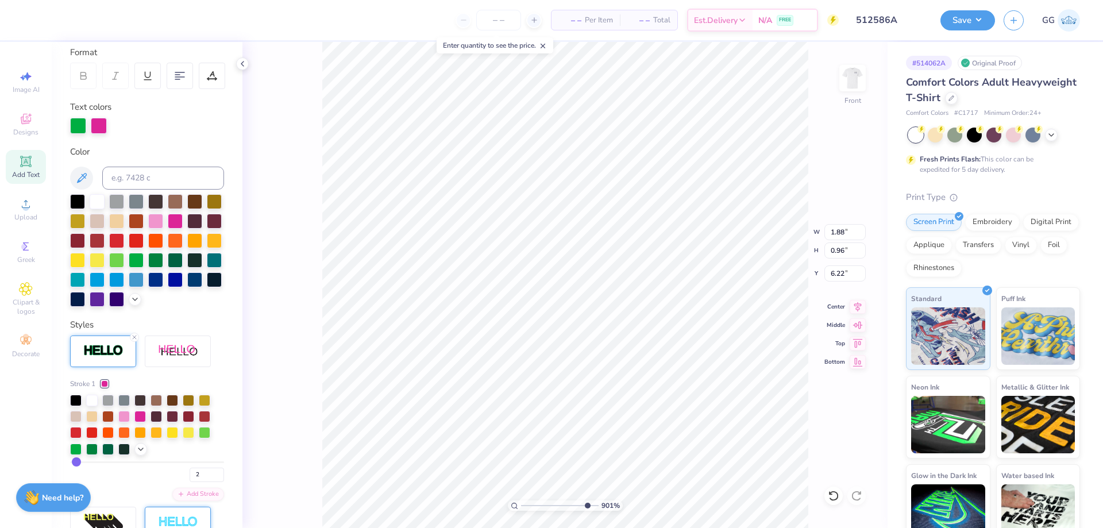
type input "0.83"
type input "6.35"
type input "1.75"
type input "1.13"
type input "6.38"
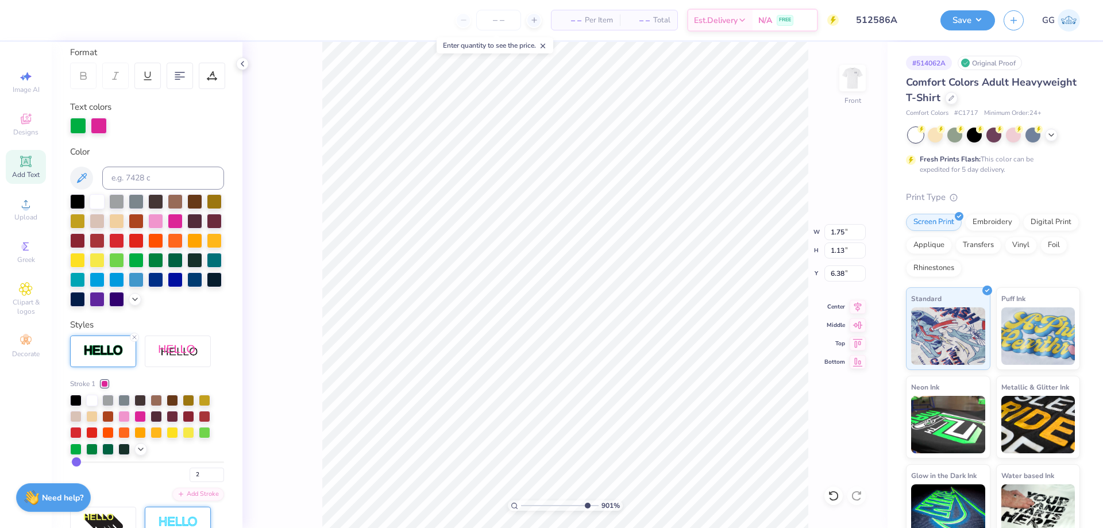
type input "1.74"
type input "1.09"
type input "6.39"
type input "1.87"
type input "1.17"
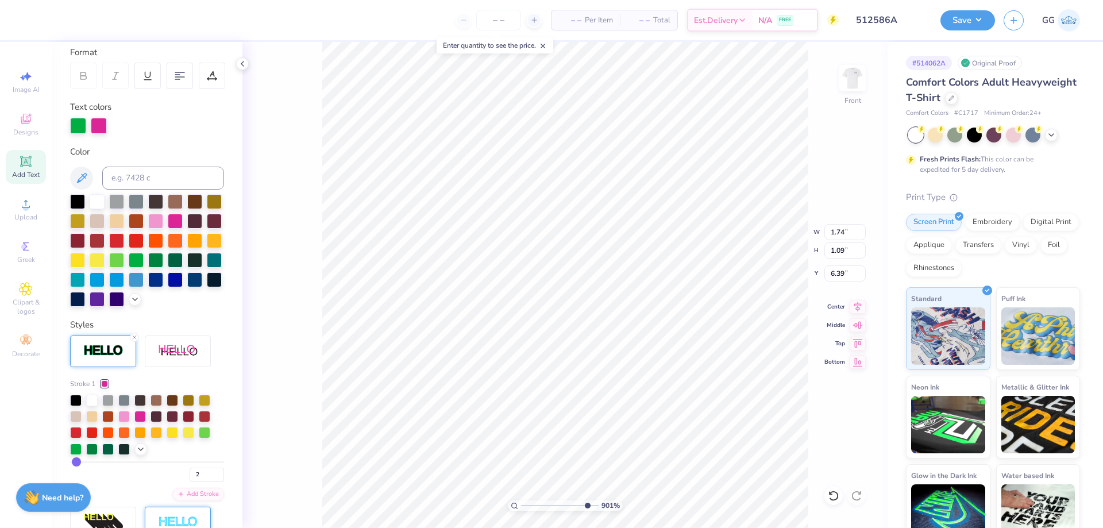
type input "6.34"
type input "3"
click at [210, 482] on input "3" at bounding box center [207, 475] width 34 height 14
type input "3"
type input "1.88"
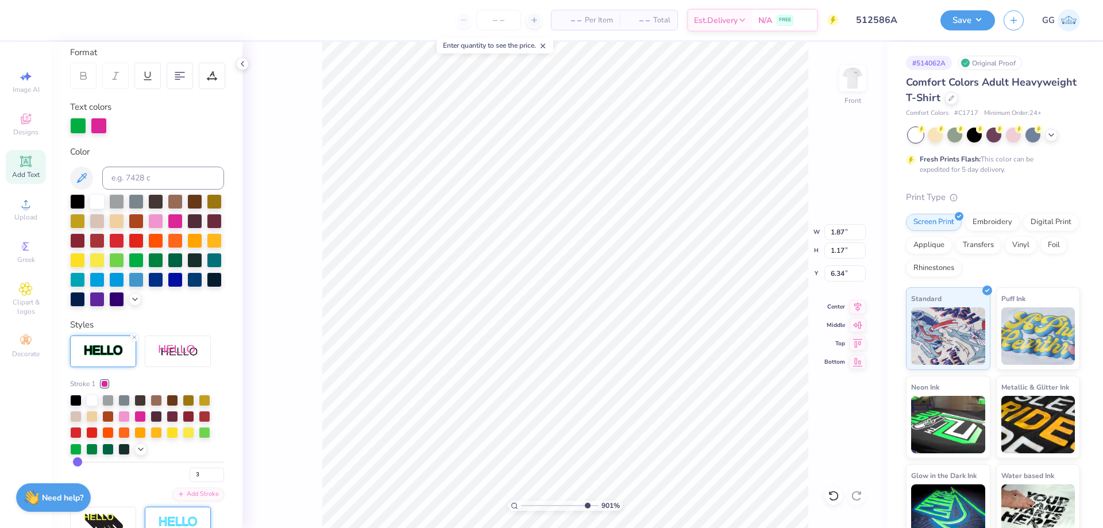
type input "1.19"
type input "6.32"
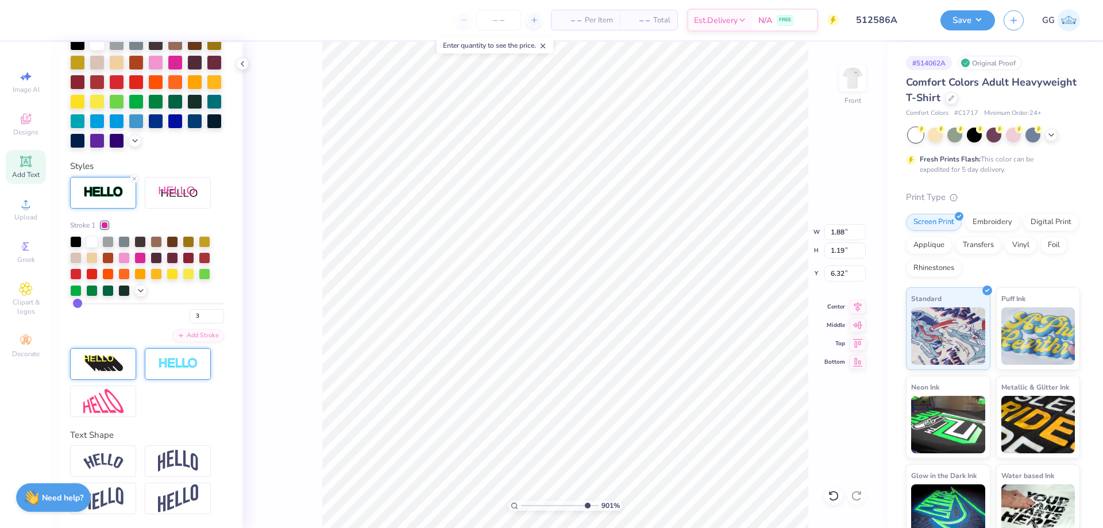
scroll to position [332, 0]
click at [116, 403] on img at bounding box center [103, 401] width 40 height 25
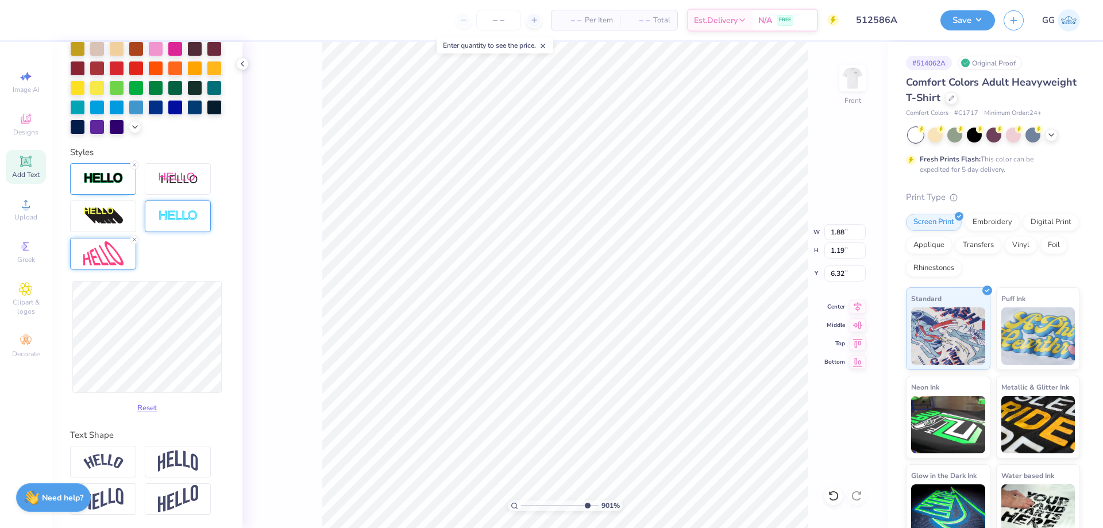
scroll to position [352, 0]
type input "1.87"
type input "1.18"
type input "1.88"
type input "1.19"
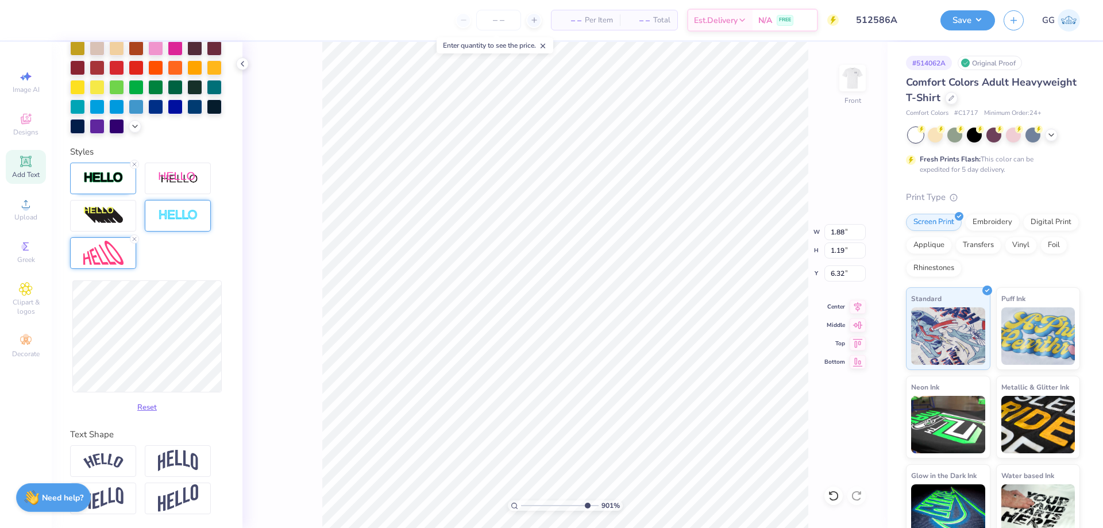
type input "1.89"
type input "1.07"
type input "6.43"
type input "1.84"
type input "1.05"
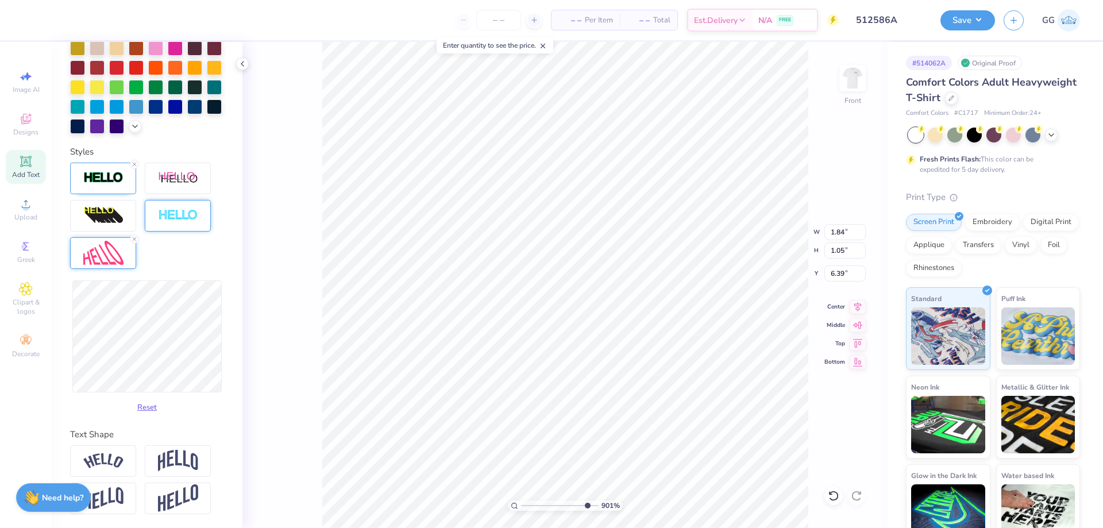
type input "6.43"
type input "1.85"
type input "1"
click at [522, 505] on input "range" at bounding box center [560, 506] width 78 height 10
click at [194, 20] on icon at bounding box center [194, 18] width 9 height 9
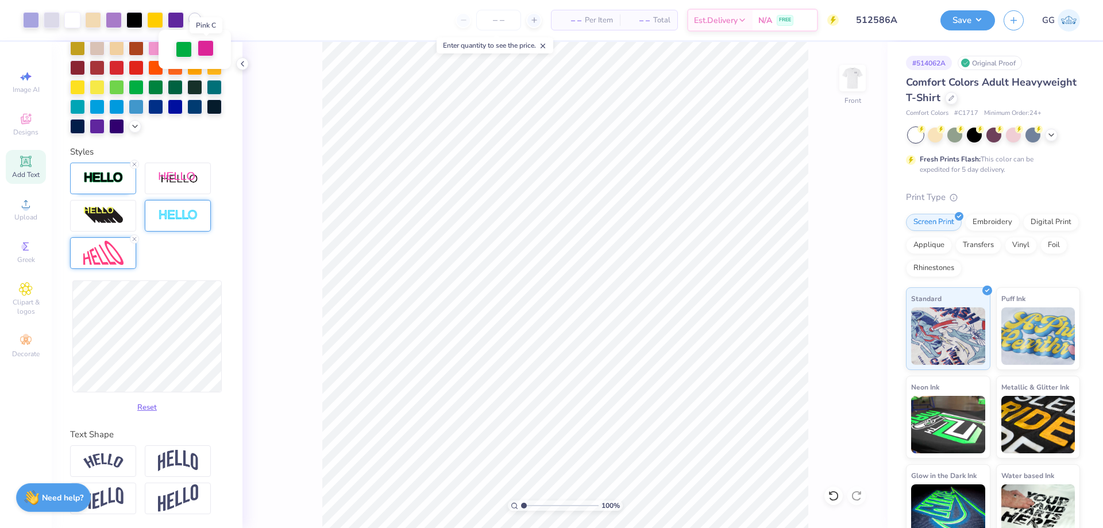
click at [210, 49] on div at bounding box center [206, 48] width 16 height 16
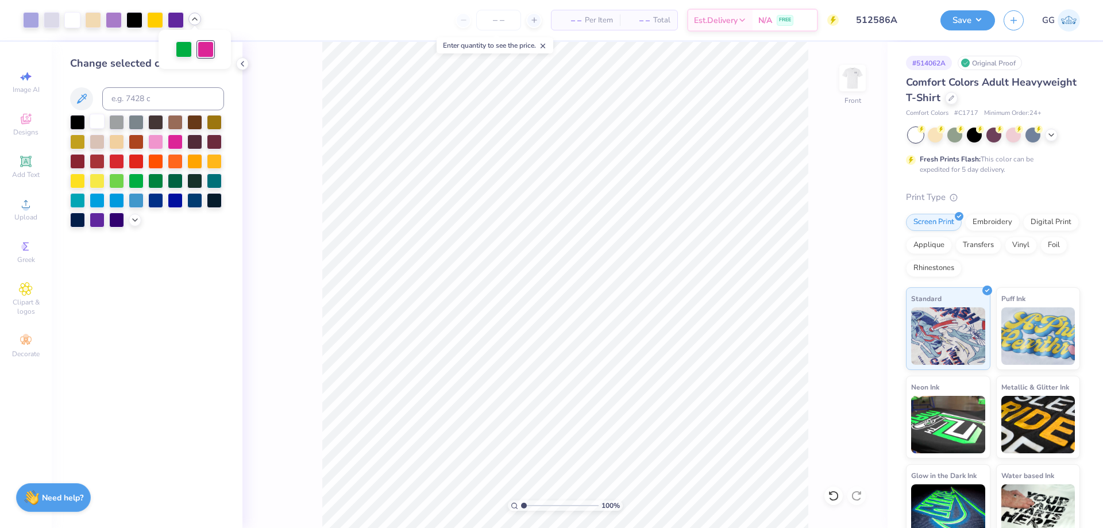
click at [101, 126] on div at bounding box center [97, 121] width 15 height 15
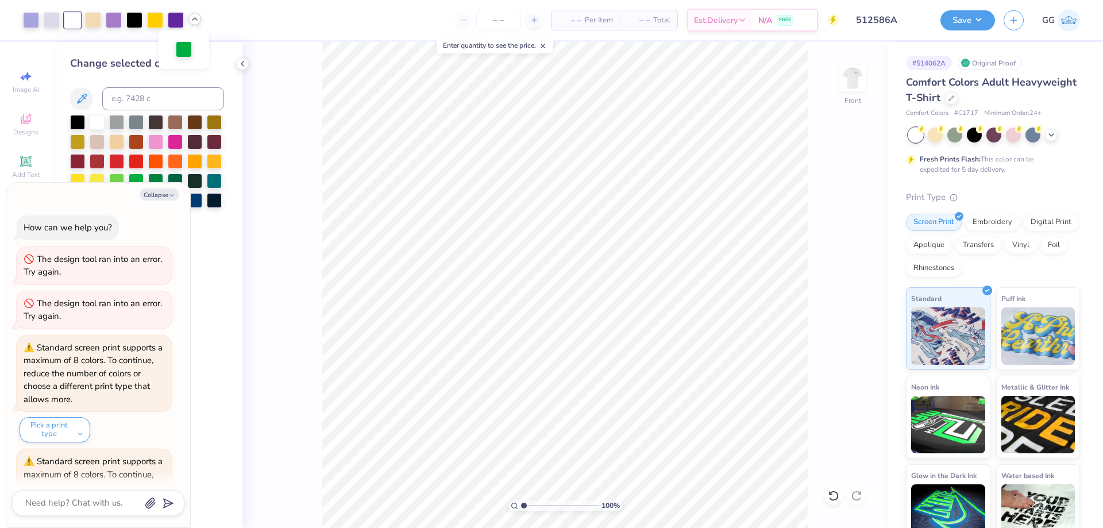
scroll to position [424, 0]
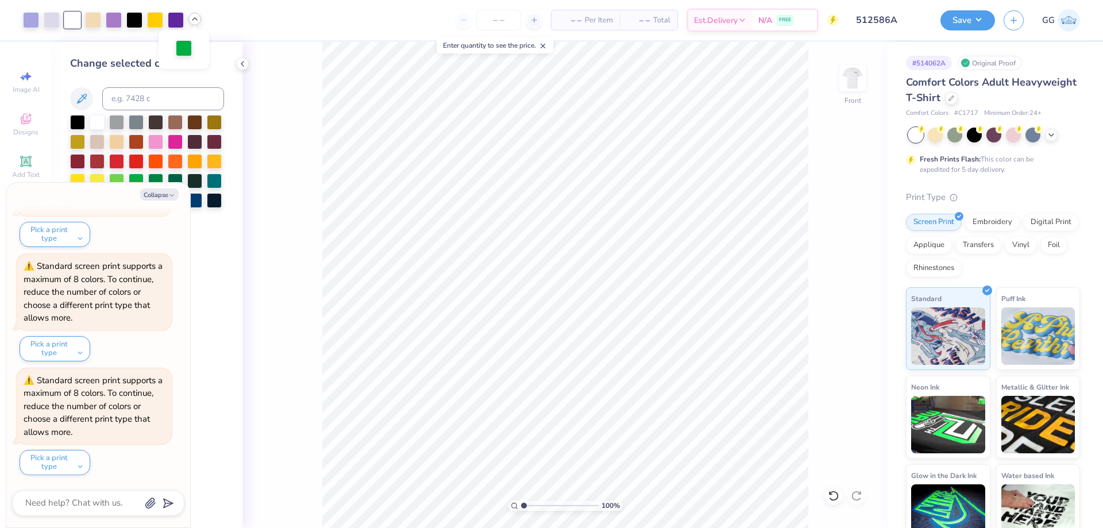
click at [182, 44] on div at bounding box center [184, 48] width 16 height 16
type textarea "x"
click at [168, 106] on input at bounding box center [163, 98] width 122 height 23
type input "7443"
click at [170, 193] on icon "button" at bounding box center [171, 195] width 7 height 7
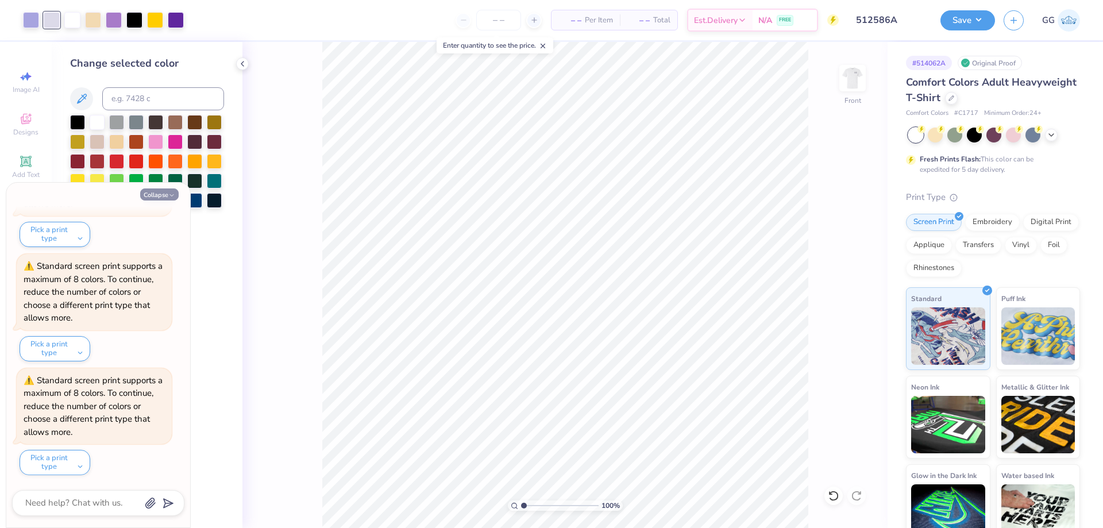
type textarea "x"
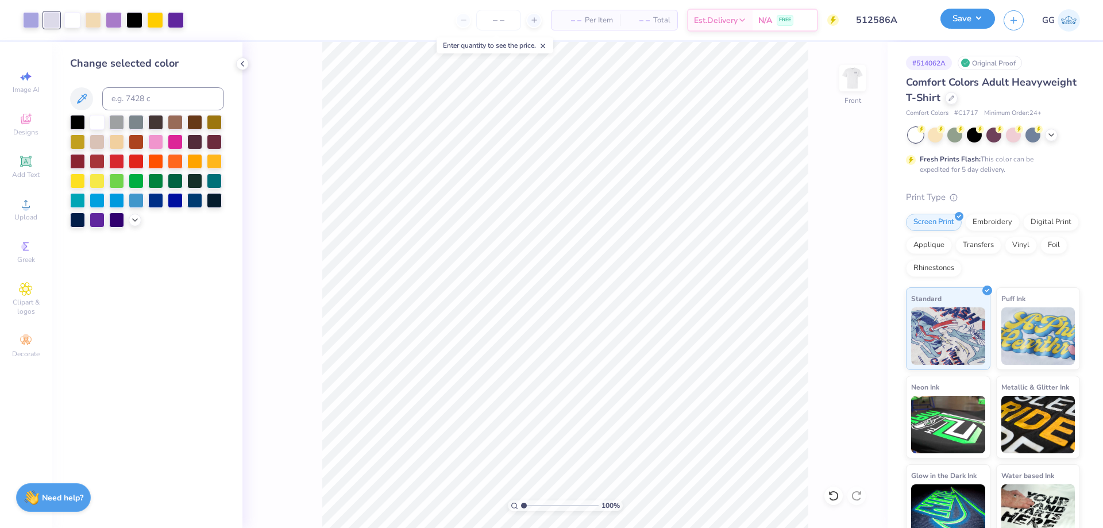
click at [956, 14] on button "Save" at bounding box center [968, 19] width 55 height 20
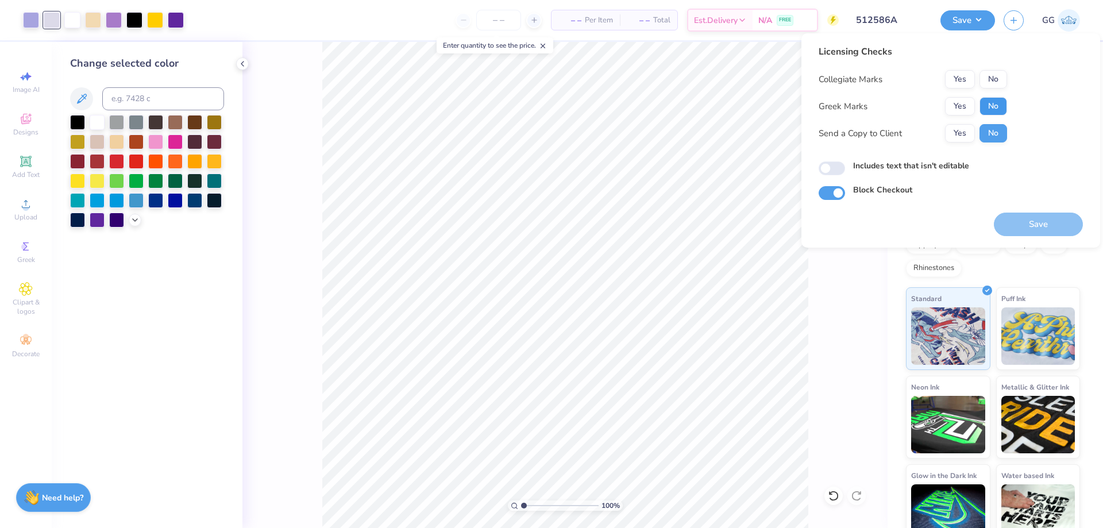
click at [1000, 111] on button "No" at bounding box center [994, 106] width 28 height 18
click at [998, 73] on button "No" at bounding box center [994, 79] width 28 height 18
click at [1040, 221] on button "Save" at bounding box center [1038, 225] width 89 height 24
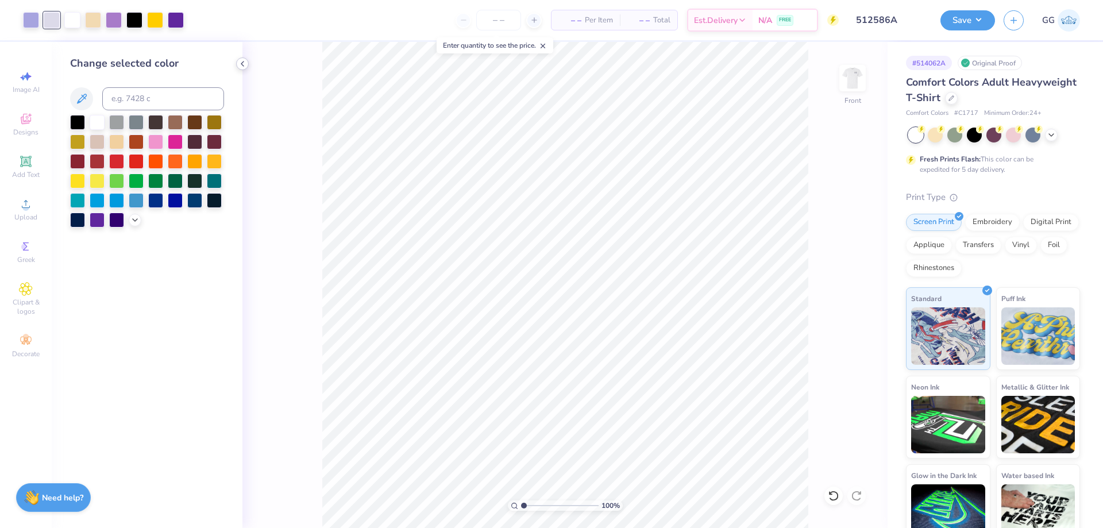
click at [244, 63] on icon at bounding box center [242, 63] width 9 height 9
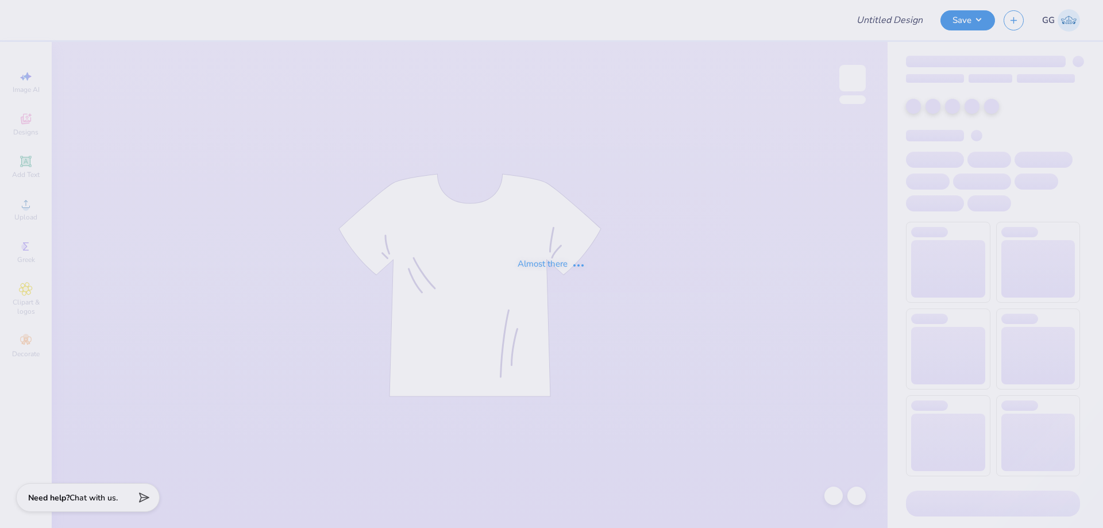
type input "512586A"
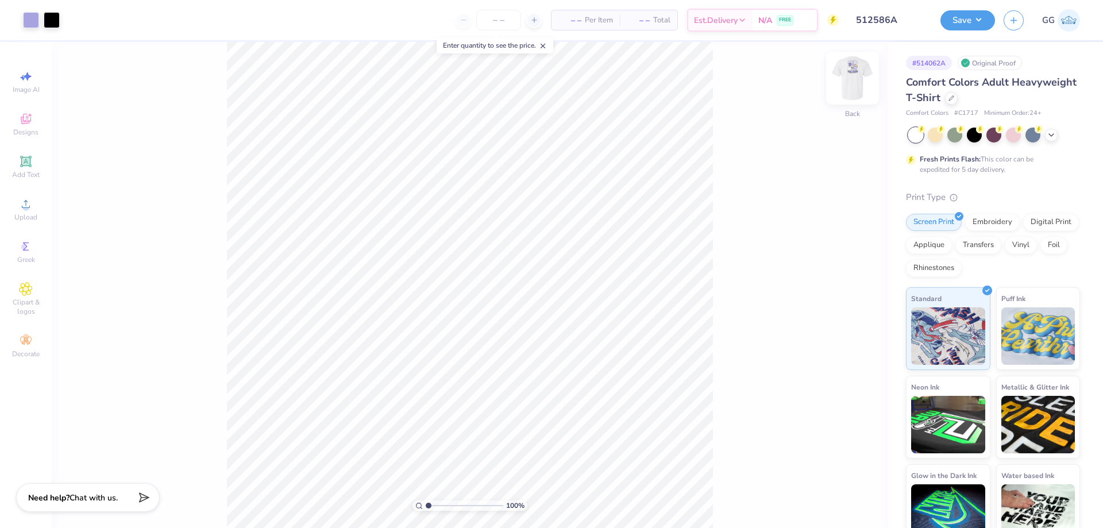
click at [849, 81] on img at bounding box center [853, 78] width 46 height 46
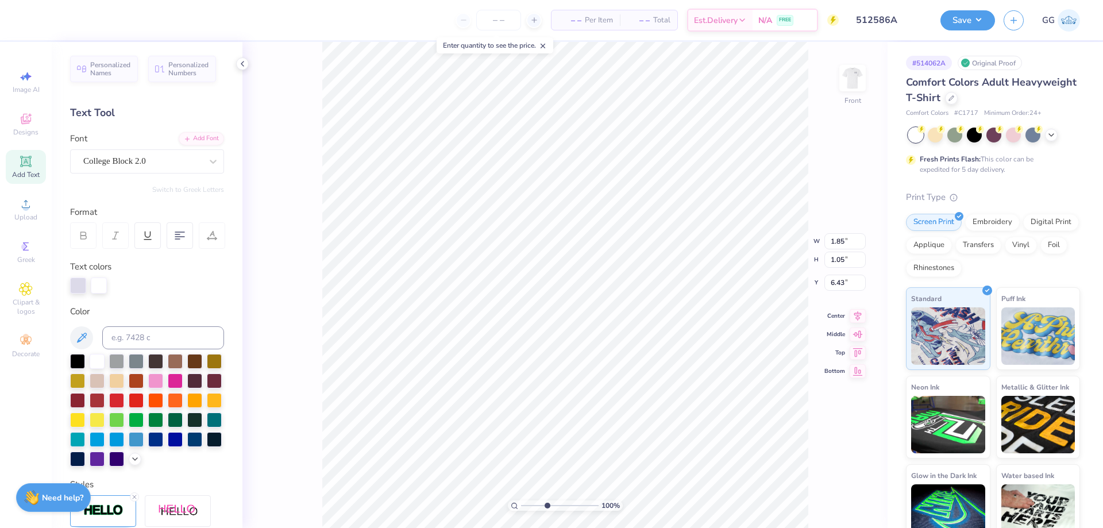
click at [547, 505] on input "range" at bounding box center [560, 506] width 78 height 10
click at [536, 505] on input "range" at bounding box center [560, 506] width 78 height 10
type input "1.86"
click at [530, 504] on input "range" at bounding box center [560, 506] width 78 height 10
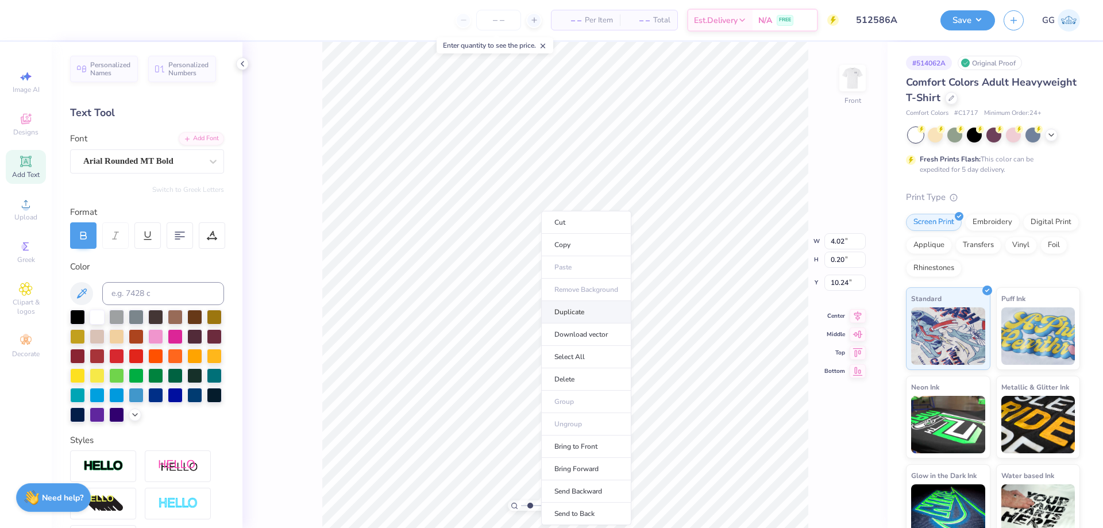
click at [556, 311] on li "Duplicate" at bounding box center [586, 312] width 90 height 22
type input "11.24"
click at [209, 163] on icon at bounding box center [212, 161] width 11 height 11
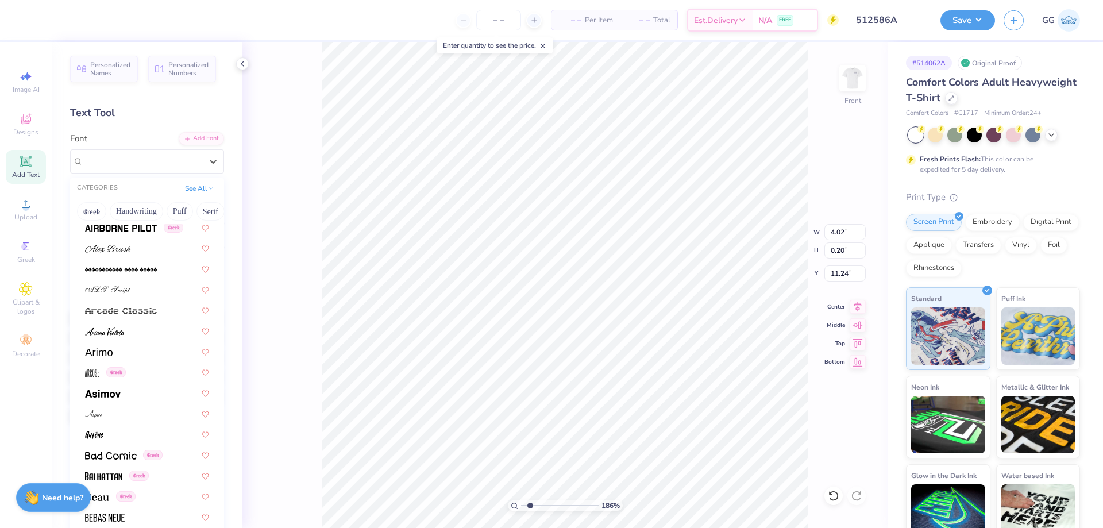
scroll to position [444, 0]
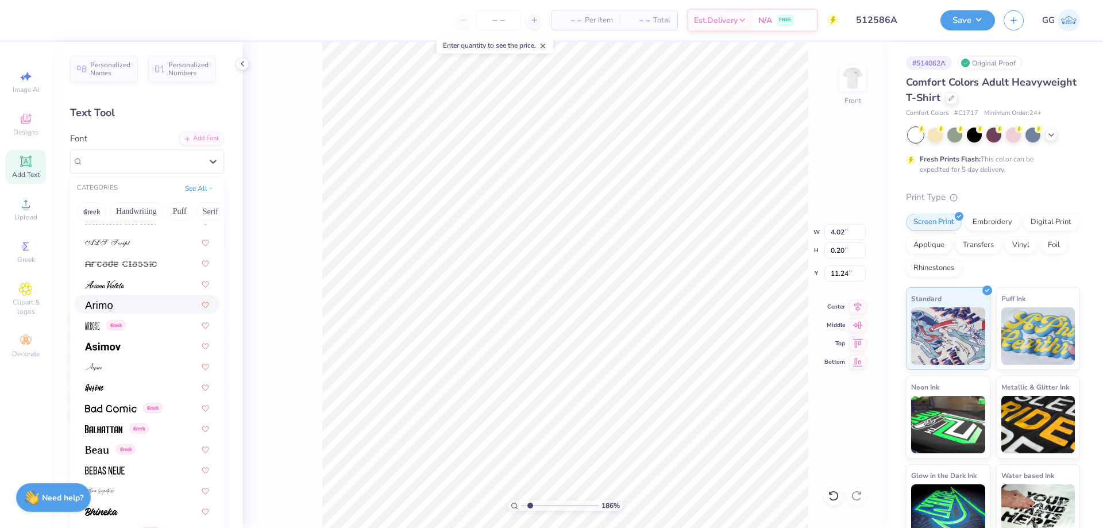
click at [135, 302] on div at bounding box center [147, 304] width 124 height 12
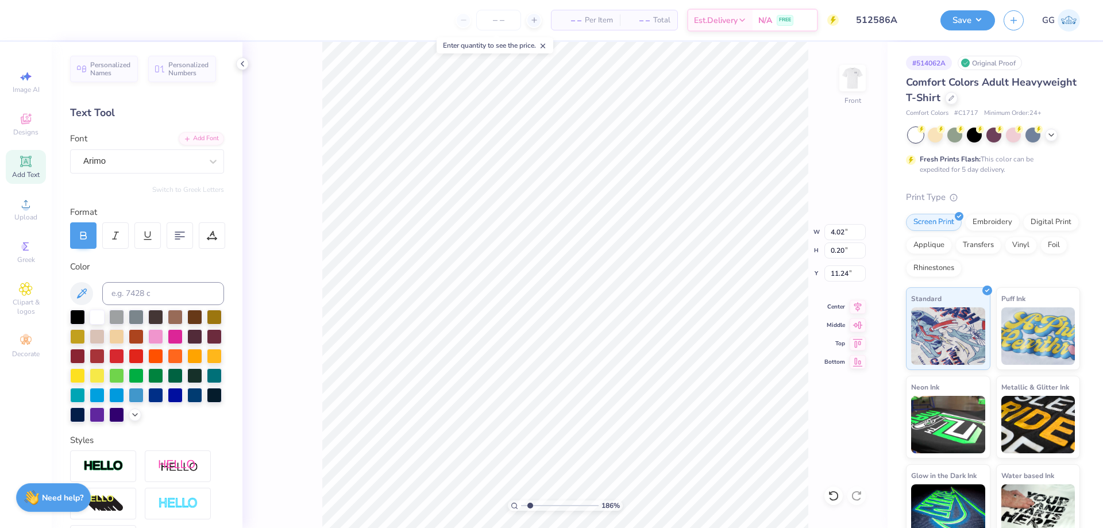
type input "3.98"
type input "0.19"
type textarea "t"
type textarea "TM"
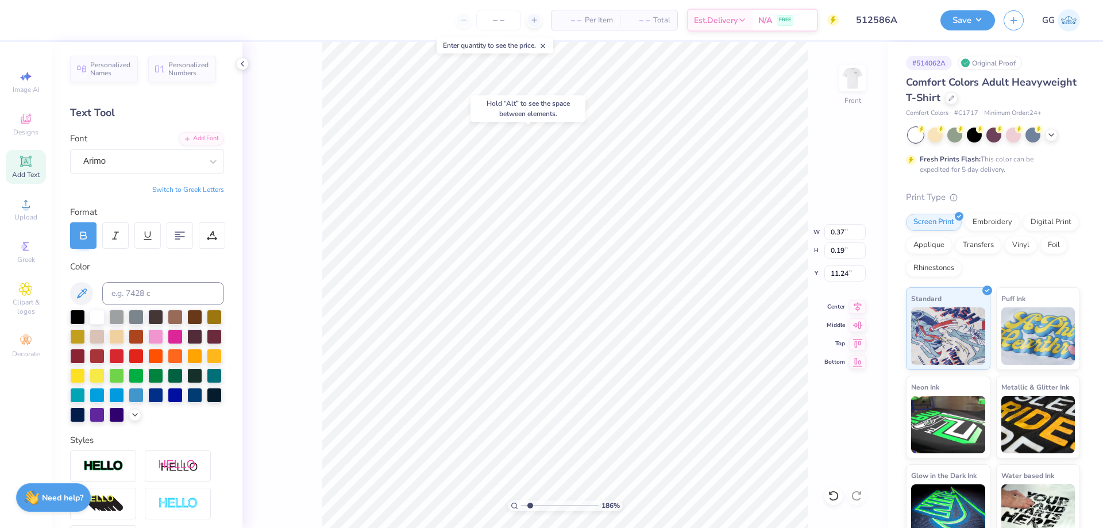
type input "5.06"
click at [555, 506] on input "range" at bounding box center [560, 506] width 78 height 10
type input "1.63"
click at [582, 505] on input "range" at bounding box center [560, 506] width 78 height 10
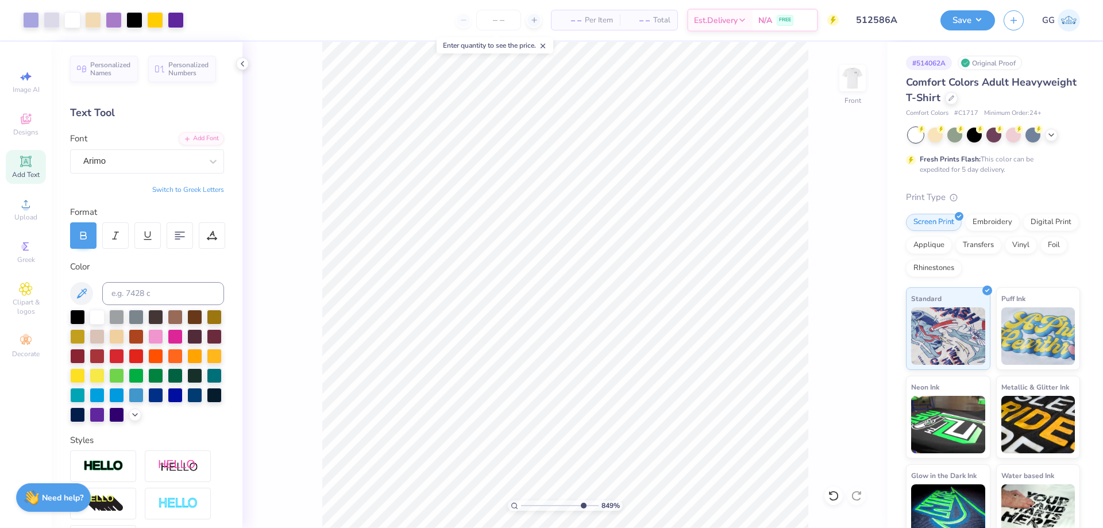
type input "10"
click at [594, 506] on input "range" at bounding box center [560, 506] width 78 height 10
type input "0.32"
type input "0.16"
click at [141, 286] on input at bounding box center [163, 293] width 122 height 23
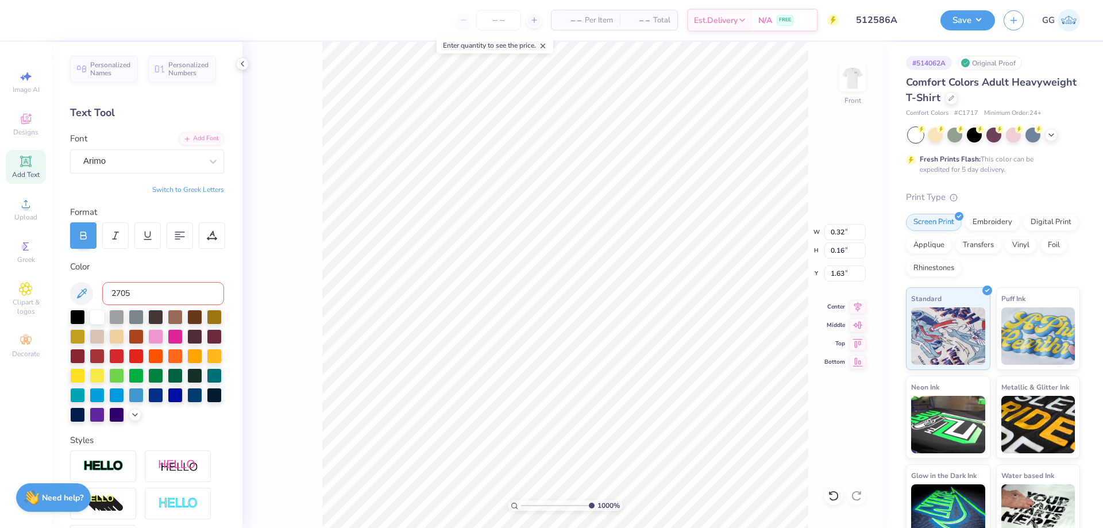
type input "2705"
click at [539, 505] on input "range" at bounding box center [558, 506] width 74 height 10
type input "1.56"
click at [528, 505] on input "range" at bounding box center [560, 506] width 78 height 10
click at [29, 170] on span "Add Text" at bounding box center [26, 174] width 28 height 9
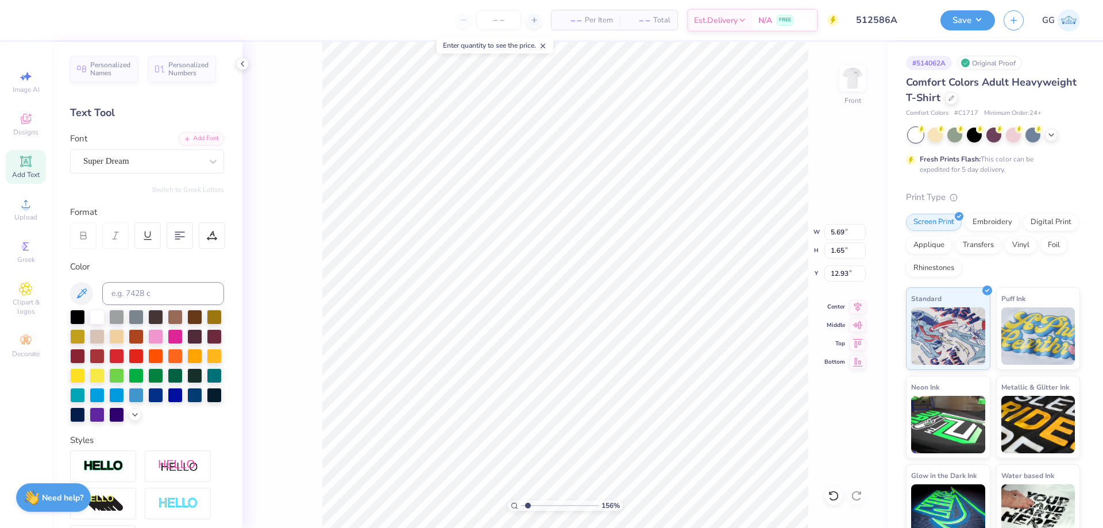
type textarea "g"
type textarea "Go [PERSON_NAME]!"
click at [78, 316] on div at bounding box center [77, 316] width 15 height 15
click at [205, 136] on div "Add Font" at bounding box center [201, 137] width 45 height 13
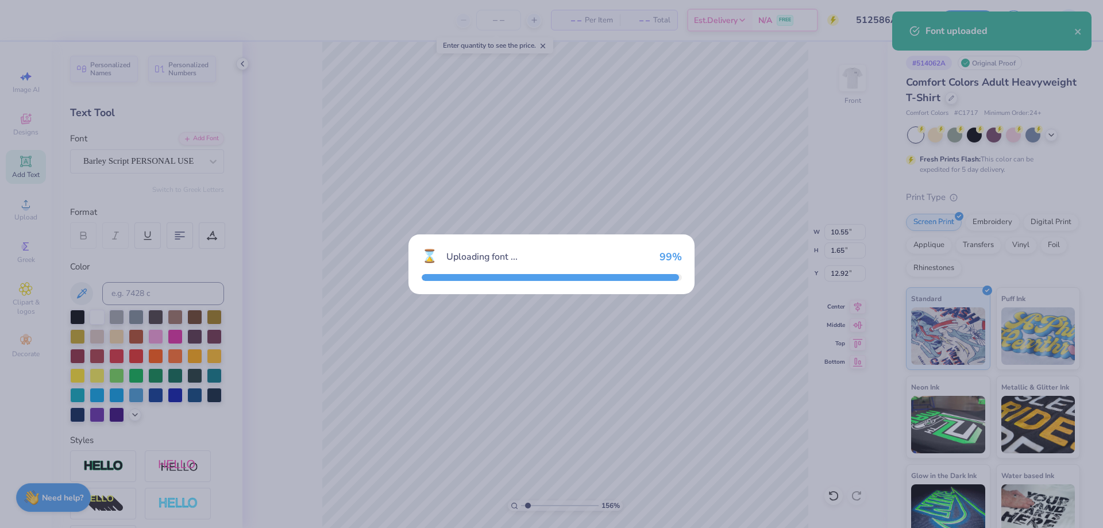
type input "9.73"
type input "2.08"
type input "12.71"
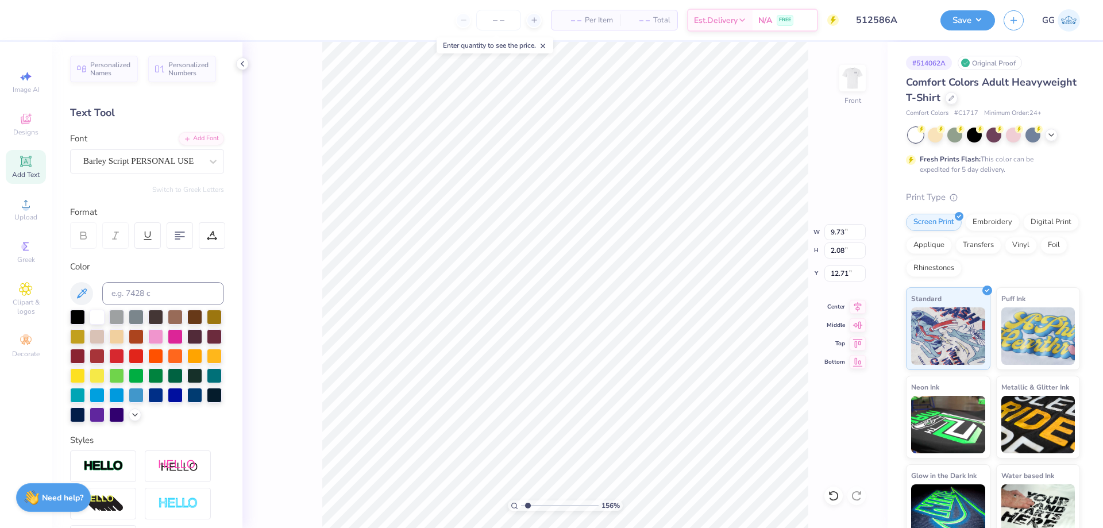
type input "6.99"
type input "1.49"
type input "1.91"
type input "4.52"
type input "0.97"
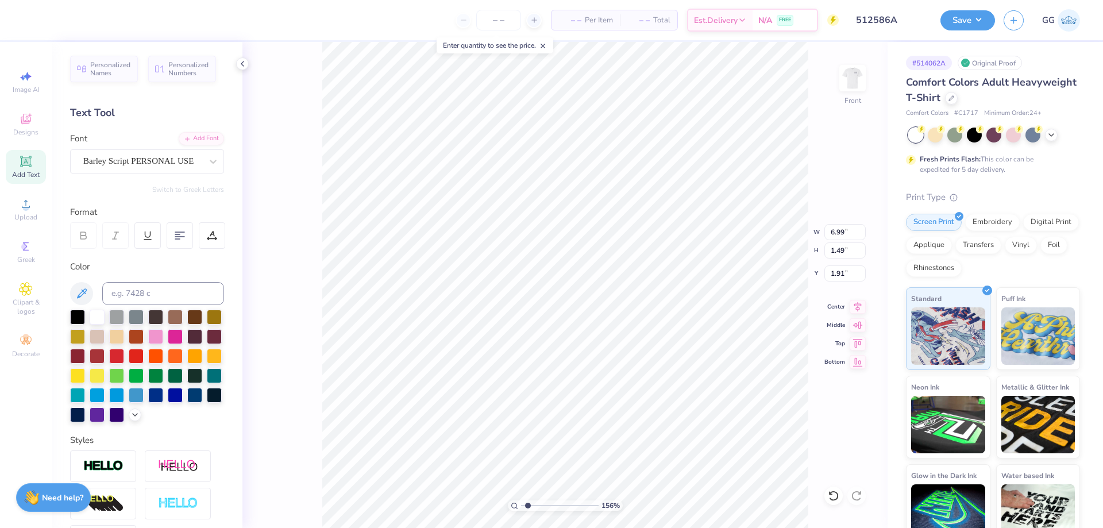
type input "2.44"
click at [551, 503] on input "range" at bounding box center [560, 506] width 78 height 10
type input "5.66"
click at [560, 504] on input "range" at bounding box center [560, 506] width 78 height 10
type input "2.31"
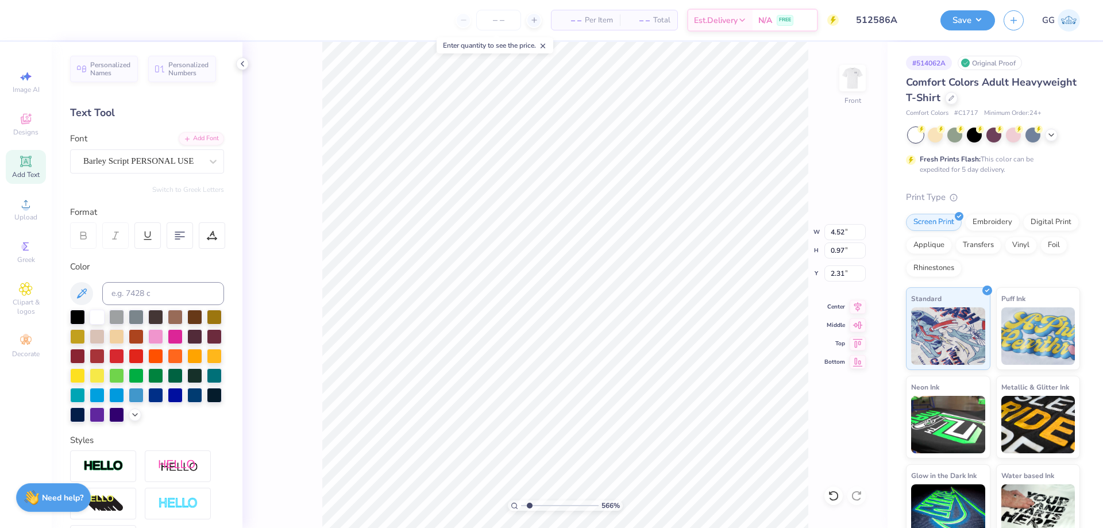
click at [530, 505] on input "range" at bounding box center [560, 506] width 78 height 10
click at [540, 507] on input "range" at bounding box center [560, 506] width 78 height 10
type input "5.88"
click at [561, 503] on input "range" at bounding box center [560, 506] width 78 height 10
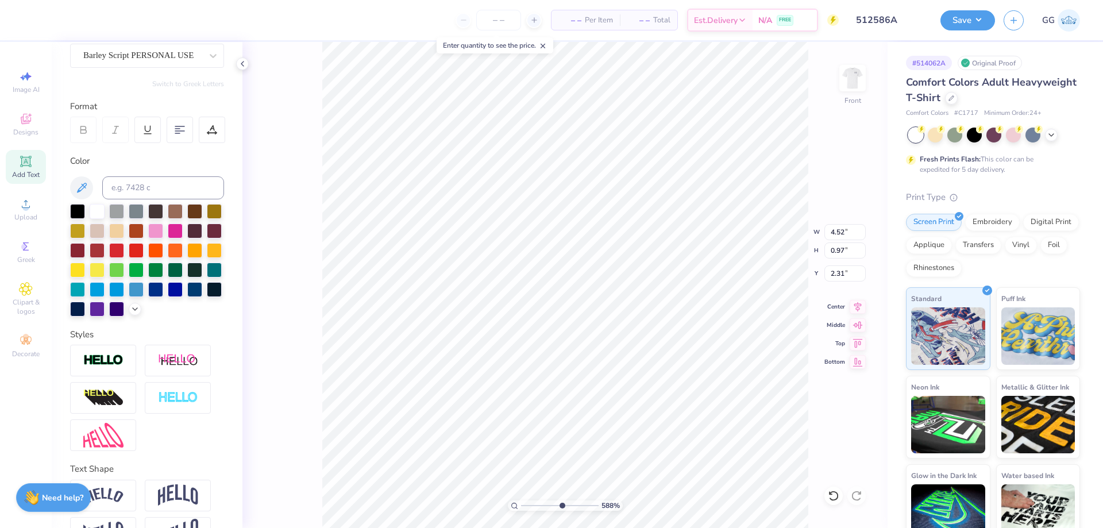
scroll to position [160, 0]
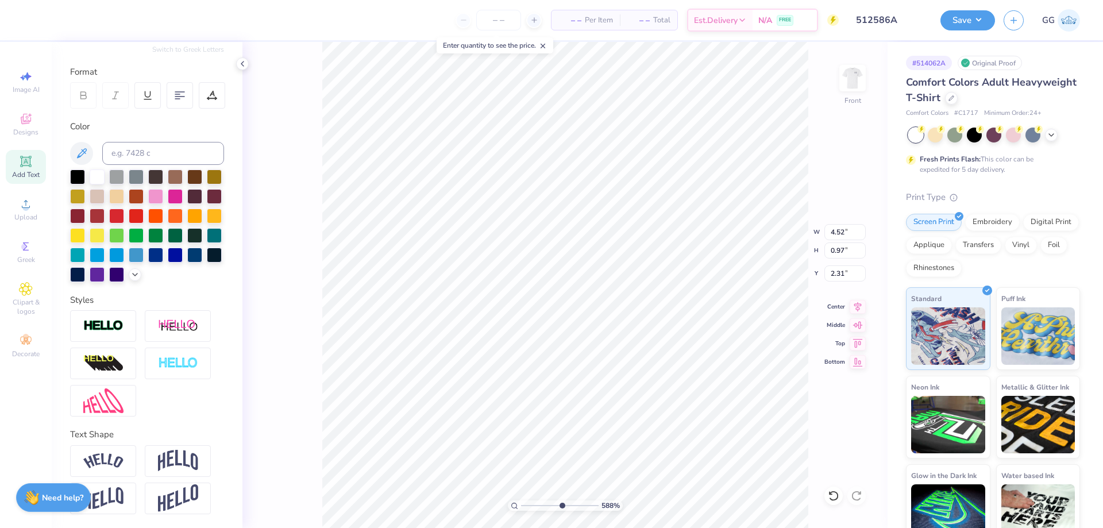
drag, startPoint x: 108, startPoint y: 405, endPoint x: 199, endPoint y: 405, distance: 91.4
click at [109, 405] on img at bounding box center [103, 400] width 40 height 25
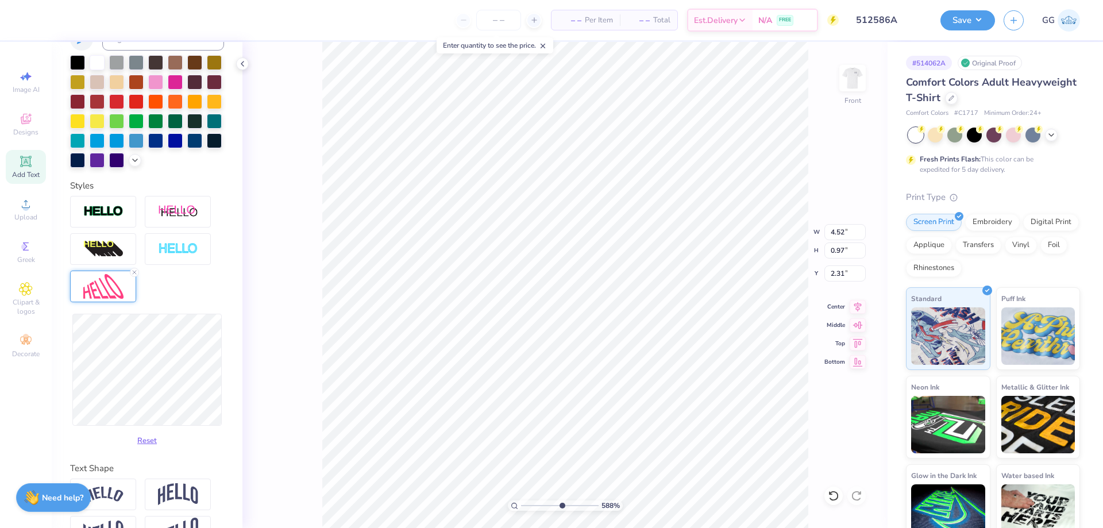
scroll to position [275, 0]
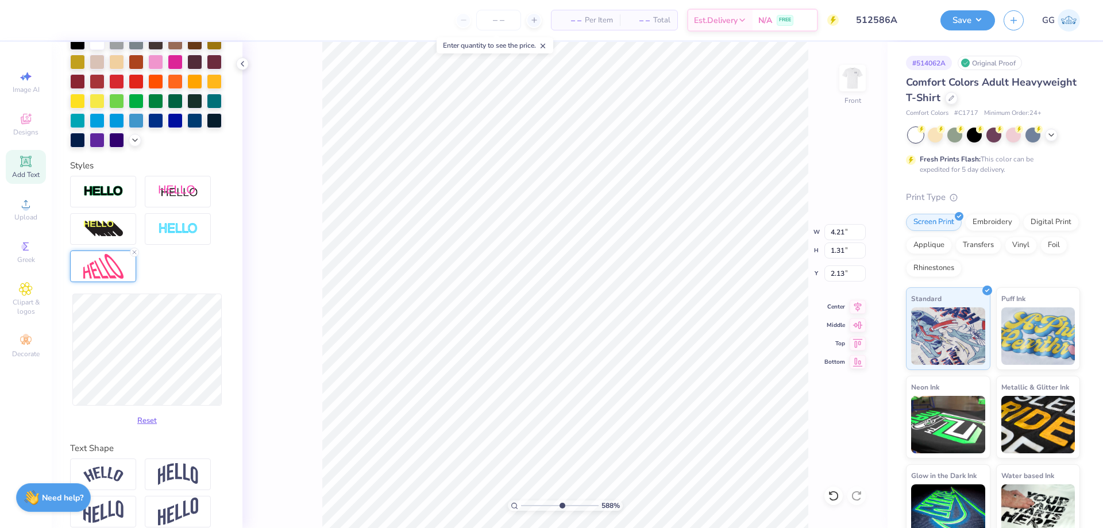
type input "4.21"
type input "1.31"
type input "2.13"
type input "4.12"
type input "1.33"
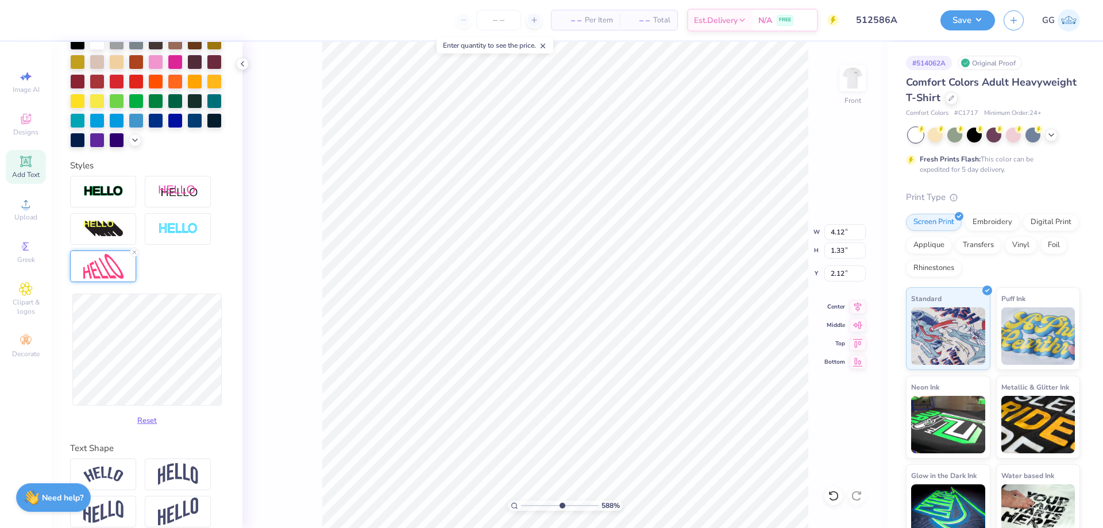
type input "1.93"
type input "4.42"
type input "1.43"
type input "1.83"
type input "4.39"
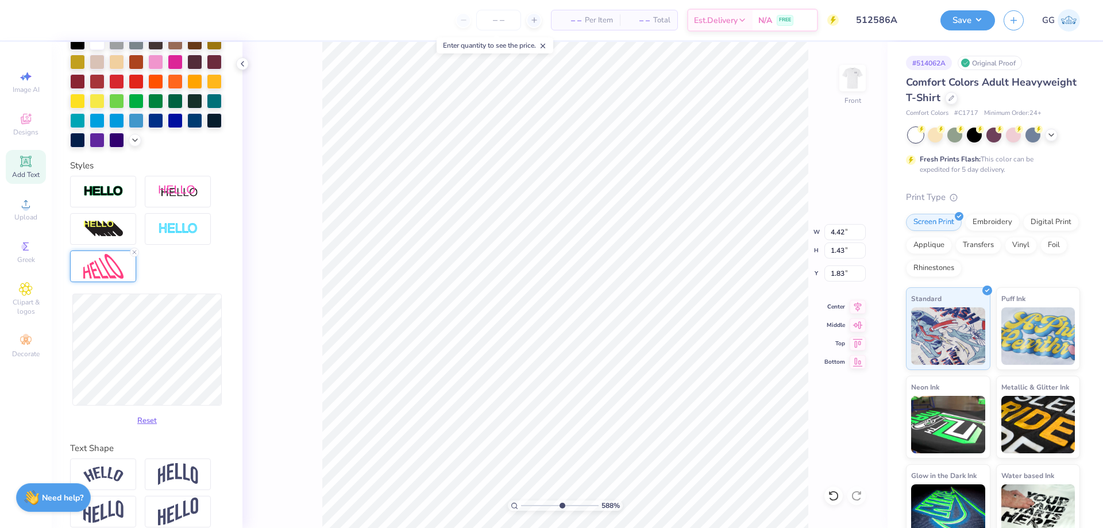
type input "1.68"
type input "1.70"
type input "1.69"
type input "1.55"
type input "1.68"
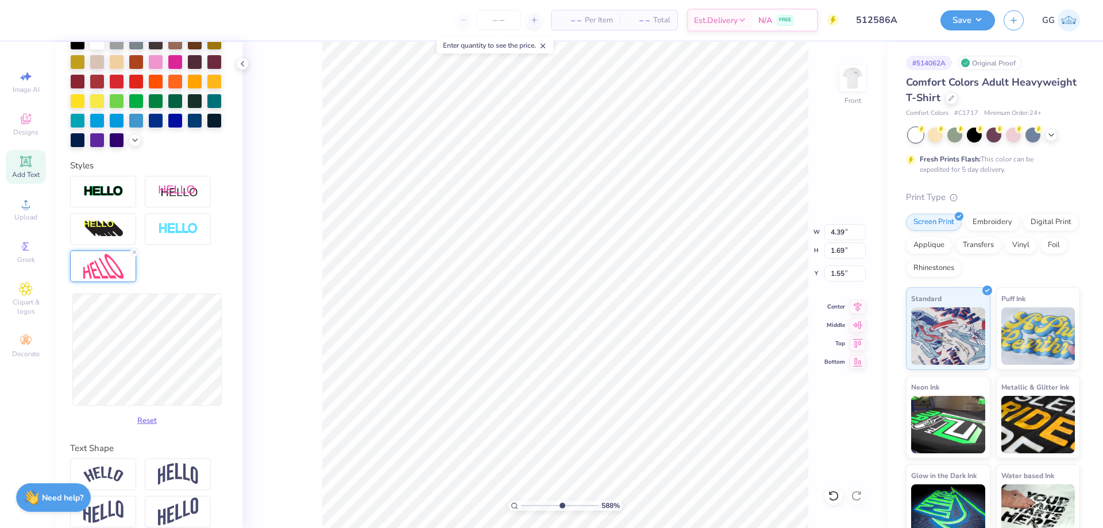
type input "1.56"
type input "4.54"
type input "1.65"
type input "1.59"
type input "4.51"
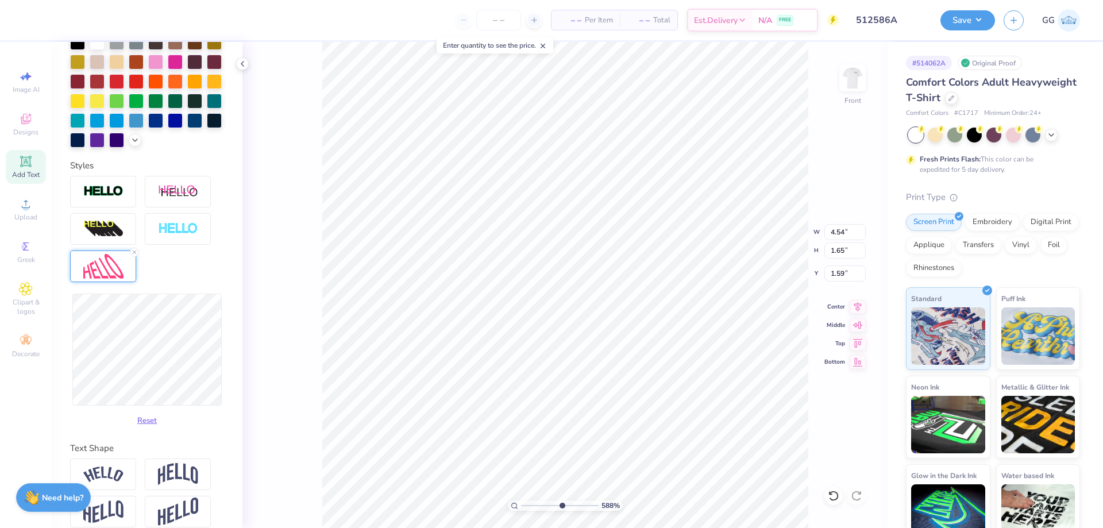
type input "1.64"
type input "1.60"
type input "4.46"
type input "1.63"
type input "1.61"
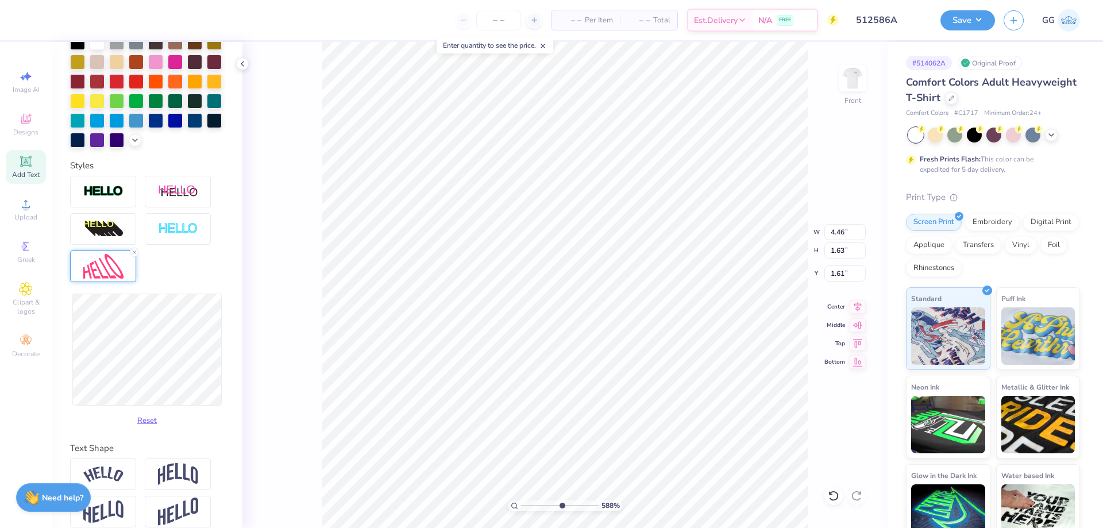
type input "4.48"
type input "1.65"
type input "1.60"
type input "1.56"
click at [528, 506] on input "range" at bounding box center [560, 506] width 78 height 10
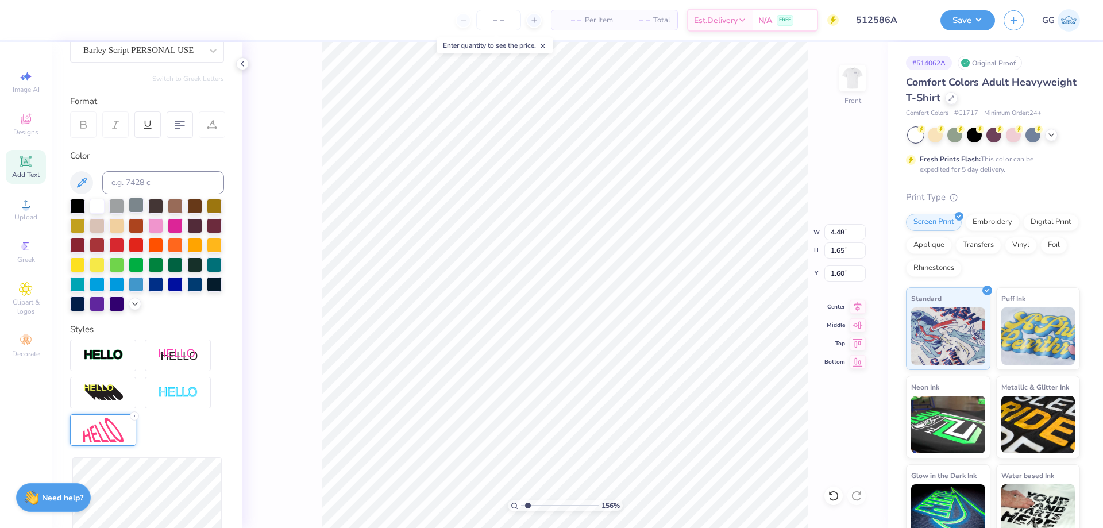
scroll to position [45, 0]
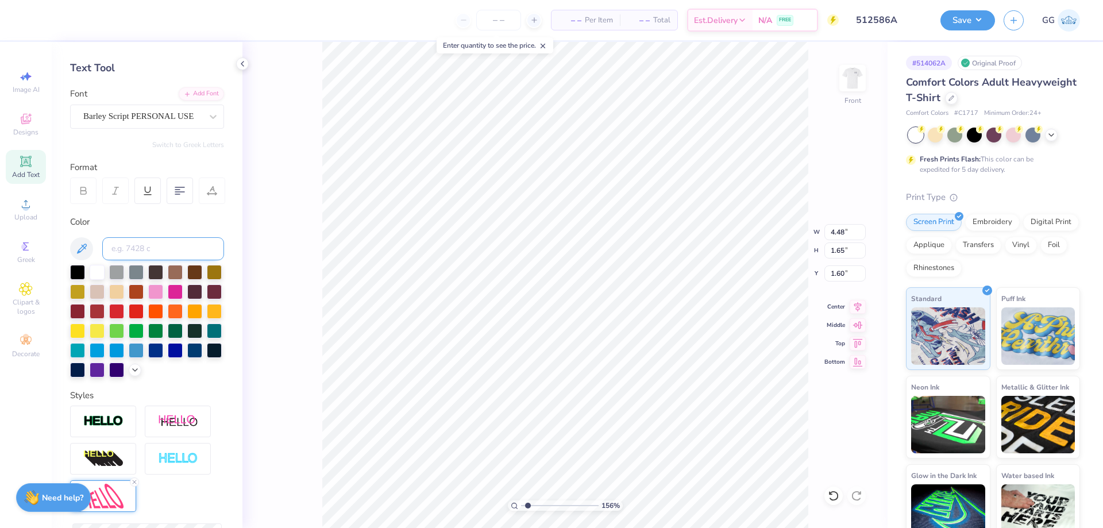
click at [147, 250] on input at bounding box center [163, 248] width 122 height 23
type input "2705"
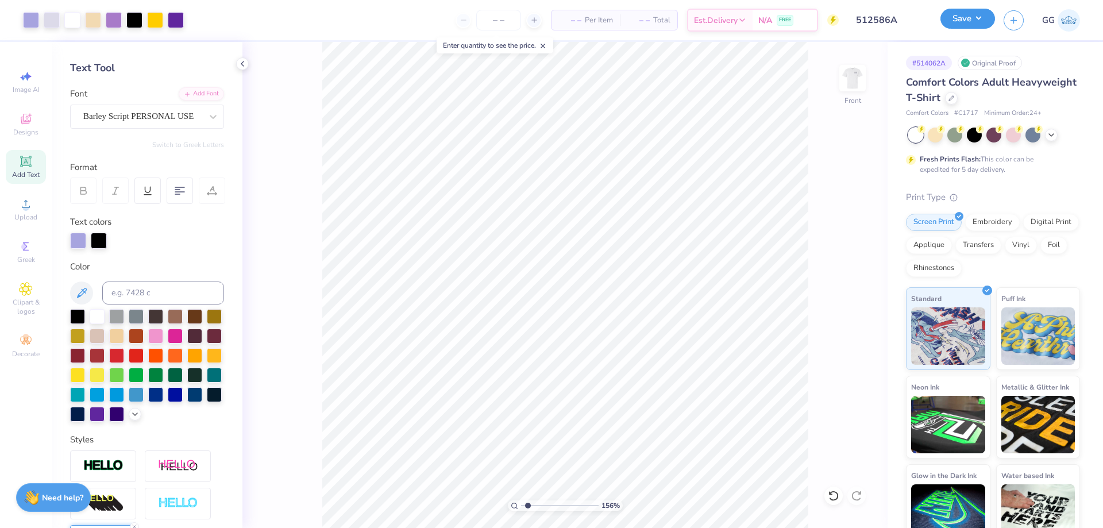
click at [948, 11] on button "Save" at bounding box center [968, 19] width 55 height 20
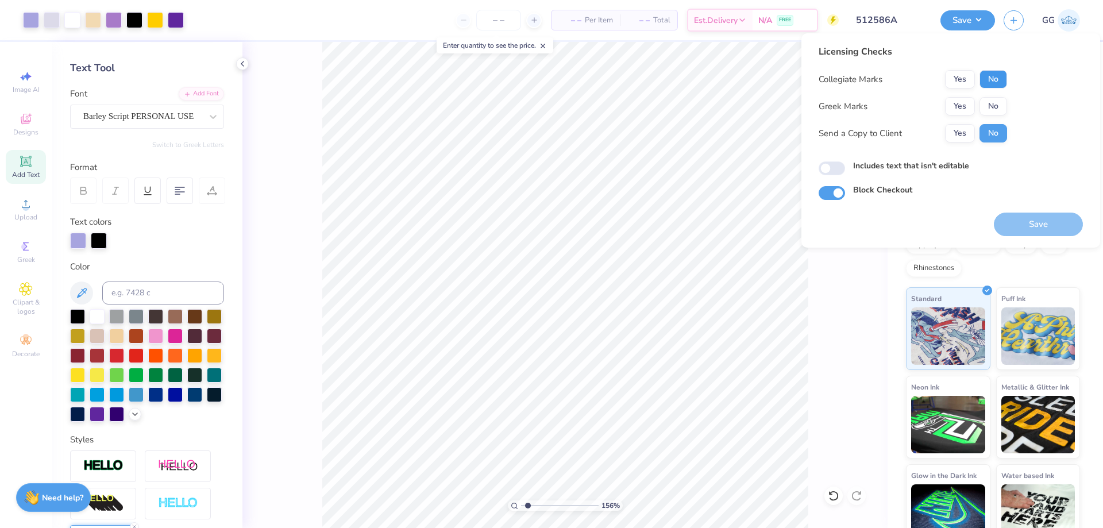
click at [996, 72] on button "No" at bounding box center [994, 79] width 28 height 18
click at [994, 103] on button "No" at bounding box center [994, 106] width 28 height 18
click at [1028, 219] on button "Save" at bounding box center [1038, 225] width 89 height 24
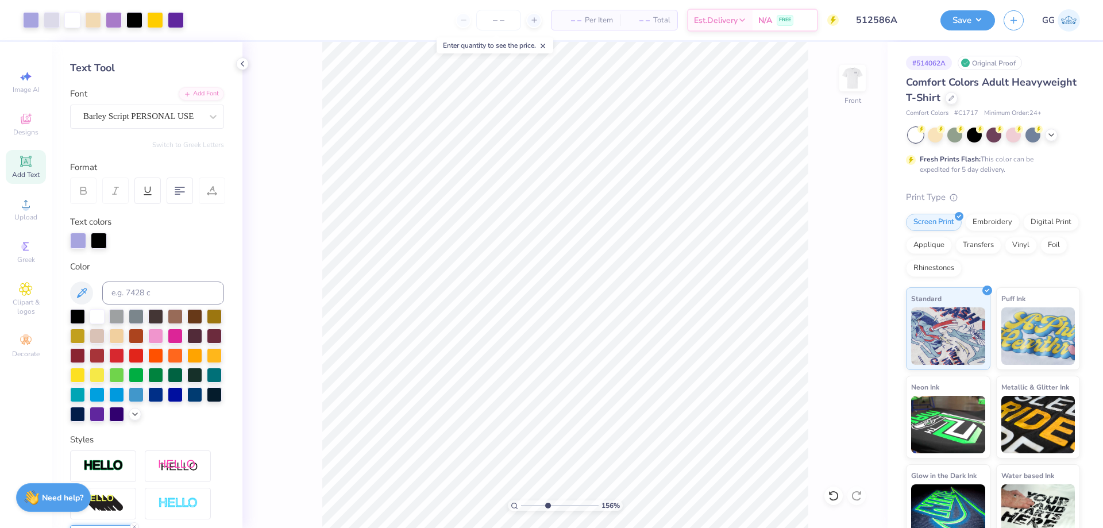
click at [548, 505] on input "range" at bounding box center [560, 506] width 78 height 10
click at [537, 505] on input "range" at bounding box center [560, 506] width 78 height 10
type input "1.86"
click at [530, 503] on input "range" at bounding box center [560, 506] width 78 height 10
click at [844, 82] on img at bounding box center [853, 78] width 46 height 46
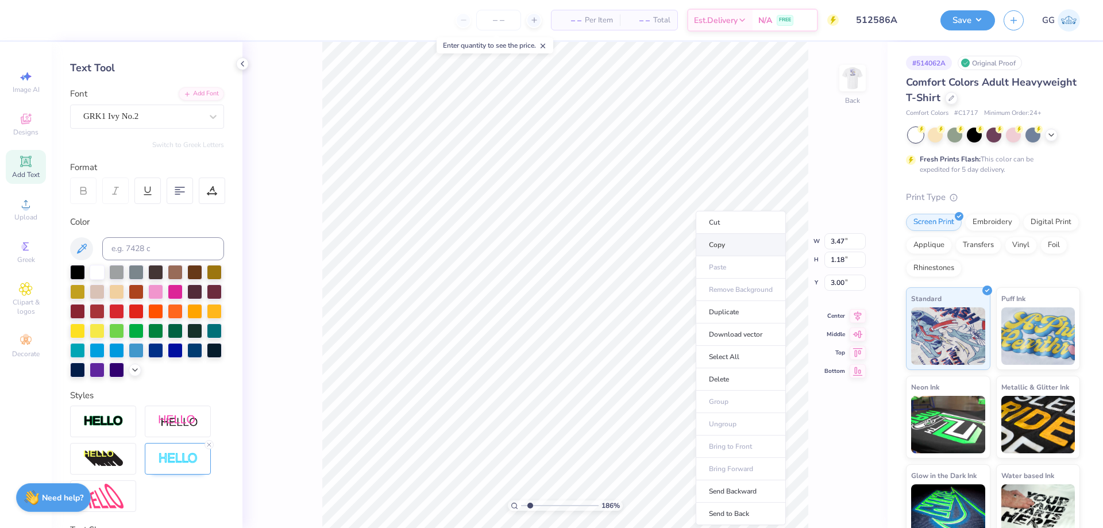
click at [725, 246] on li "Copy" at bounding box center [741, 245] width 90 height 22
click at [845, 87] on img at bounding box center [853, 78] width 46 height 46
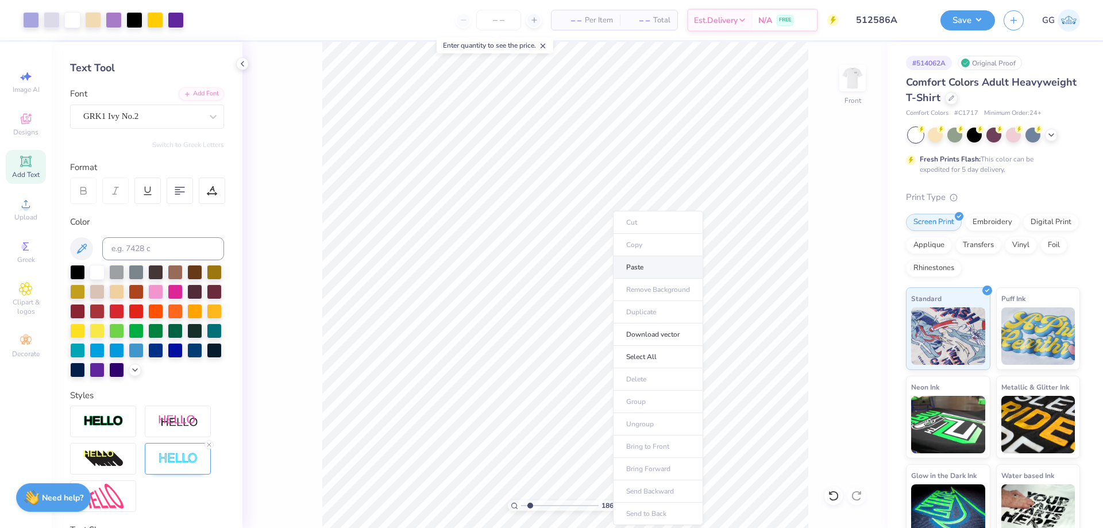
click at [641, 271] on li "Paste" at bounding box center [658, 267] width 90 height 22
type textarea "ADP"
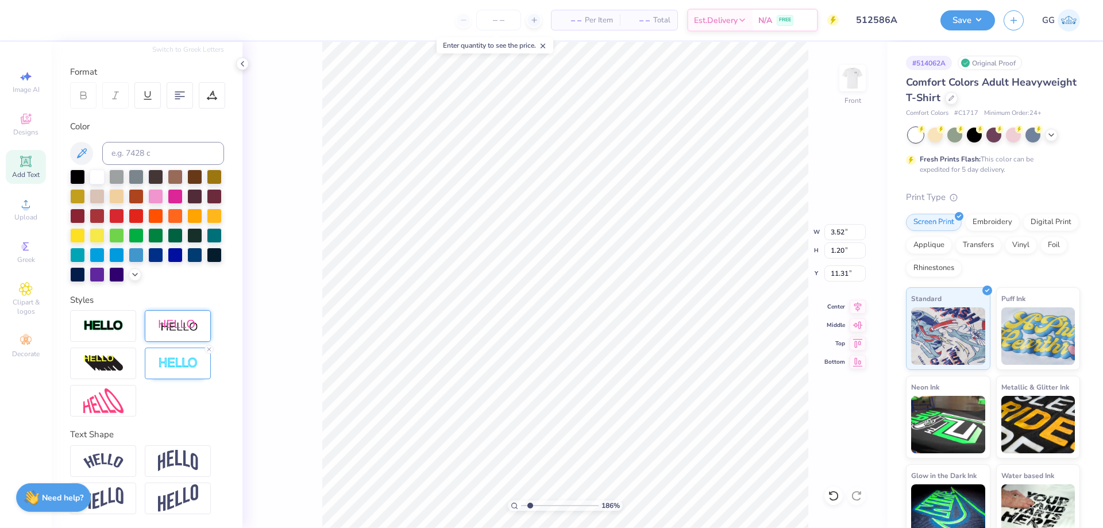
scroll to position [160, 0]
click at [120, 321] on img at bounding box center [103, 326] width 40 height 13
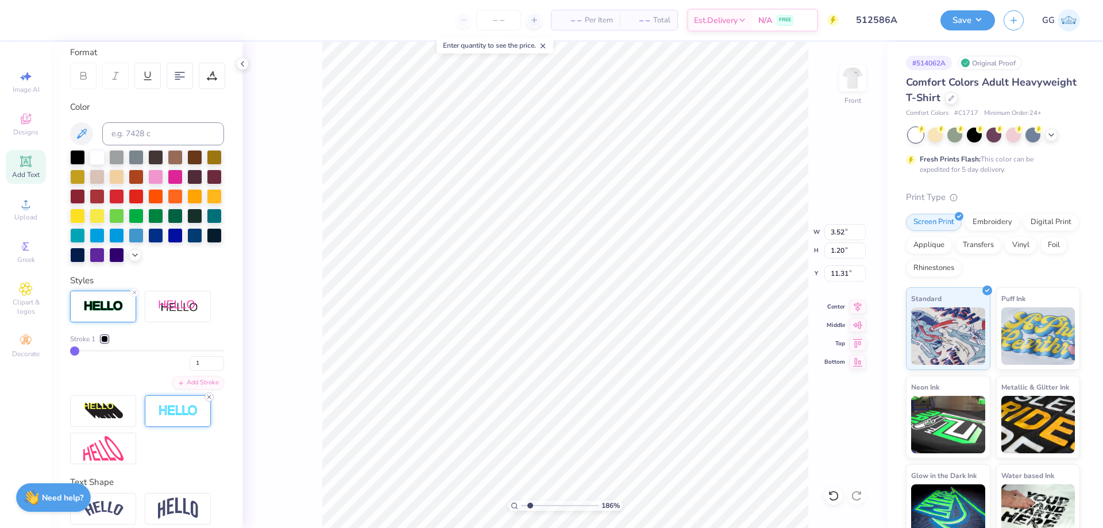
click at [209, 402] on div at bounding box center [209, 397] width 9 height 9
type input "3.50"
type input "1.17"
type input "11.32"
click at [105, 343] on div at bounding box center [104, 339] width 7 height 7
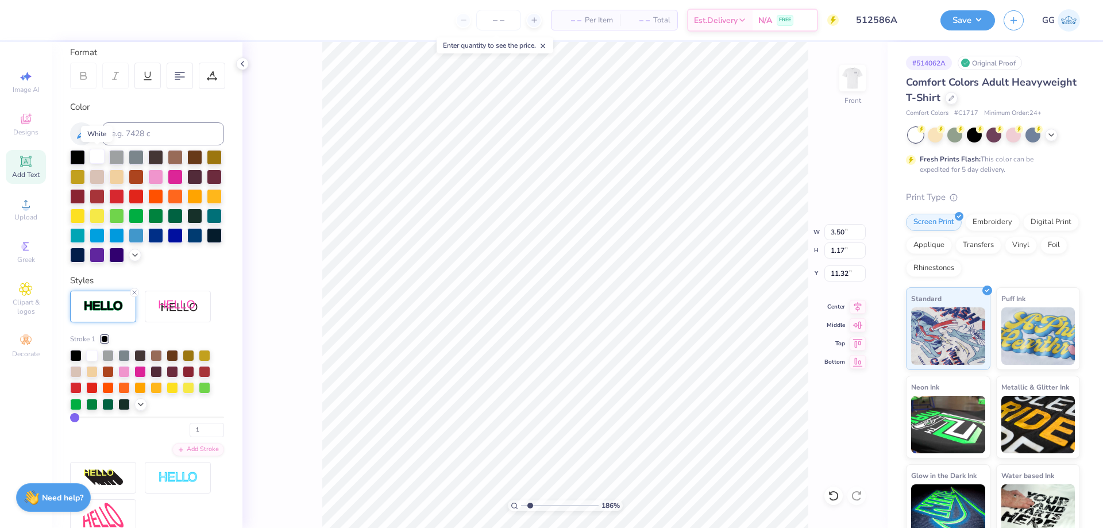
click at [98, 157] on div at bounding box center [97, 156] width 15 height 15
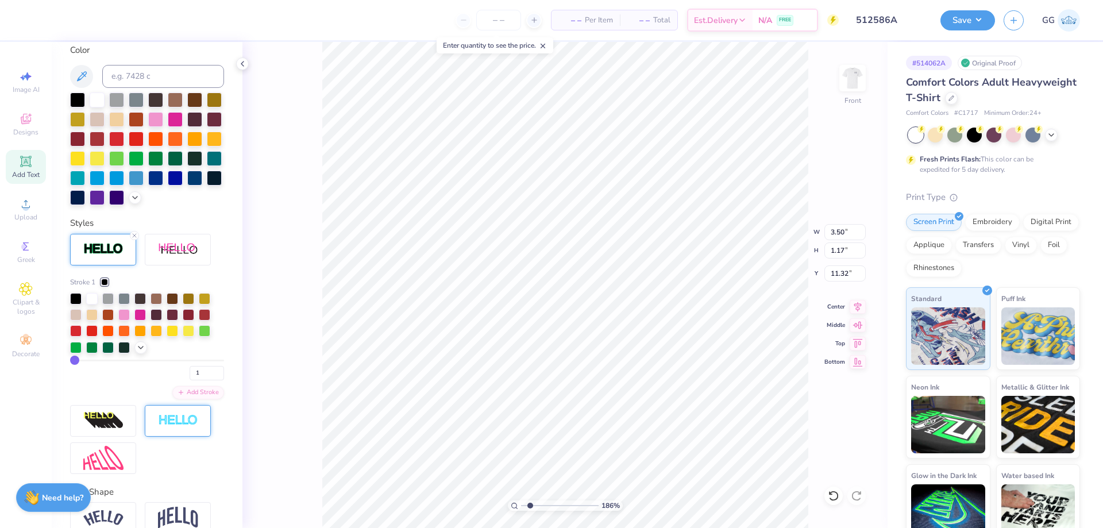
scroll to position [275, 0]
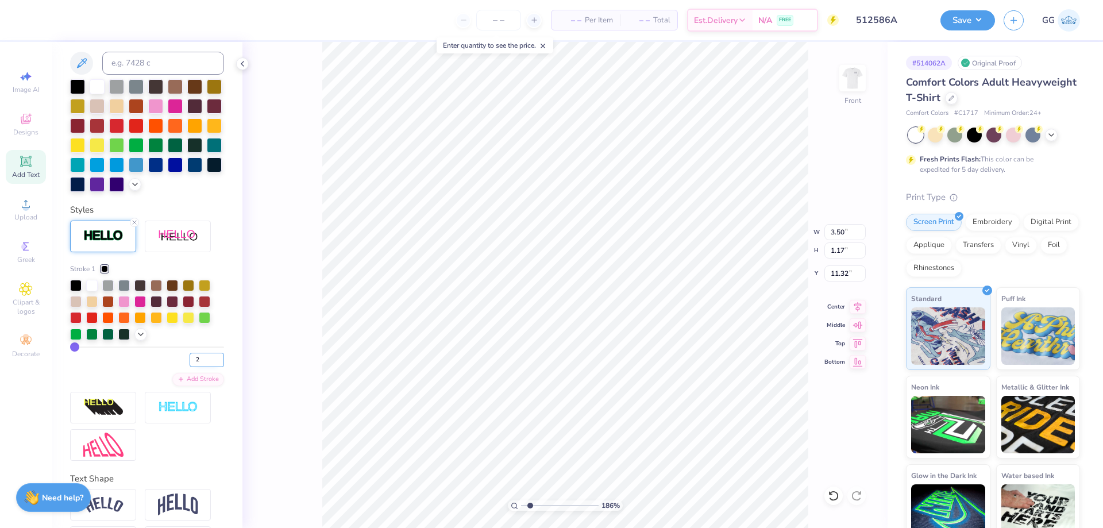
type input "2"
click at [208, 367] on input "2" at bounding box center [207, 360] width 34 height 14
type input "2"
type input "3.52"
type input "1.20"
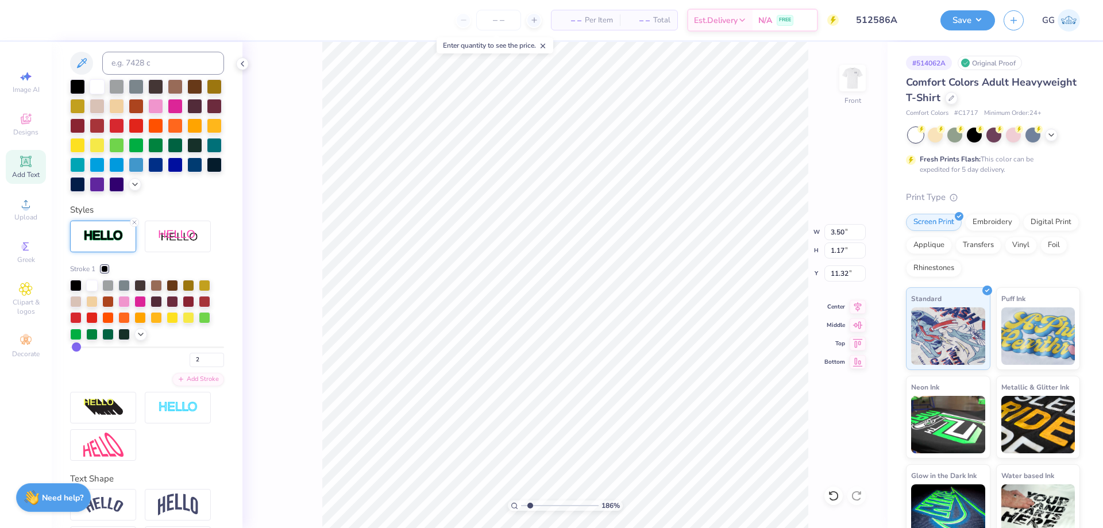
type input "11.31"
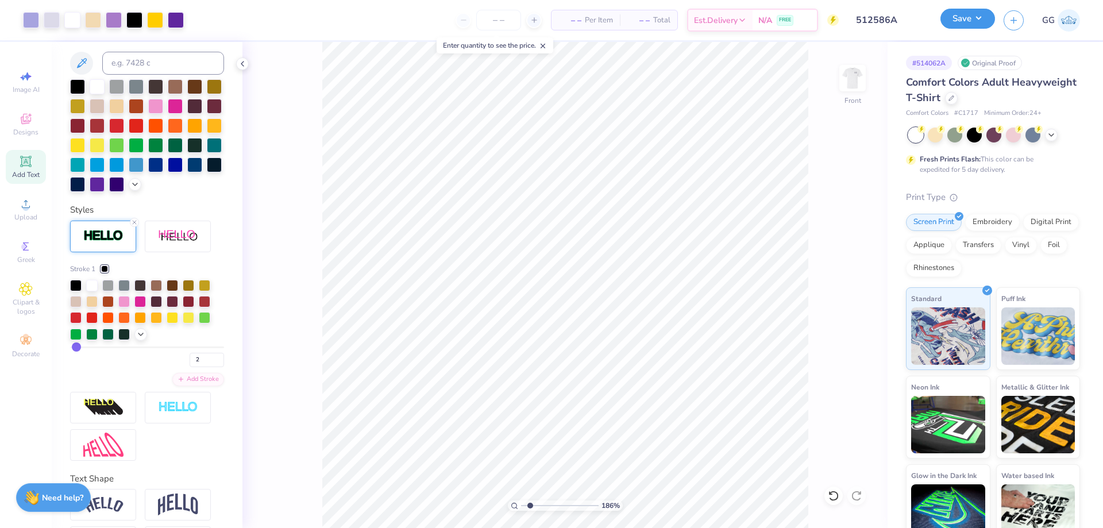
click at [961, 22] on button "Save" at bounding box center [968, 19] width 55 height 20
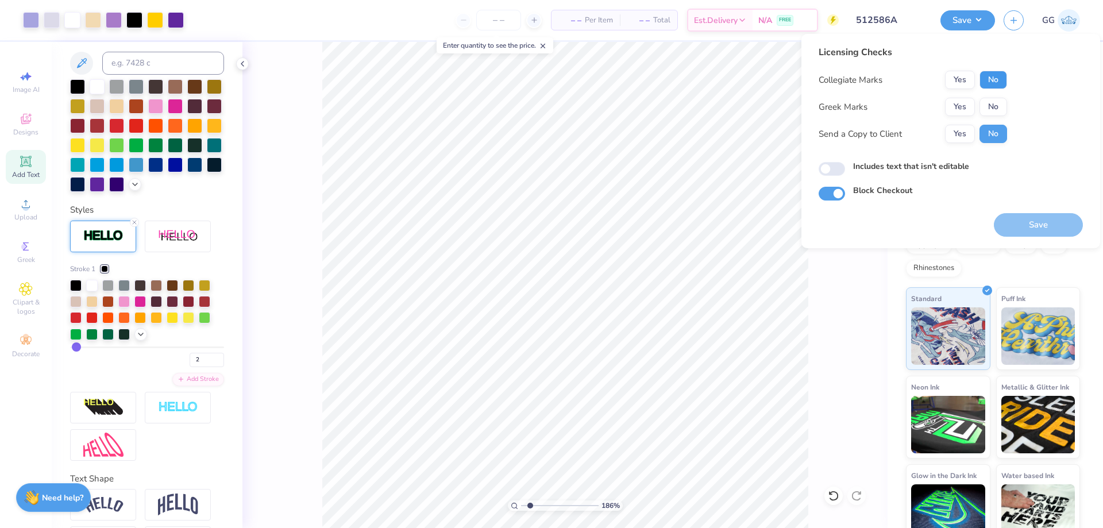
click at [997, 82] on button "No" at bounding box center [994, 80] width 28 height 18
click at [994, 106] on button "No" at bounding box center [994, 107] width 28 height 18
click at [1047, 228] on button "Save" at bounding box center [1038, 225] width 89 height 24
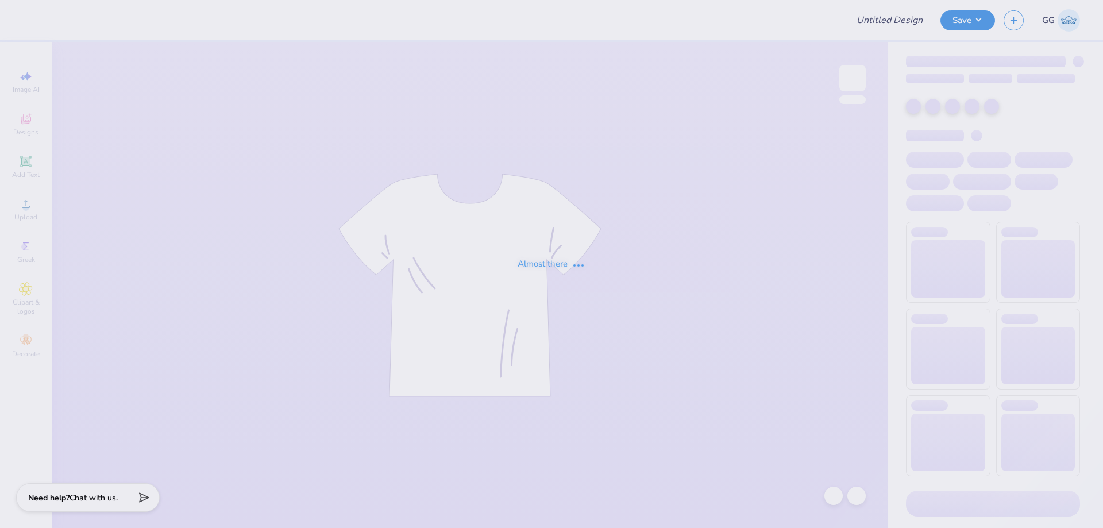
type input "512586A"
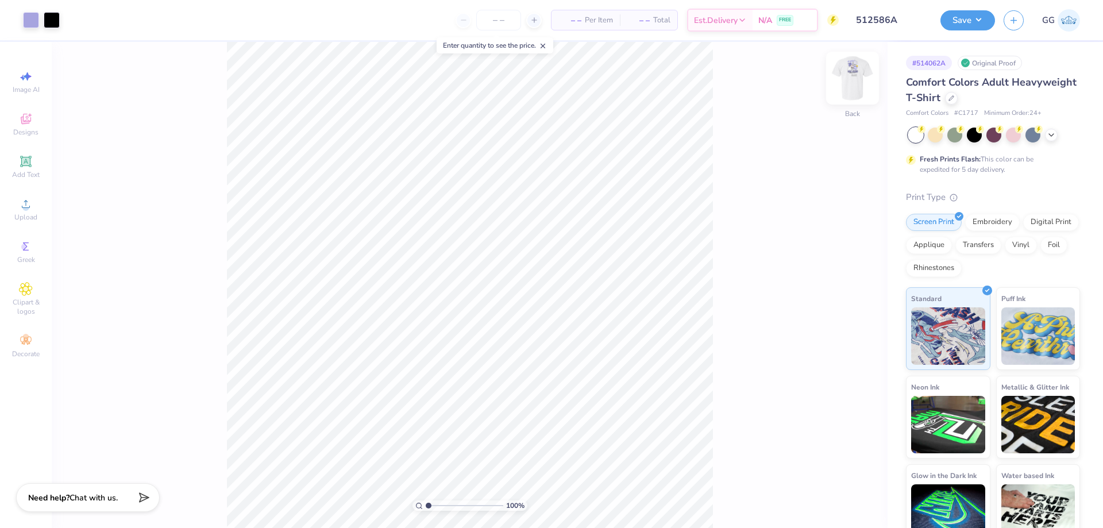
click at [855, 83] on img at bounding box center [853, 78] width 46 height 46
click at [456, 506] on input "range" at bounding box center [465, 506] width 78 height 10
type input "3.79"
click at [450, 507] on input "range" at bounding box center [465, 506] width 78 height 10
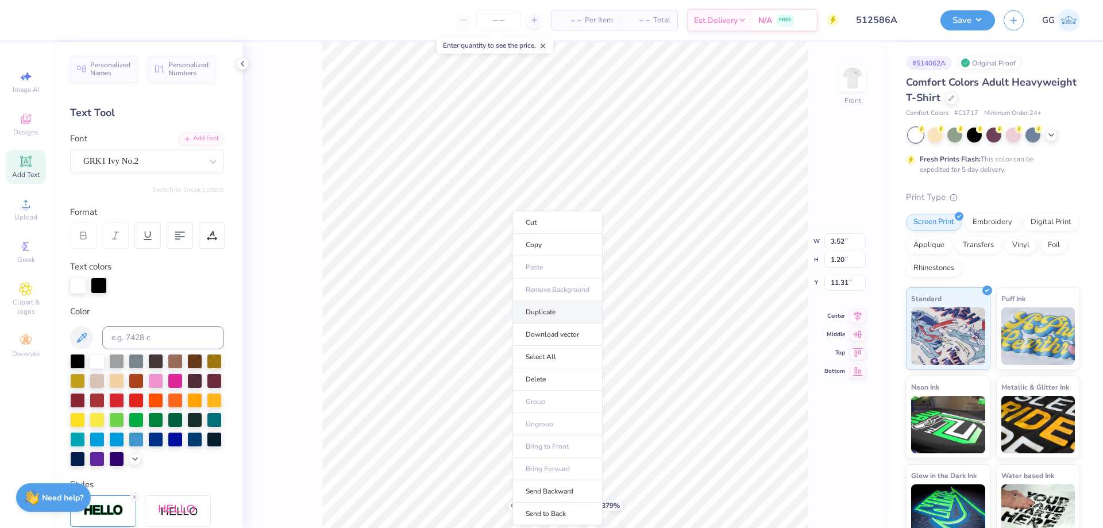
click at [543, 316] on li "Duplicate" at bounding box center [558, 312] width 90 height 22
type input "6.96"
type textarea "A"
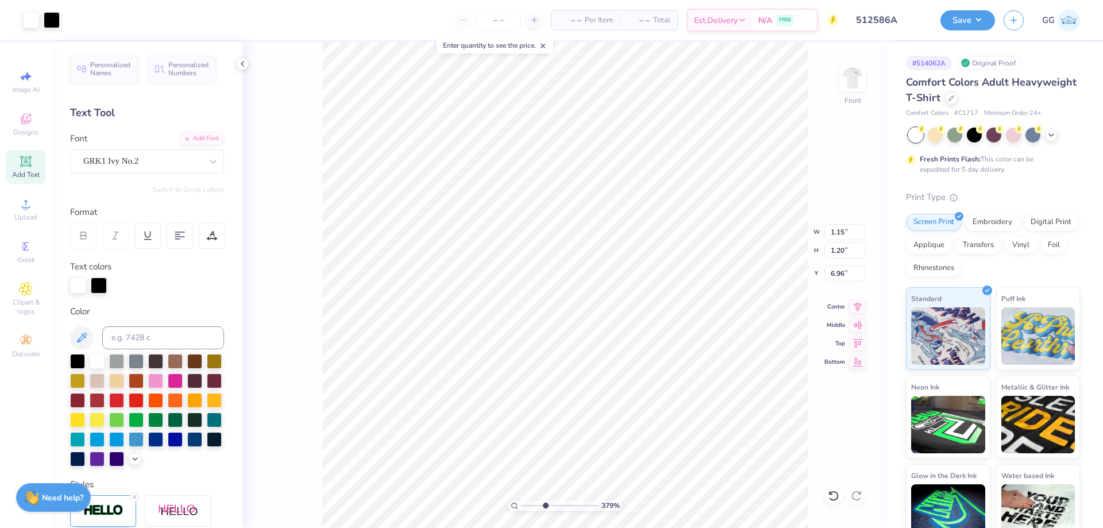
type input "2.40"
type input "9.68"
click at [591, 507] on input "range" at bounding box center [560, 506] width 78 height 10
type input "0.64"
type input "0.66"
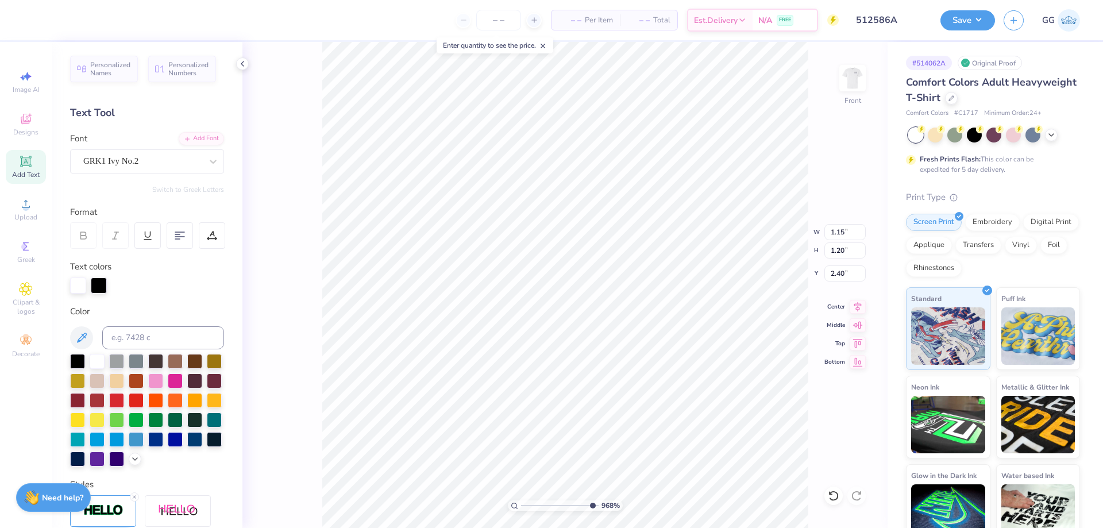
type input "2.93"
type input "10"
click at [595, 505] on input "range" at bounding box center [560, 506] width 78 height 10
type input "2.64"
type input "0.68"
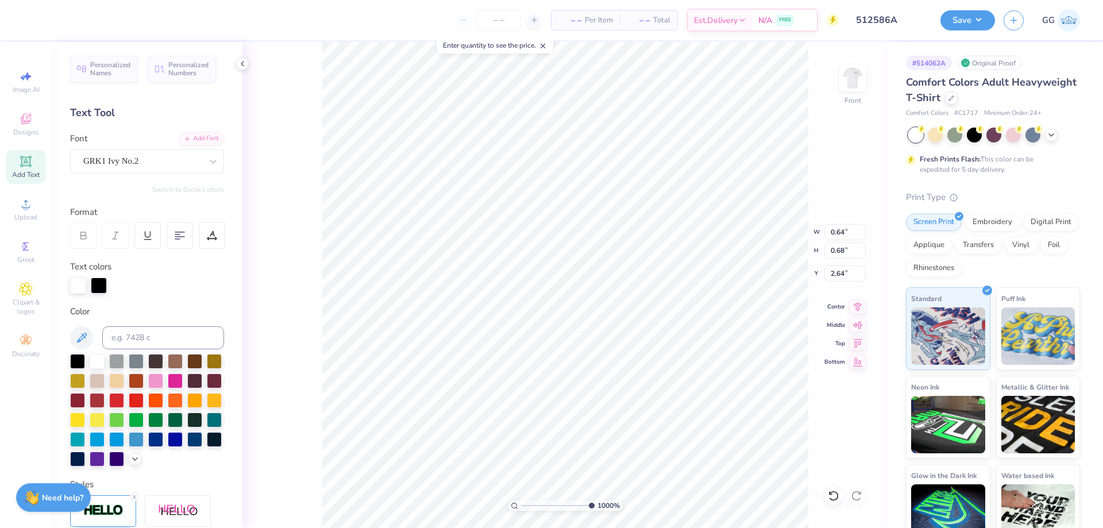
type input "2.66"
type input "0.65"
type input "0.69"
type input "0.66"
type input "0.70"
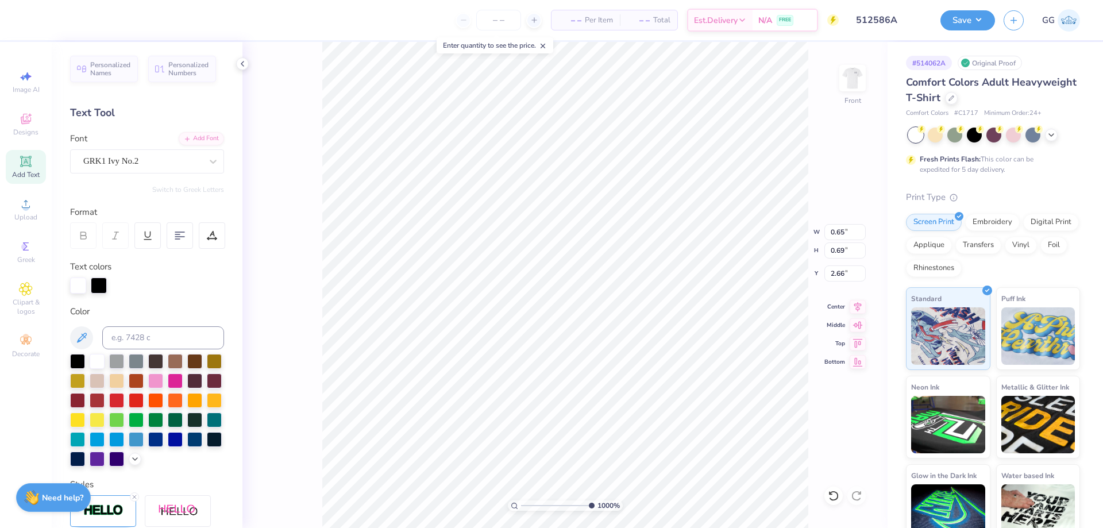
type input "2.65"
type input "0.71"
click at [629, 309] on li "Duplicate" at bounding box center [652, 312] width 90 height 22
type input "3.64"
type input "3.02"
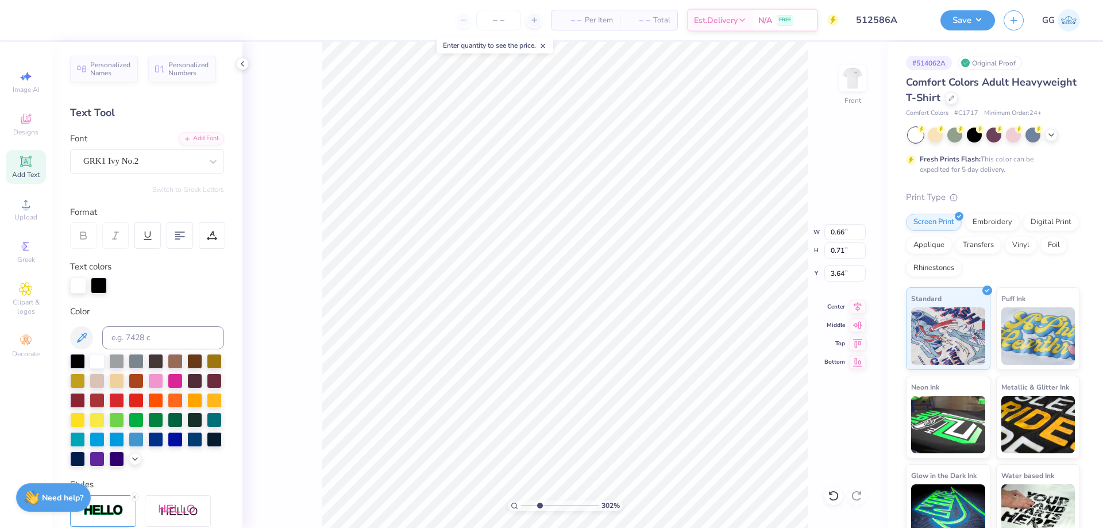
click at [538, 507] on input "range" at bounding box center [560, 506] width 78 height 10
type input "3.39"
type input "3.52"
type input "1.20"
type input "11.31"
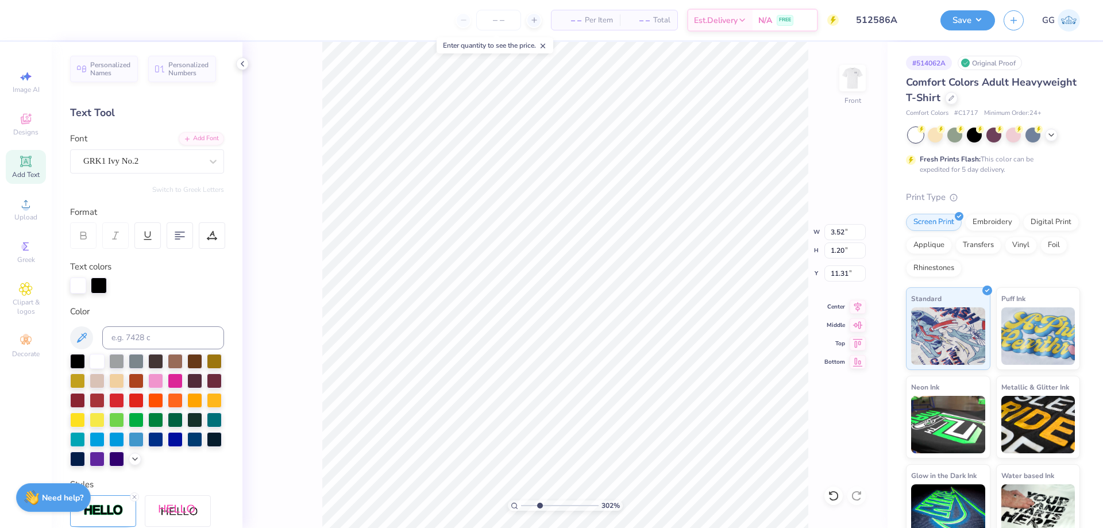
scroll to position [10, 2]
type input "0.66"
type input "0.71"
type input "3.39"
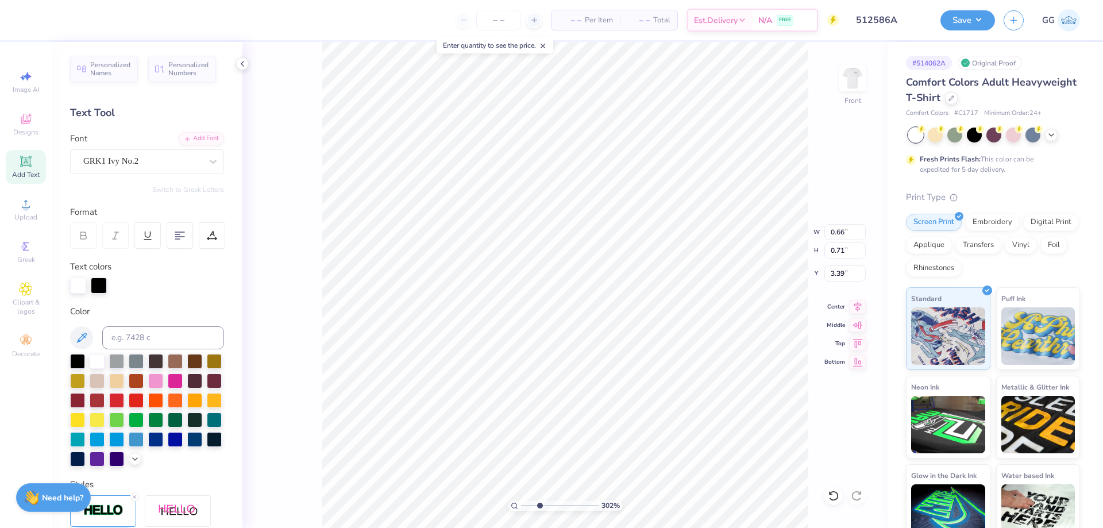
type textarea "D"
click at [621, 224] on li "Duplicate" at bounding box center [629, 222] width 90 height 22
type input "4.39"
type input "3.52"
type input "1.20"
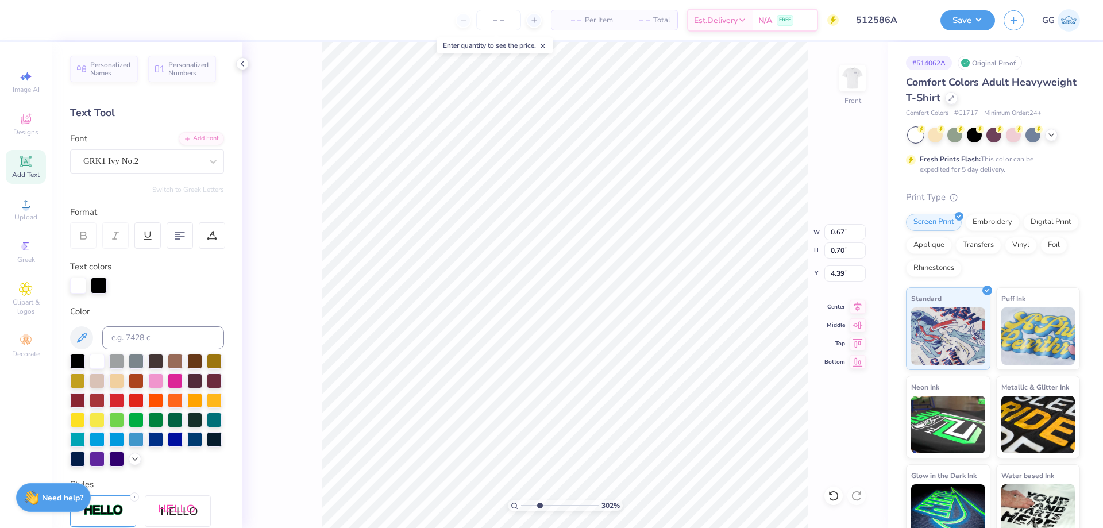
type input "11.31"
type input "0.67"
type input "0.70"
type input "4.39"
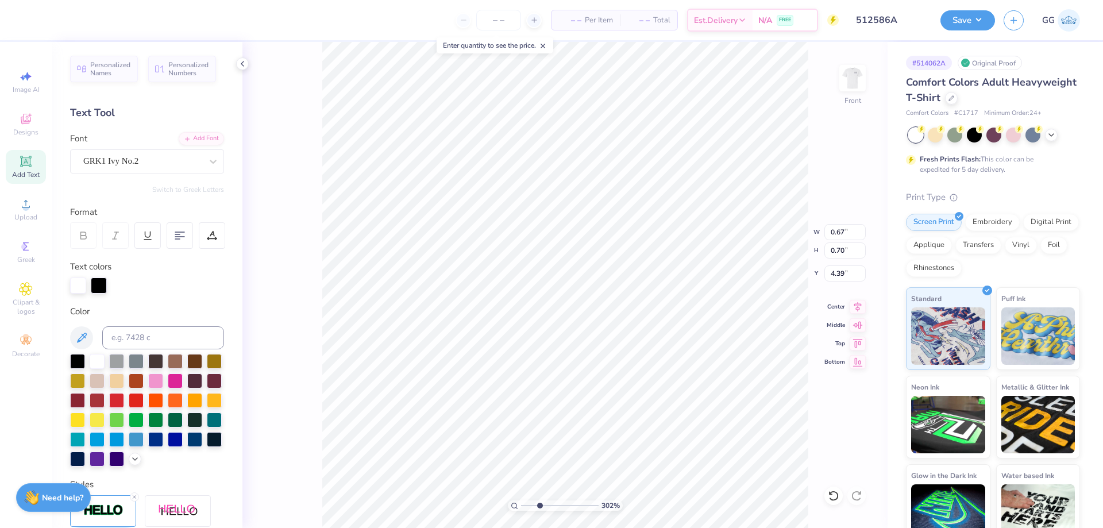
type textarea "P"
type input "8.41"
click at [581, 505] on input "range" at bounding box center [560, 506] width 78 height 10
type input "4.15"
type input "9.68"
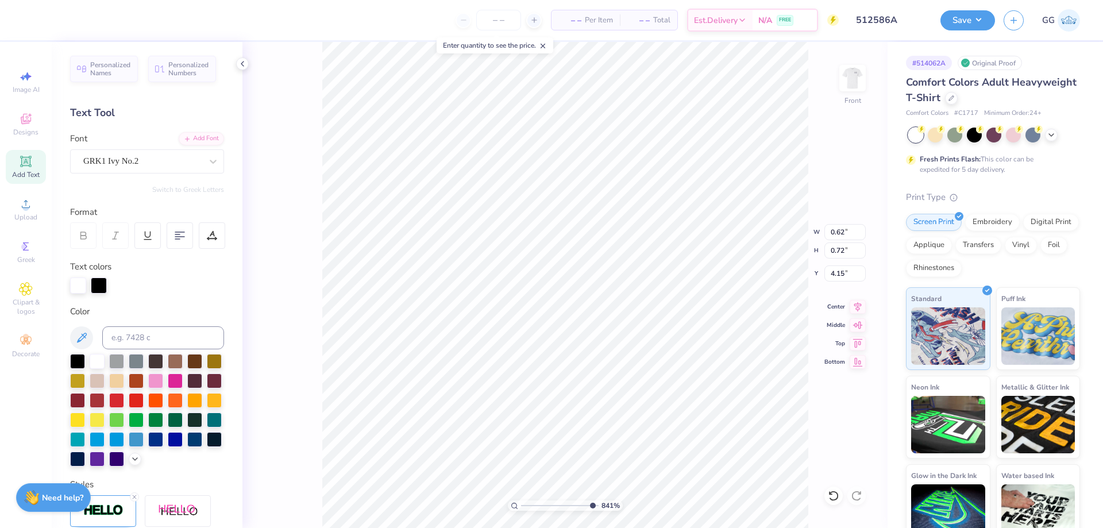
click at [591, 507] on input "range" at bounding box center [560, 506] width 78 height 10
type input "4.21"
type input "0.67"
type input "0.70"
type input "3.37"
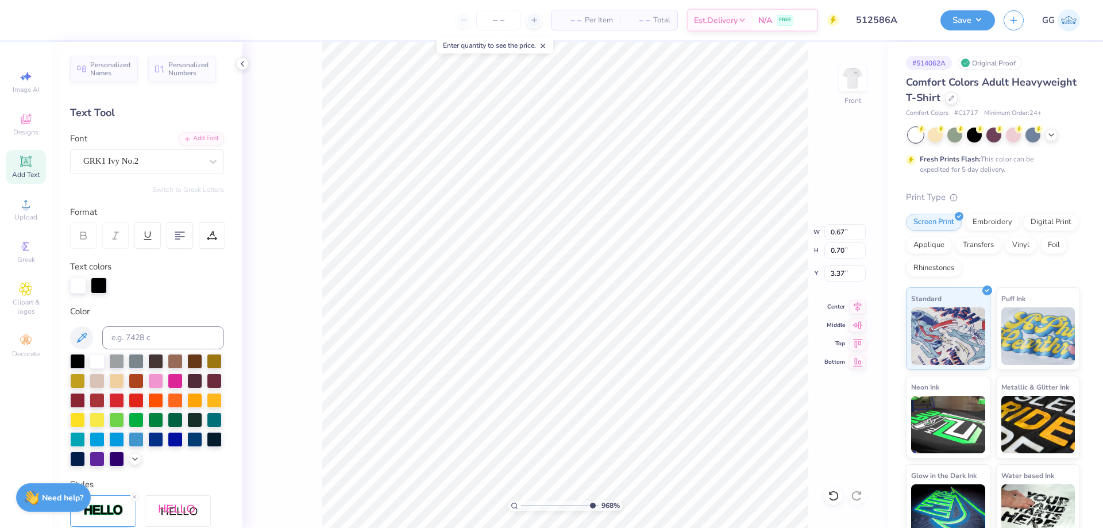
type input "0.62"
type input "0.72"
type input "4.15"
drag, startPoint x: 541, startPoint y: 504, endPoint x: 519, endPoint y: 507, distance: 22.0
type input "1"
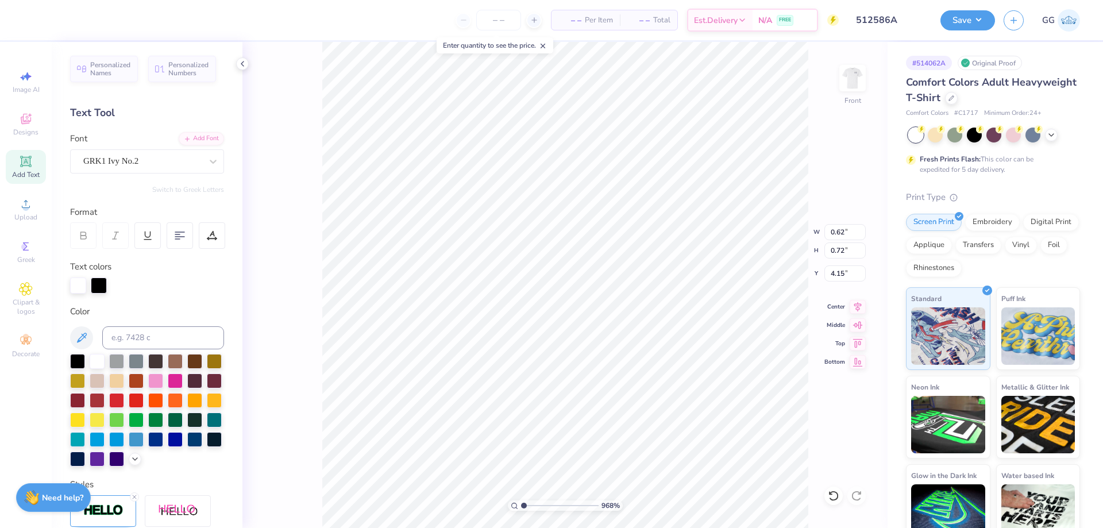
click at [521, 507] on input "range" at bounding box center [560, 506] width 78 height 10
click at [970, 36] on div "Save GG" at bounding box center [1022, 20] width 163 height 40
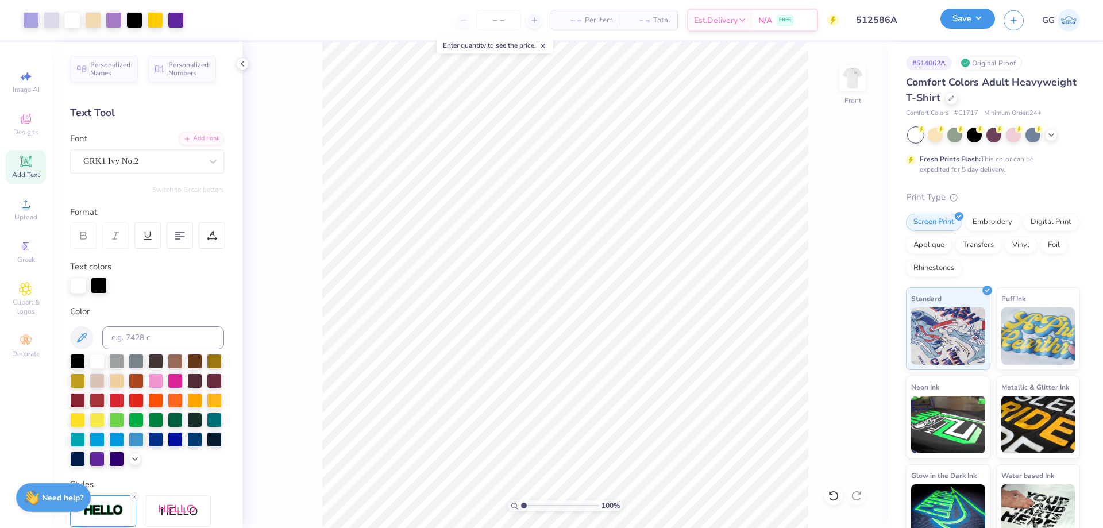
click at [961, 28] on button "Save" at bounding box center [968, 19] width 55 height 20
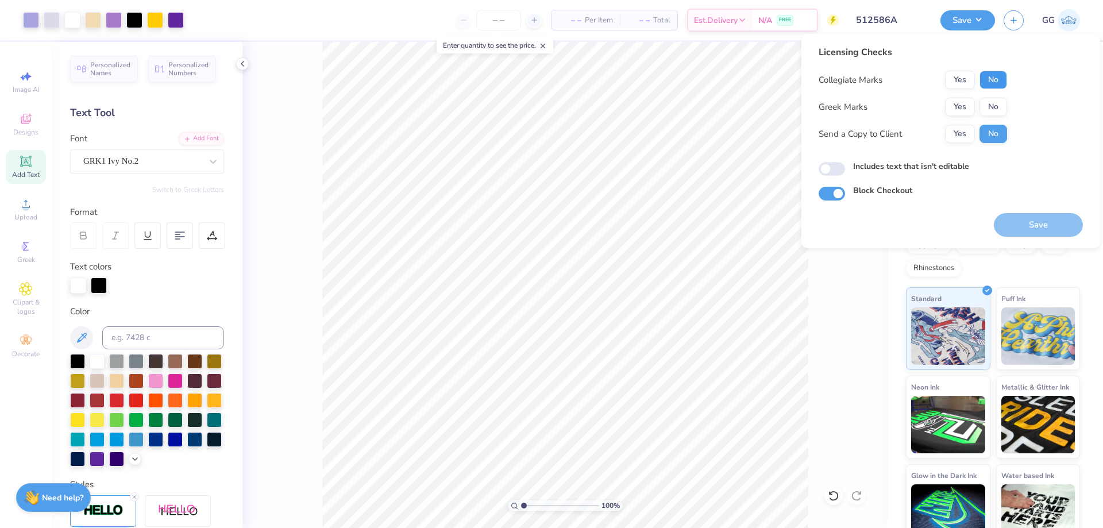
click at [989, 88] on button "No" at bounding box center [994, 80] width 28 height 18
click at [986, 105] on button "No" at bounding box center [994, 107] width 28 height 18
click at [1028, 224] on button "Save" at bounding box center [1038, 225] width 89 height 24
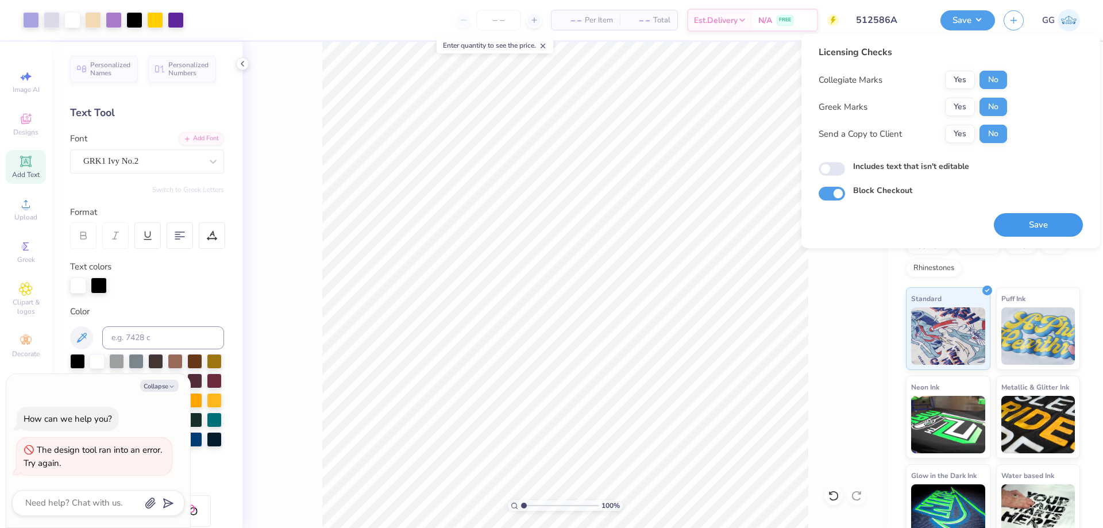
click at [1029, 220] on button "Save" at bounding box center [1038, 225] width 89 height 24
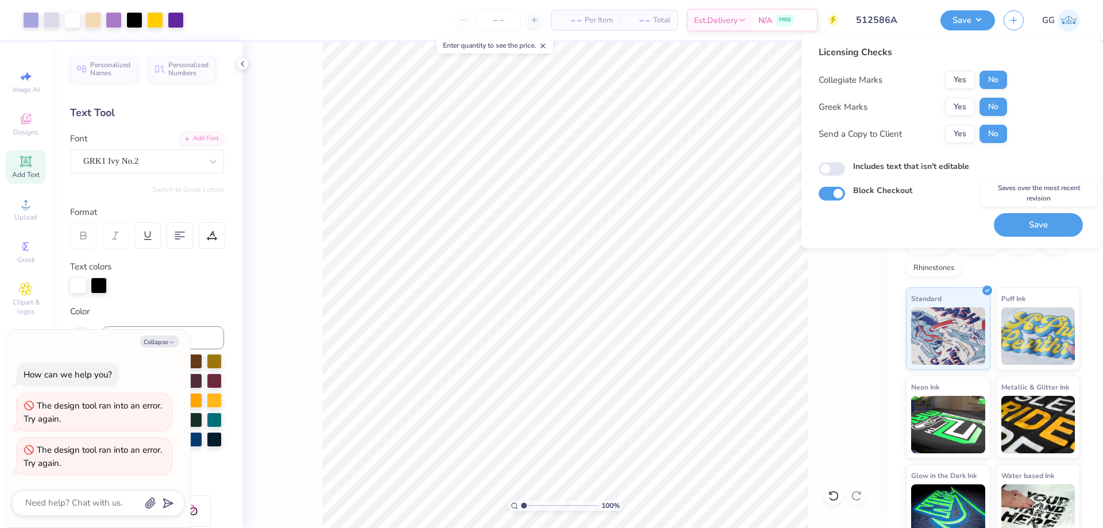
click at [1028, 220] on button "Save" at bounding box center [1038, 225] width 89 height 24
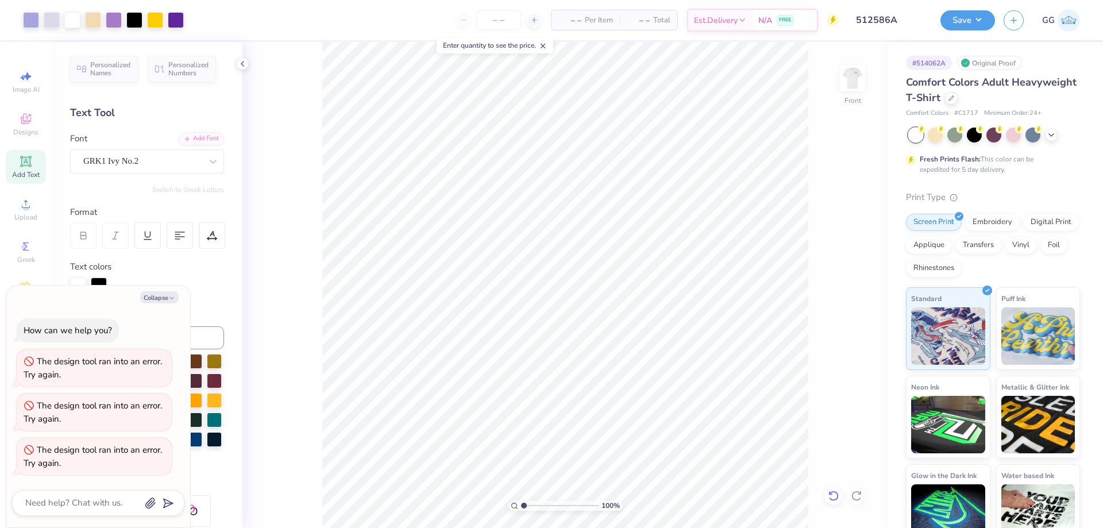
click at [833, 487] on div at bounding box center [834, 496] width 18 height 18
click at [947, 21] on button "Save" at bounding box center [968, 19] width 55 height 20
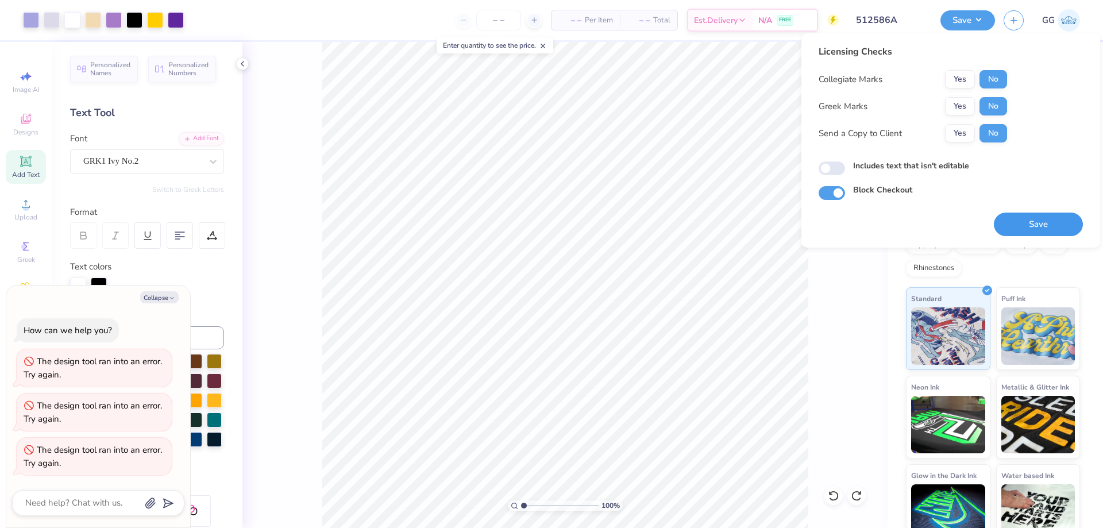
click at [1018, 218] on button "Save" at bounding box center [1038, 225] width 89 height 24
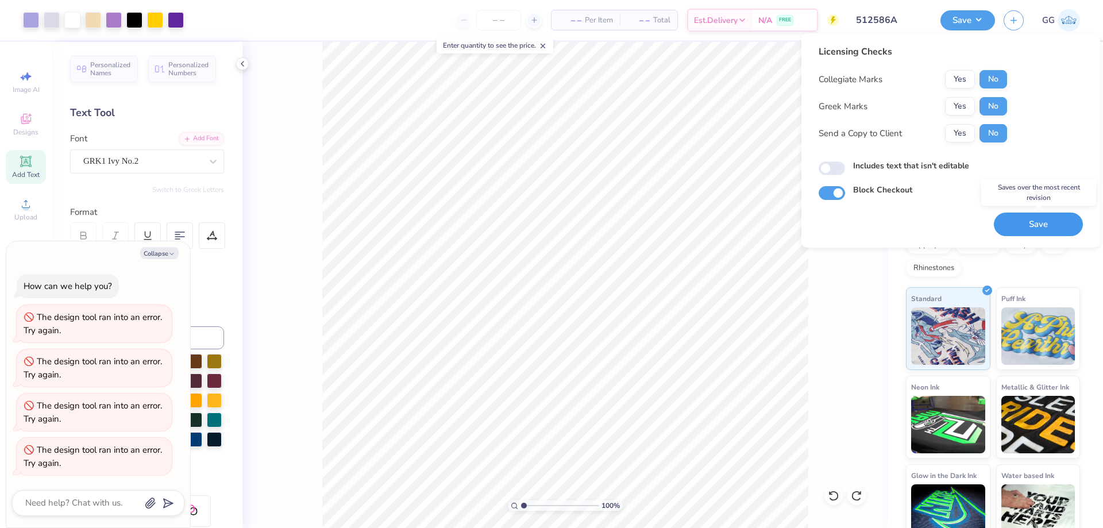
click at [1018, 218] on button "Save" at bounding box center [1038, 225] width 89 height 24
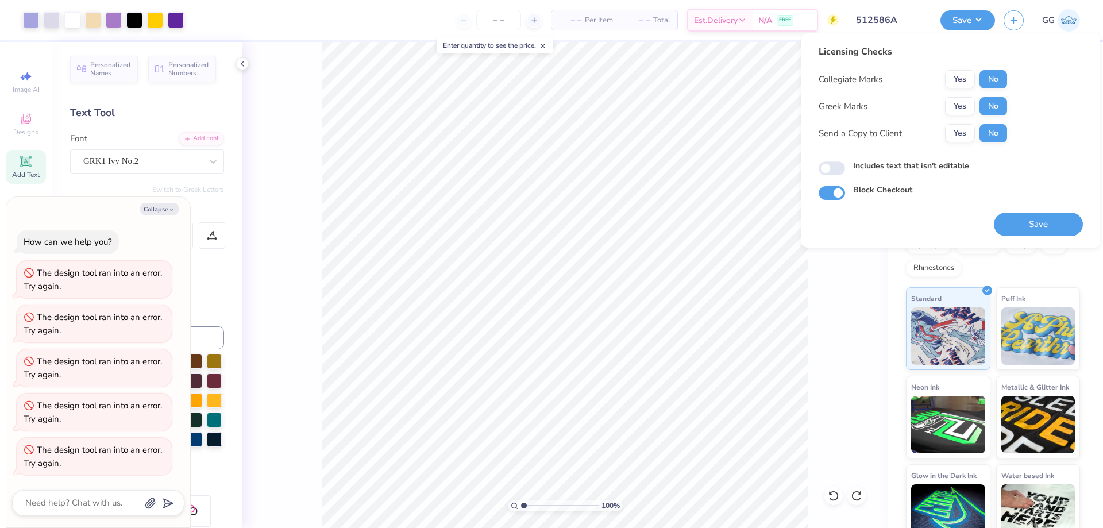
click at [164, 216] on div "Collapse How can we help you? The design tool ran into an error. Try again. The…" at bounding box center [98, 362] width 184 height 331
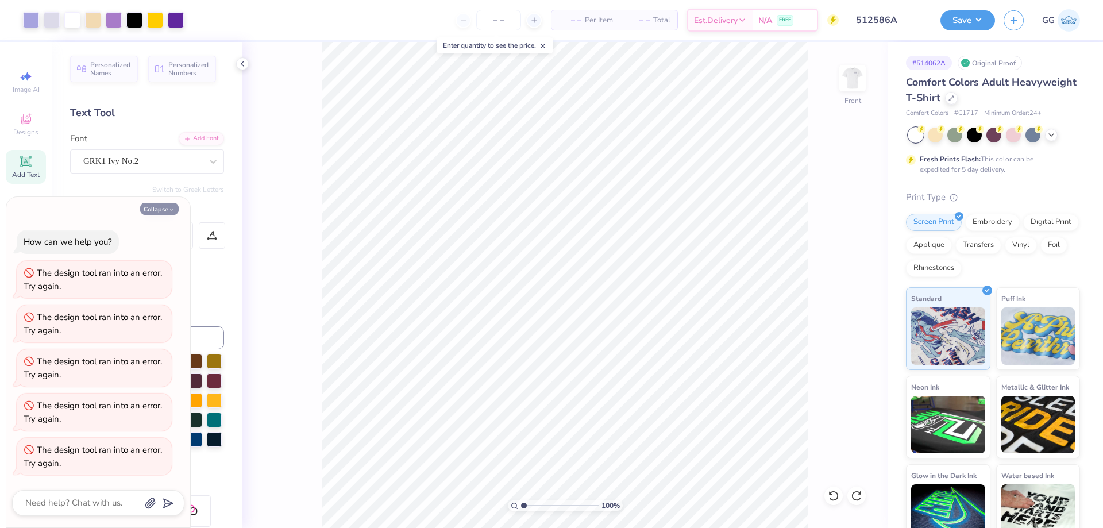
click at [168, 210] on icon "button" at bounding box center [171, 209] width 7 height 7
type textarea "x"
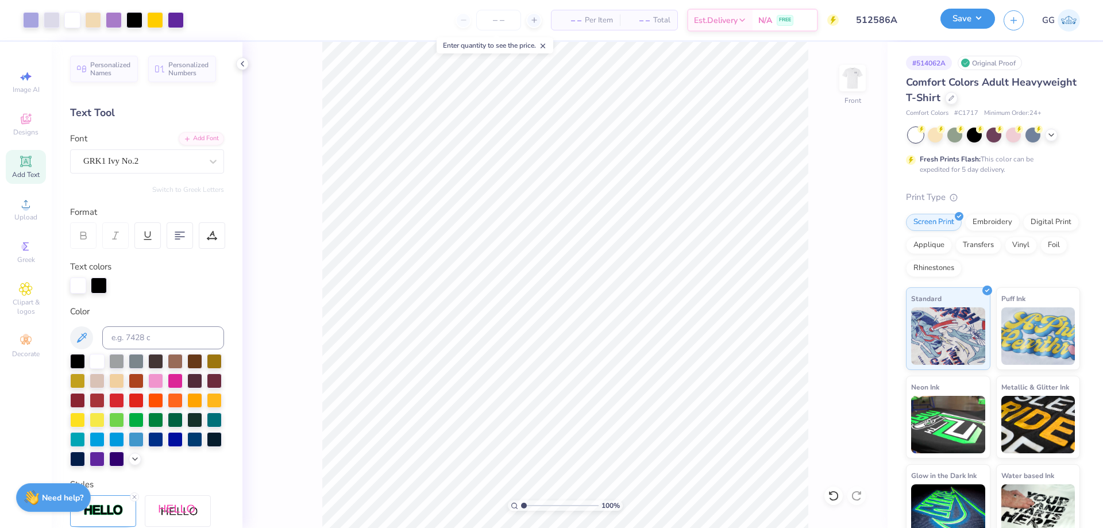
click at [959, 26] on button "Save" at bounding box center [968, 19] width 55 height 20
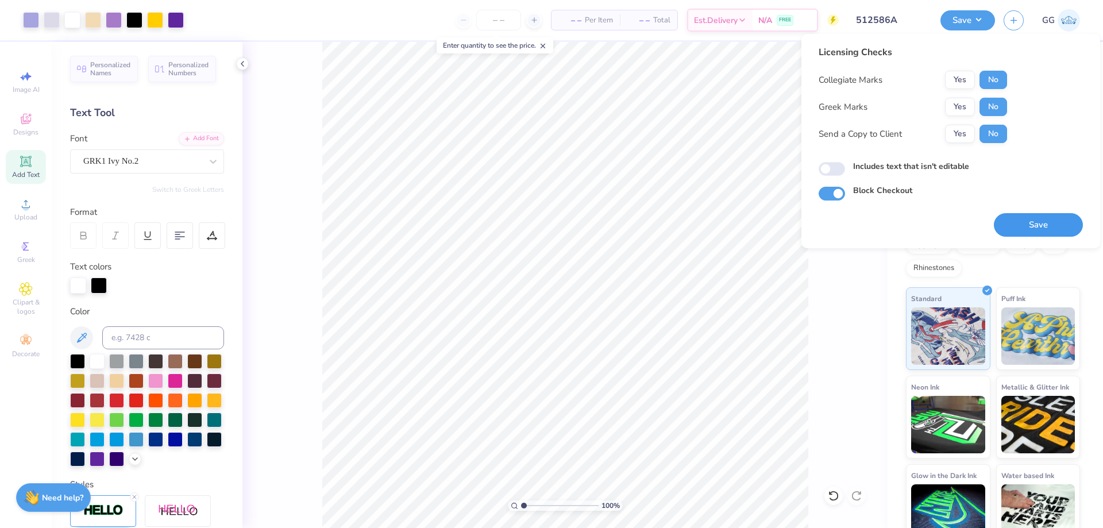
click at [1036, 226] on button "Save" at bounding box center [1038, 225] width 89 height 24
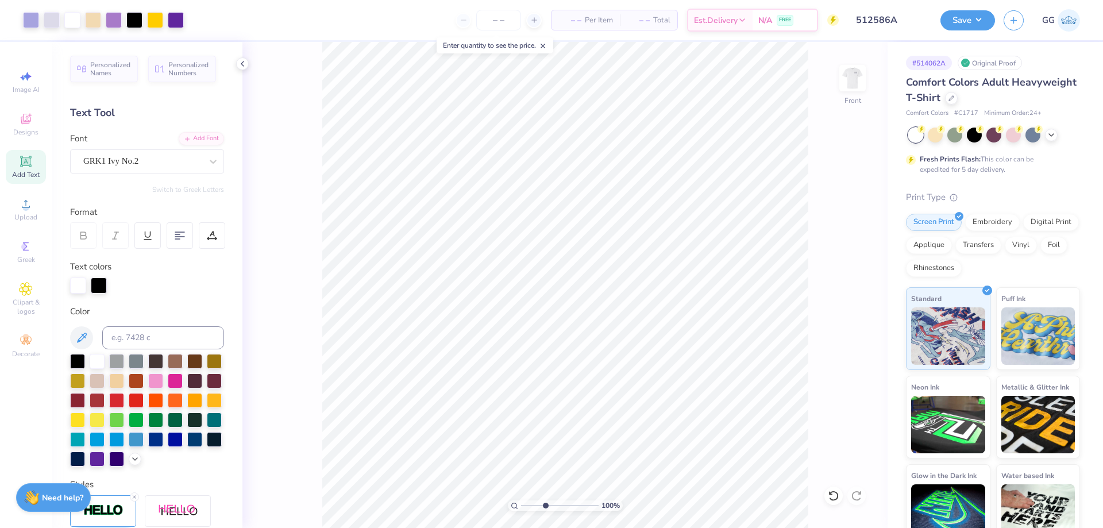
click at [545, 507] on input "range" at bounding box center [560, 506] width 78 height 10
type input "2.23"
click at [533, 505] on input "range" at bounding box center [560, 506] width 78 height 10
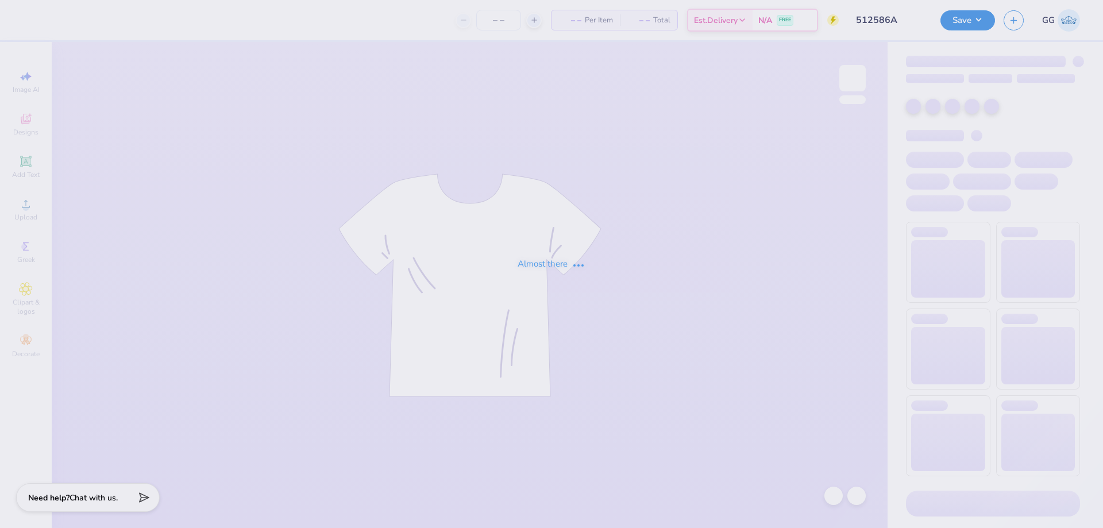
type input "512586A"
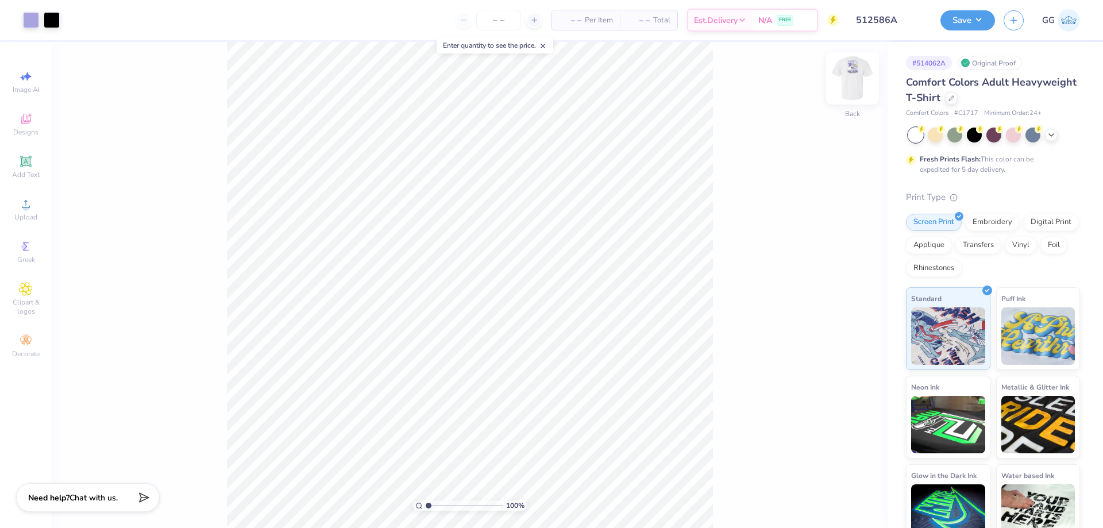
click at [863, 92] on div at bounding box center [852, 78] width 53 height 53
click at [448, 503] on input "range" at bounding box center [465, 506] width 78 height 10
type input "2.3"
click at [438, 506] on input "range" at bounding box center [465, 506] width 78 height 10
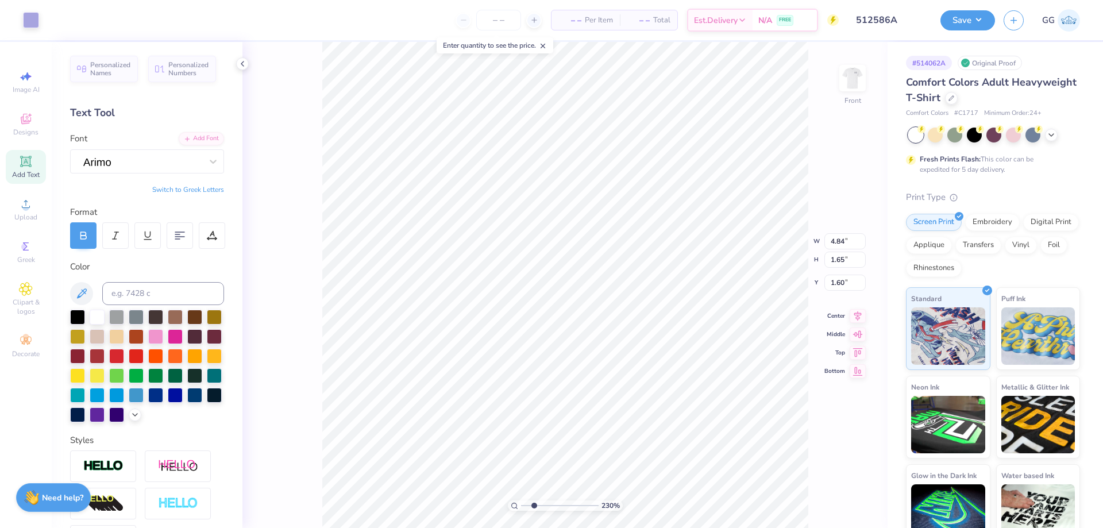
type input "4.84"
type input "1.65"
type input "1.60"
type input "0.32"
type input "0.16"
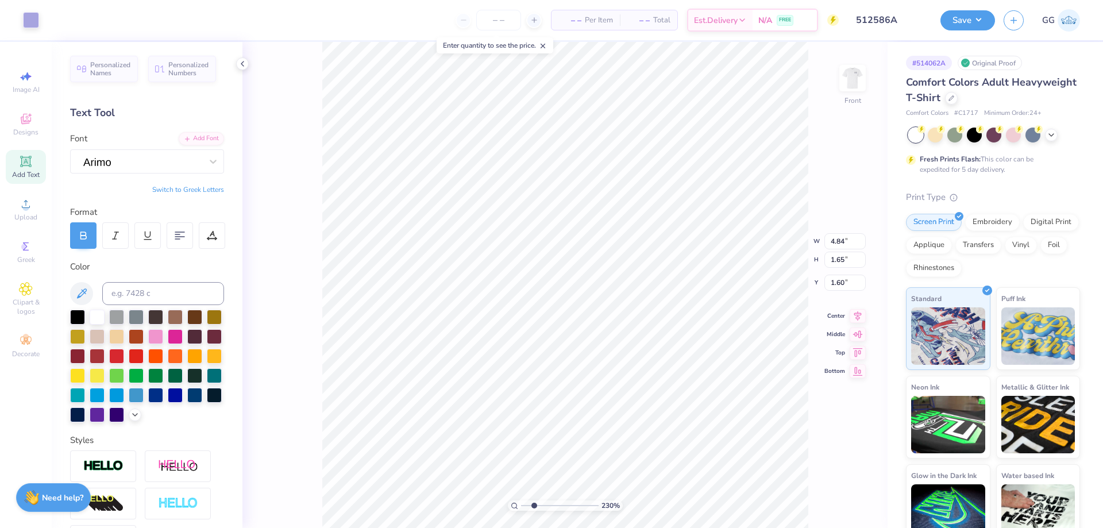
type input "0.91"
type input "4.84"
type input "1.65"
type input "1.60"
drag, startPoint x: 532, startPoint y: 505, endPoint x: 517, endPoint y: 503, distance: 14.6
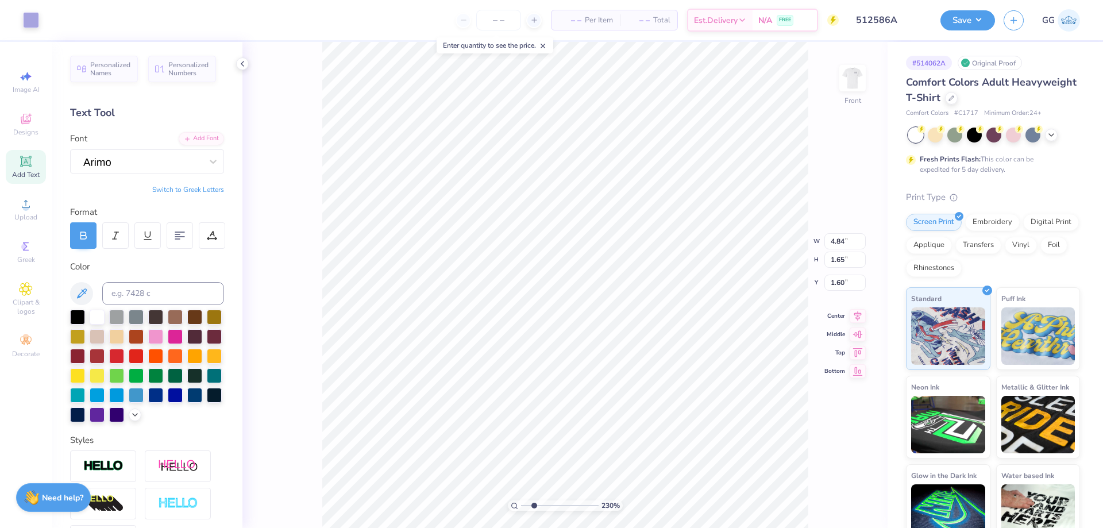
type input "1"
click at [521, 506] on input "range" at bounding box center [560, 506] width 78 height 10
click at [620, 399] on li "Group" at bounding box center [635, 402] width 90 height 22
type input "6.68"
type input "8.84"
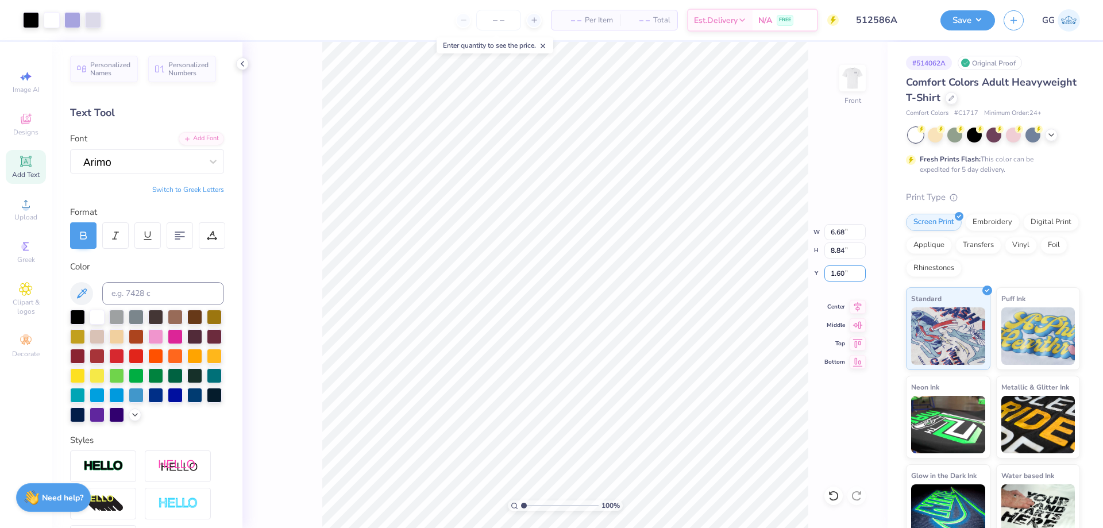
drag, startPoint x: 843, startPoint y: 274, endPoint x: 812, endPoint y: 272, distance: 30.5
click at [814, 274] on div "100 % Front W 6.68 6.68 " H 8.84 8.84 " Y 1.60 1.60 " Center Middle Top Bottom" at bounding box center [565, 285] width 645 height 486
click at [834, 268] on input "1.60" at bounding box center [845, 274] width 41 height 16
type input "11.00"
click at [534, 503] on input "range" at bounding box center [560, 506] width 78 height 10
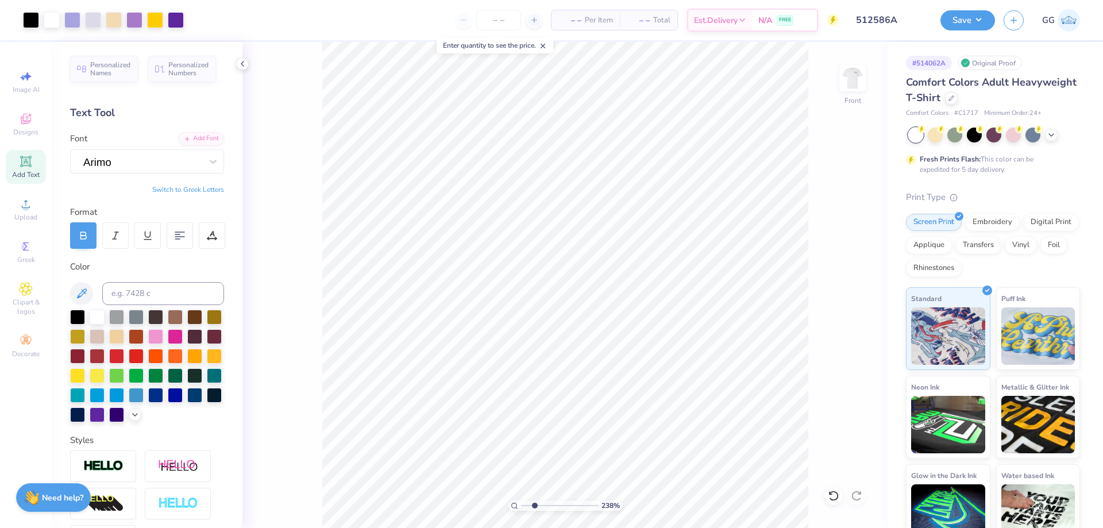
drag, startPoint x: 529, startPoint y: 506, endPoint x: 521, endPoint y: 502, distance: 8.8
type input "1"
click at [522, 505] on input "range" at bounding box center [560, 506] width 78 height 10
click at [613, 441] on li "Send to Back" at bounding box center [617, 443] width 90 height 22
click at [840, 272] on input "11.00" at bounding box center [845, 274] width 41 height 16
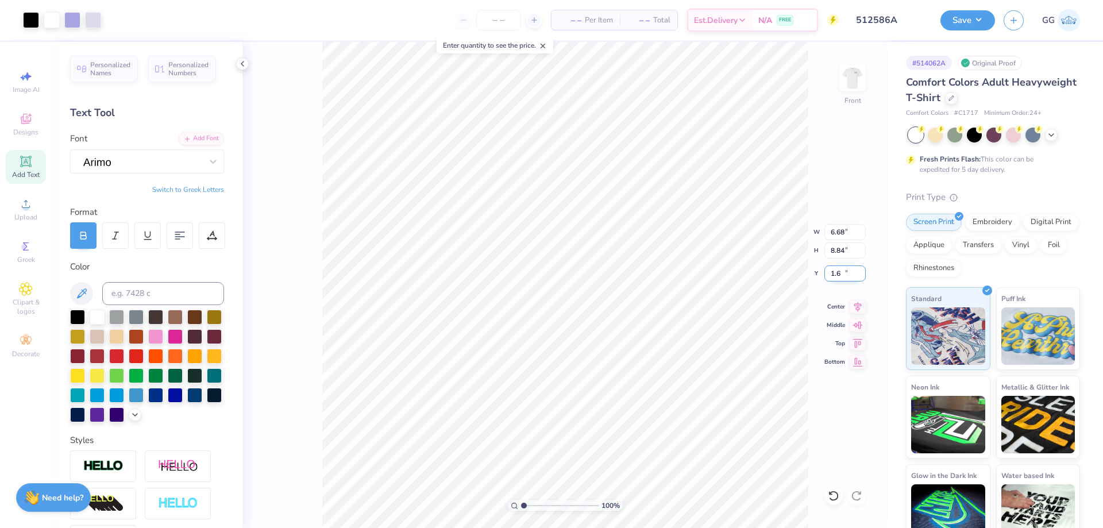
type input "1.60"
click at [626, 419] on li "Ungroup" at bounding box center [627, 424] width 90 height 22
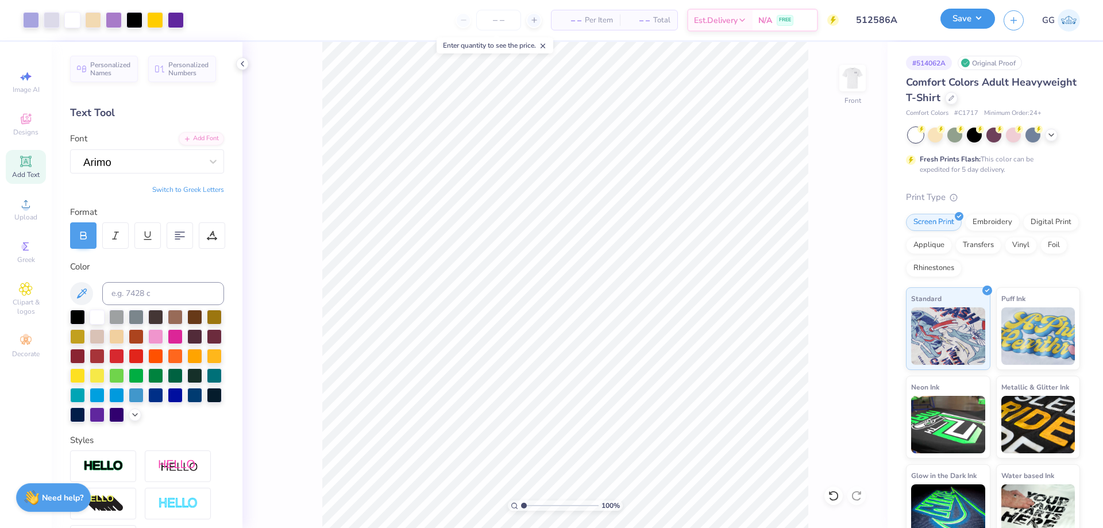
click at [956, 22] on button "Save" at bounding box center [968, 19] width 55 height 20
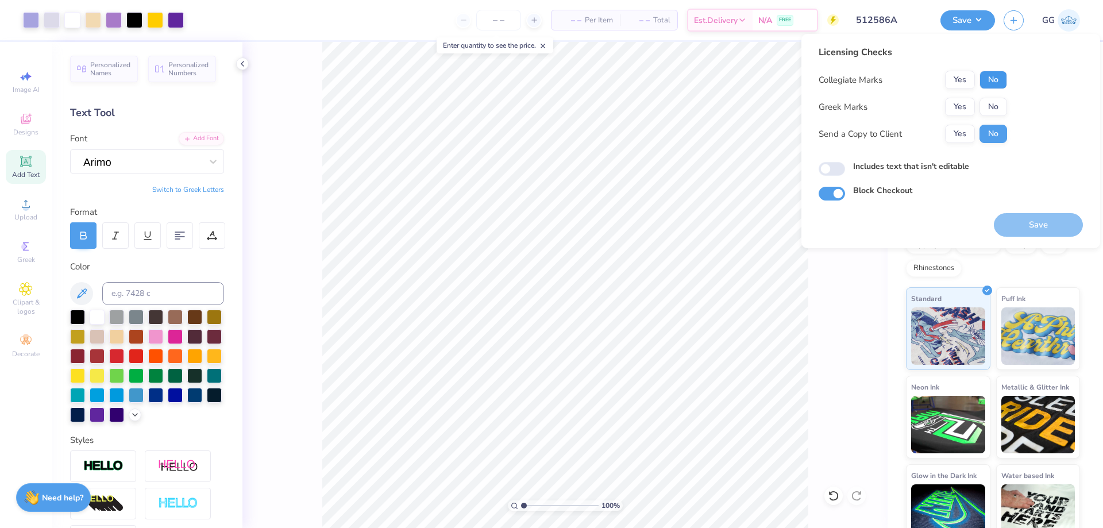
click at [997, 88] on button "No" at bounding box center [994, 80] width 28 height 18
click at [1033, 222] on button "Save" at bounding box center [1038, 225] width 89 height 24
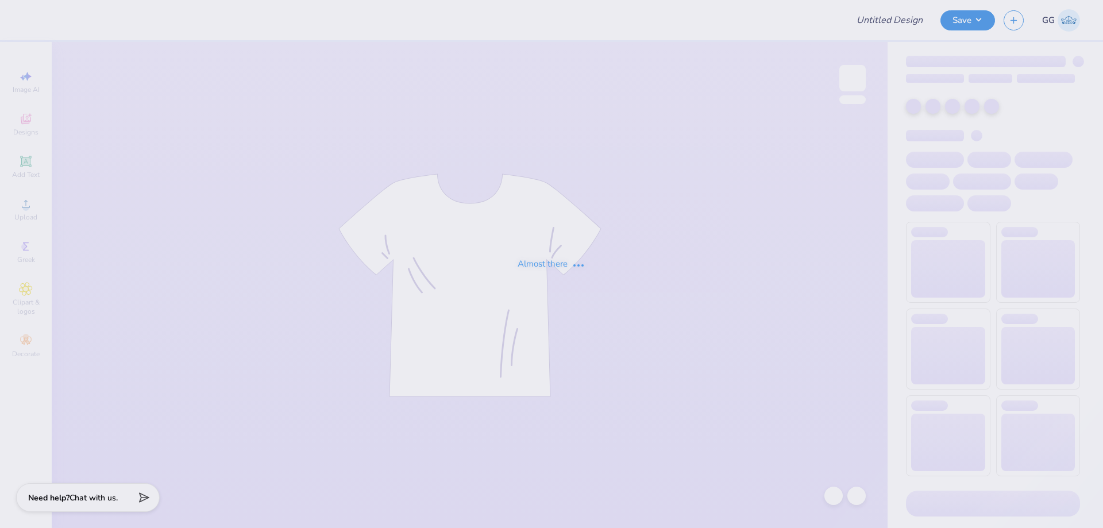
type input "512586A"
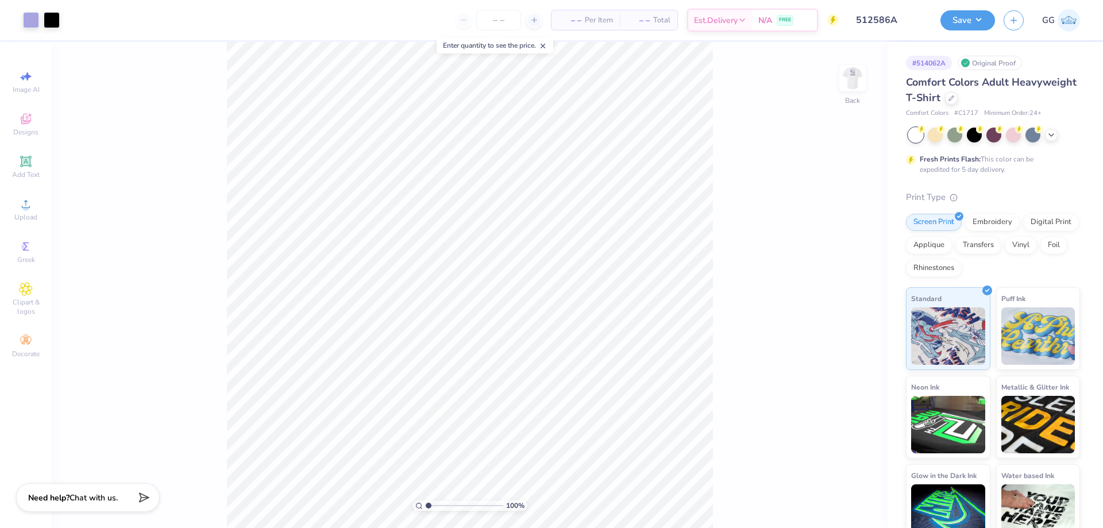
click at [837, 81] on div "100 % Back" at bounding box center [470, 285] width 836 height 486
click at [845, 78] on img at bounding box center [853, 78] width 46 height 46
click at [438, 503] on input "range" at bounding box center [465, 506] width 78 height 10
click at [434, 507] on input "range" at bounding box center [465, 506] width 78 height 10
click at [426, 503] on input "range" at bounding box center [465, 506] width 78 height 10
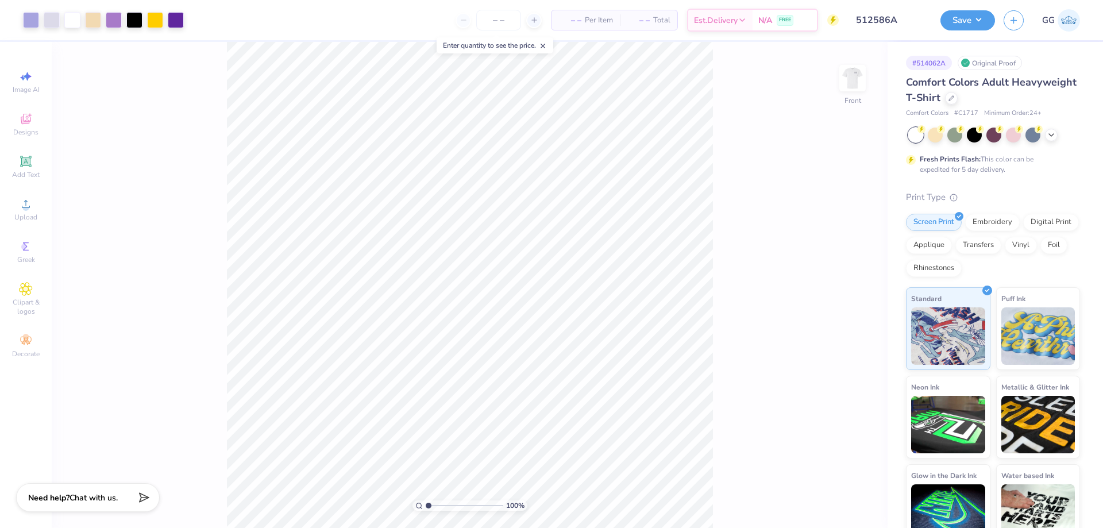
type input "2.3"
click at [438, 506] on input "range" at bounding box center [465, 506] width 78 height 10
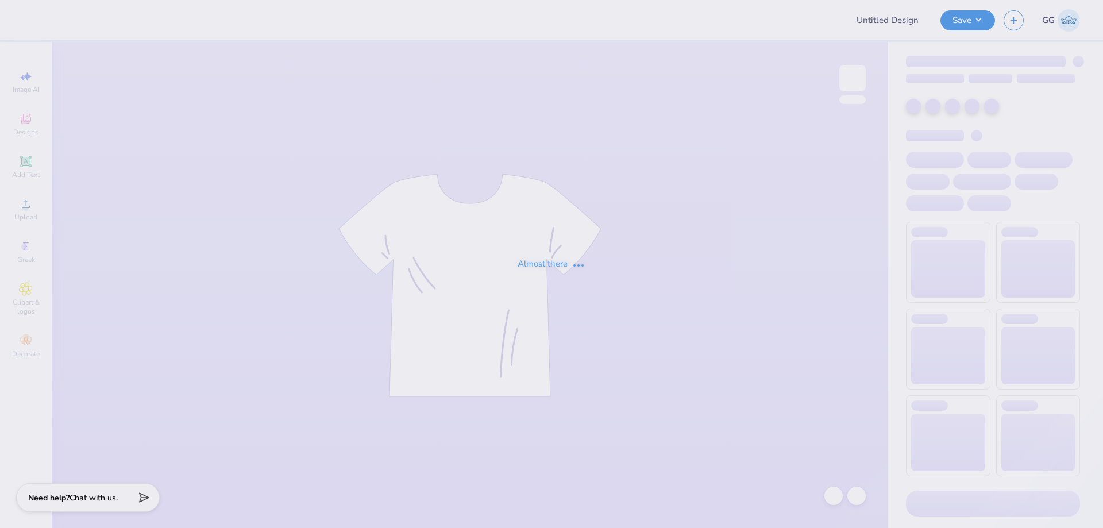
type input "512586A"
type input "12"
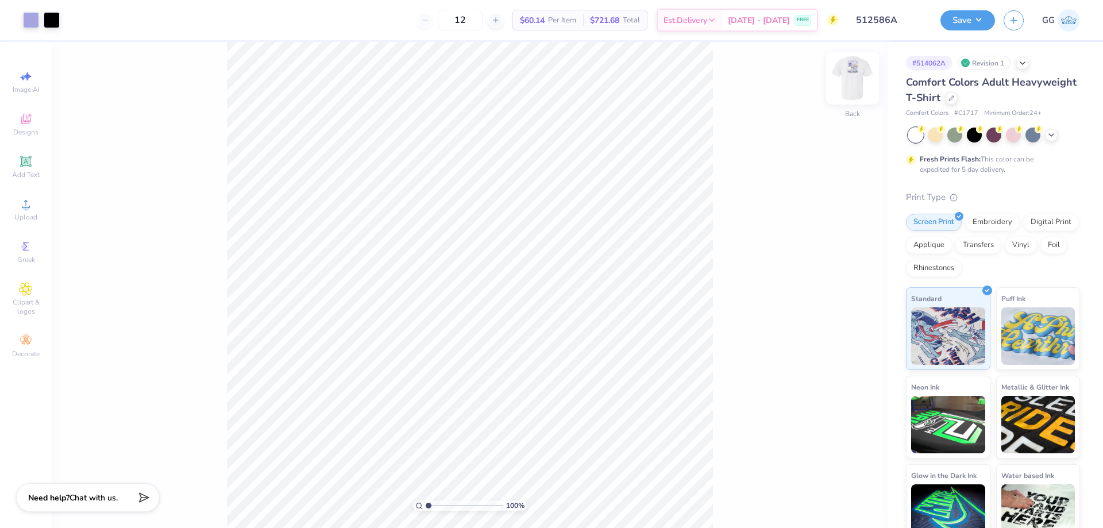
click at [849, 109] on div "Back" at bounding box center [852, 114] width 15 height 10
type input "2.83"
click at [443, 506] on input "range" at bounding box center [465, 506] width 78 height 10
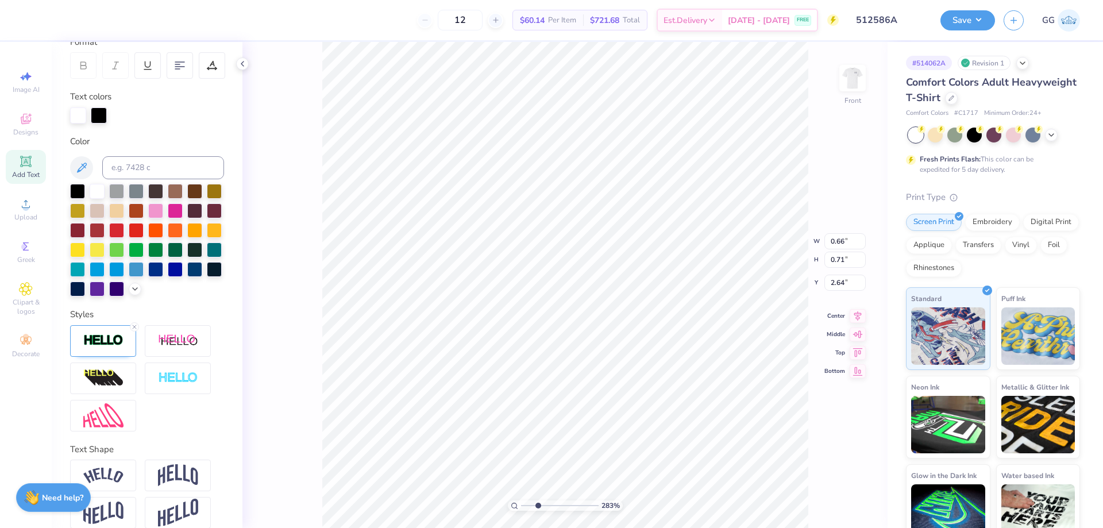
scroll to position [204, 0]
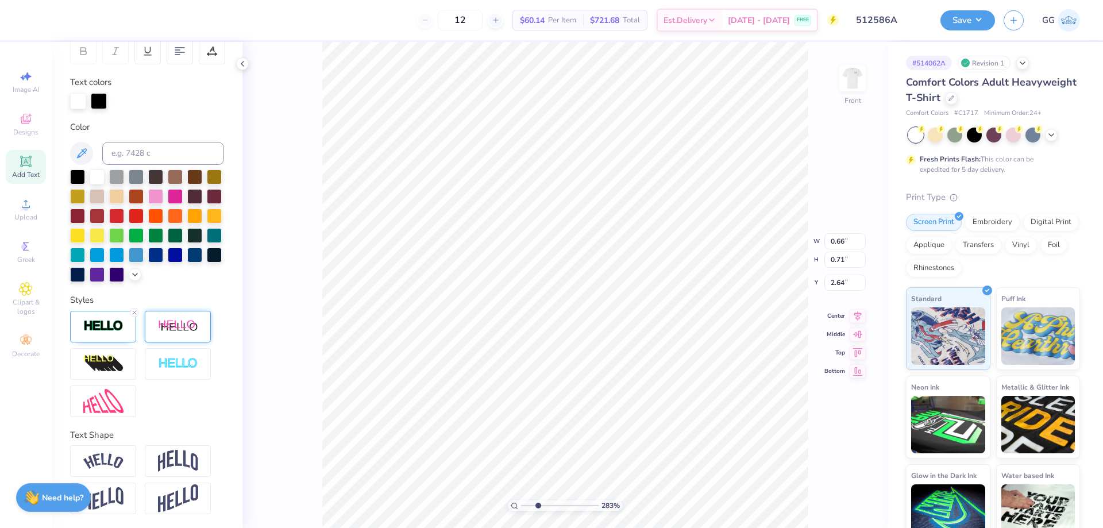
click at [180, 333] on img at bounding box center [178, 327] width 40 height 14
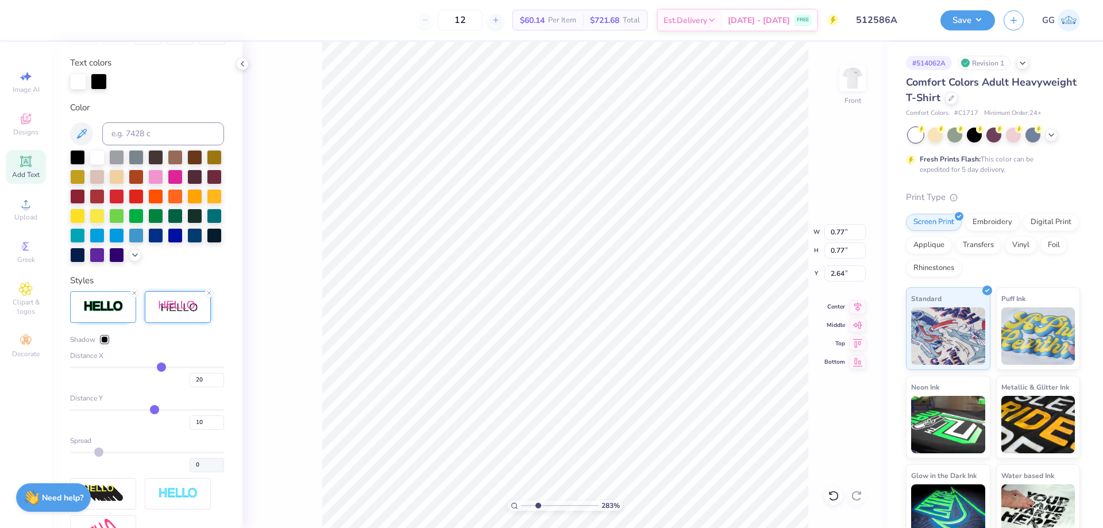
type input "0.77"
click at [191, 387] on input "20" at bounding box center [207, 380] width 34 height 14
type input "0"
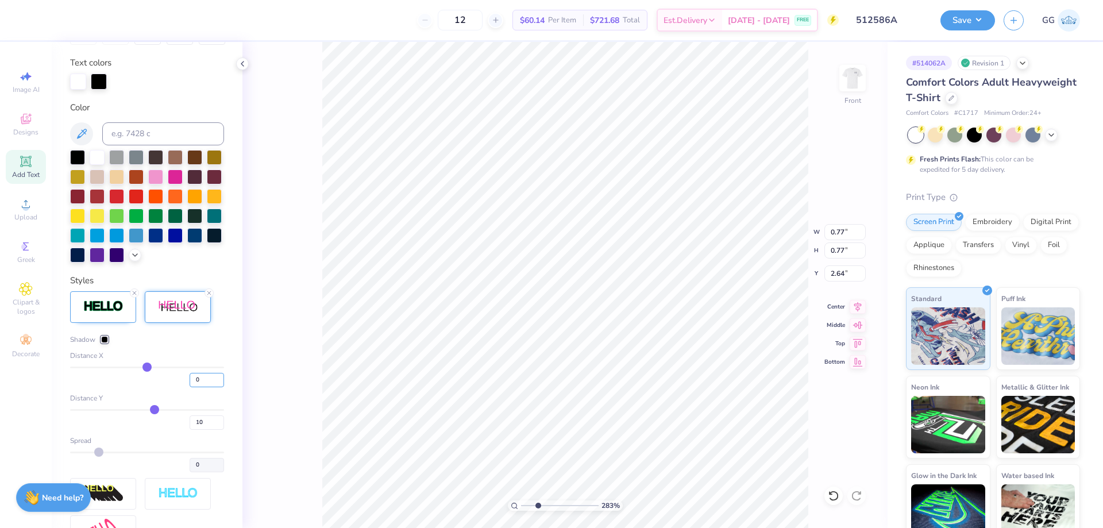
type input "0.66"
type input "0.76"
drag, startPoint x: 193, startPoint y: 442, endPoint x: 184, endPoint y: 442, distance: 8.0
click at [190, 430] on input "10" at bounding box center [207, 423] width 34 height 14
type input "5"
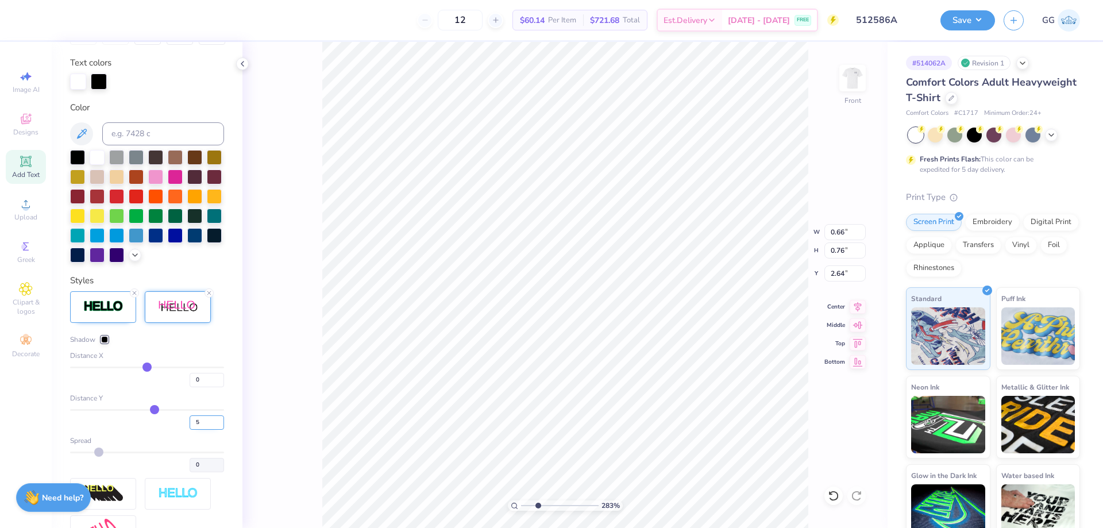
type input "5"
type input "0.73"
click at [108, 343] on div at bounding box center [104, 339] width 7 height 7
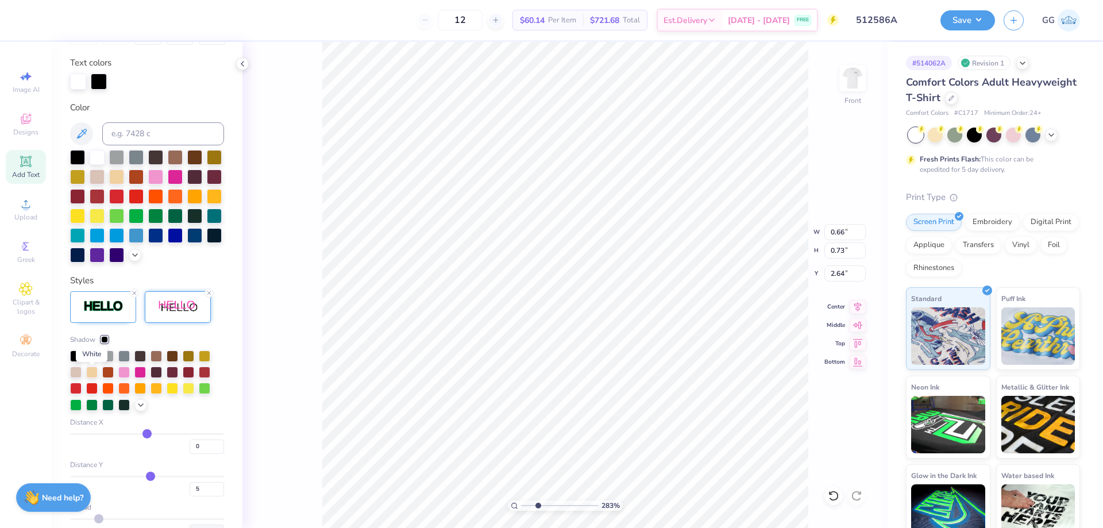
click at [92, 361] on div at bounding box center [91, 354] width 11 height 11
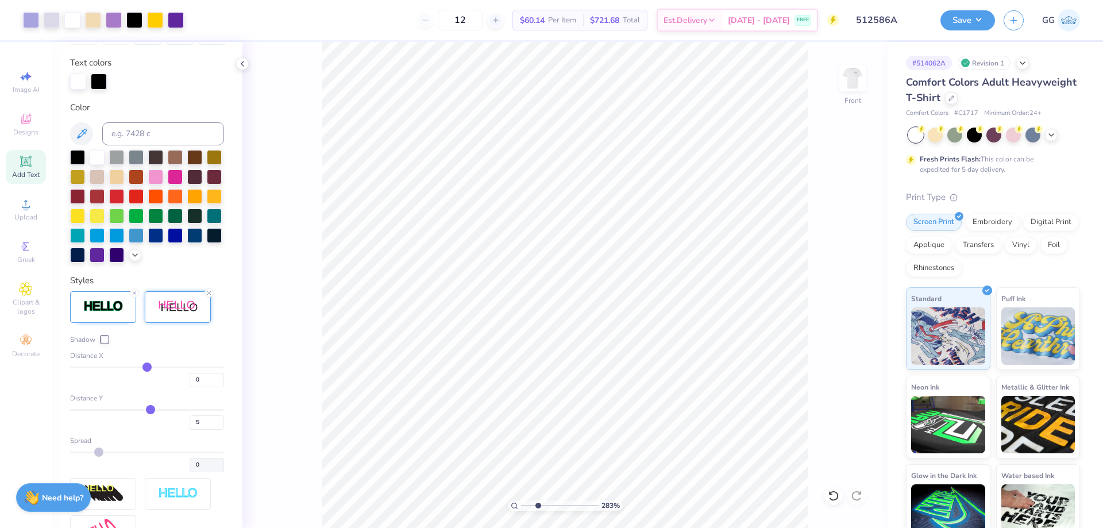
type input "3.72"
click at [545, 509] on input "range" at bounding box center [560, 506] width 78 height 10
type input "6"
click at [211, 430] on input "6" at bounding box center [207, 423] width 34 height 14
type input "6"
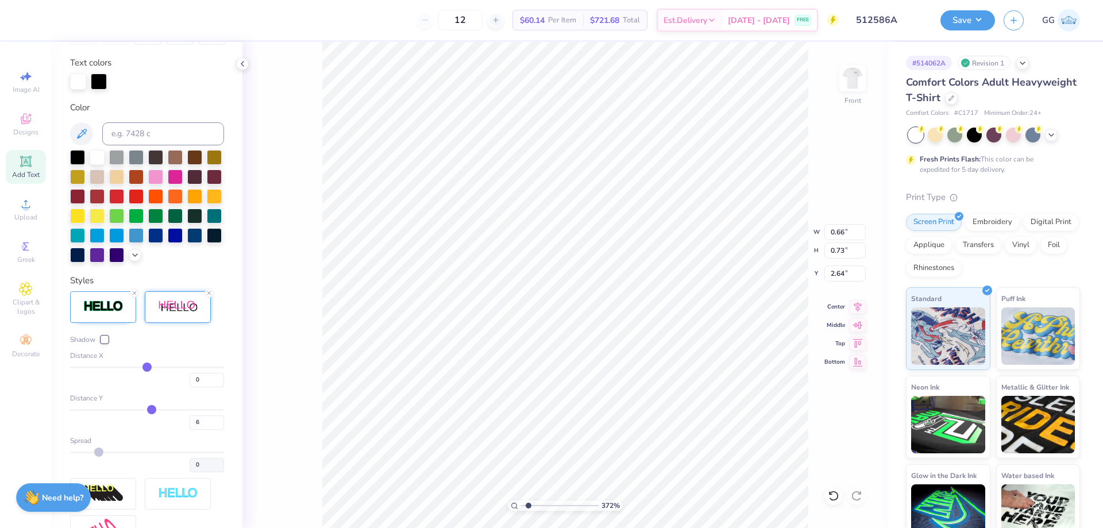
click at [529, 505] on input "range" at bounding box center [560, 506] width 78 height 10
click at [856, 71] on img at bounding box center [853, 78] width 46 height 46
click at [850, 78] on img at bounding box center [853, 78] width 46 height 46
type input "1"
click at [521, 504] on input "range" at bounding box center [560, 506] width 78 height 10
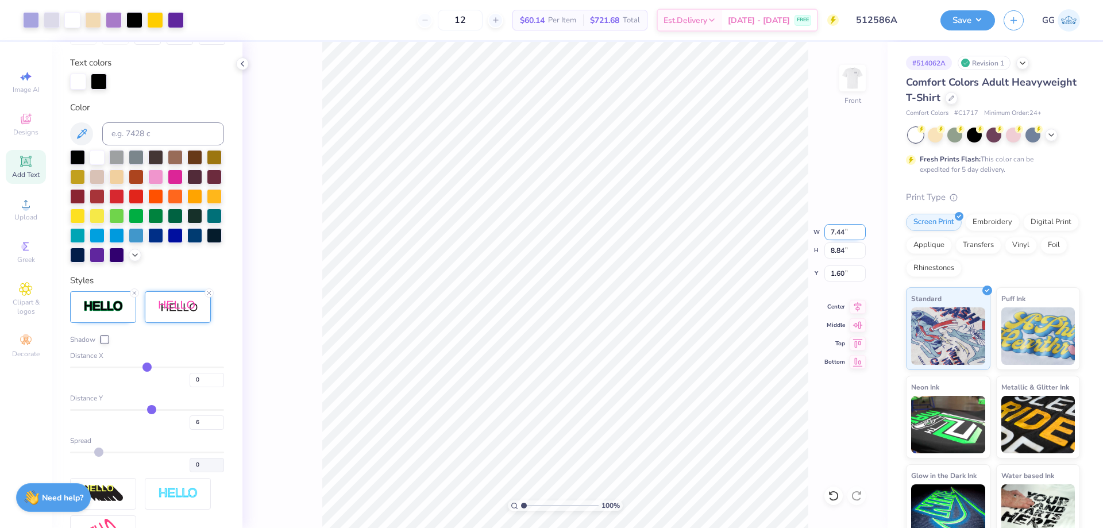
click at [839, 235] on input "7.44" at bounding box center [845, 232] width 41 height 16
type input "12.00"
type input "14.25"
click at [842, 274] on input "0.50" at bounding box center [845, 274] width 41 height 16
type input "3.00"
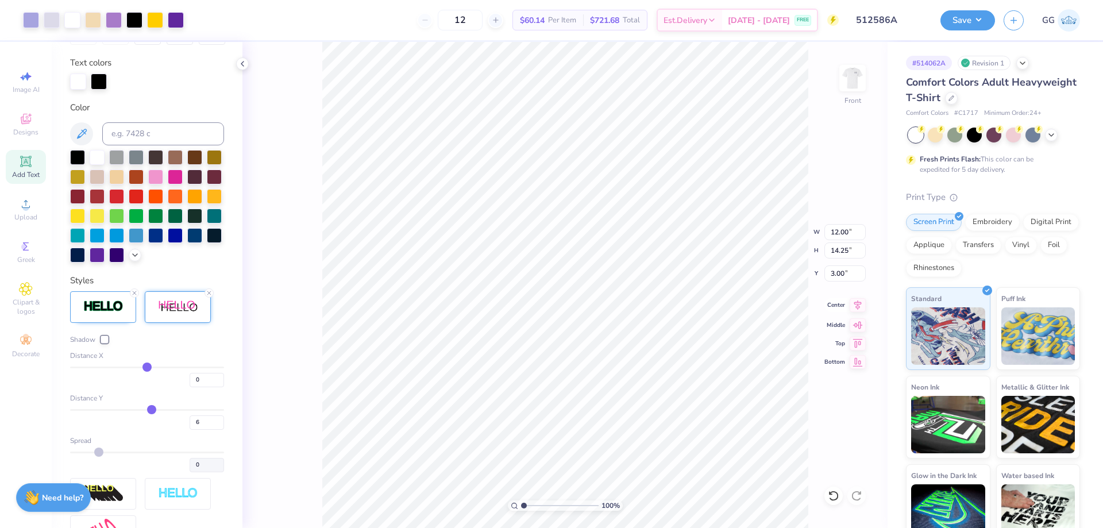
click at [859, 306] on icon at bounding box center [858, 305] width 16 height 14
click at [547, 507] on input "range" at bounding box center [560, 506] width 78 height 10
click at [531, 504] on input "range" at bounding box center [560, 506] width 78 height 10
drag, startPoint x: 531, startPoint y: 506, endPoint x: 516, endPoint y: 508, distance: 15.6
click at [521, 509] on input "range" at bounding box center [560, 506] width 78 height 10
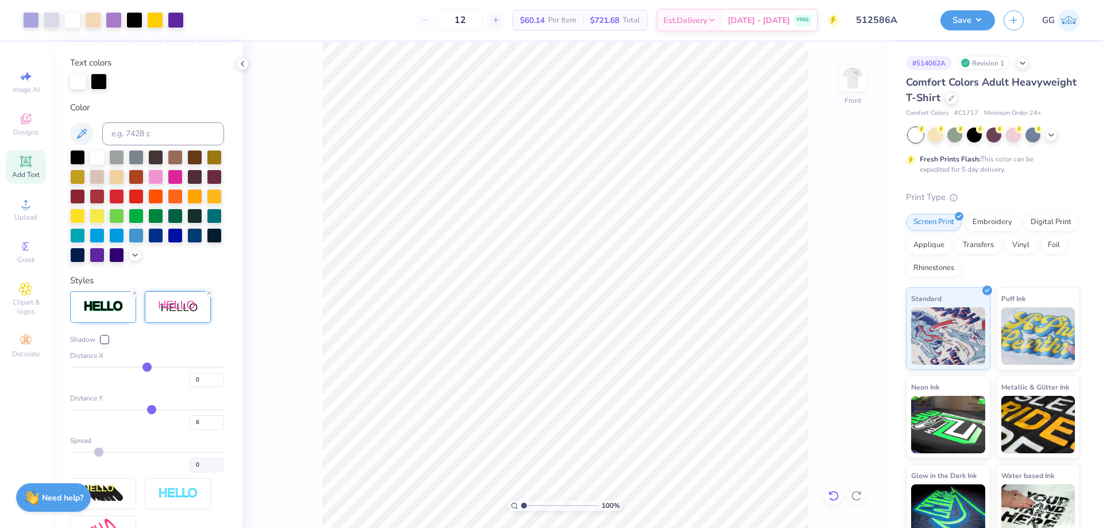
click at [833, 494] on icon at bounding box center [833, 495] width 11 height 11
click at [833, 493] on icon at bounding box center [833, 495] width 11 height 11
click at [860, 500] on icon at bounding box center [856, 495] width 11 height 11
click at [859, 499] on icon at bounding box center [856, 495] width 11 height 11
click at [951, 20] on button "Save" at bounding box center [968, 19] width 55 height 20
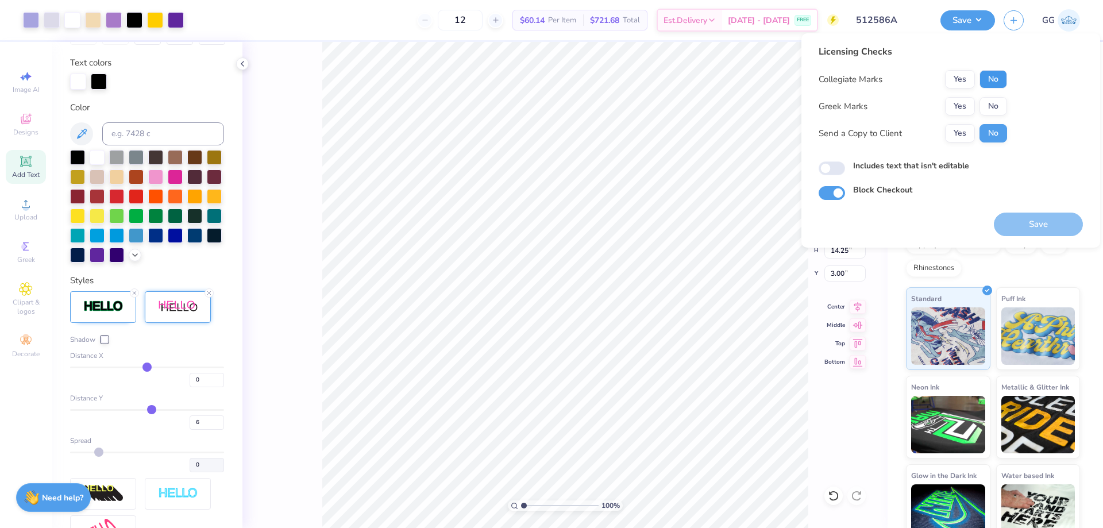
click at [987, 77] on button "No" at bounding box center [994, 79] width 28 height 18
click at [994, 102] on button "No" at bounding box center [994, 106] width 28 height 18
click at [1027, 218] on button "Save" at bounding box center [1038, 225] width 89 height 24
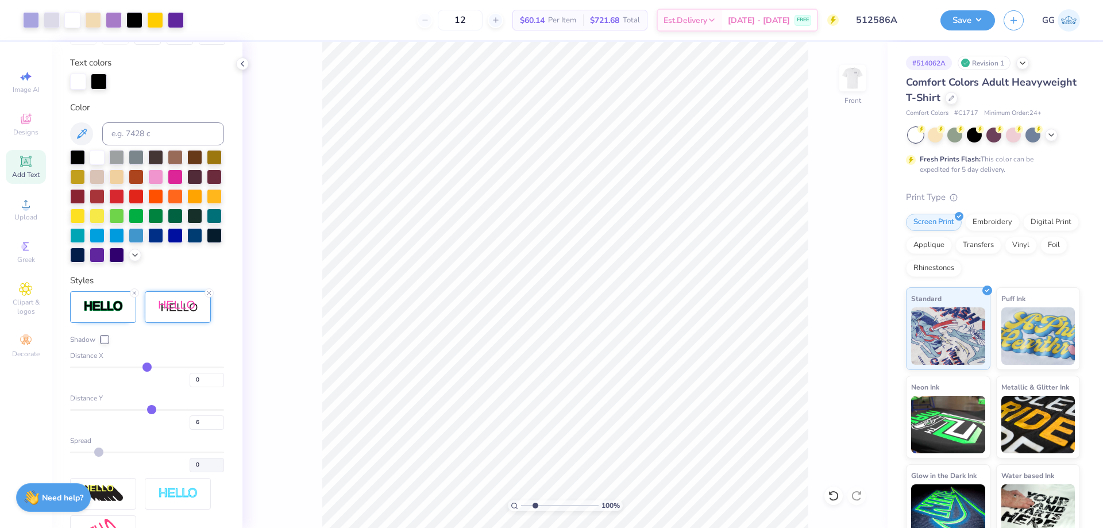
click at [535, 505] on input "range" at bounding box center [560, 506] width 78 height 10
type input "1"
click at [521, 506] on input "range" at bounding box center [560, 506] width 78 height 10
click at [849, 79] on img at bounding box center [853, 78] width 46 height 46
click at [850, 77] on img at bounding box center [853, 78] width 46 height 46
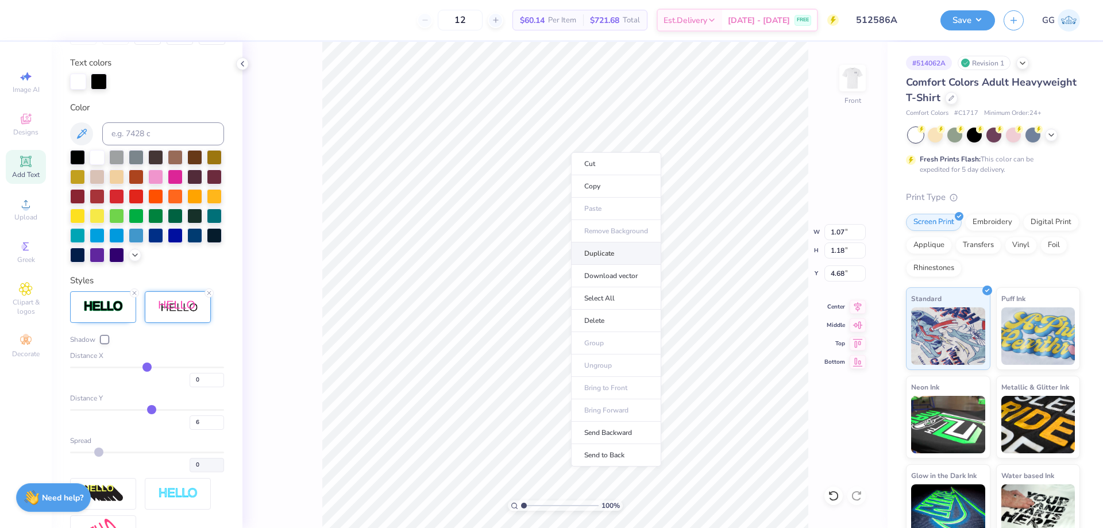
click at [618, 249] on li "Duplicate" at bounding box center [616, 254] width 90 height 22
type input "5.68"
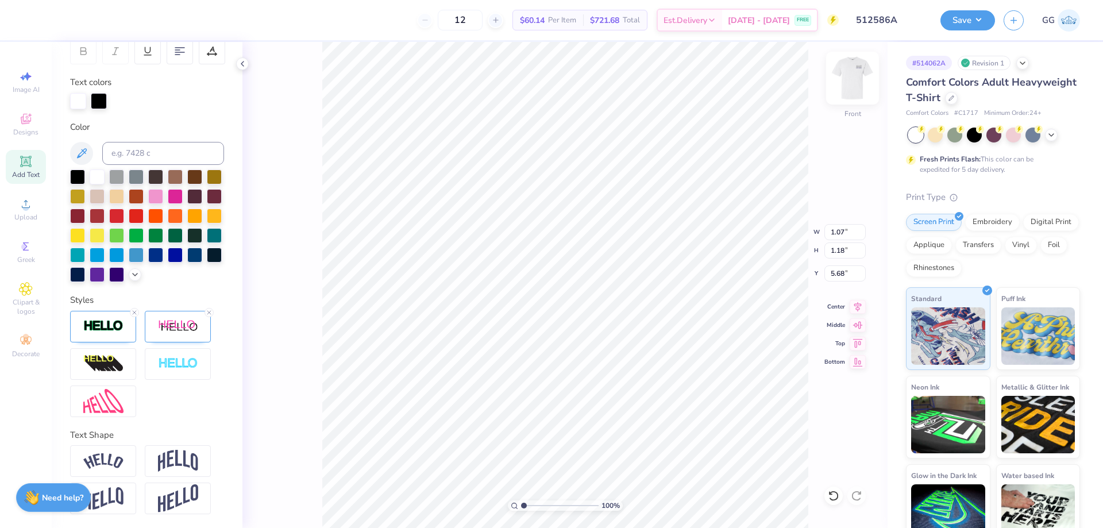
click at [852, 69] on img at bounding box center [853, 78] width 46 height 46
click at [630, 252] on li "Duplicate" at bounding box center [662, 254] width 90 height 22
type input "6.88"
click at [120, 326] on img at bounding box center [103, 326] width 40 height 13
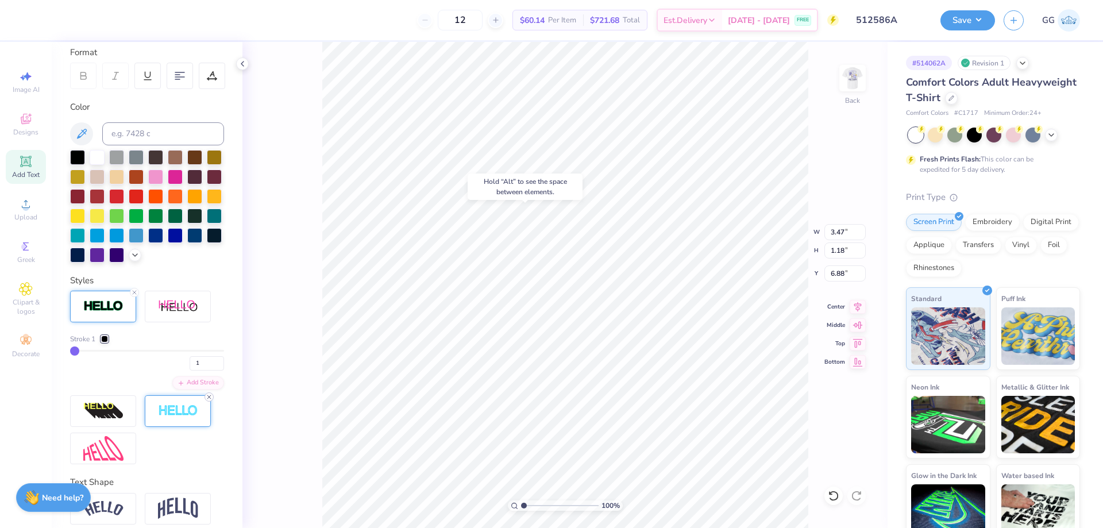
click at [208, 401] on icon at bounding box center [209, 397] width 7 height 7
type input "3.45"
type input "1.16"
type input "6.89"
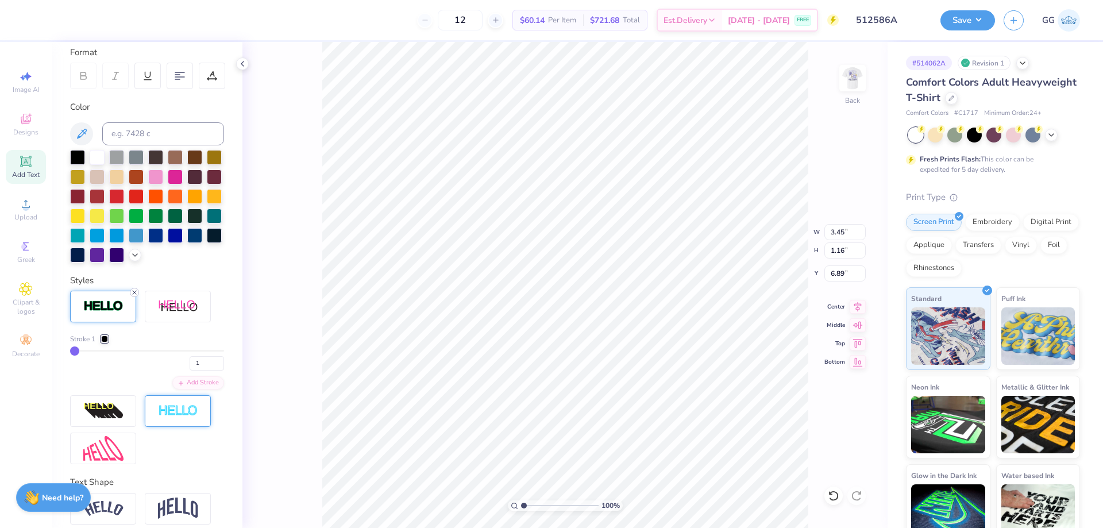
click at [133, 297] on div at bounding box center [134, 292] width 9 height 9
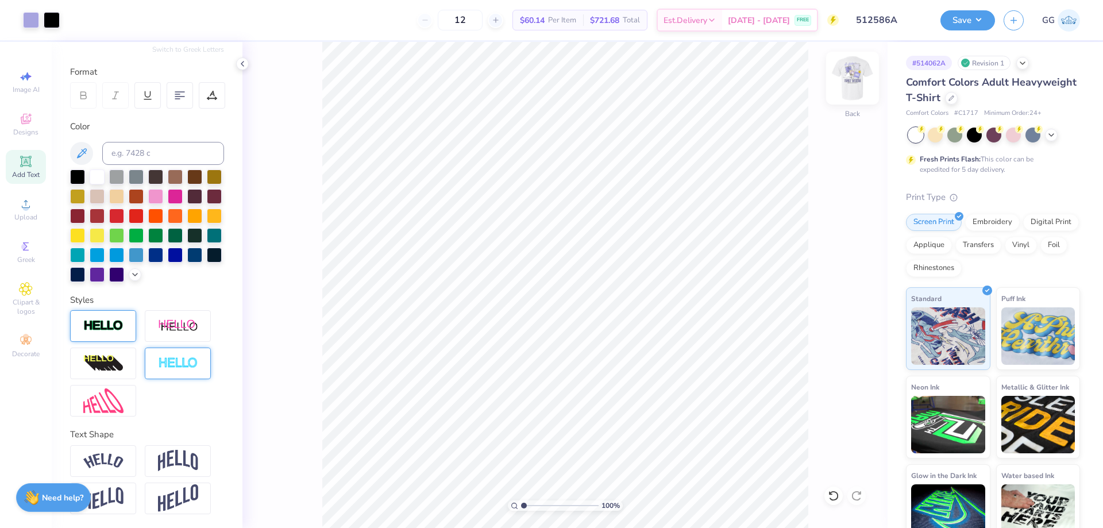
click at [855, 92] on img at bounding box center [853, 78] width 46 height 46
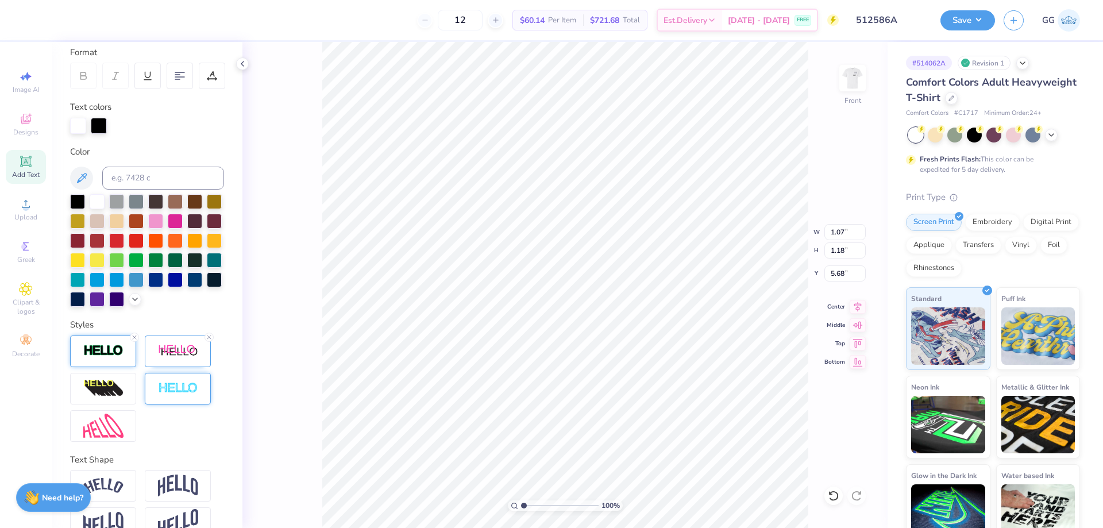
scroll to position [10, 1]
paste textarea "D"
type textarea "A"
click at [850, 85] on img at bounding box center [853, 78] width 46 height 46
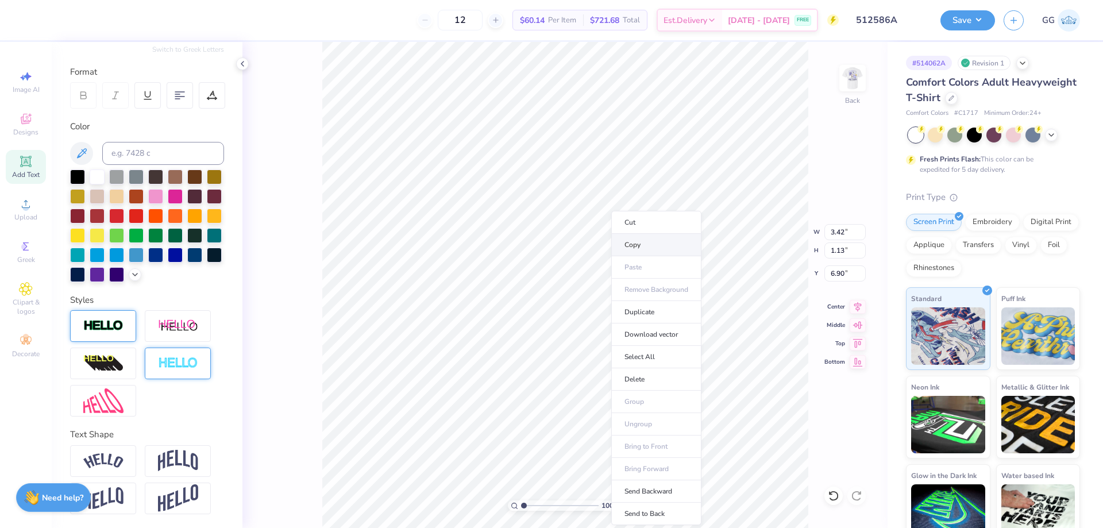
click at [636, 246] on li "Copy" at bounding box center [656, 245] width 90 height 22
click at [843, 80] on img at bounding box center [853, 78] width 46 height 46
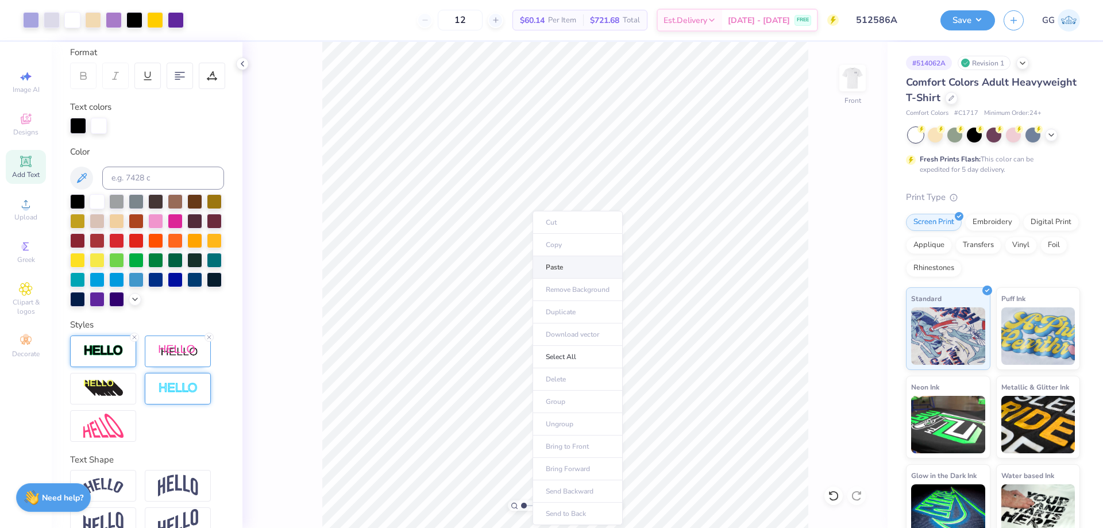
click at [567, 272] on li "Paste" at bounding box center [578, 267] width 90 height 22
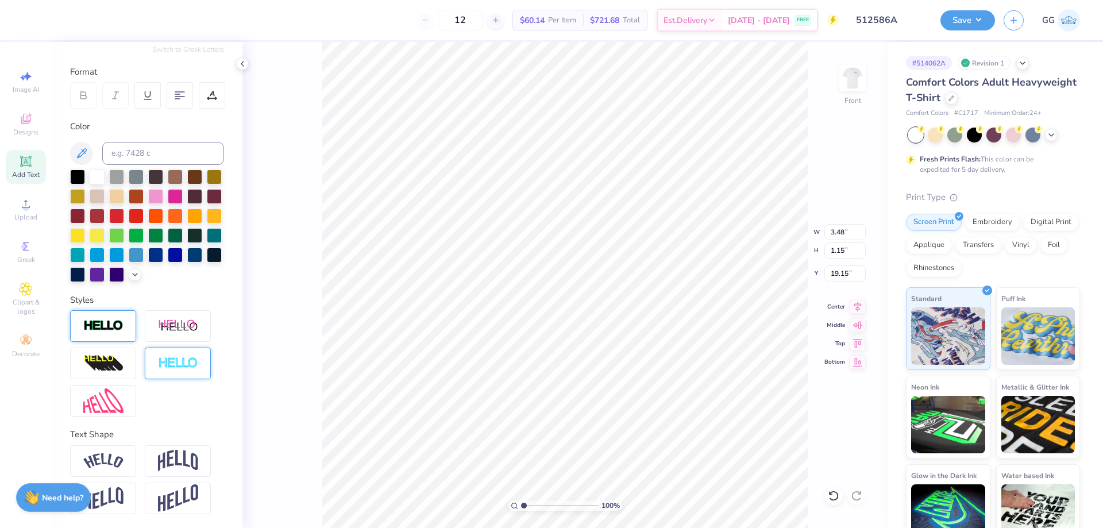
scroll to position [10, 2]
click at [111, 327] on img at bounding box center [103, 326] width 40 height 13
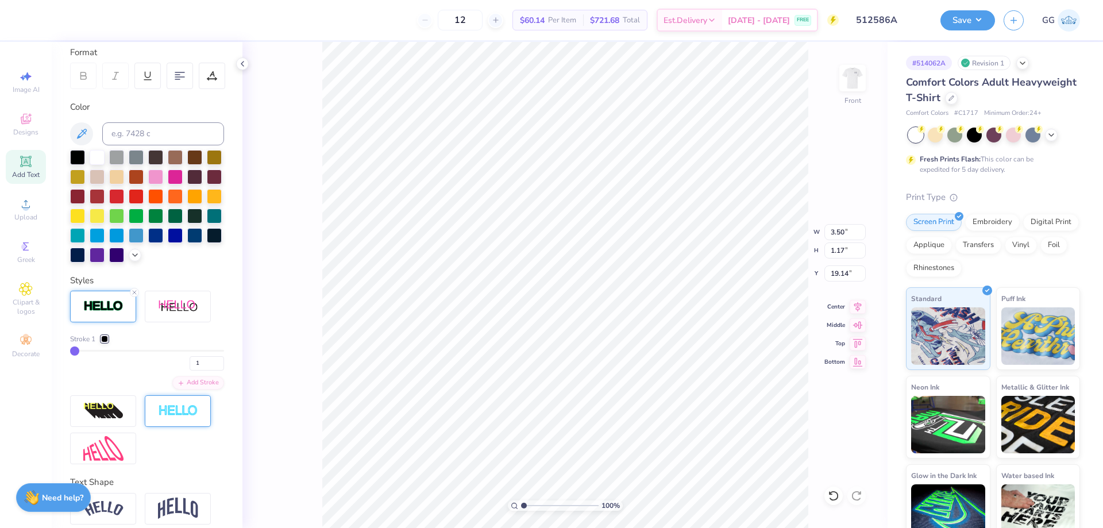
type input "3.50"
type input "1.17"
type input "19.14"
type input "2"
click at [210, 371] on input "2" at bounding box center [207, 363] width 34 height 14
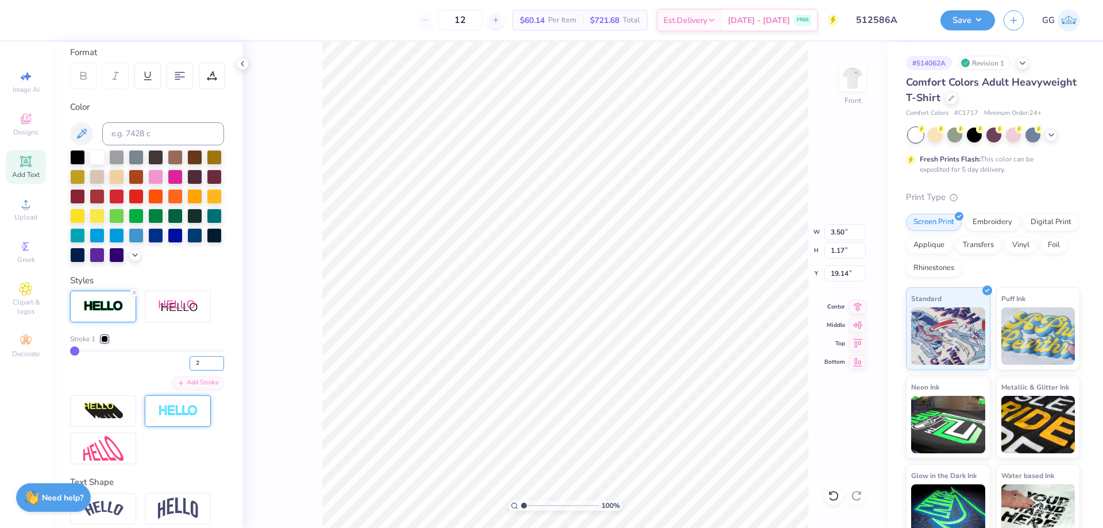
type input "2"
click at [97, 155] on div at bounding box center [97, 156] width 15 height 15
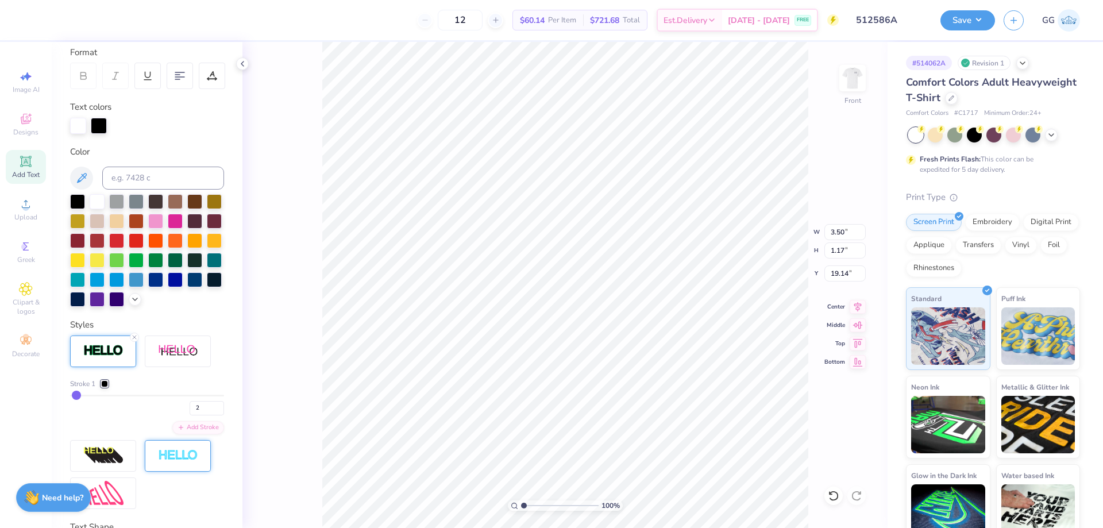
type input "3.52"
type input "1.20"
type input "19.13"
type textarea "DP"
type input "2.29"
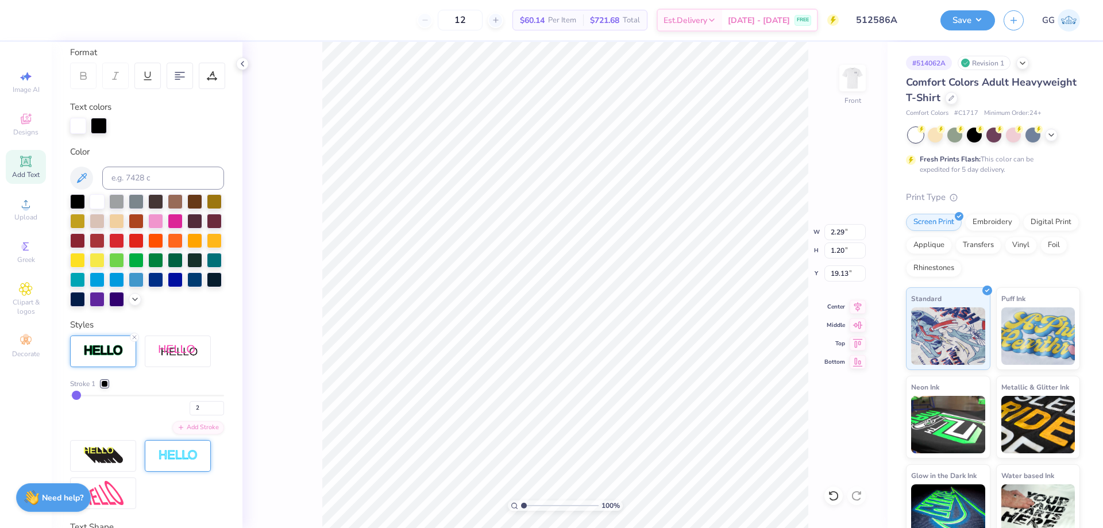
type textarea "D"
type input "2.3"
click at [534, 507] on input "range" at bounding box center [560, 506] width 78 height 10
type input "7.56"
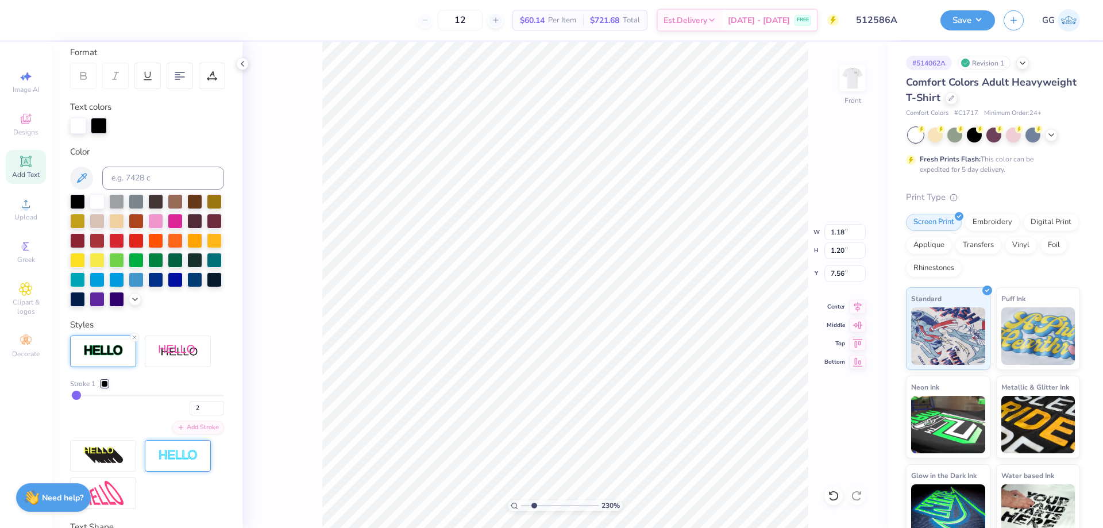
type input "5.73"
click at [560, 506] on input "range" at bounding box center [560, 506] width 78 height 10
type input "6.01"
type input "1.22"
type input "5.87"
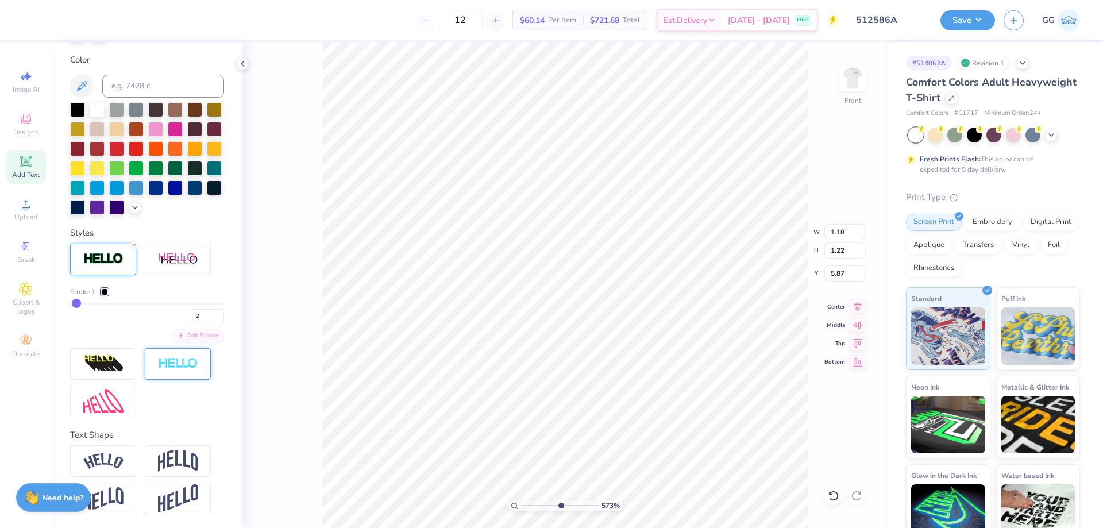
scroll to position [271, 0]
drag, startPoint x: 557, startPoint y: 505, endPoint x: 502, endPoint y: 502, distance: 55.2
click at [521, 502] on input "range" at bounding box center [560, 506] width 78 height 10
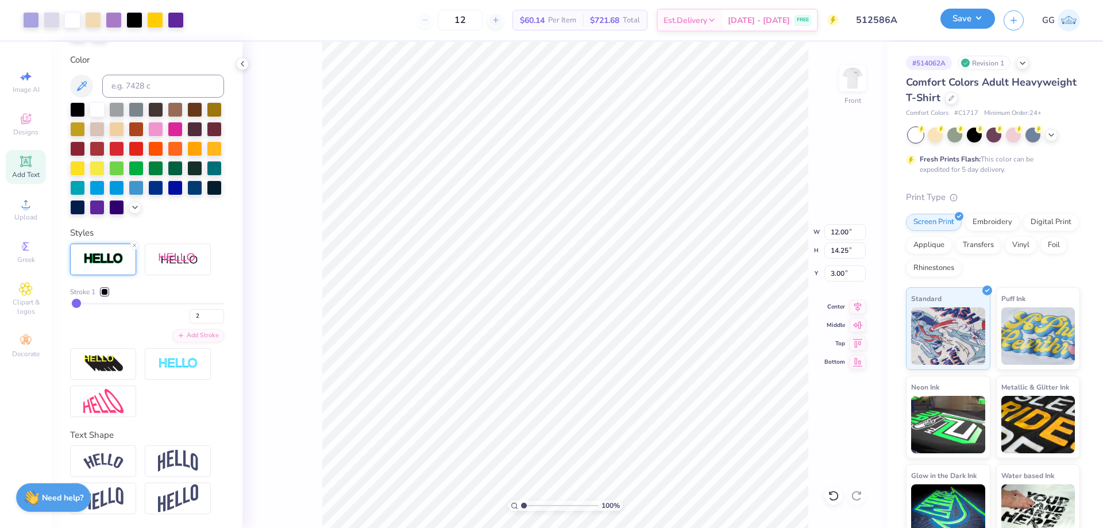
click at [955, 25] on button "Save" at bounding box center [968, 19] width 55 height 20
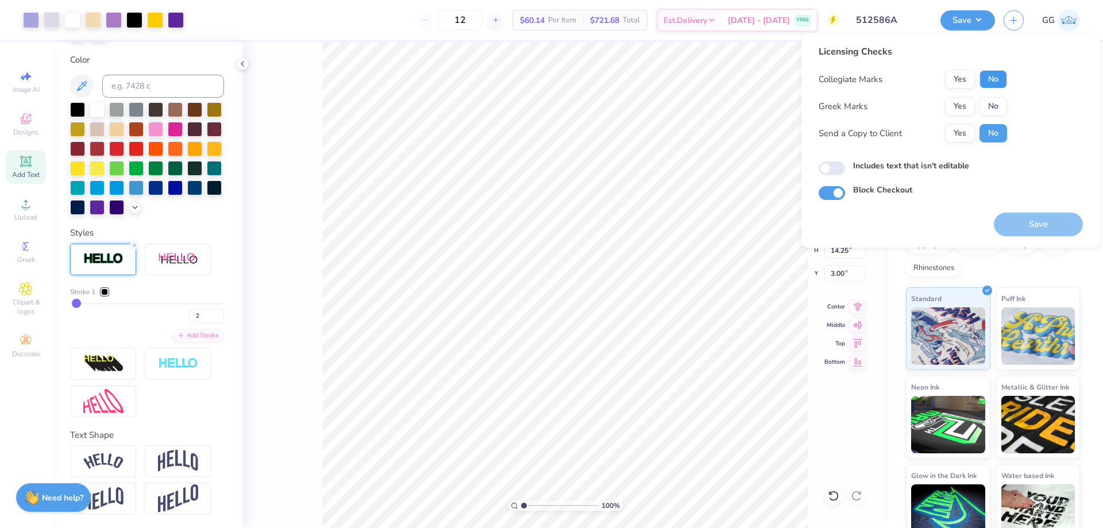
click at [1001, 79] on button "No" at bounding box center [994, 79] width 28 height 18
click at [991, 99] on button "No" at bounding box center [994, 106] width 28 height 18
click at [1033, 216] on button "Save" at bounding box center [1038, 225] width 89 height 24
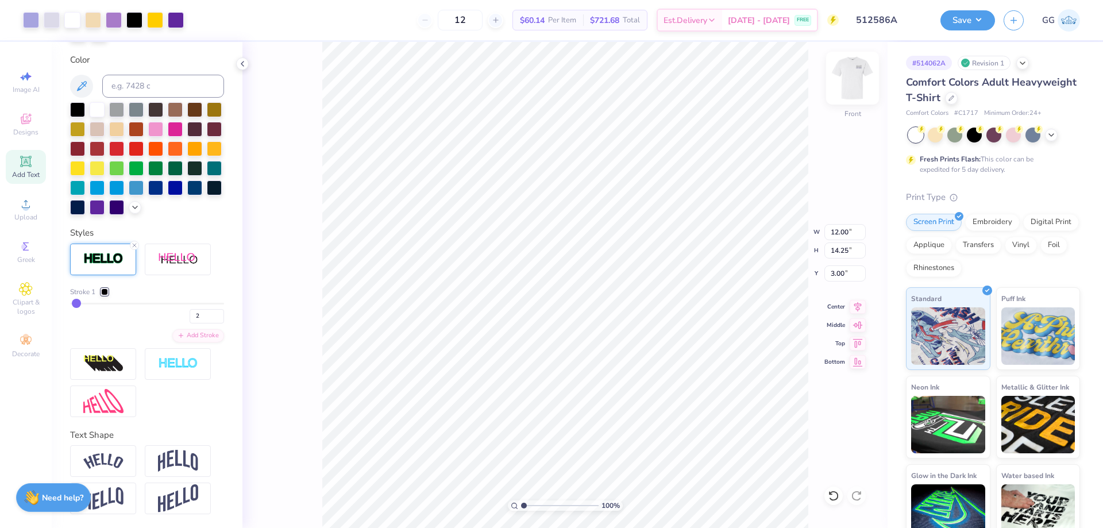
click at [847, 76] on img at bounding box center [853, 78] width 46 height 46
click at [846, 88] on img at bounding box center [853, 78] width 46 height 46
click at [533, 508] on input "range" at bounding box center [560, 506] width 78 height 10
type input "4.02"
click at [547, 506] on input "range" at bounding box center [560, 506] width 78 height 10
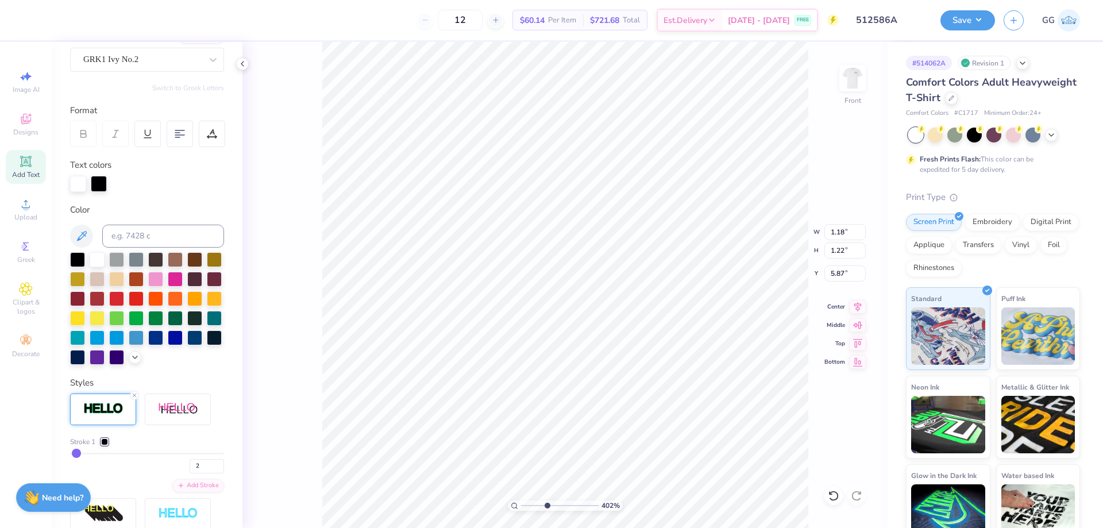
scroll to position [99, 0]
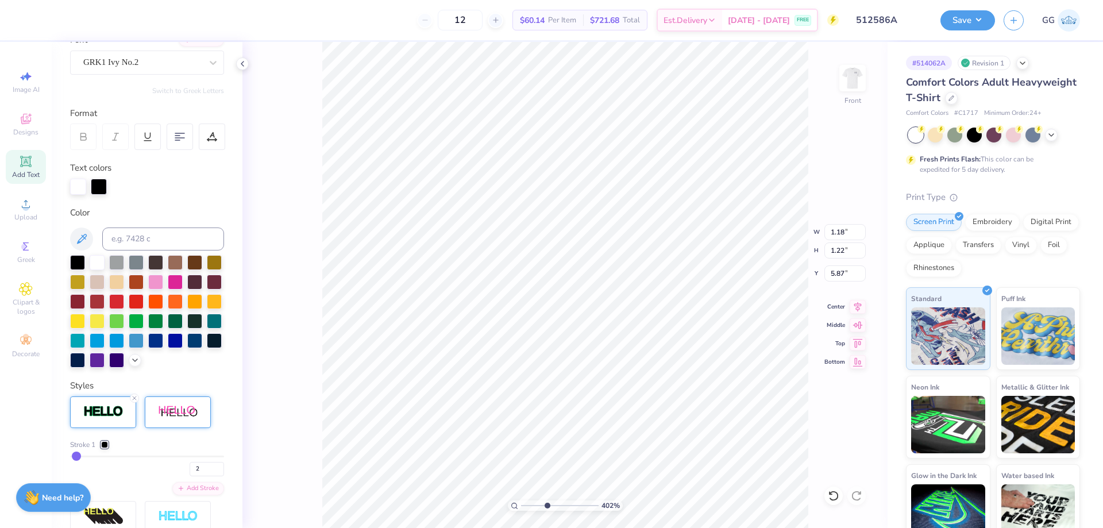
click at [179, 420] on img at bounding box center [178, 412] width 40 height 14
type input "1.38"
type input "1.33"
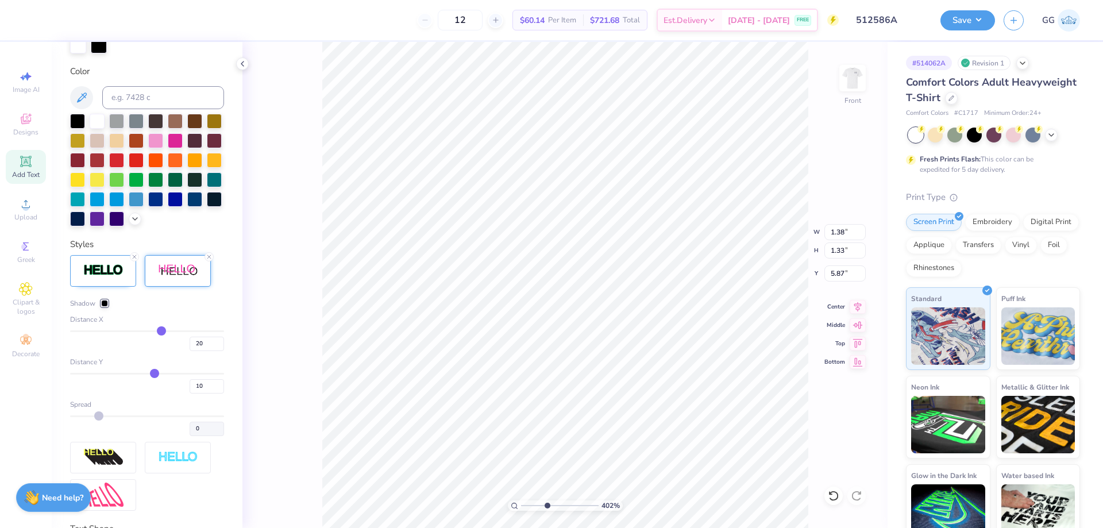
scroll to position [271, 0]
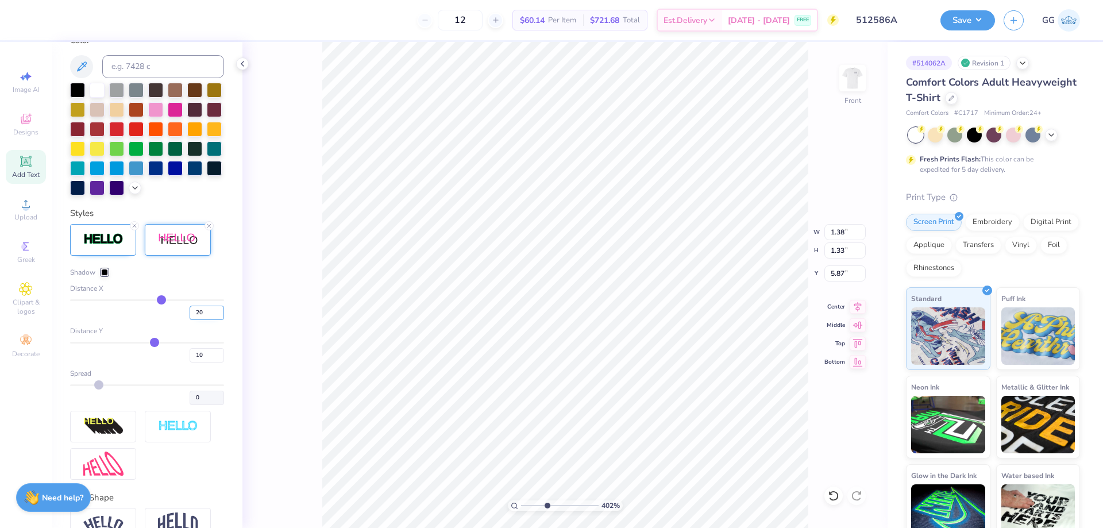
click at [191, 320] on input "20" at bounding box center [207, 313] width 34 height 14
type input "0"
click at [180, 363] on div "10" at bounding box center [147, 352] width 154 height 21
type input "1.18"
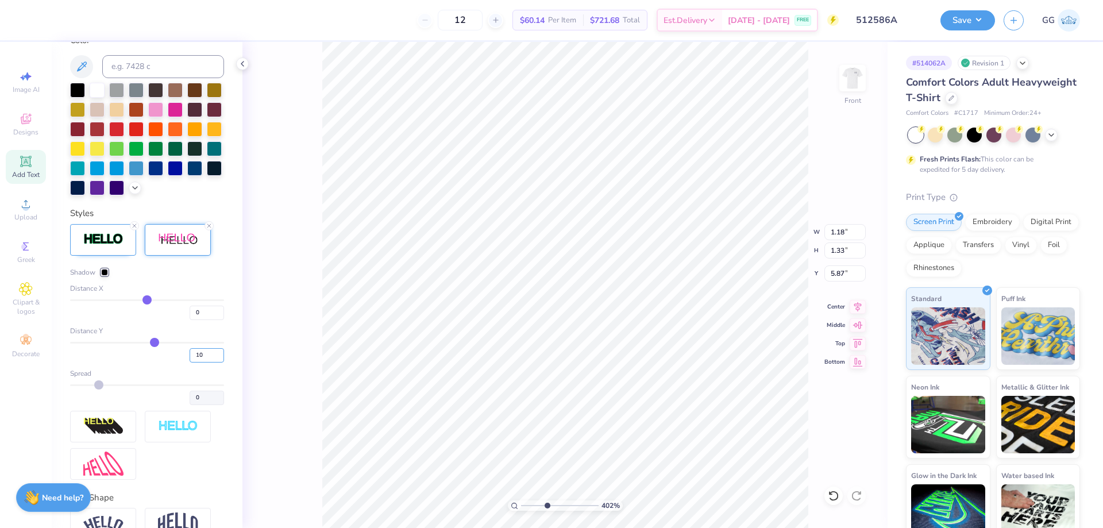
type input "1.32"
type input "6"
type input "1.27"
click at [106, 276] on div at bounding box center [104, 272] width 7 height 7
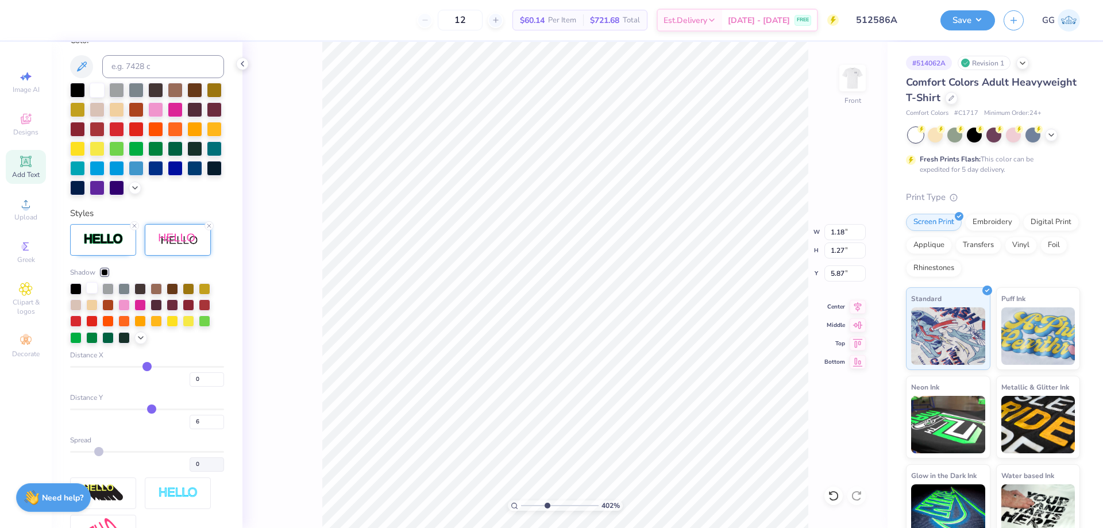
click at [94, 294] on div at bounding box center [91, 287] width 11 height 11
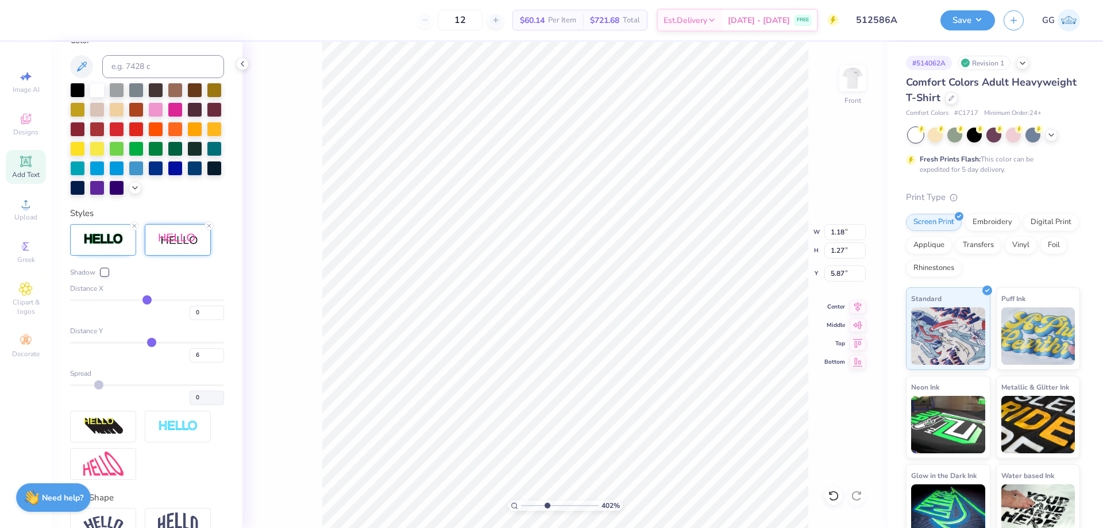
type input "1"
click at [521, 502] on input "range" at bounding box center [560, 506] width 78 height 10
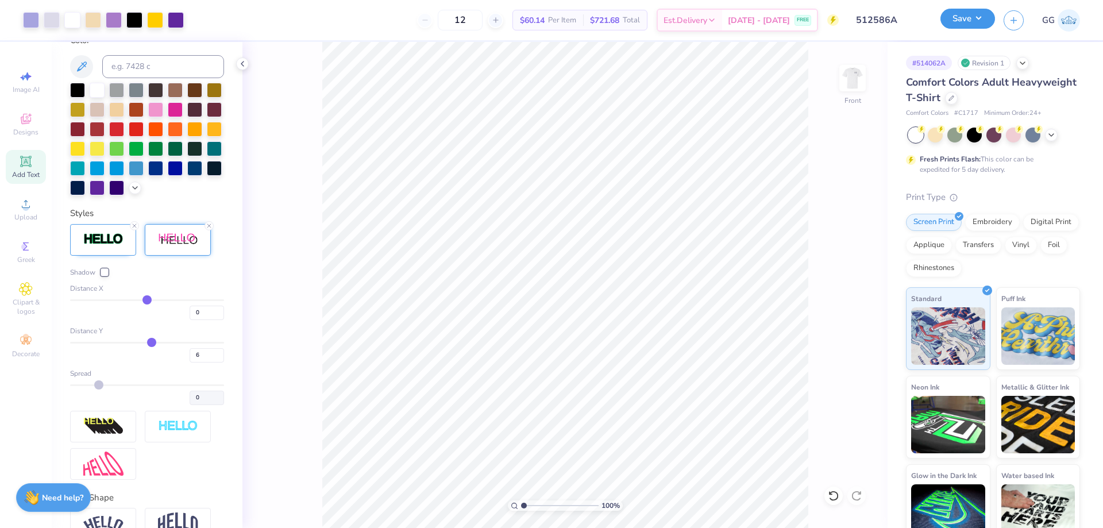
click at [965, 23] on button "Save" at bounding box center [968, 19] width 55 height 20
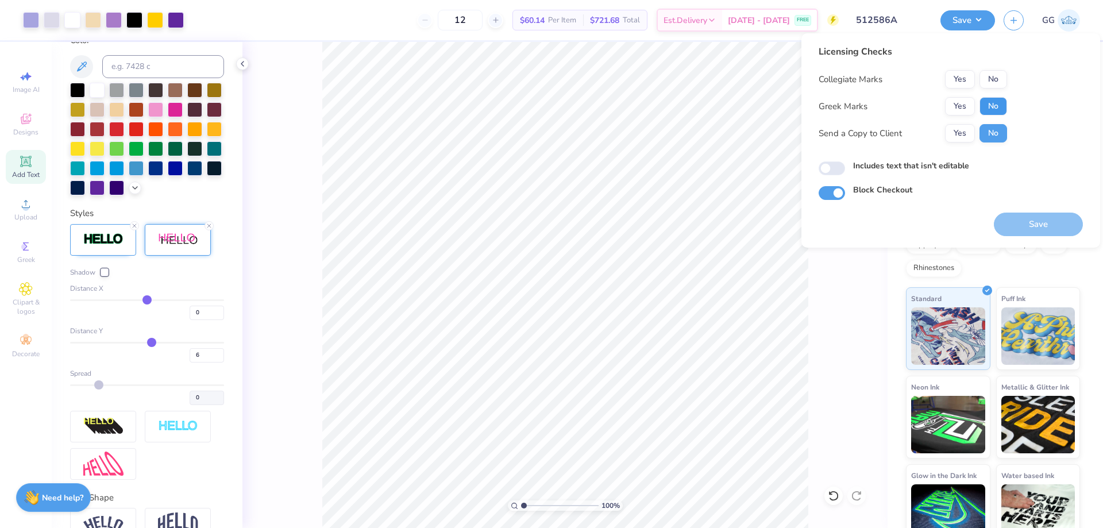
click at [1005, 113] on button "No" at bounding box center [994, 106] width 28 height 18
click at [993, 83] on button "No" at bounding box center [994, 79] width 28 height 18
click at [1025, 222] on button "Save" at bounding box center [1038, 225] width 89 height 24
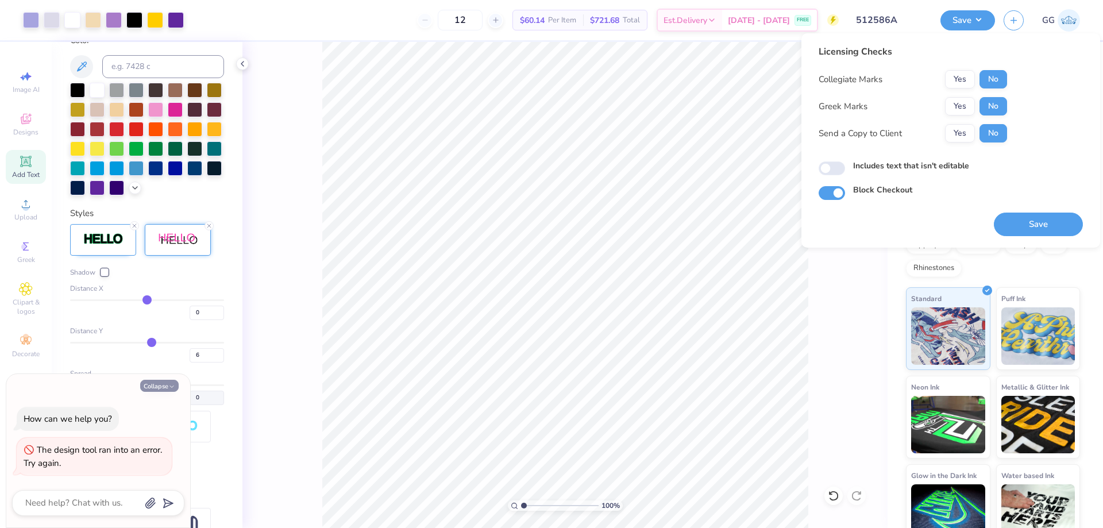
click at [171, 387] on icon "button" at bounding box center [171, 386] width 7 height 7
type textarea "x"
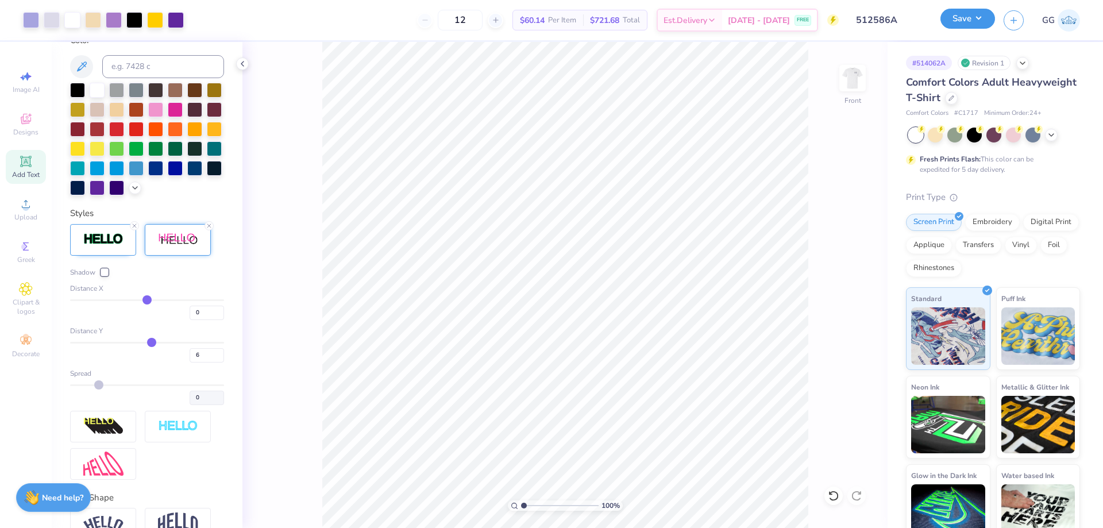
click at [964, 17] on button "Save" at bounding box center [968, 19] width 55 height 20
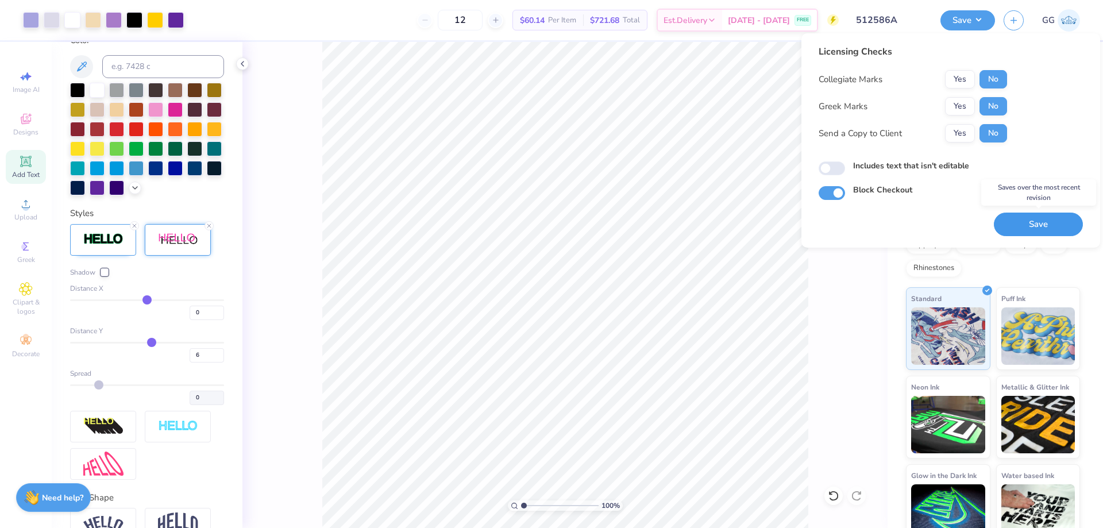
click at [1025, 213] on button "Save" at bounding box center [1038, 225] width 89 height 24
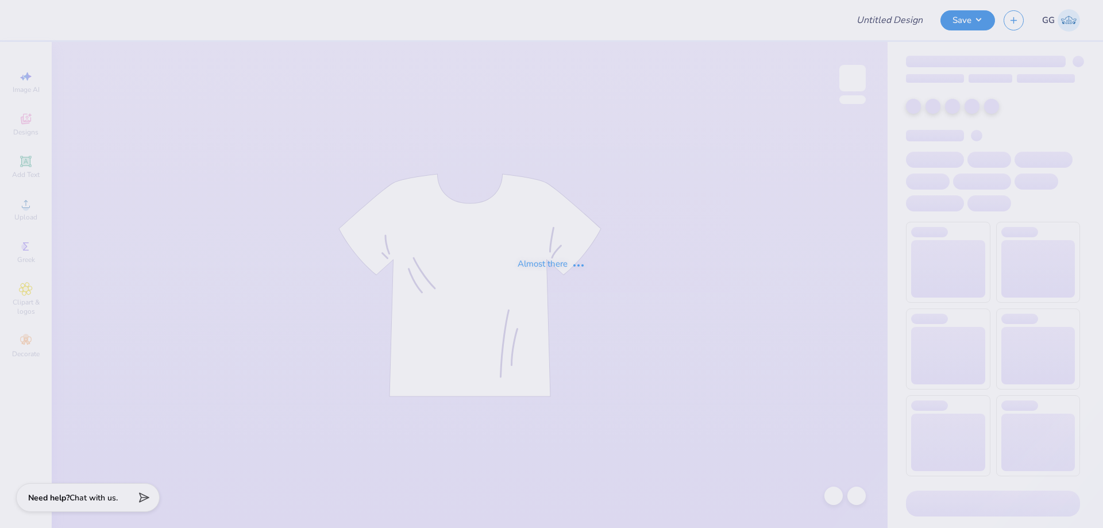
type input "512586A"
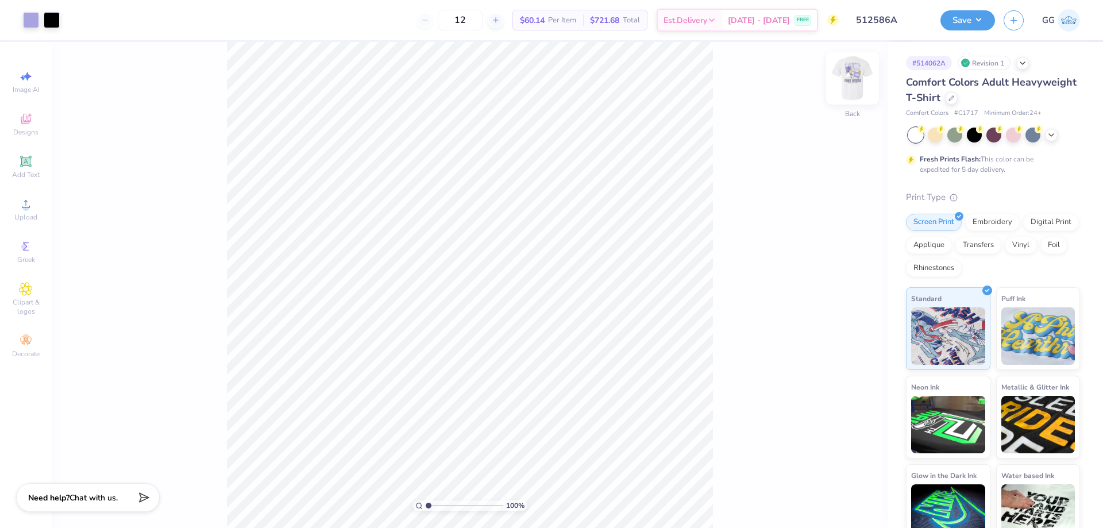
click at [860, 82] on img at bounding box center [853, 78] width 46 height 46
click at [450, 504] on input "range" at bounding box center [465, 506] width 78 height 10
click at [435, 506] on input "range" at bounding box center [465, 506] width 78 height 10
type input "1"
click at [426, 505] on input "range" at bounding box center [465, 506] width 78 height 10
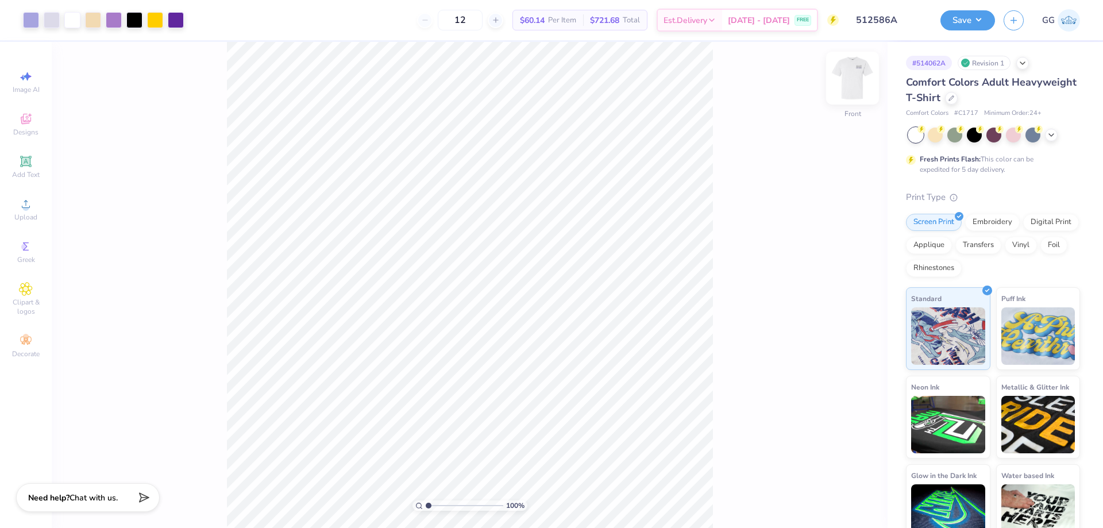
click at [860, 71] on img at bounding box center [853, 78] width 46 height 46
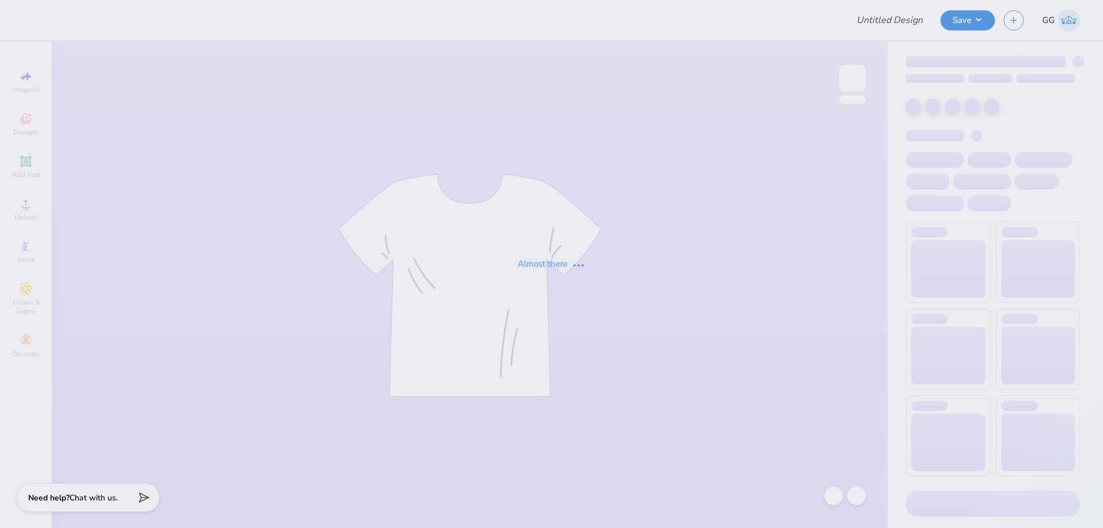
type input "512586A"
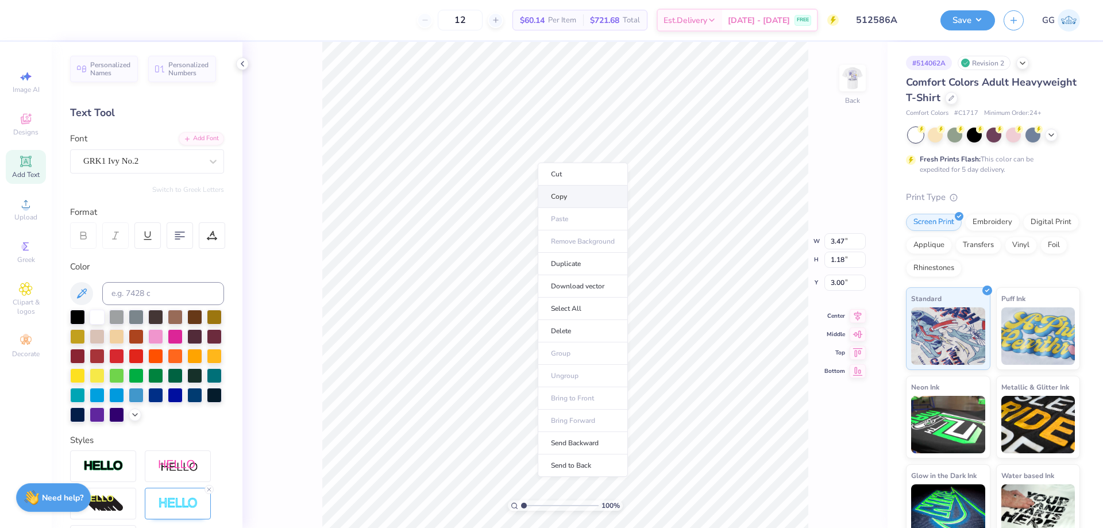
click at [572, 202] on li "Copy" at bounding box center [583, 197] width 90 height 22
click at [850, 82] on img at bounding box center [853, 78] width 46 height 46
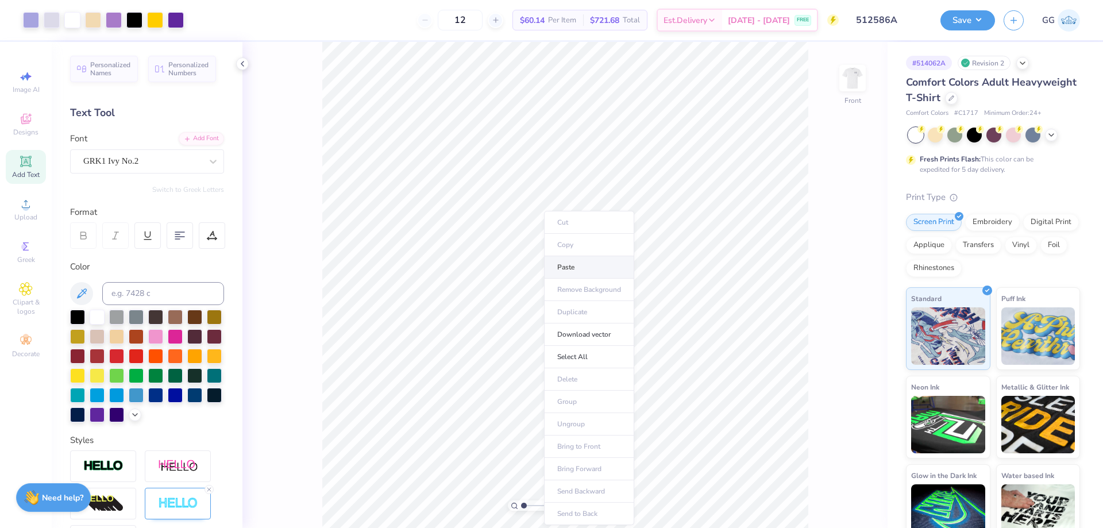
click at [576, 274] on li "Paste" at bounding box center [589, 267] width 90 height 22
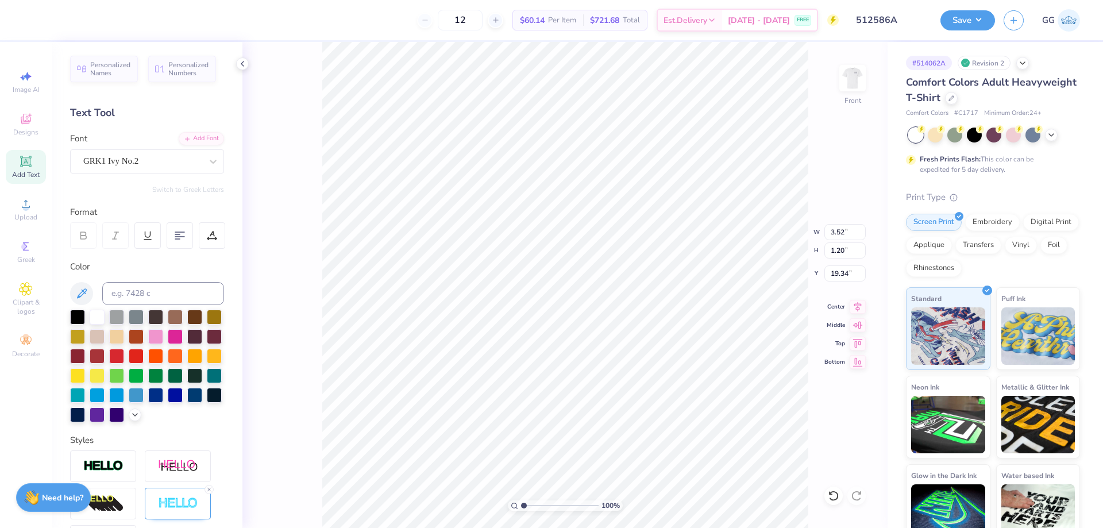
type input "19.34"
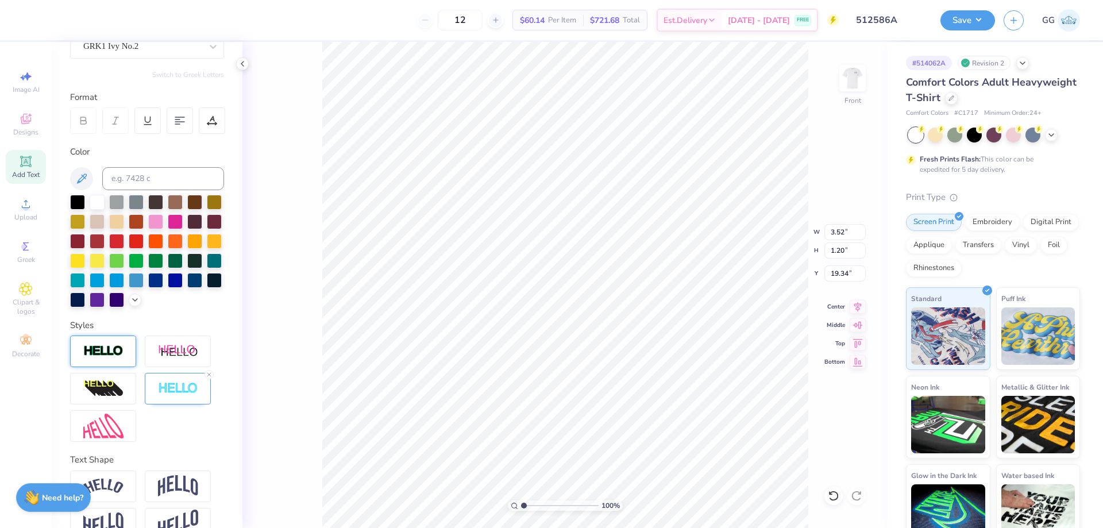
click at [114, 367] on div at bounding box center [103, 352] width 66 height 32
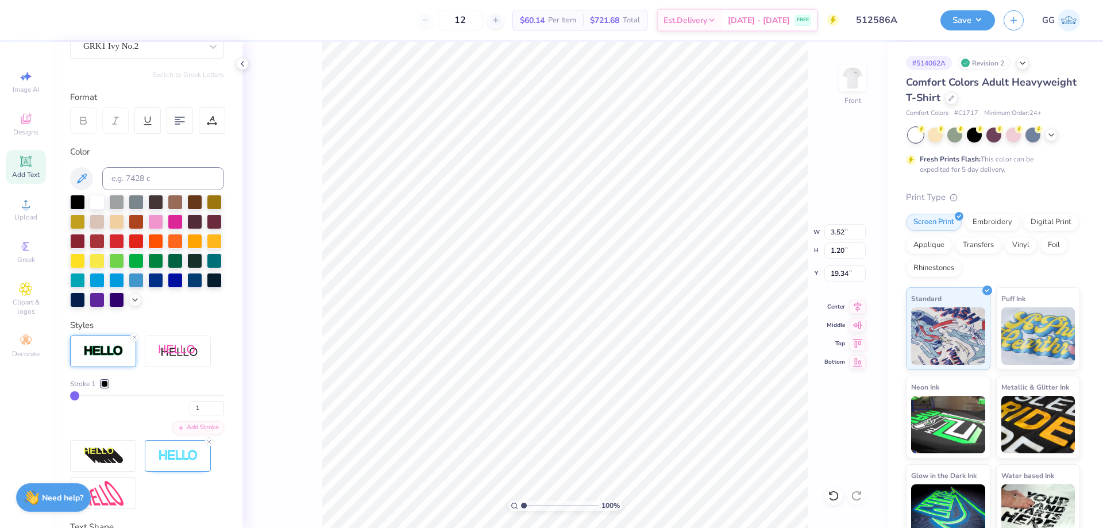
scroll to position [10, 2]
click at [209, 445] on icon at bounding box center [209, 441] width 7 height 7
click at [210, 416] on input "1" at bounding box center [207, 408] width 34 height 14
type input "2"
click at [212, 416] on input "2" at bounding box center [207, 408] width 34 height 14
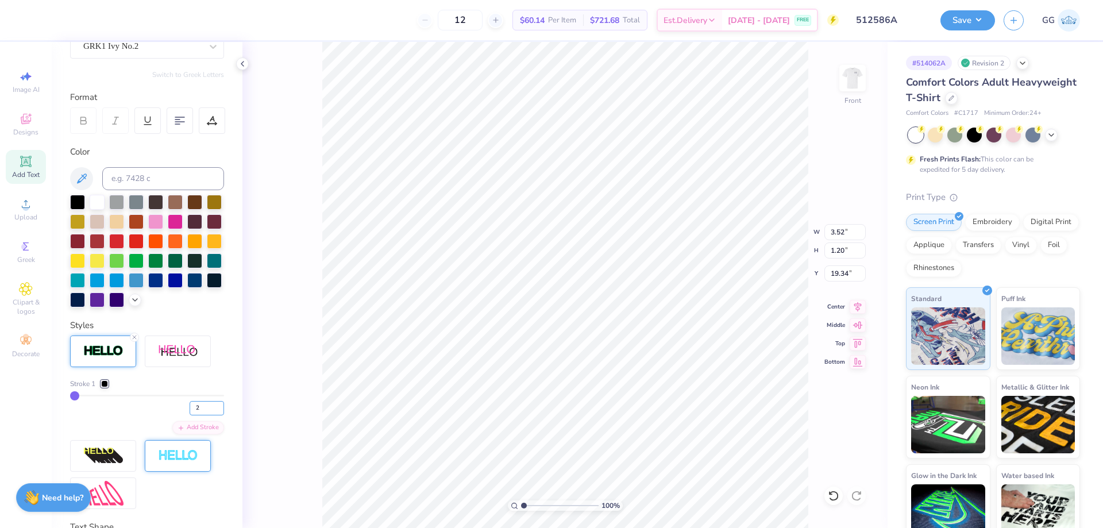
type input "2"
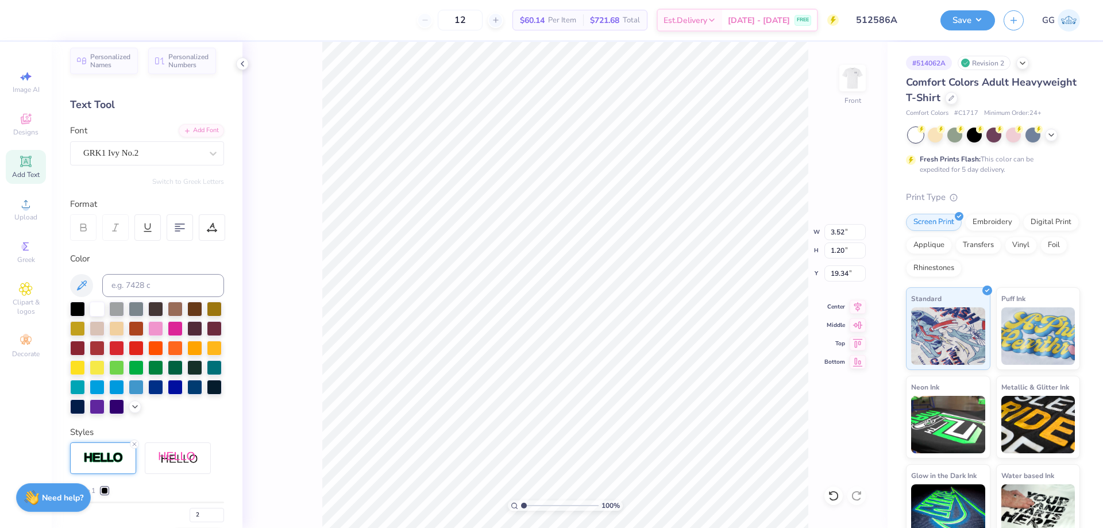
scroll to position [0, 0]
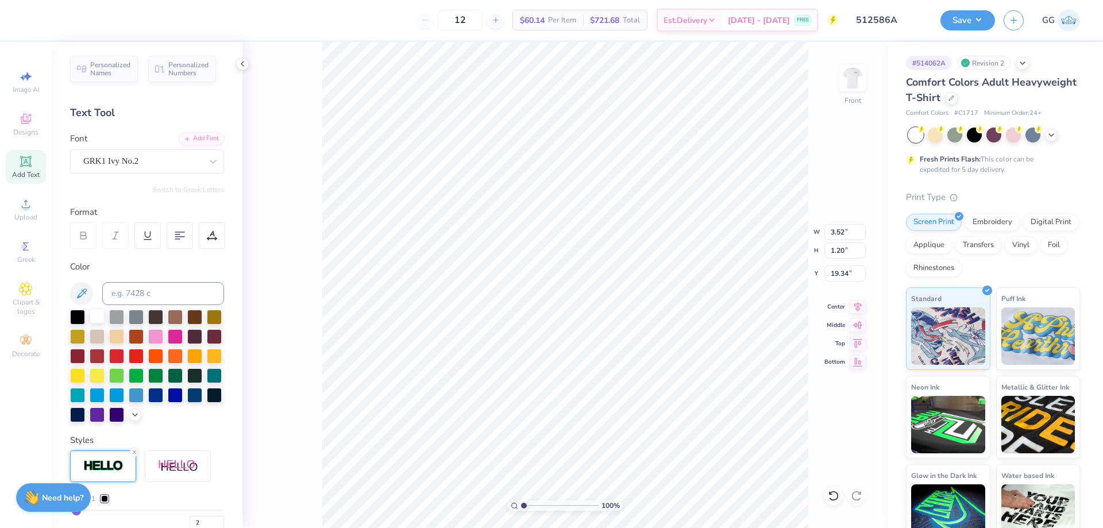
click at [98, 314] on div at bounding box center [97, 316] width 15 height 15
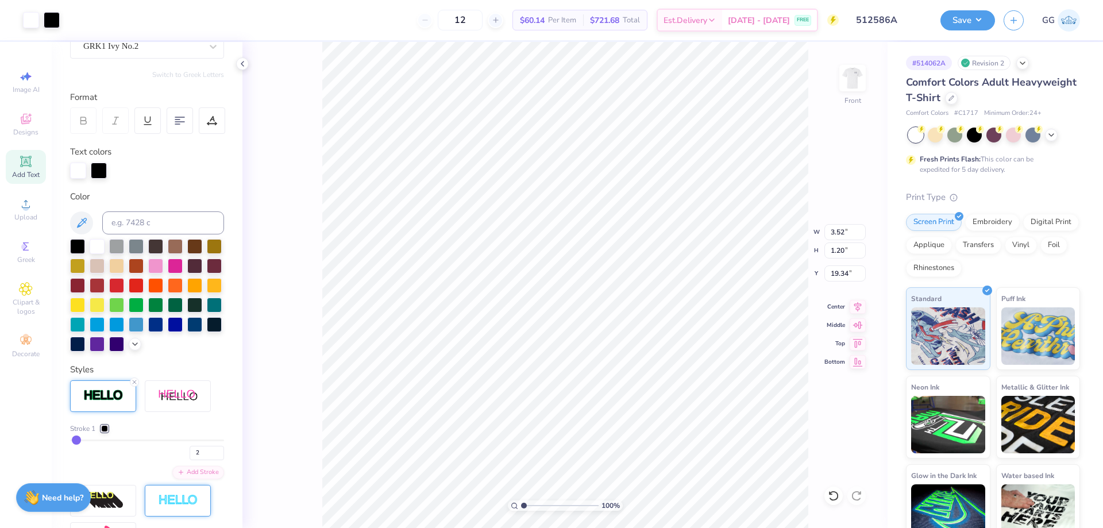
scroll to position [10, 2]
type textarea "P"
type input "7.14"
click at [544, 506] on input "range" at bounding box center [560, 506] width 78 height 10
type input "6.33"
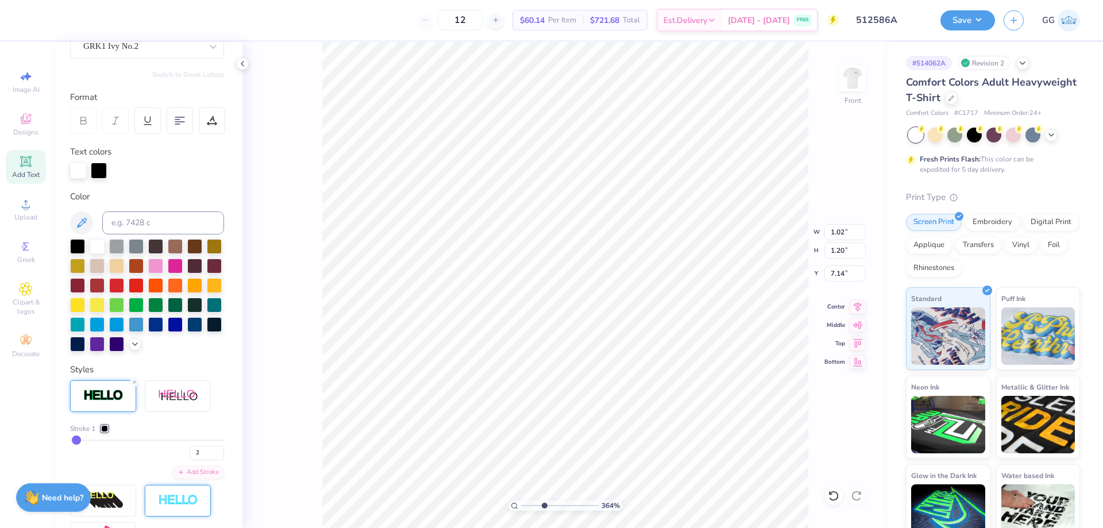
click at [565, 507] on input "range" at bounding box center [560, 506] width 78 height 10
type input "7.19"
type input "1.07"
type input "1.18"
type input "4.68"
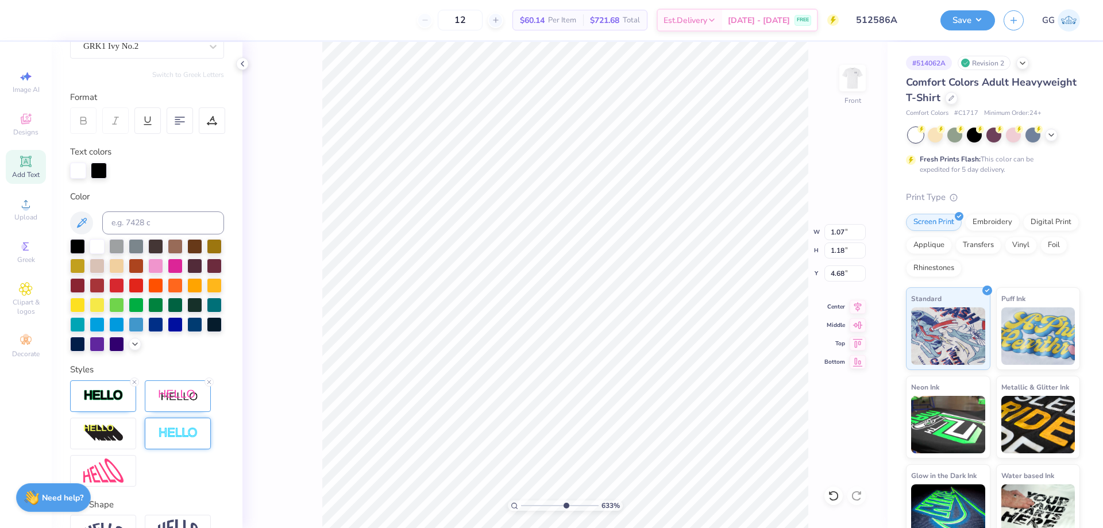
type input "1.18"
type input "1.27"
type input "5.87"
type input "1.02"
type input "1.20"
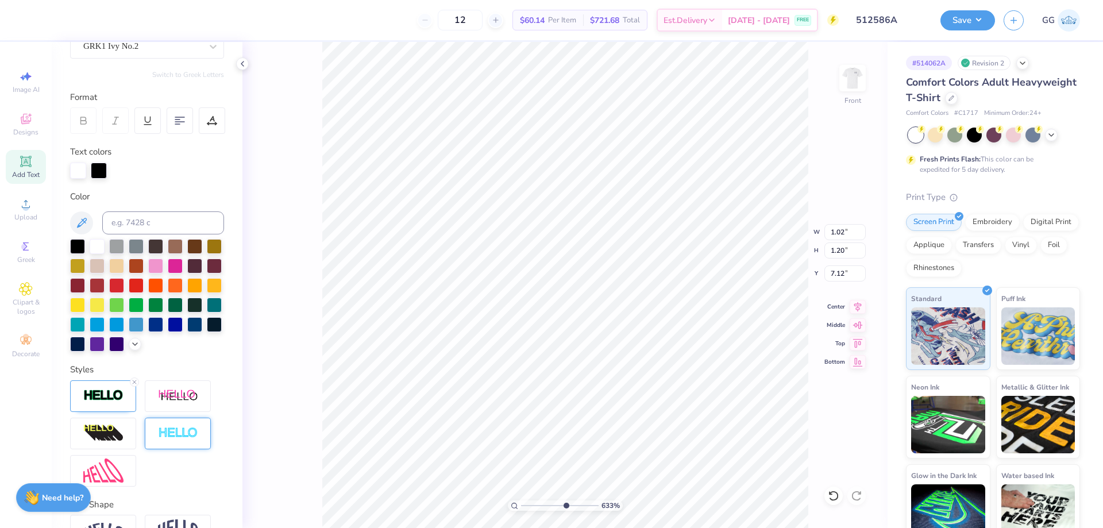
type input "7.16"
type input "1.07"
type input "1.24"
type input "7.14"
type input "1.10"
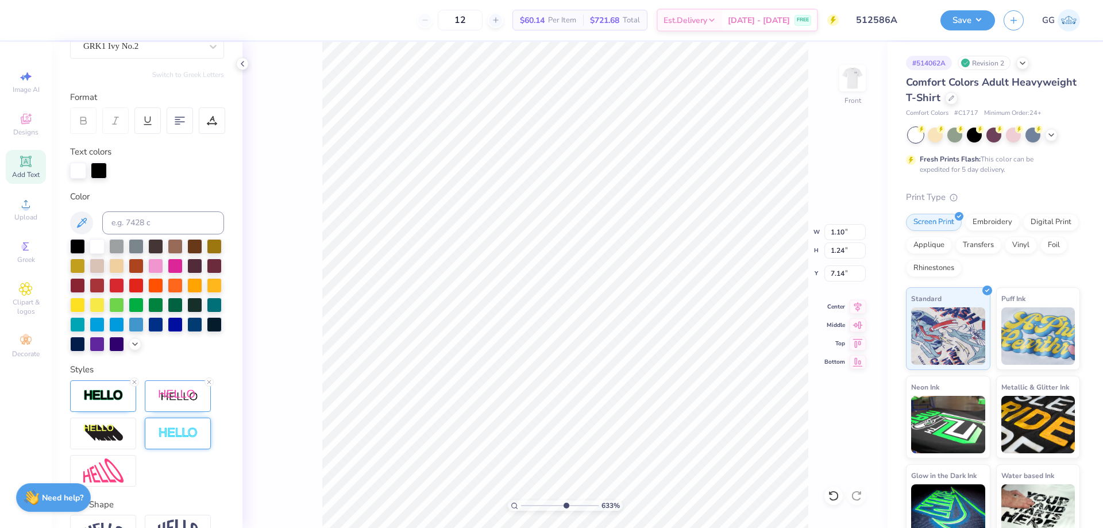
type input "1.19"
type input "5.87"
type input "1.07"
type input "1.18"
type input "4.68"
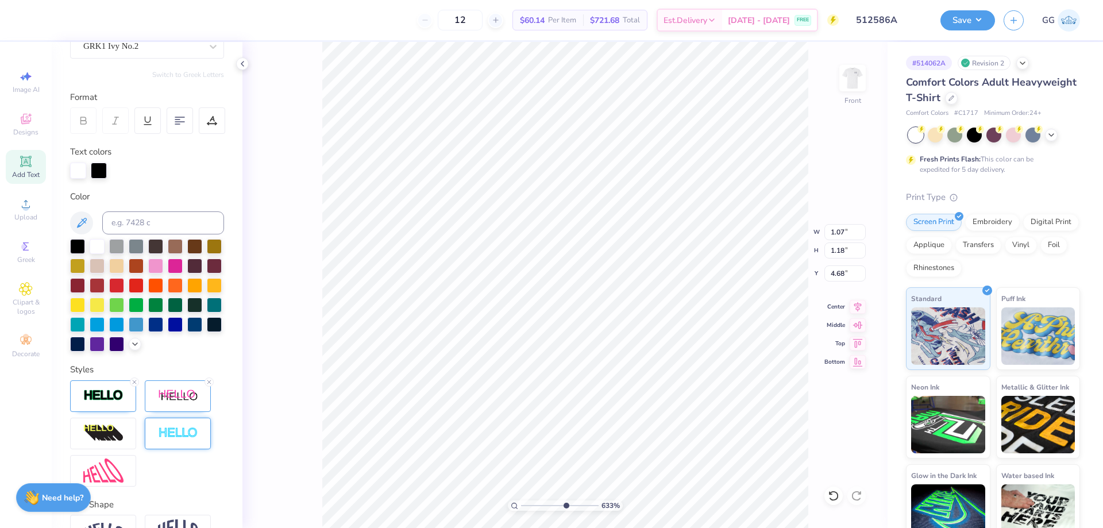
type input "1.10"
type input "1.19"
type input "5.87"
type input "1.08"
type input "1.16"
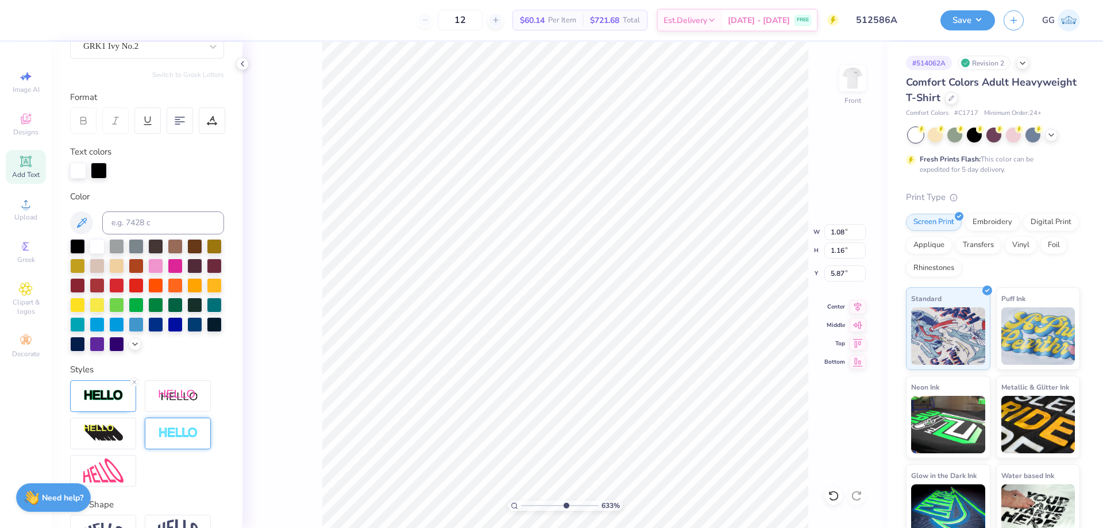
type input "1.07"
type input "1.24"
type input "7.14"
type input "1.08"
type input "1.16"
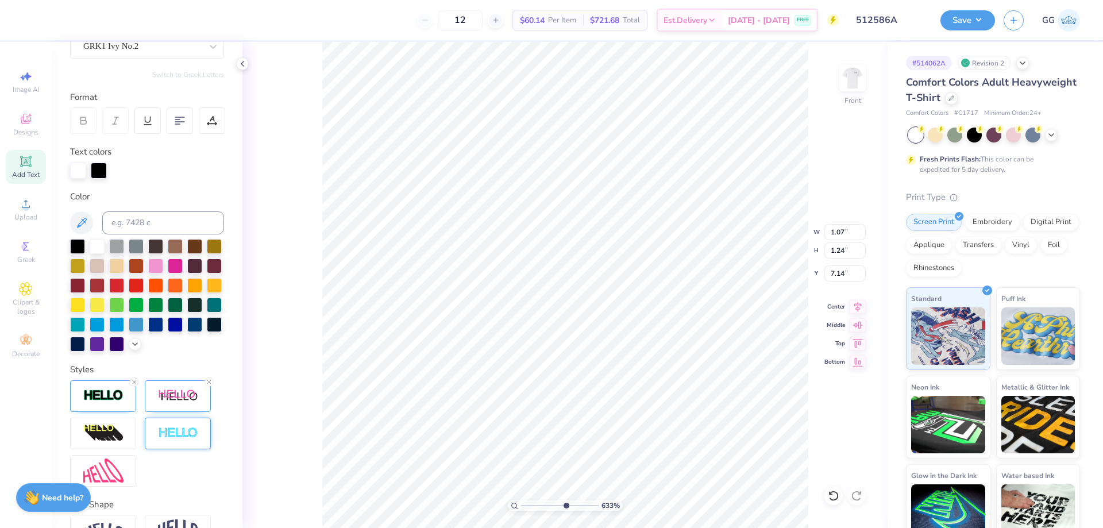
type input "5.87"
type input "1.07"
type input "1.24"
type input "7.10"
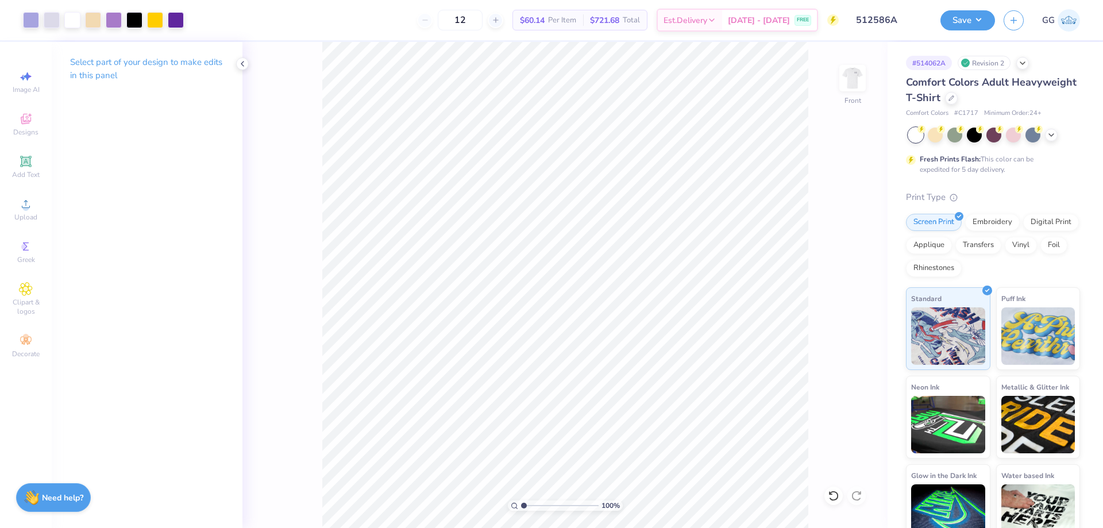
type input "4.61"
click at [552, 505] on input "range" at bounding box center [560, 506] width 78 height 10
type input "1.08"
type input "1.16"
type input "5.87"
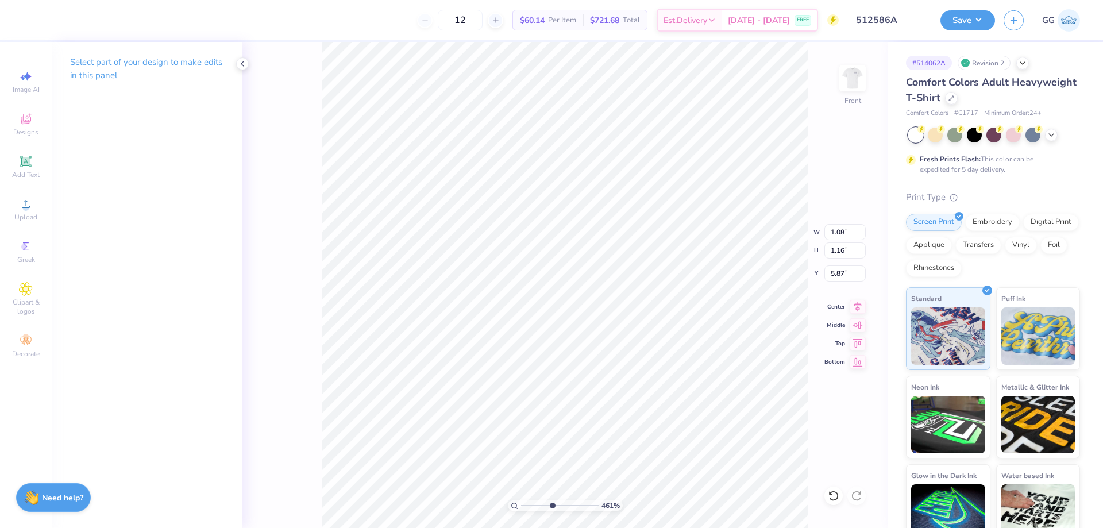
type input "1.07"
type input "1.24"
type input "7.07"
type input "1.06"
type input "1.23"
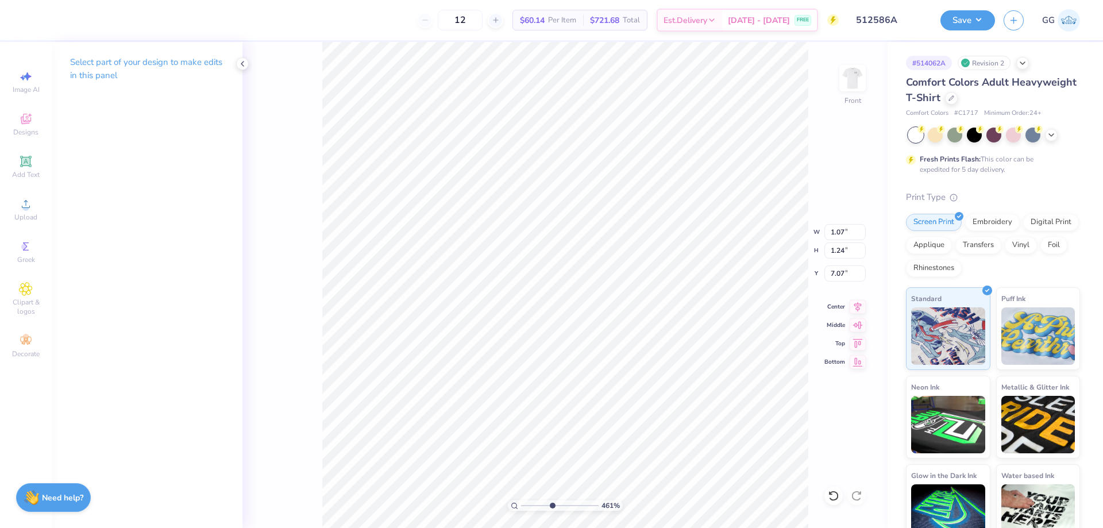
type input "7.08"
click at [560, 507] on input "range" at bounding box center [560, 506] width 78 height 10
type input "7"
click at [570, 506] on input "range" at bounding box center [560, 506] width 78 height 10
type input "1.08"
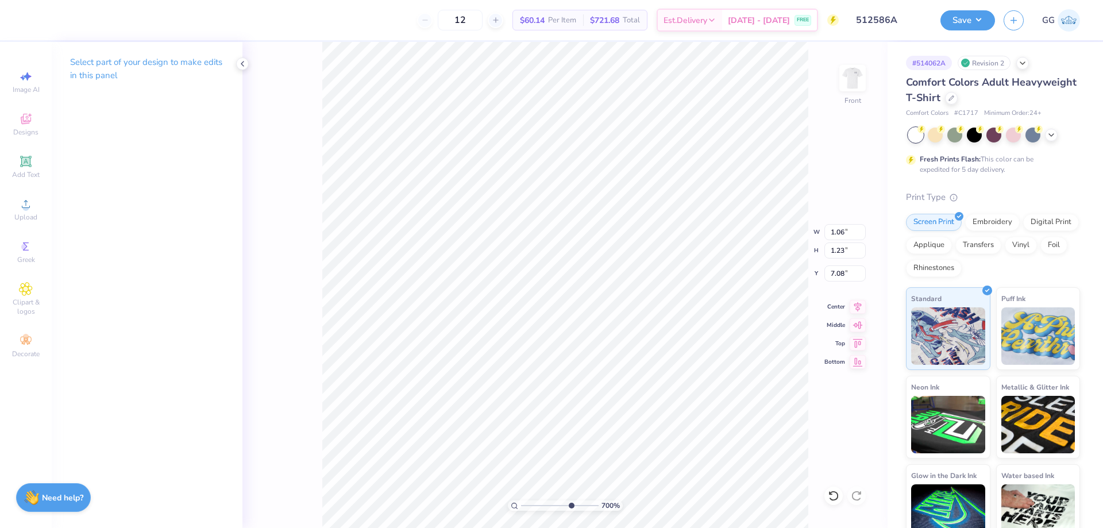
type input "1.25"
type input "7.07"
type input "1.24"
type input "7.03"
type input "1.16"
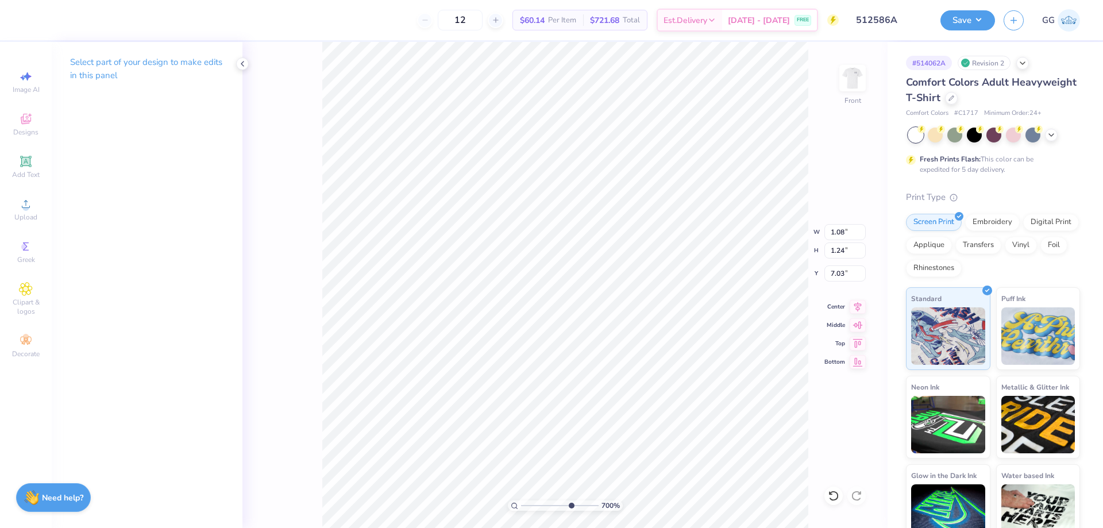
type input "5.87"
type input "1.24"
type input "7.03"
type input "1.07"
type input "1.18"
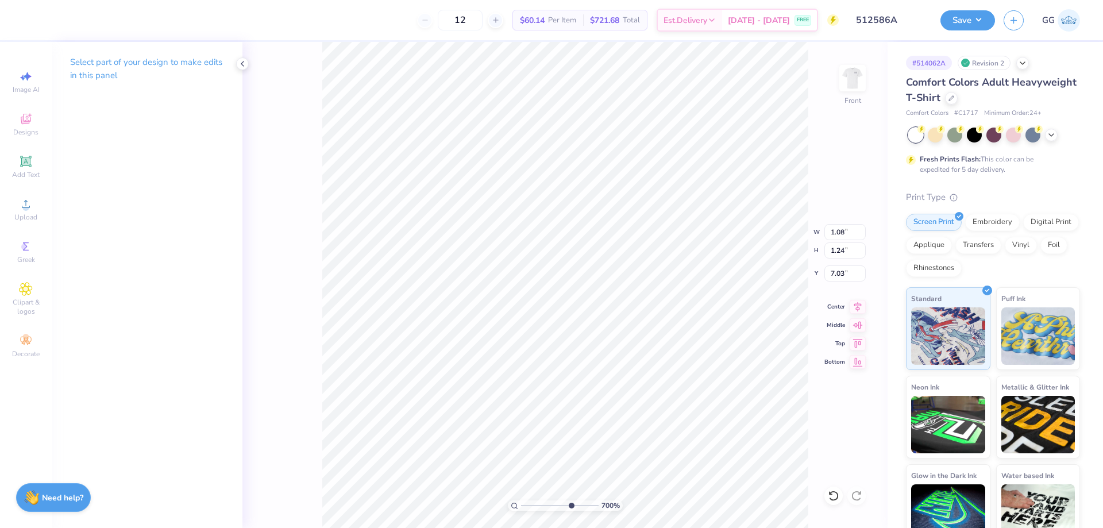
type input "4.68"
type input "7.23"
type input "2.67"
type input "3.00"
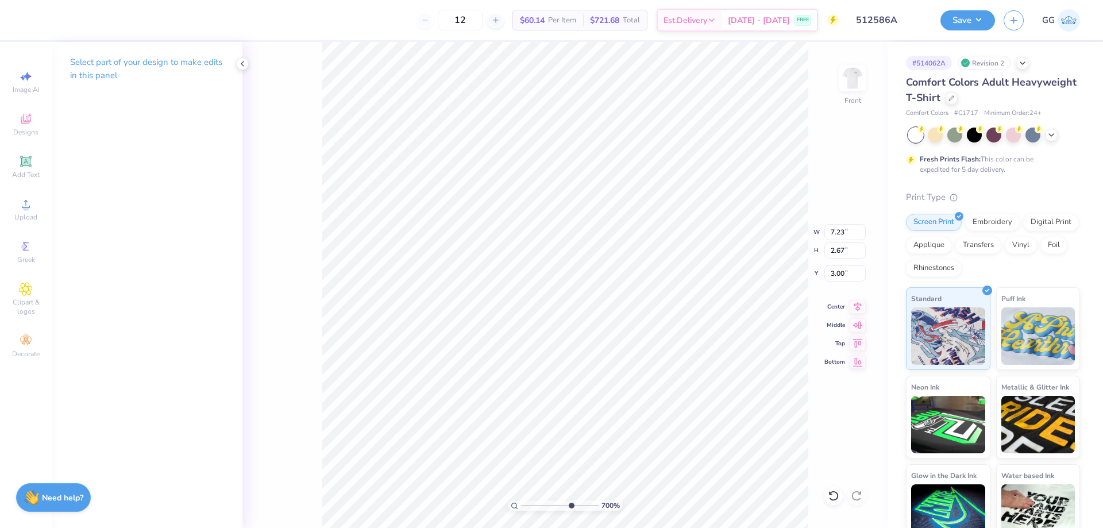
type input "1.08"
type input "1.16"
type input "5.87"
type input "1.24"
type input "7.03"
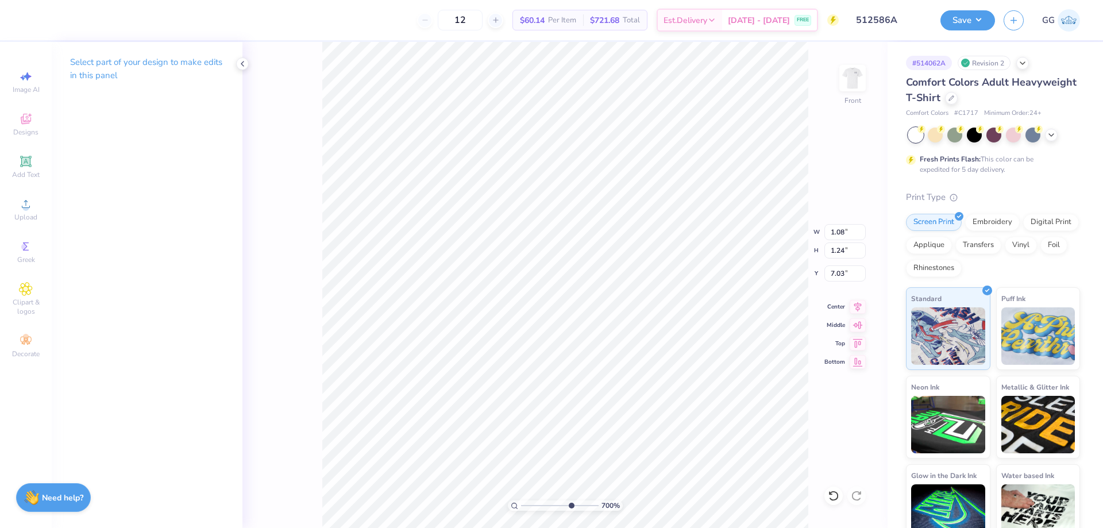
type input "1.05"
type input "1.21"
type input "7.06"
type input "1.03"
type input "1.19"
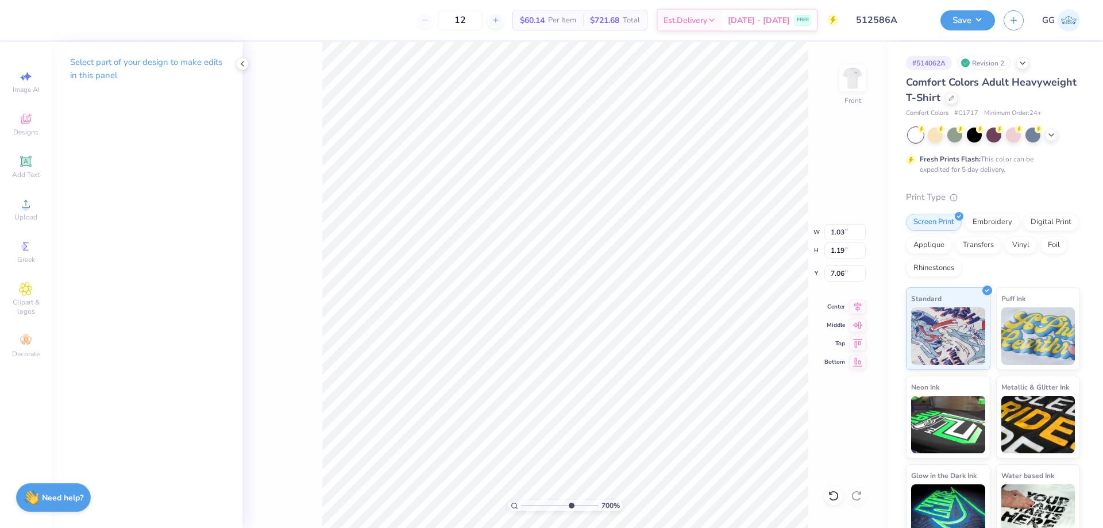
click at [279, 110] on div "700 % Front W 1.03 1.03 " H 1.19 1.19 " Y 7.06 7.06 " Center Middle Top Bottom" at bounding box center [565, 285] width 645 height 486
click at [99, 72] on p "Select part of your design to make edits in this panel" at bounding box center [147, 69] width 154 height 26
click at [550, 505] on input "range" at bounding box center [560, 506] width 78 height 10
type input "1.41"
click at [527, 506] on input "range" at bounding box center [560, 506] width 78 height 10
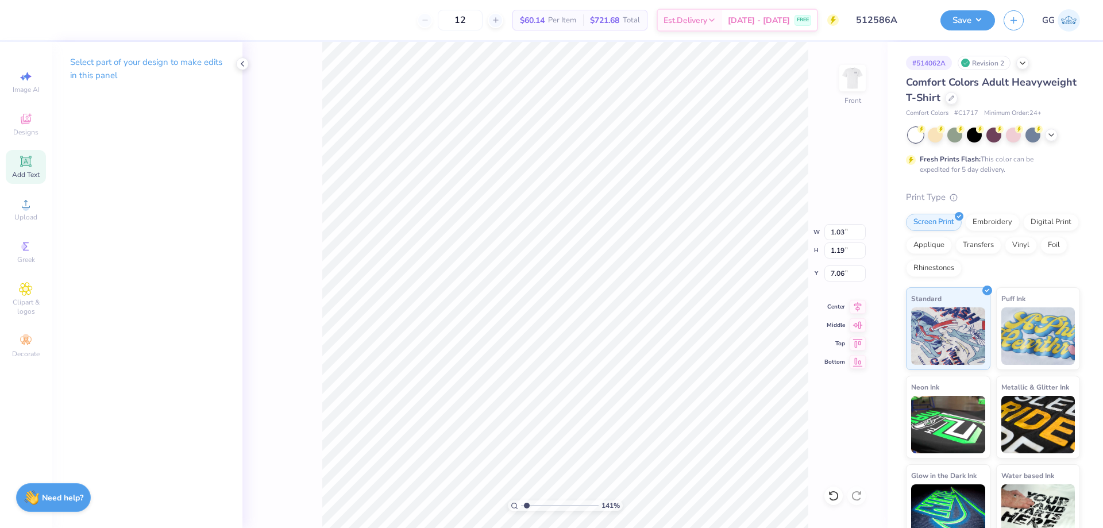
click at [22, 172] on span "Add Text" at bounding box center [26, 174] width 28 height 9
type input "5.69"
type input "1.65"
type input "12.93"
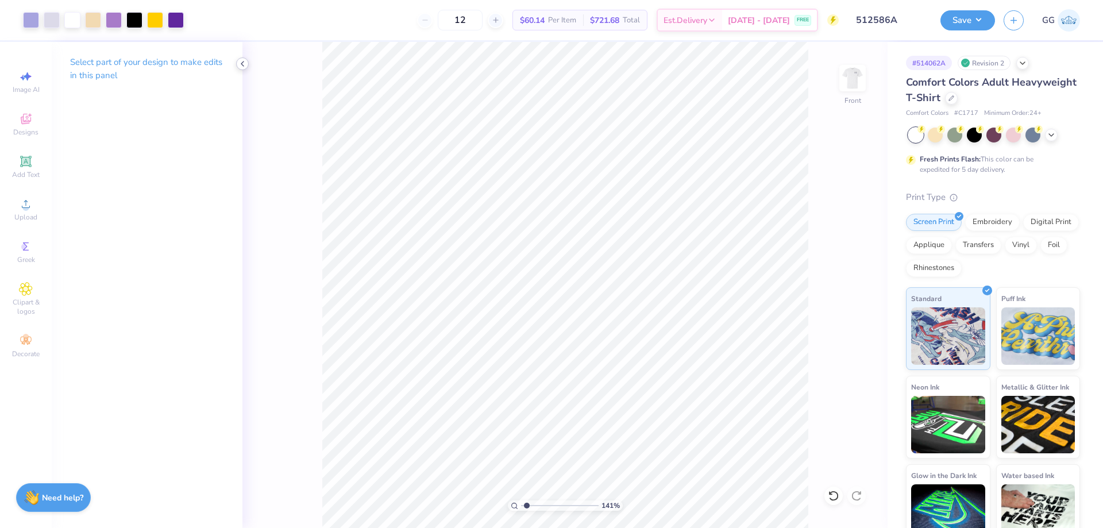
click at [240, 61] on icon at bounding box center [242, 63] width 9 height 9
click at [25, 172] on span "Add Text" at bounding box center [26, 174] width 28 height 9
click at [242, 63] on polyline at bounding box center [242, 63] width 2 height 5
click at [440, 505] on input "range" at bounding box center [465, 506] width 78 height 10
drag, startPoint x: 432, startPoint y: 505, endPoint x: 425, endPoint y: 501, distance: 8.0
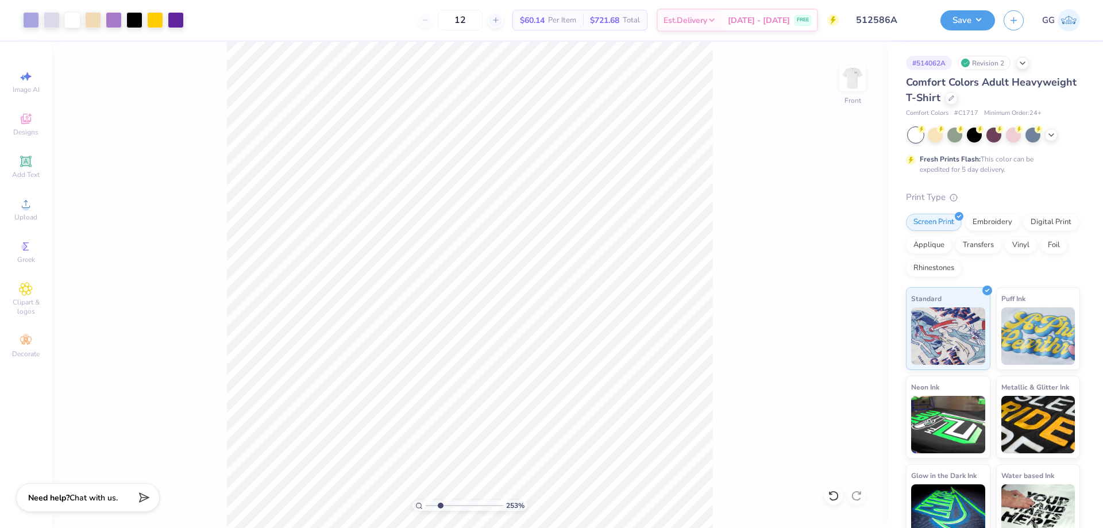
type input "1"
click at [426, 502] on input "range" at bounding box center [465, 506] width 78 height 10
click at [943, 14] on button "Save" at bounding box center [968, 19] width 55 height 20
click at [972, 27] on button "Save" at bounding box center [968, 19] width 55 height 20
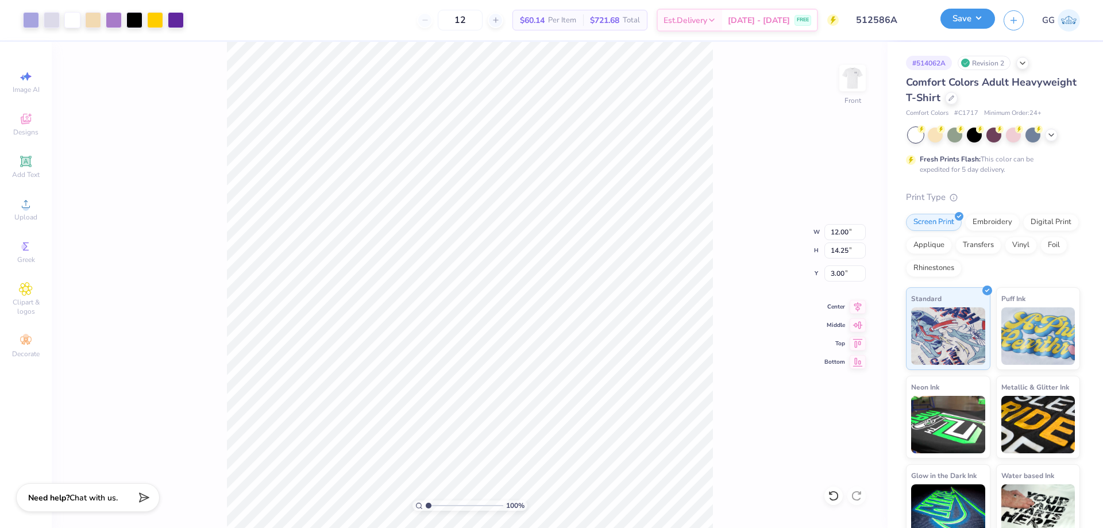
click at [972, 27] on button "Save" at bounding box center [968, 19] width 55 height 20
click at [959, 24] on button "Save" at bounding box center [968, 19] width 55 height 20
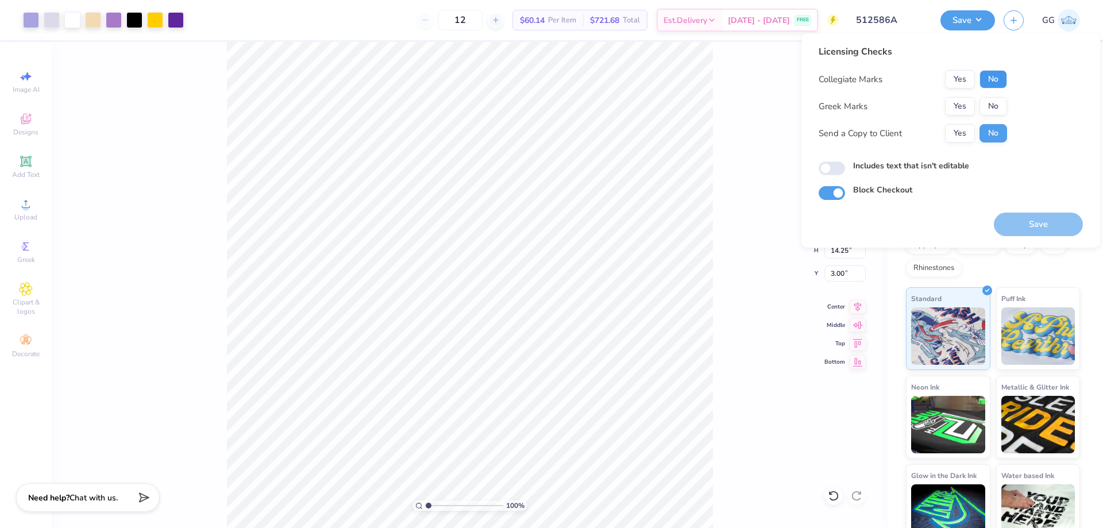
click at [1002, 82] on button "No" at bounding box center [994, 79] width 28 height 18
click at [994, 103] on button "No" at bounding box center [994, 106] width 28 height 18
click at [1043, 235] on button "Save" at bounding box center [1038, 225] width 89 height 24
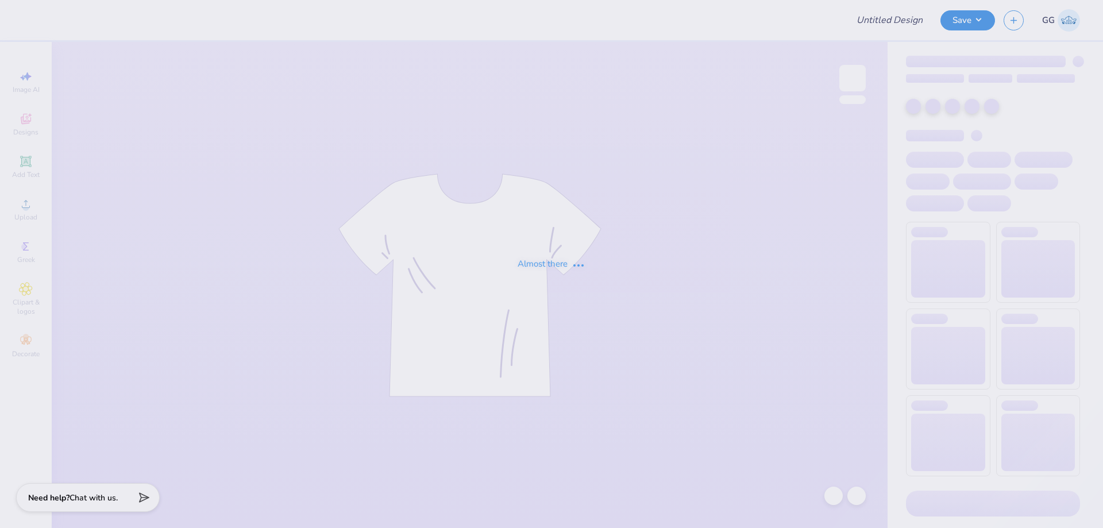
type input "512586A"
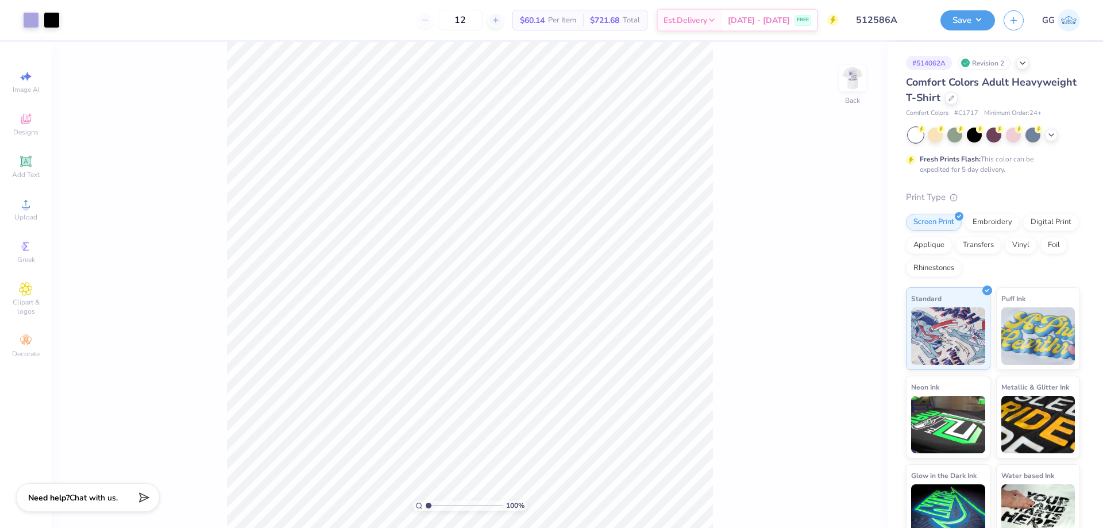
drag, startPoint x: 848, startPoint y: 93, endPoint x: 455, endPoint y: 509, distance: 573.2
click at [848, 91] on div "Back" at bounding box center [853, 85] width 26 height 41
type input "3.35"
click at [447, 507] on input "range" at bounding box center [465, 506] width 78 height 10
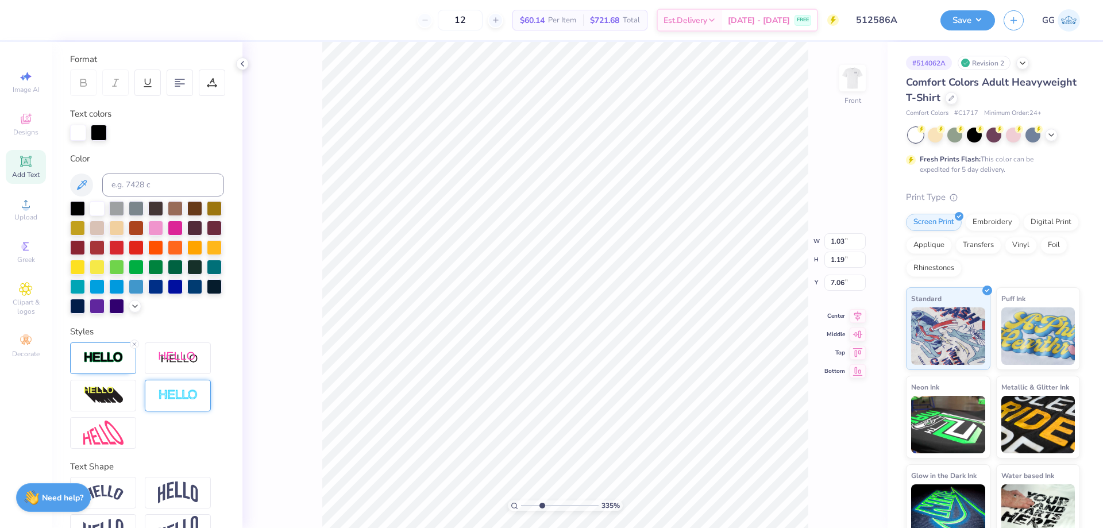
scroll to position [172, 0]
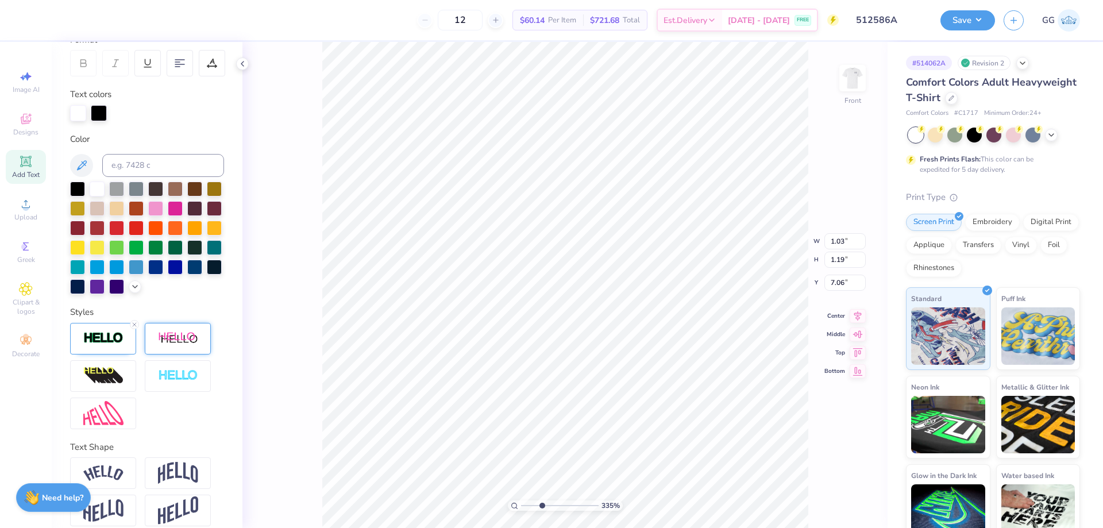
click at [189, 355] on div at bounding box center [178, 339] width 66 height 32
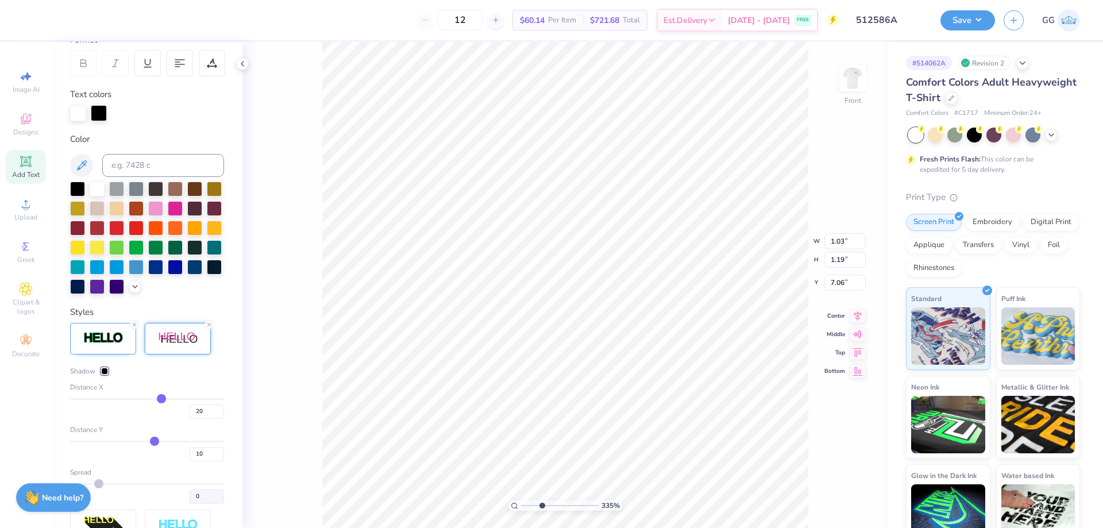
scroll to position [10, 1]
click at [191, 419] on input "20" at bounding box center [207, 412] width 34 height 14
type input "0"
click at [171, 461] on div "10" at bounding box center [147, 451] width 154 height 21
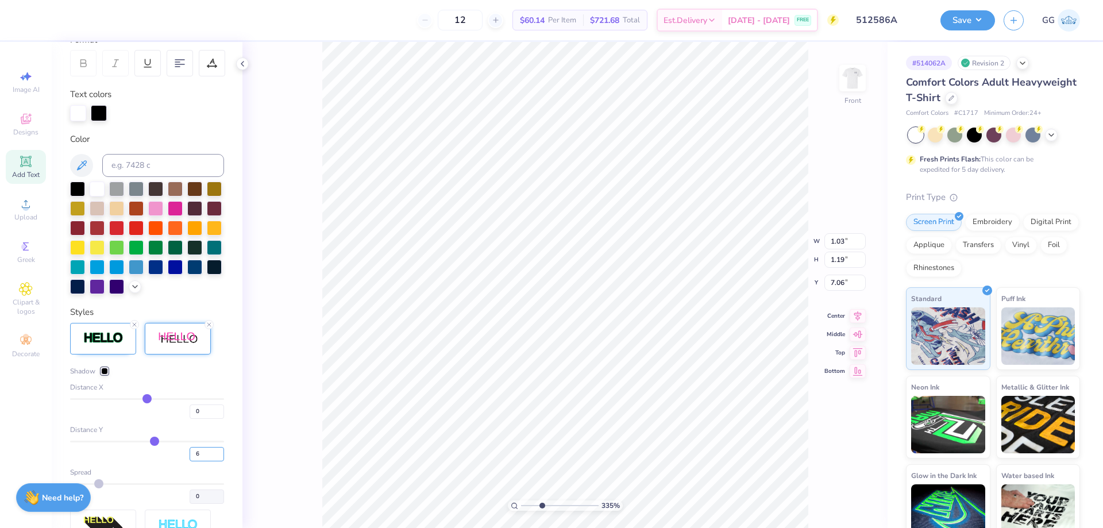
type input "6"
click at [105, 375] on div at bounding box center [104, 371] width 7 height 7
click at [108, 375] on div at bounding box center [104, 371] width 7 height 7
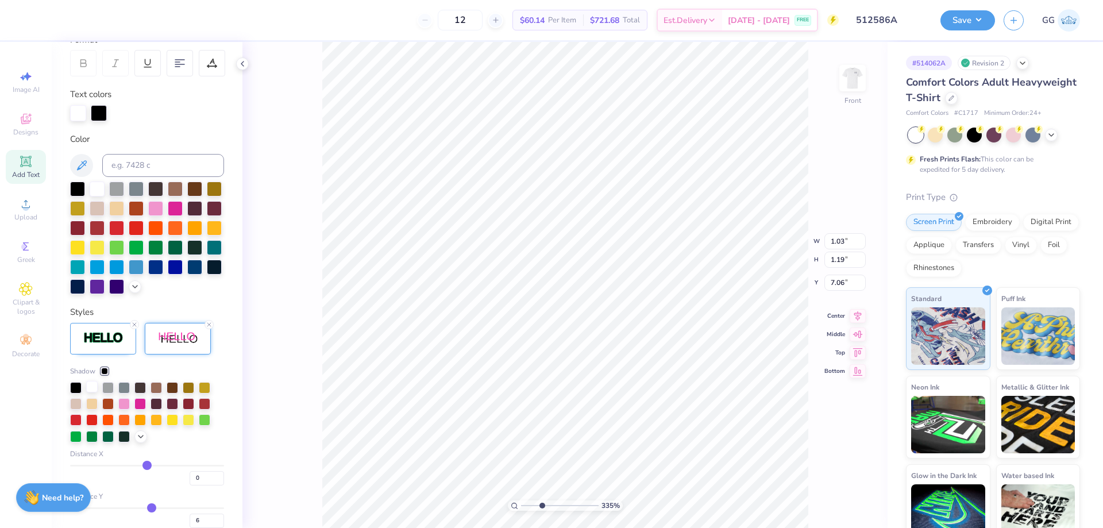
click at [89, 393] on div at bounding box center [91, 386] width 11 height 11
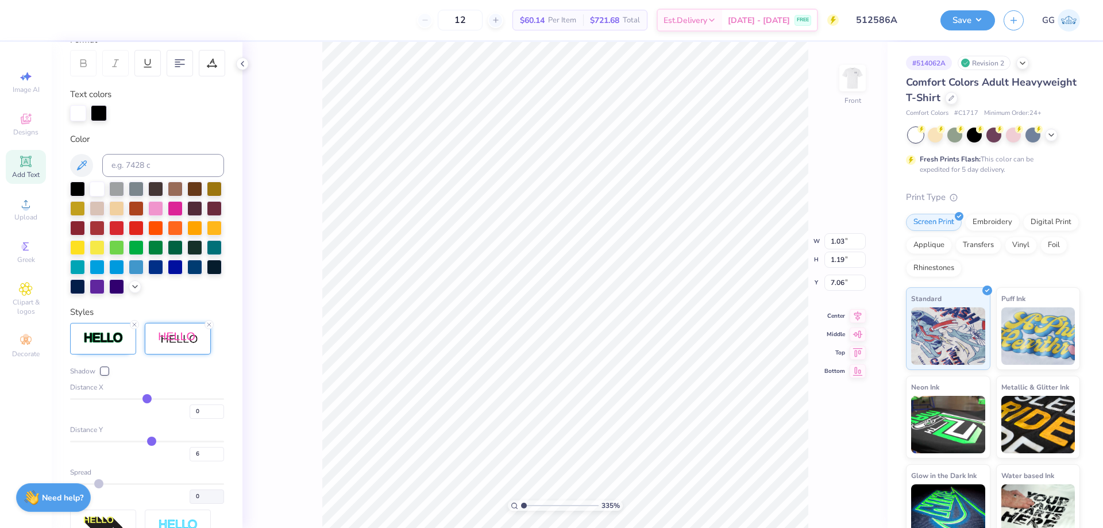
click at [522, 505] on input "range" at bounding box center [560, 506] width 78 height 10
click at [551, 506] on input "range" at bounding box center [560, 506] width 78 height 10
click at [563, 506] on input "range" at bounding box center [560, 506] width 78 height 10
drag, startPoint x: 539, startPoint y: 505, endPoint x: 511, endPoint y: 503, distance: 27.6
type input "1"
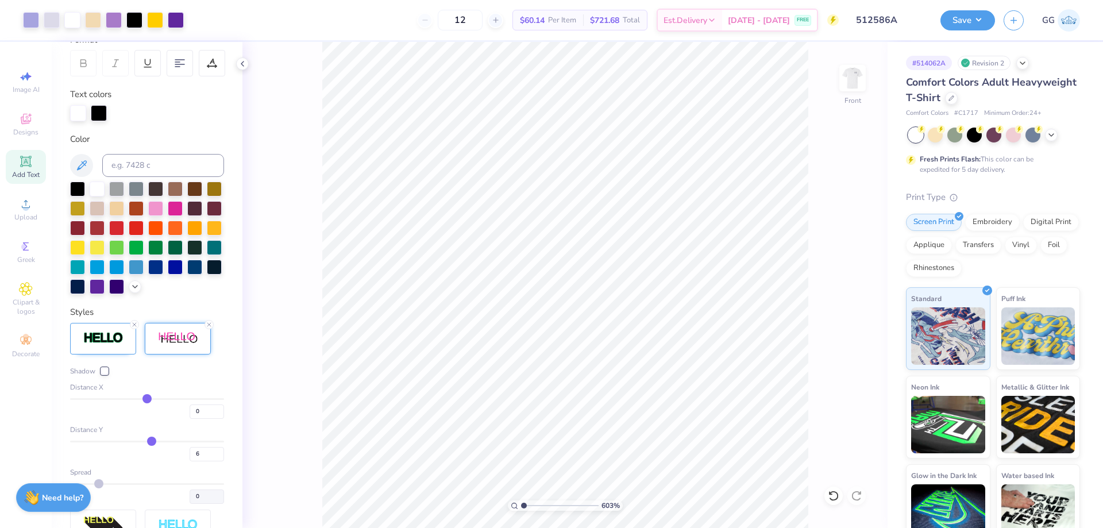
click at [521, 504] on input "range" at bounding box center [560, 506] width 78 height 10
click at [962, 19] on button "Save" at bounding box center [968, 20] width 55 height 20
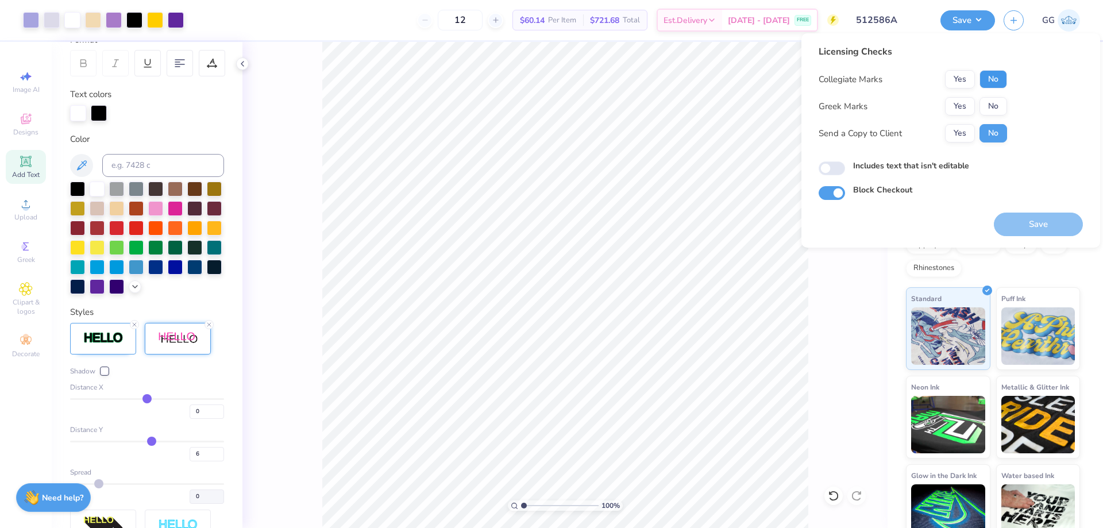
click at [1003, 80] on button "No" at bounding box center [994, 79] width 28 height 18
click at [1001, 103] on button "No" at bounding box center [994, 106] width 28 height 18
click at [1044, 225] on button "Save" at bounding box center [1038, 225] width 89 height 24
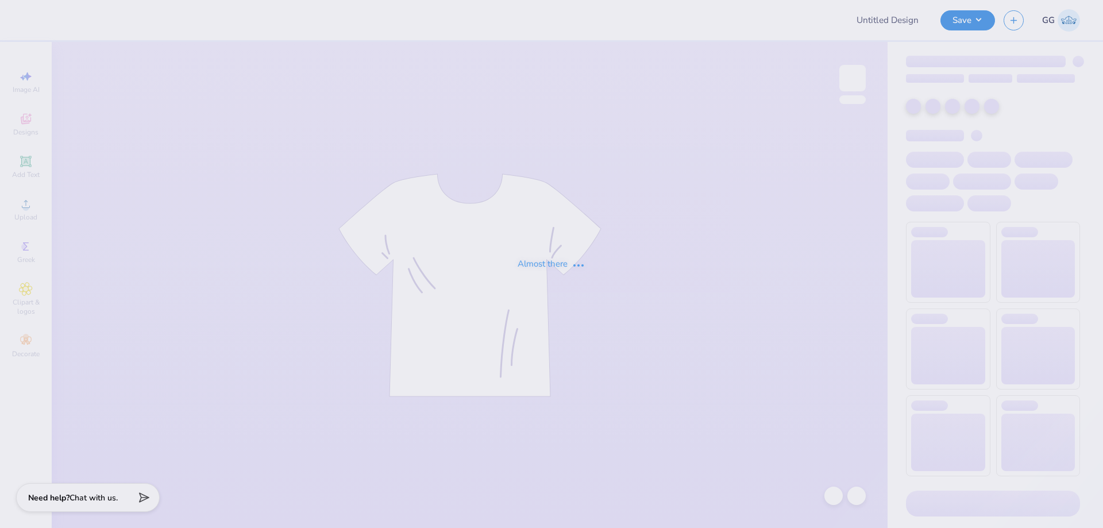
type input "512586A"
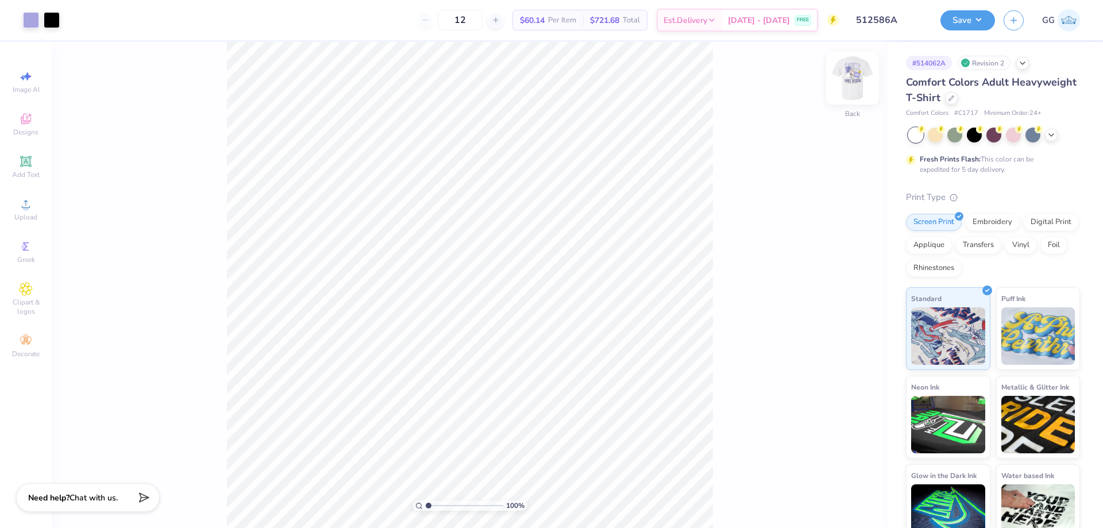
click at [856, 82] on img at bounding box center [853, 78] width 46 height 46
type input "5.58"
click at [464, 505] on input "range" at bounding box center [465, 506] width 78 height 10
